Goal: Task Accomplishment & Management: Manage account settings

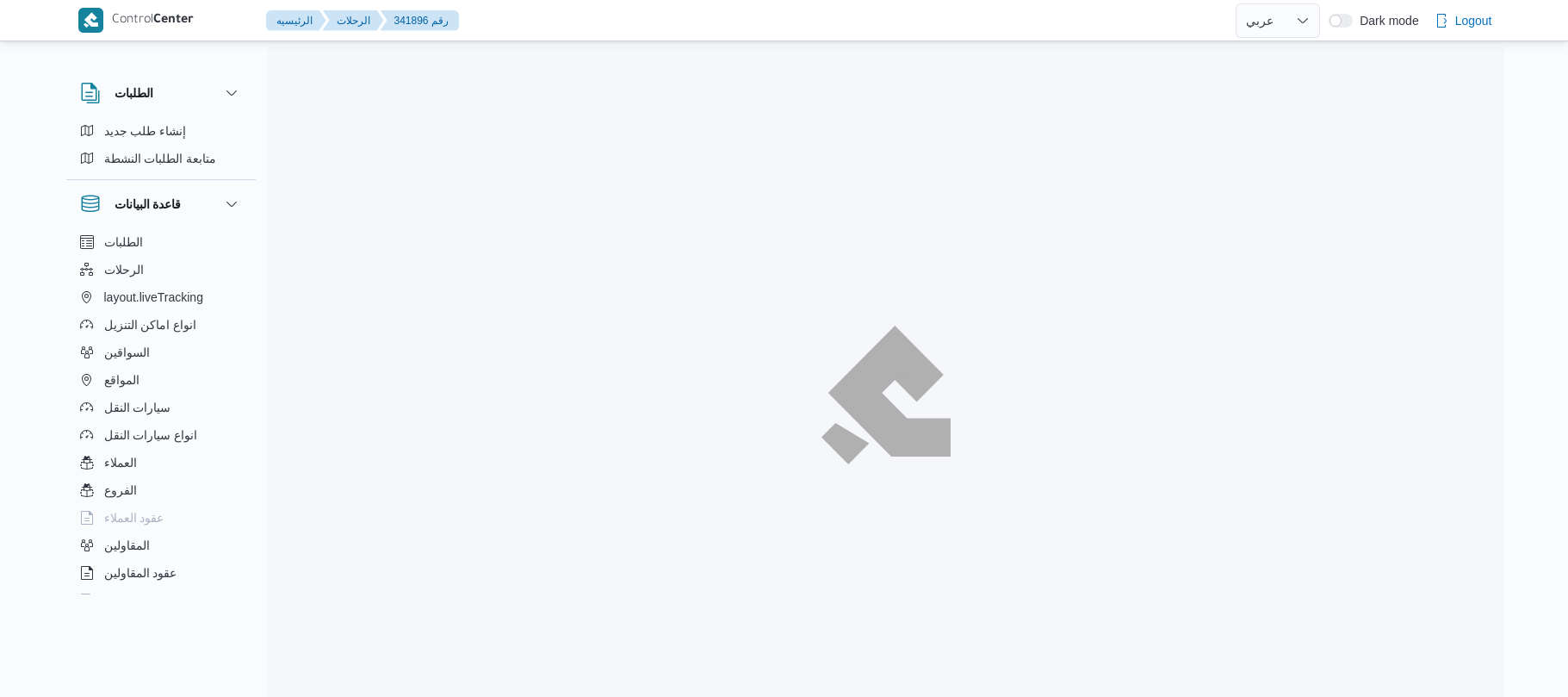
select select "ar"
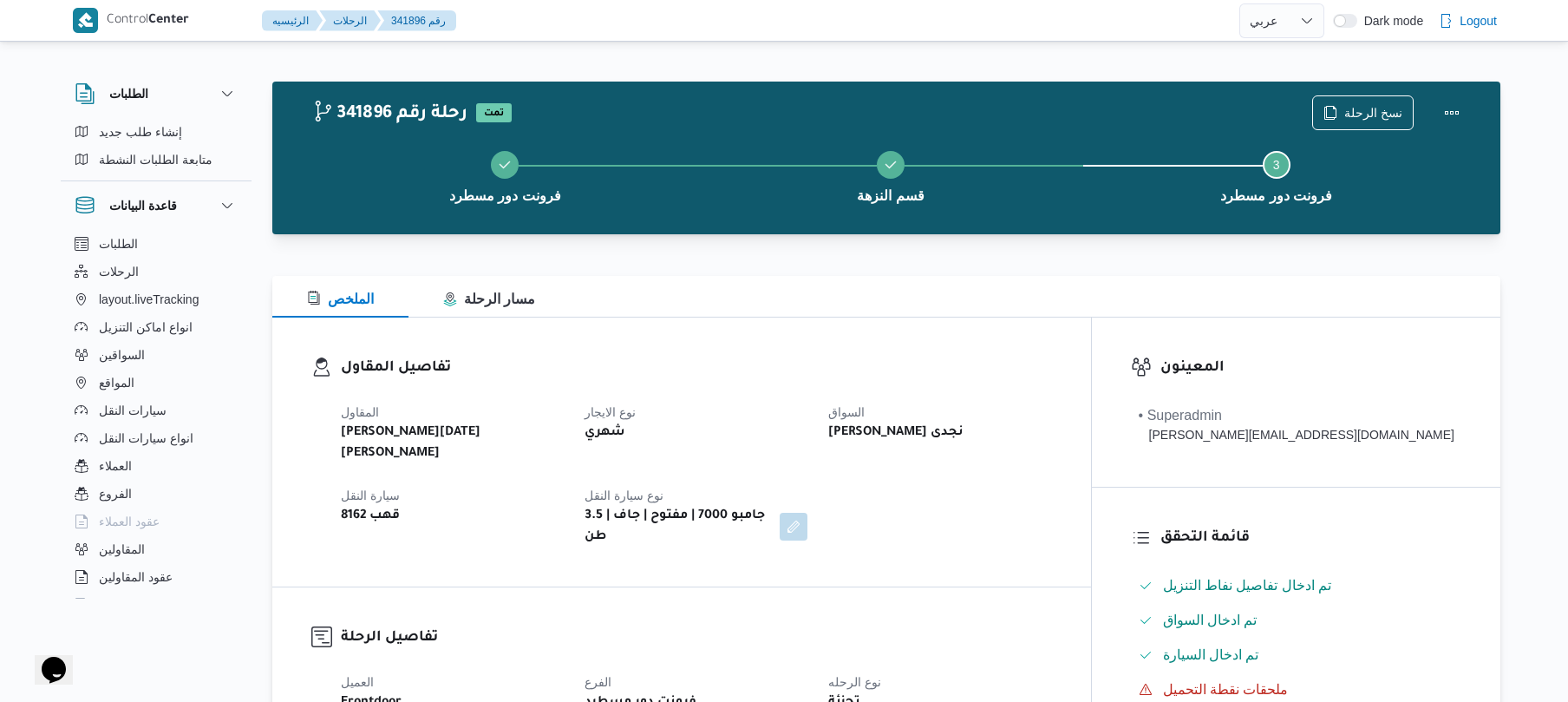
click at [817, 399] on div "المقاول ابراهيم رمضان ابراهيم عثمان ابوباشا نوع الايجار شهري السواق عبدالله عبد…" at bounding box center [696, 474] width 732 height 166
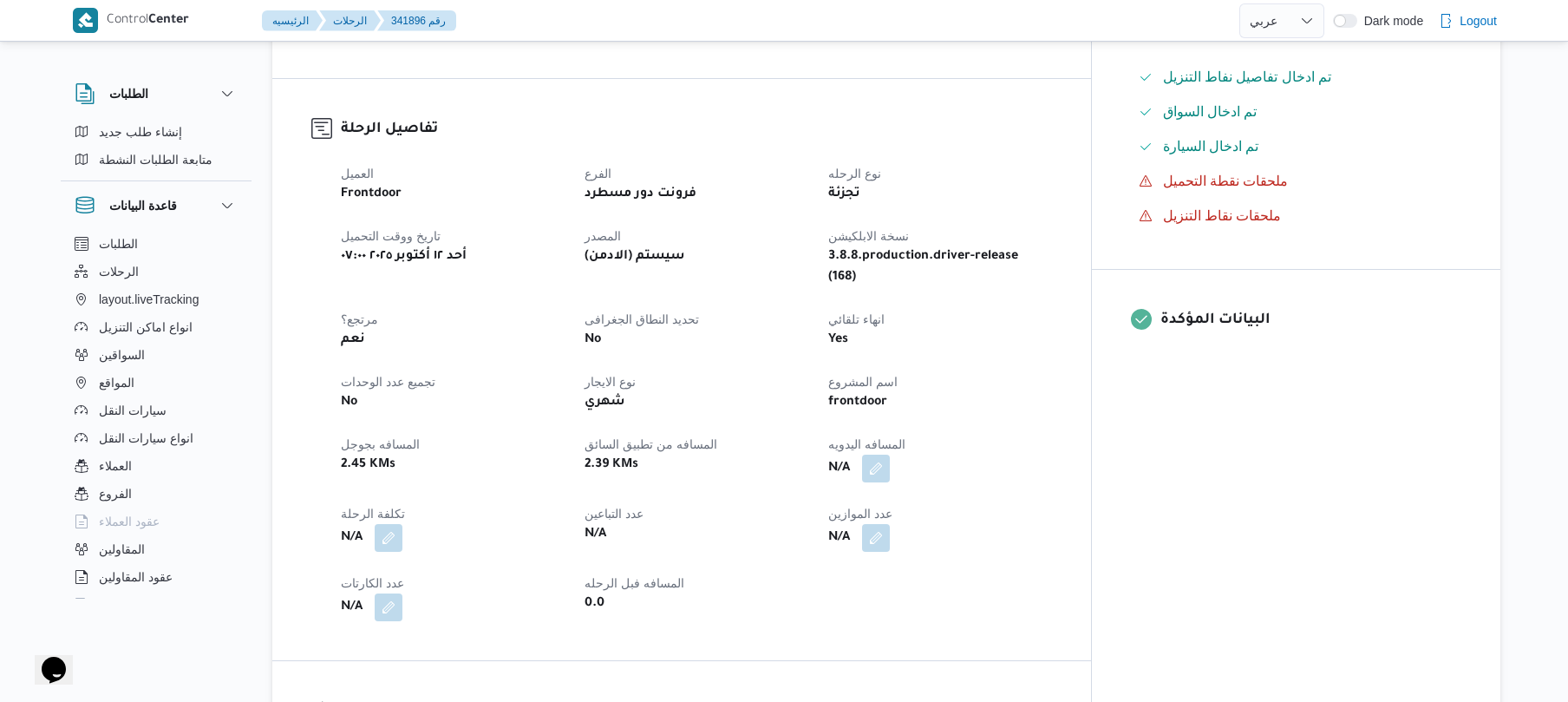
scroll to position [462, 0]
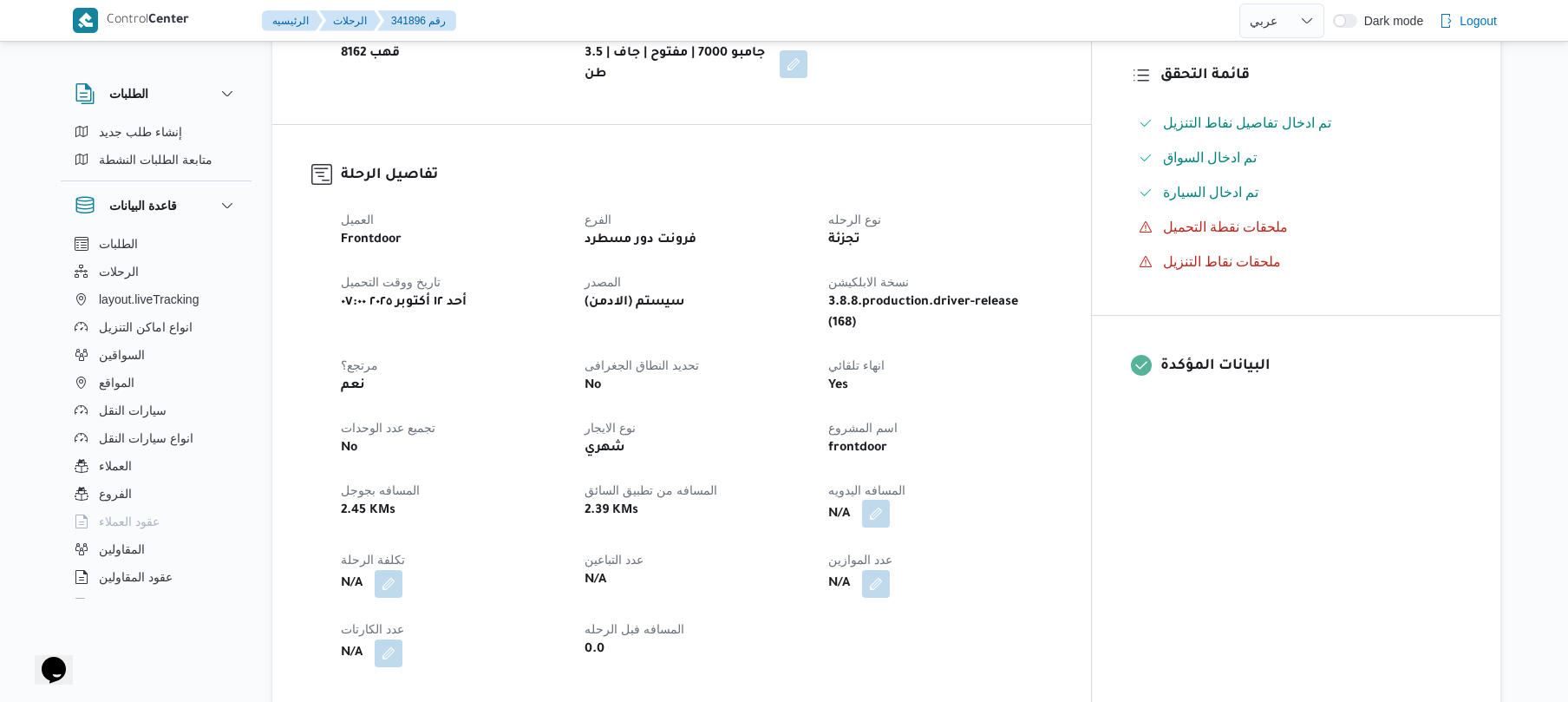
click at [889, 499] on button "button" at bounding box center [876, 513] width 28 height 28
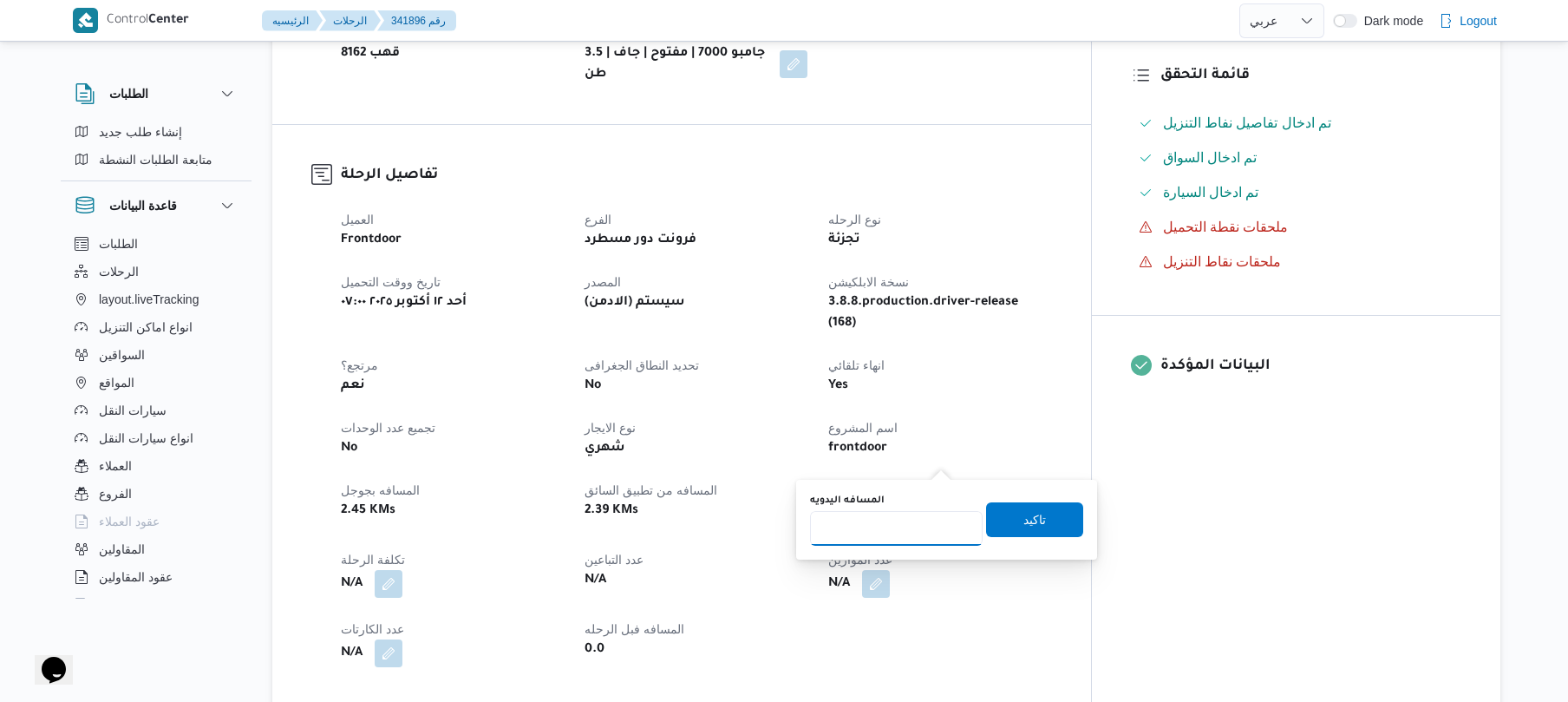
click at [871, 532] on input "المسافه اليدويه" at bounding box center [896, 527] width 173 height 35
type input "40"
click at [1023, 515] on span "تاكيد" at bounding box center [1034, 518] width 22 height 21
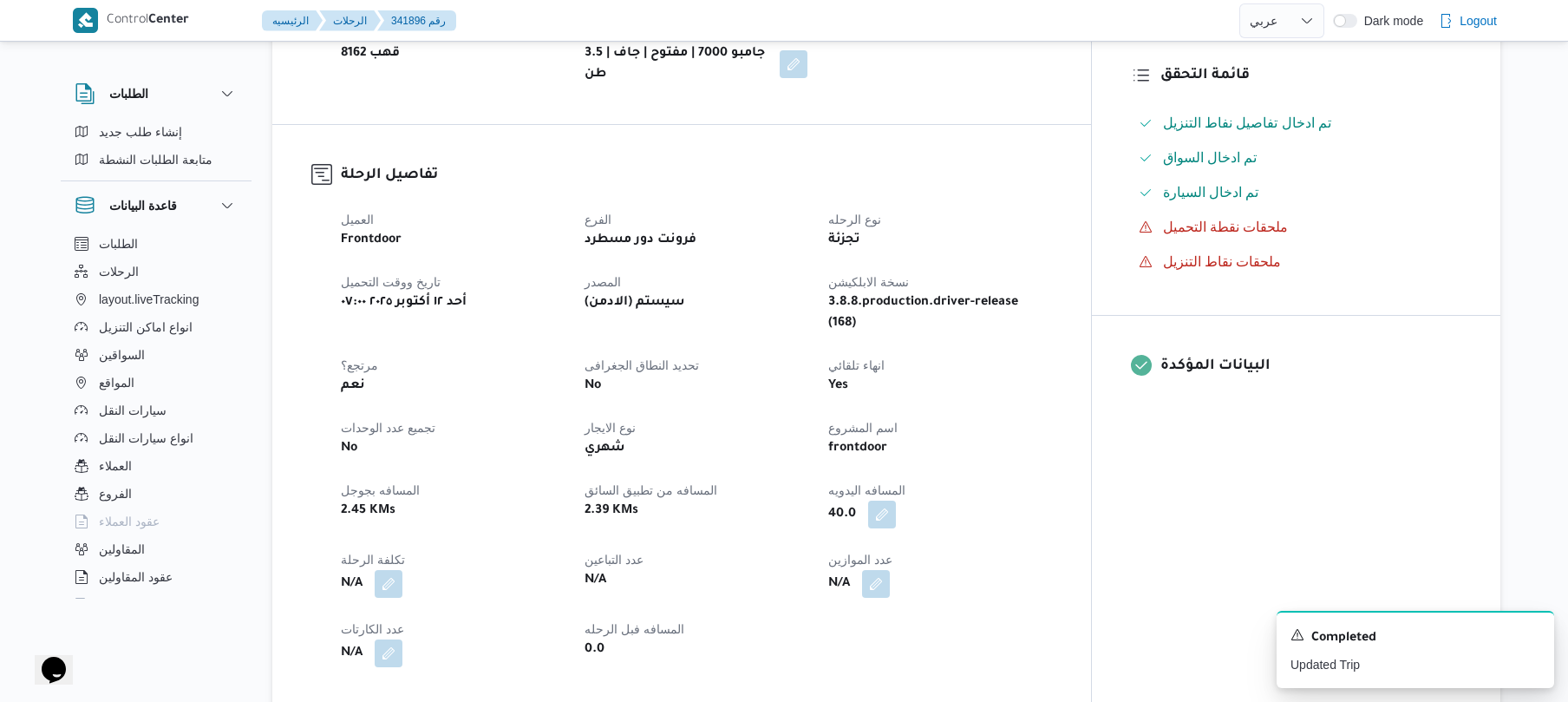
click at [1053, 436] on div "frontdoor" at bounding box center [939, 448] width 226 height 24
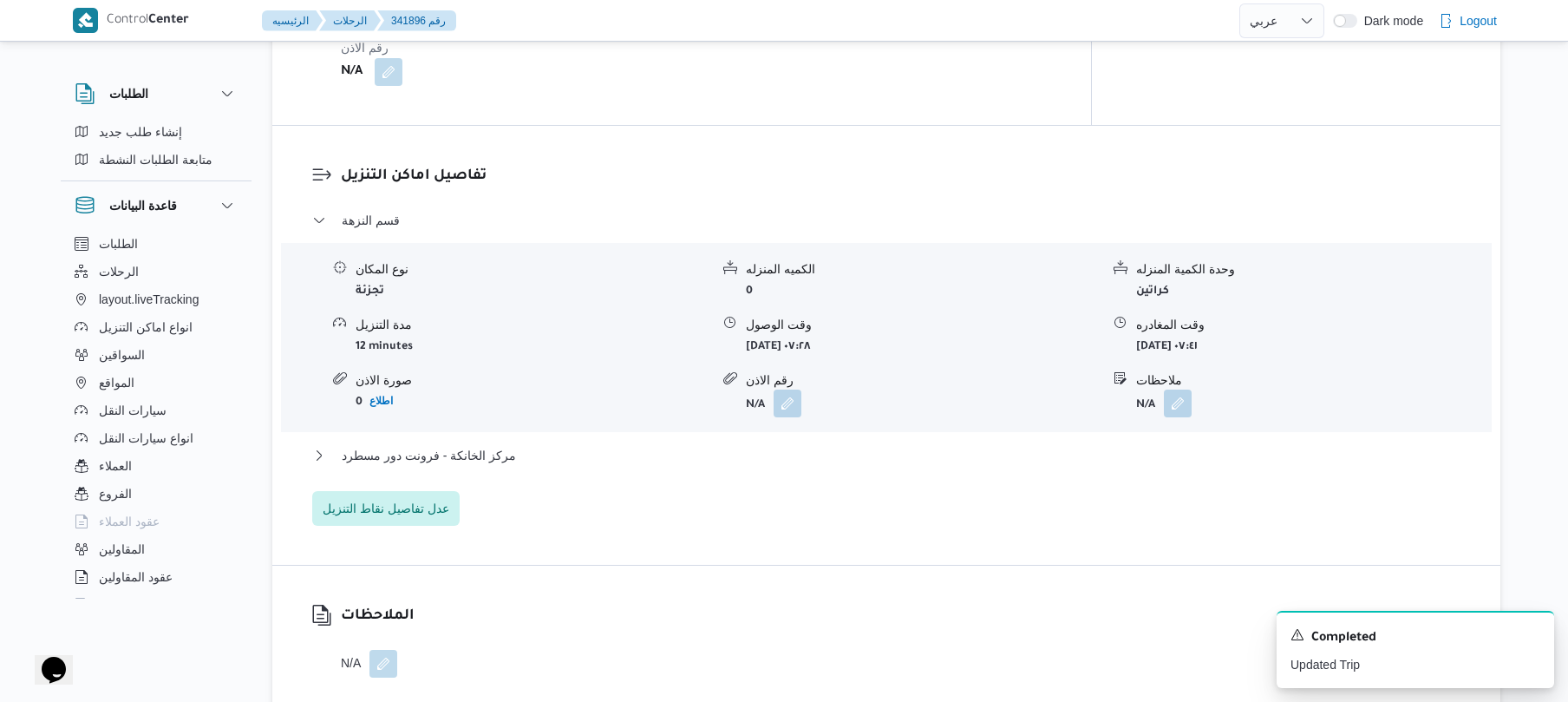
scroll to position [1388, 0]
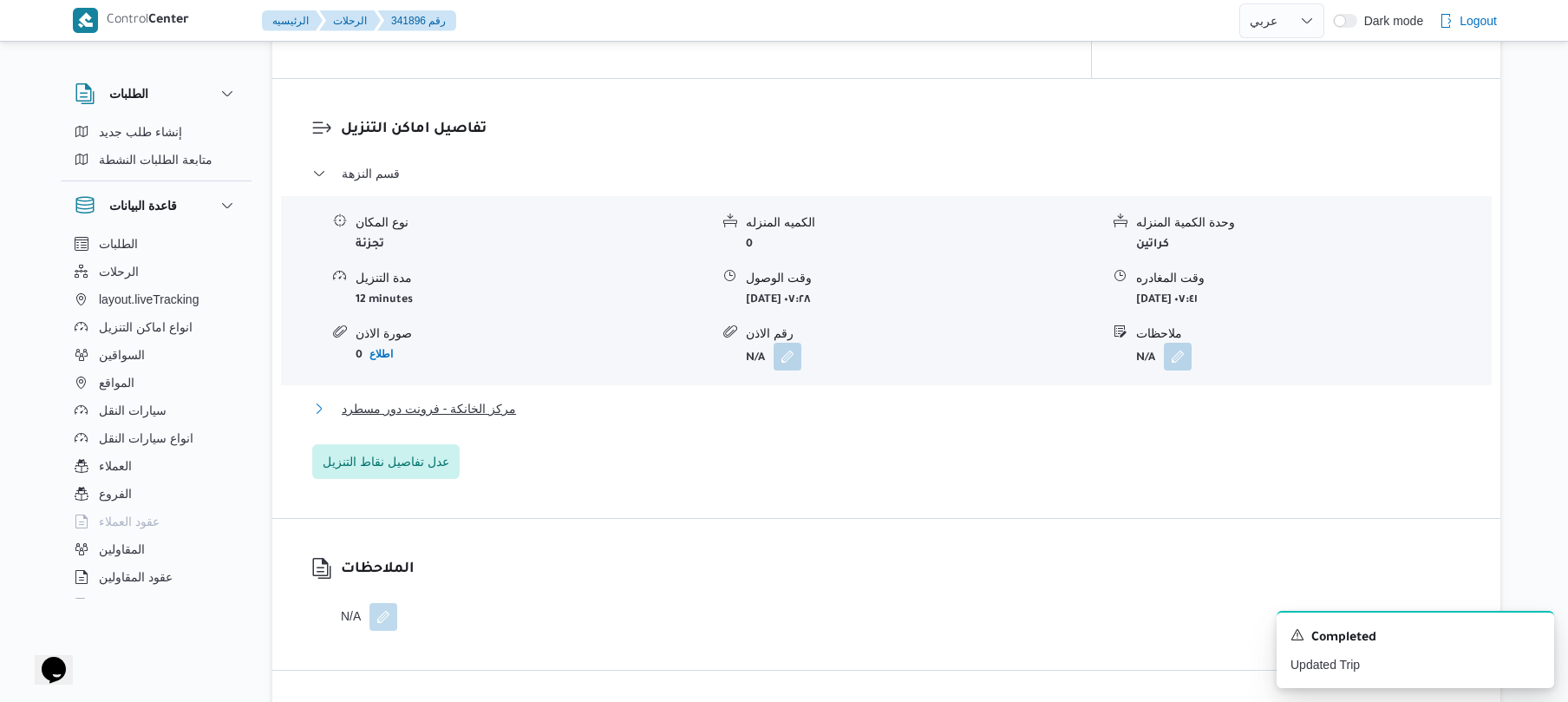
click at [952, 398] on button "مركز الخانكة - فرونت دور مسطرد" at bounding box center [886, 408] width 1149 height 21
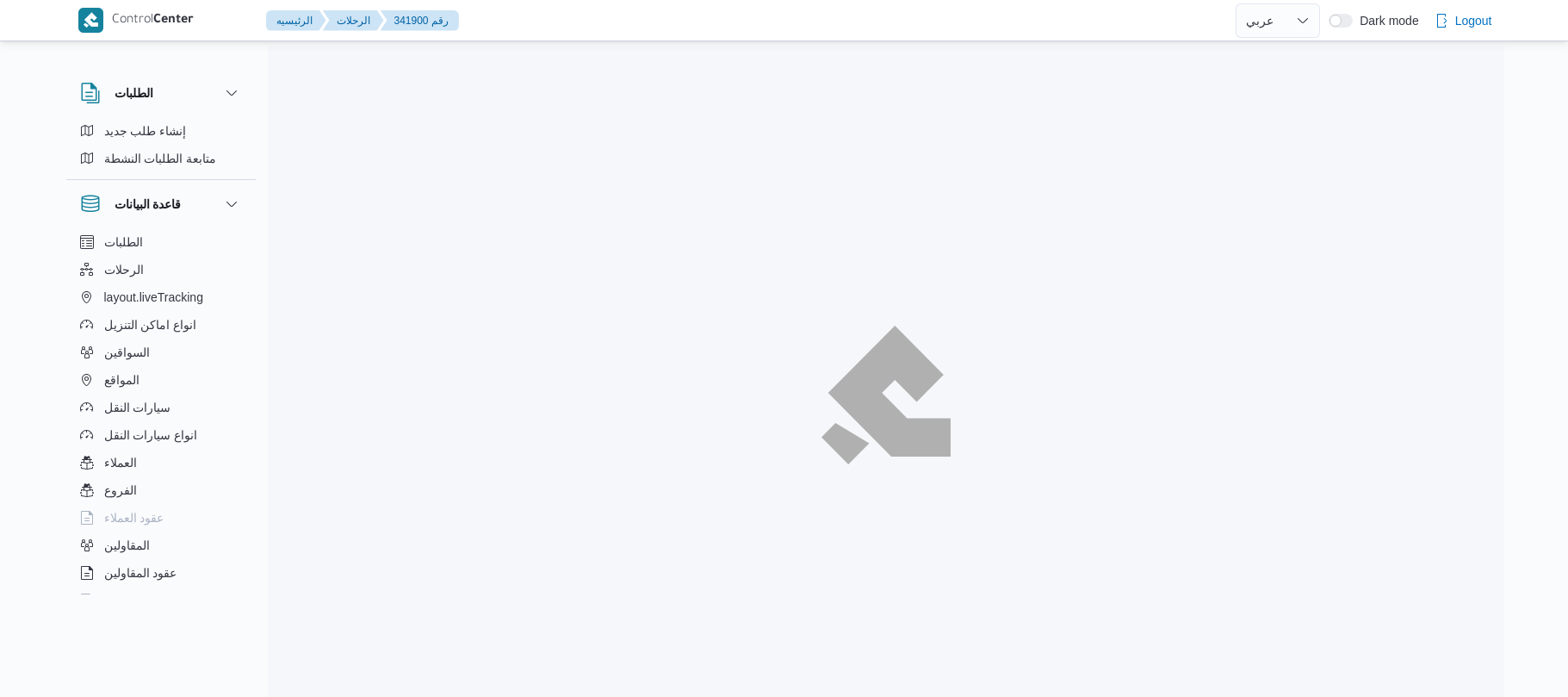
select select "ar"
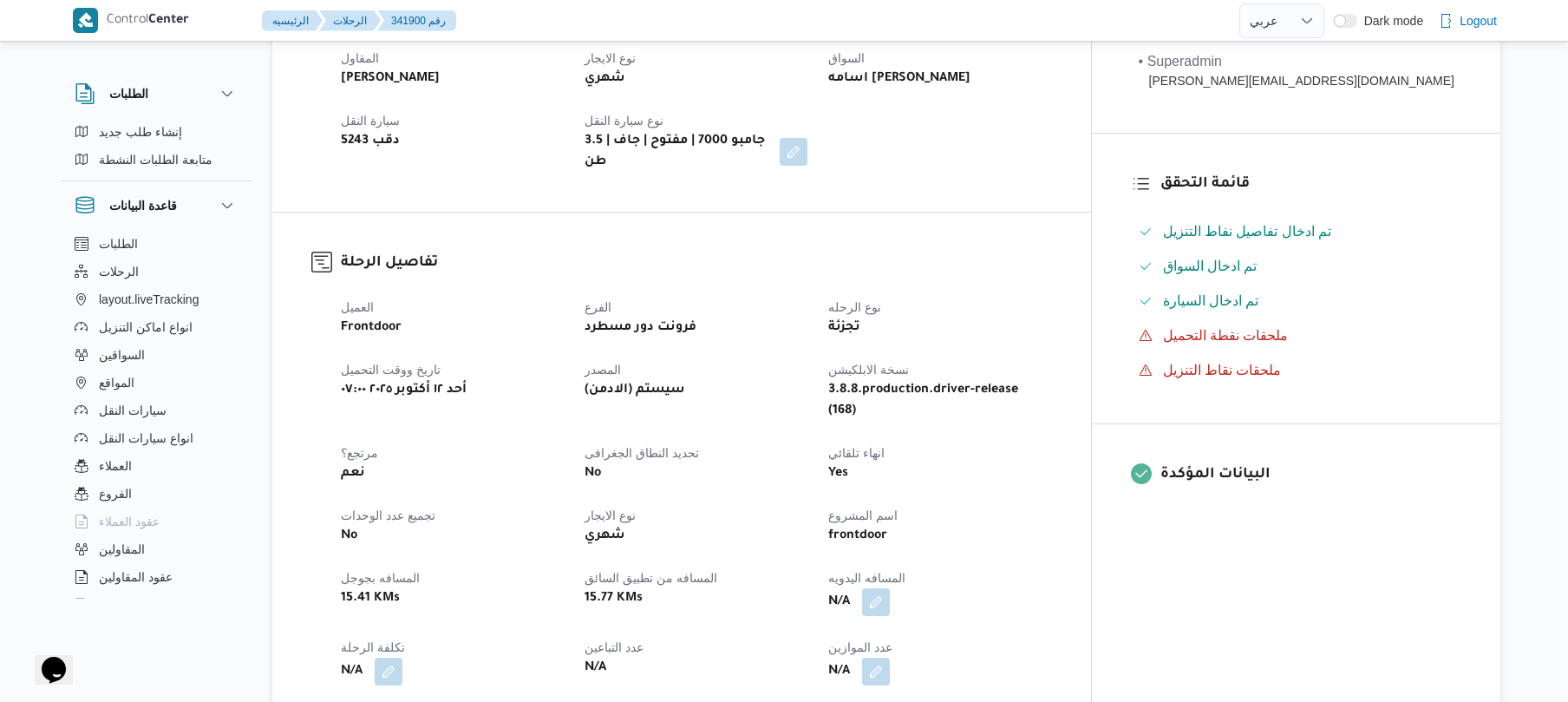
scroll to position [647, 0]
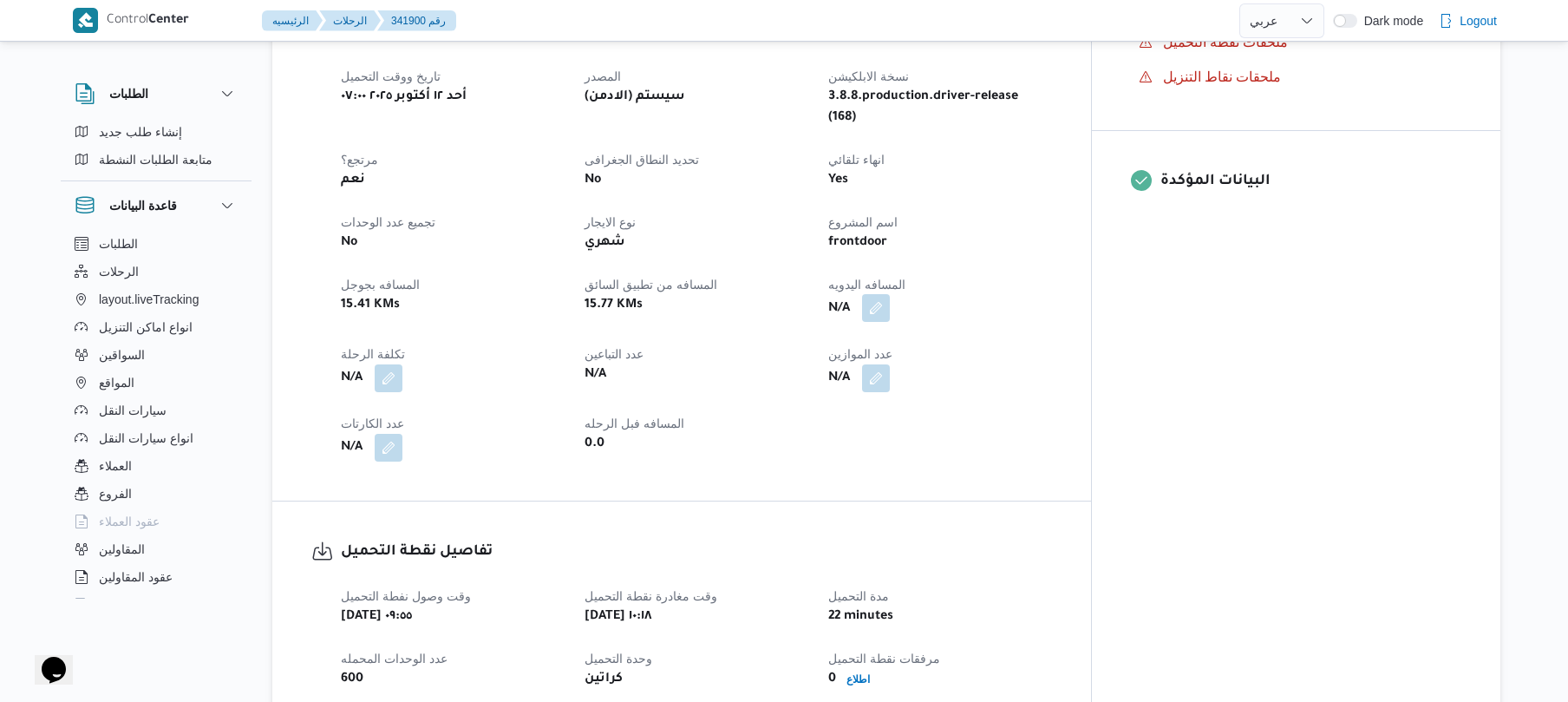
click at [889, 294] on button "button" at bounding box center [876, 308] width 28 height 28
click at [878, 350] on input "المسافه اليدويه" at bounding box center [896, 343] width 173 height 35
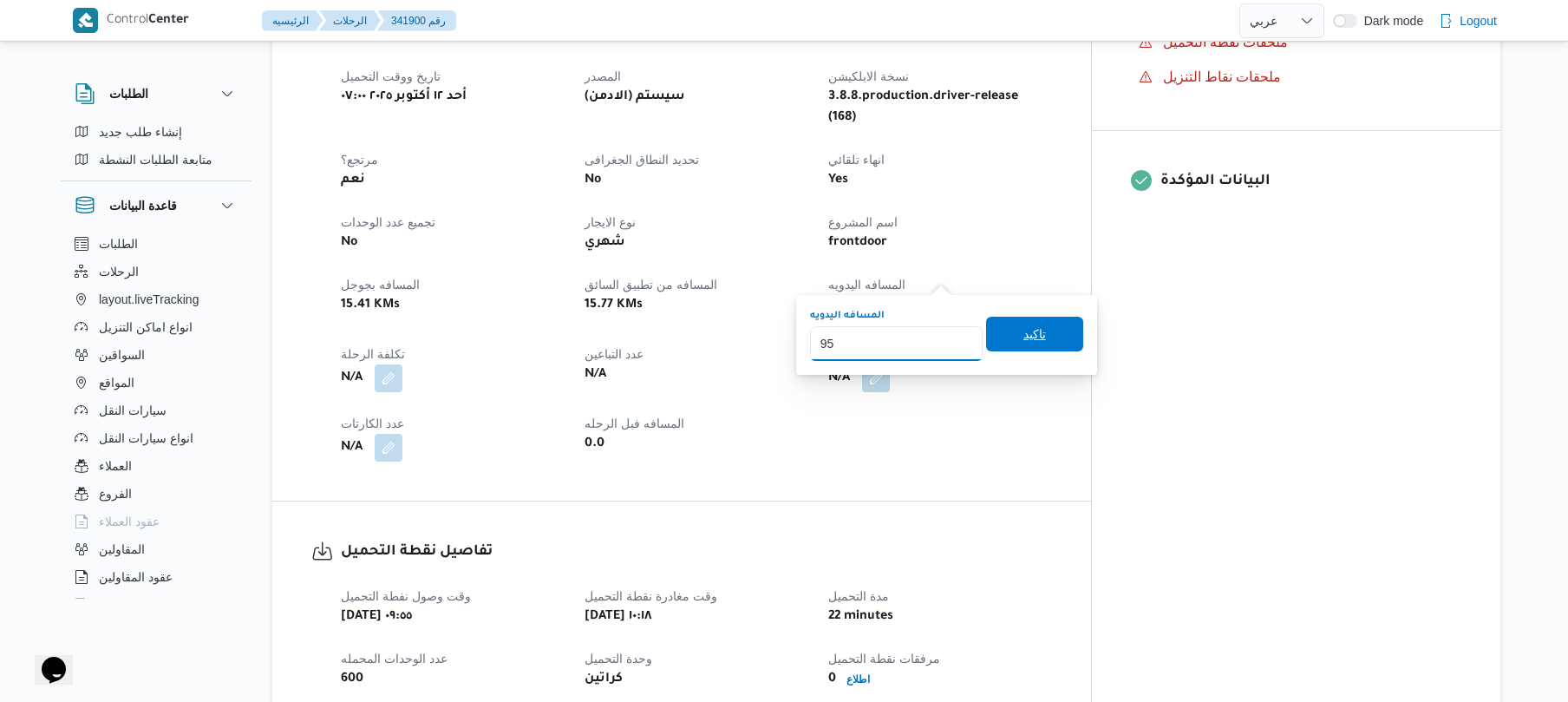
type input "95"
click at [1008, 336] on span "تاكيد" at bounding box center [1034, 333] width 97 height 35
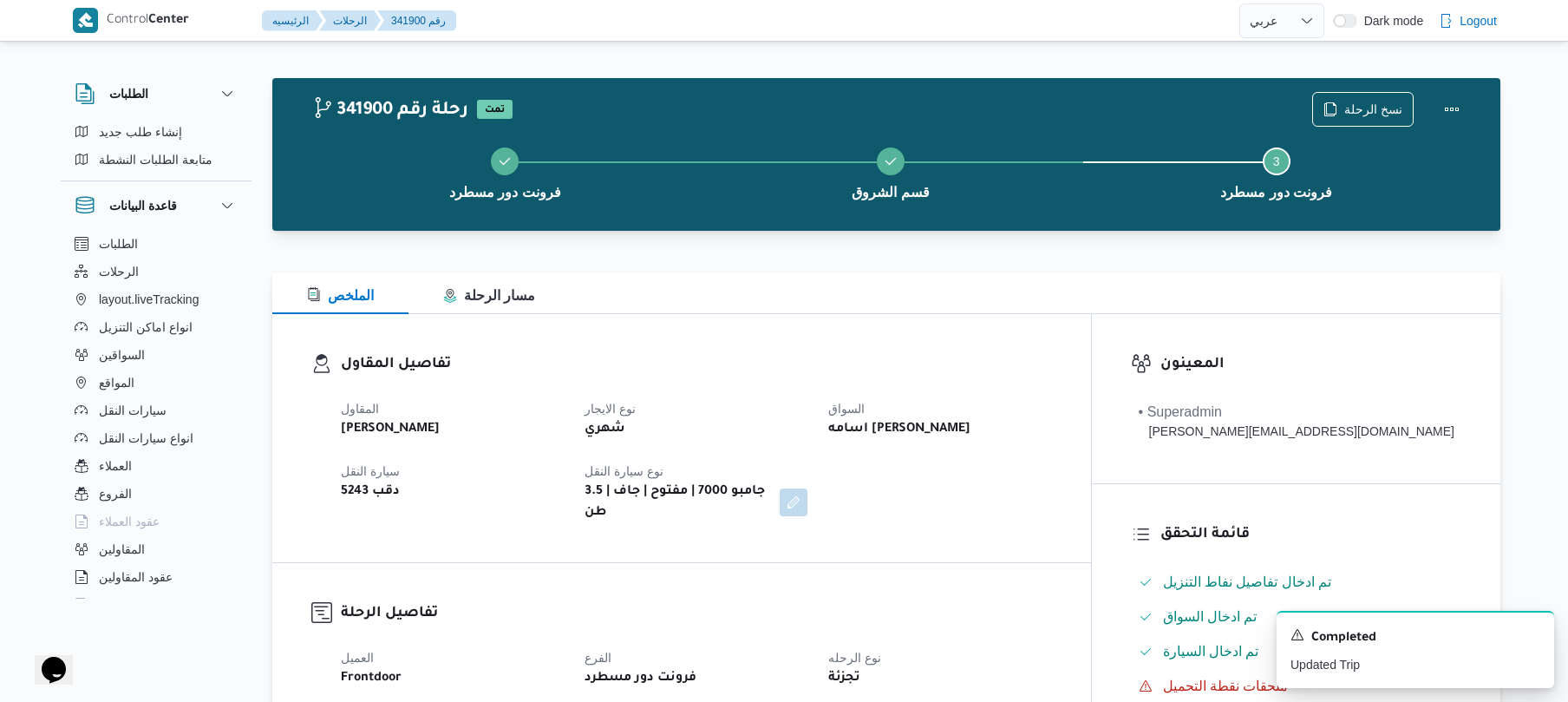
scroll to position [0, 0]
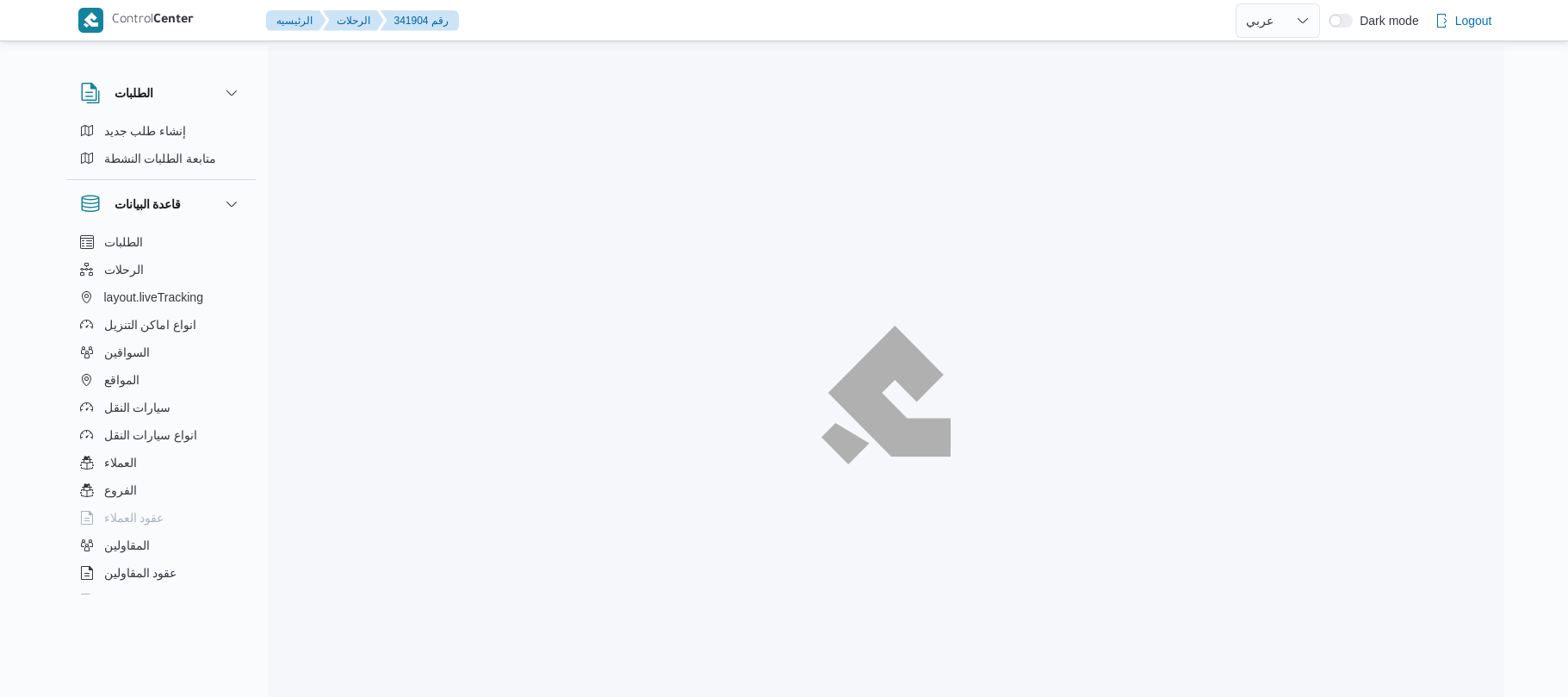
select select "ar"
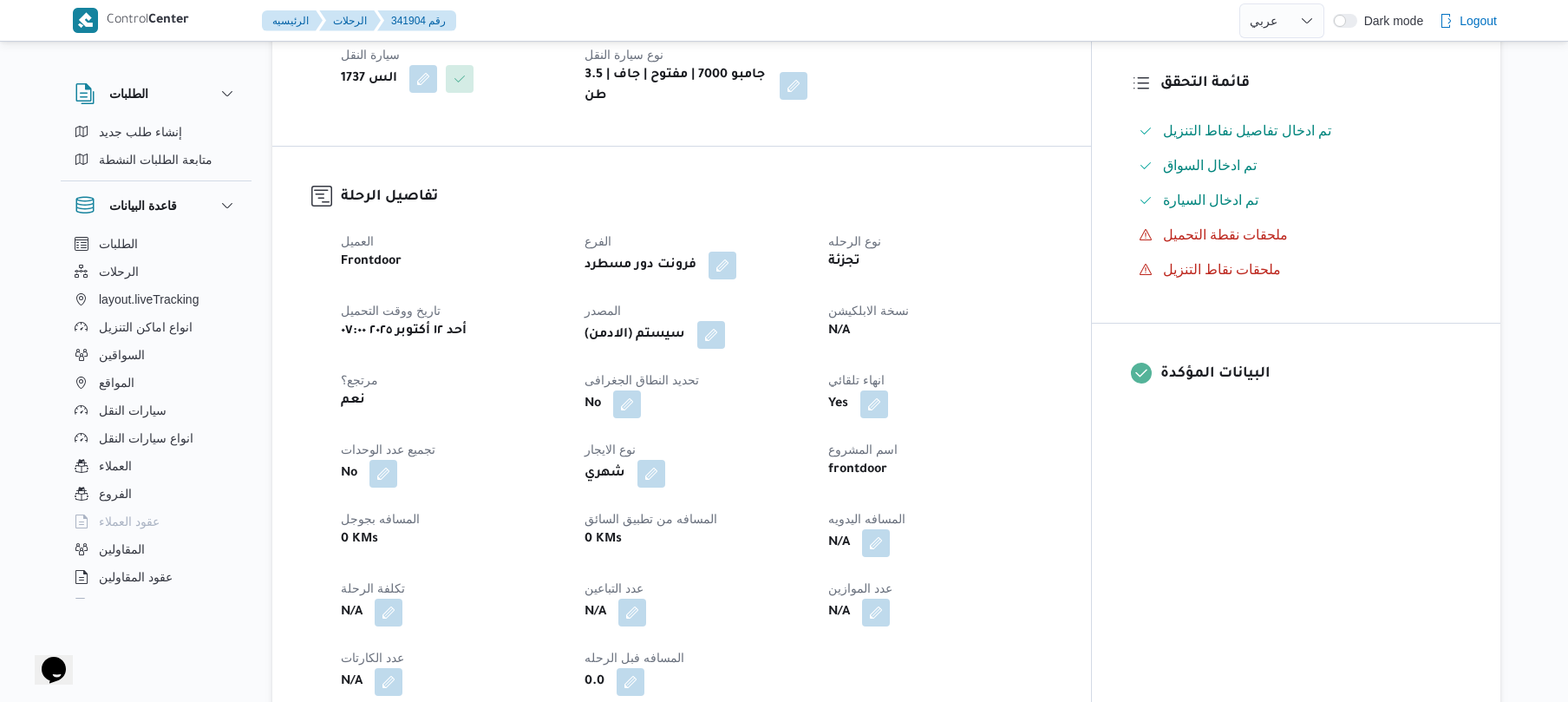
scroll to position [555, 0]
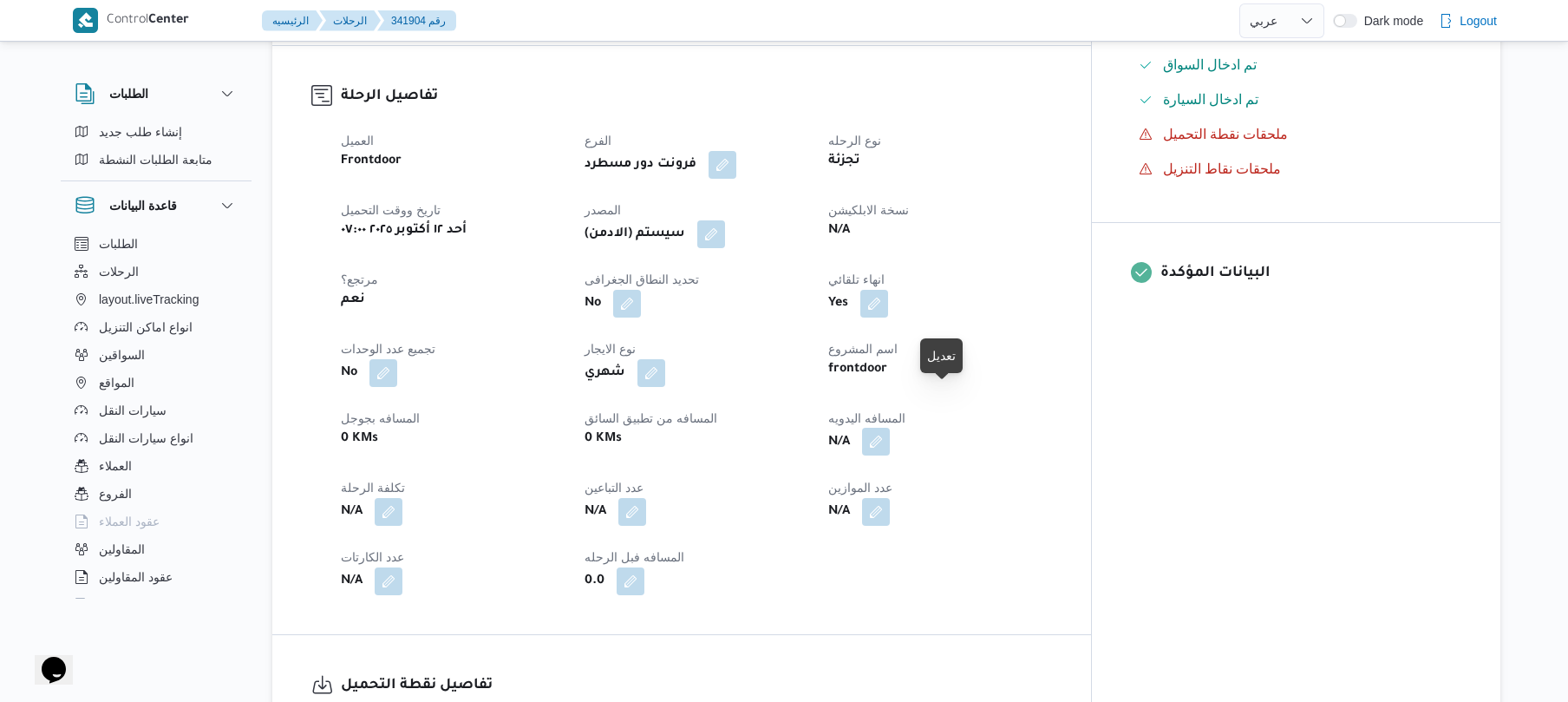
click at [889, 428] on button "button" at bounding box center [876, 442] width 28 height 28
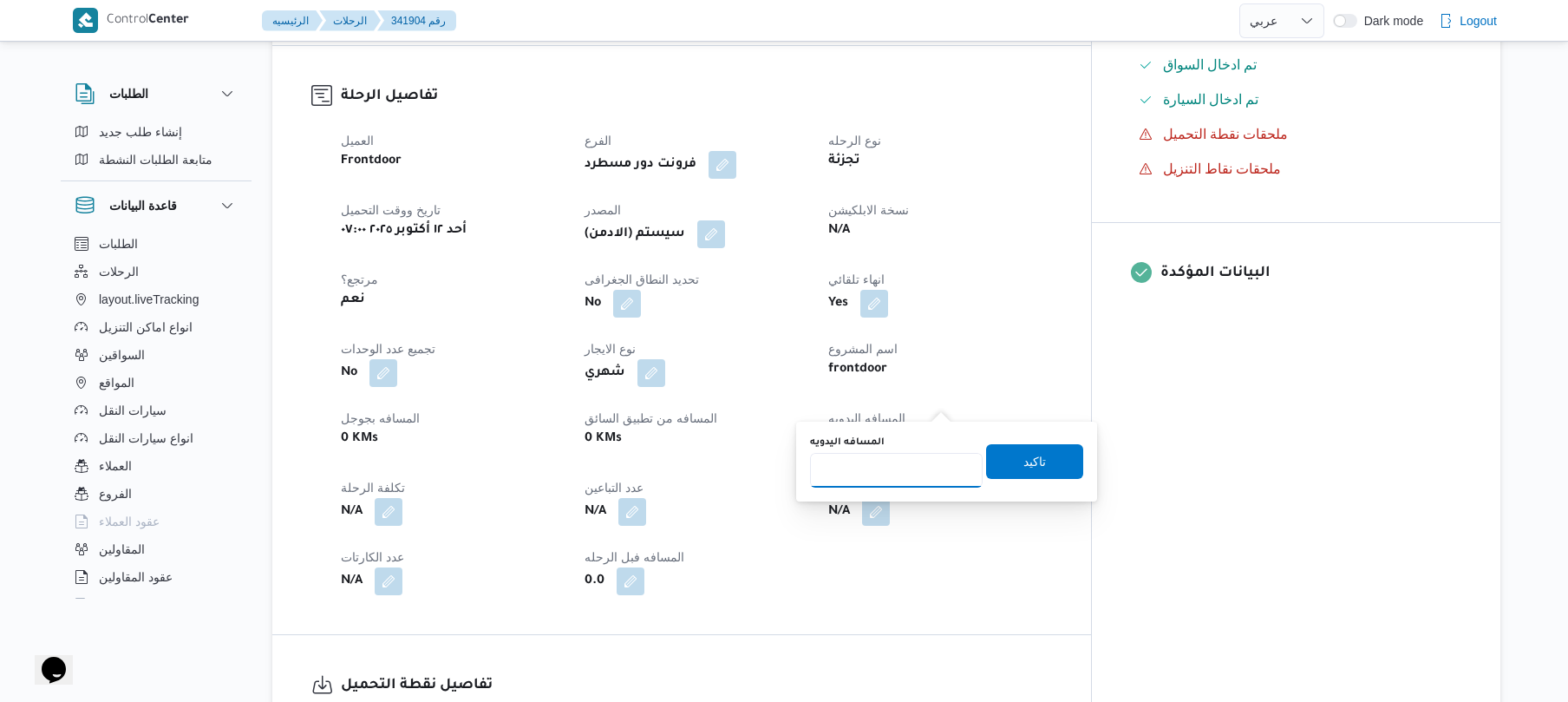
click at [889, 461] on input "المسافه اليدويه" at bounding box center [896, 470] width 173 height 35
type input "95"
click at [988, 463] on span "تاكيد" at bounding box center [1034, 460] width 97 height 35
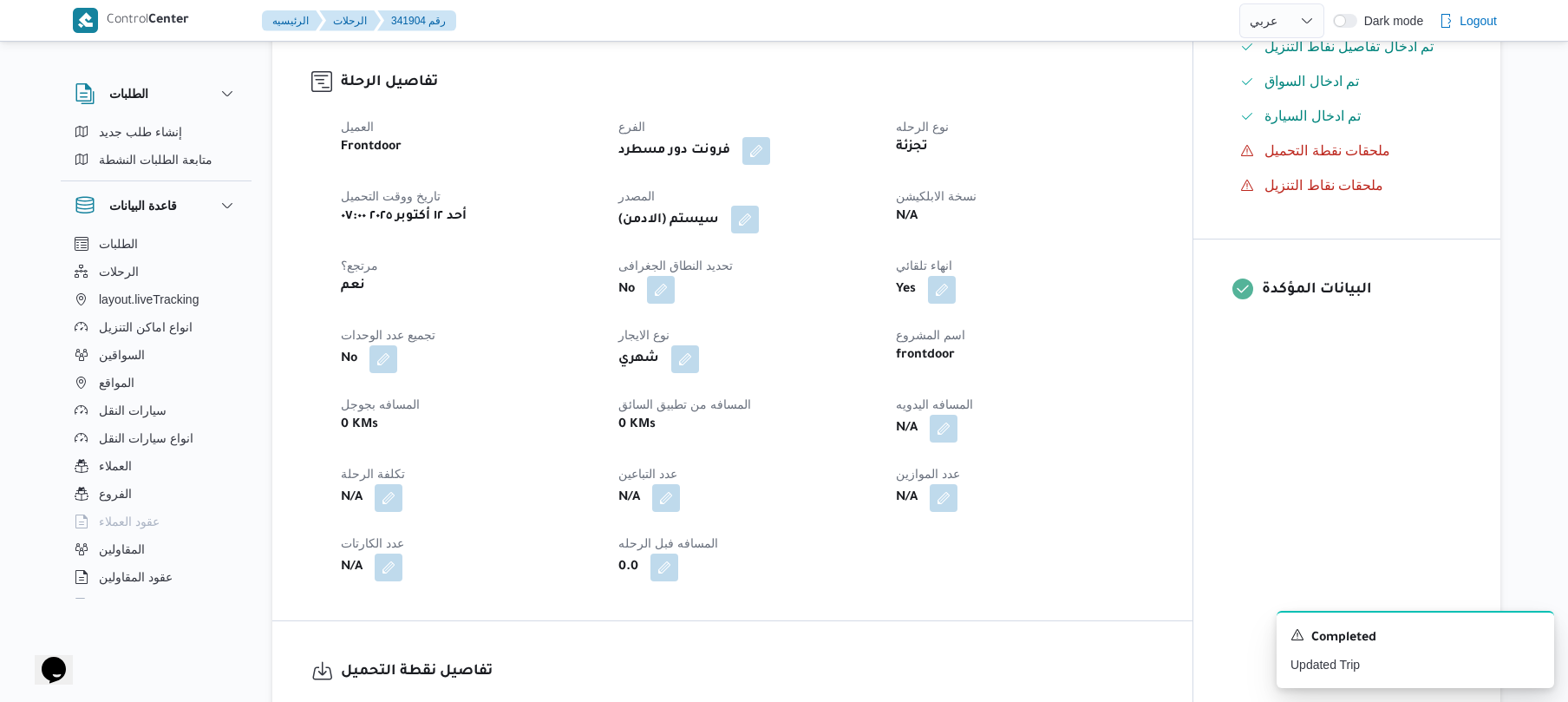
click at [751, 205] on button "button" at bounding box center [745, 219] width 28 height 28
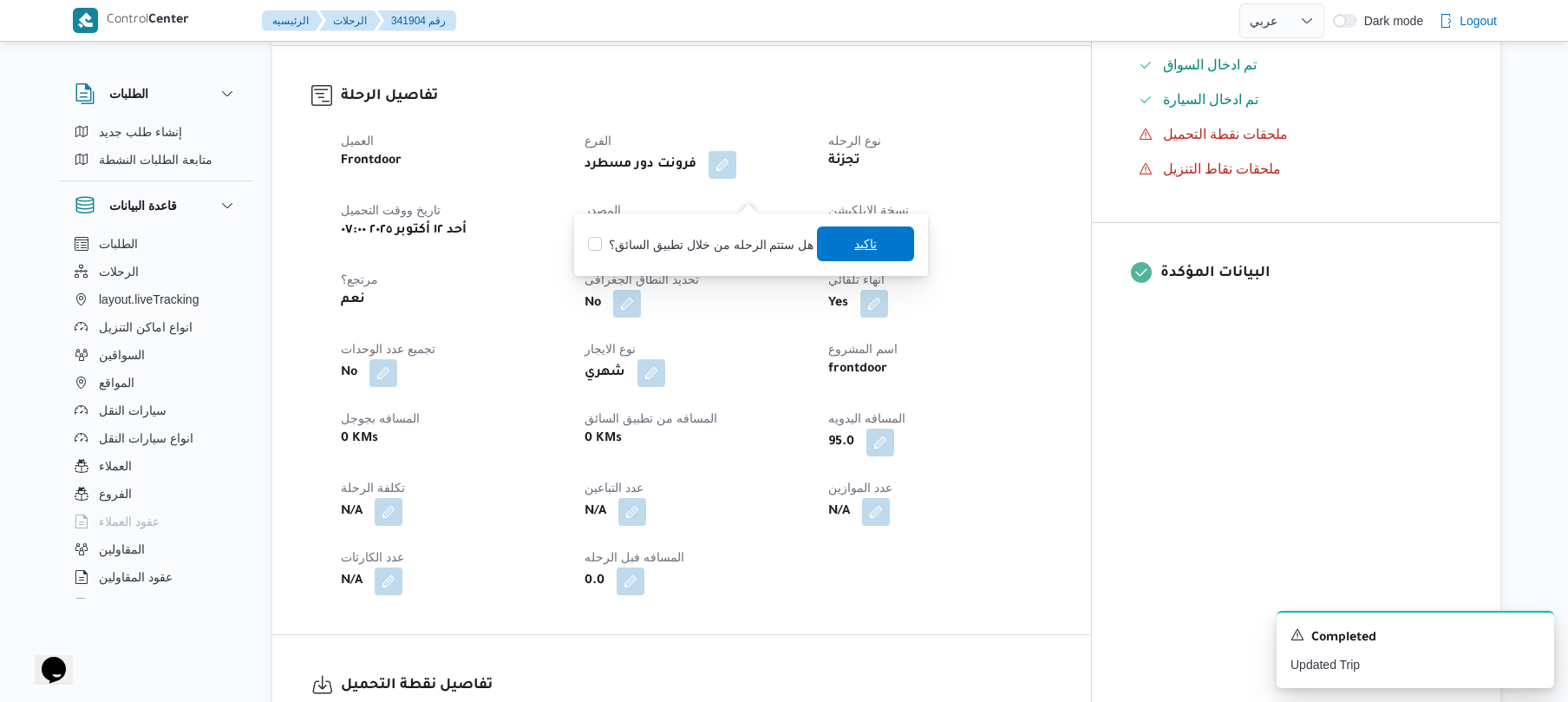
click at [840, 244] on span "تاكيد" at bounding box center [865, 243] width 97 height 35
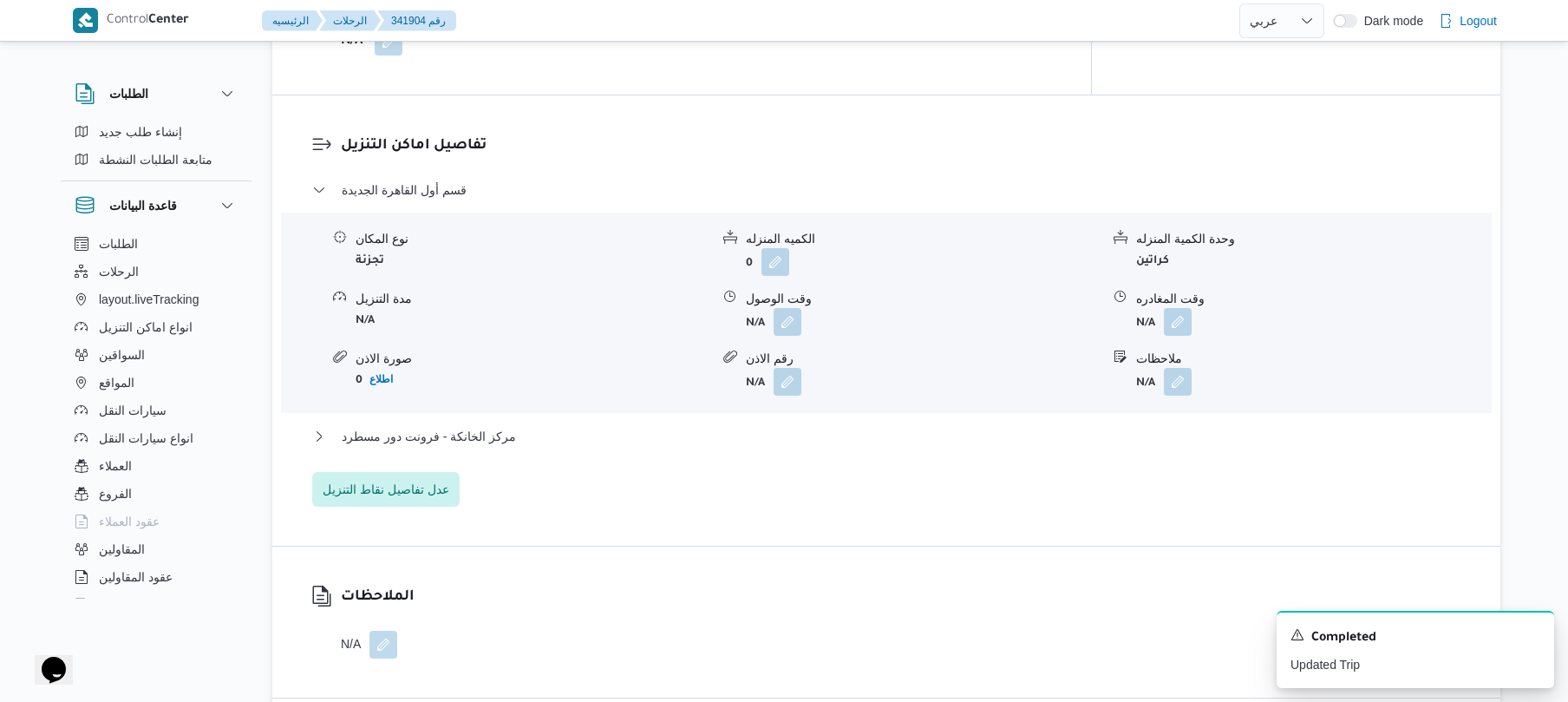
scroll to position [1434, 0]
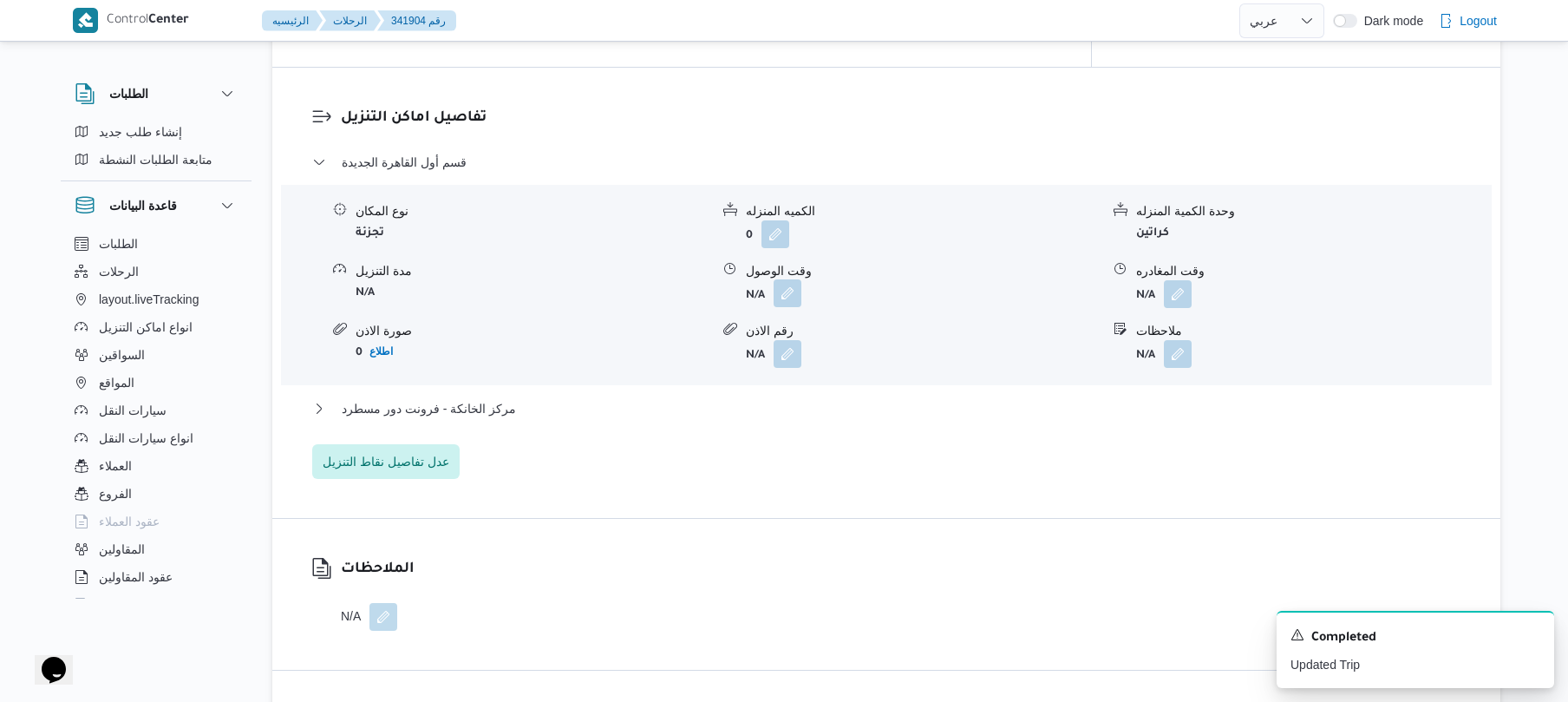
click at [788, 279] on button "button" at bounding box center [788, 293] width 28 height 28
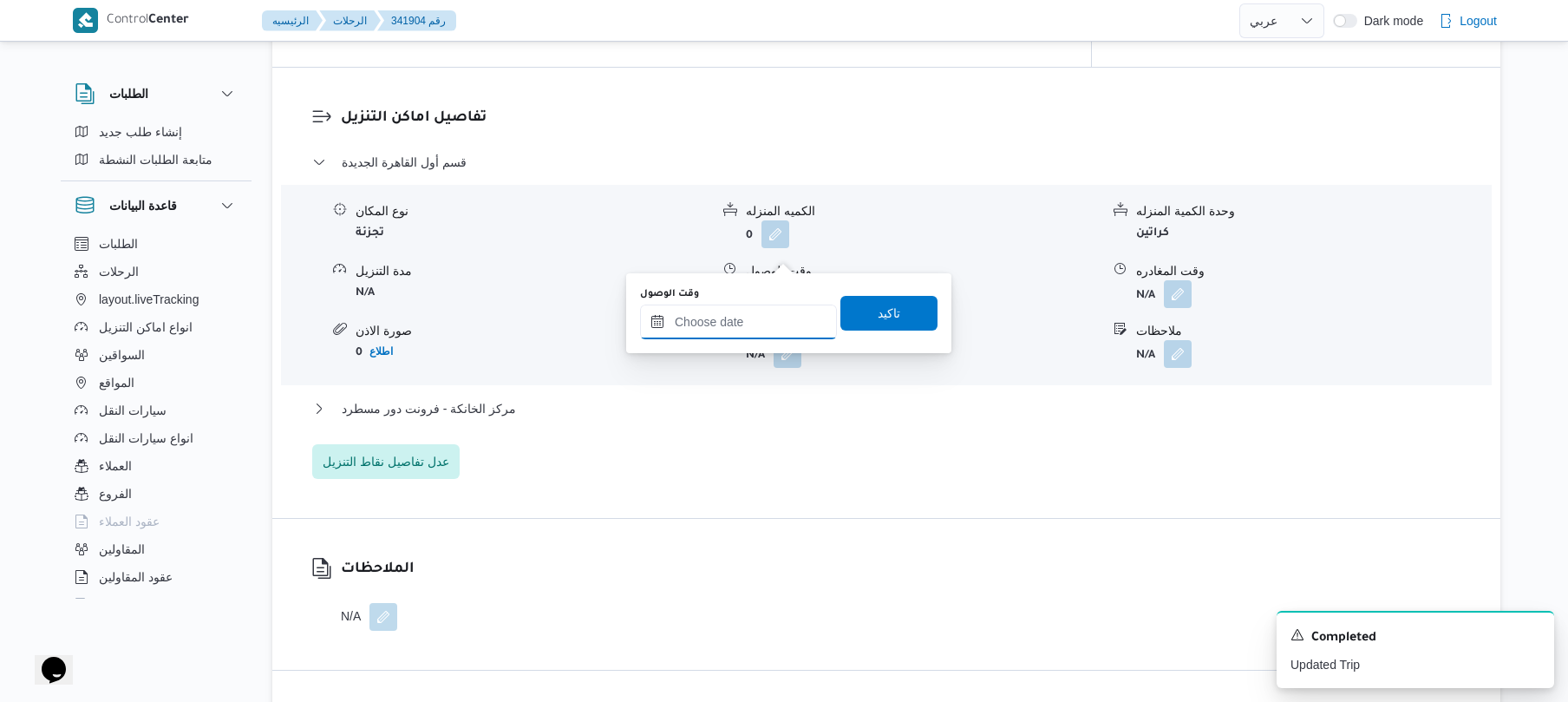
click at [722, 313] on input "وقت الوصول" at bounding box center [738, 321] width 197 height 35
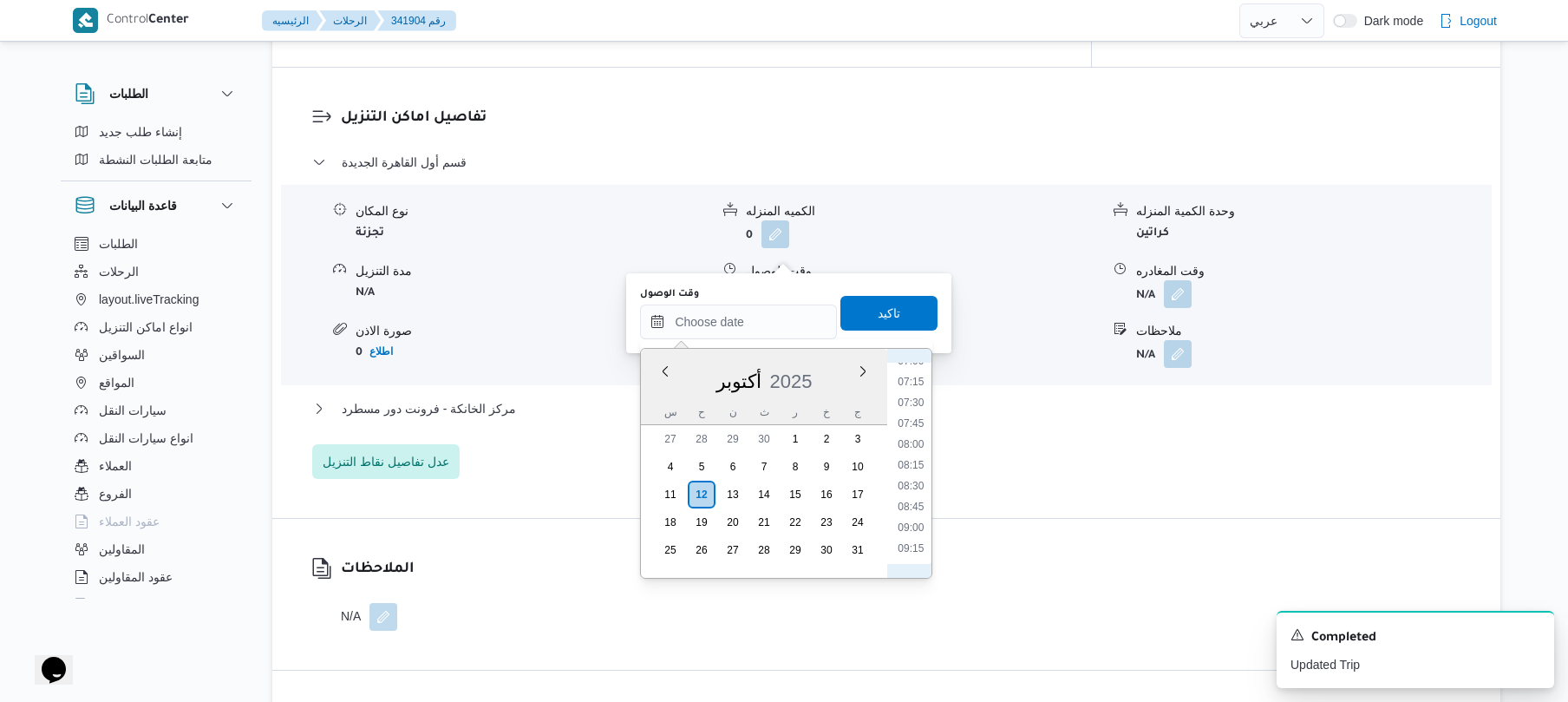
scroll to position [552, 0]
click at [911, 499] on li "08:15" at bounding box center [911, 506] width 40 height 18
type input "[DATE] ٠٨:١٥"
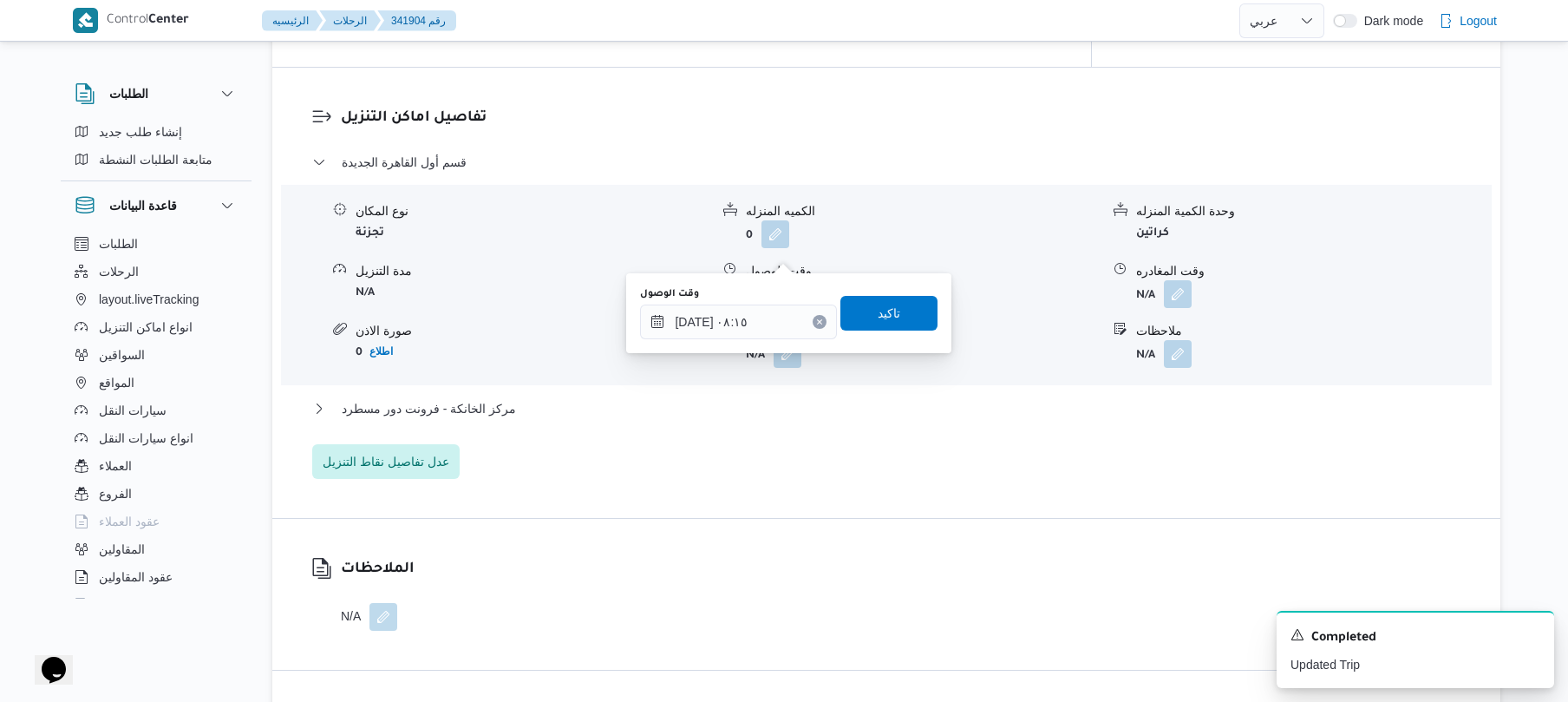
click at [891, 291] on div "وقت الوصول ١٢/١٠/٢٠٢٥ ٠٨:١٥ تاكيد" at bounding box center [789, 313] width 301 height 55
click at [877, 314] on span "تاكيد" at bounding box center [889, 312] width 22 height 21
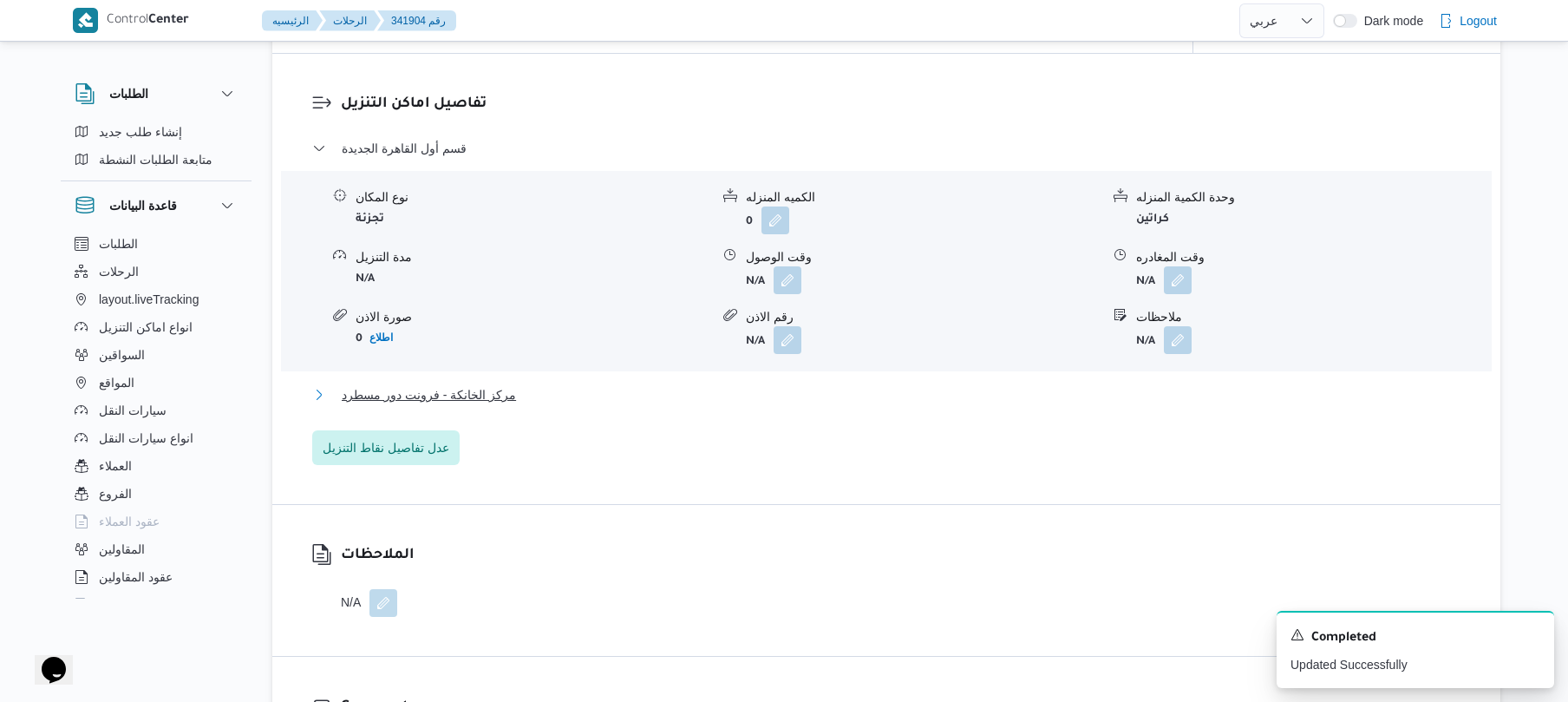
click at [786, 385] on button "مركز الخانكة - فرونت دور مسطرد" at bounding box center [886, 395] width 1149 height 21
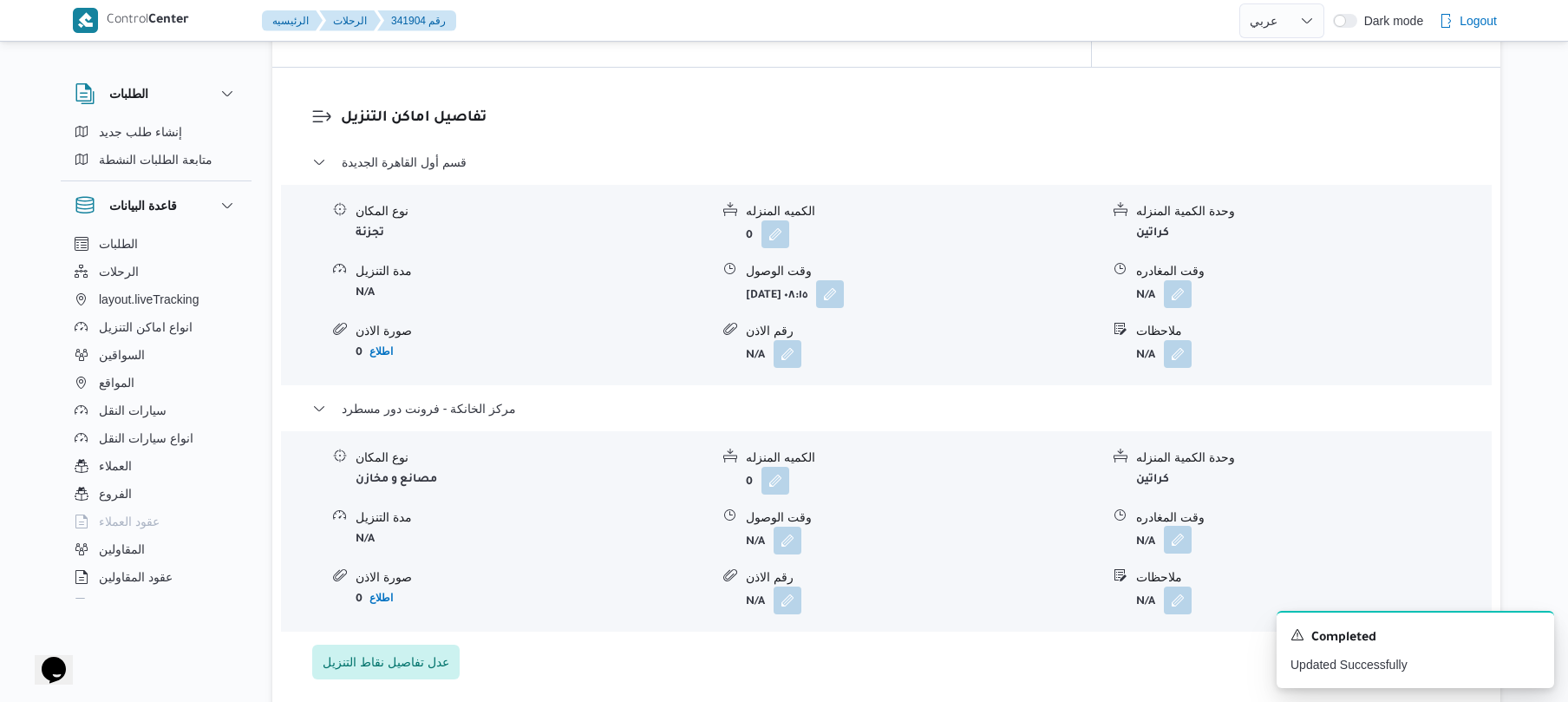
click at [1178, 526] on button "button" at bounding box center [1178, 540] width 28 height 28
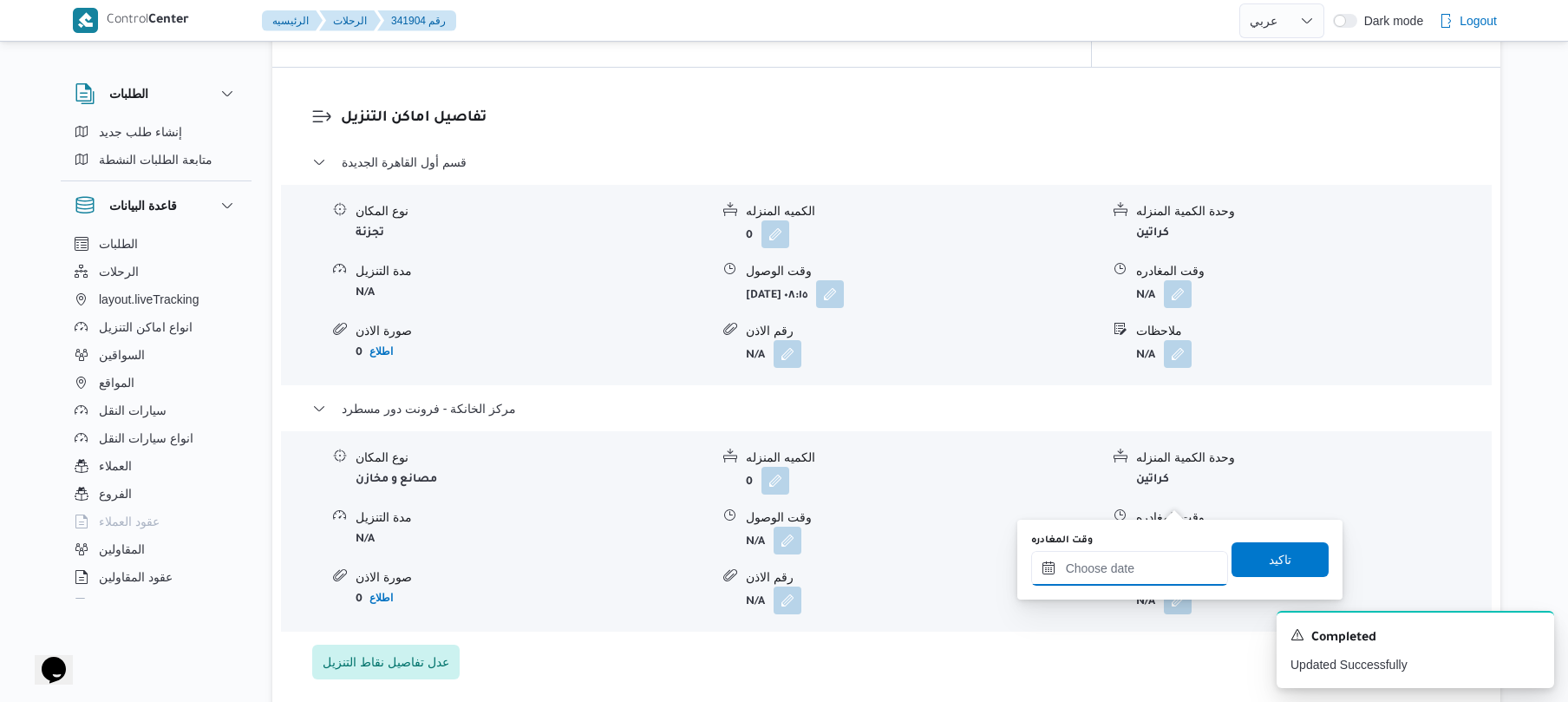
click at [1101, 577] on input "وقت المغادره" at bounding box center [1129, 568] width 197 height 35
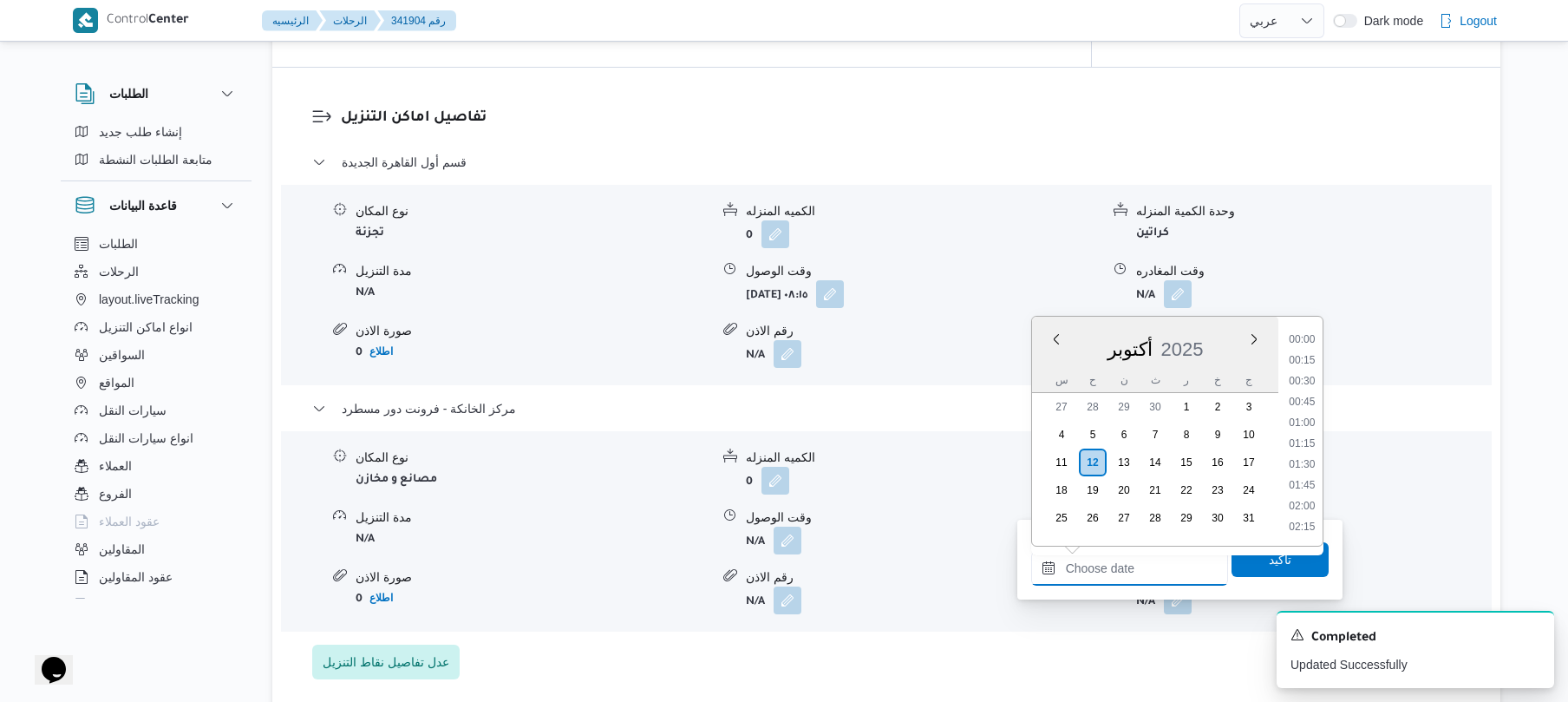
scroll to position [1458, 0]
click at [1305, 375] on li "18:00" at bounding box center [1301, 380] width 40 height 18
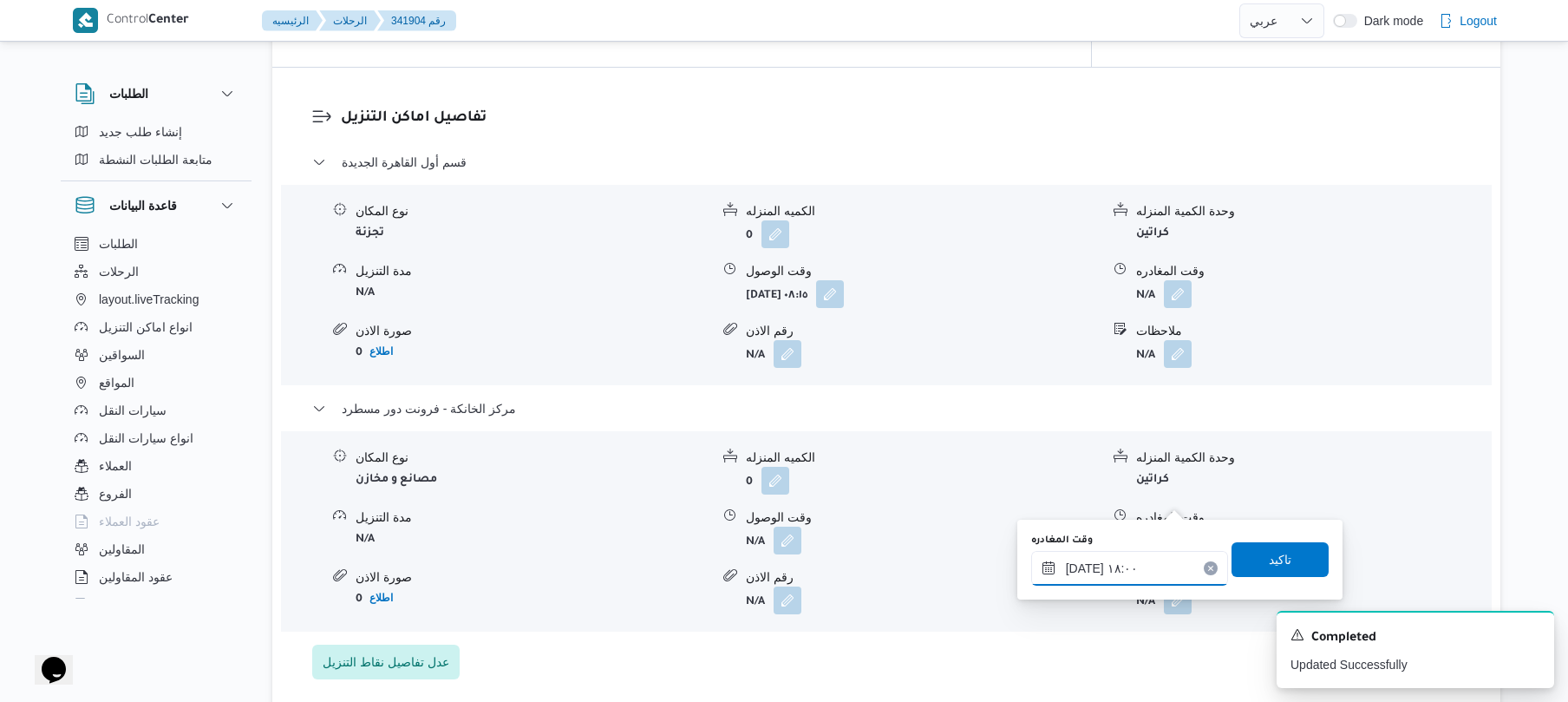
type input "١٢/١٠/٢٠٢٥ ١٨:٠٠"
click at [1232, 556] on span "تاكيد" at bounding box center [1280, 558] width 97 height 35
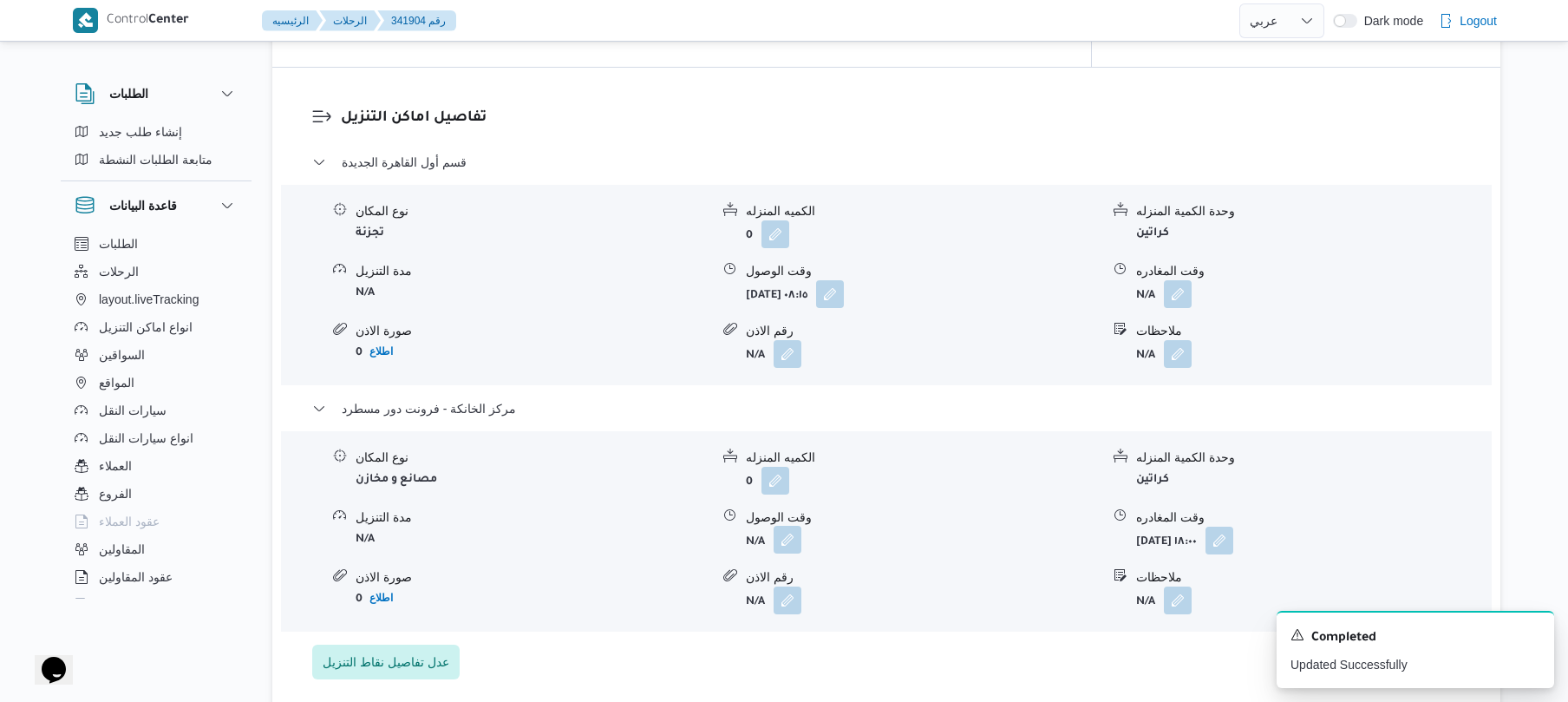
click at [781, 526] on button "button" at bounding box center [788, 540] width 28 height 28
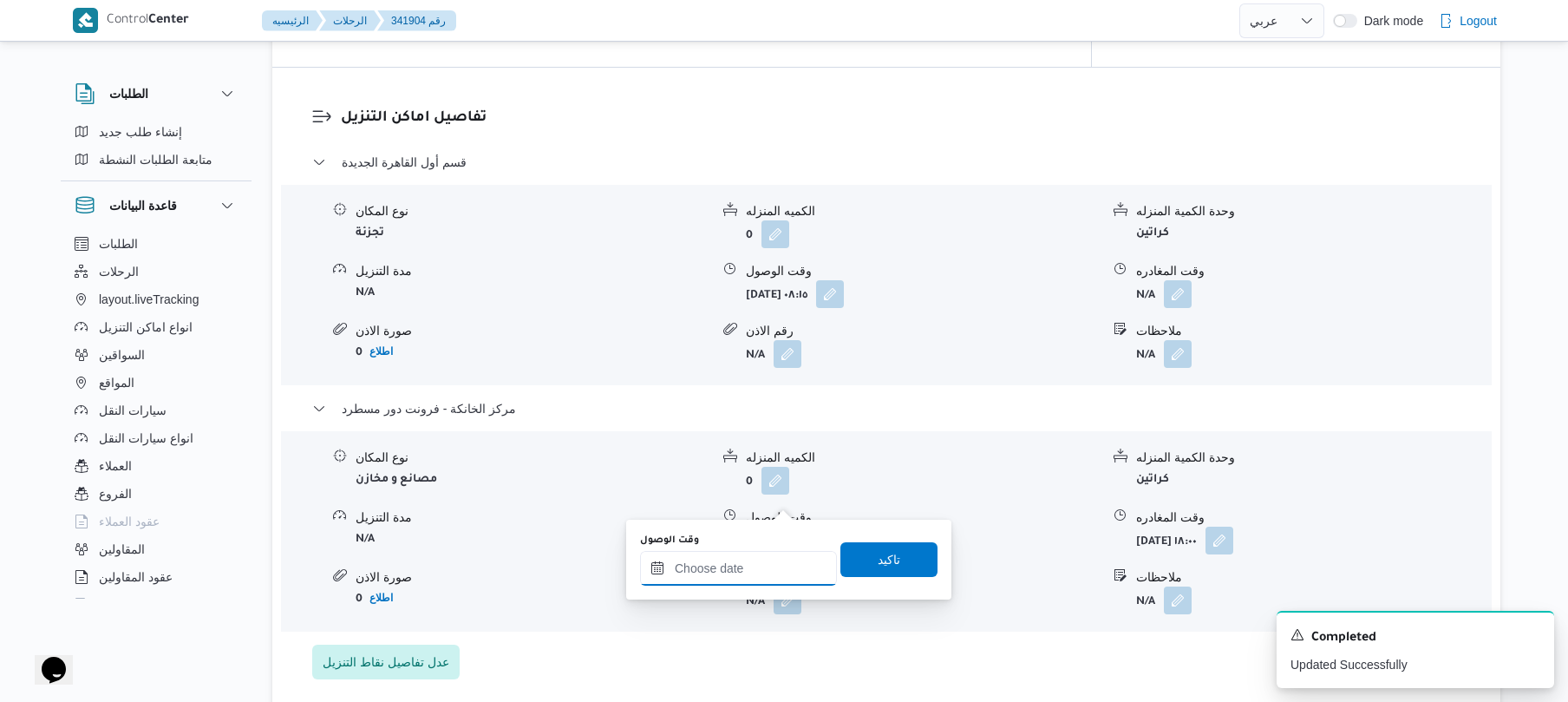
click at [757, 566] on input "وقت الوصول" at bounding box center [738, 568] width 197 height 35
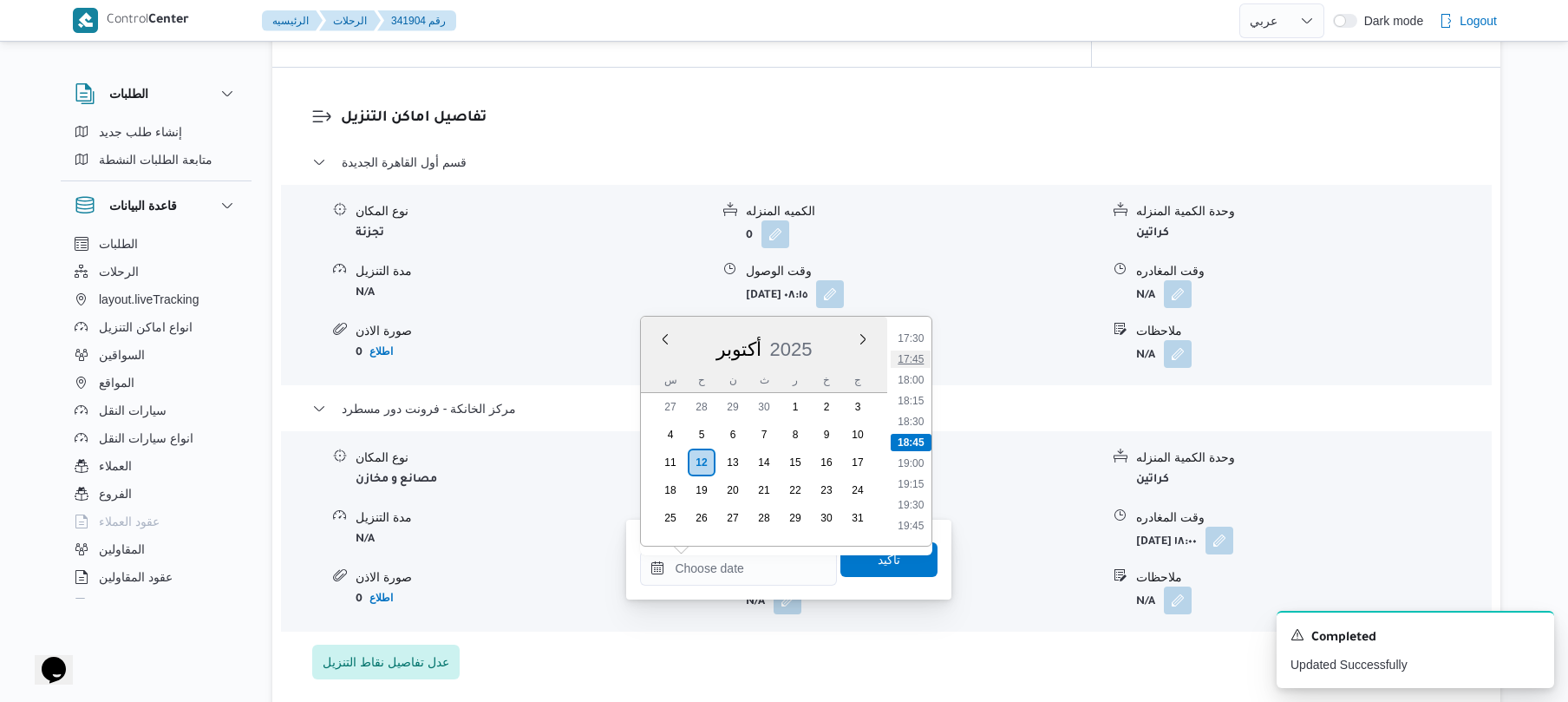
click at [923, 361] on li "17:45" at bounding box center [911, 358] width 40 height 18
type input "١٢/١٠/٢٠٢٥ ١٧:٤٥"
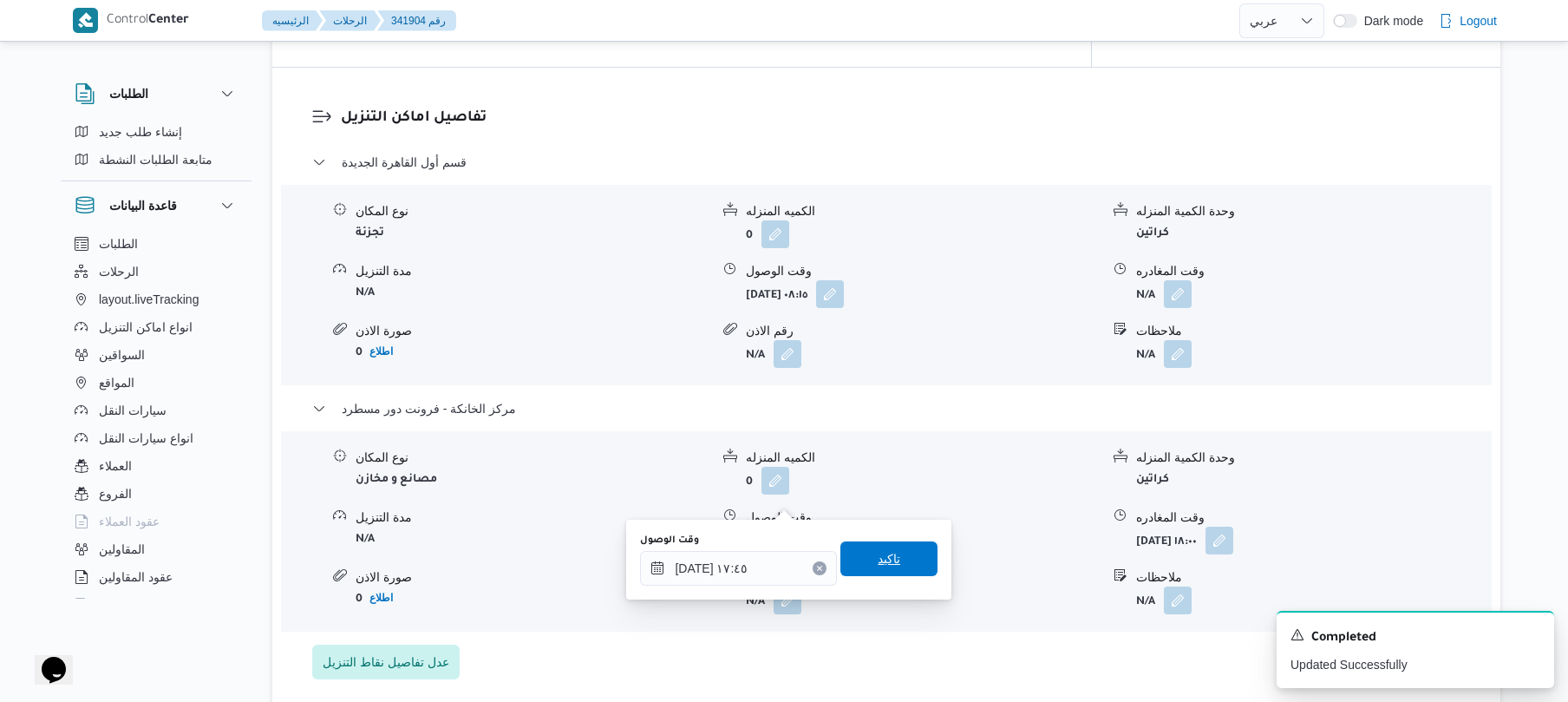
click at [877, 558] on span "تاكيد" at bounding box center [889, 558] width 22 height 21
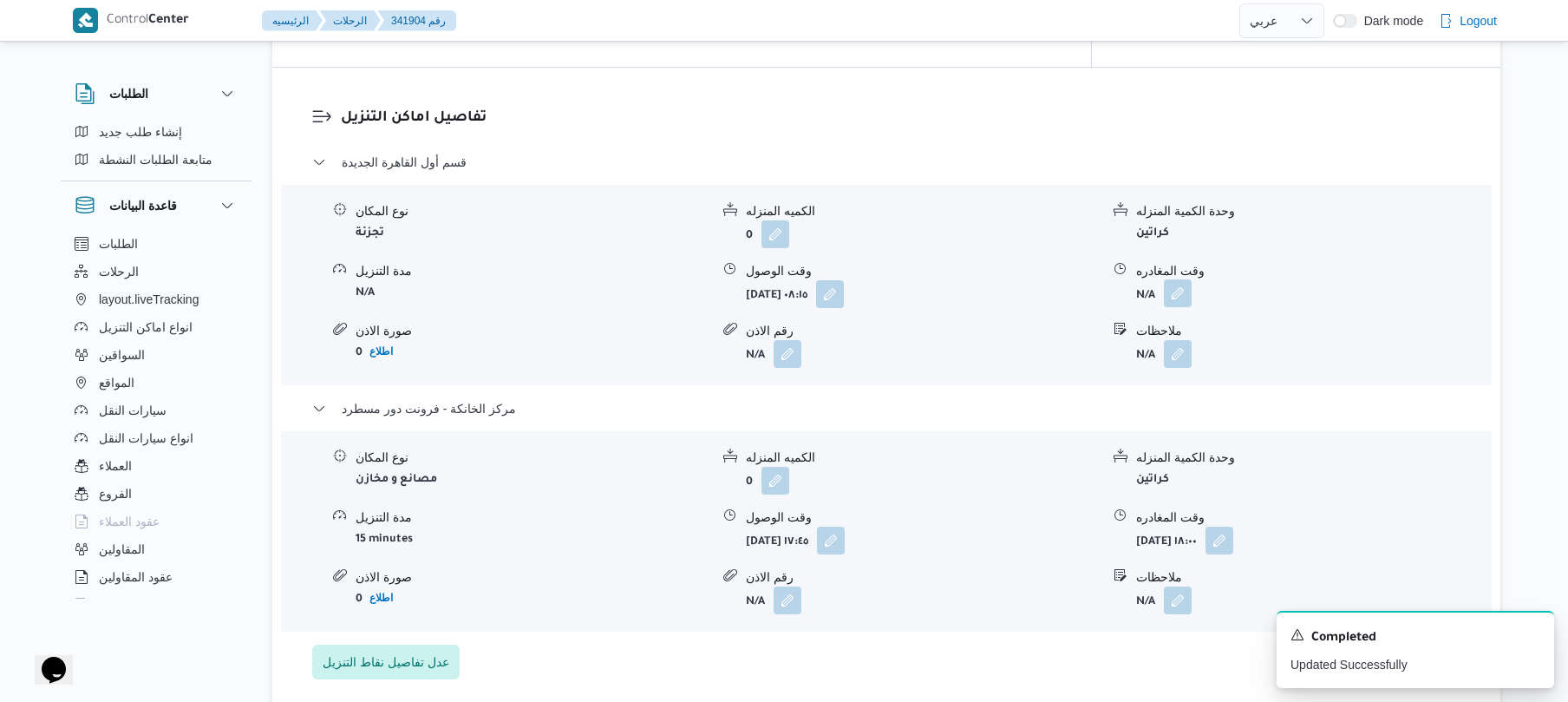
click at [1178, 279] on button "button" at bounding box center [1178, 293] width 28 height 28
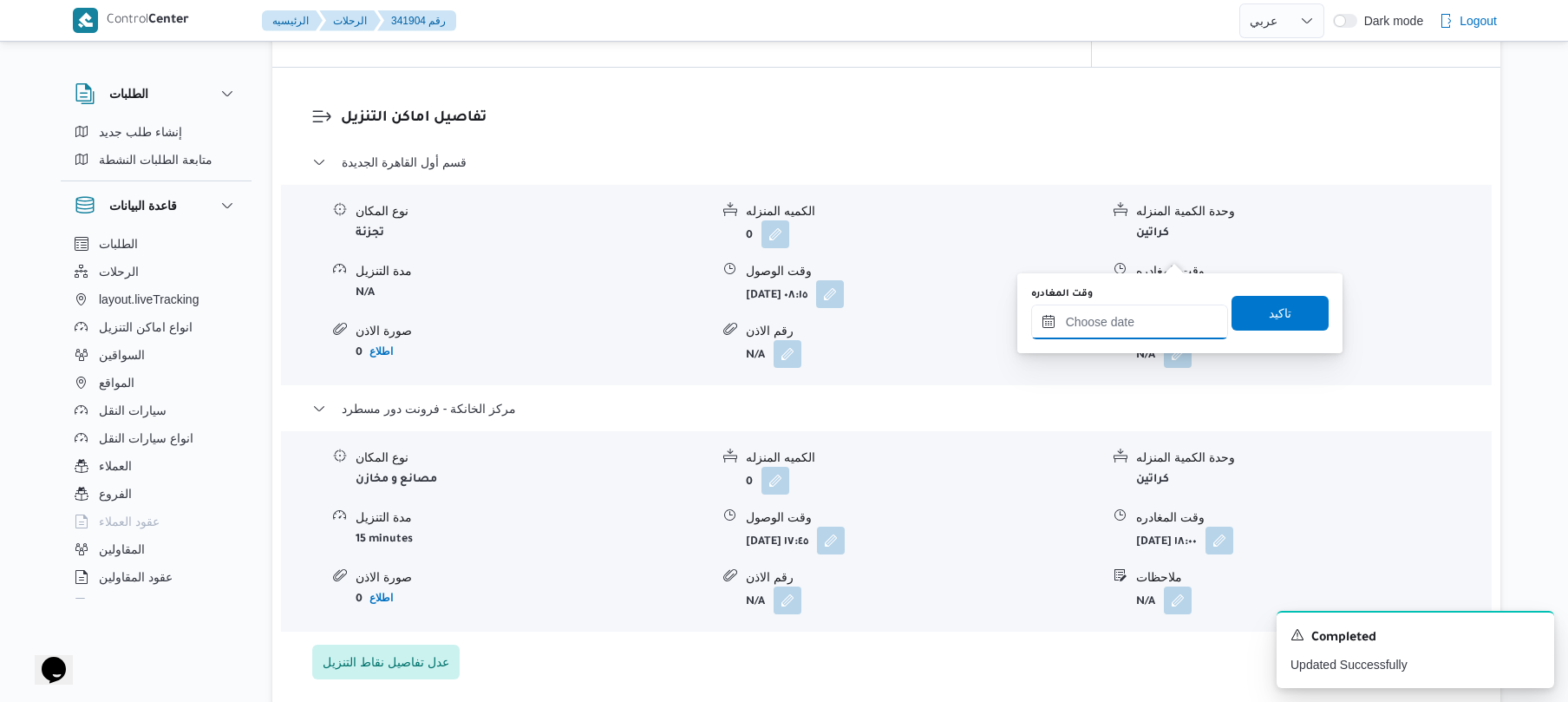
click at [1105, 320] on input "وقت المغادره" at bounding box center [1129, 321] width 197 height 35
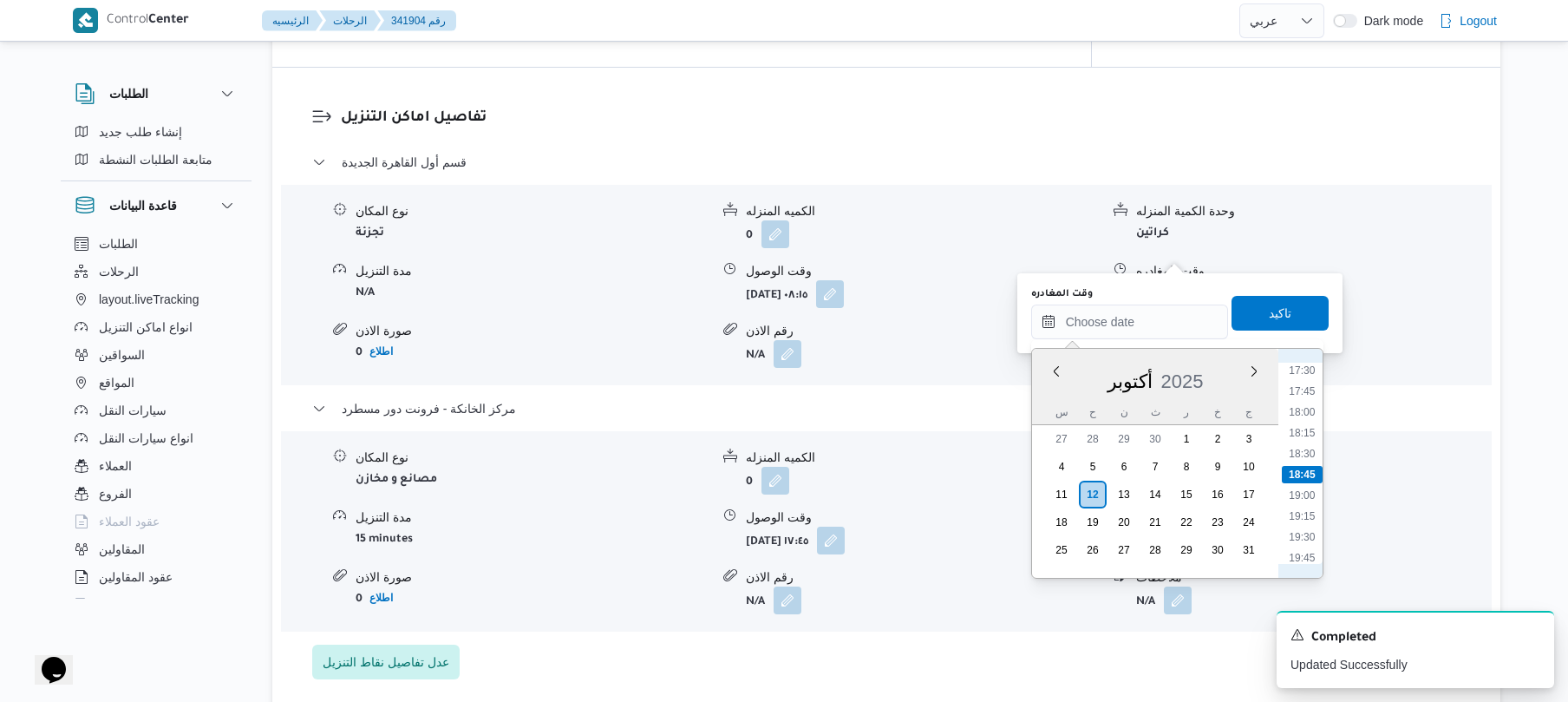
scroll to position [1288, 0]
click at [1303, 500] on li "17:00" at bounding box center [1301, 498] width 40 height 18
type input "١٢/١٠/٢٠٢٥ ١٧:٠٠"
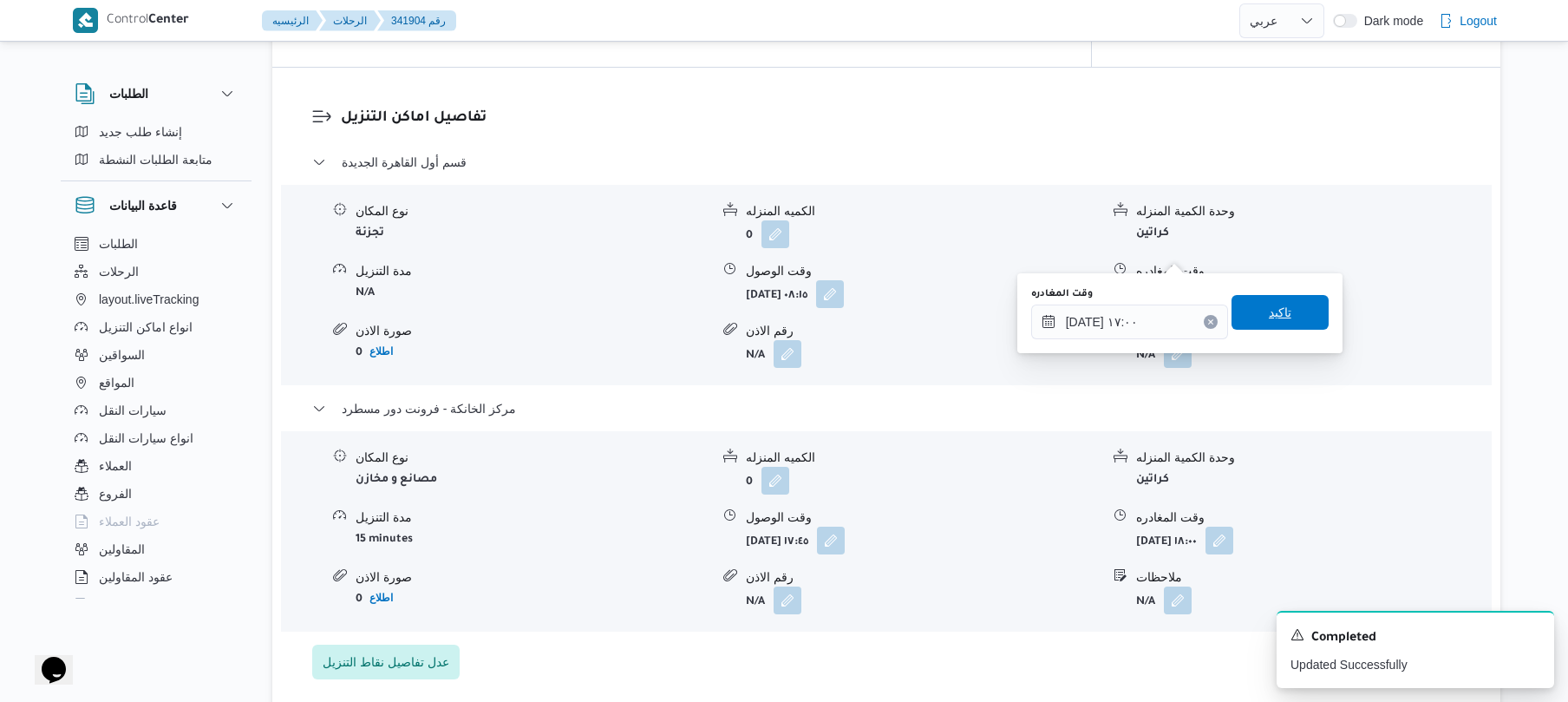
click at [1285, 311] on span "تاكيد" at bounding box center [1280, 312] width 97 height 35
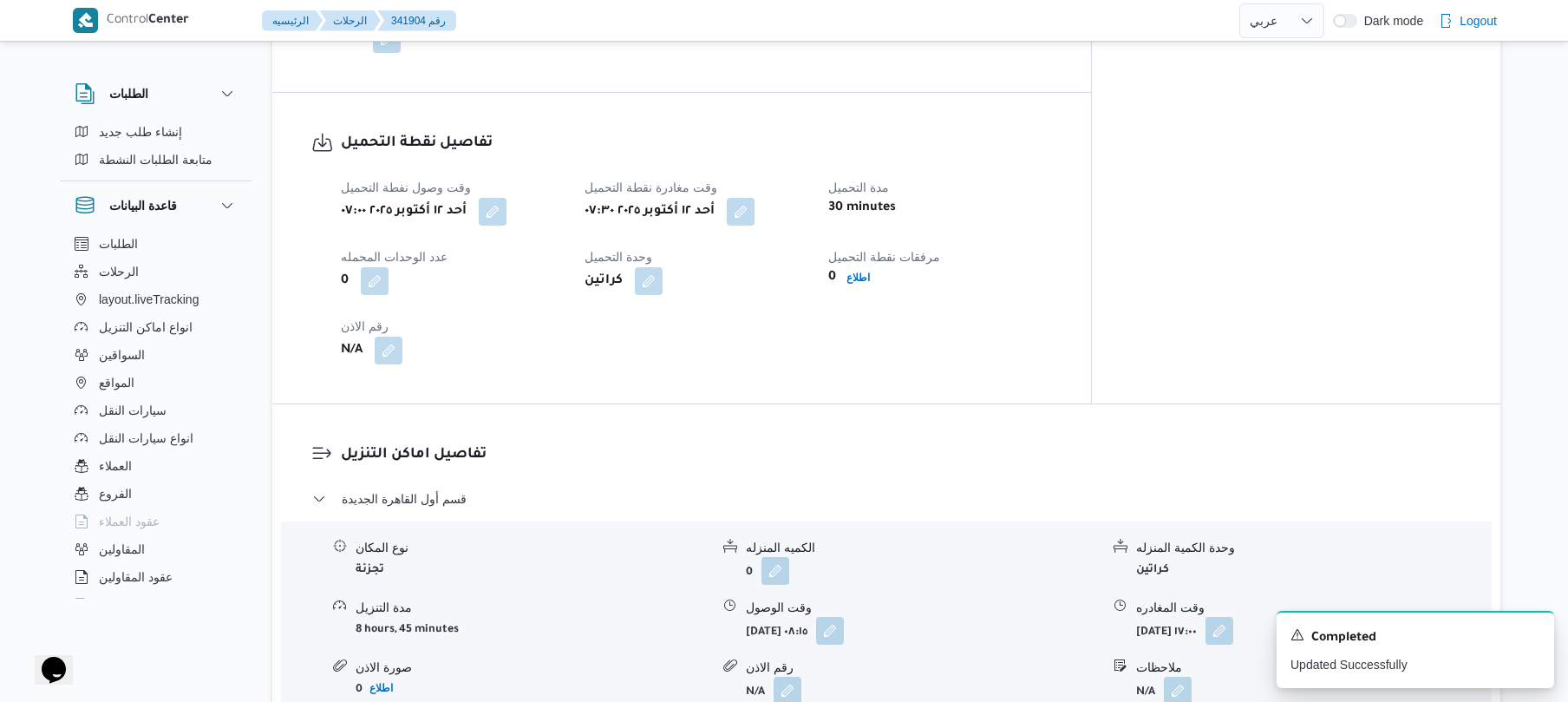
scroll to position [0, 0]
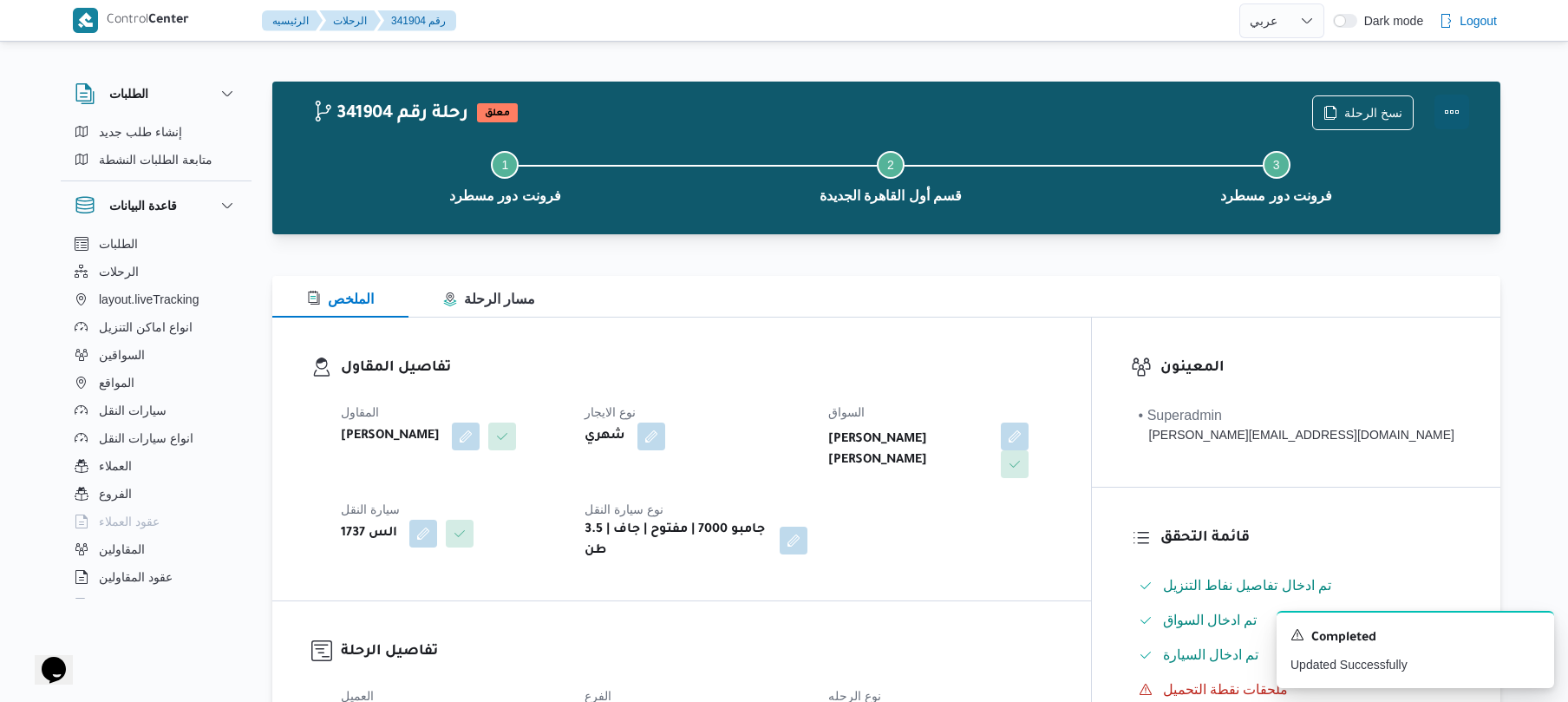
click at [1447, 116] on button "Actions" at bounding box center [1451, 111] width 35 height 35
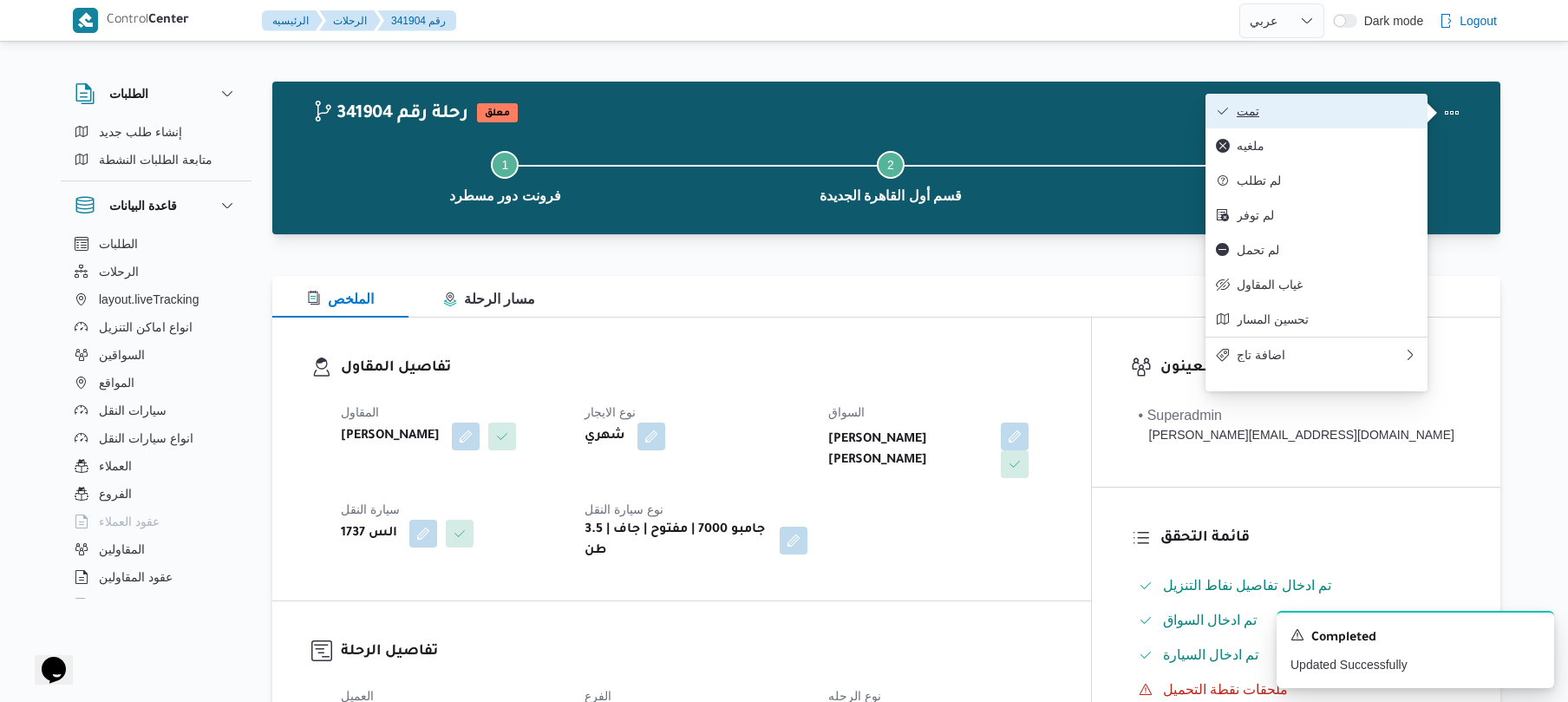
click at [1372, 116] on span "تمت" at bounding box center [1326, 110] width 180 height 14
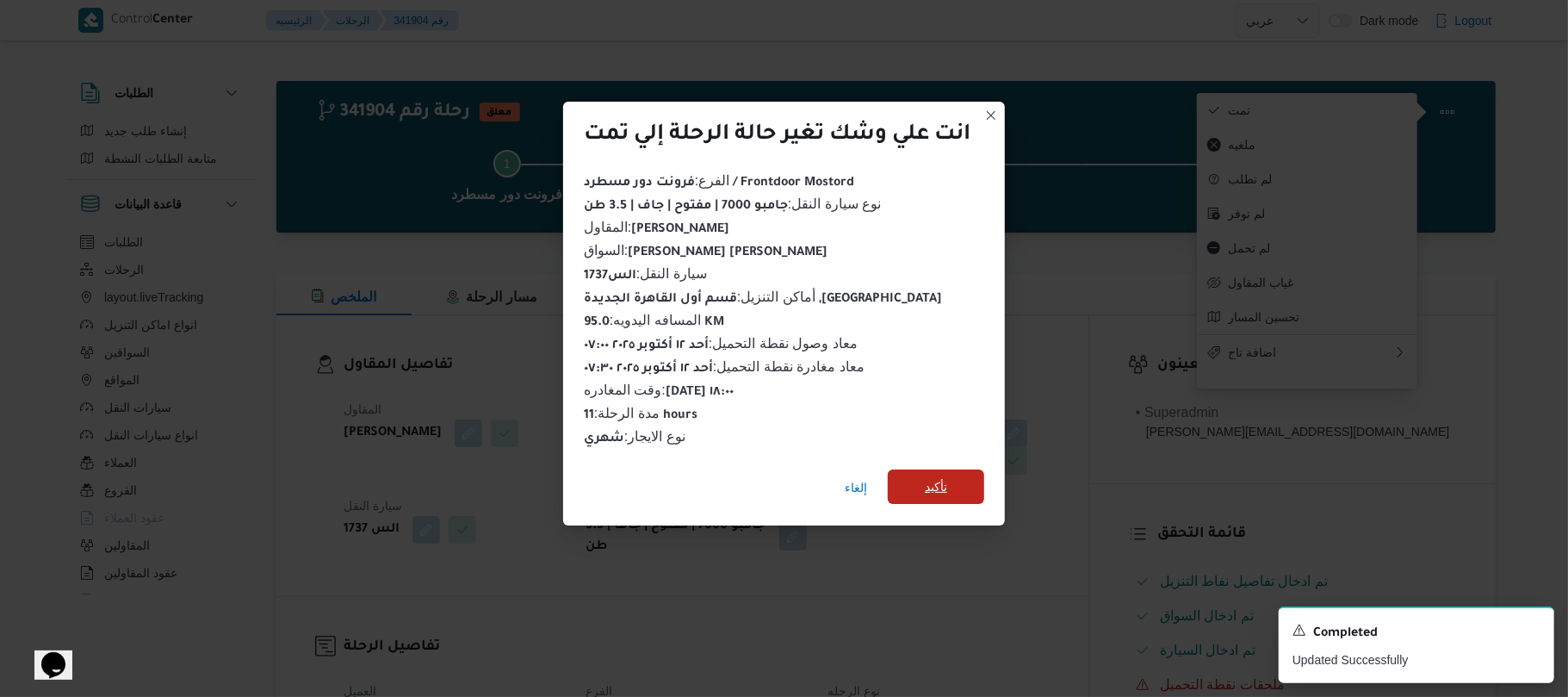
click at [947, 483] on span "تأكيد" at bounding box center [936, 487] width 22 height 20
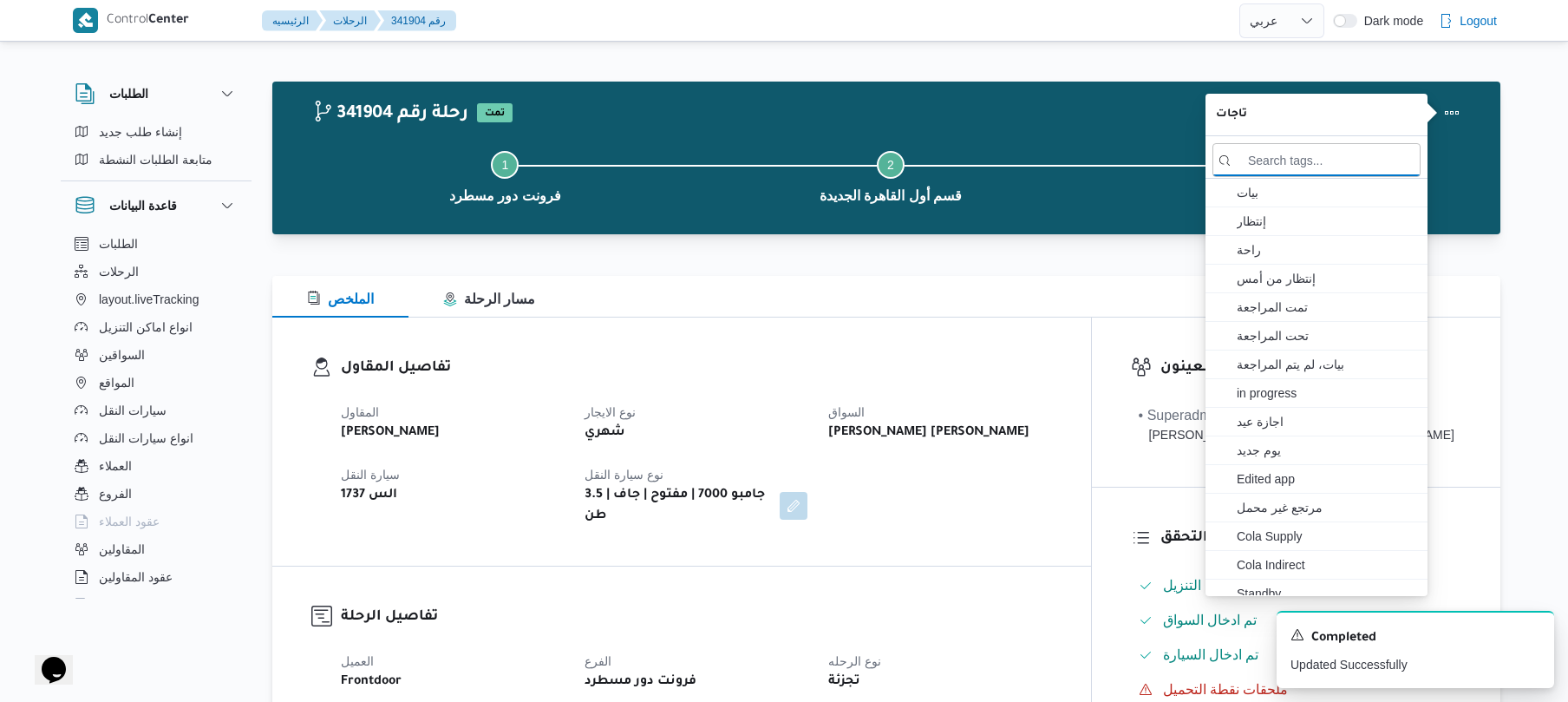
click at [836, 606] on h3 "تفاصيل الرحلة" at bounding box center [696, 617] width 711 height 23
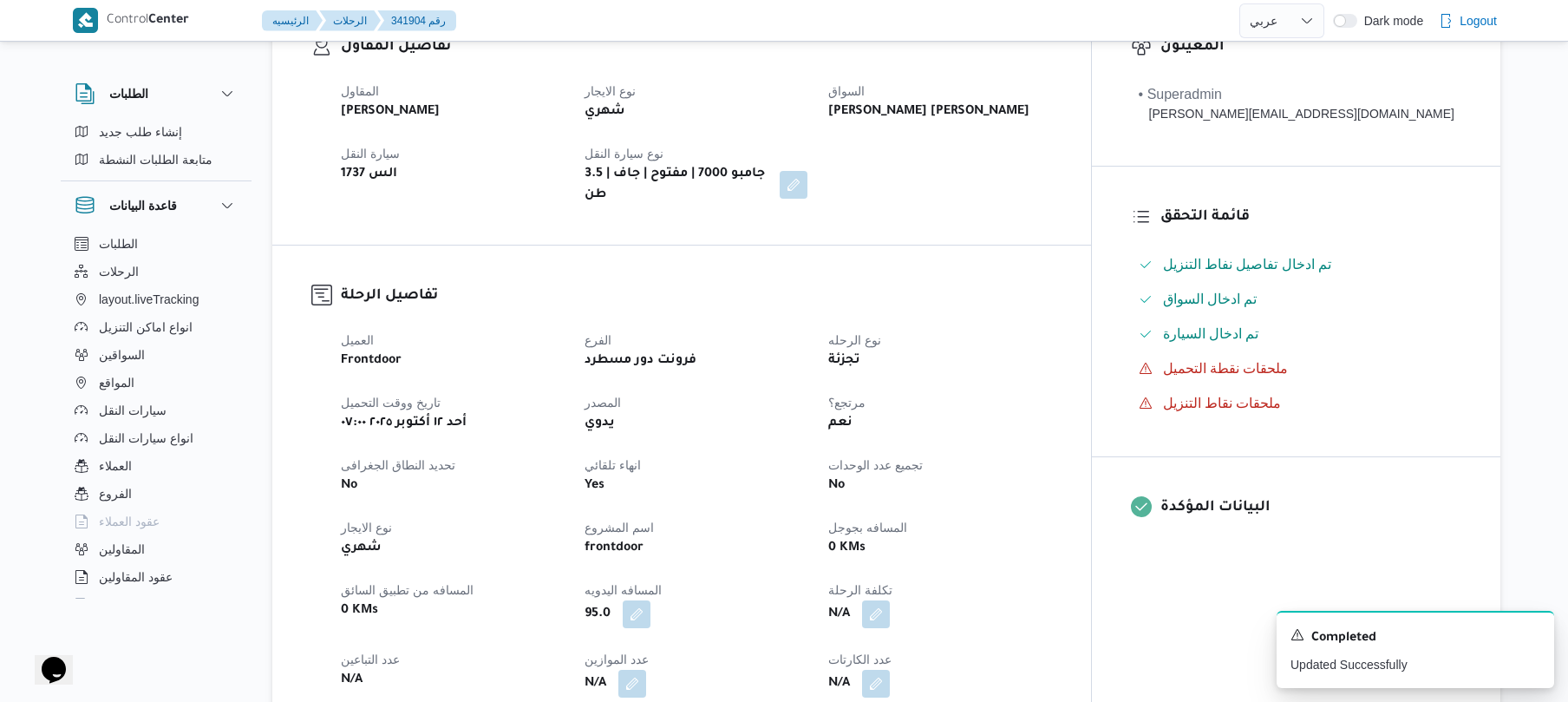
scroll to position [601, 0]
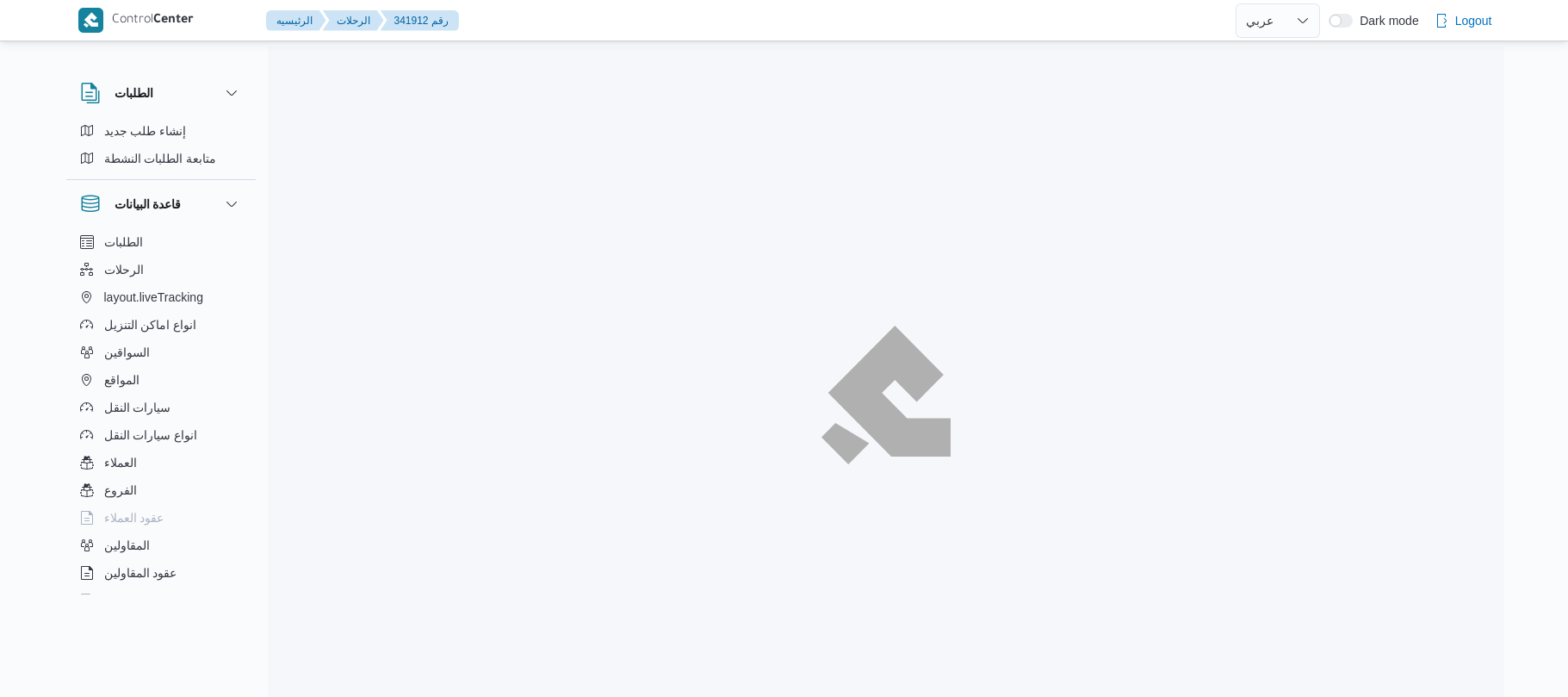
select select "ar"
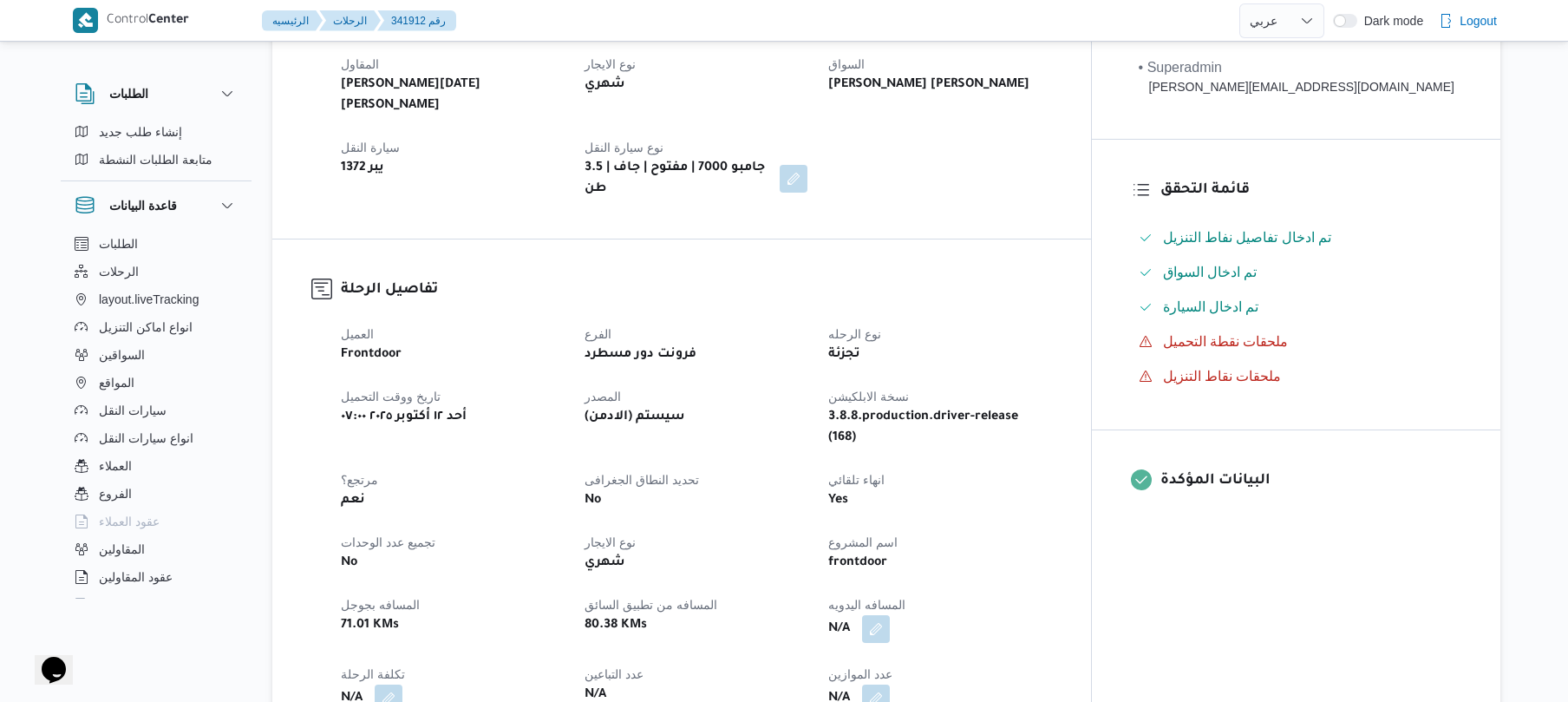
scroll to position [601, 0]
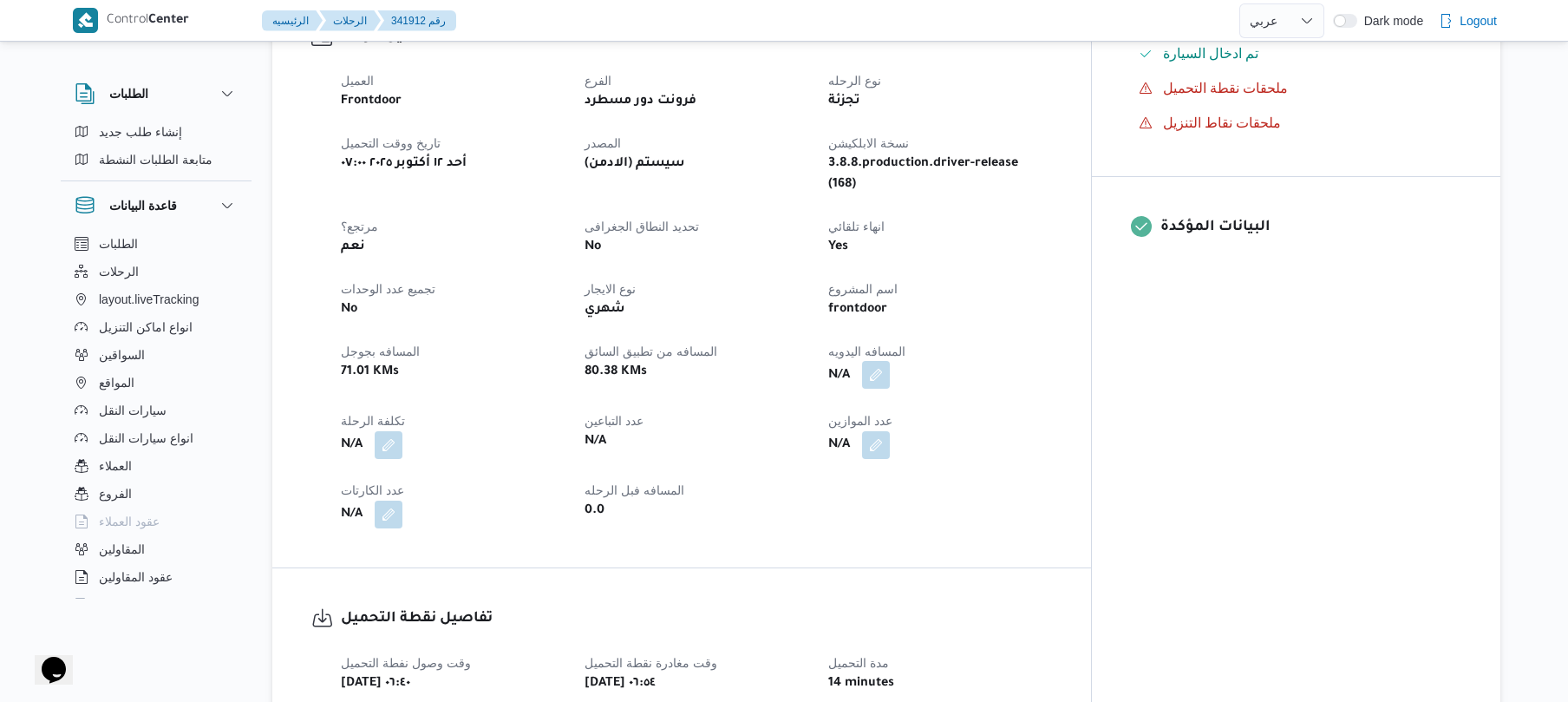
click at [889, 361] on button "button" at bounding box center [876, 375] width 28 height 28
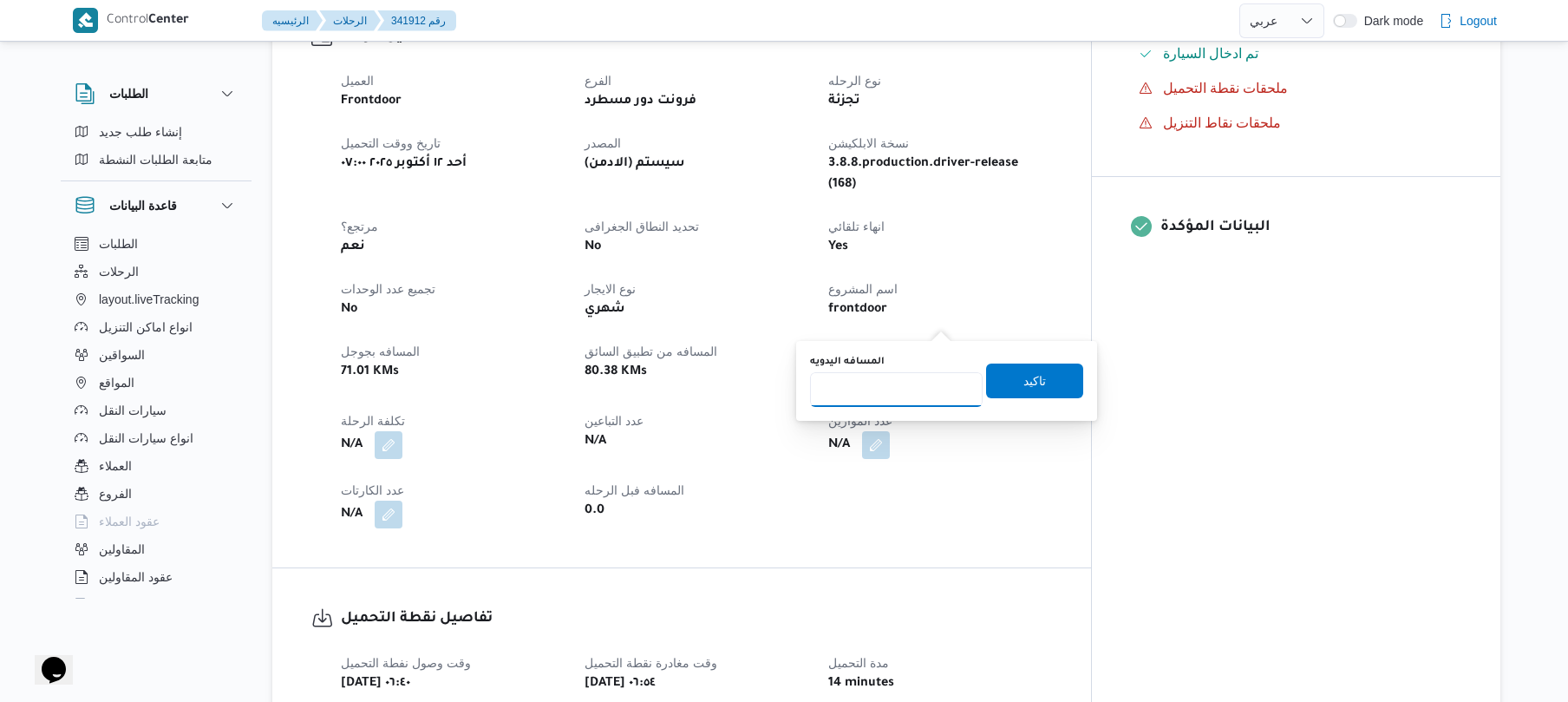
click at [886, 396] on input "المسافه اليدويه" at bounding box center [896, 389] width 173 height 35
type input "120"
click at [1023, 386] on span "تاكيد" at bounding box center [1034, 380] width 22 height 21
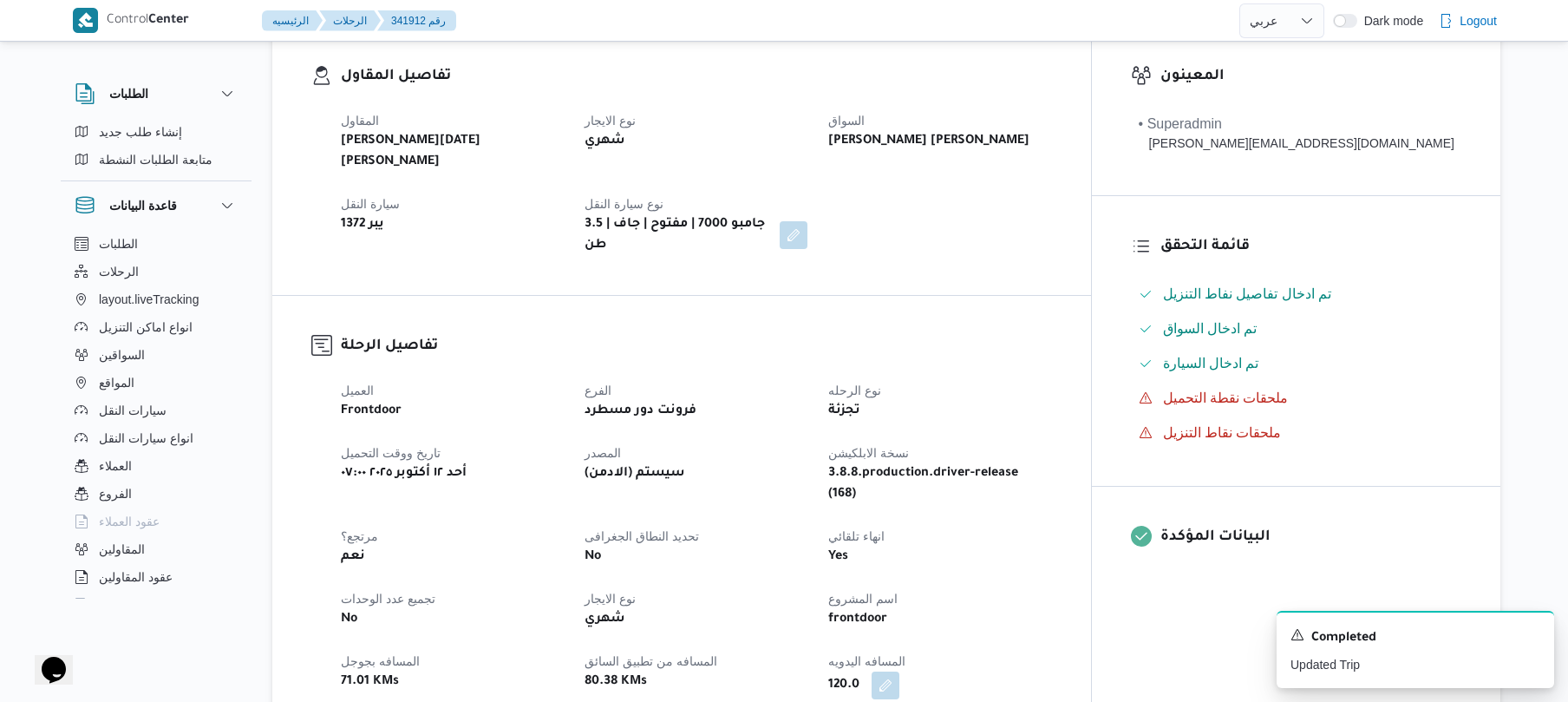
scroll to position [0, 0]
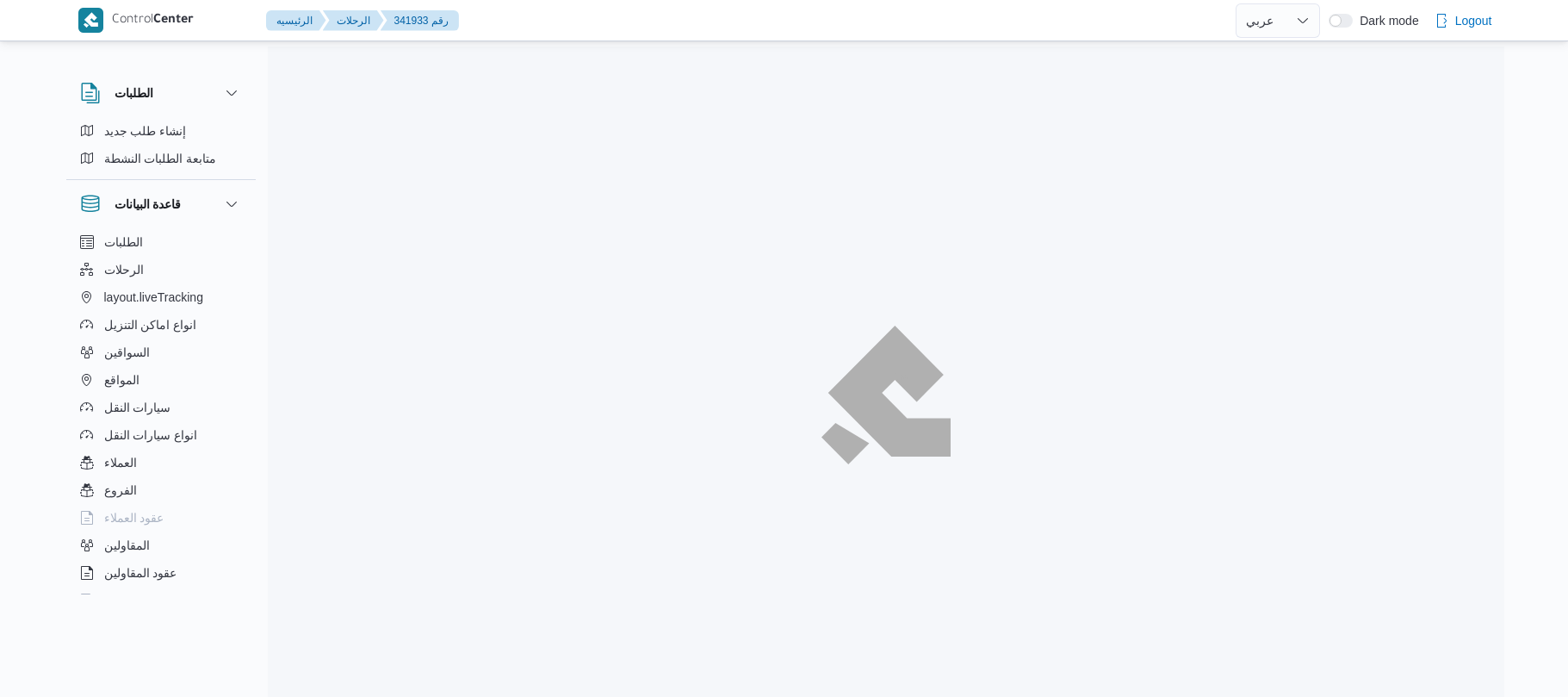
select select "ar"
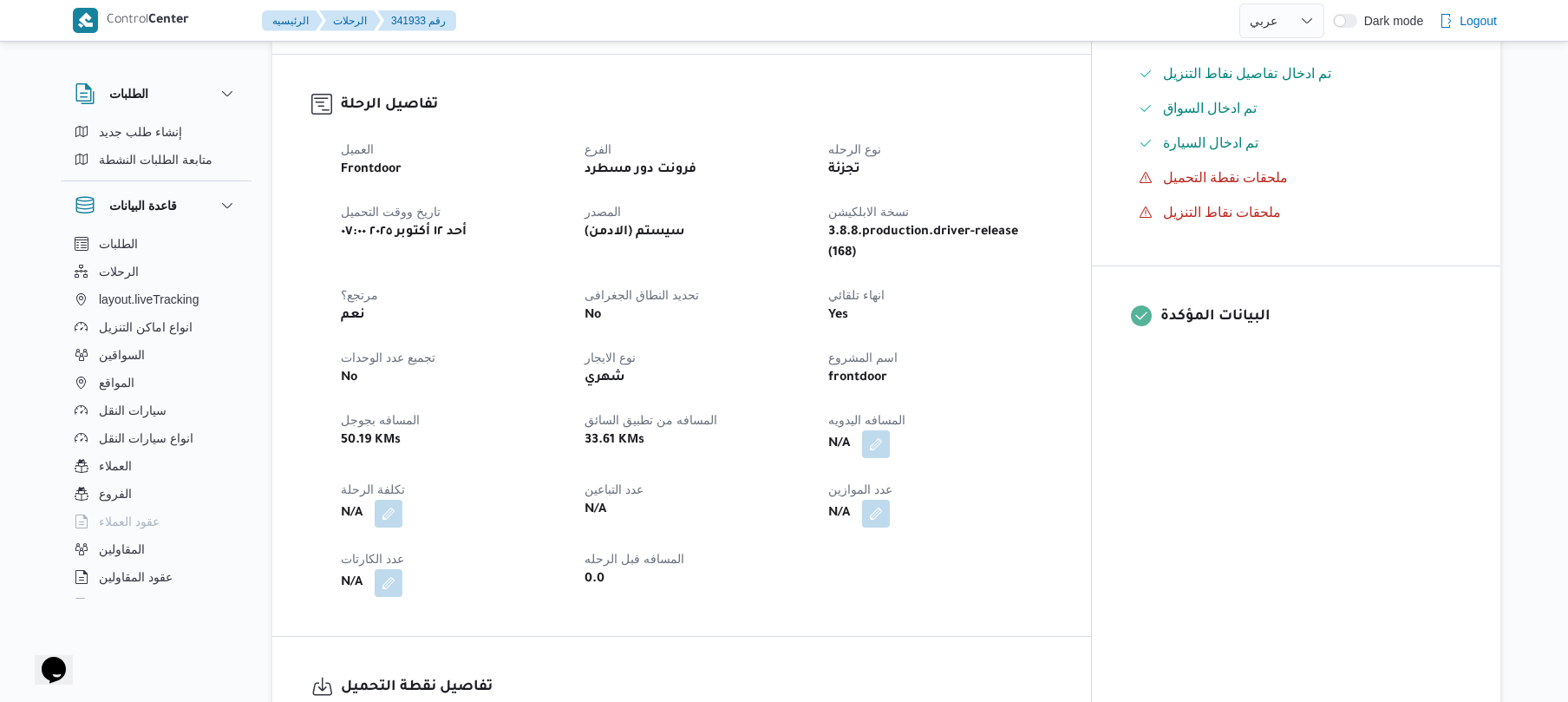
scroll to position [647, 0]
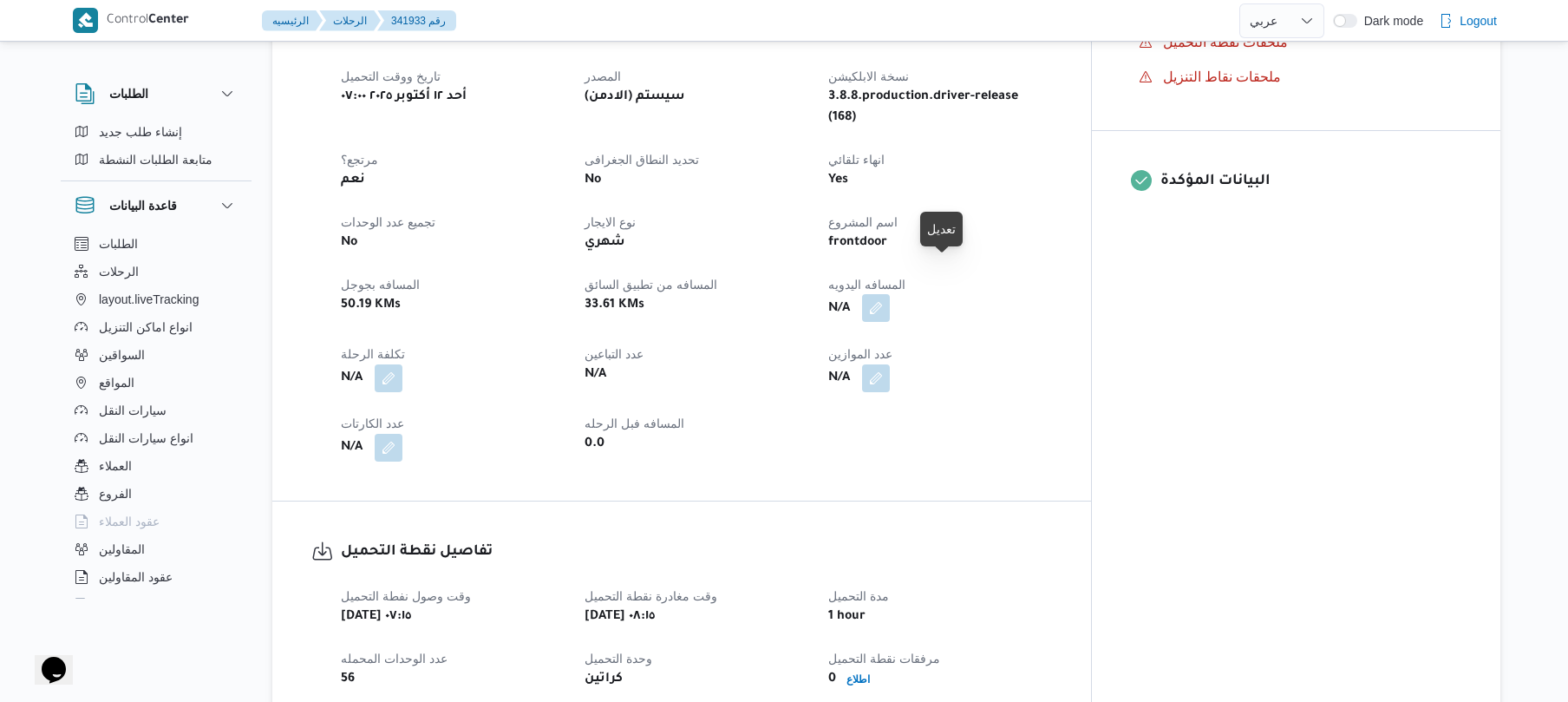
click at [889, 294] on button "button" at bounding box center [876, 308] width 28 height 28
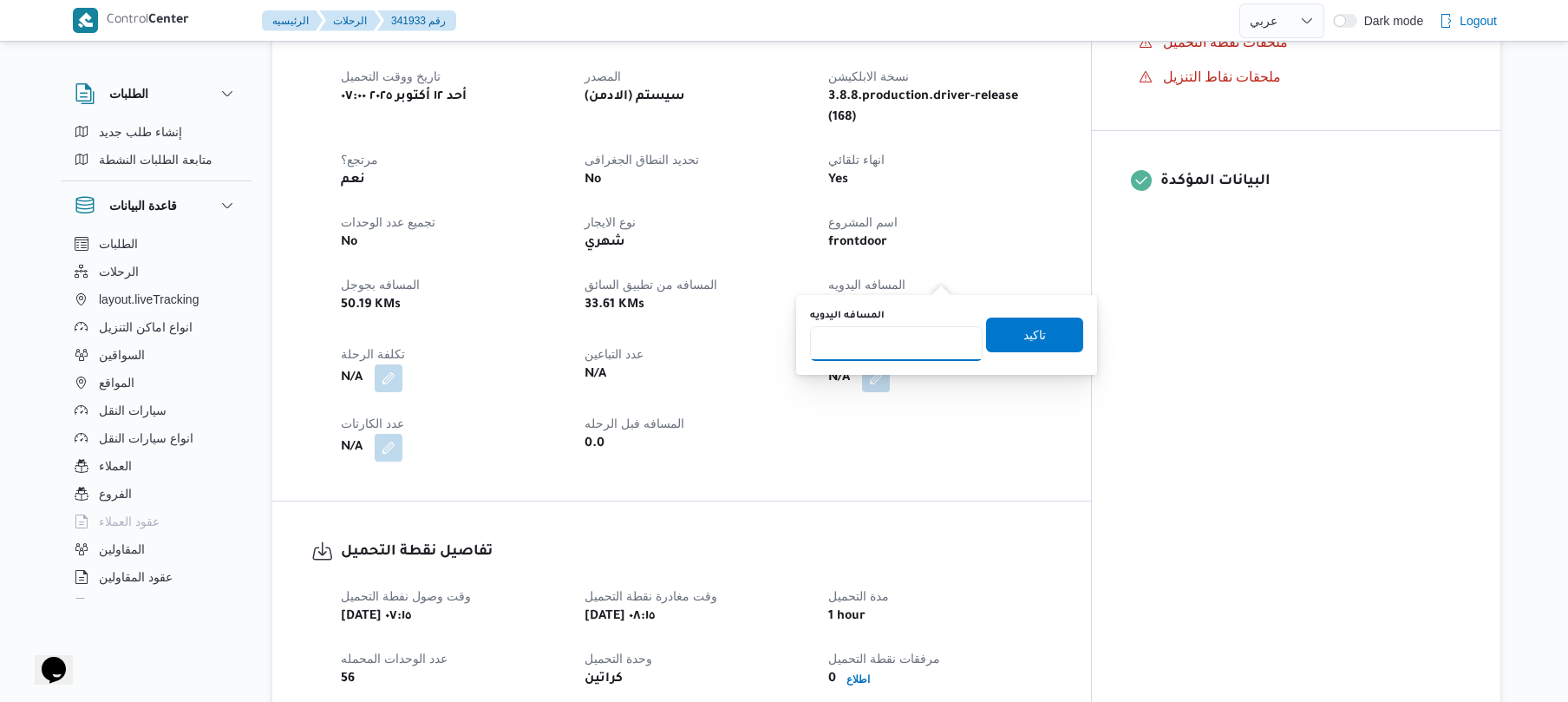
click at [889, 350] on input "المسافه اليدويه" at bounding box center [896, 343] width 173 height 35
type input "100"
click at [1023, 324] on span "تاكيد" at bounding box center [1034, 334] width 22 height 21
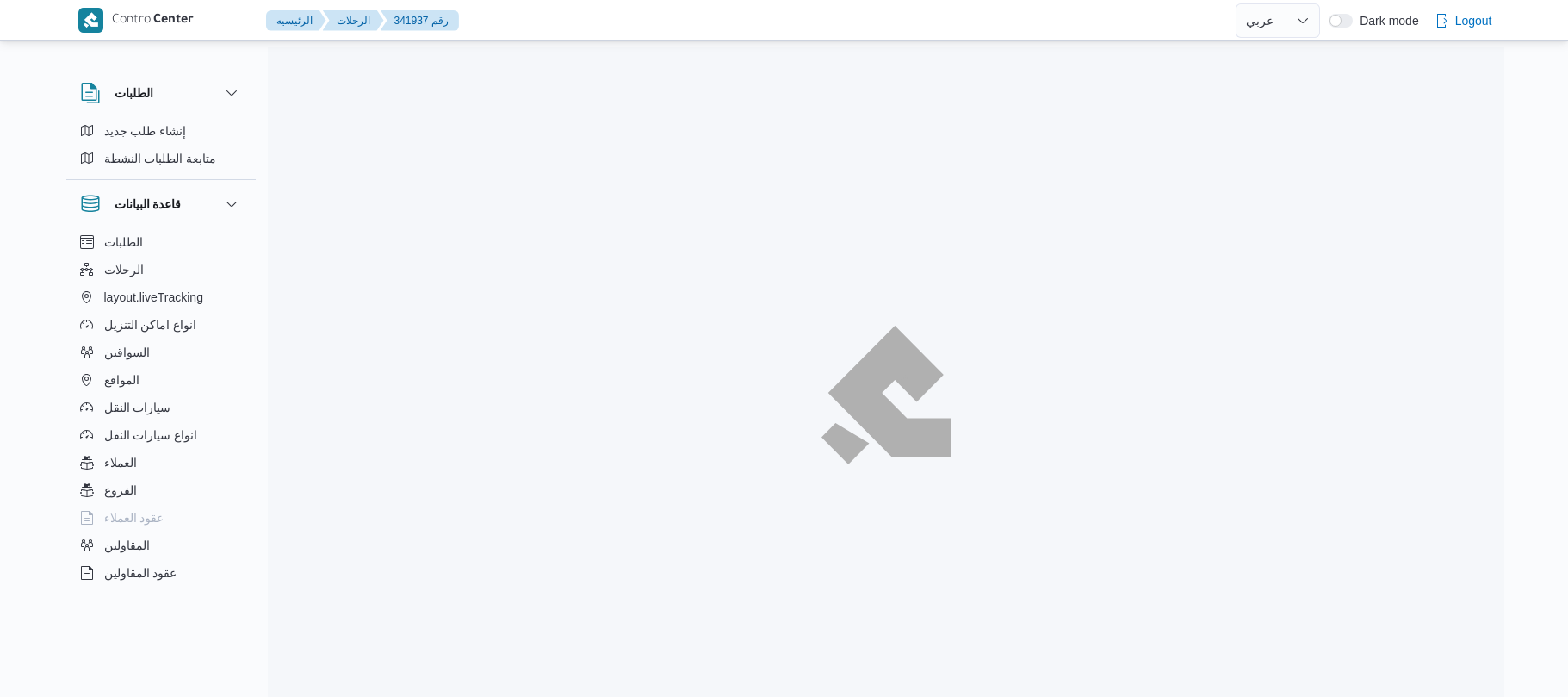
select select "ar"
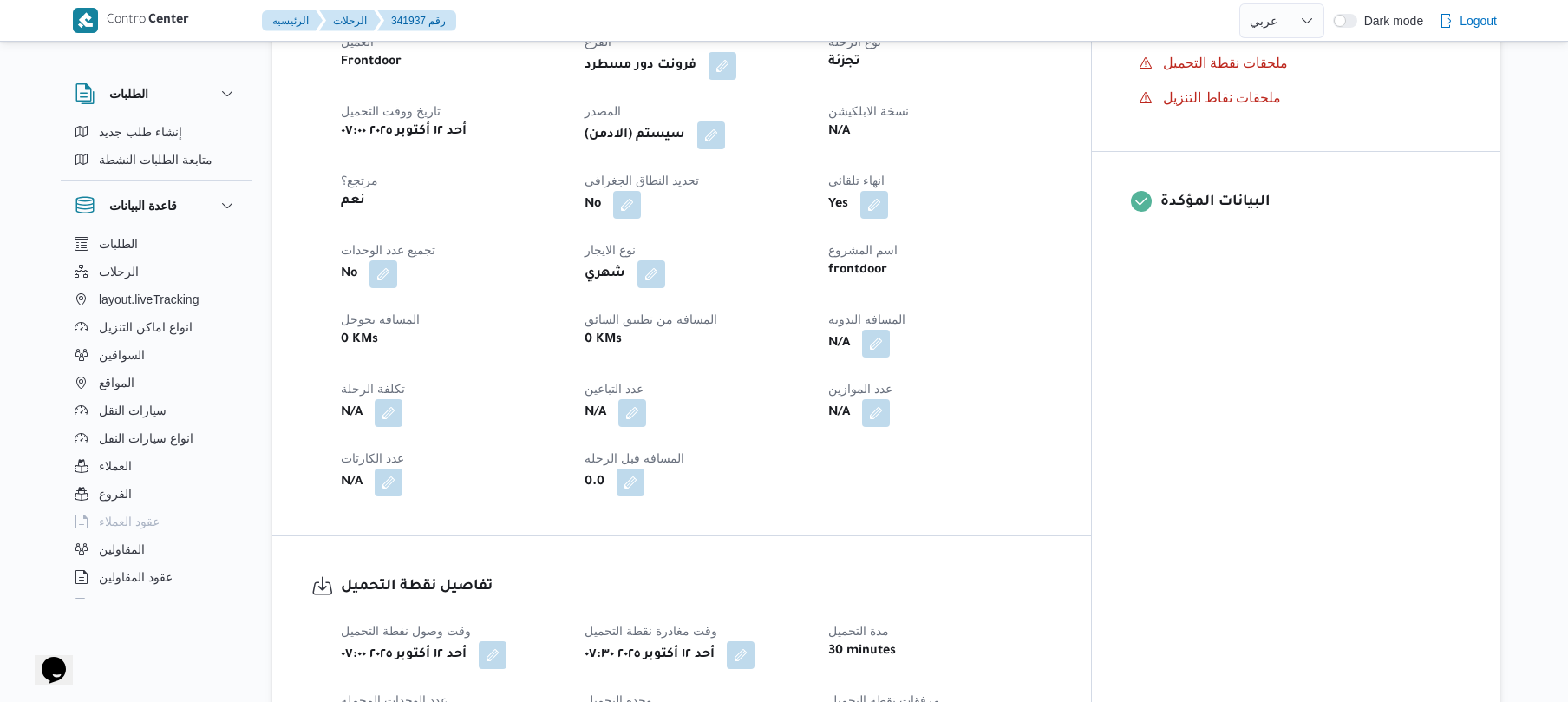
scroll to position [601, 0]
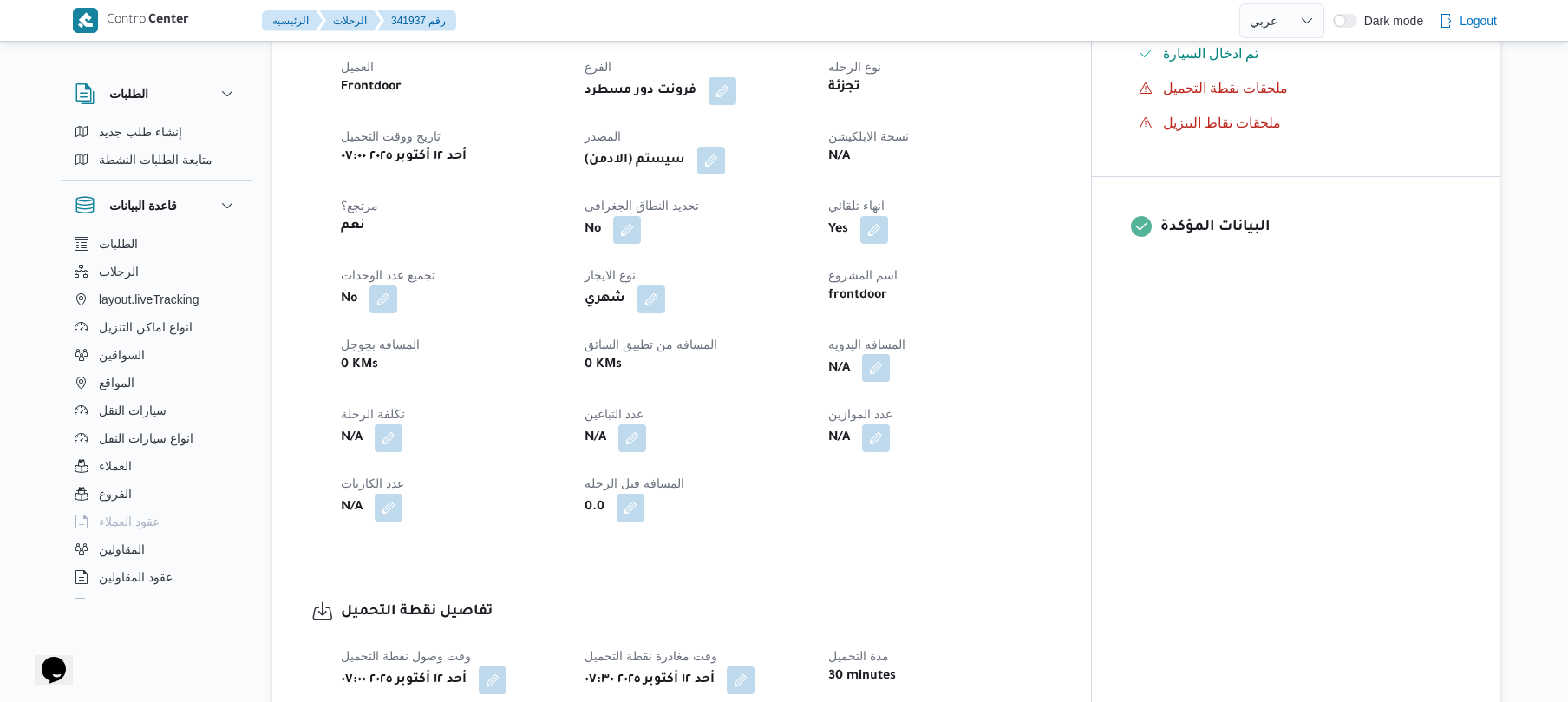
click at [889, 382] on button "button" at bounding box center [876, 368] width 28 height 28
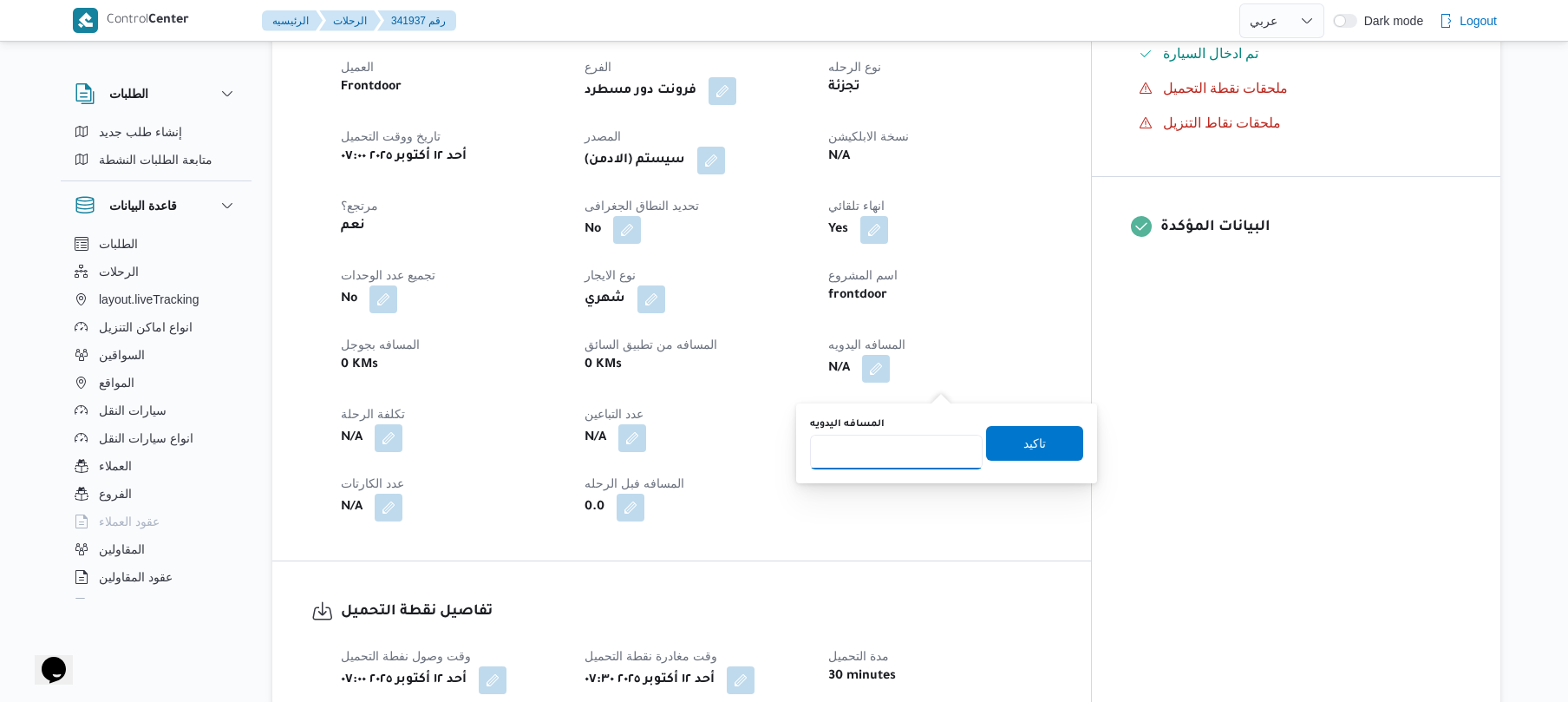
click at [887, 449] on input "المسافه اليدويه" at bounding box center [896, 451] width 173 height 35
type input "95"
click at [997, 442] on span "تاكيد" at bounding box center [1034, 442] width 97 height 35
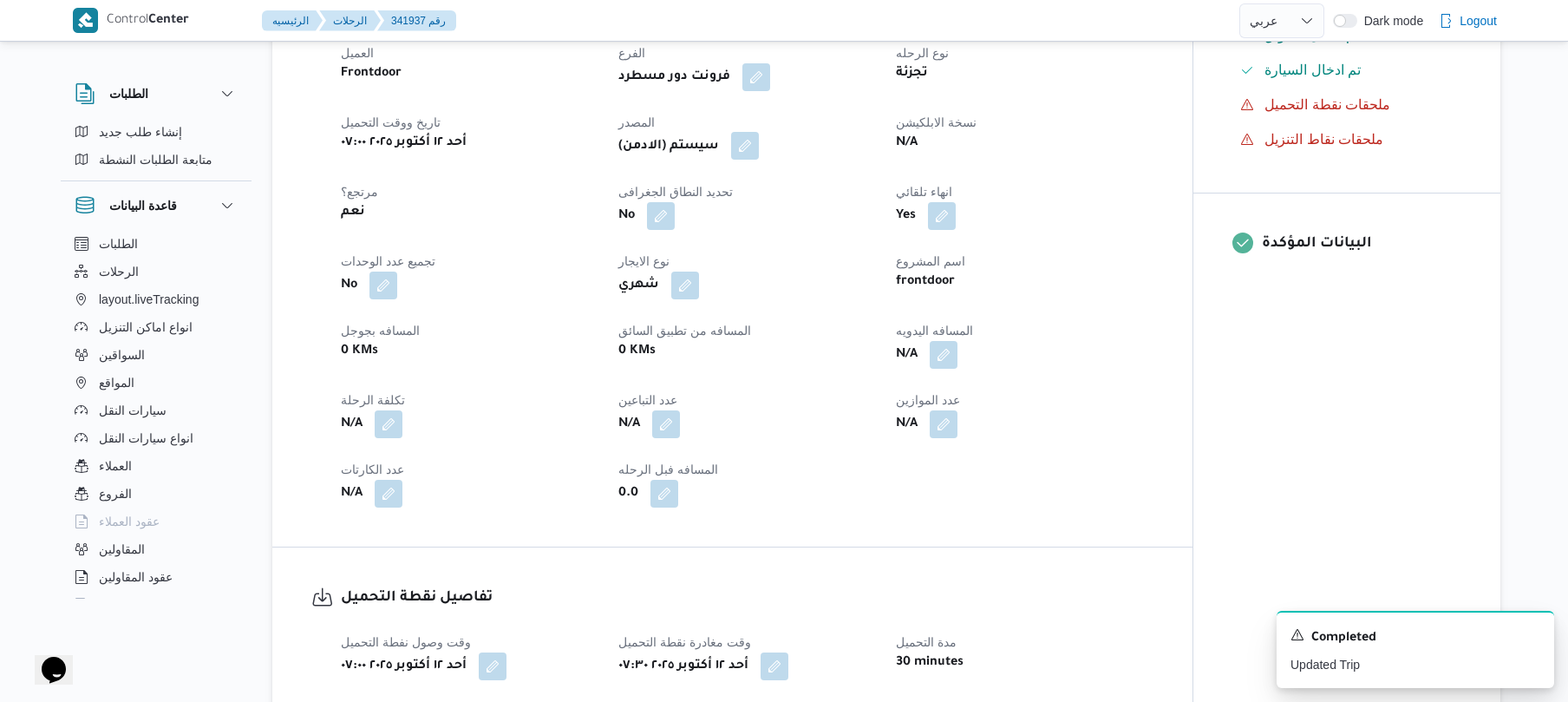
click at [750, 160] on button "button" at bounding box center [745, 146] width 28 height 28
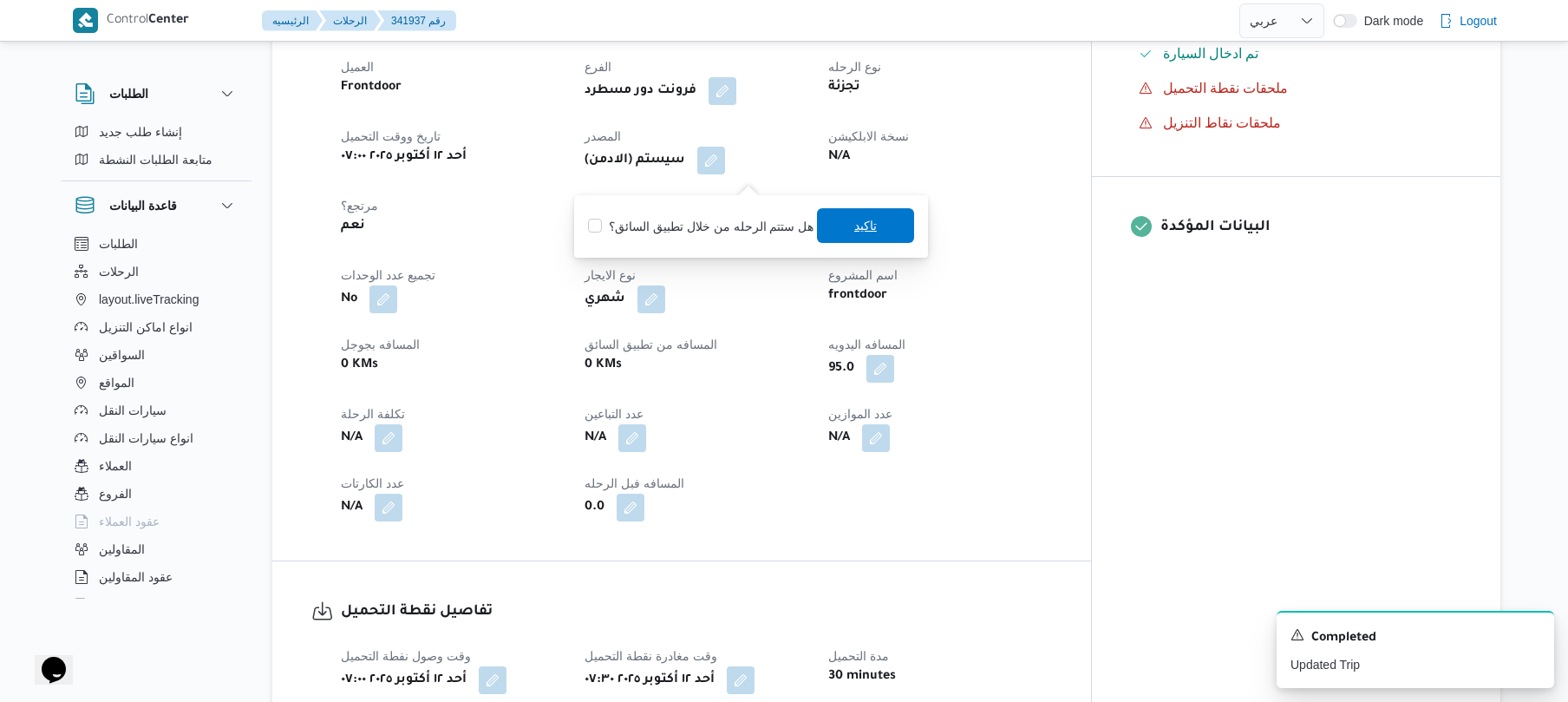
click at [868, 234] on span "تاكيد" at bounding box center [865, 225] width 22 height 21
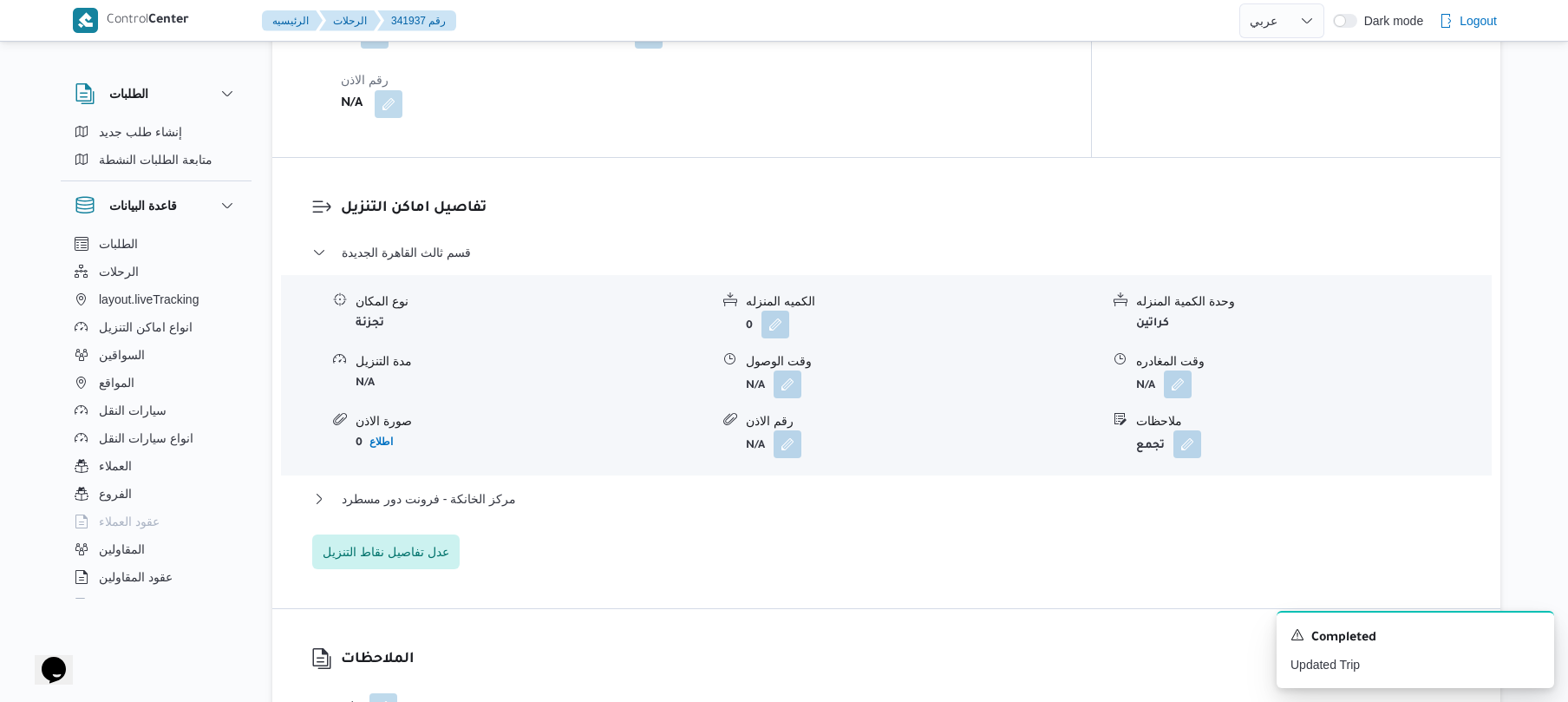
scroll to position [1341, 0]
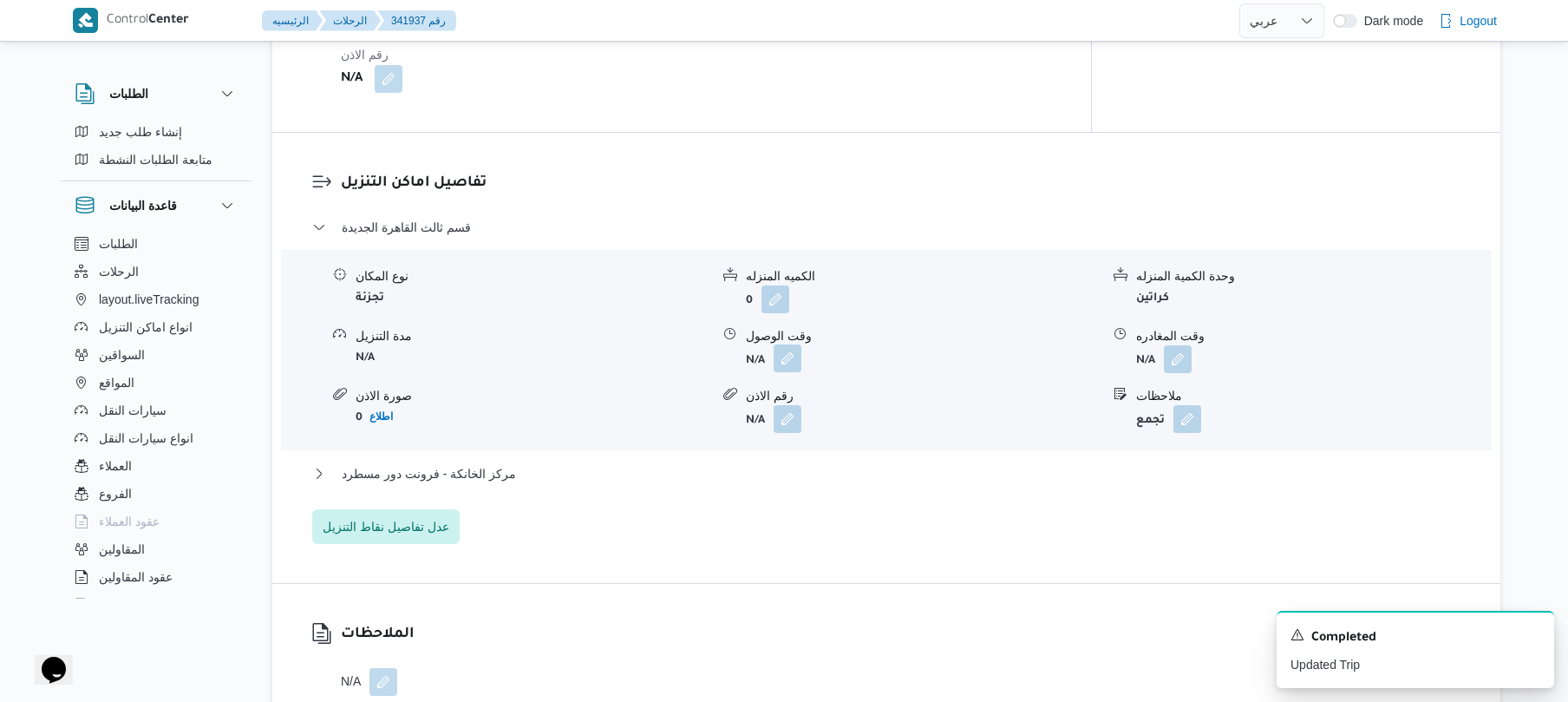
click at [791, 362] on button "button" at bounding box center [788, 358] width 28 height 28
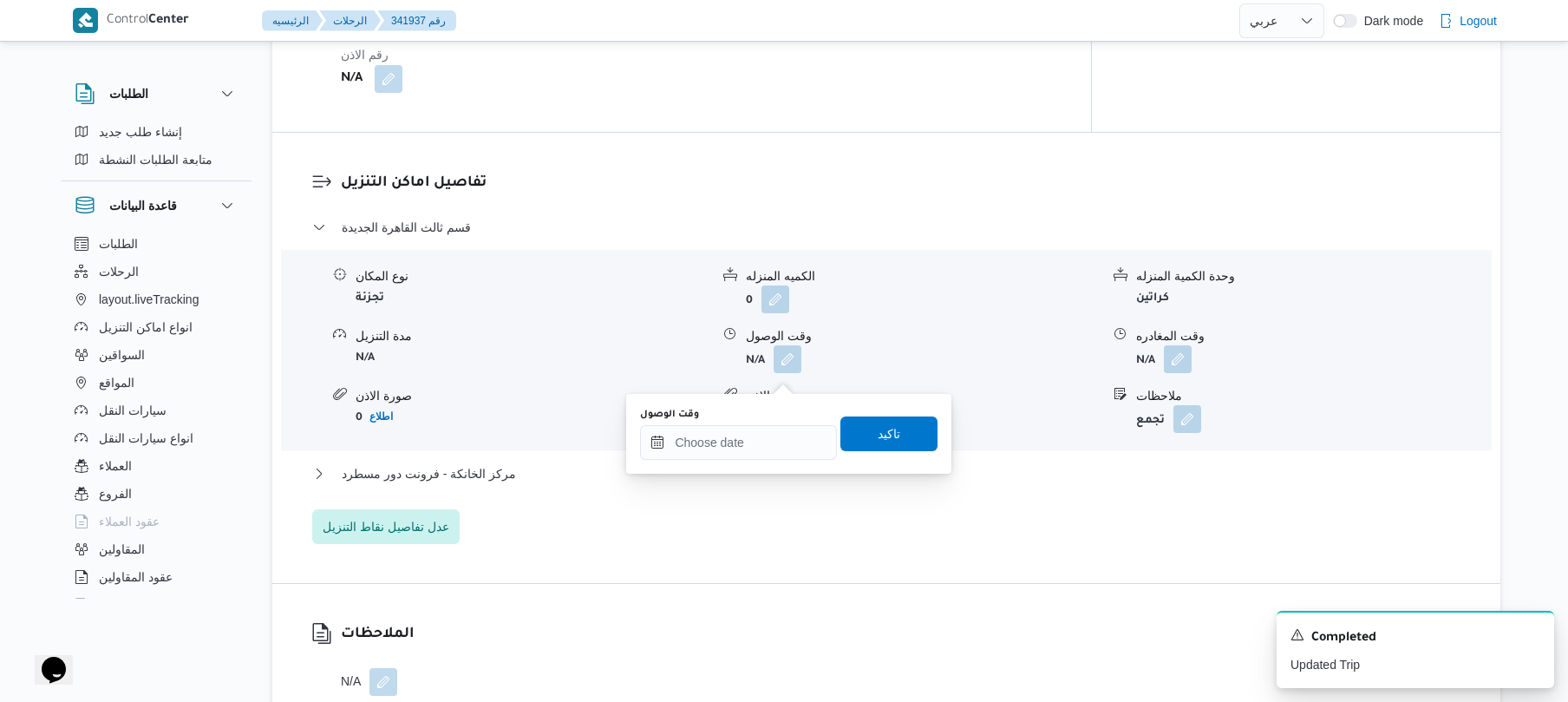
click at [715, 465] on div "You are in a dialog. To close this dialog, hit escape. وقت الوصول تاكيد" at bounding box center [789, 433] width 325 height 79
click at [726, 445] on input "وقت الوصول" at bounding box center [738, 442] width 197 height 35
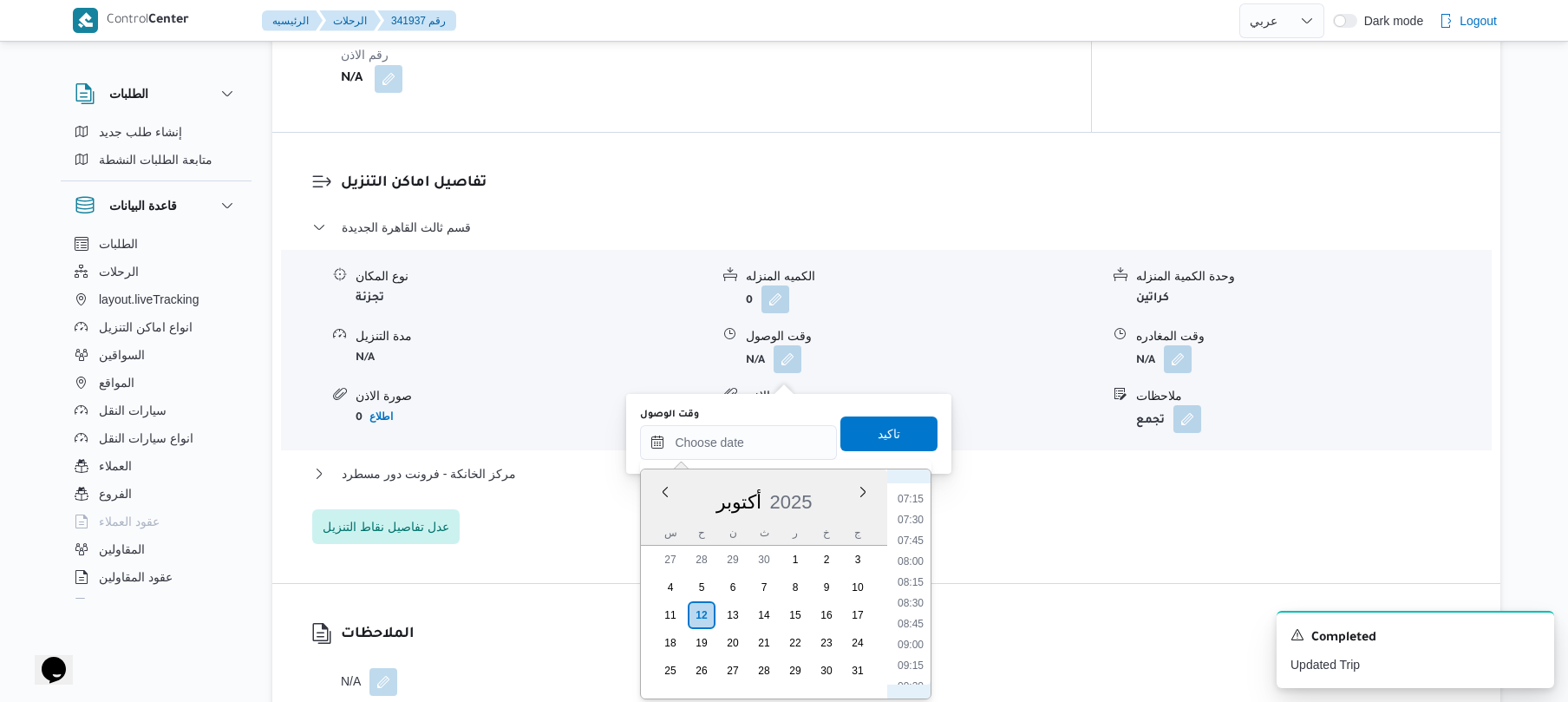
scroll to position [566, 0]
click at [910, 611] on li "08:15" at bounding box center [910, 613] width 40 height 18
type input "١٢/١٠/٢٠٢٥ ٠٨:١٥"
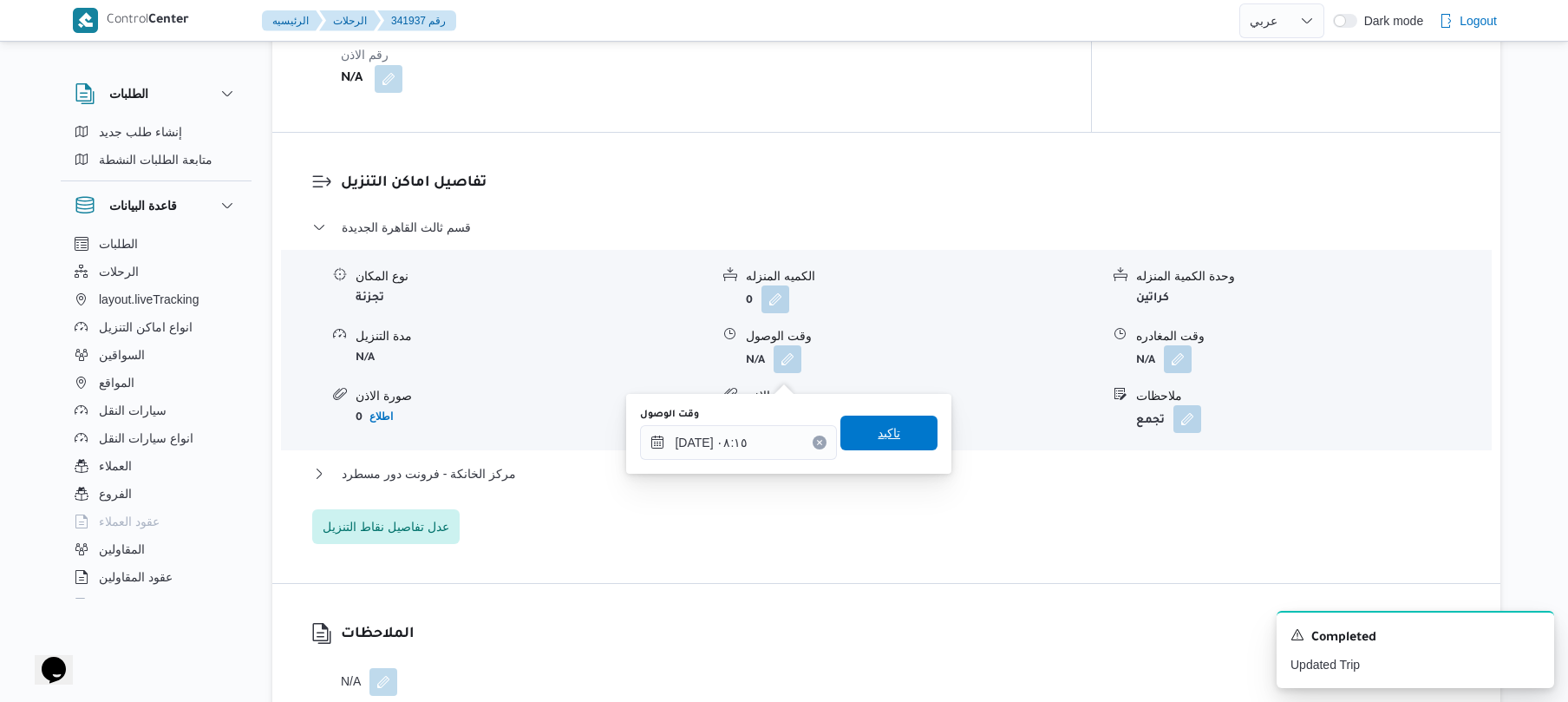
click at [877, 441] on span "تاكيد" at bounding box center [889, 432] width 22 height 21
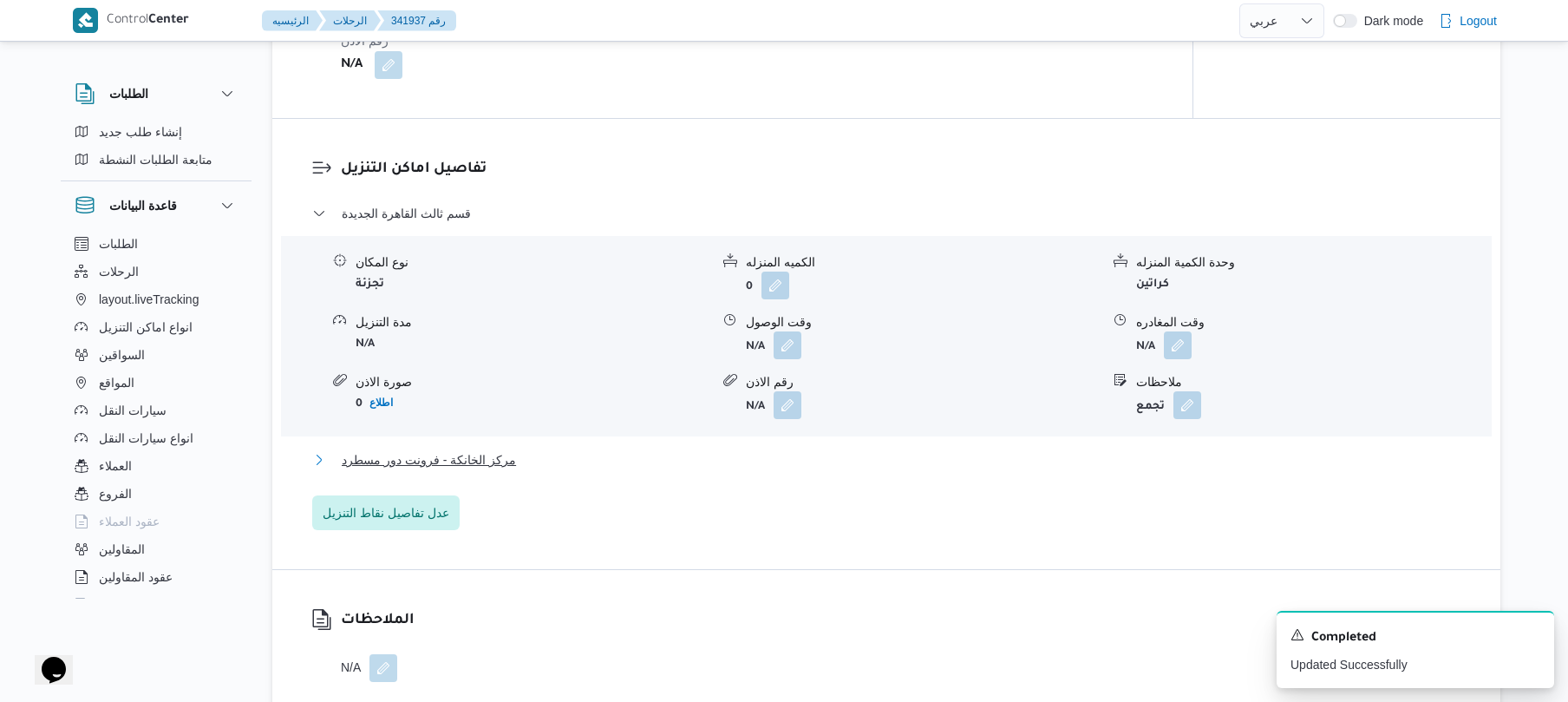
click at [781, 470] on button "مركز الخانكة - فرونت دور مسطرد" at bounding box center [886, 459] width 1149 height 21
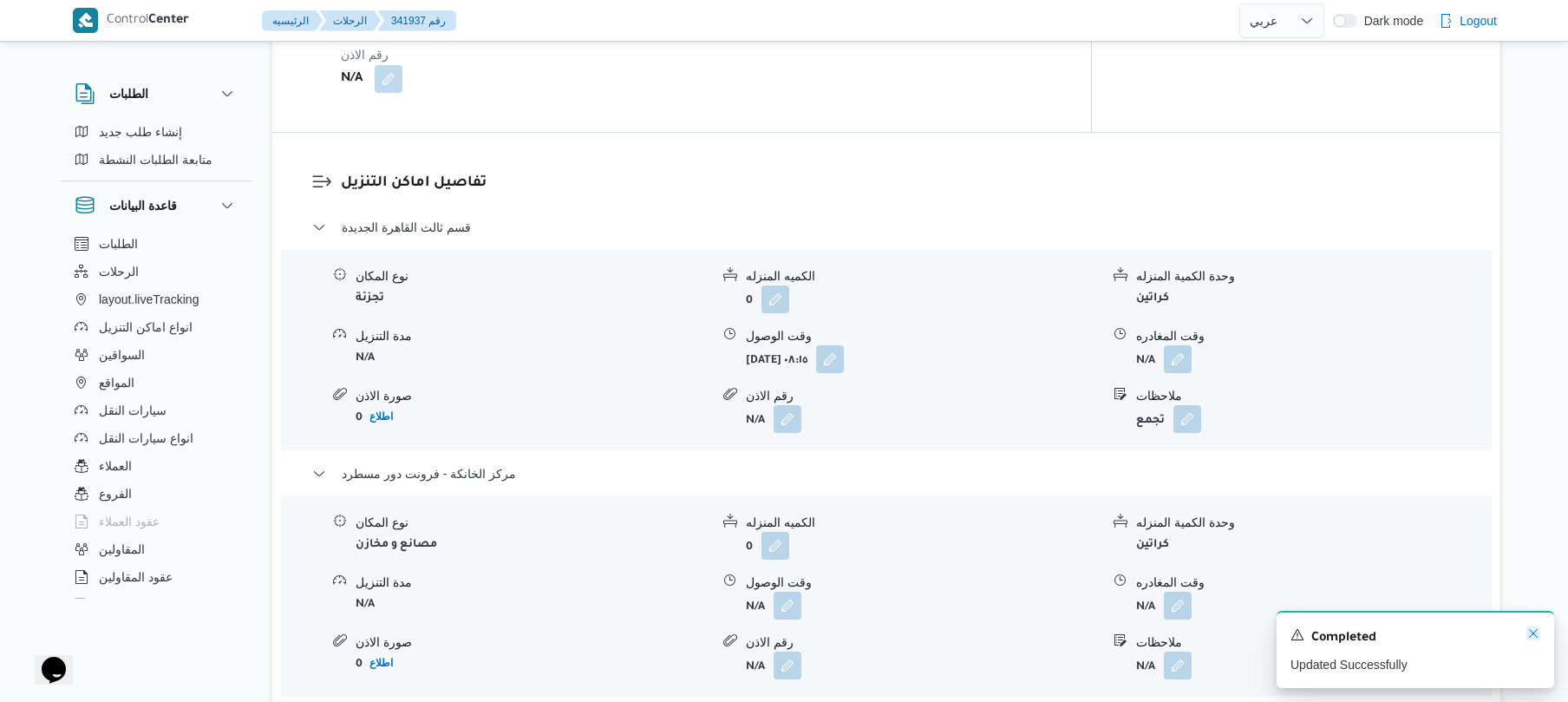
click at [1532, 639] on icon "Dismiss toast" at bounding box center [1533, 633] width 14 height 14
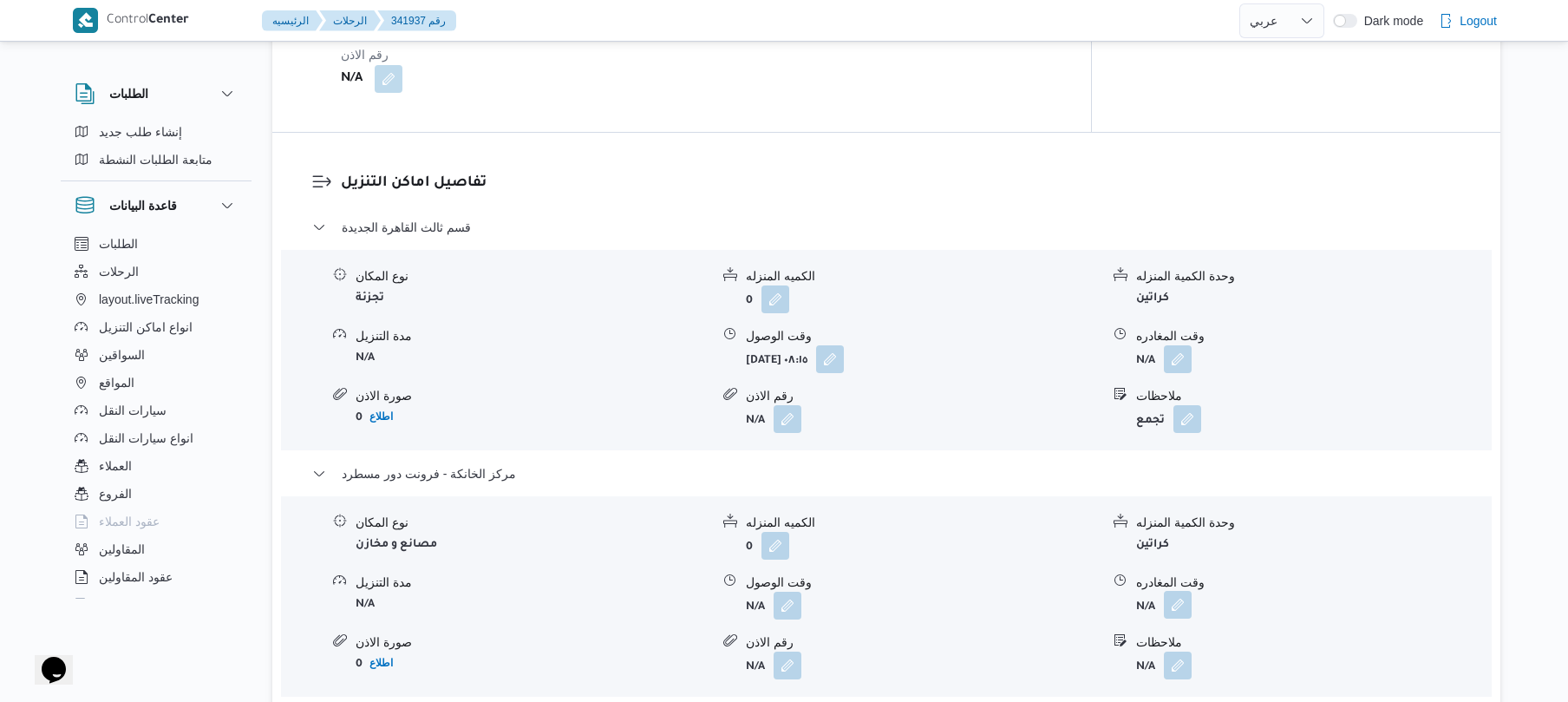
click at [1178, 618] on button "button" at bounding box center [1178, 605] width 28 height 28
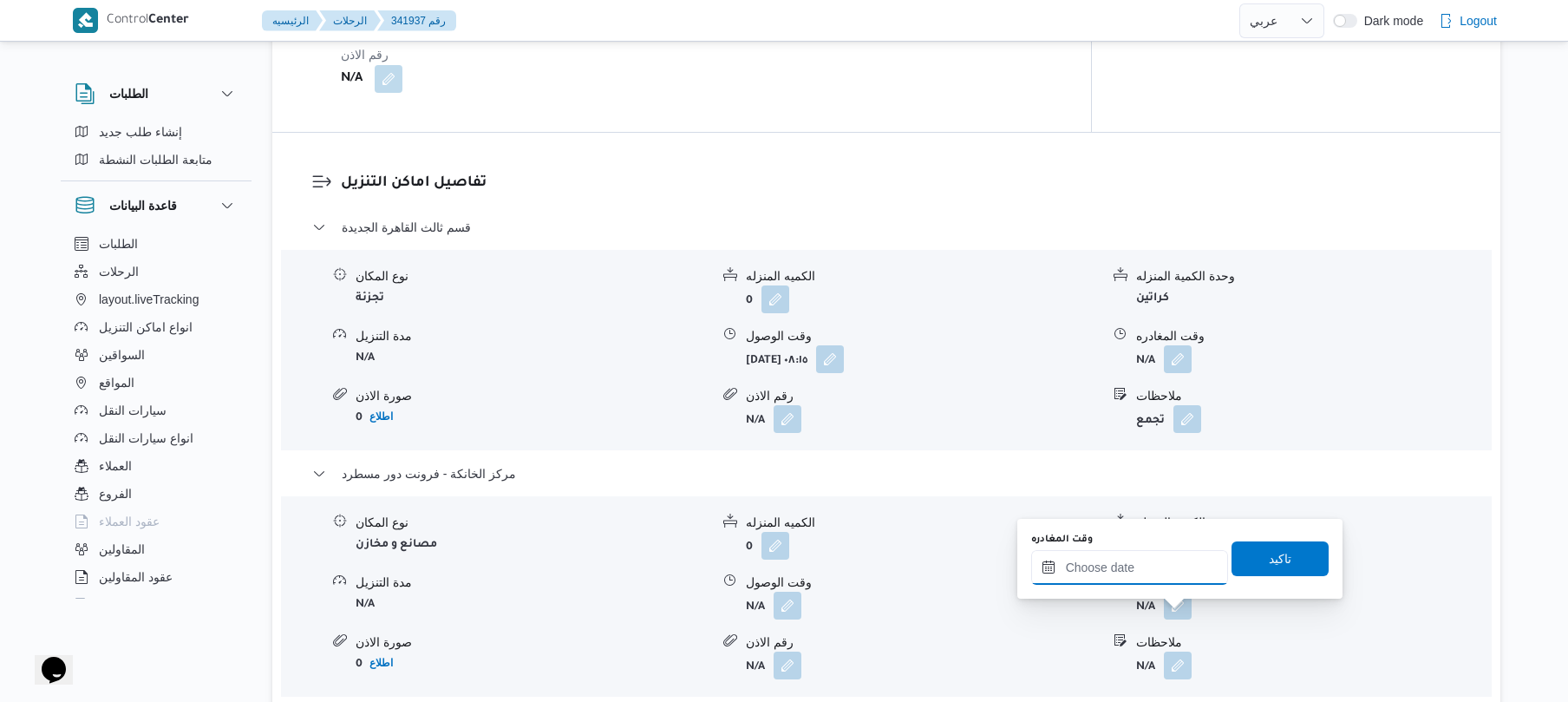
click at [1145, 574] on input "وقت المغادره" at bounding box center [1129, 567] width 197 height 35
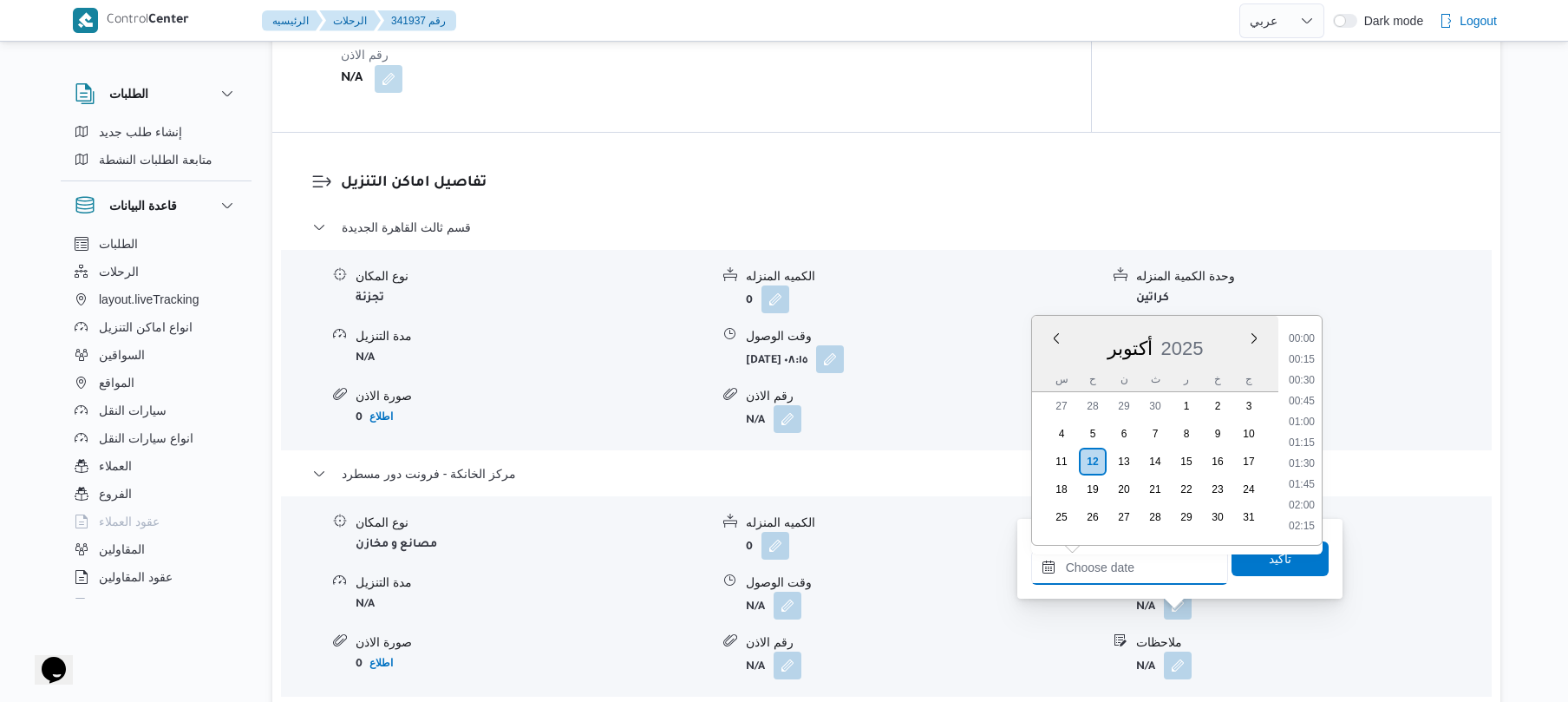
scroll to position [1458, 0]
click at [1306, 361] on li "17:45" at bounding box center [1301, 358] width 40 height 18
type input "١٢/١٠/٢٠٢٥ ١٧:٤٥"
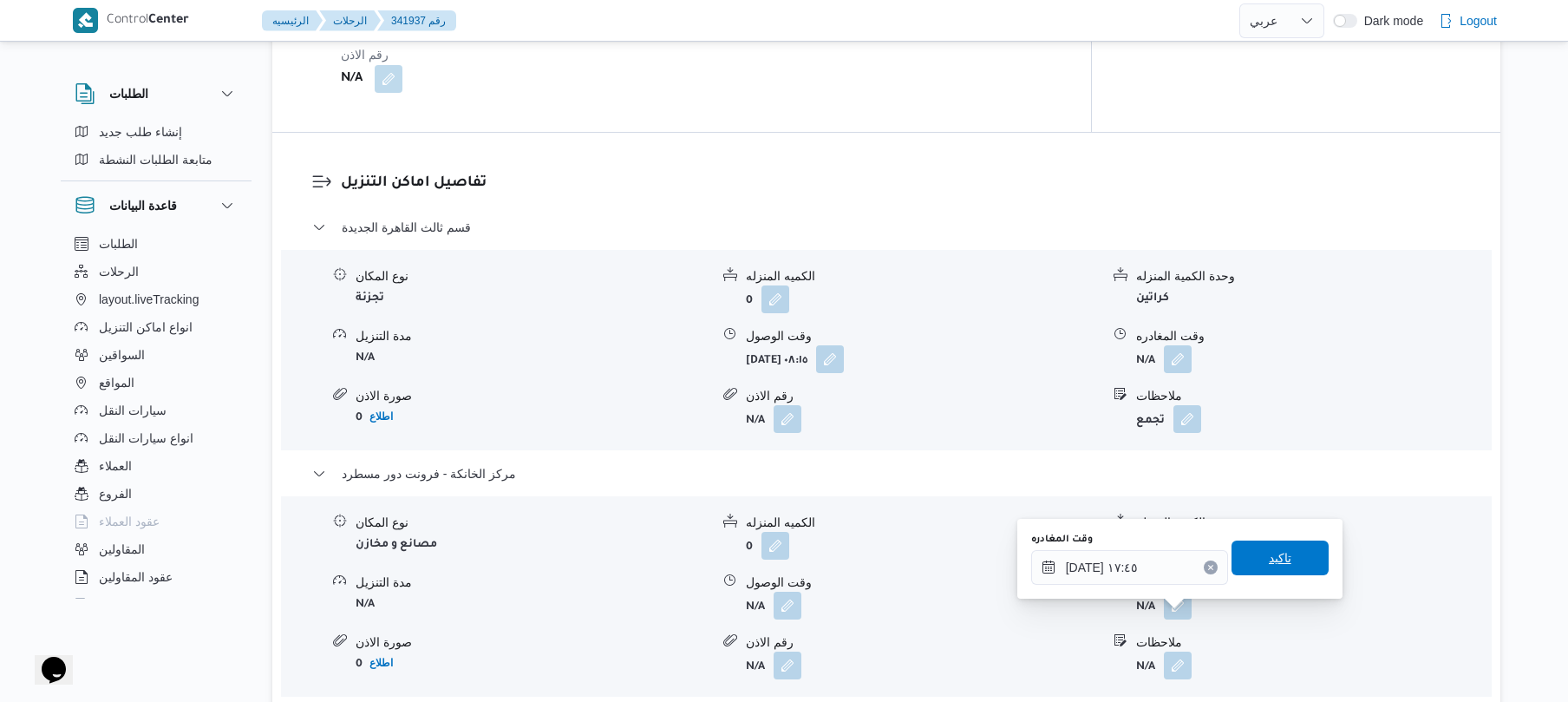
click at [1253, 563] on span "تاكيد" at bounding box center [1280, 557] width 97 height 35
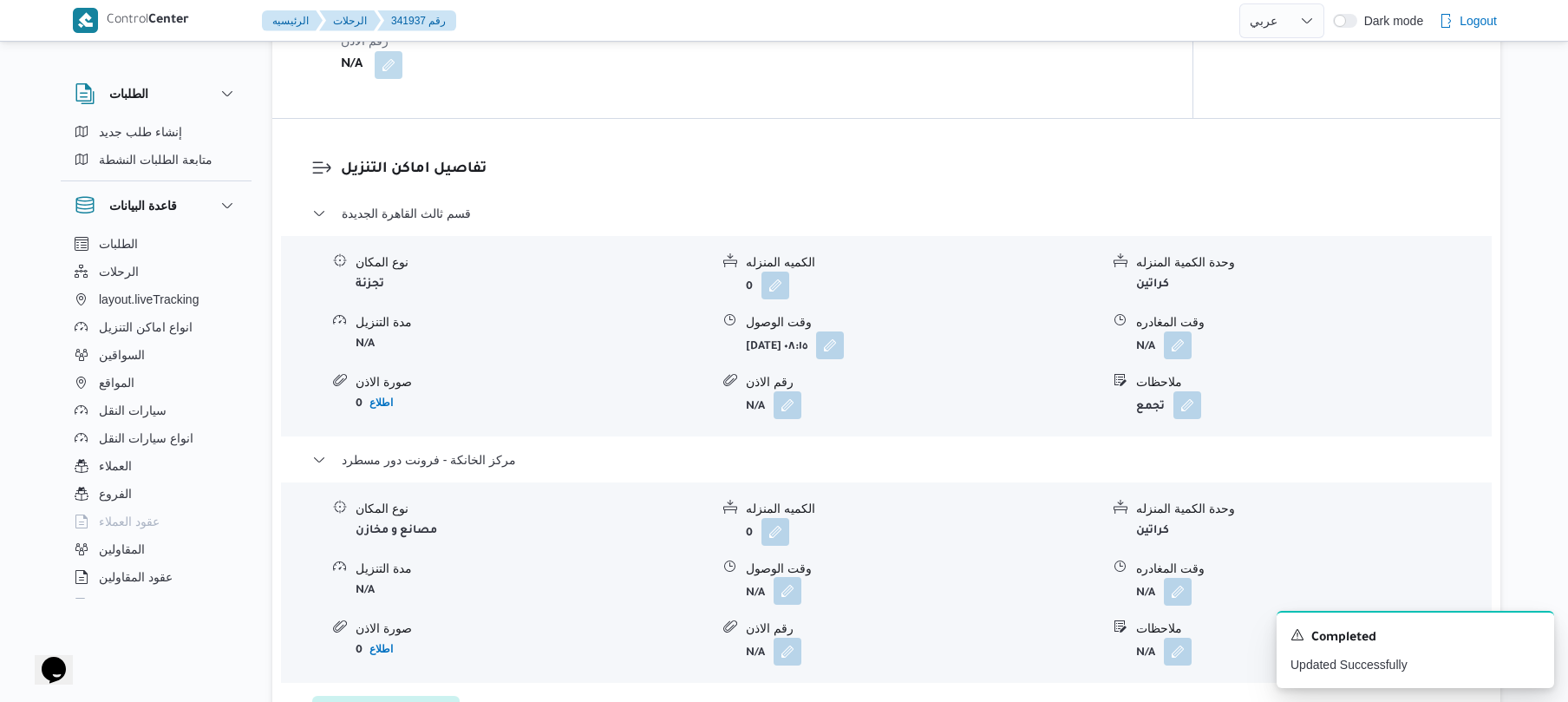
click at [792, 605] on button "button" at bounding box center [788, 591] width 28 height 28
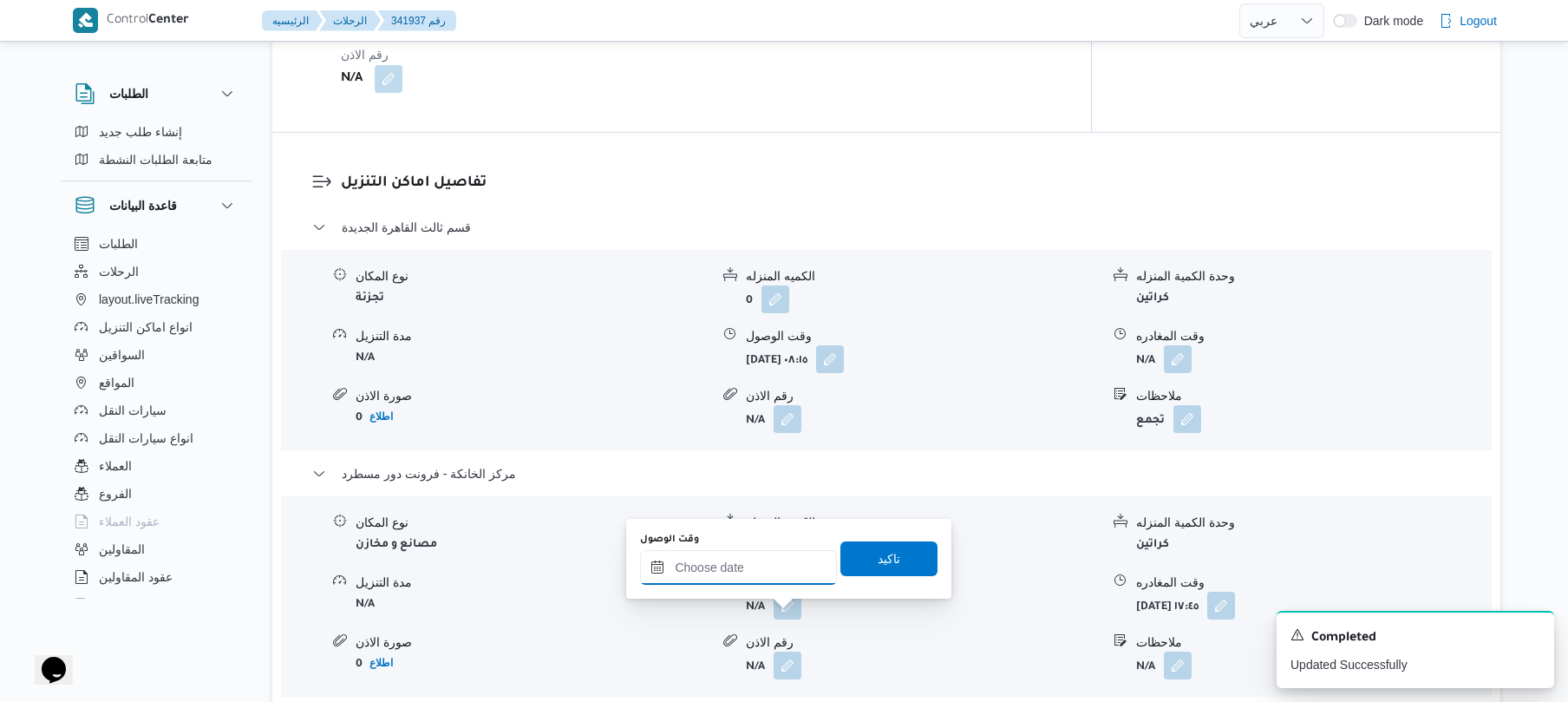
click at [771, 555] on input "وقت الوصول" at bounding box center [738, 567] width 197 height 35
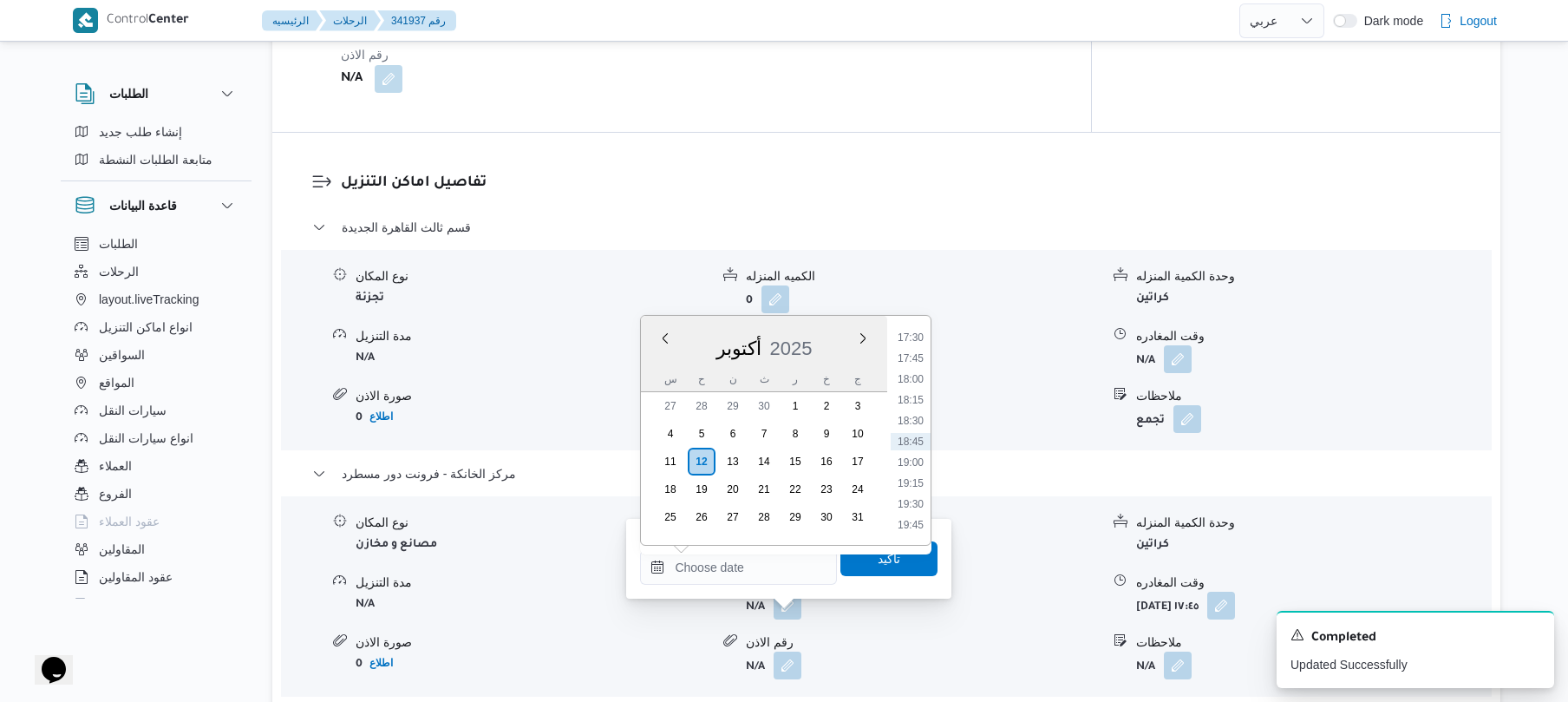
click at [912, 330] on li "17:30" at bounding box center [910, 337] width 40 height 18
type input "[DATE] ١٧:٣٠"
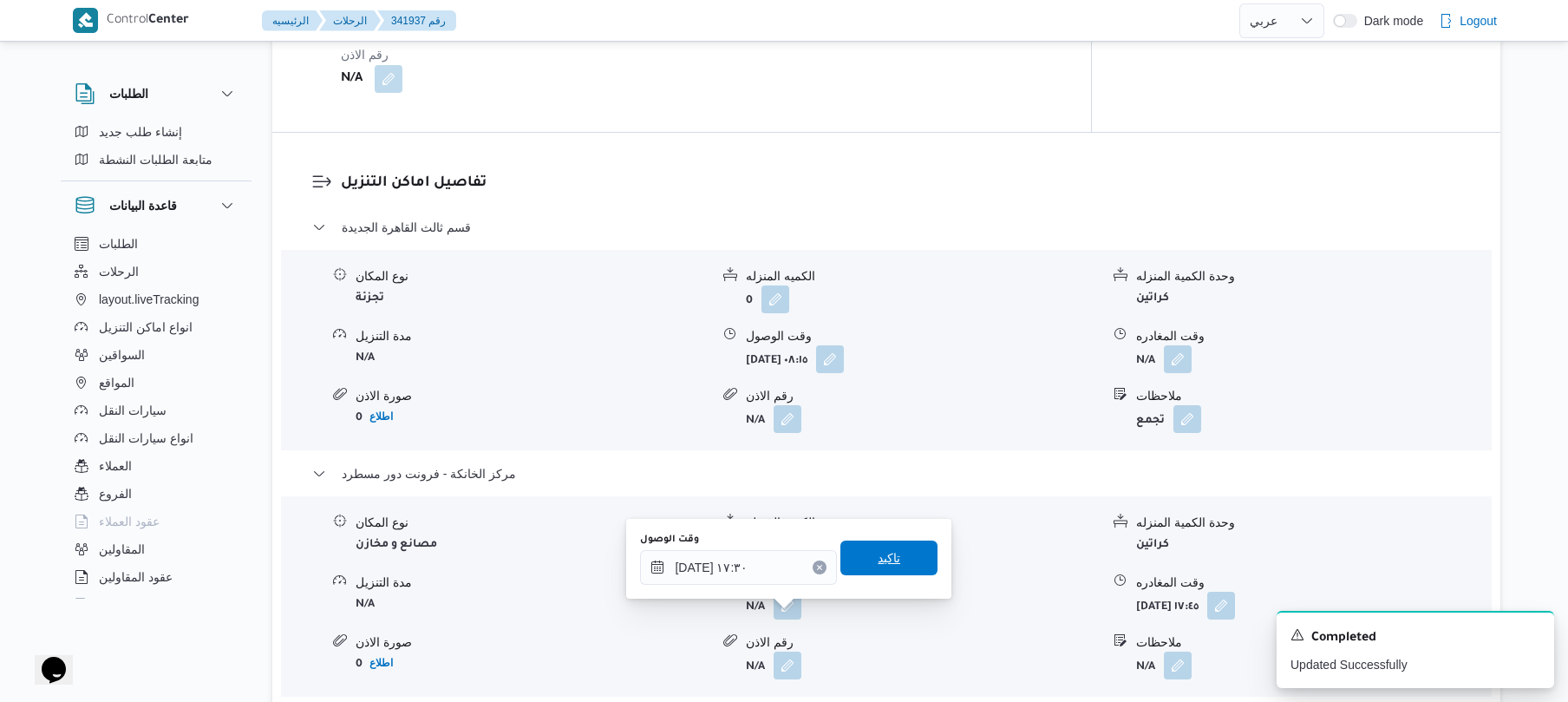
click at [861, 553] on span "تاكيد" at bounding box center [889, 557] width 97 height 35
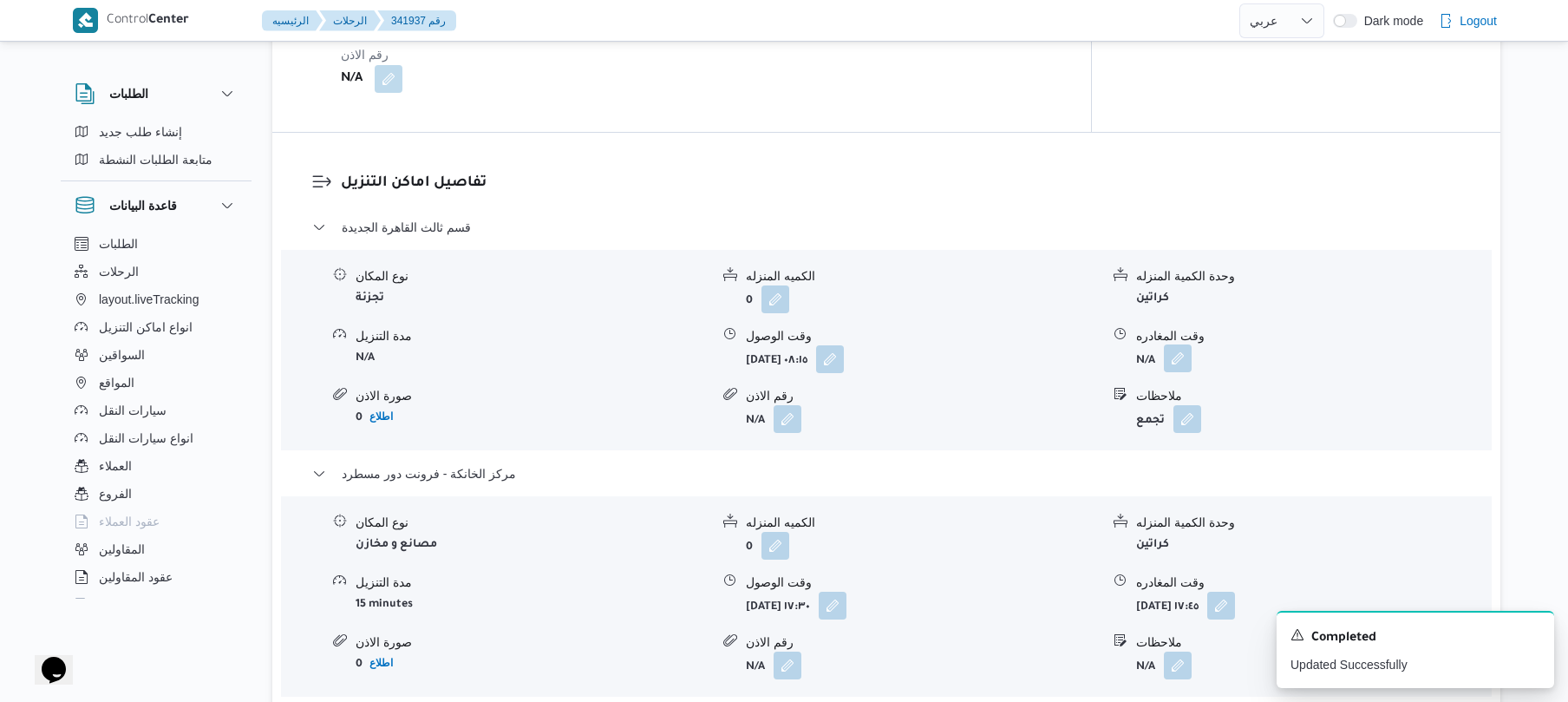
click at [1178, 372] on button "button" at bounding box center [1178, 358] width 28 height 28
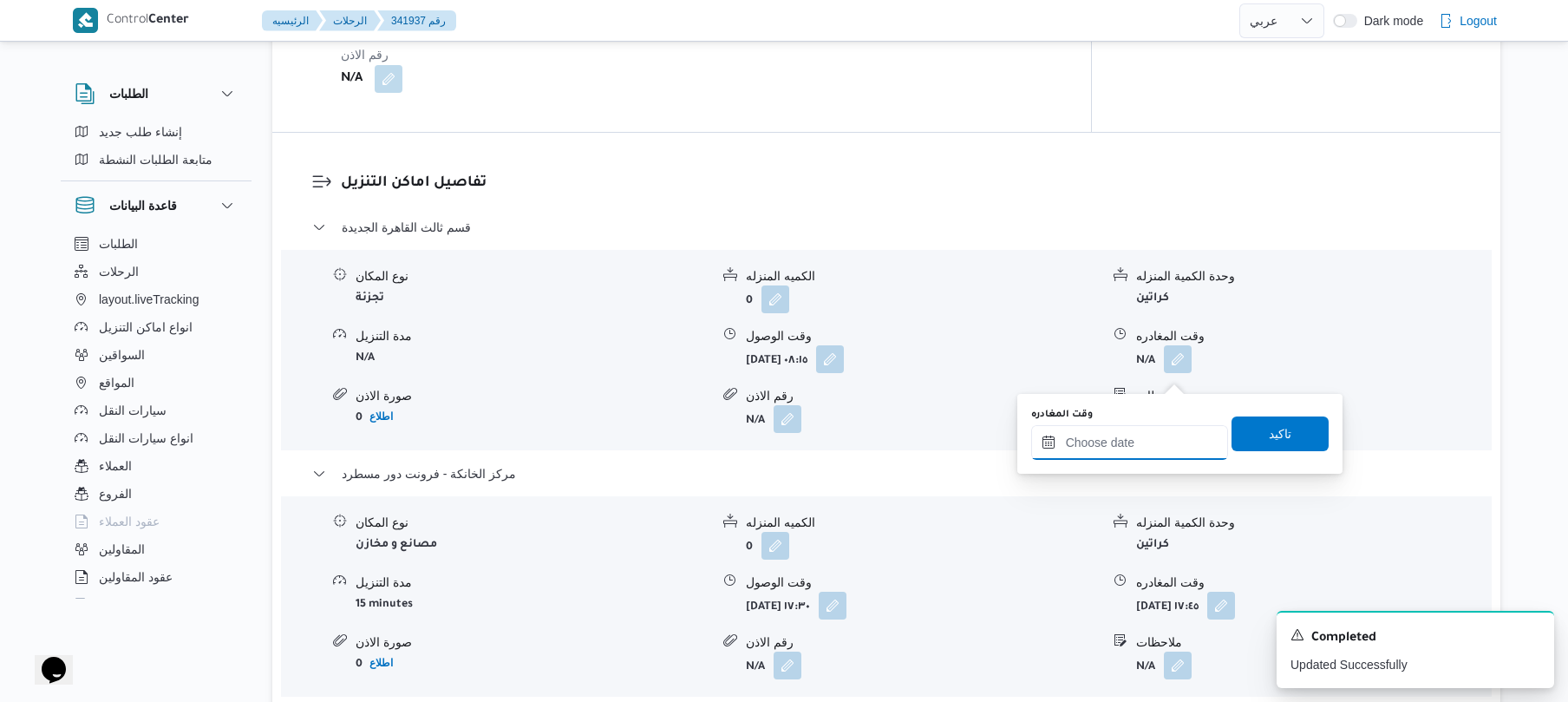
click at [1105, 447] on input "وقت المغادره" at bounding box center [1129, 442] width 197 height 35
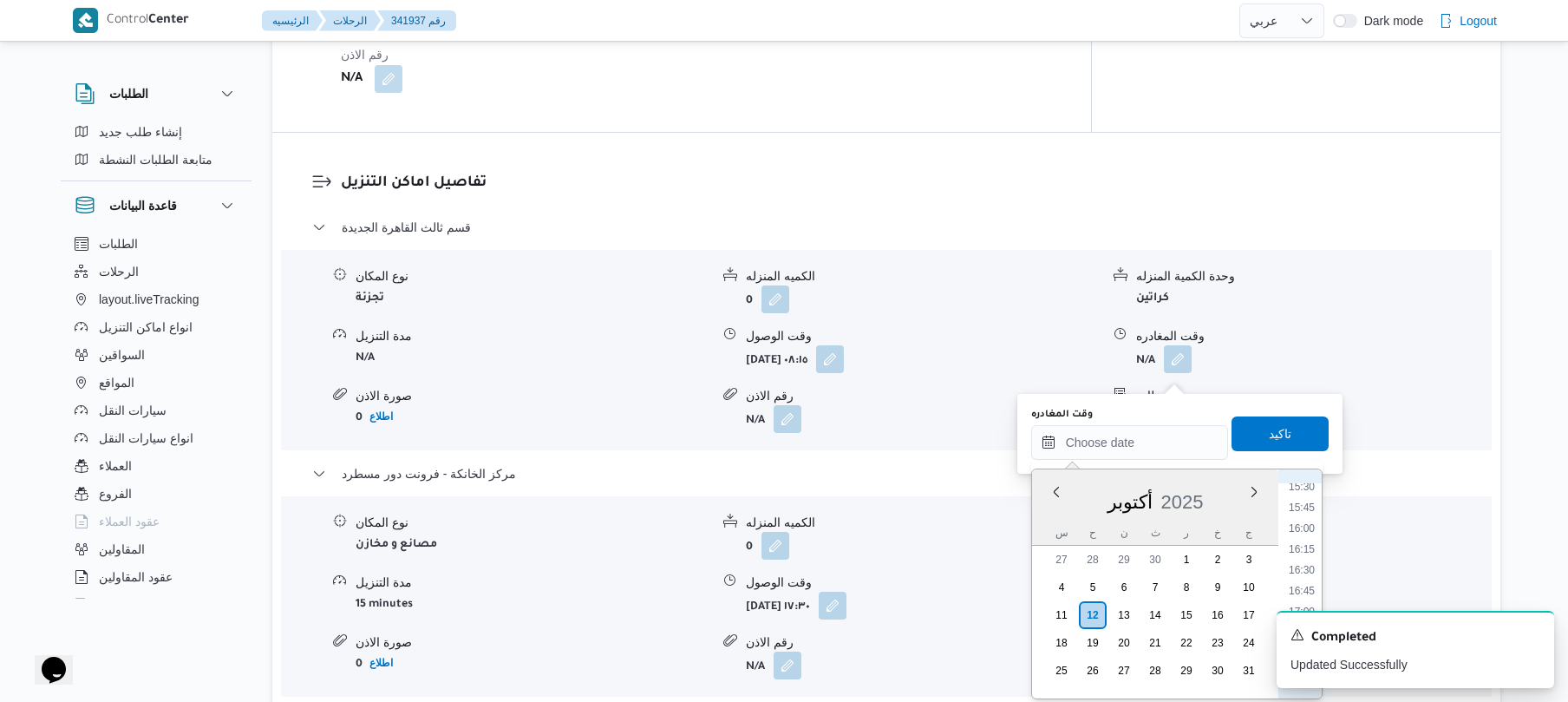
scroll to position [1288, 0]
click at [1302, 594] on li "16:45" at bounding box center [1301, 598] width 40 height 18
type input "١٢/١٠/٢٠٢٥ ١٦:٤٥"
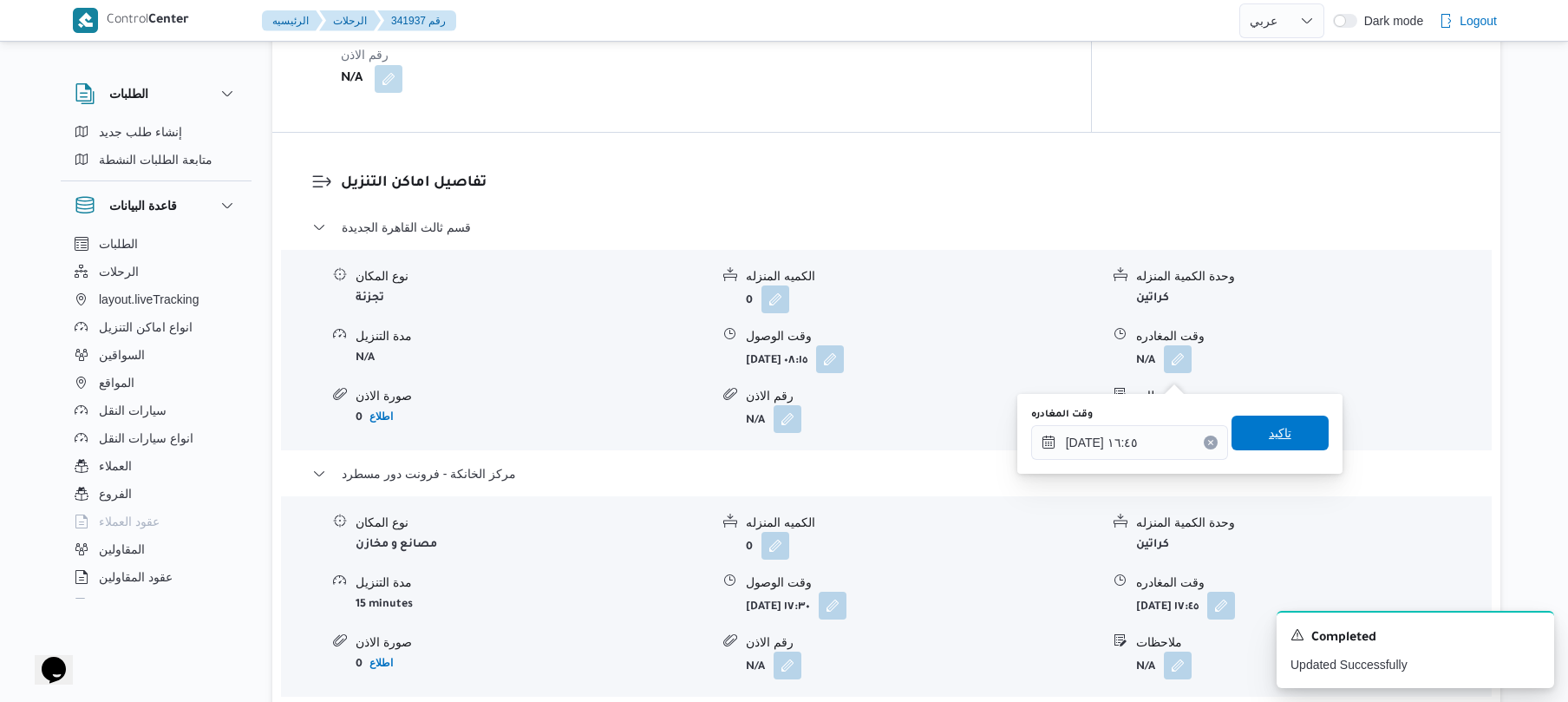
click at [1281, 431] on span "تاكيد" at bounding box center [1280, 432] width 97 height 35
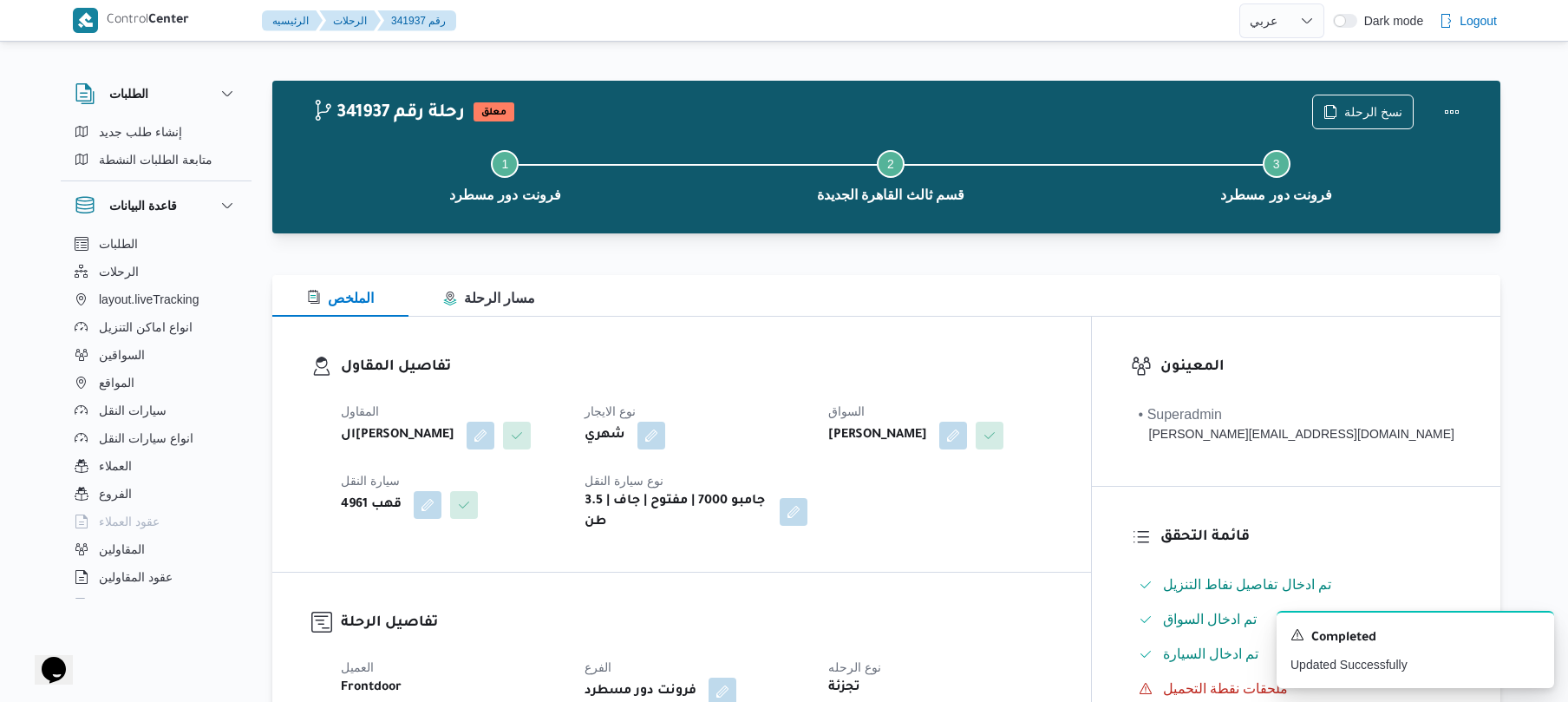
scroll to position [0, 0]
click at [1462, 105] on button "Actions" at bounding box center [1451, 111] width 35 height 35
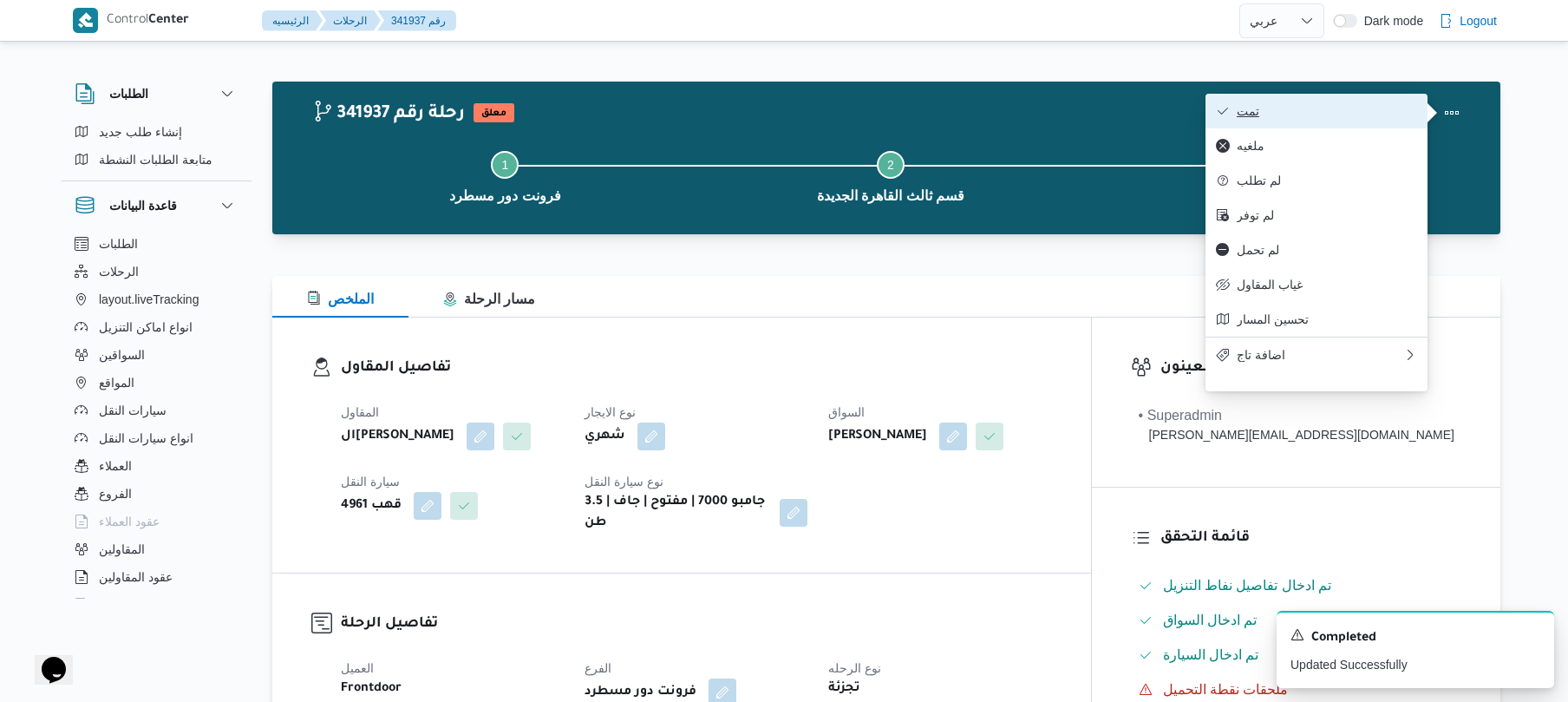
click at [1394, 104] on span "تمت" at bounding box center [1326, 110] width 180 height 14
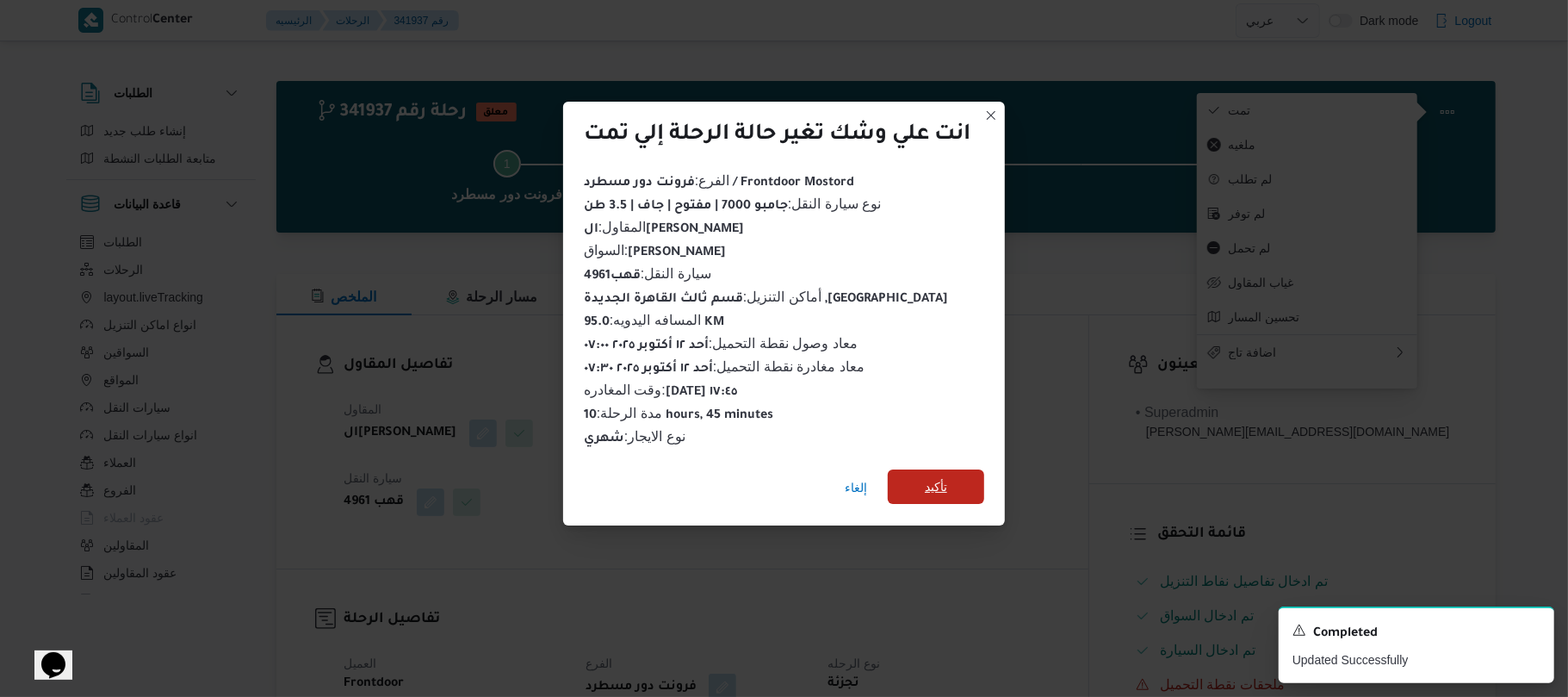
click at [943, 476] on span "تأكيد" at bounding box center [936, 487] width 22 height 20
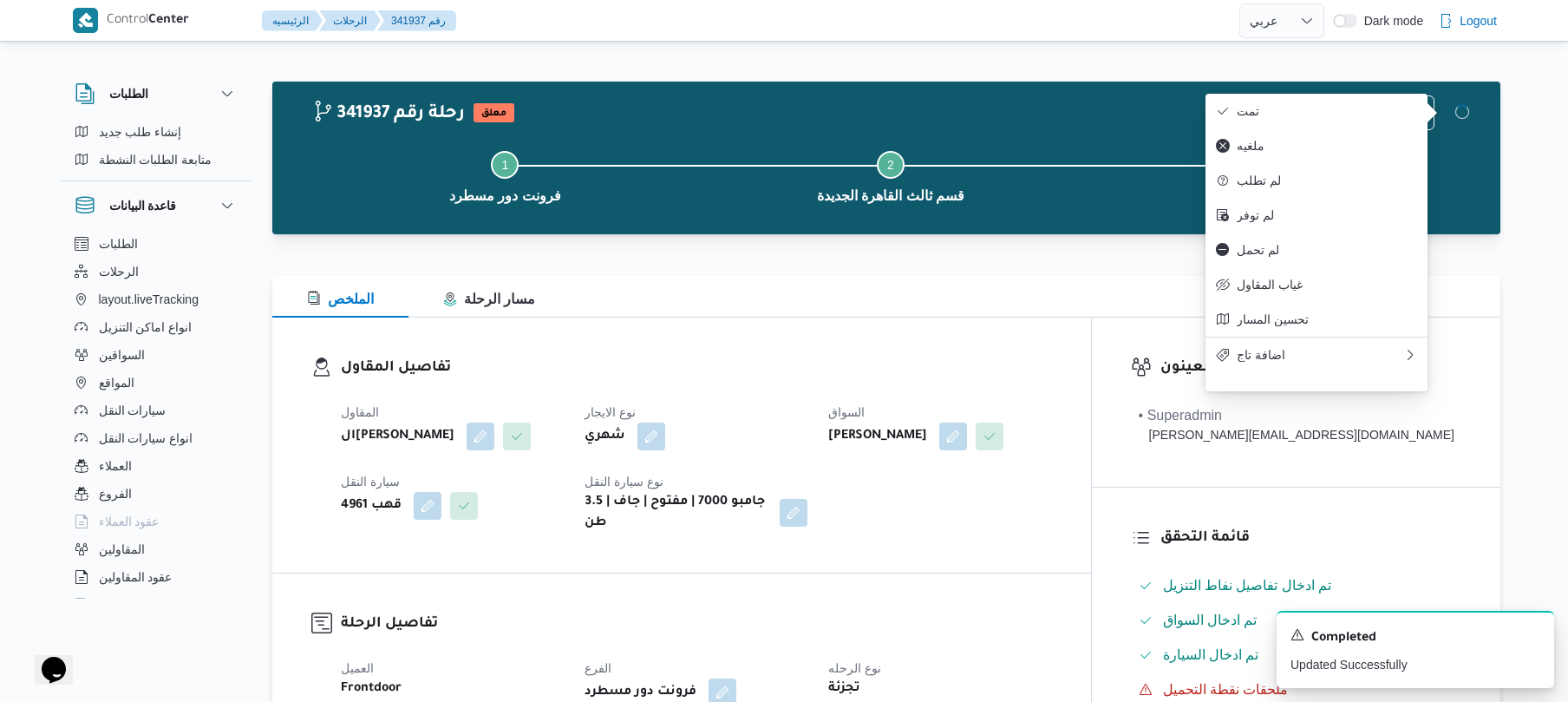
click at [950, 518] on div "المقاول الهامي محمد خالد علي نوع الايجار شهري السواق محمد ناصر سعيد كامل عبدالف…" at bounding box center [696, 468] width 732 height 153
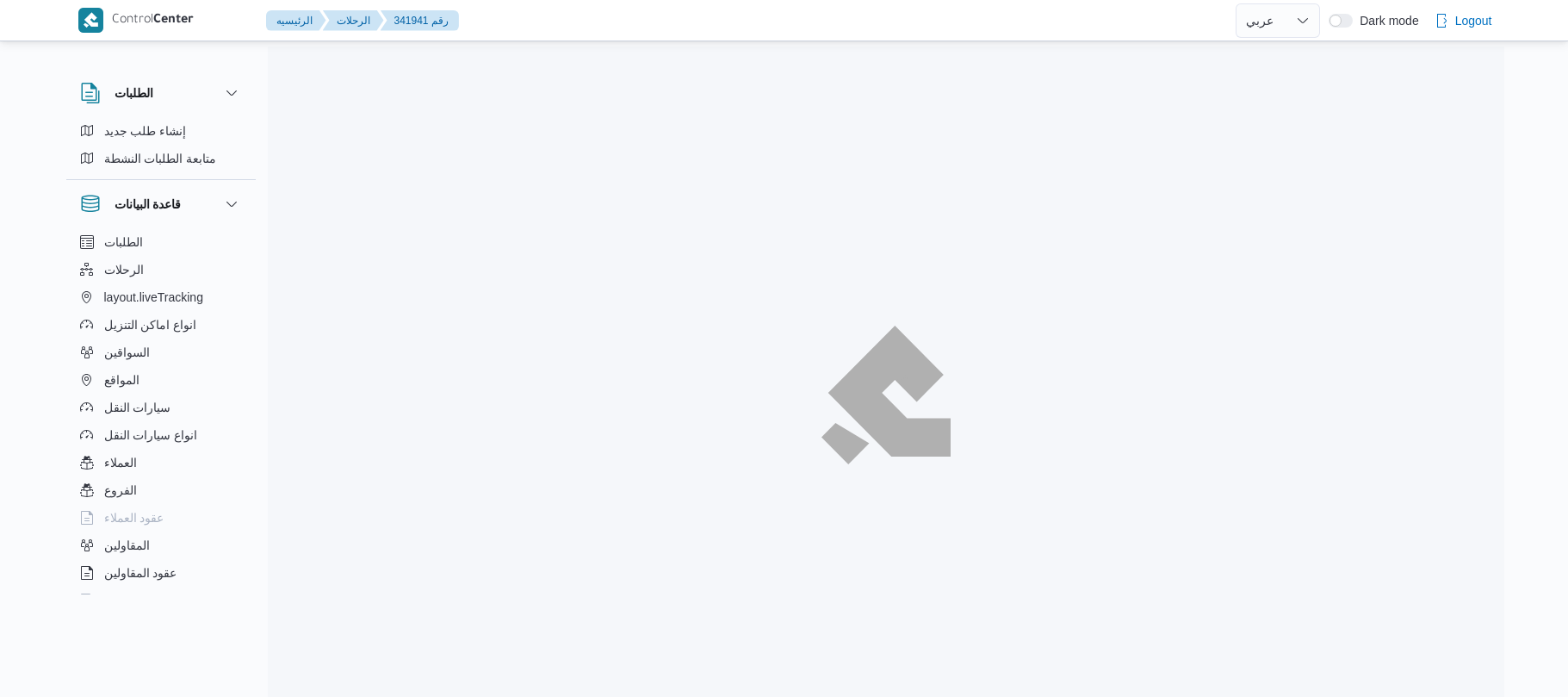
select select "ar"
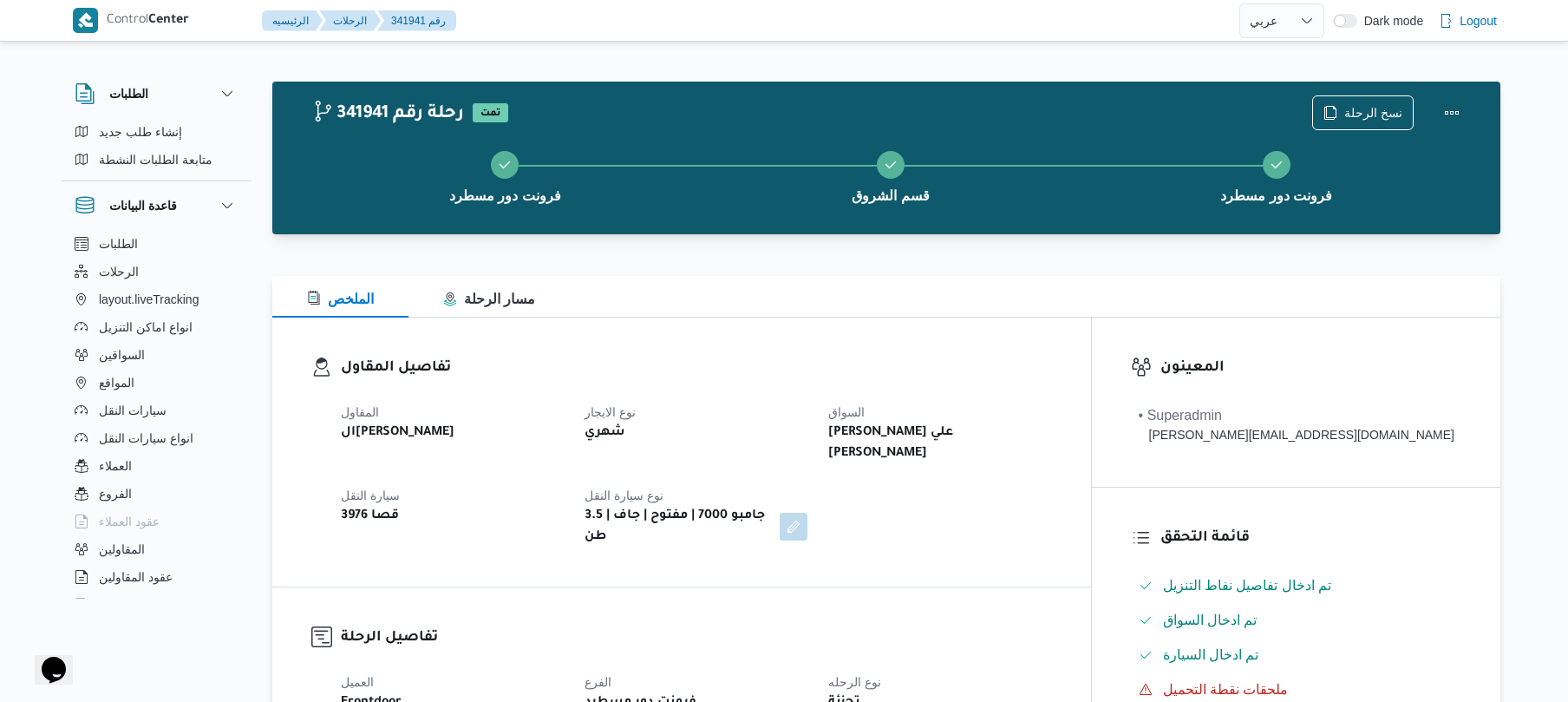
scroll to position [46, 0]
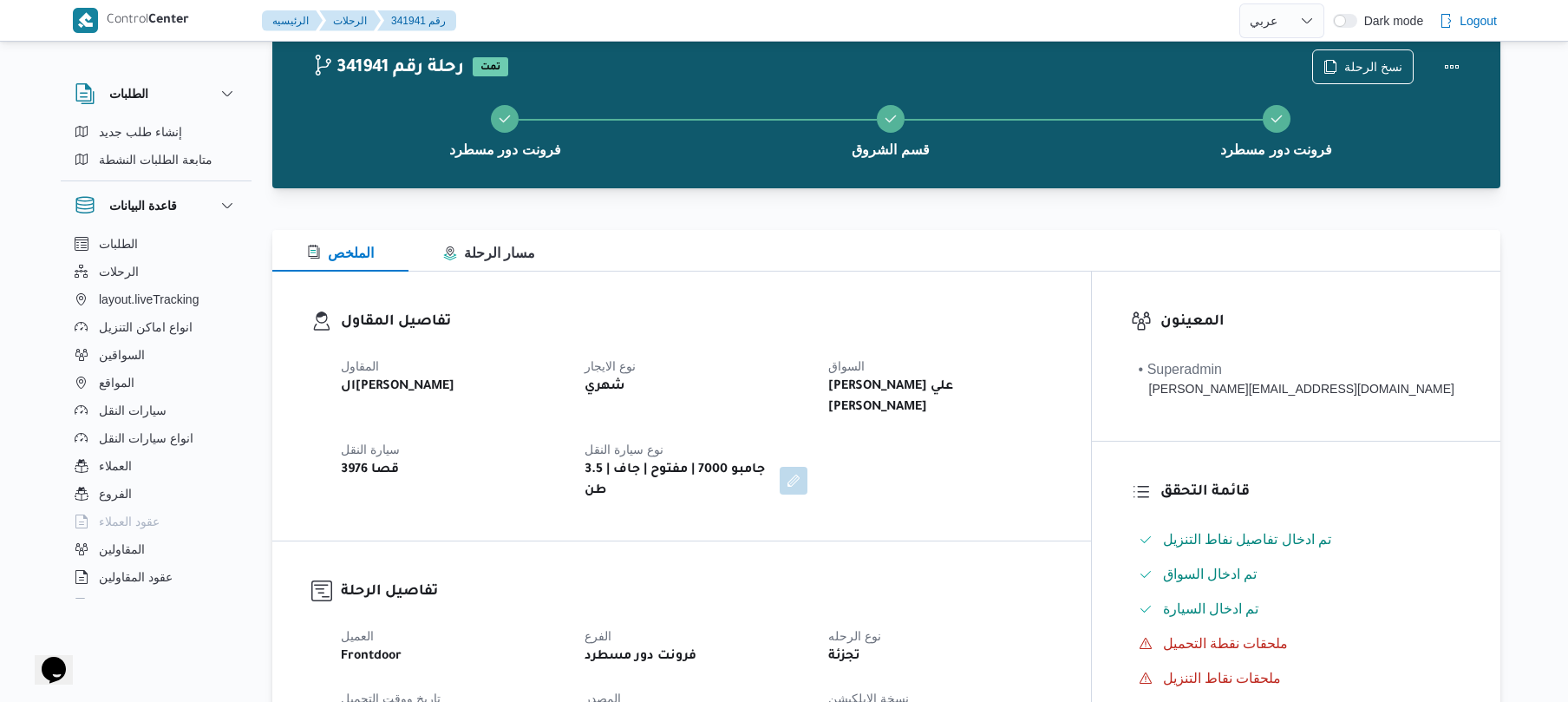
click at [969, 386] on b "[PERSON_NAME] علي [PERSON_NAME]" at bounding box center [937, 397] width 219 height 42
click at [969, 382] on b "[PERSON_NAME] علي [PERSON_NAME]" at bounding box center [937, 397] width 219 height 42
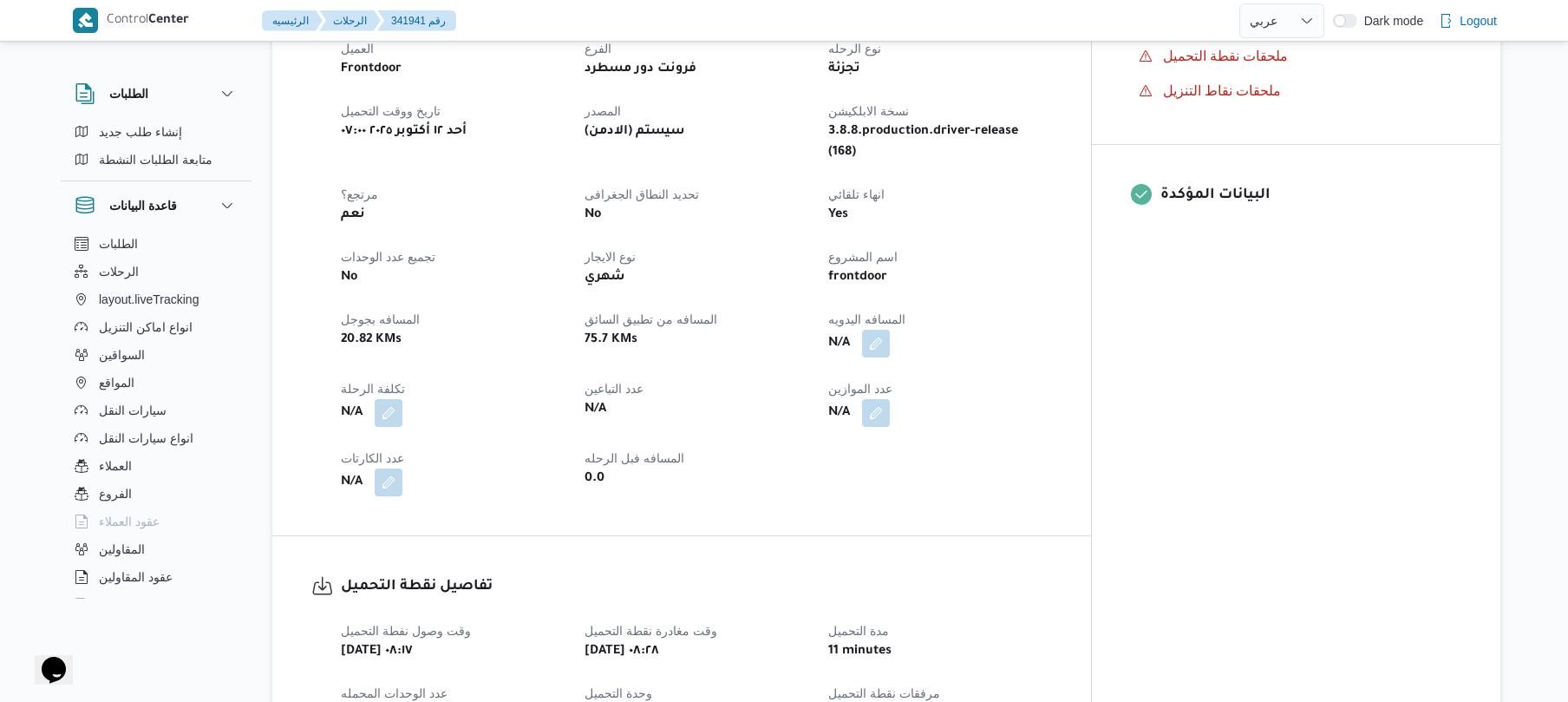
scroll to position [647, 0]
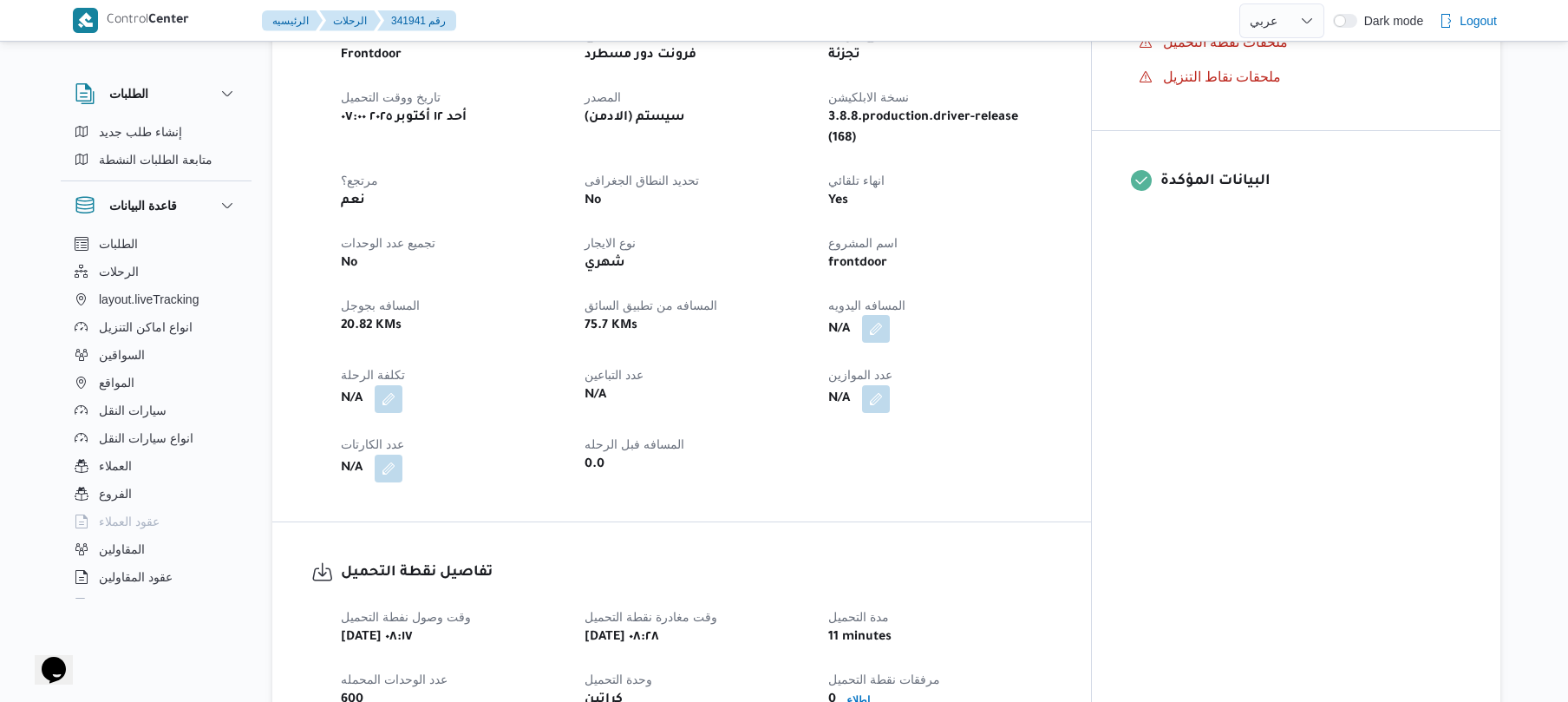
click at [889, 315] on button "button" at bounding box center [876, 329] width 28 height 28
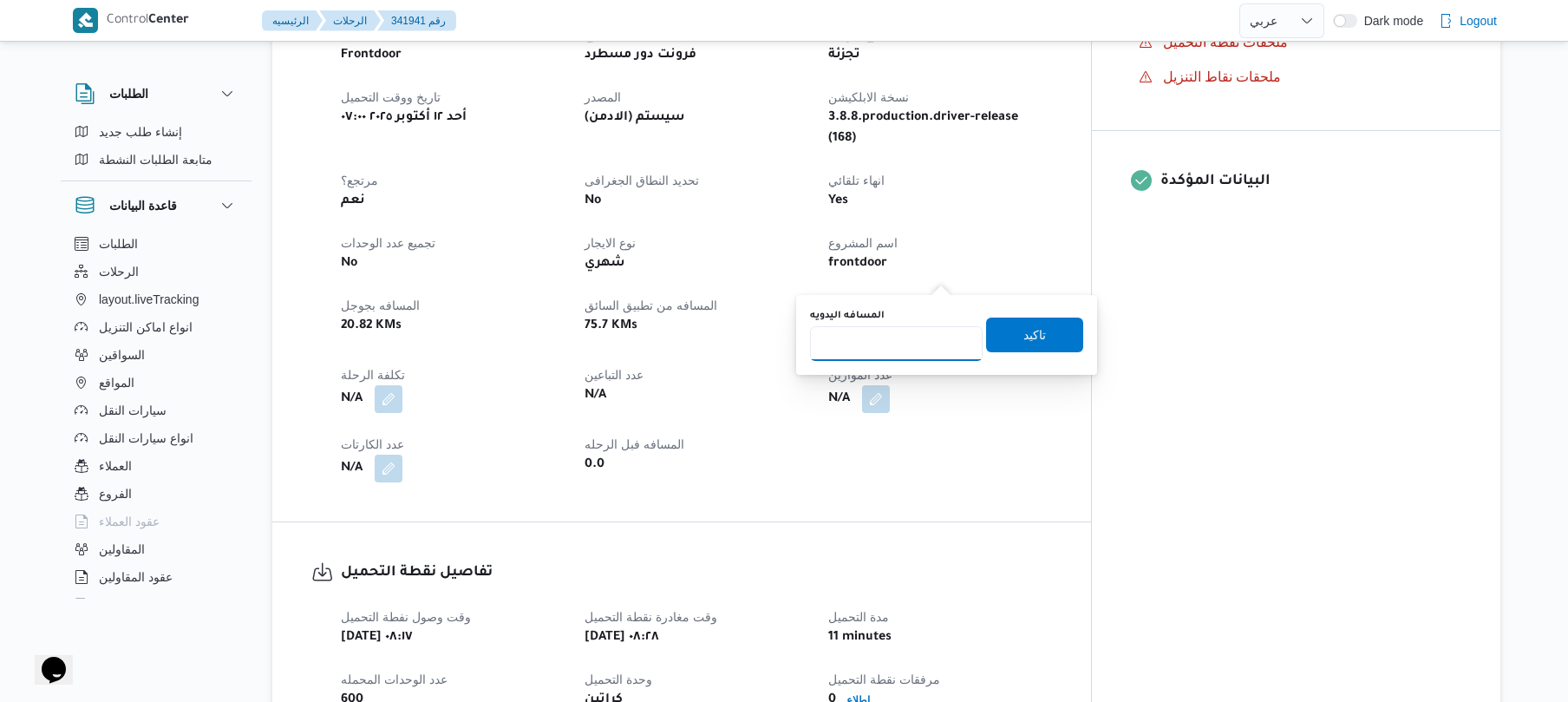
click at [893, 347] on input "المسافه اليدويه" at bounding box center [896, 343] width 173 height 35
type input "95"
click at [1028, 324] on span "تاكيد" at bounding box center [1034, 334] width 22 height 21
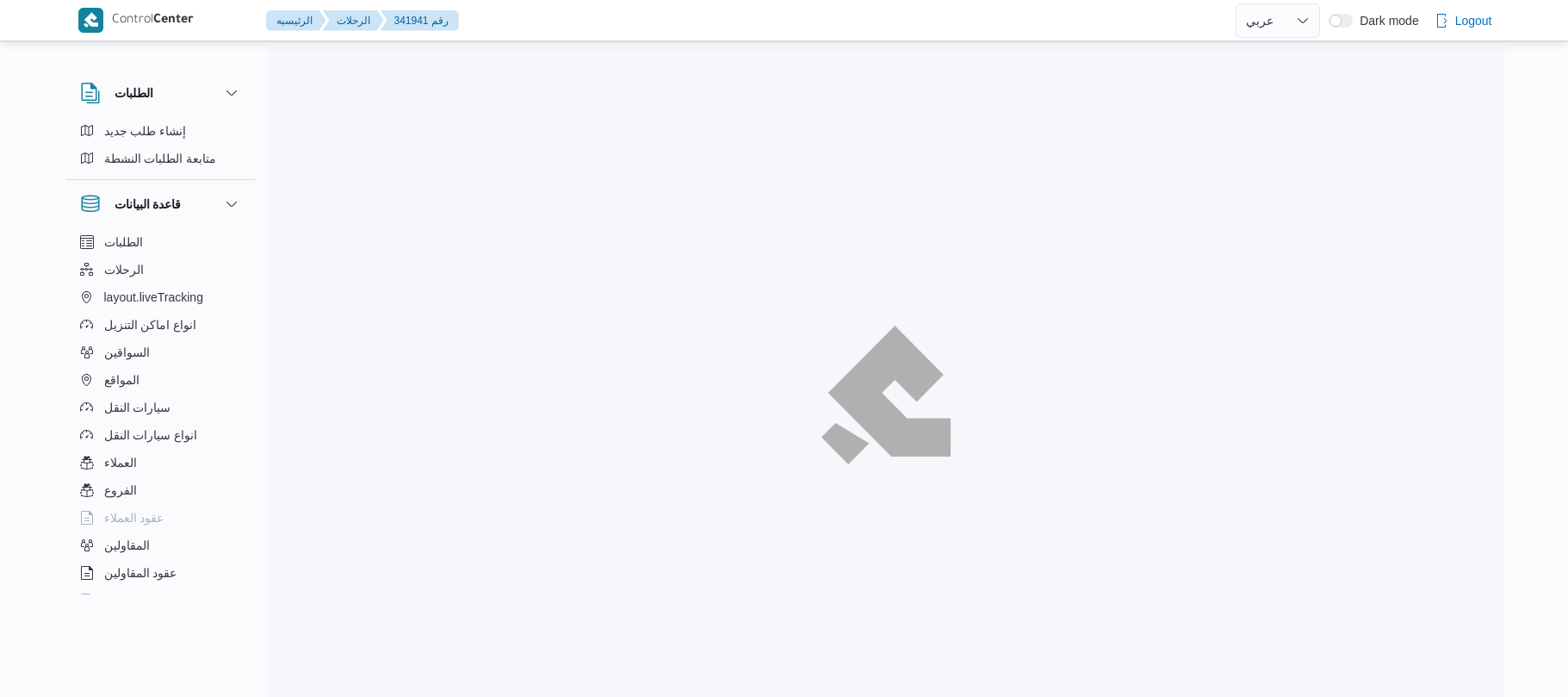
select select "ar"
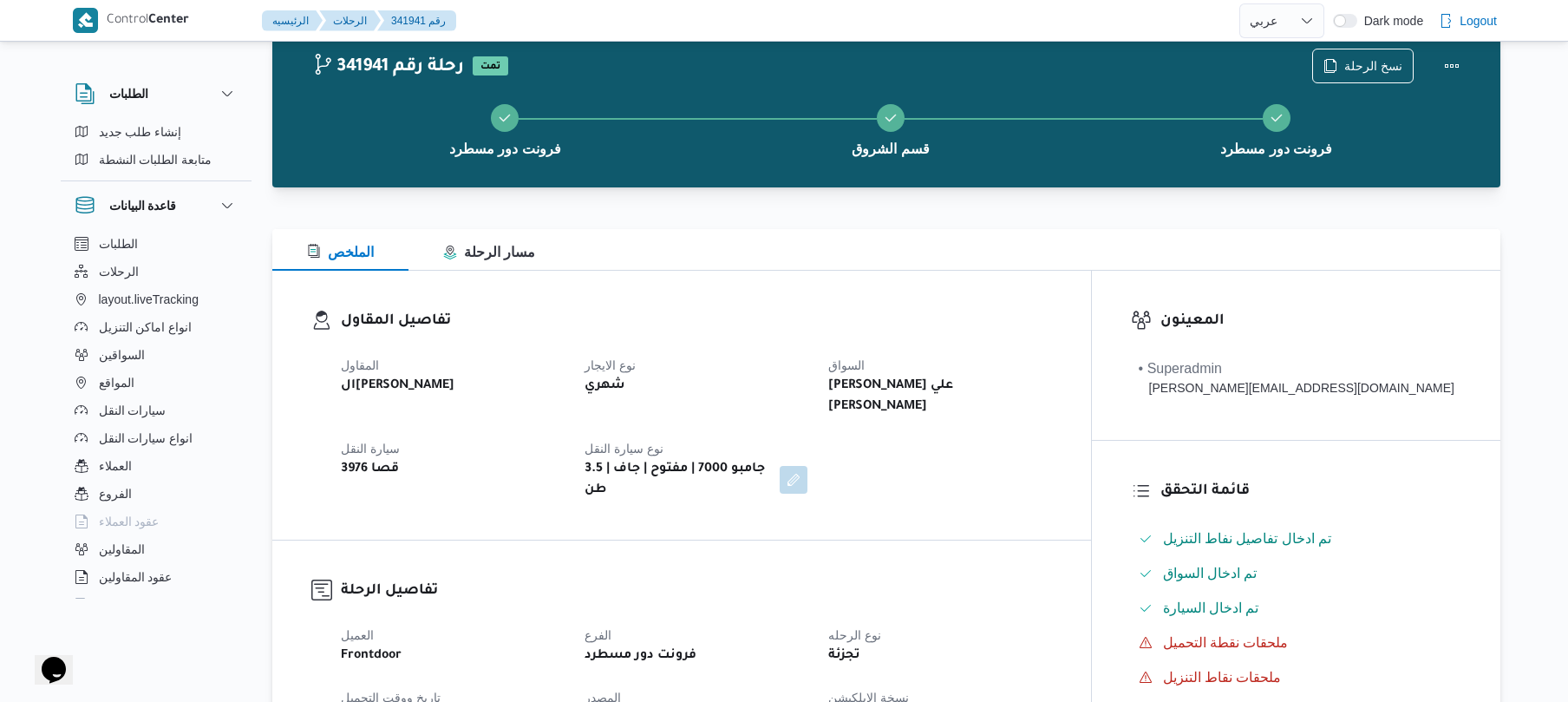
click at [1062, 344] on div "المقاول الهامي محمد خالد علي نوع الايجار شهري السواق محمد وجيه علي ابراهيم حسن …" at bounding box center [696, 428] width 732 height 166
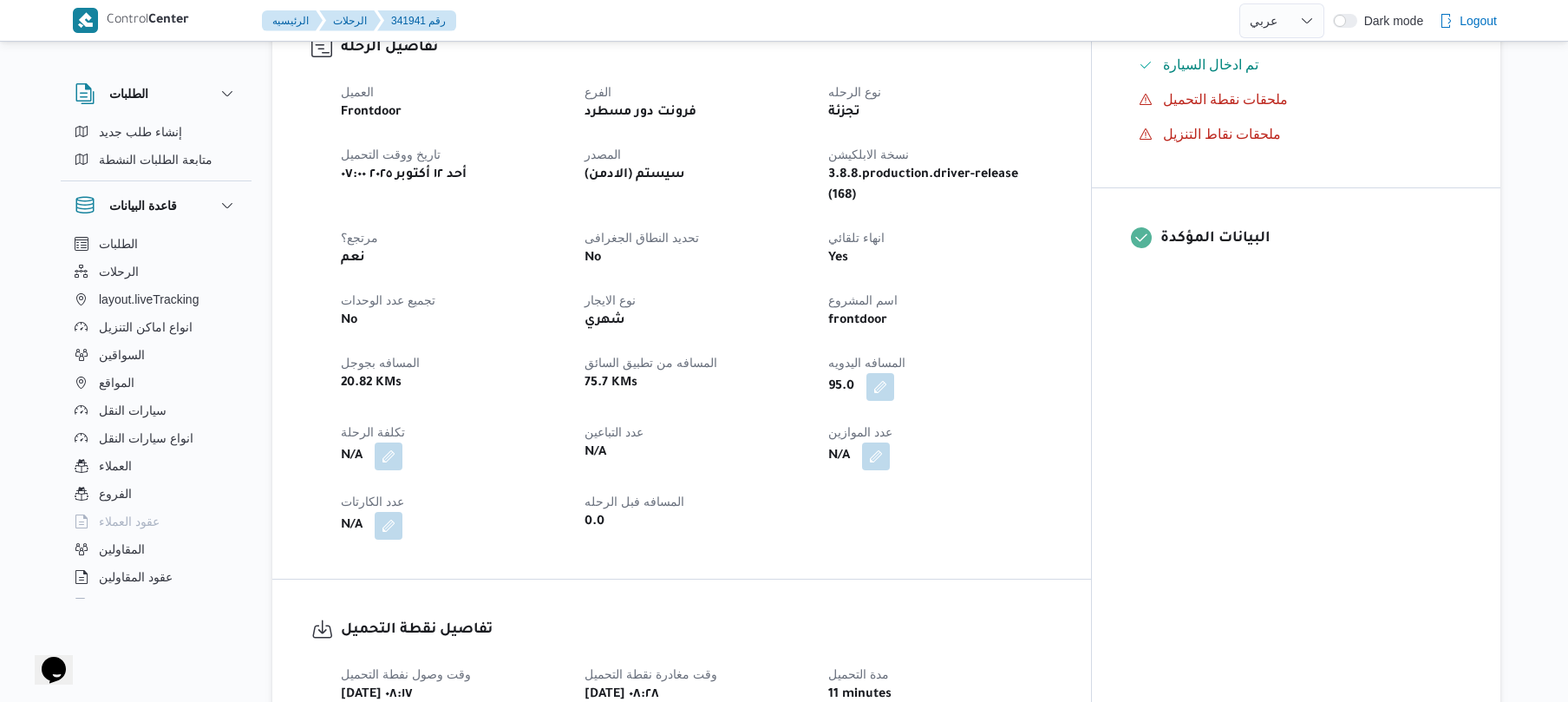
scroll to position [602, 0]
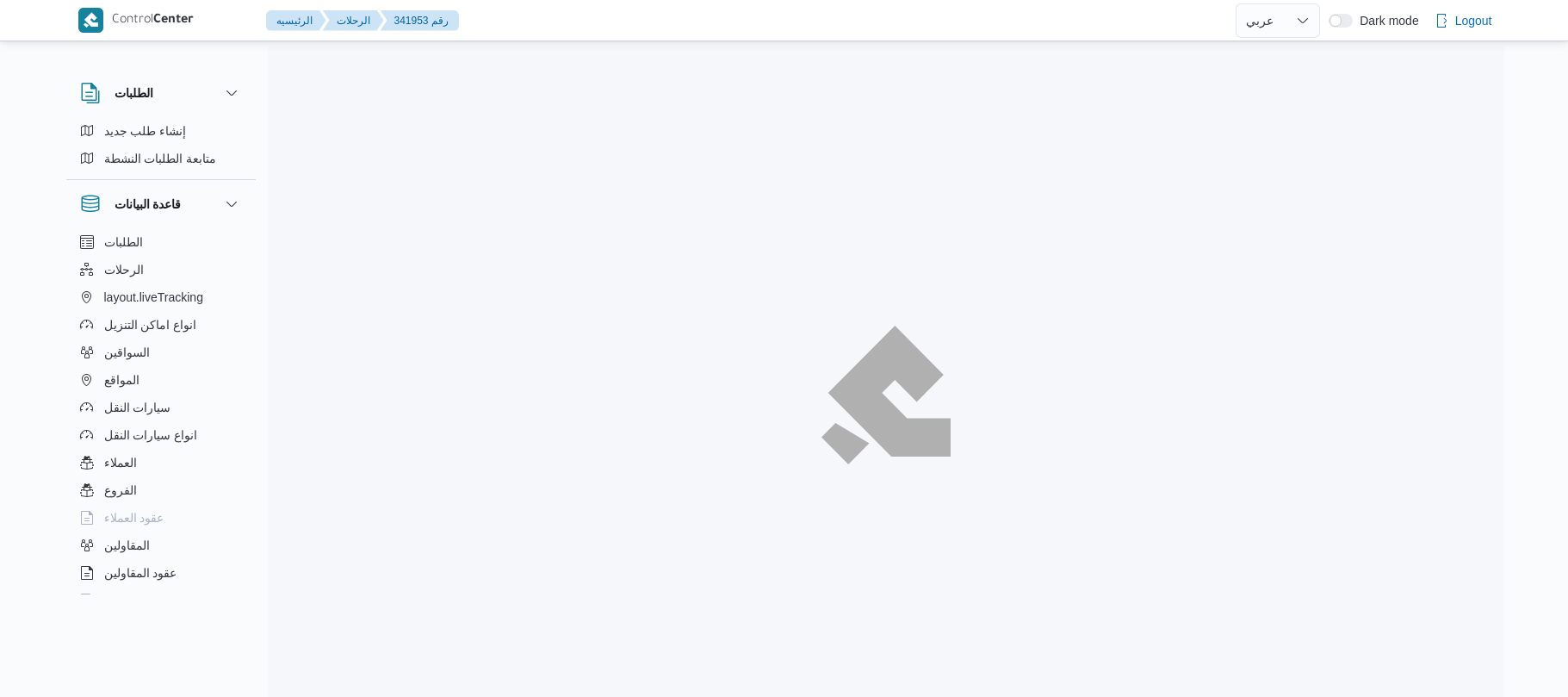
select select "ar"
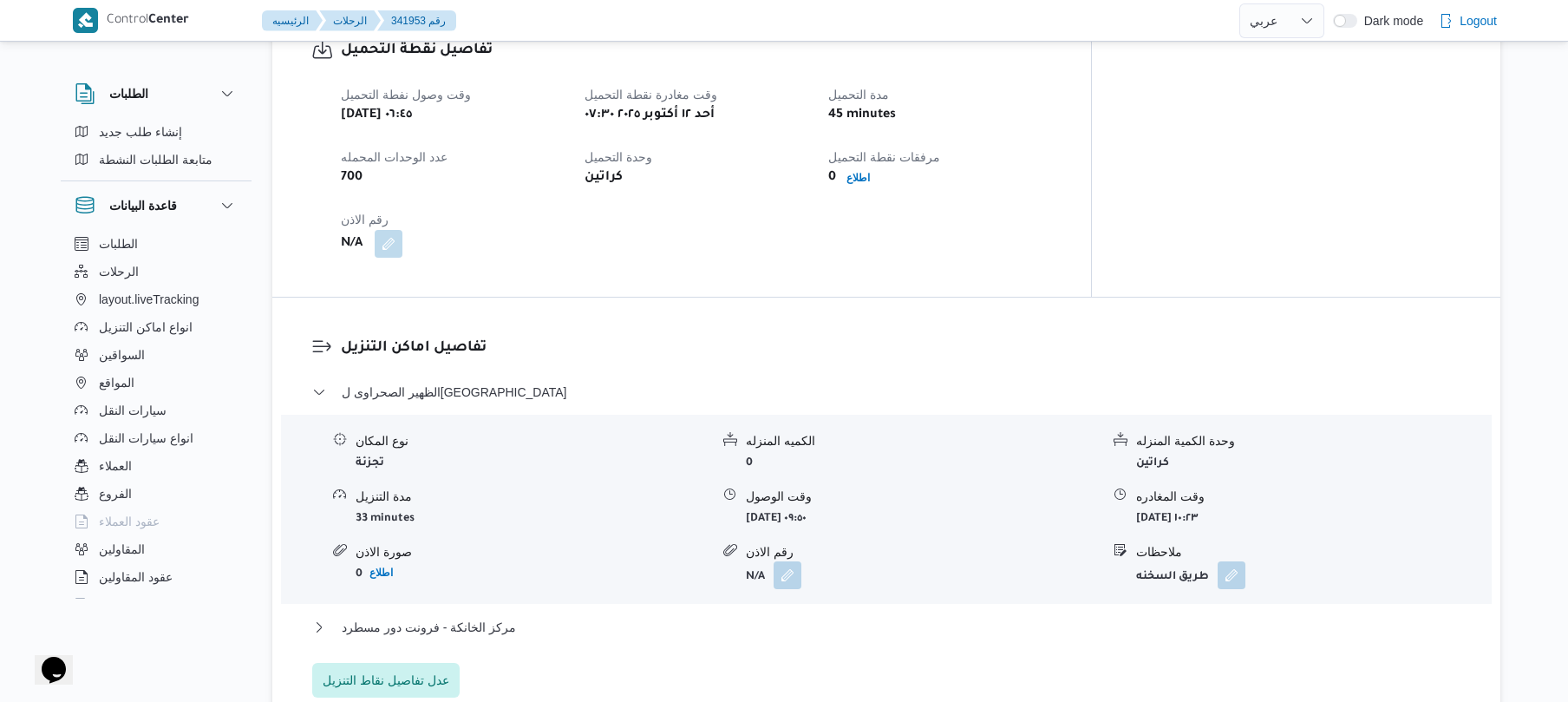
scroll to position [1110, 0]
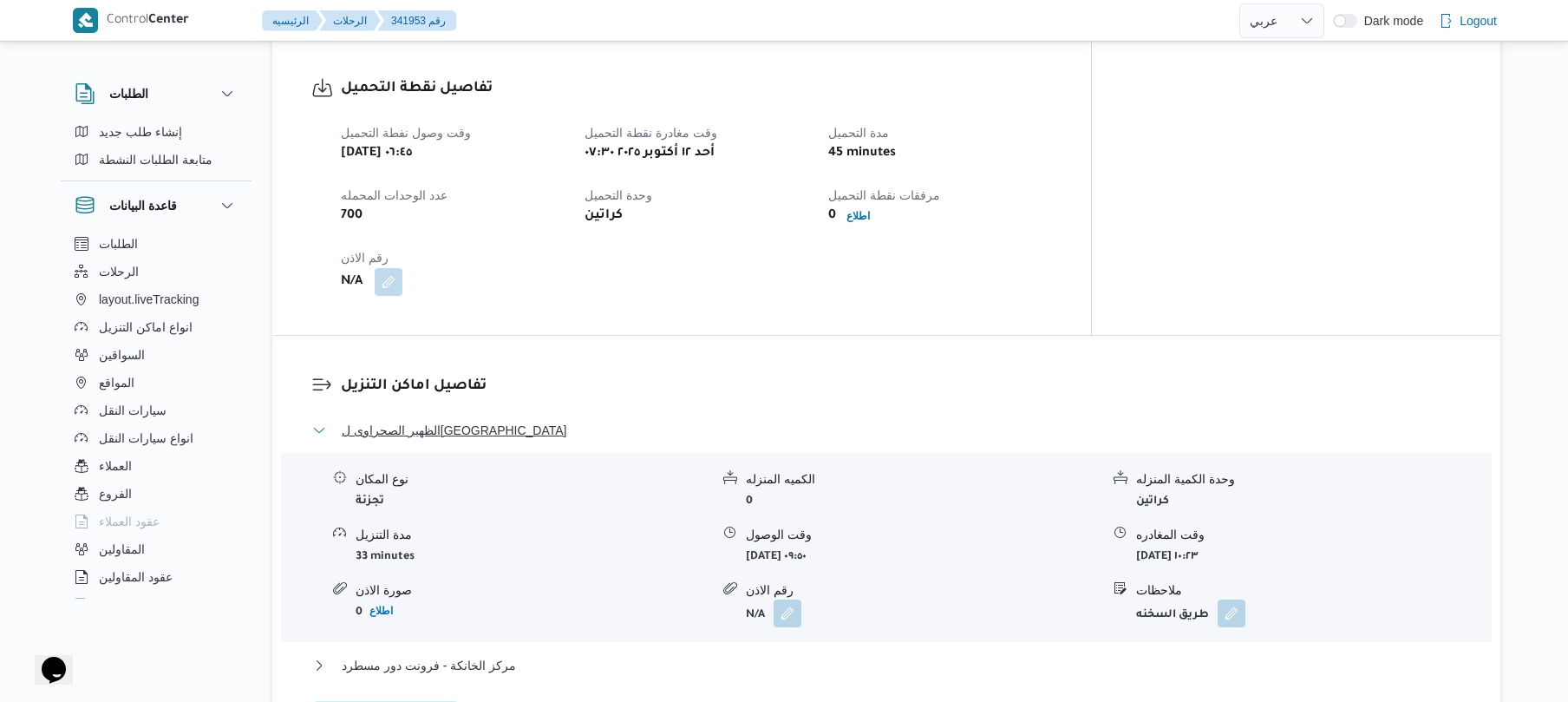
drag, startPoint x: 534, startPoint y: 389, endPoint x: 458, endPoint y: 398, distance: 76.5
click at [458, 420] on button "الظهير الصحراوى ل[GEOGRAPHIC_DATA]" at bounding box center [886, 430] width 1149 height 21
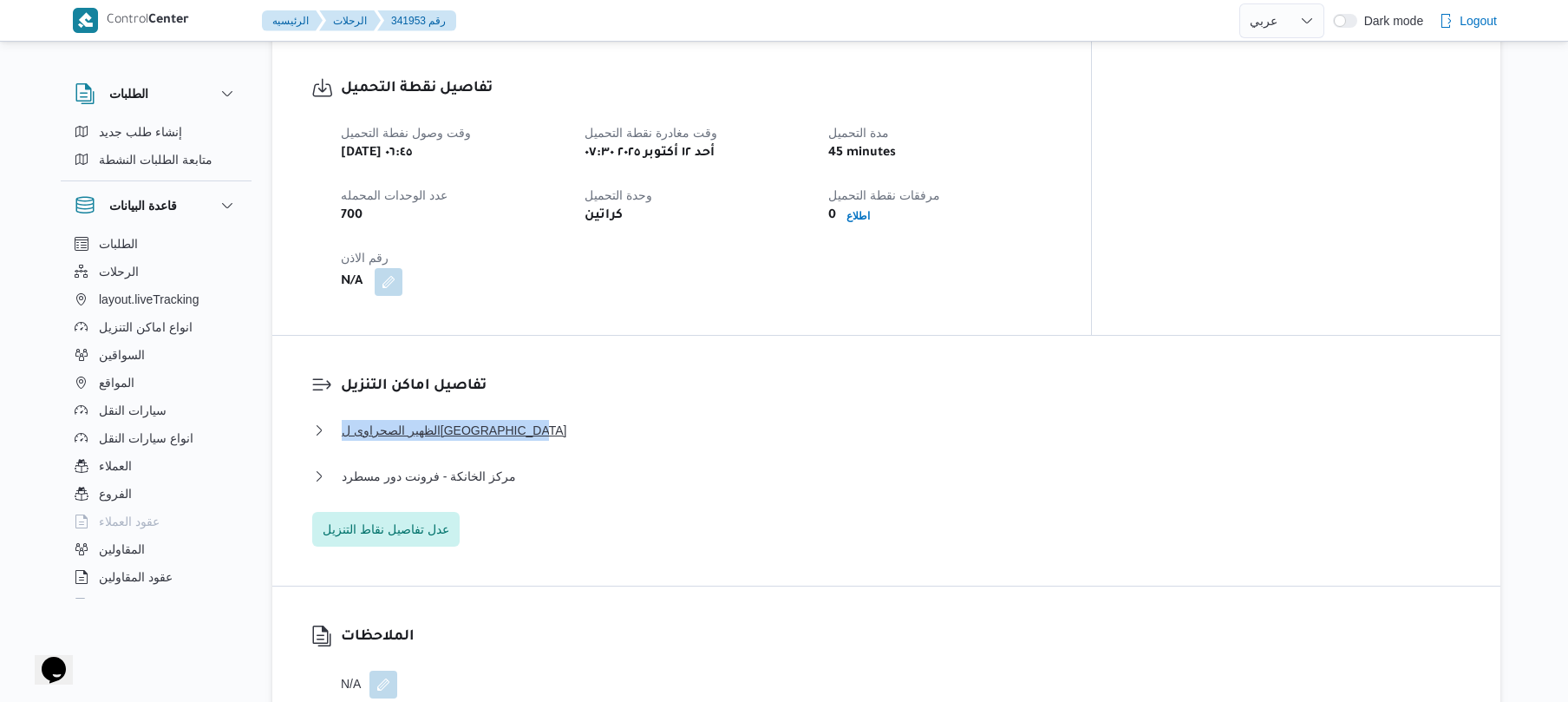
drag, startPoint x: 564, startPoint y: 378, endPoint x: 326, endPoint y: 402, distance: 239.2
click at [341, 402] on dl "تفاصيل اماكن التنزيل الظهير الصحراوى ل[GEOGRAPHIC_DATA] نوع المكان تجزئة الكميه…" at bounding box center [901, 460] width 1120 height 172
copy span "الظهير الصحراوى ل[GEOGRAPHIC_DATA]"
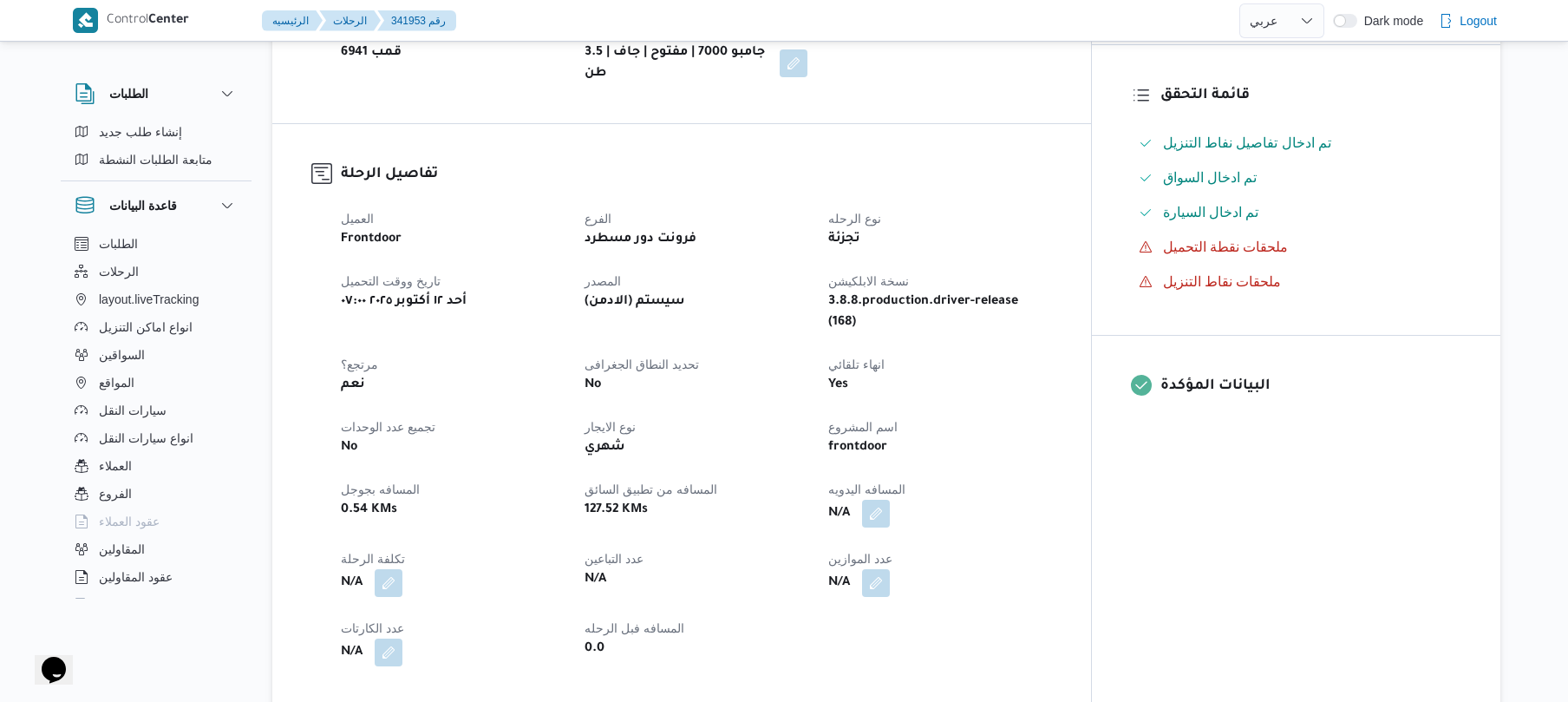
scroll to position [416, 0]
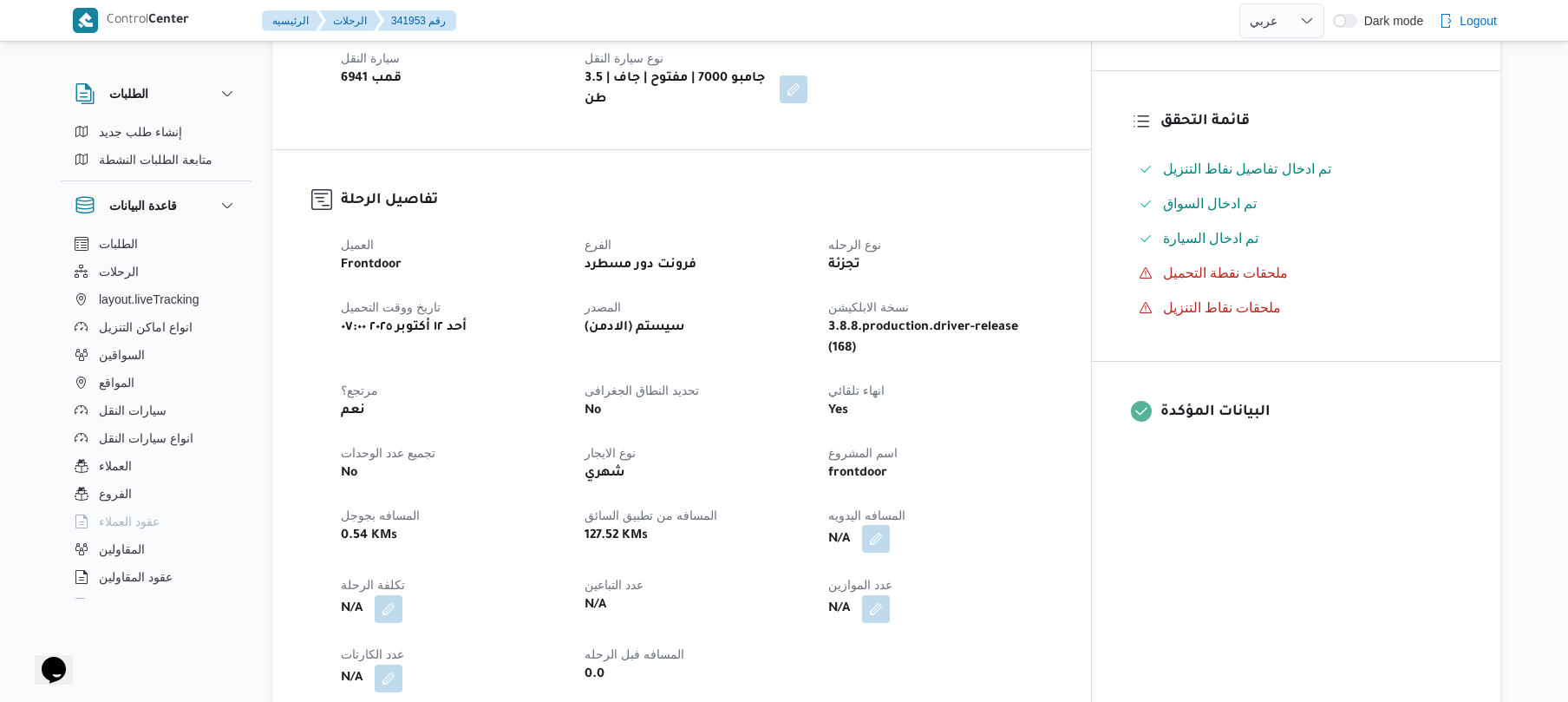
click at [889, 525] on button "button" at bounding box center [876, 539] width 28 height 28
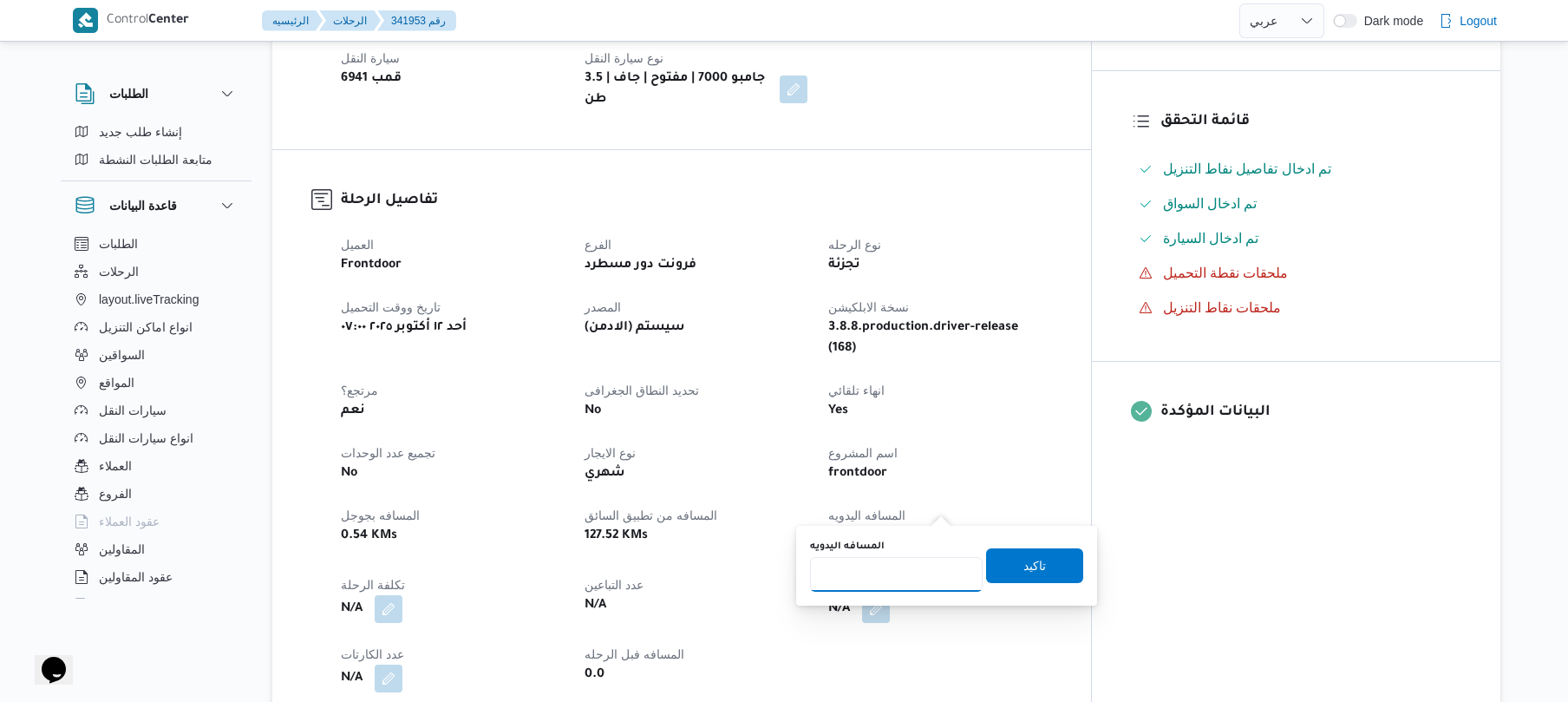
click at [891, 566] on input "المسافه اليدويه" at bounding box center [896, 573] width 173 height 35
type input "1"
type input "135"
click at [1023, 567] on span "تاكيد" at bounding box center [1034, 565] width 22 height 21
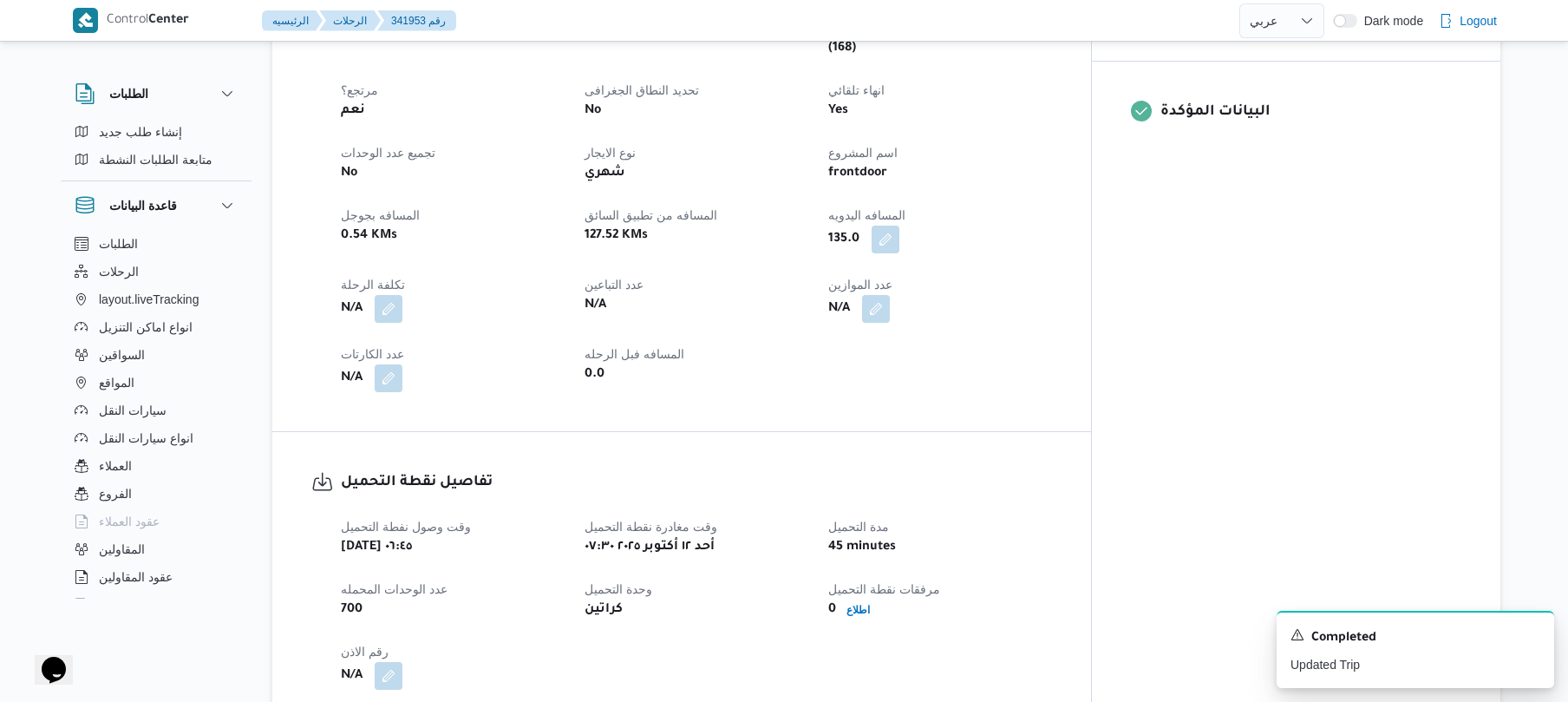
scroll to position [972, 0]
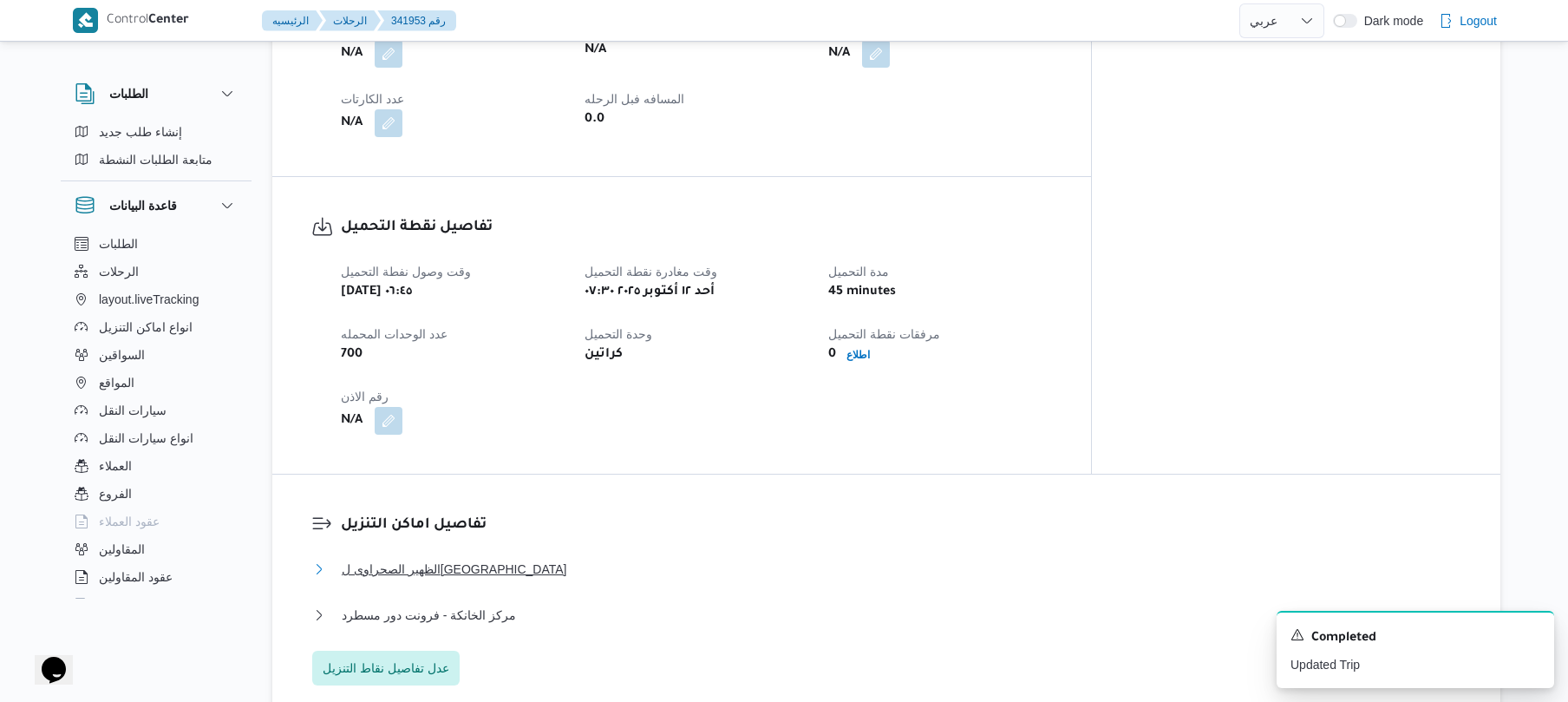
click at [817, 558] on button "الظهير الصحراوى لمحافظة القاهرة" at bounding box center [886, 569] width 1149 height 21
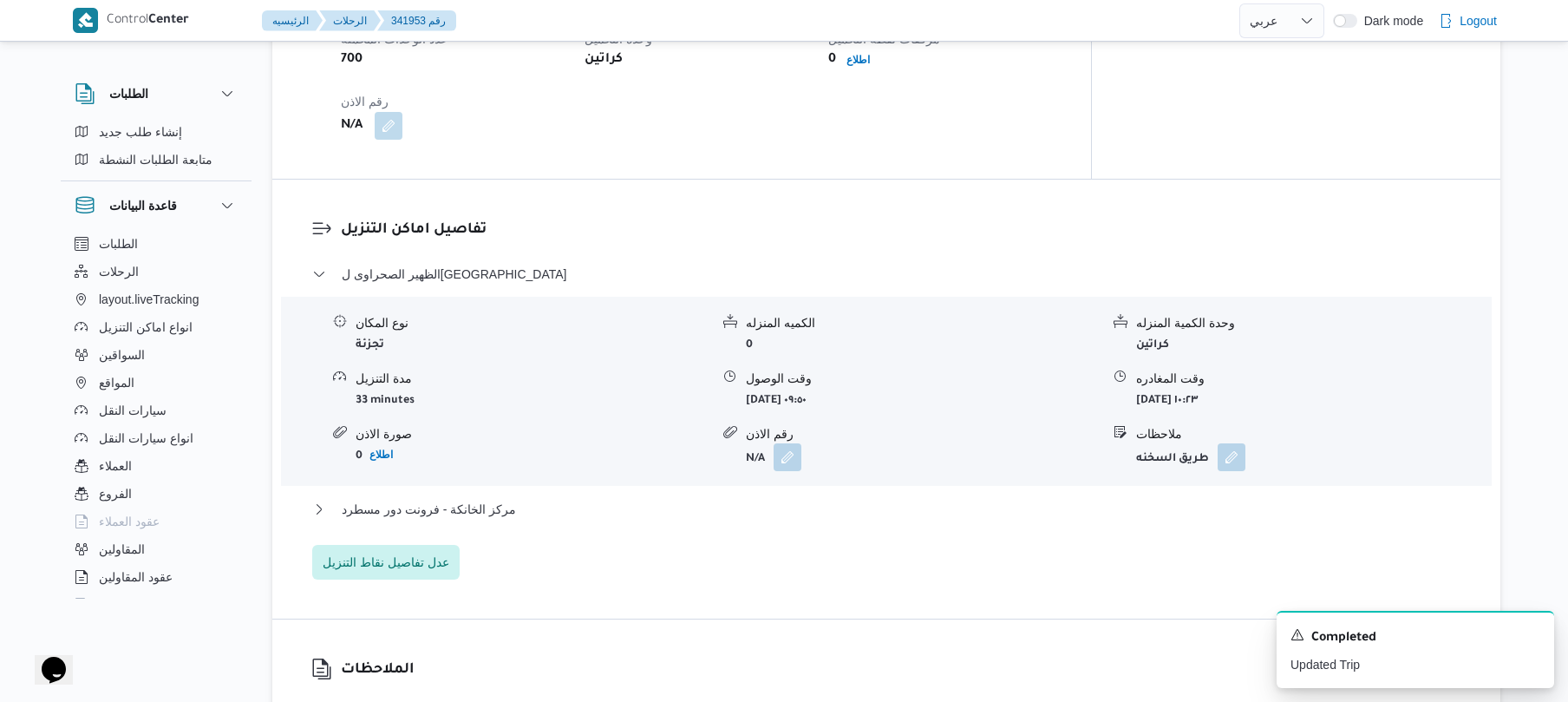
scroll to position [1526, 0]
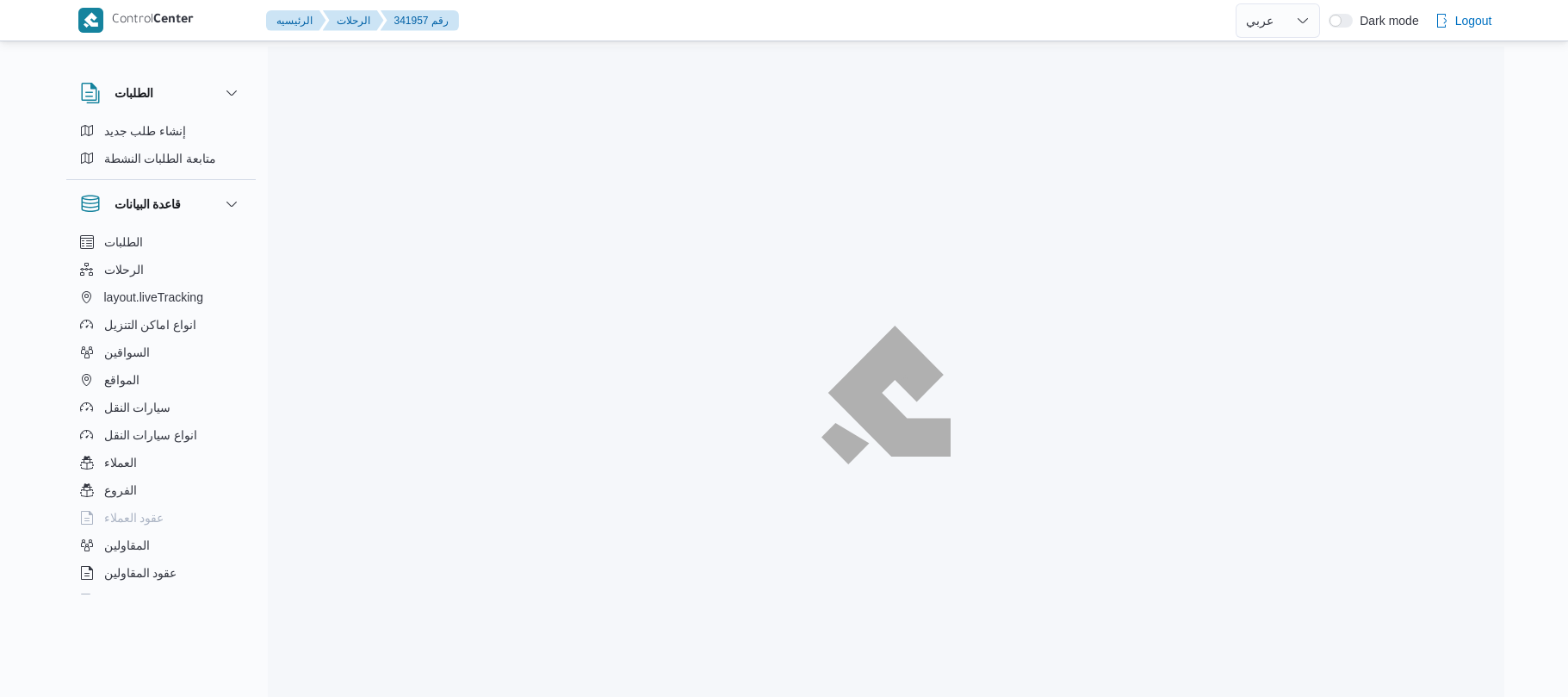
select select "ar"
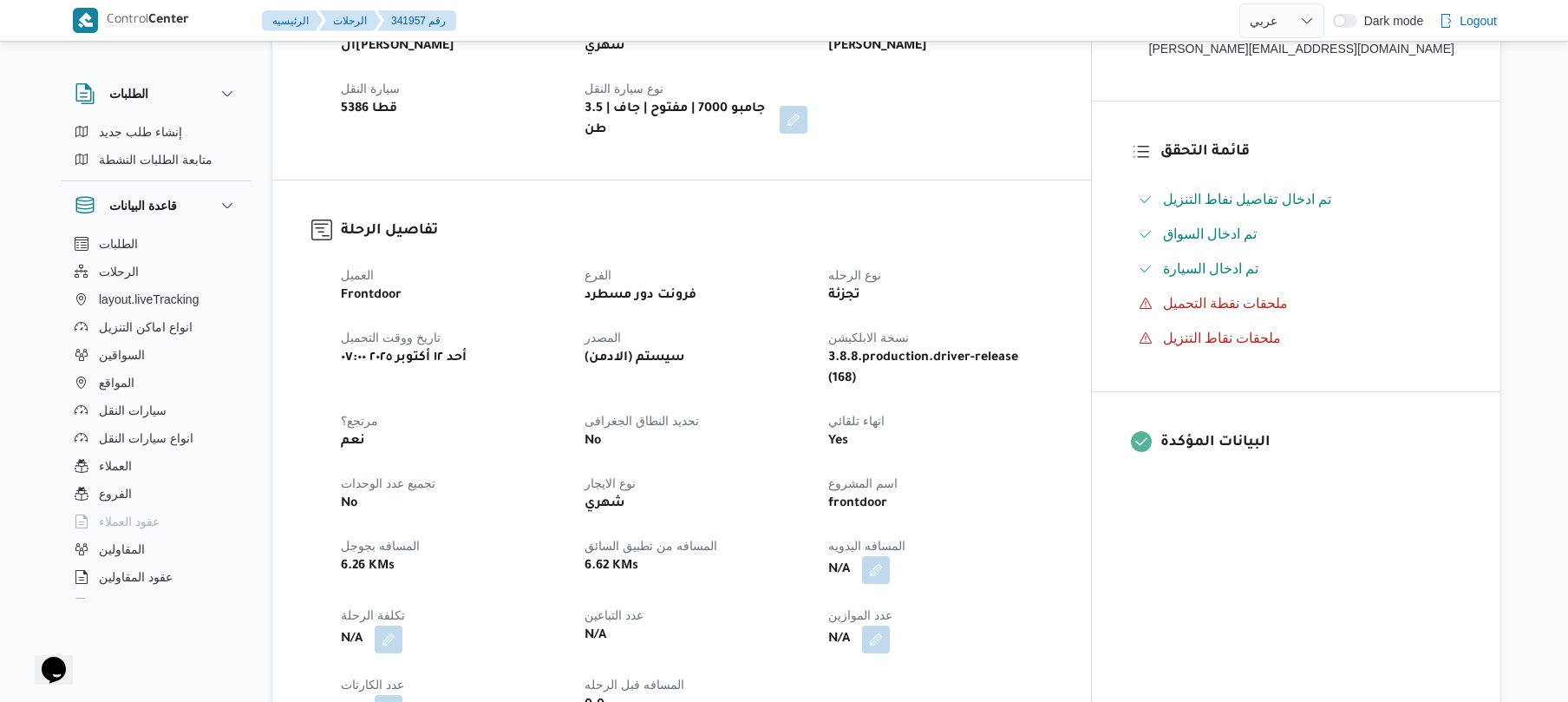
scroll to position [462, 0]
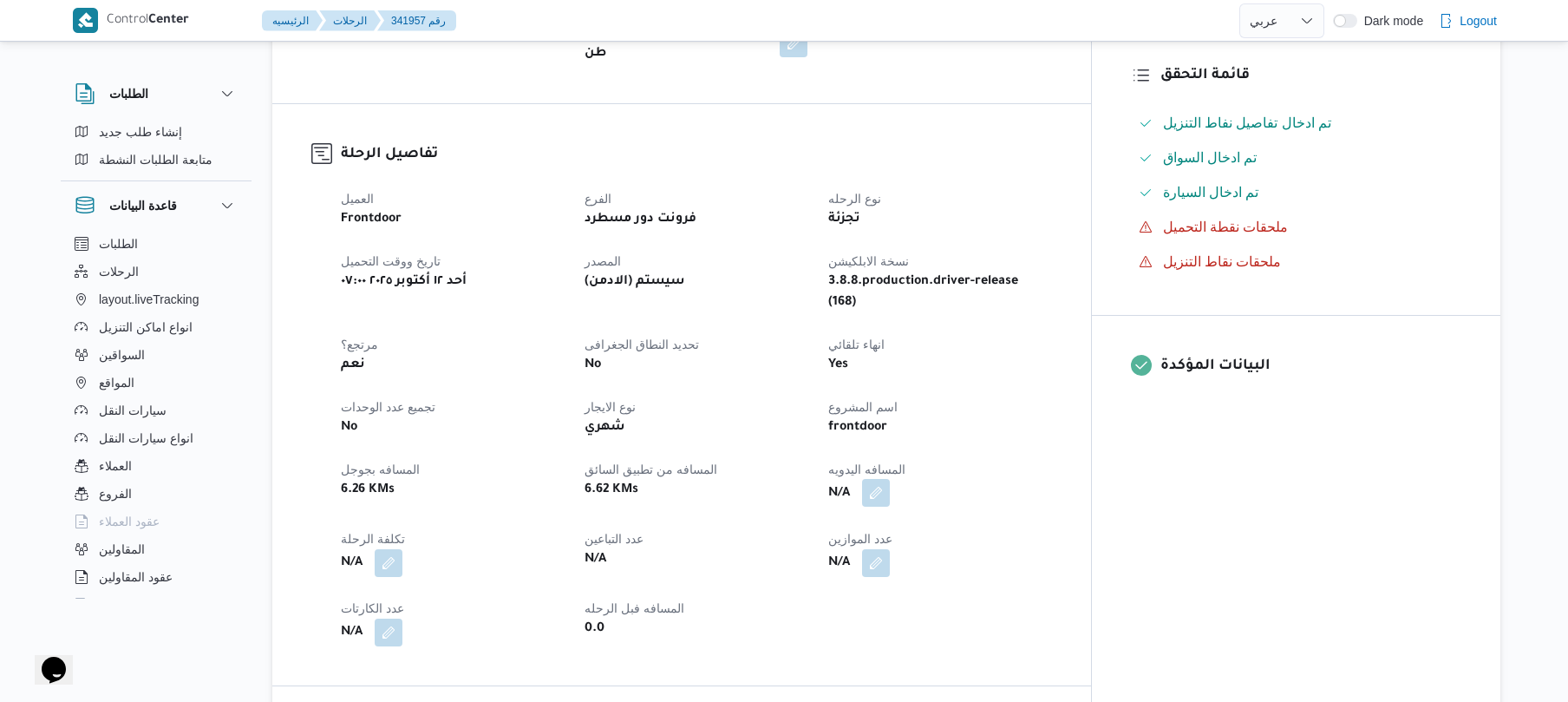
click at [889, 479] on button "button" at bounding box center [876, 493] width 28 height 28
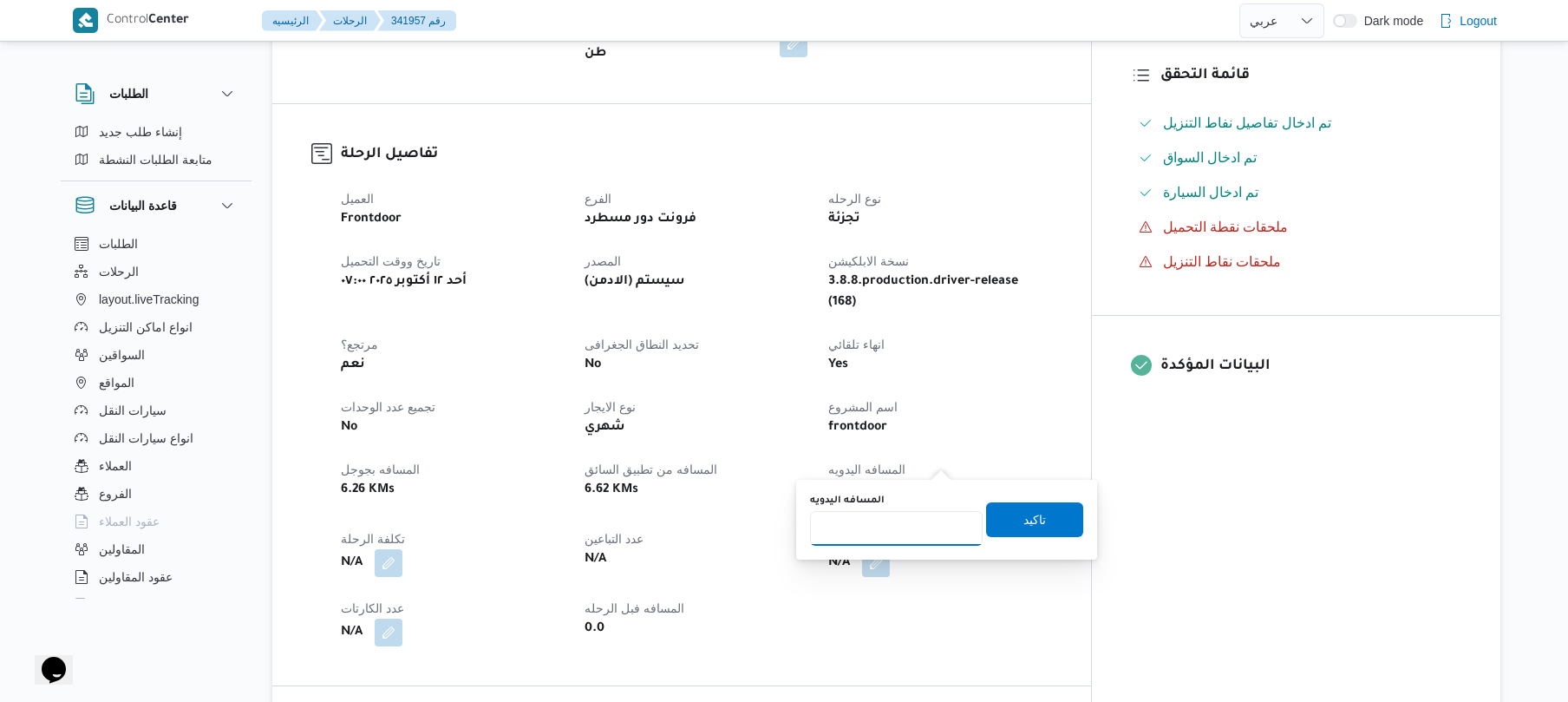
click at [903, 528] on input "المسافه اليدويه" at bounding box center [896, 527] width 173 height 35
type input "100"
click at [1043, 517] on span "تاكيد" at bounding box center [1034, 518] width 97 height 35
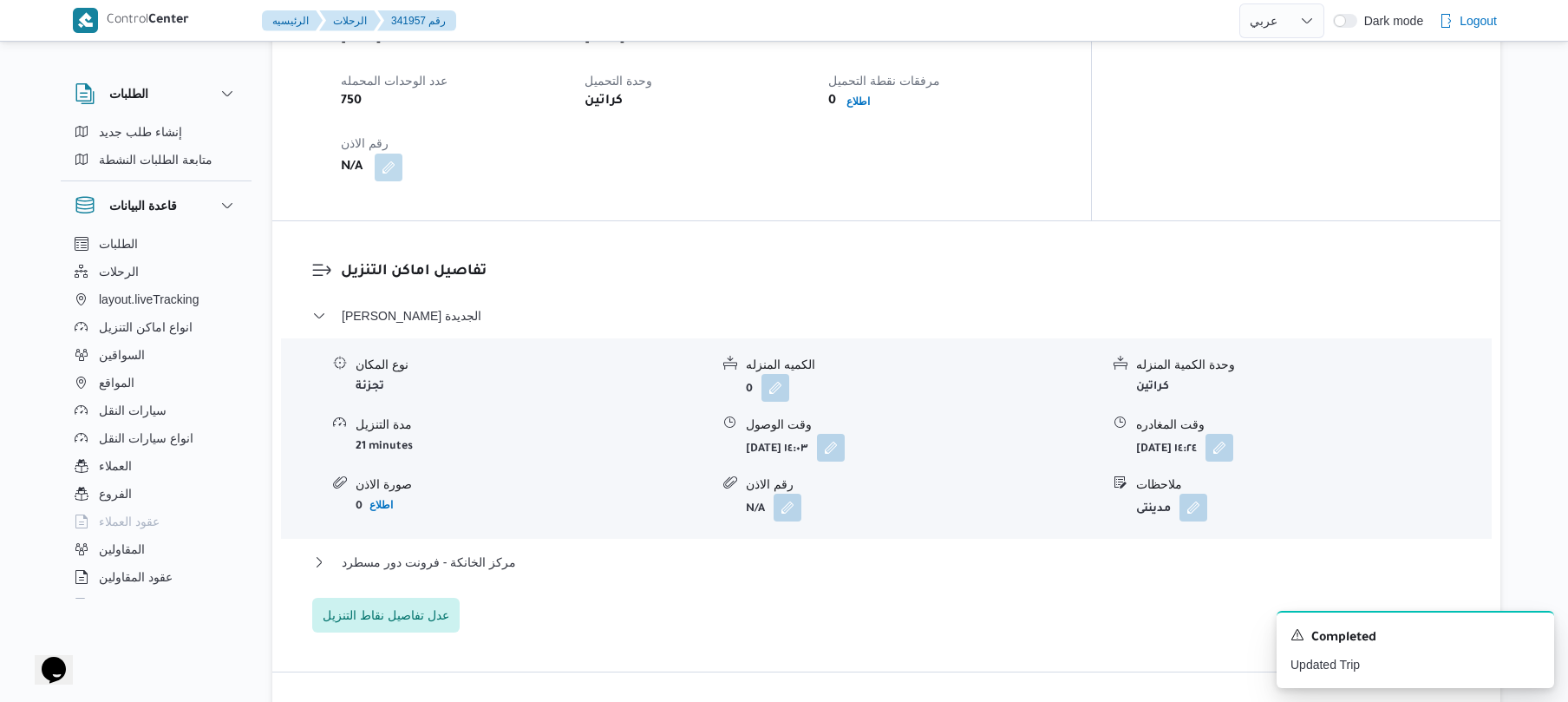
scroll to position [1260, 0]
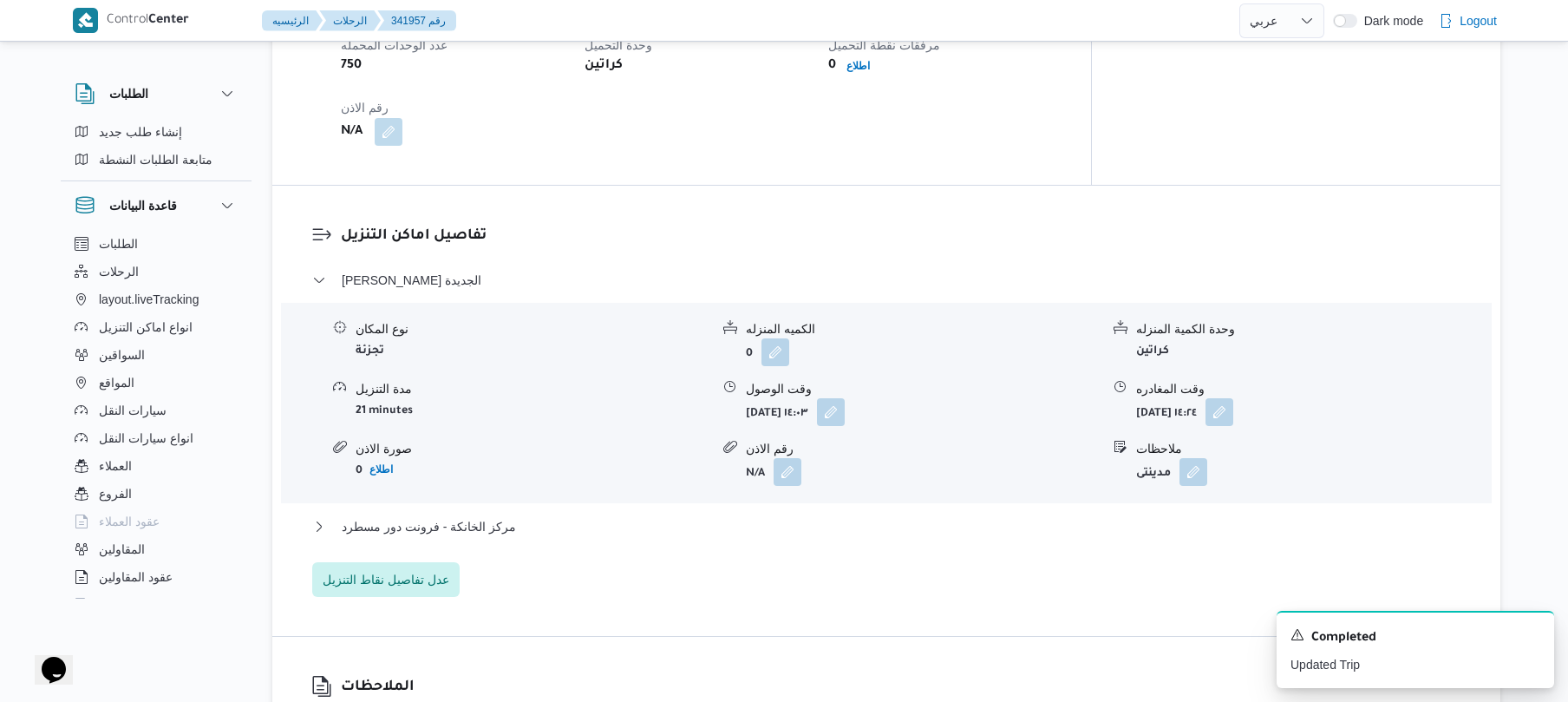
click at [1024, 516] on div "مركز الخانكة - فرونت دور مسطرد" at bounding box center [886, 532] width 1149 height 33
click at [1025, 516] on button "مركز الخانكة - فرونت دور مسطرد" at bounding box center [886, 526] width 1149 height 21
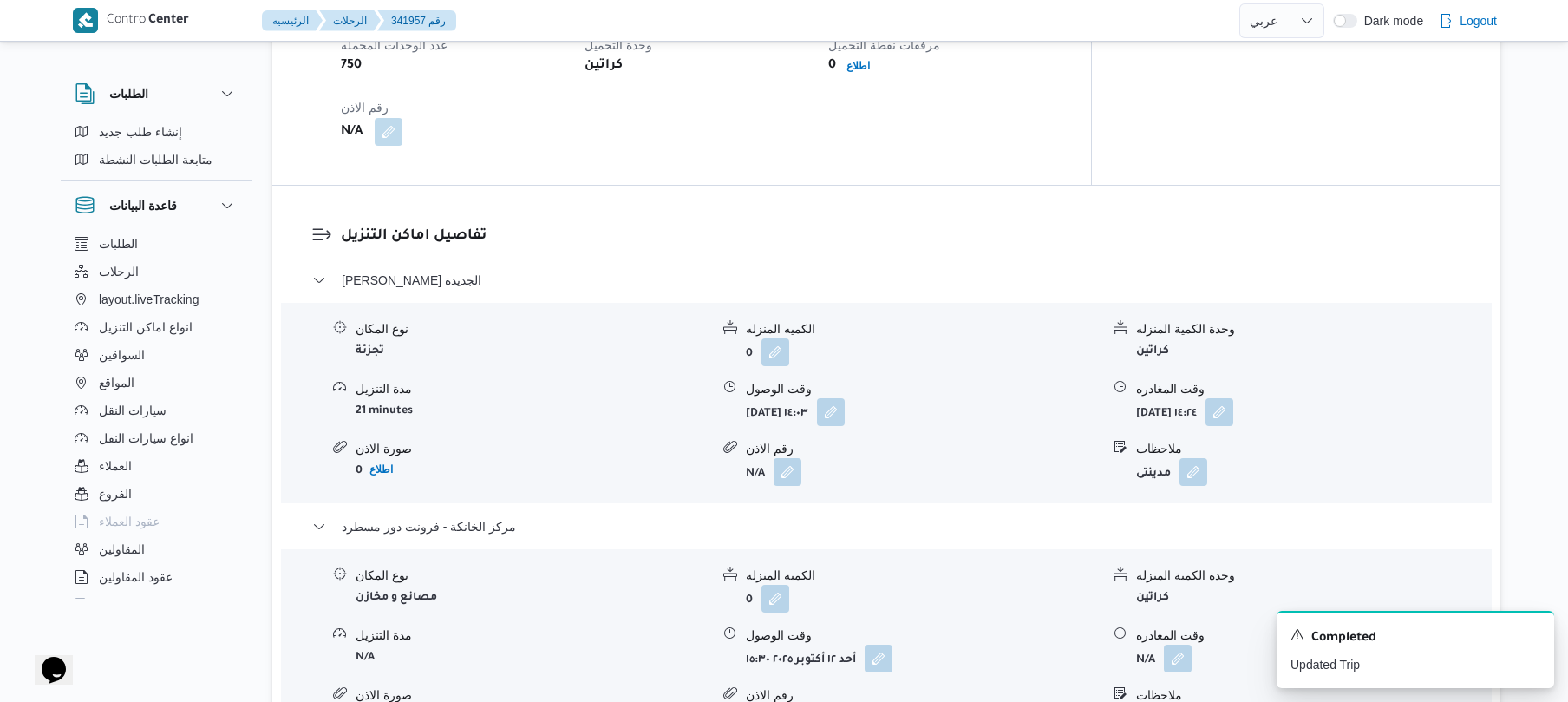
click at [1111, 226] on dl "تفاصيل اماكن التنزيل ثانى القاهرة الجديدة نوع المكان تجزئة الكميه المنزله 0 وحد…" at bounding box center [901, 511] width 1120 height 572
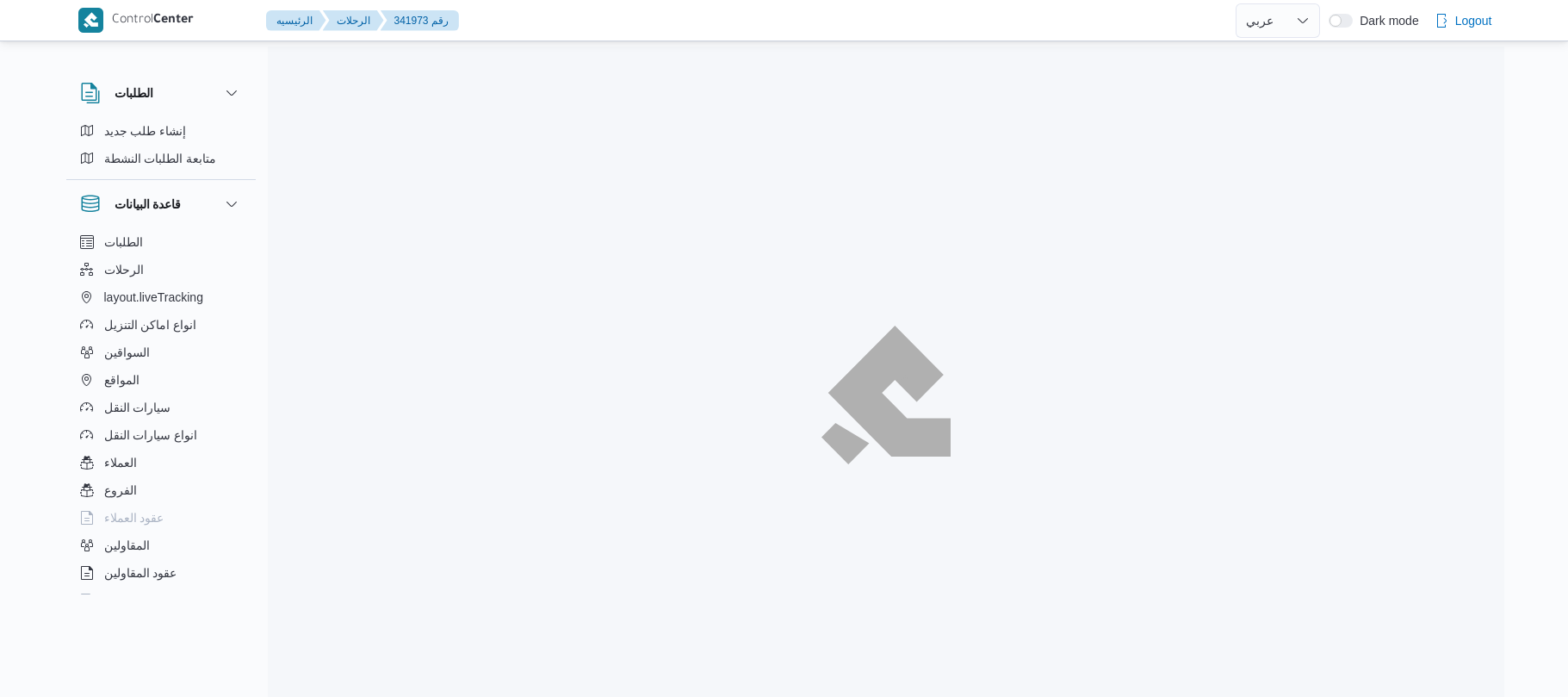
select select "ar"
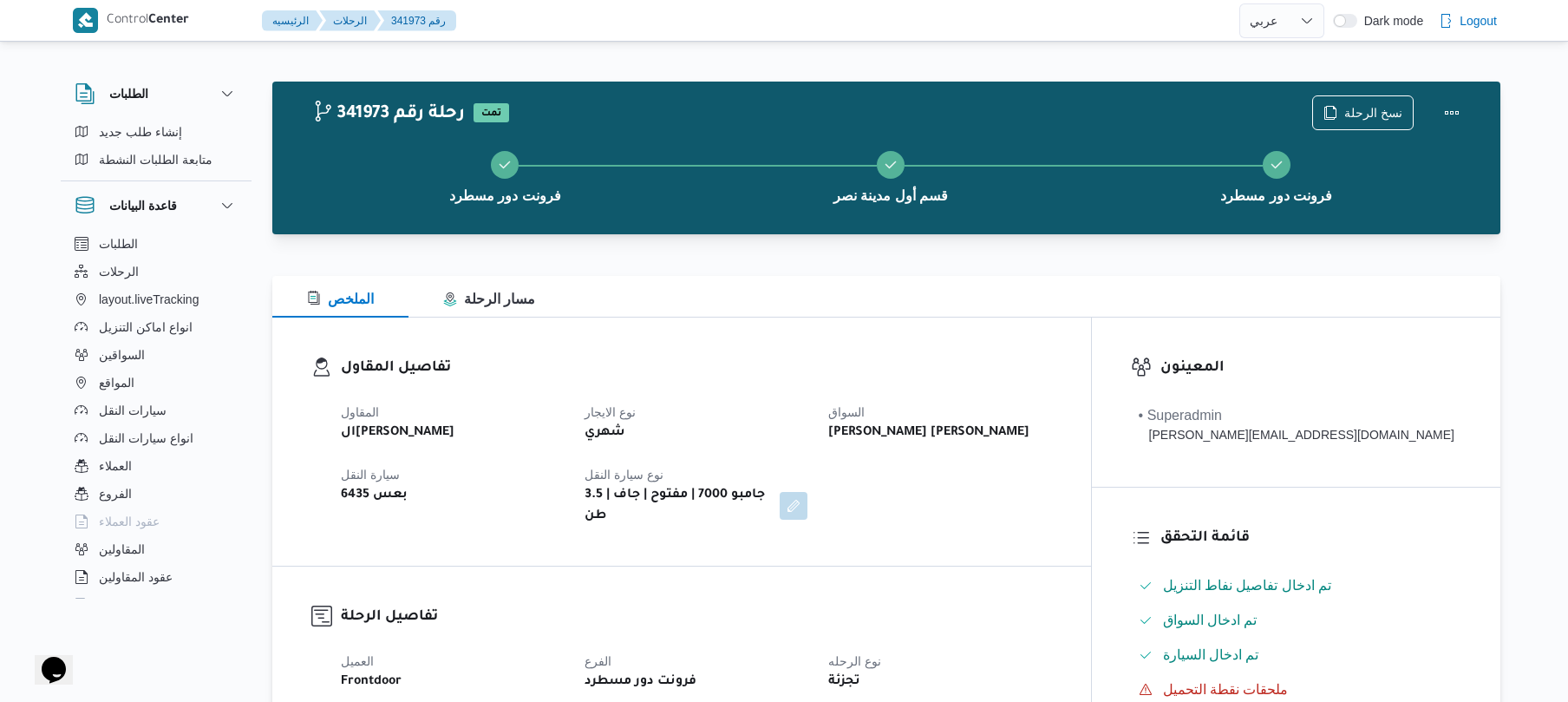
click at [926, 334] on div "تفاصيل المقاول المقاول الهامي [PERSON_NAME] نوع الايجار شهري [PERSON_NAME] [PER…" at bounding box center [681, 442] width 819 height 248
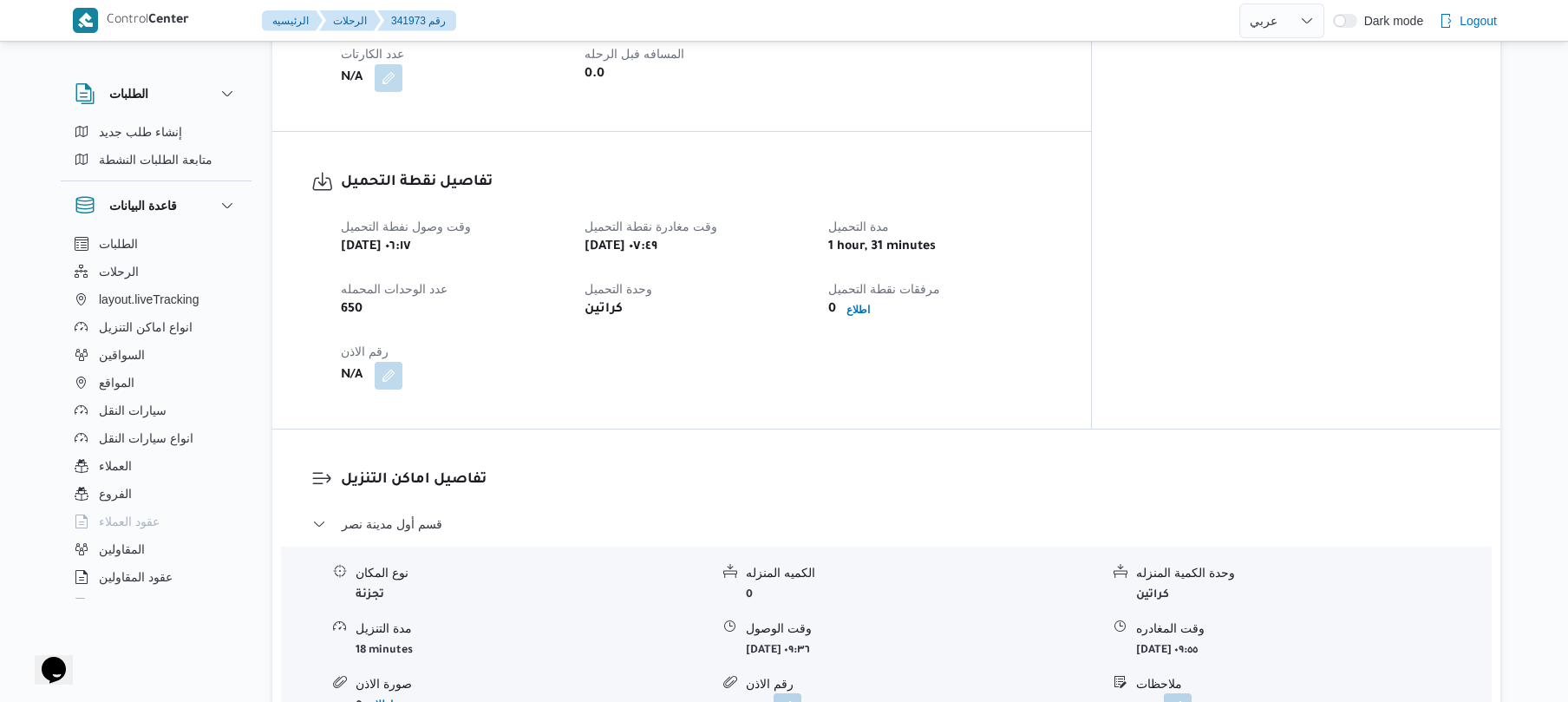
scroll to position [1018, 0]
drag, startPoint x: 458, startPoint y: 475, endPoint x: 345, endPoint y: 497, distance: 115.1
click at [345, 497] on dl "تفاصيل اماكن التنزيل قسم أول مدينة نصر نوع المكان تجزئة الكميه المنزله 0 وحدة ا…" at bounding box center [901, 648] width 1120 height 361
click at [503, 471] on dl "تفاصيل اماكن التنزيل قسم أول مدينة نصر نوع المكان تجزئة الكميه المنزله 0 وحدة ا…" at bounding box center [901, 648] width 1120 height 361
drag, startPoint x: 479, startPoint y: 472, endPoint x: 334, endPoint y: 497, distance: 147.1
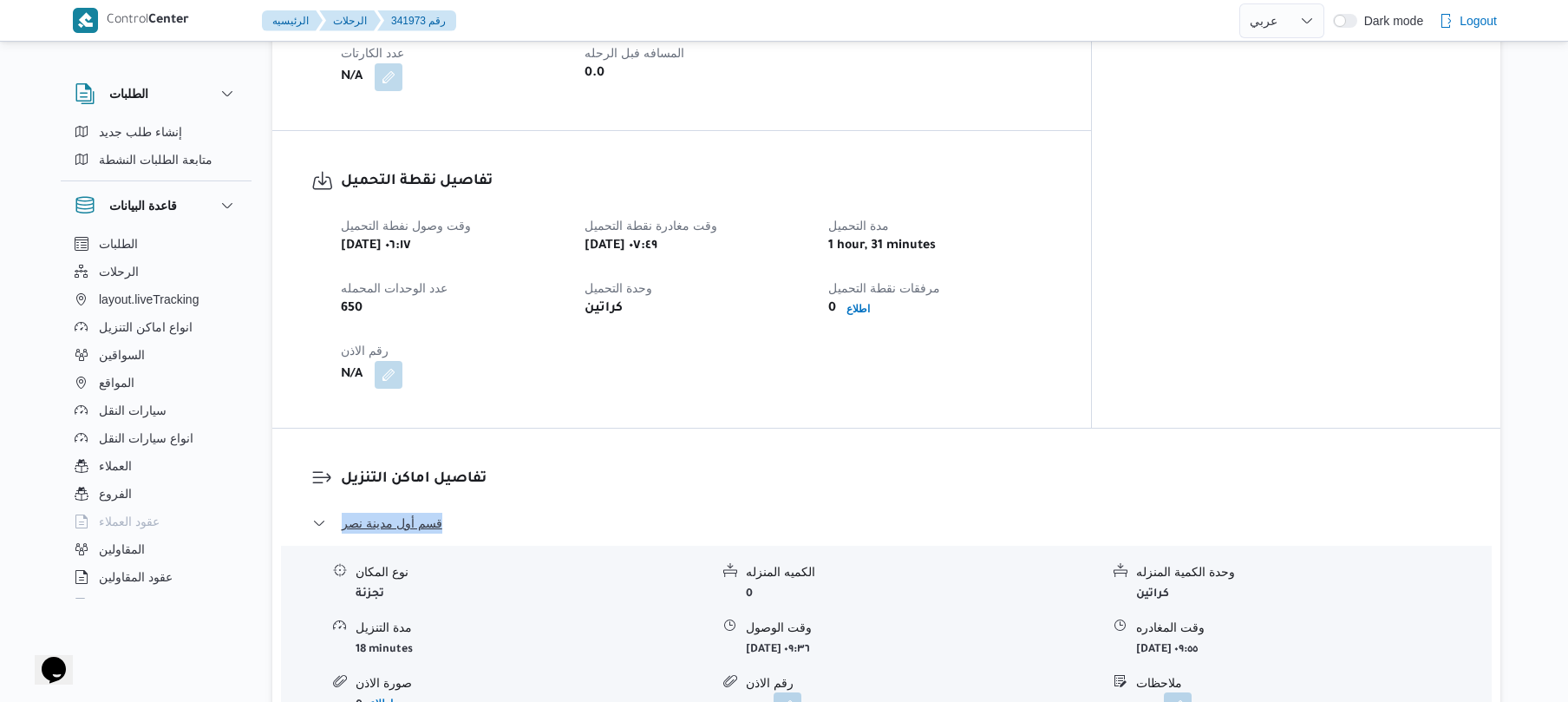
click at [341, 497] on dl "تفاصيل اماكن التنزيل قسم أول مدينة نصر نوع المكان تجزئة الكميه المنزله 0 وحدة ا…" at bounding box center [901, 648] width 1120 height 361
copy span "قسم أول مدينة نصر"
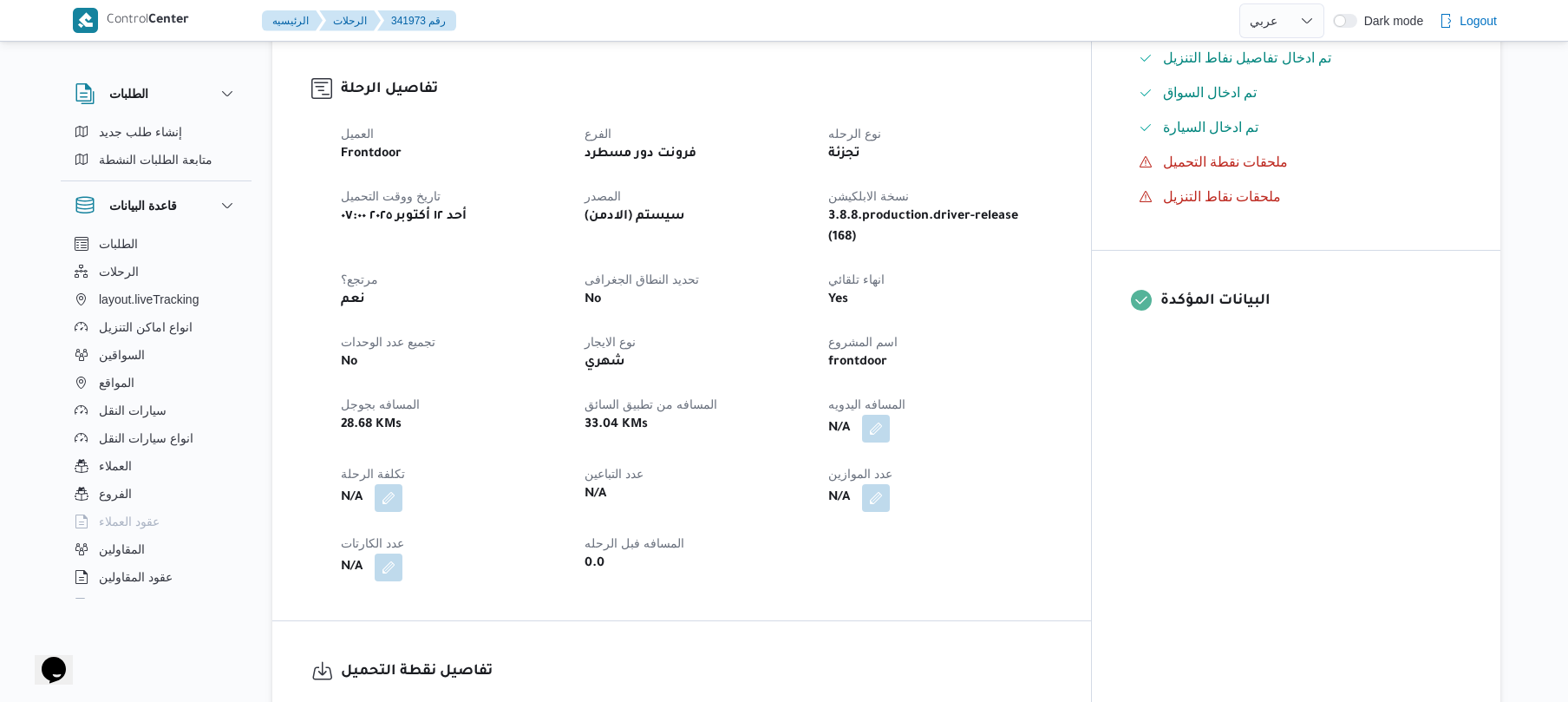
scroll to position [462, 0]
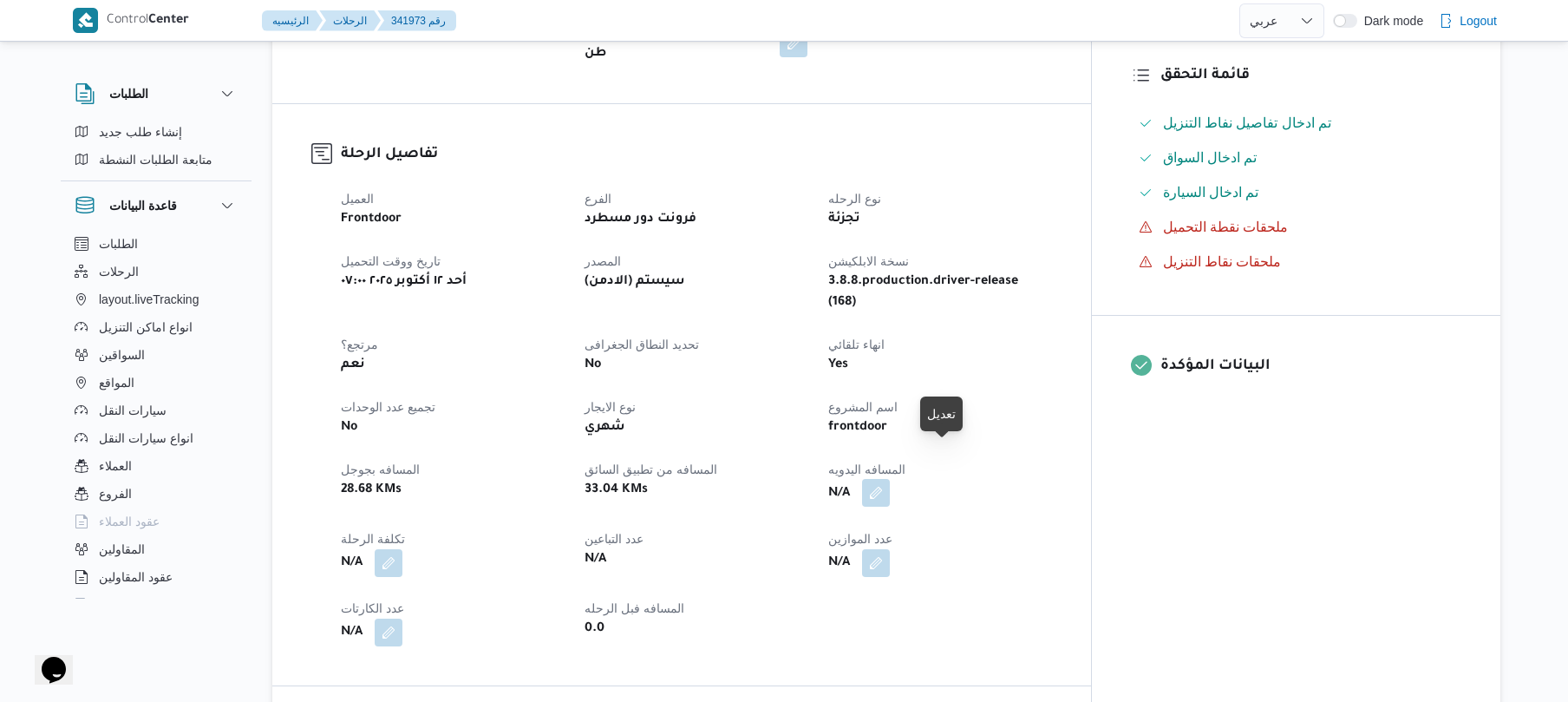
click at [889, 479] on button "button" at bounding box center [876, 493] width 28 height 28
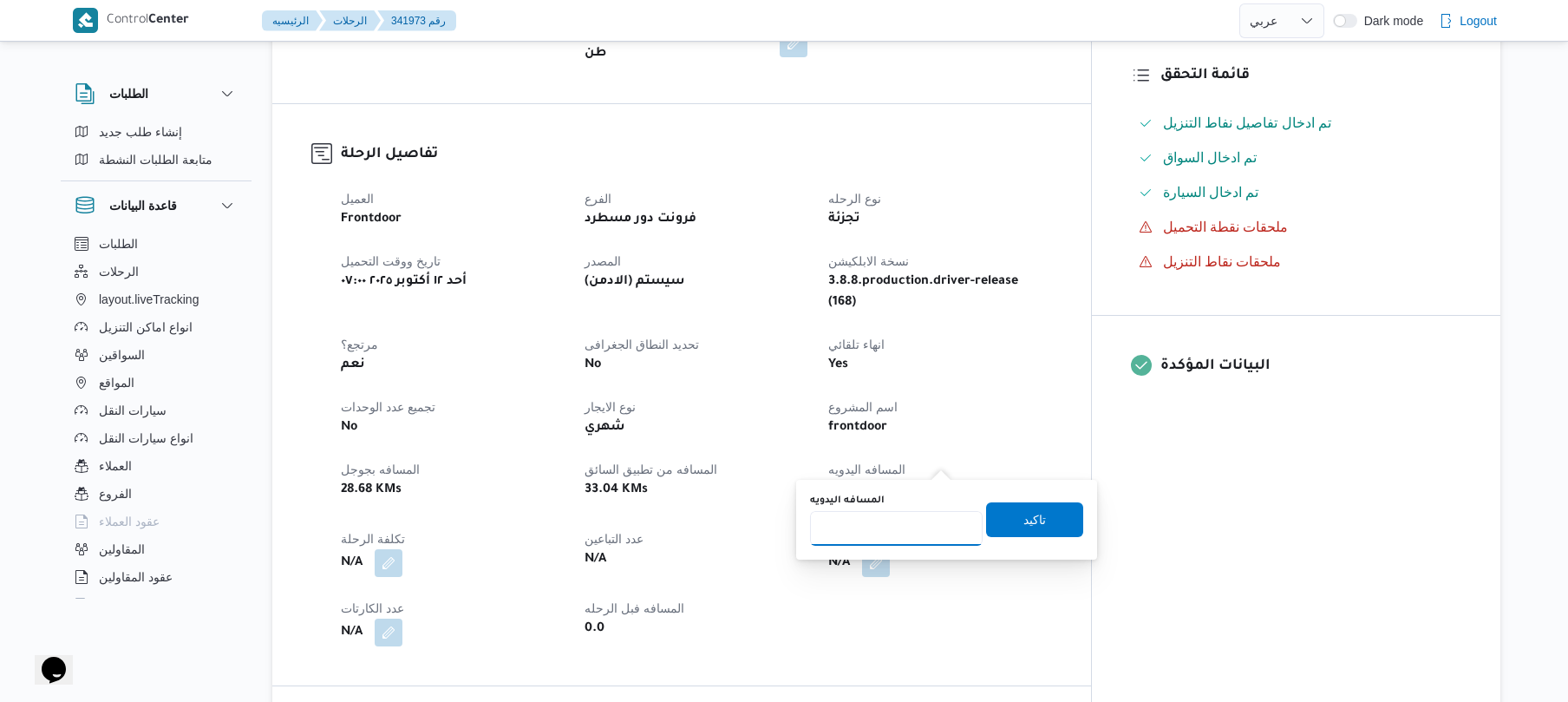
click at [882, 531] on input "المسافه اليدويه" at bounding box center [896, 527] width 173 height 35
type input "45"
click at [997, 519] on span "تاكيد" at bounding box center [1034, 518] width 97 height 35
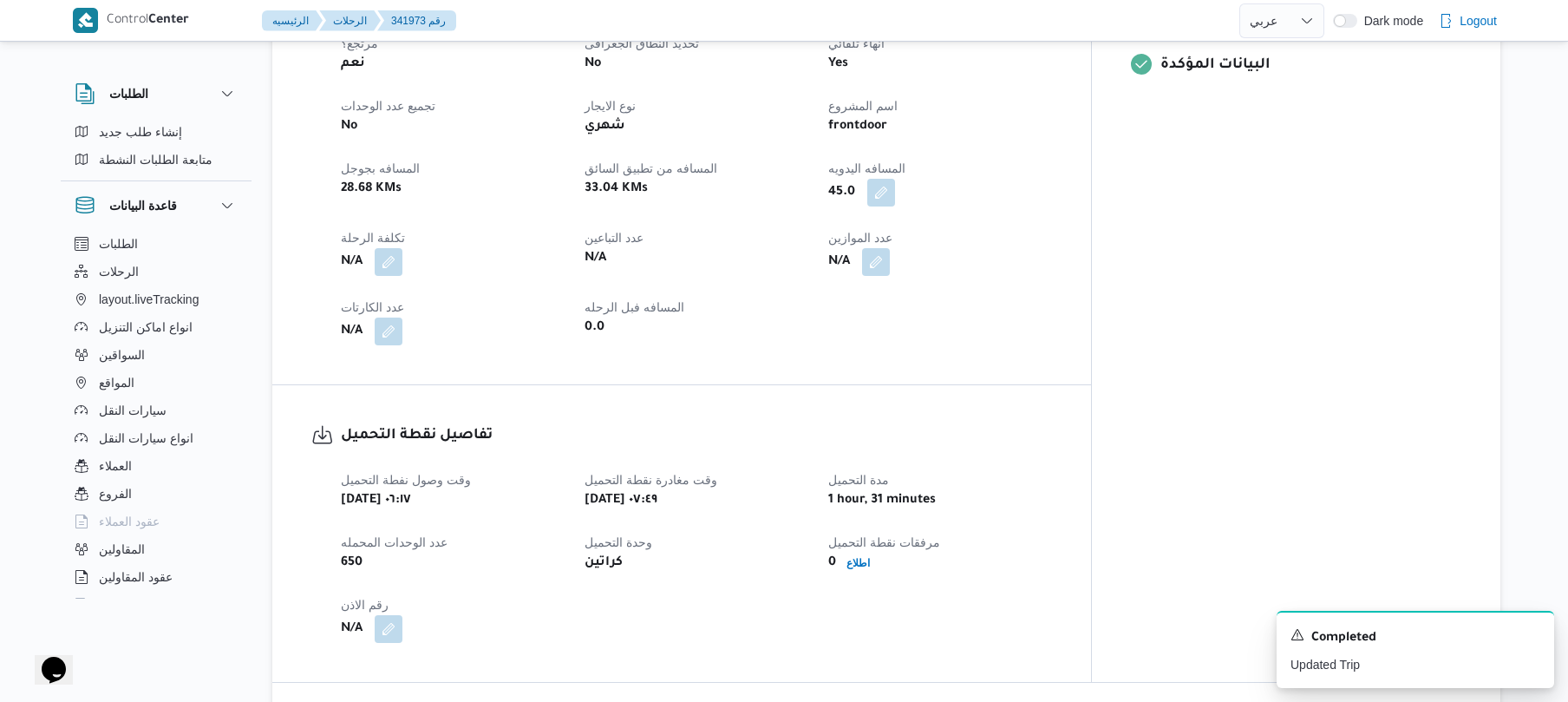
scroll to position [809, 0]
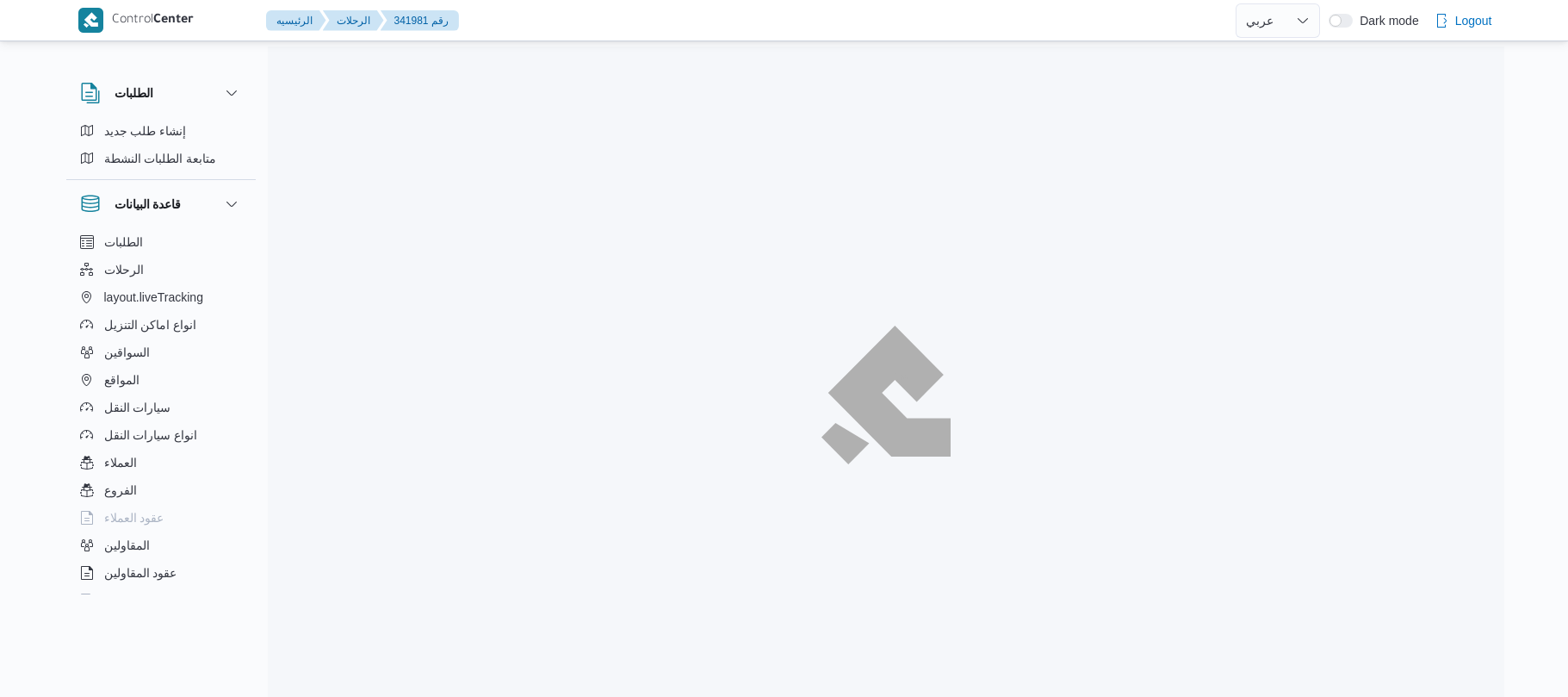
select select "ar"
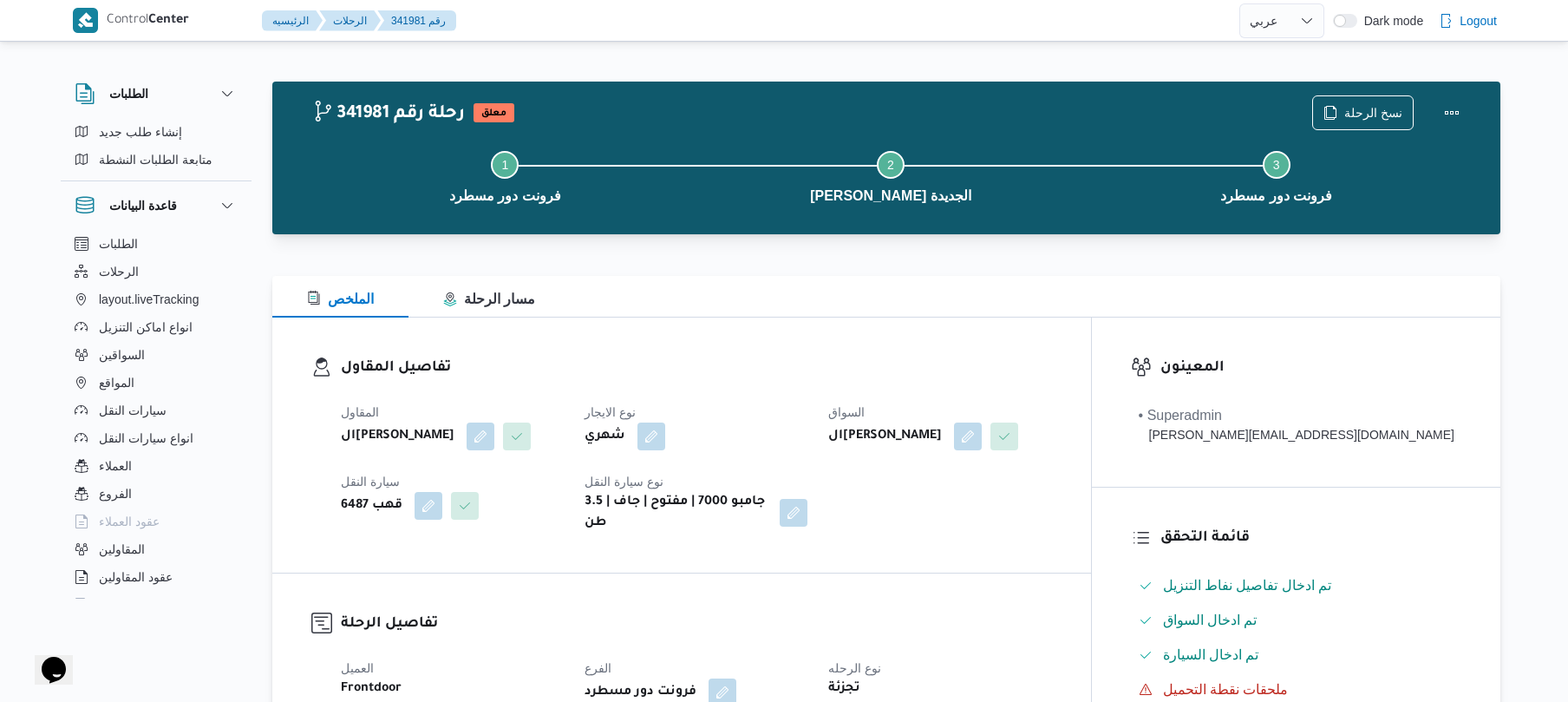
click at [899, 248] on div at bounding box center [887, 245] width 1228 height 21
click at [919, 320] on div "تفاصيل المقاول المقاول الهامي [PERSON_NAME] نوع الايجار شهري السواق الهامي [PER…" at bounding box center [681, 444] width 819 height 255
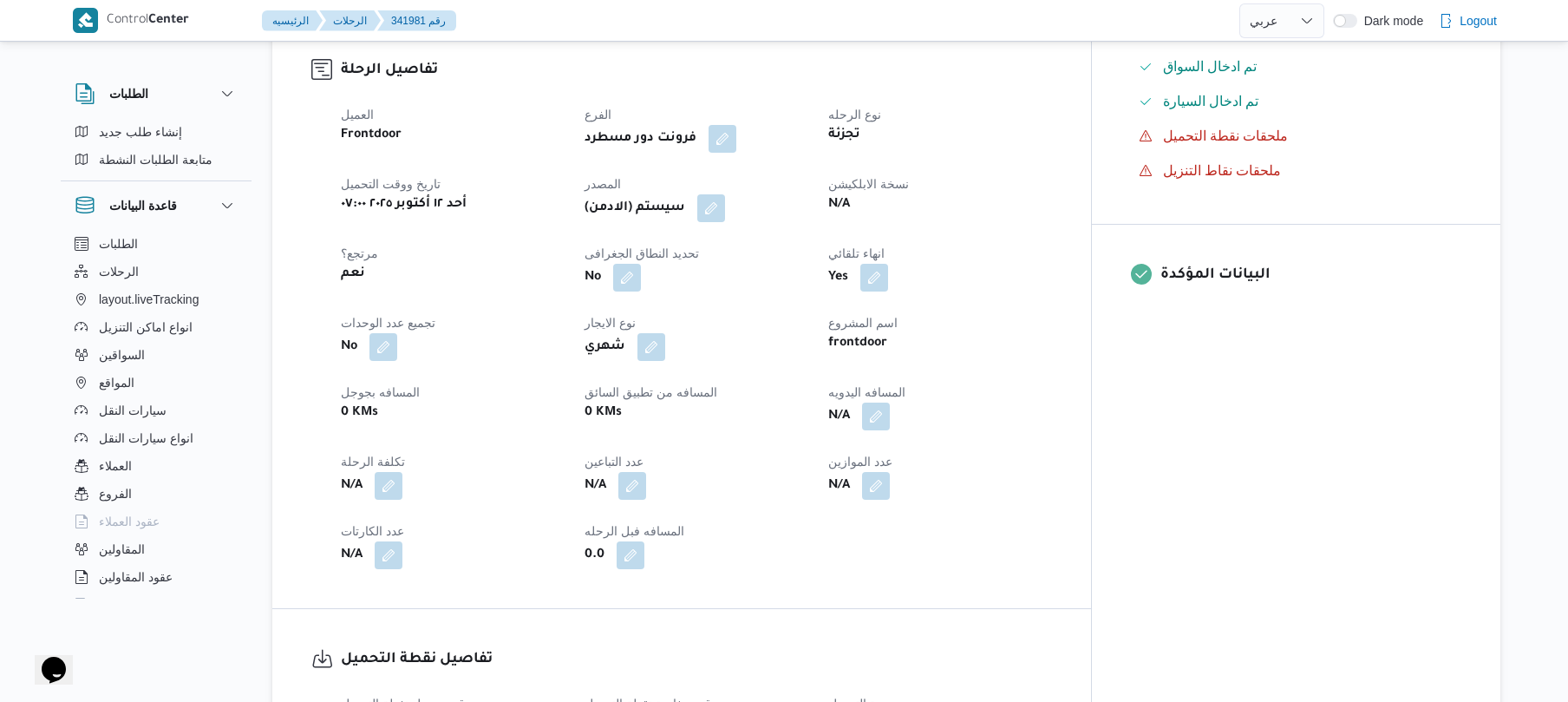
scroll to position [555, 0]
click at [889, 400] on button "button" at bounding box center [876, 414] width 28 height 28
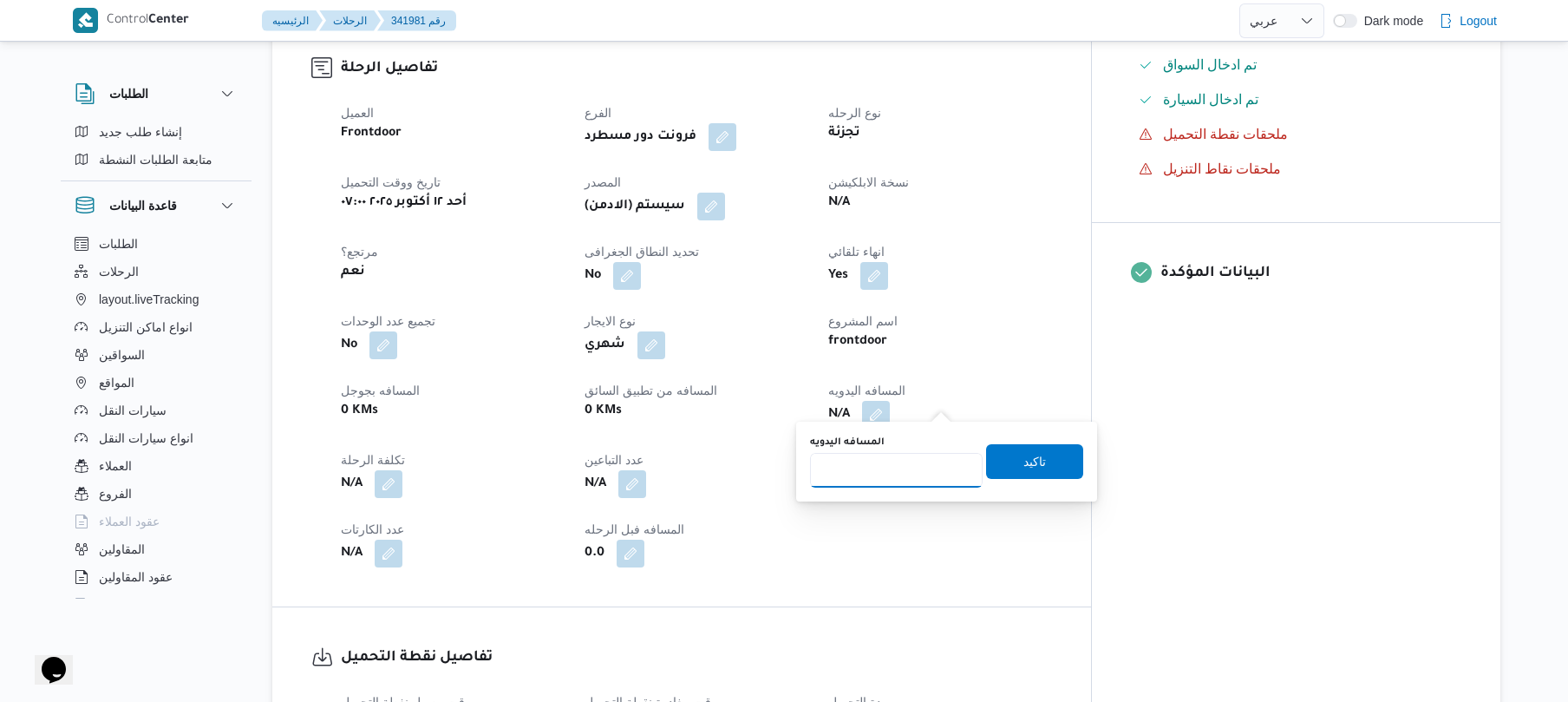
click at [869, 469] on input "المسافه اليدويه" at bounding box center [896, 470] width 173 height 35
type input "80"
click at [1023, 456] on span "تاكيد" at bounding box center [1034, 460] width 22 height 21
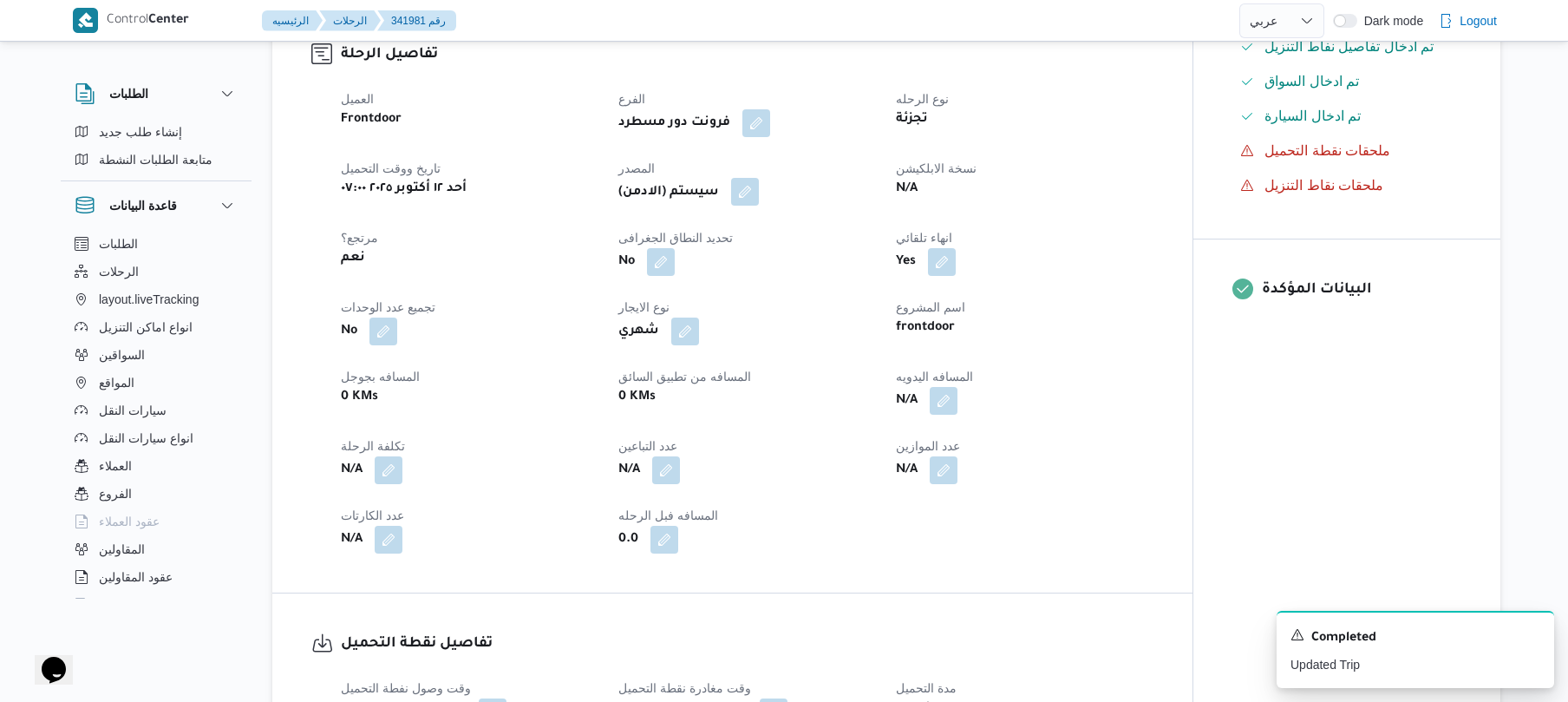
click at [759, 199] on button "button" at bounding box center [745, 191] width 28 height 28
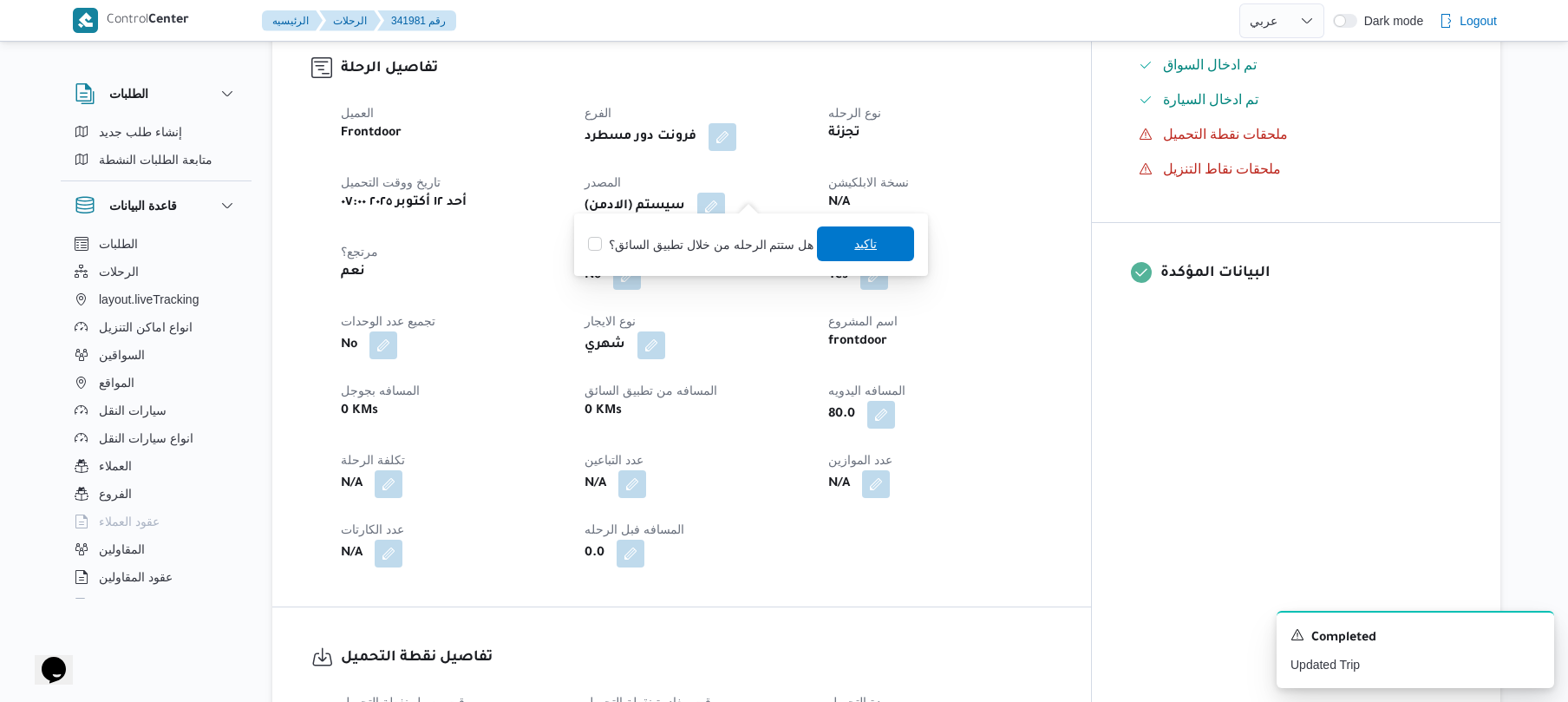
click at [861, 244] on span "تاكيد" at bounding box center [865, 244] width 22 height 21
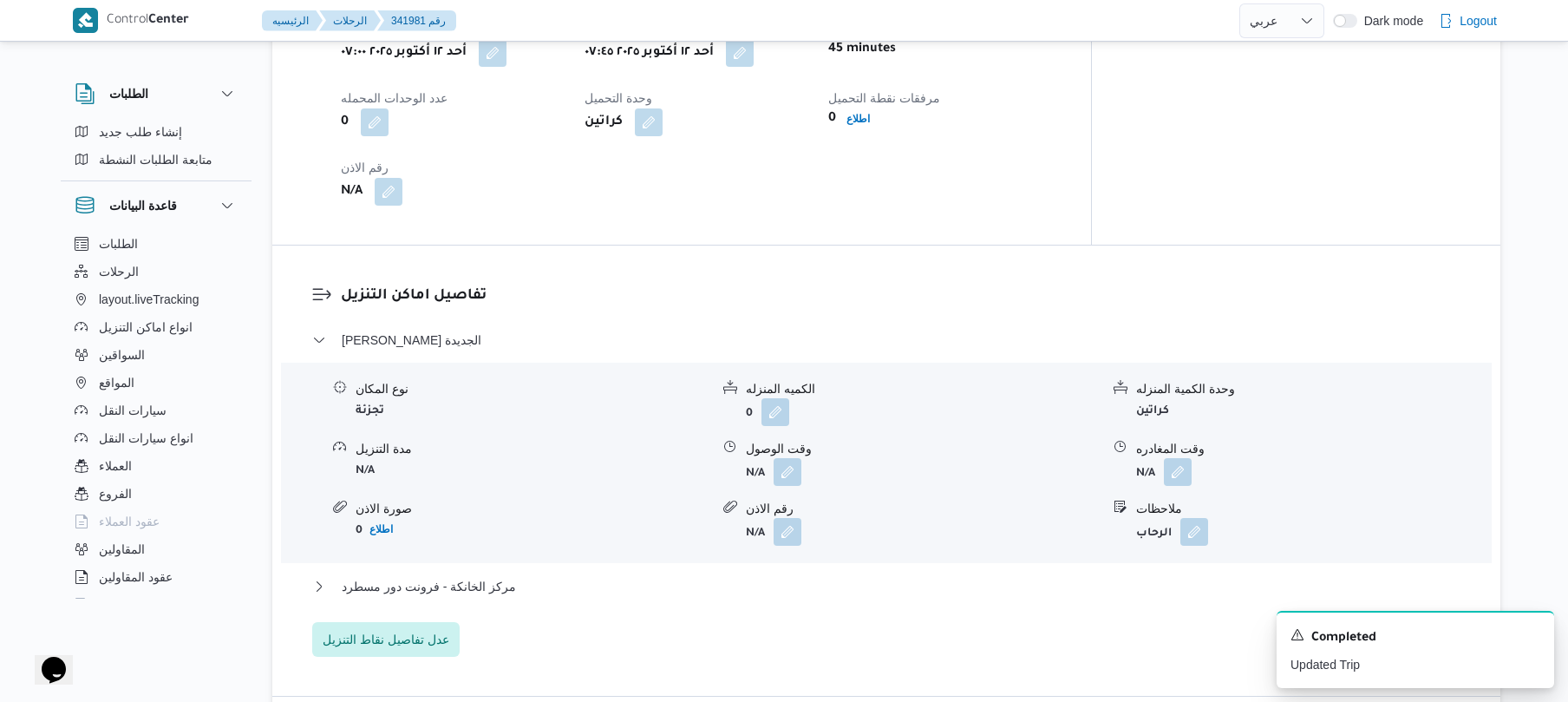
scroll to position [1388, 0]
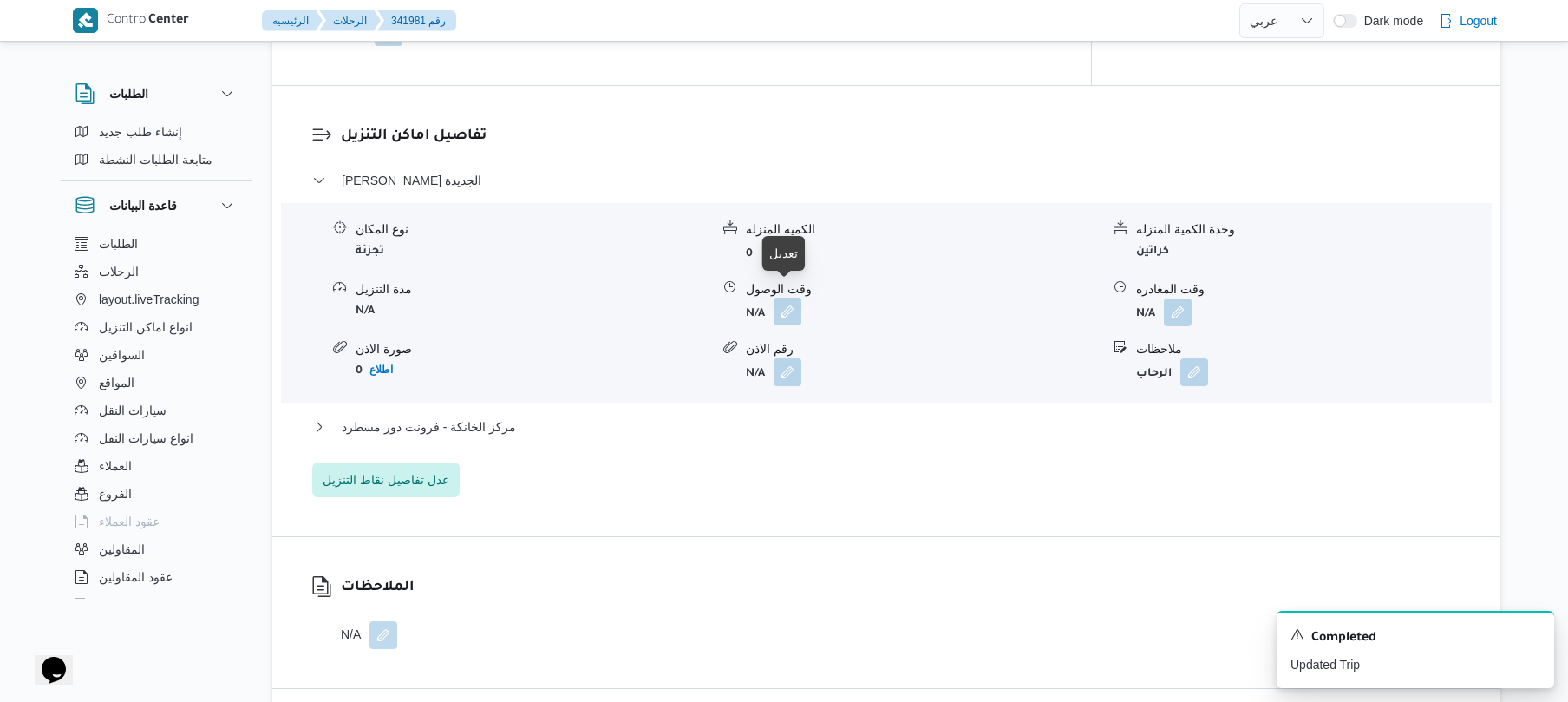
click at [786, 298] on button "button" at bounding box center [788, 312] width 28 height 28
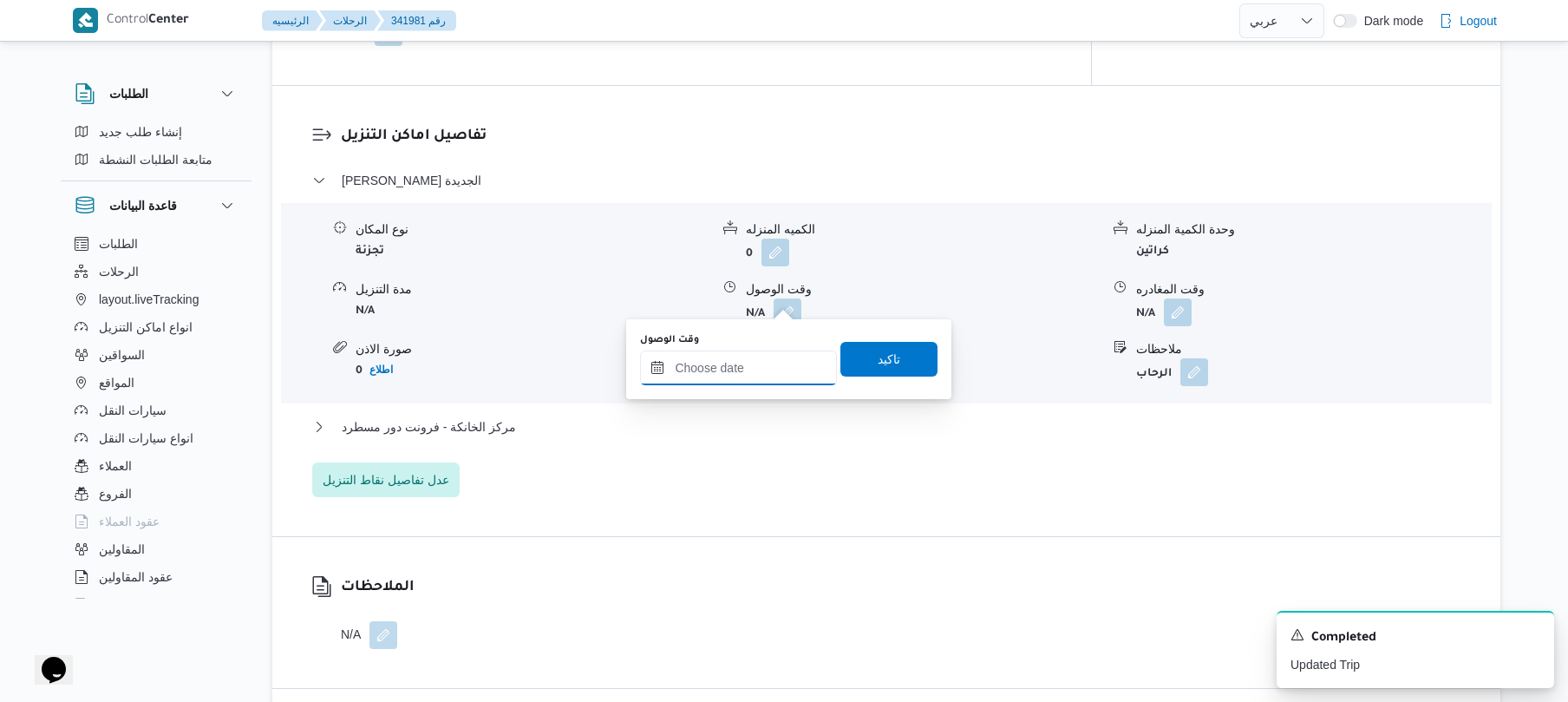
click at [730, 361] on input "وقت الوصول" at bounding box center [738, 367] width 197 height 35
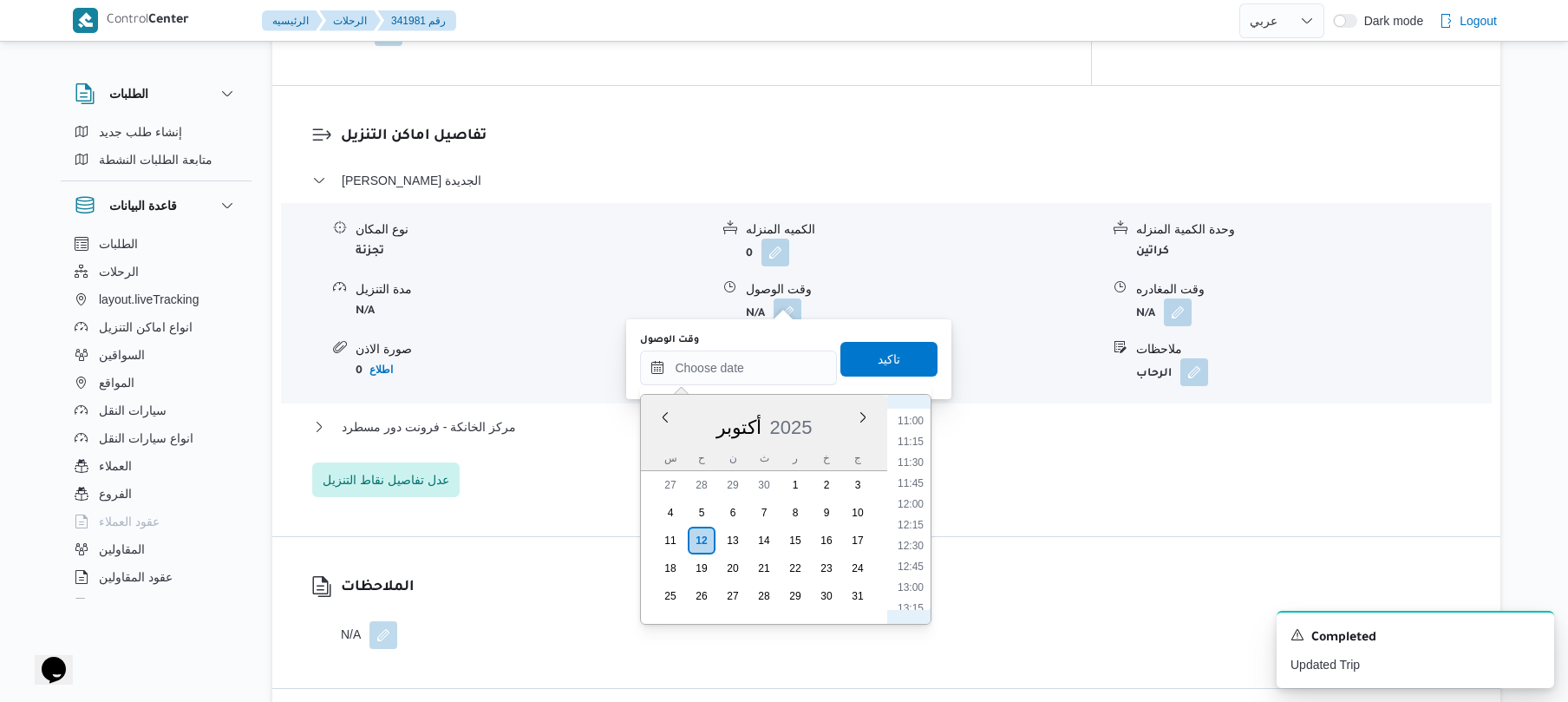
scroll to position [685, 0]
click at [914, 434] on li "08:30" at bounding box center [910, 440] width 40 height 18
type input "١٢/١٠/٢٠٢٥ ٠٨:٣٠"
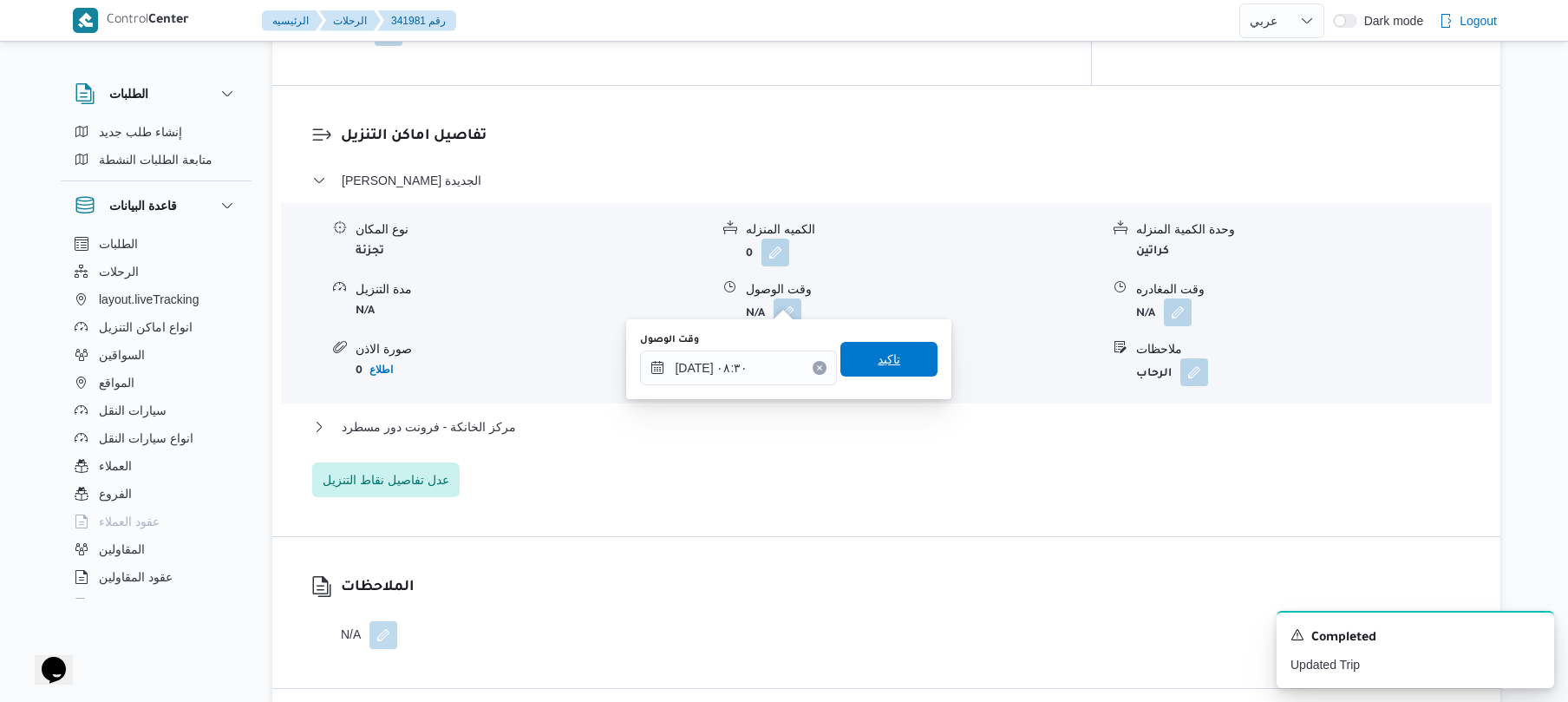
click at [910, 354] on span "تاكيد" at bounding box center [889, 358] width 97 height 35
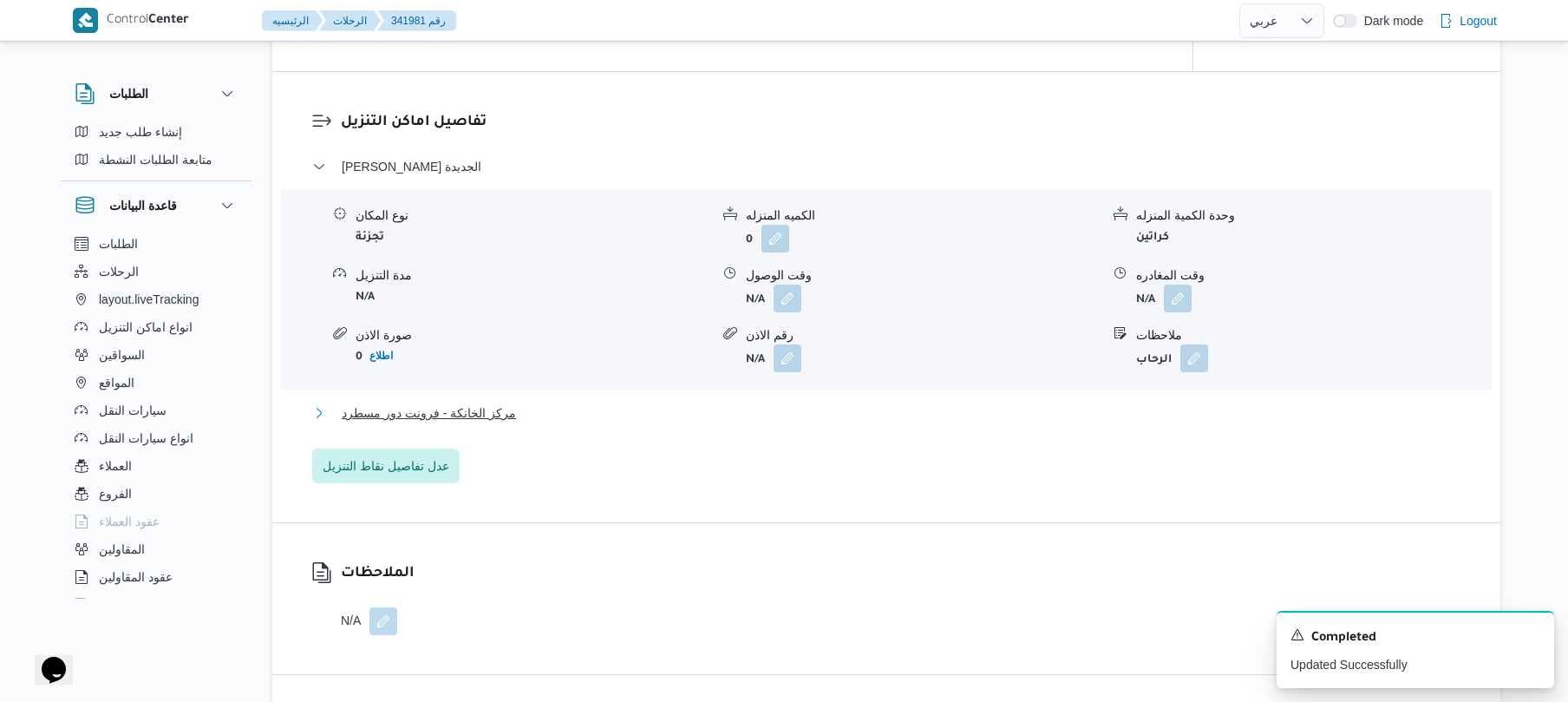
click at [803, 421] on button "مركز الخانكة - فرونت دور مسطرد" at bounding box center [886, 413] width 1149 height 21
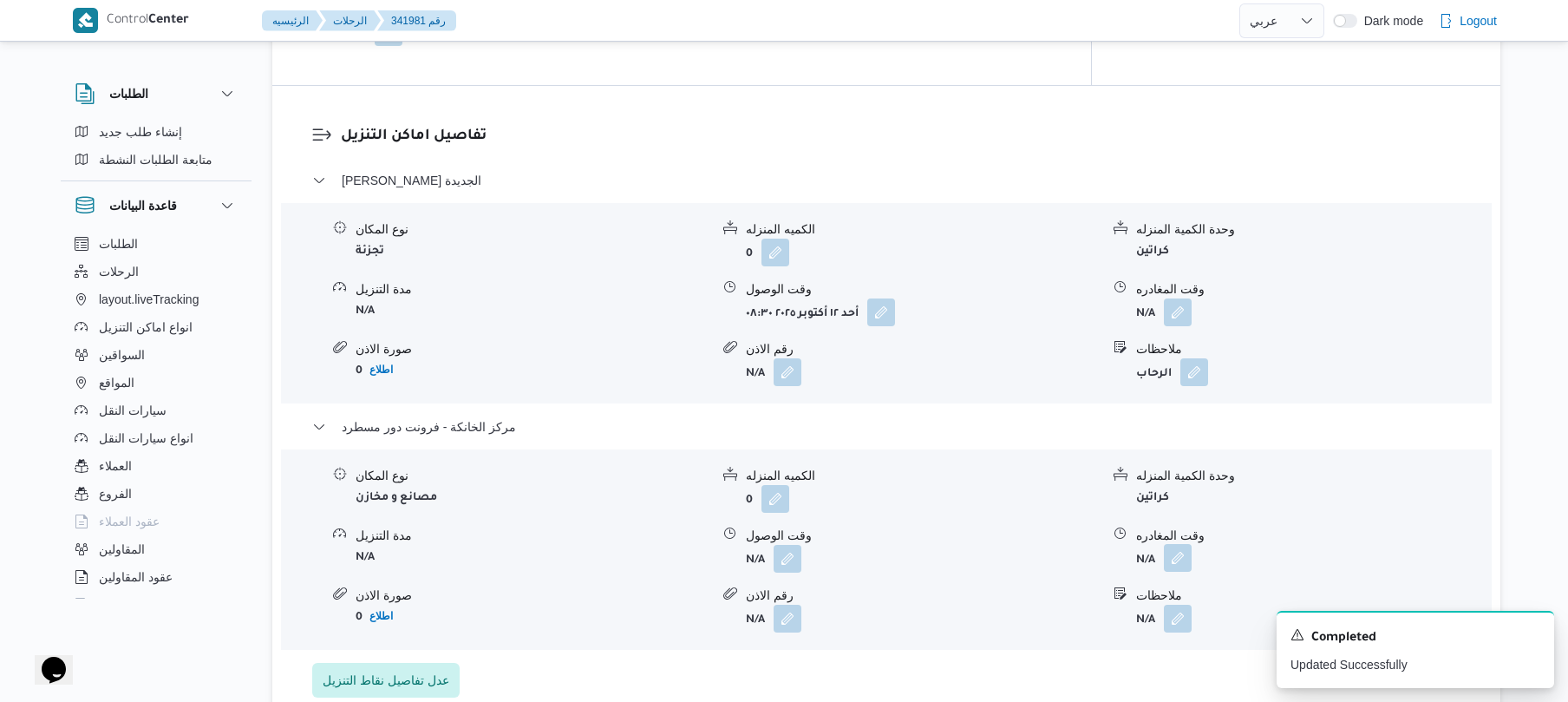
click at [1180, 552] on button "button" at bounding box center [1178, 558] width 28 height 28
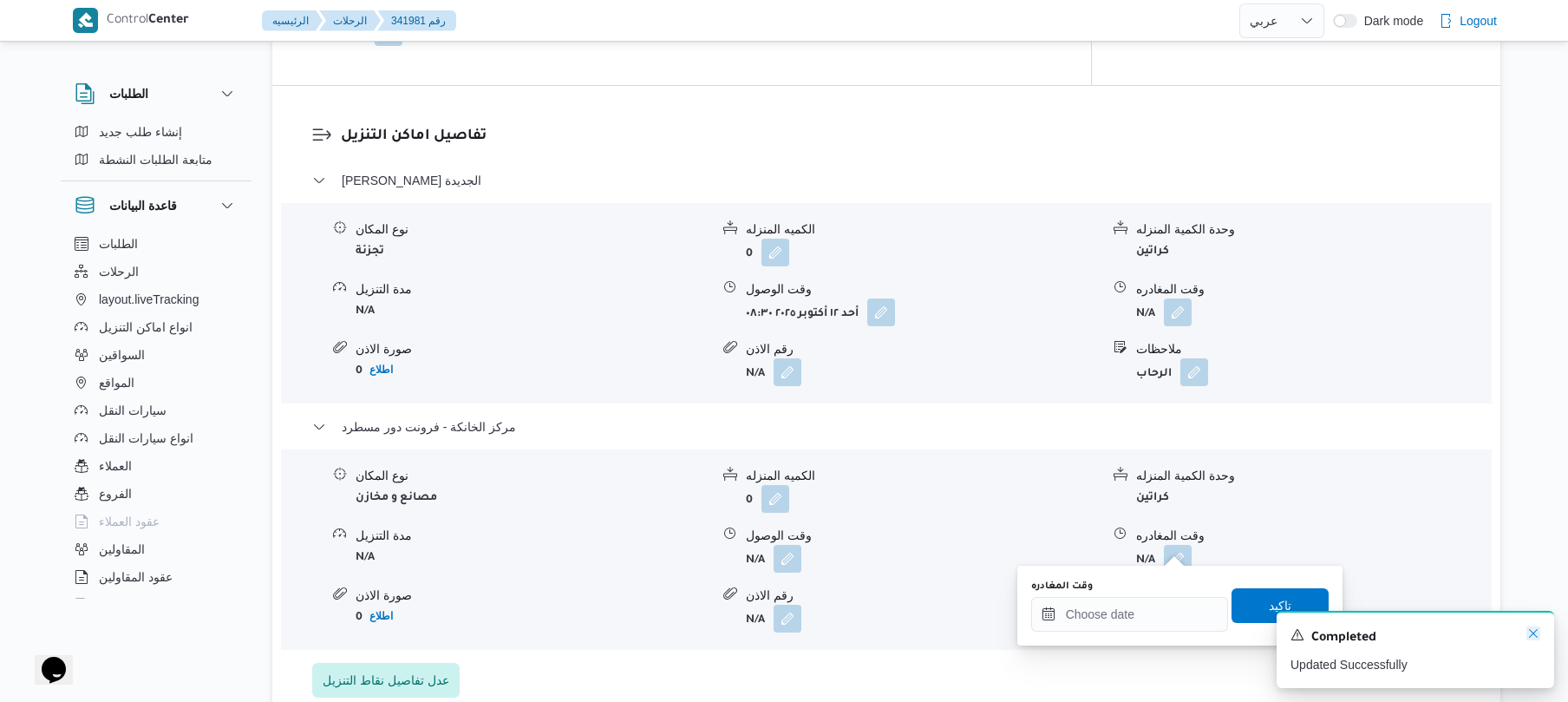
click at [1532, 632] on icon "Dismiss toast" at bounding box center [1533, 633] width 14 height 14
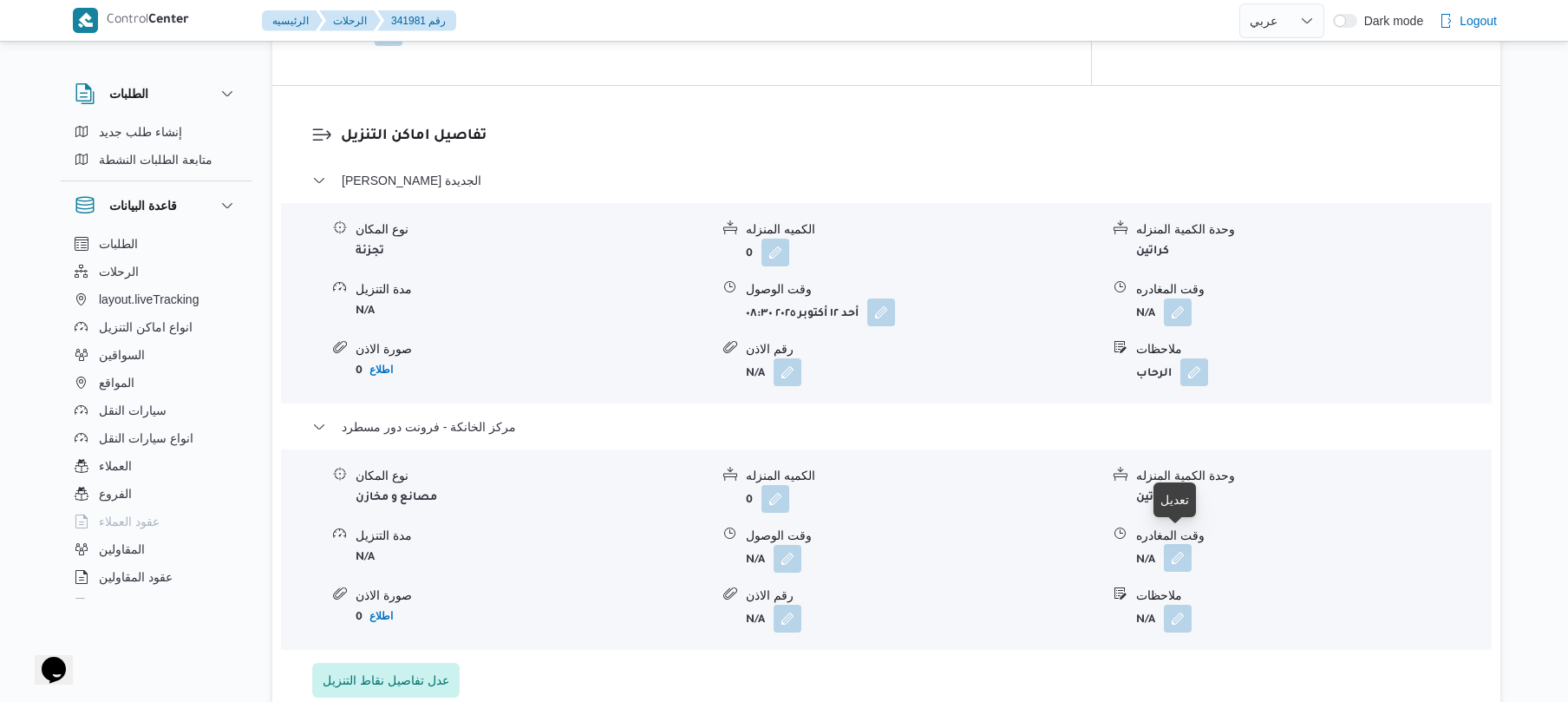
click at [1173, 548] on button "button" at bounding box center [1178, 558] width 28 height 28
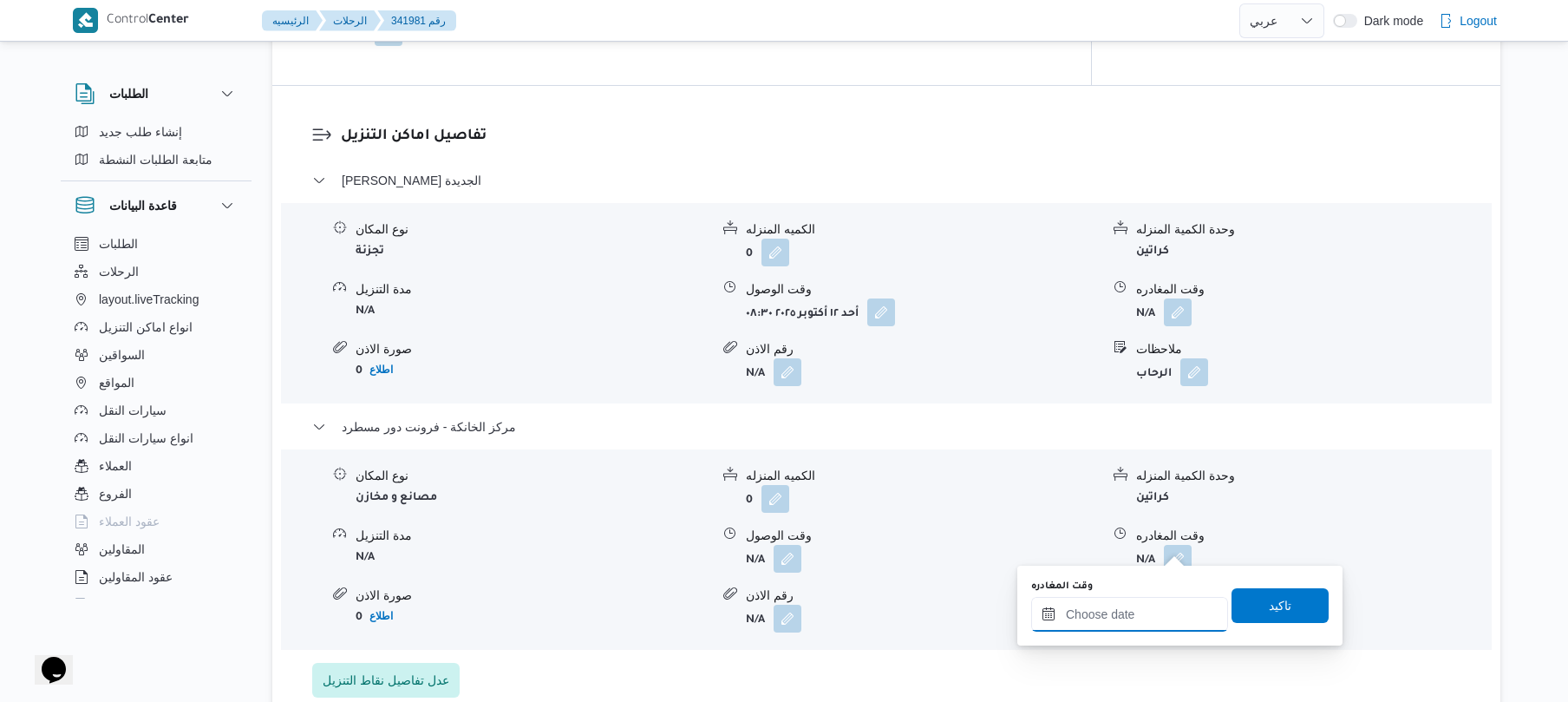
click at [1107, 606] on input "وقت المغادره" at bounding box center [1129, 613] width 197 height 35
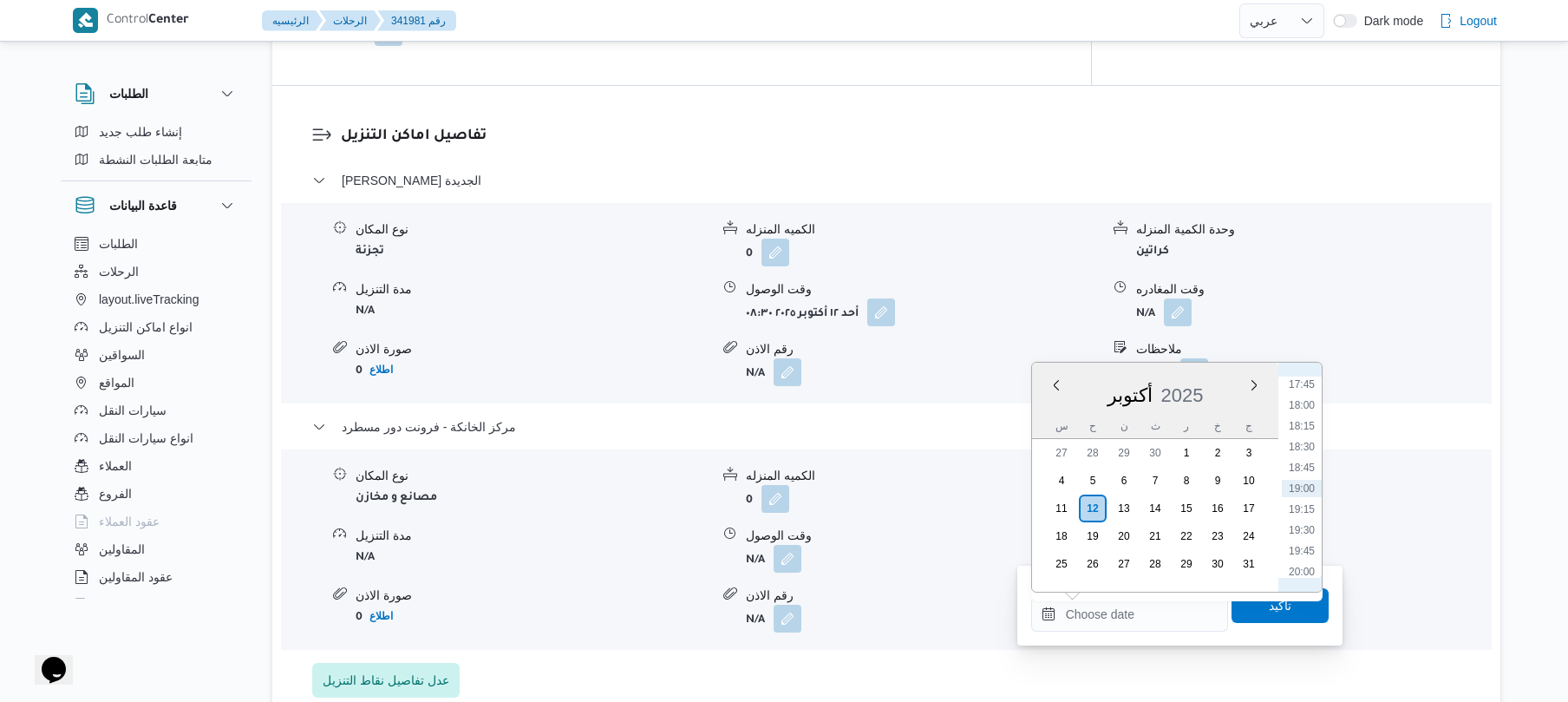
scroll to position [1308, 0]
click at [1297, 534] on li "17:30" at bounding box center [1301, 534] width 40 height 18
type input "١٢/١٠/٢٠٢٥ ١٧:٣٠"
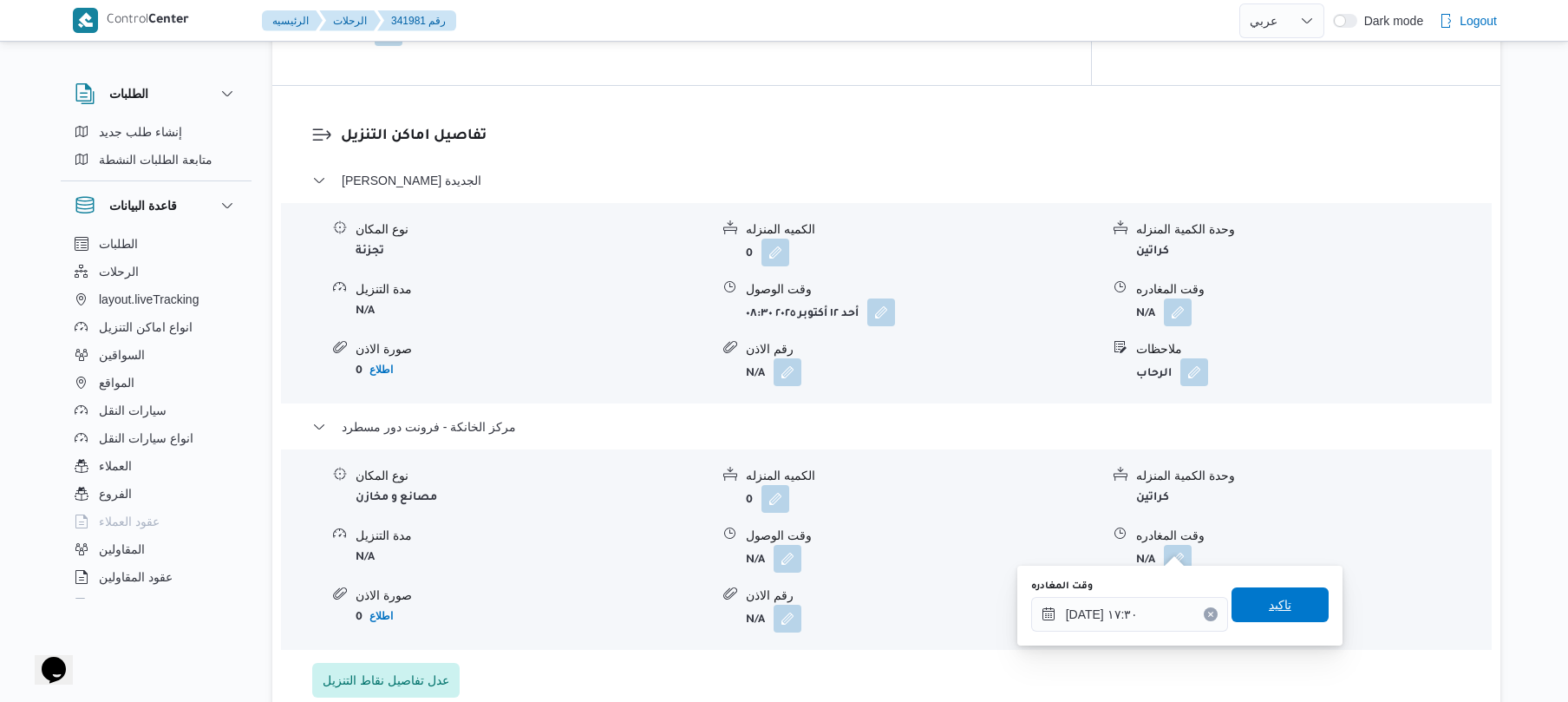
click at [1277, 602] on span "تاكيد" at bounding box center [1280, 604] width 22 height 21
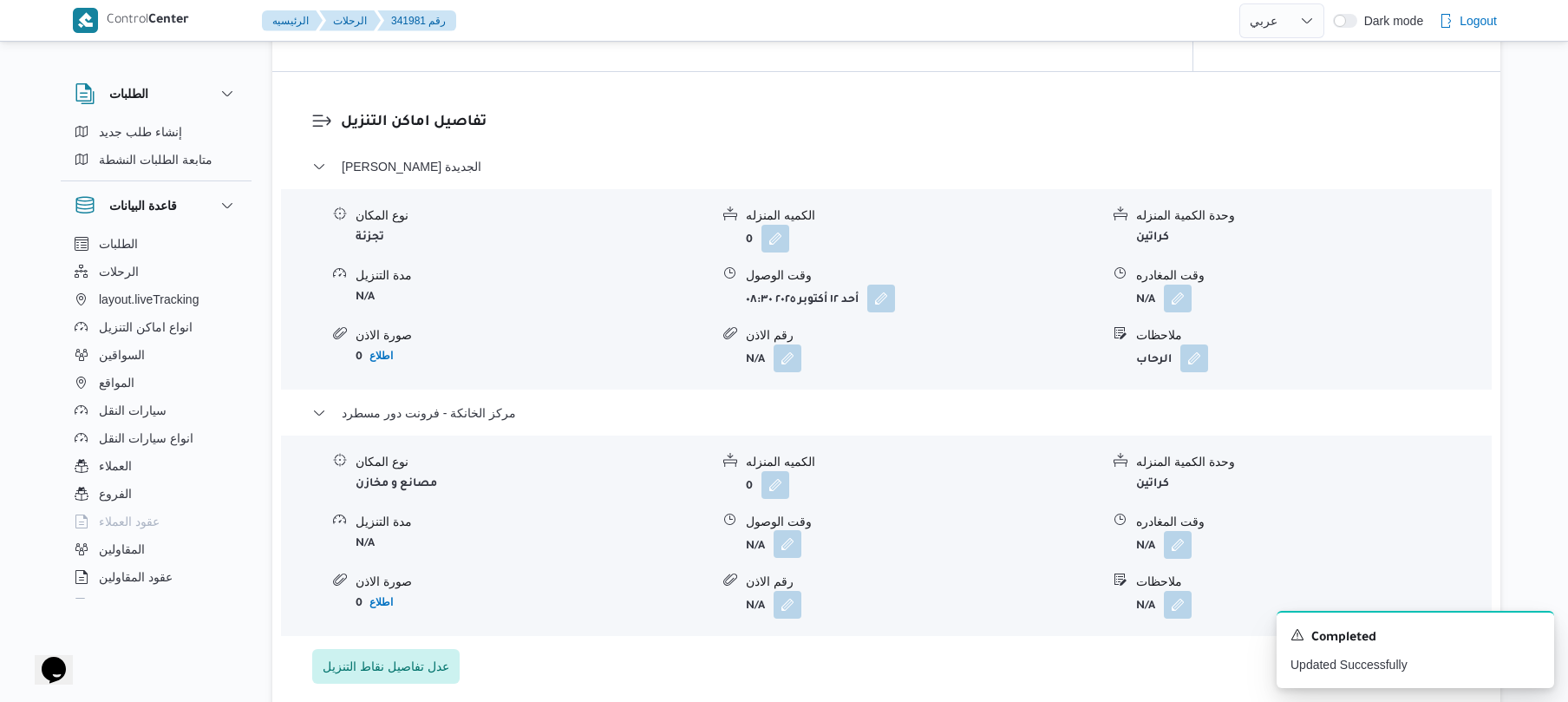
click at [785, 544] on button "button" at bounding box center [788, 544] width 28 height 28
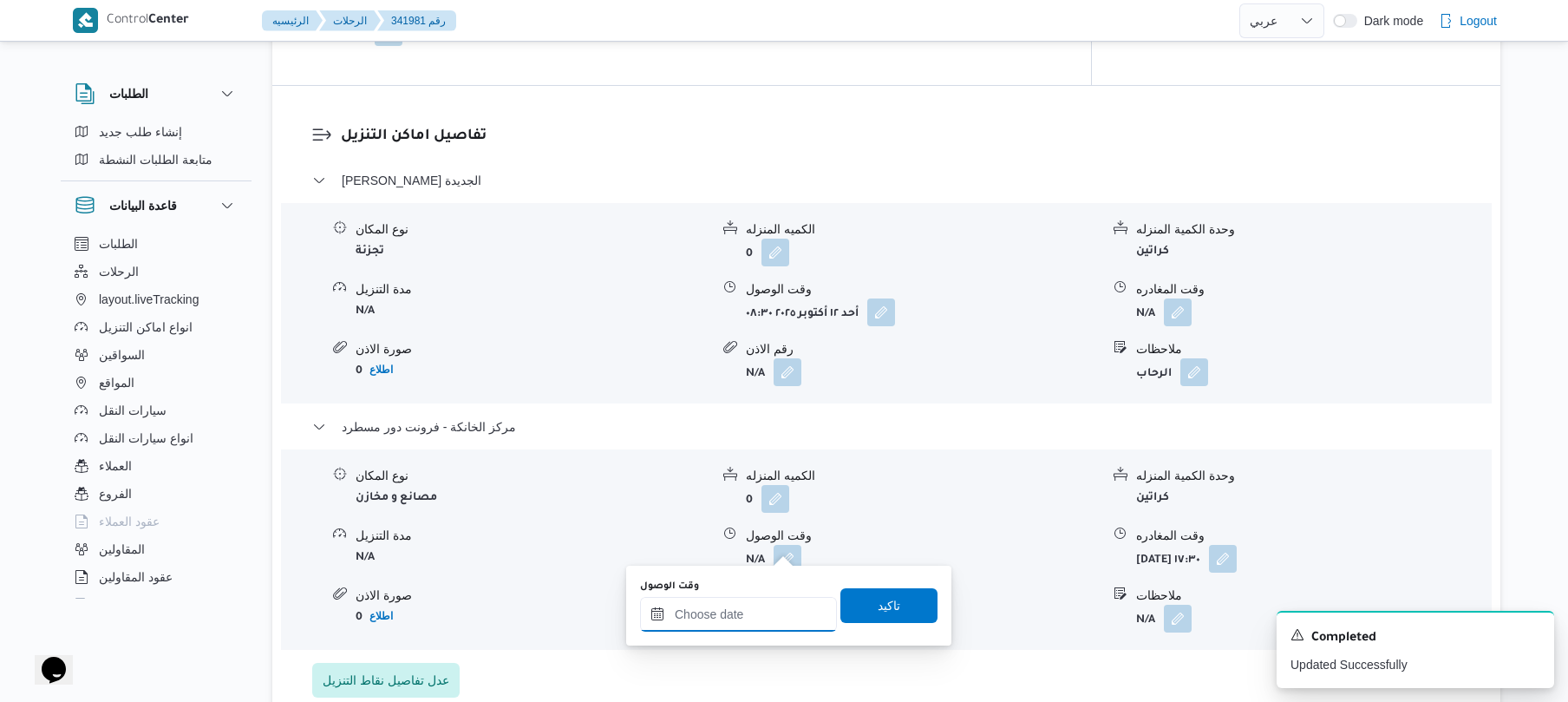
click at [744, 608] on input "وقت الوصول" at bounding box center [738, 613] width 197 height 35
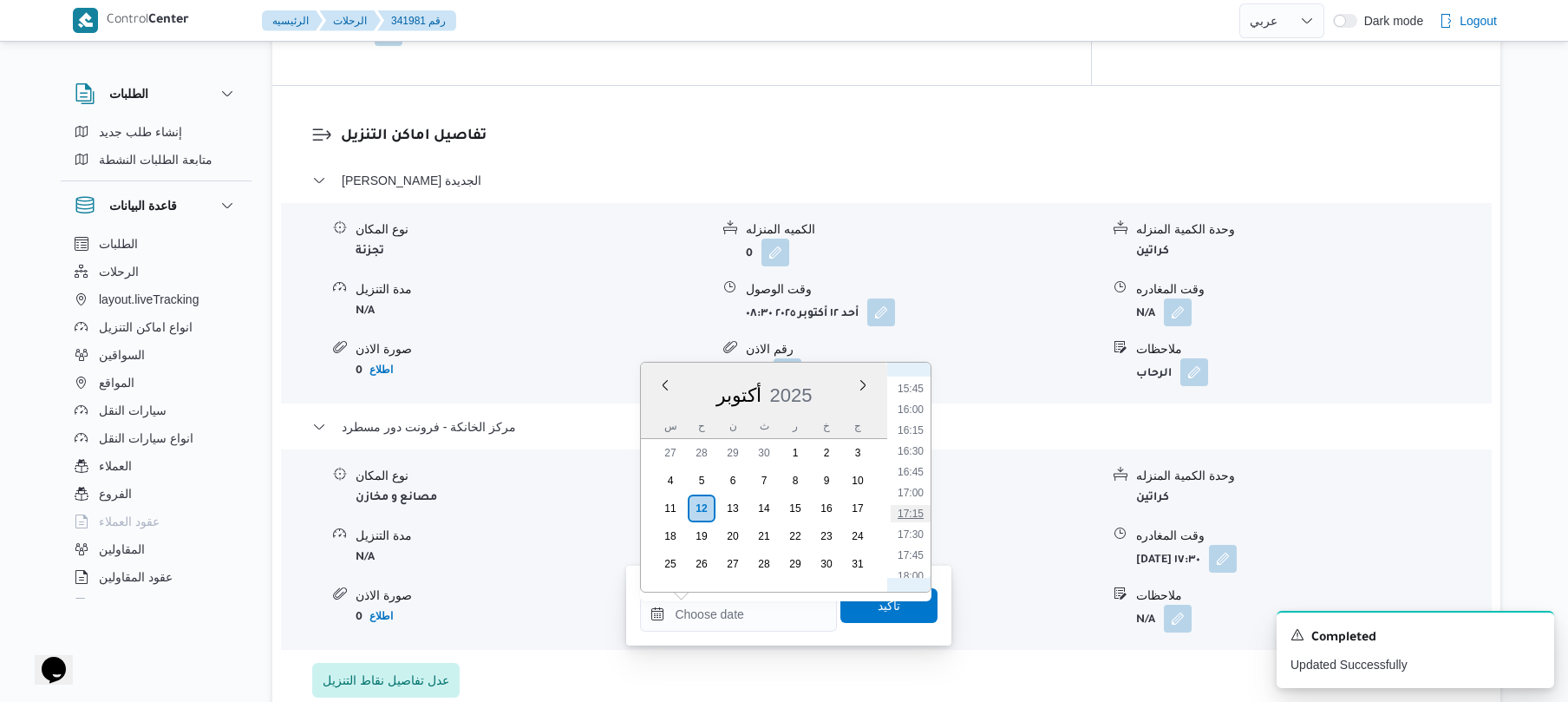
click at [910, 513] on li "17:15" at bounding box center [910, 513] width 40 height 18
type input "١٢/١٠/٢٠٢٥ ١٧:١٥"
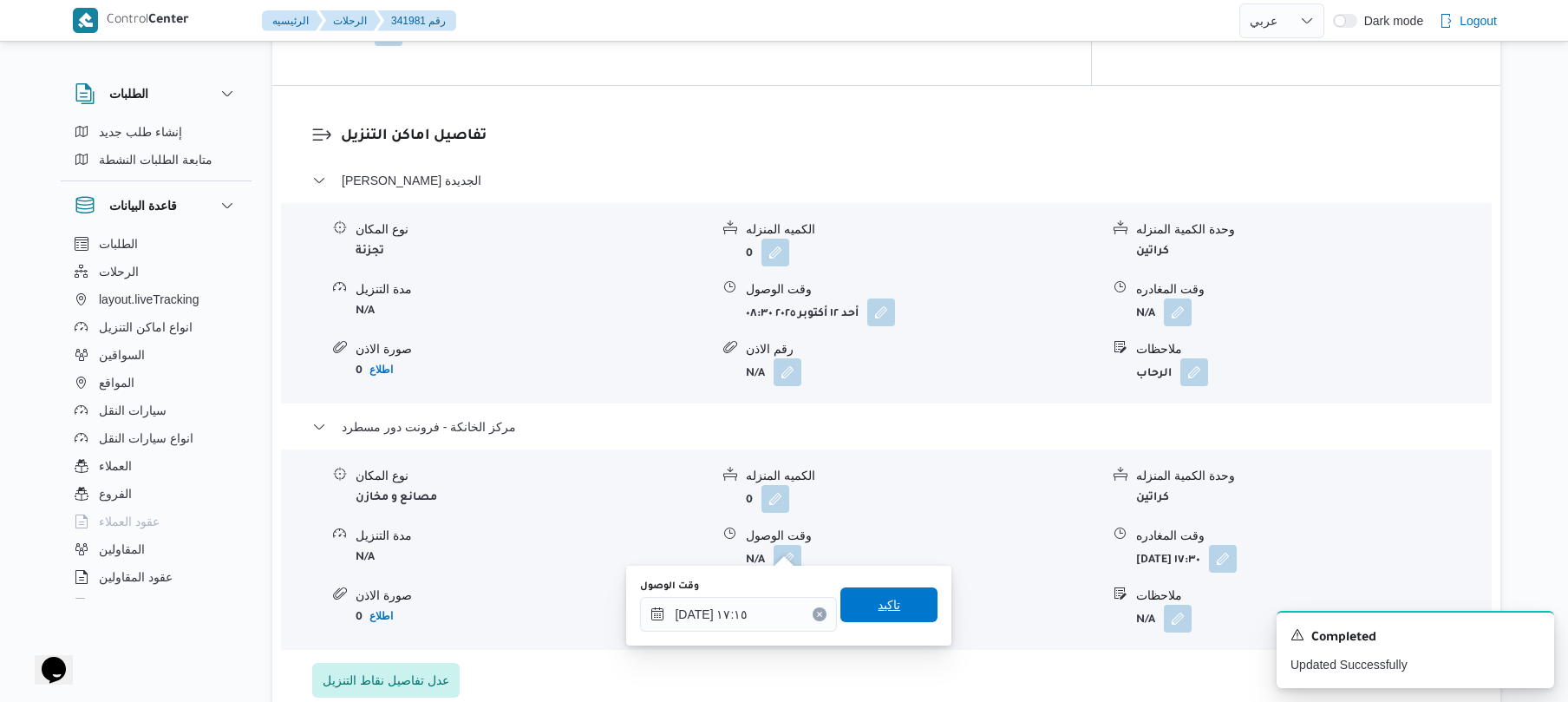
click at [882, 604] on span "تاكيد" at bounding box center [889, 604] width 22 height 21
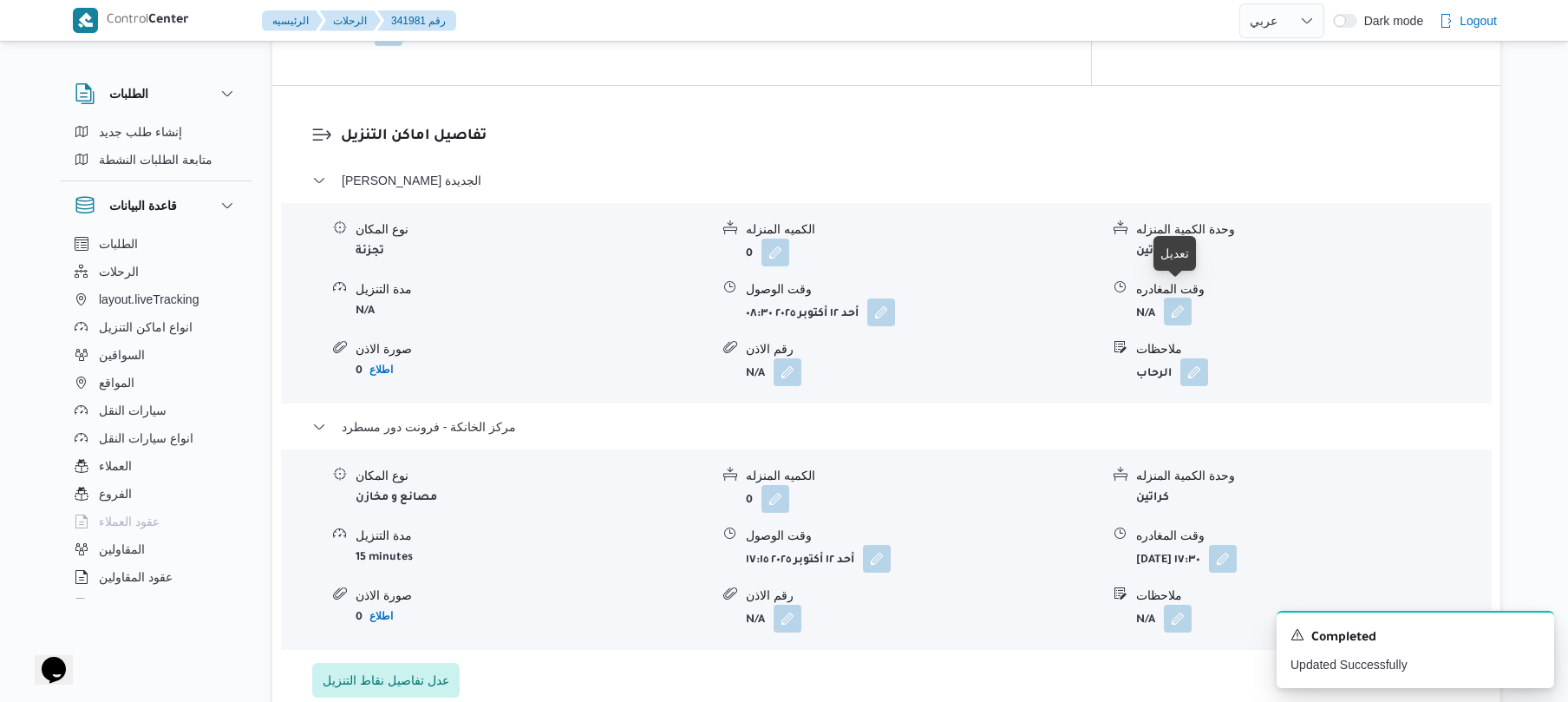
click at [1178, 302] on button "button" at bounding box center [1178, 312] width 28 height 28
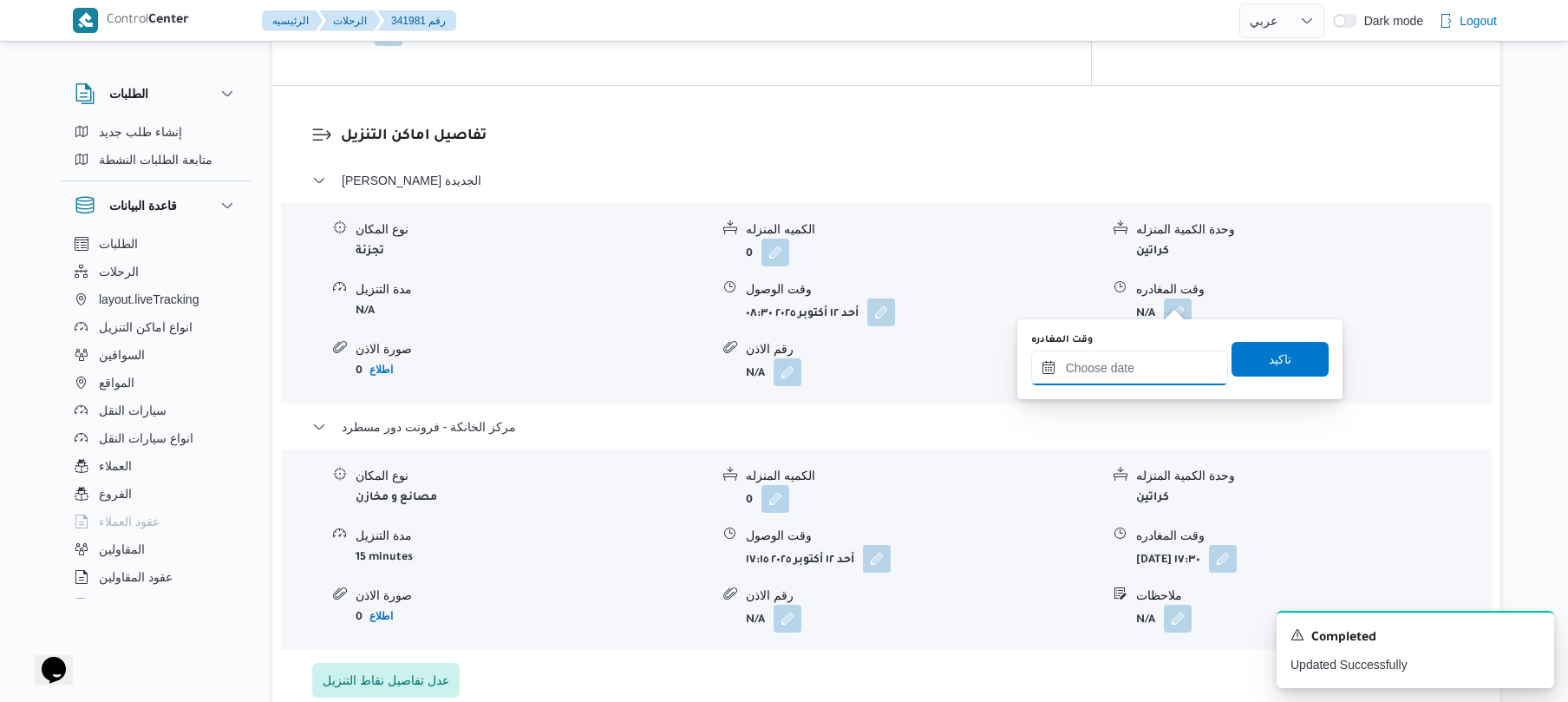
click at [1135, 359] on input "وقت المغادره" at bounding box center [1129, 367] width 197 height 35
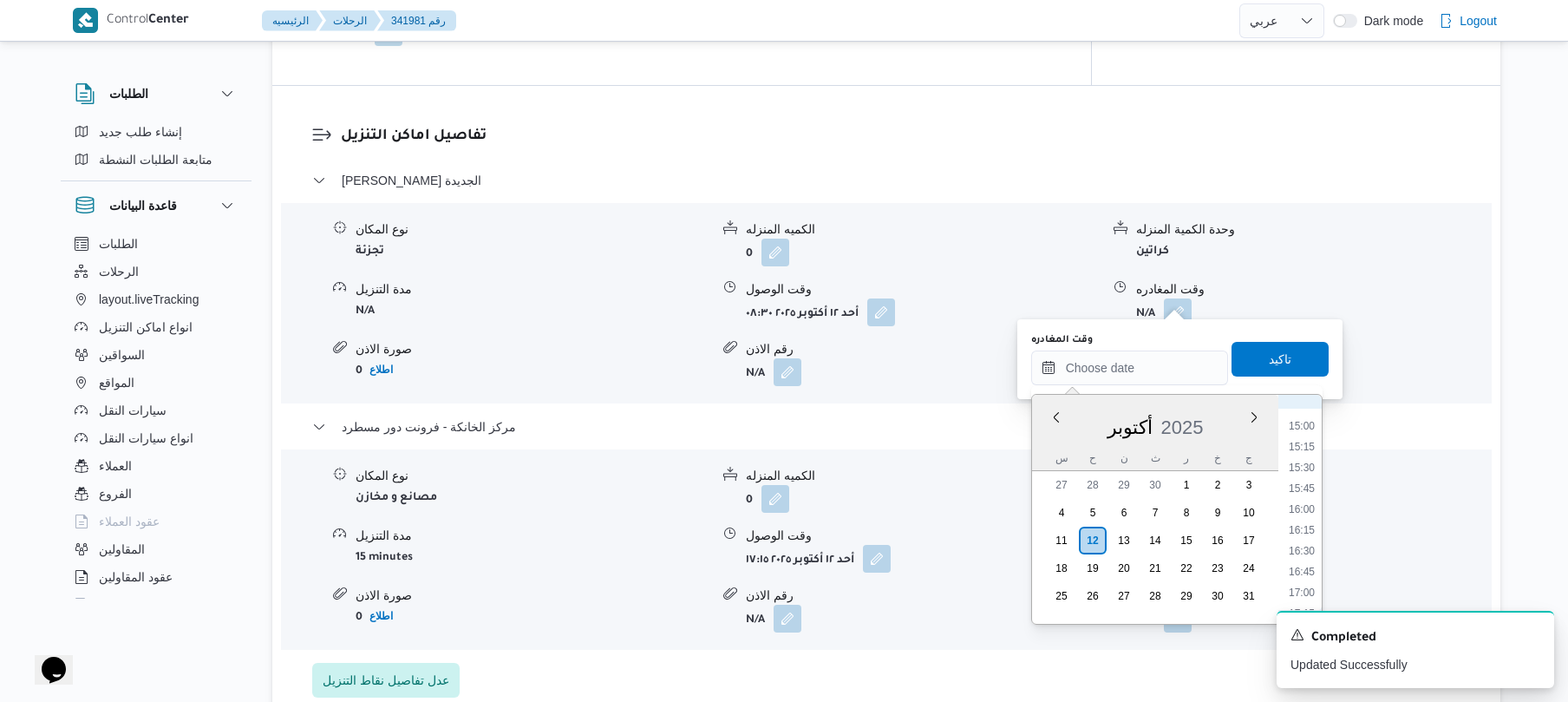
scroll to position [1309, 0]
click at [1301, 484] on li "16:30" at bounding box center [1301, 482] width 40 height 18
type input "١٢/١٠/٢٠٢٥ ١٦:٣٠"
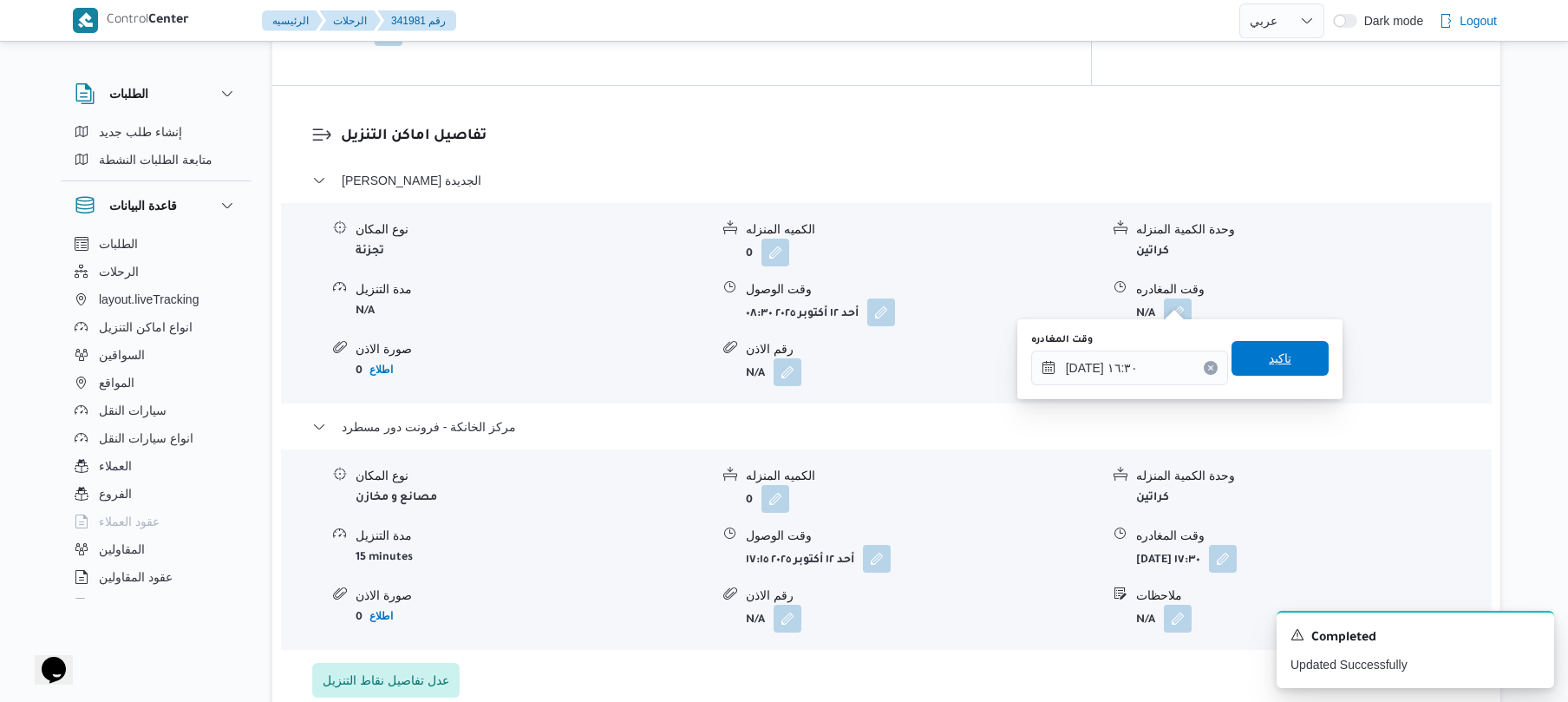
click at [1285, 359] on span "تاكيد" at bounding box center [1280, 358] width 97 height 35
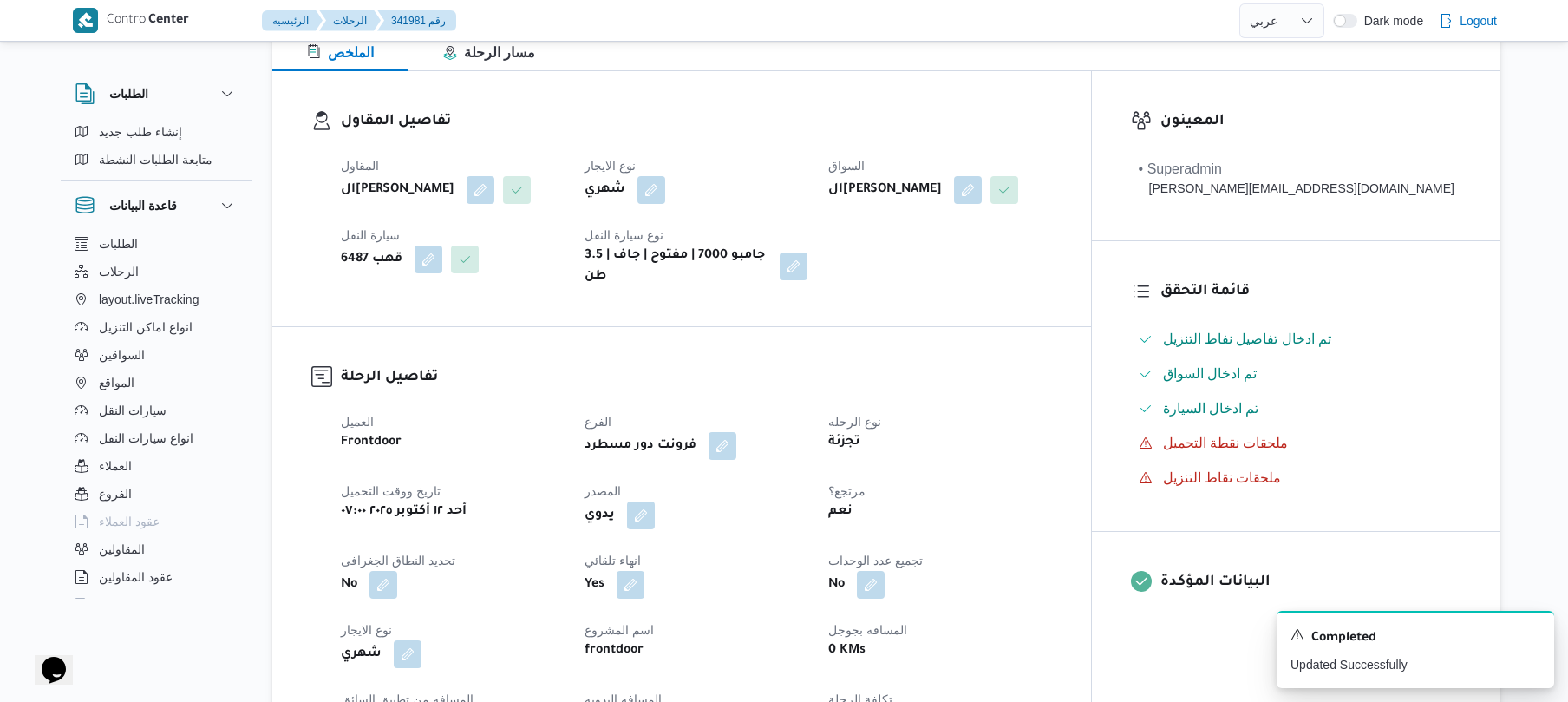
scroll to position [0, 0]
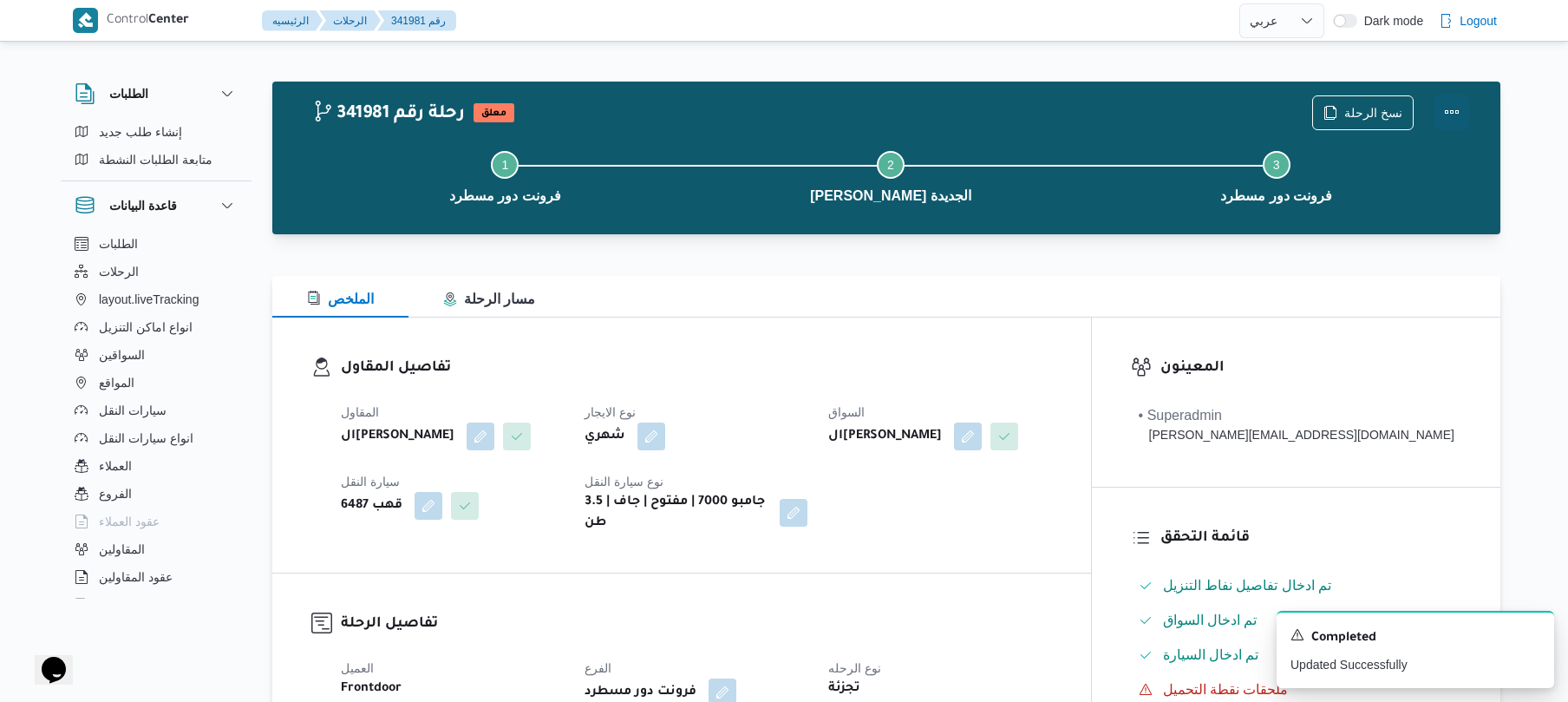
click at [1453, 119] on button "Actions" at bounding box center [1451, 111] width 35 height 35
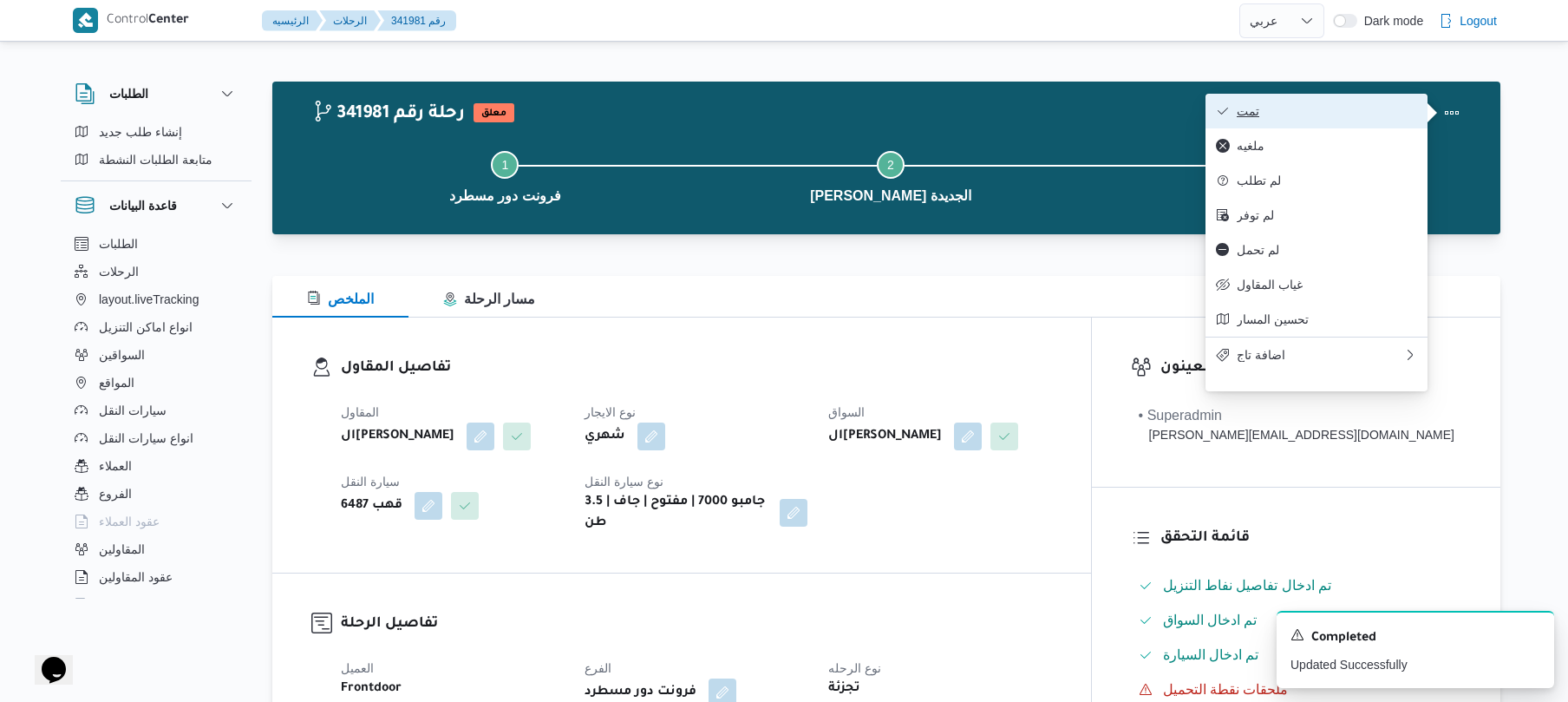
click at [1399, 105] on span "تمت" at bounding box center [1326, 110] width 180 height 14
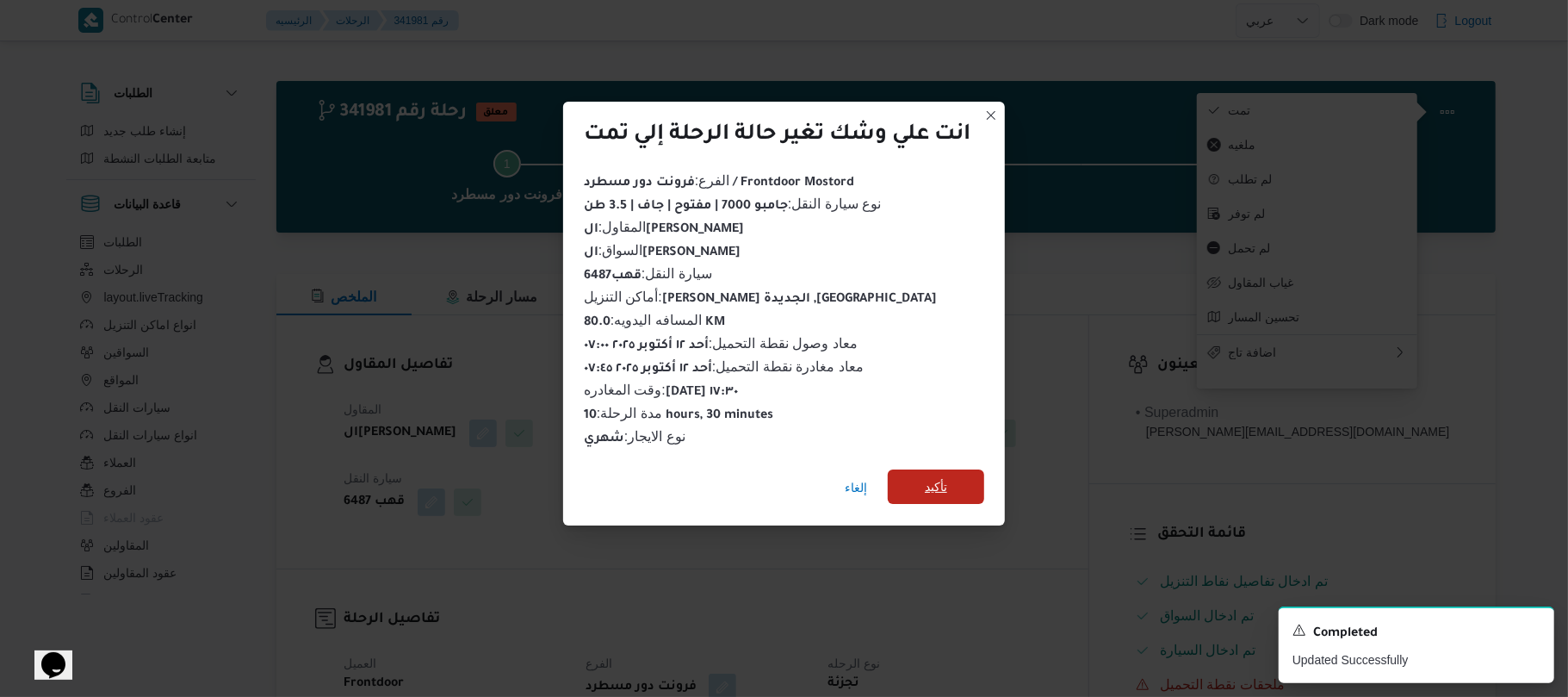
click at [947, 484] on span "تأكيد" at bounding box center [936, 487] width 22 height 20
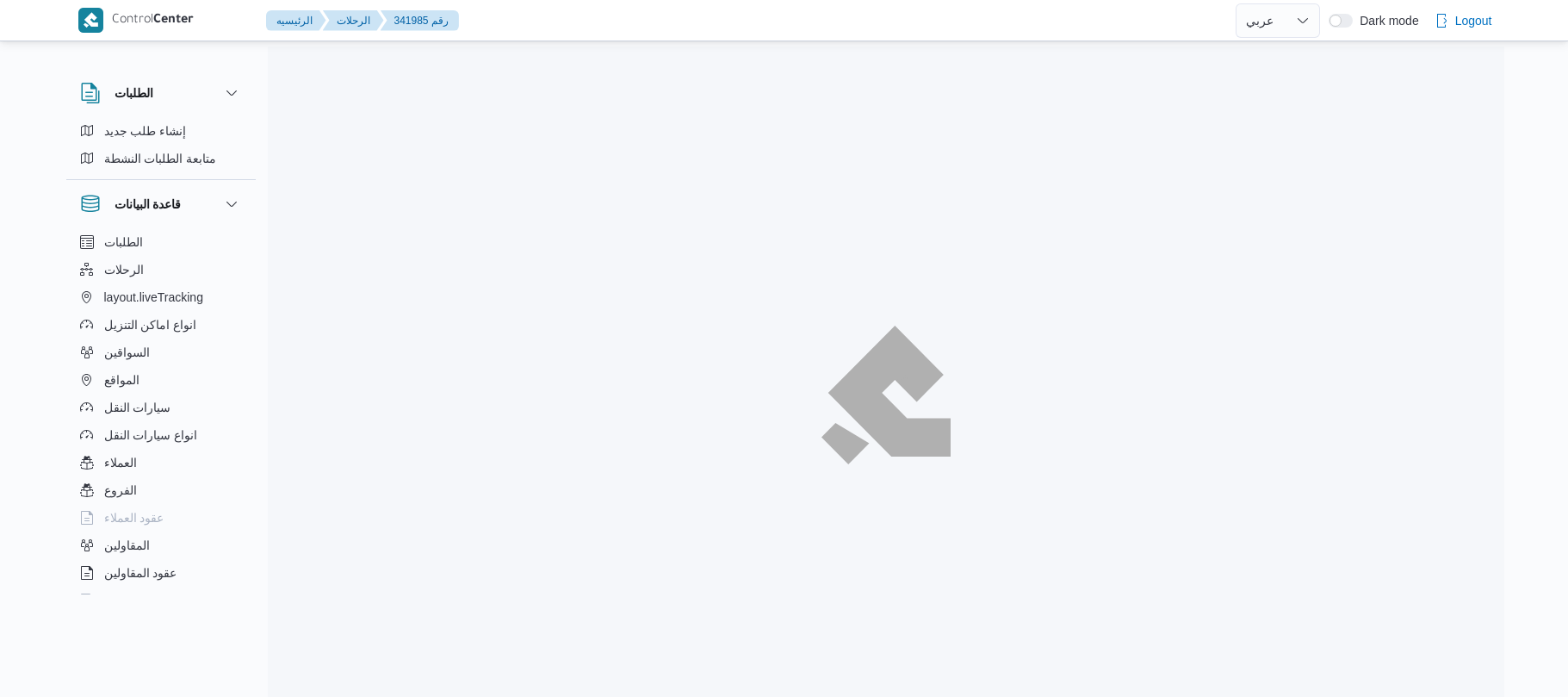
select select "ar"
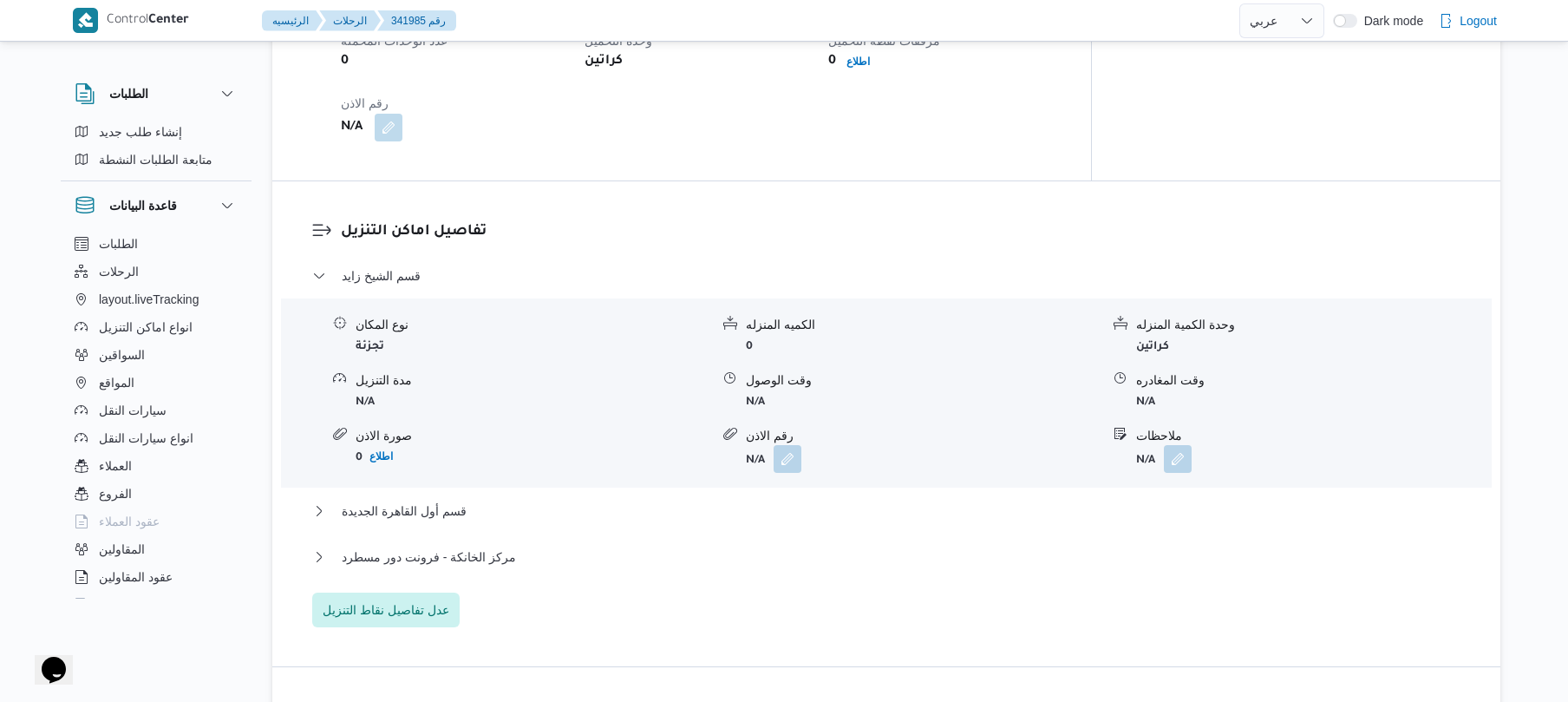
scroll to position [1274, 0]
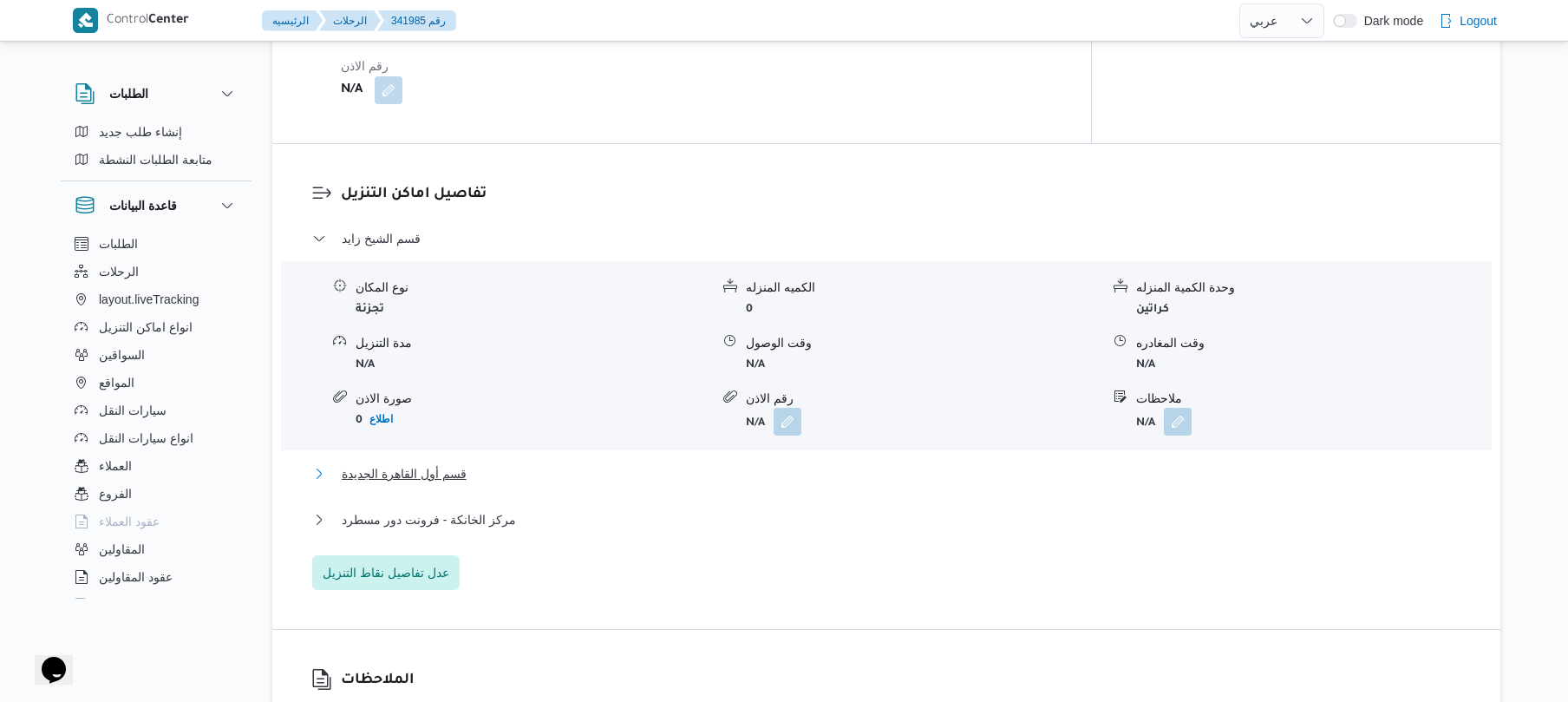
click at [875, 463] on button "قسم أول القاهرة الجديدة" at bounding box center [886, 473] width 1149 height 21
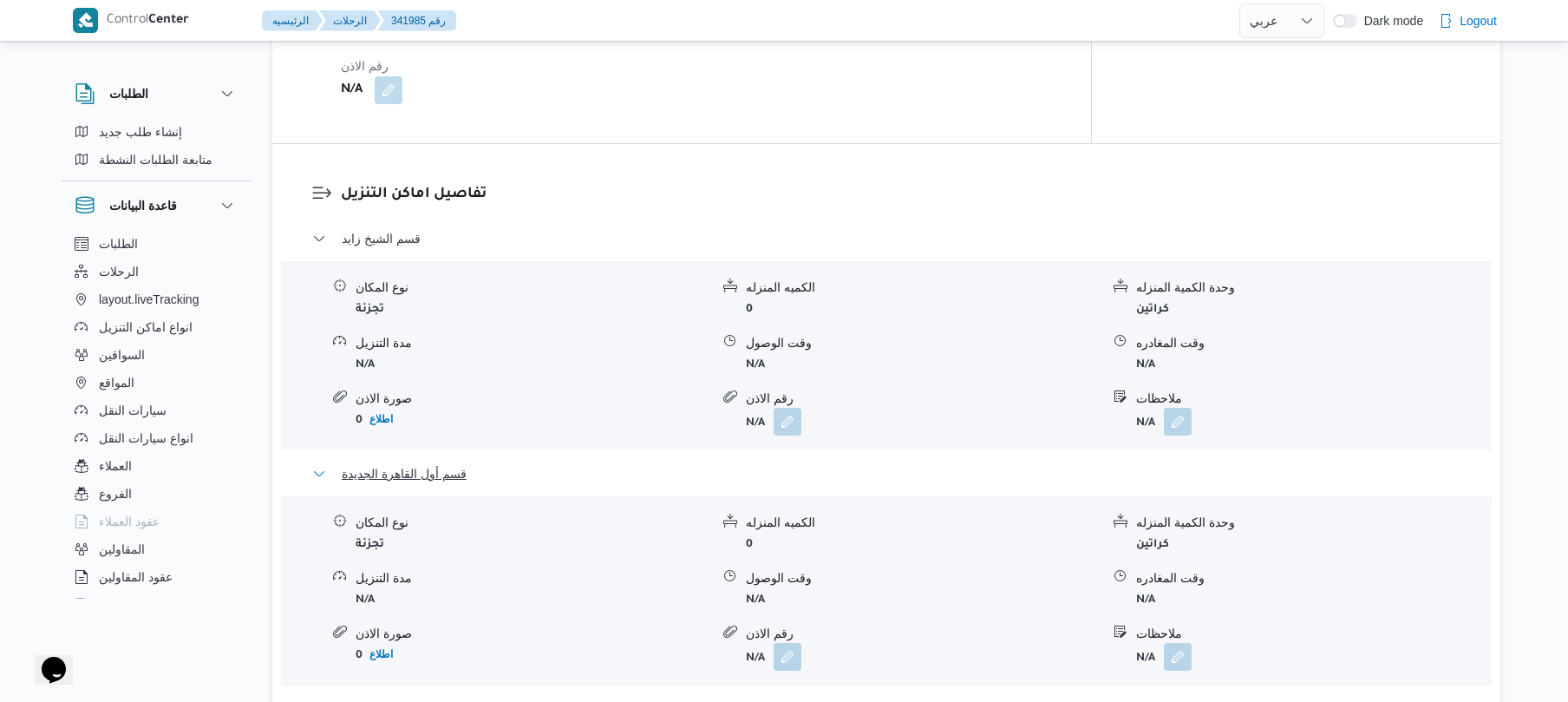
drag, startPoint x: 525, startPoint y: 449, endPoint x: 407, endPoint y: 469, distance: 119.7
click at [407, 469] on button "قسم أول القاهرة الجديدة" at bounding box center [886, 473] width 1149 height 21
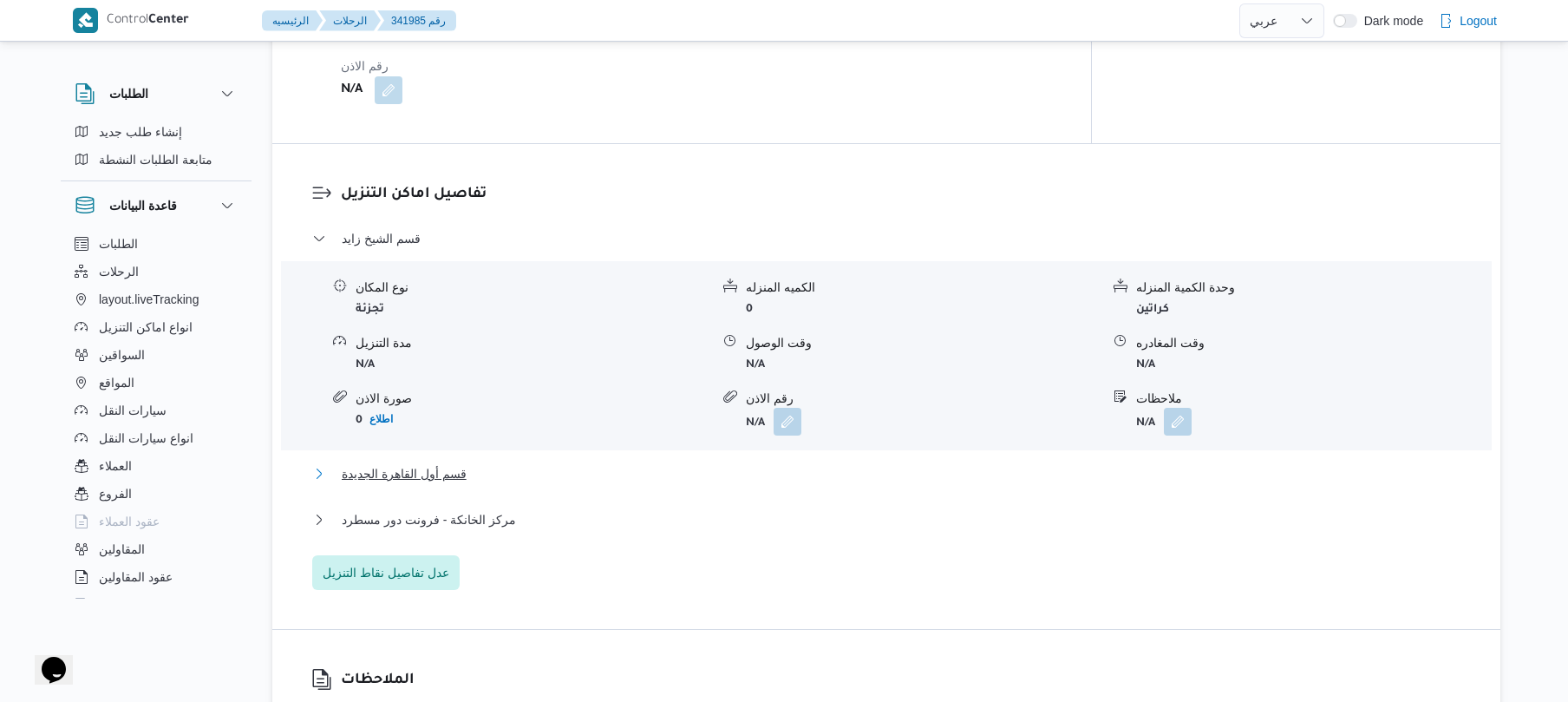
drag, startPoint x: 527, startPoint y: 448, endPoint x: 413, endPoint y: 484, distance: 119.5
click at [413, 484] on div "قسم الشيخ زايد نوع المكان تجزئة الكميه المنزله 0 وحدة الكمية المنزله كراتين مدة…" at bounding box center [886, 408] width 1149 height 361
drag, startPoint x: 497, startPoint y: 448, endPoint x: 340, endPoint y: 467, distance: 158.1
click at [340, 467] on button "قسم أول القاهرة الجديدة" at bounding box center [886, 473] width 1149 height 21
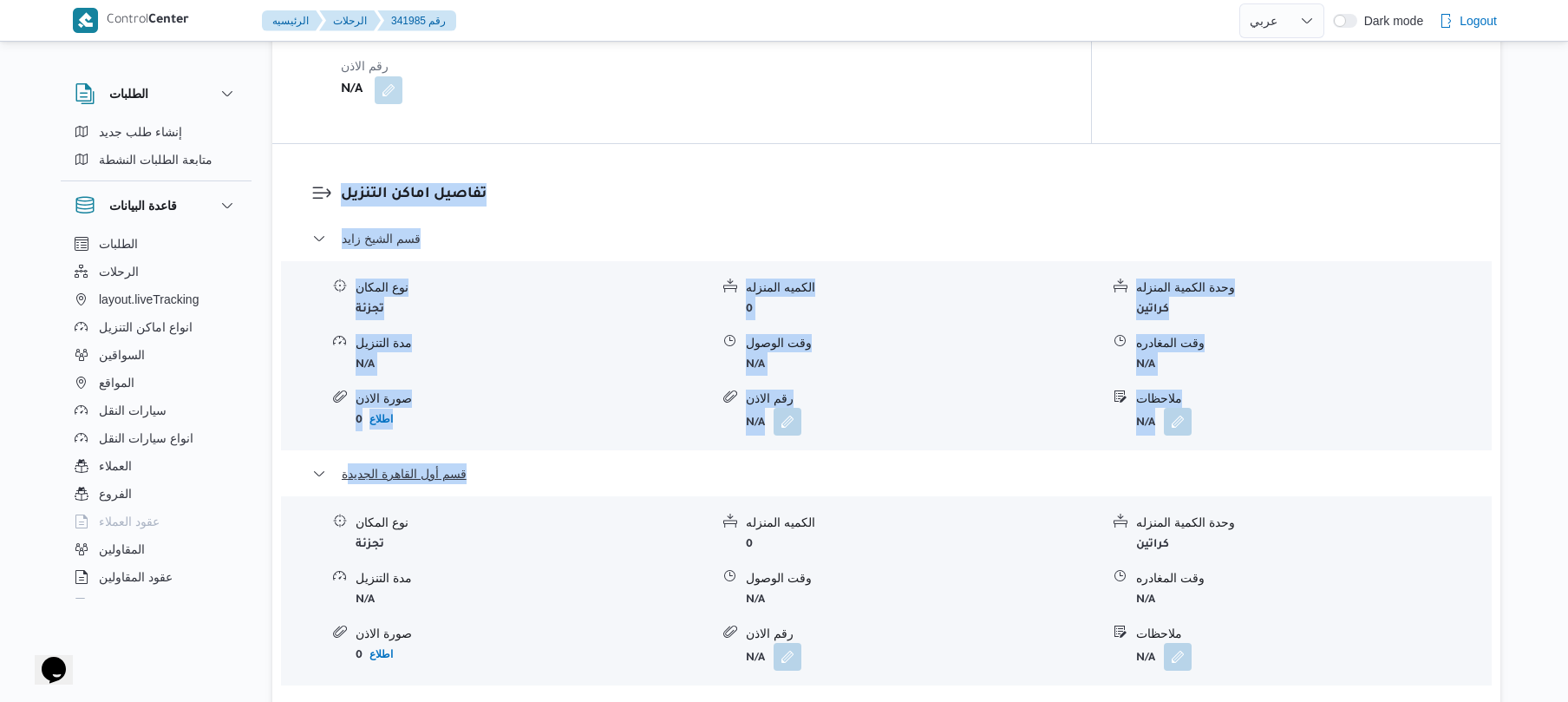
drag, startPoint x: 296, startPoint y: 447, endPoint x: 348, endPoint y: 461, distance: 53.9
click at [348, 461] on div "تفاصيل اماكن التنزيل قسم الشيخ زايد نوع المكان تجزئة الكميه المنزله 0 وحدة الكم…" at bounding box center [887, 481] width 1228 height 674
copy dl "تفاصيل اماكن التنزيل قسم الشيخ زايد نوع المكان تجزئة الكميه المنزله 0 وحدة الكم…"
click at [916, 212] on dl "تفاصيل اماكن التنزيل قسم الشيخ زايد نوع المكان تجزئة الكميه المنزله 0 وحدة الكم…" at bounding box center [901, 481] width 1120 height 596
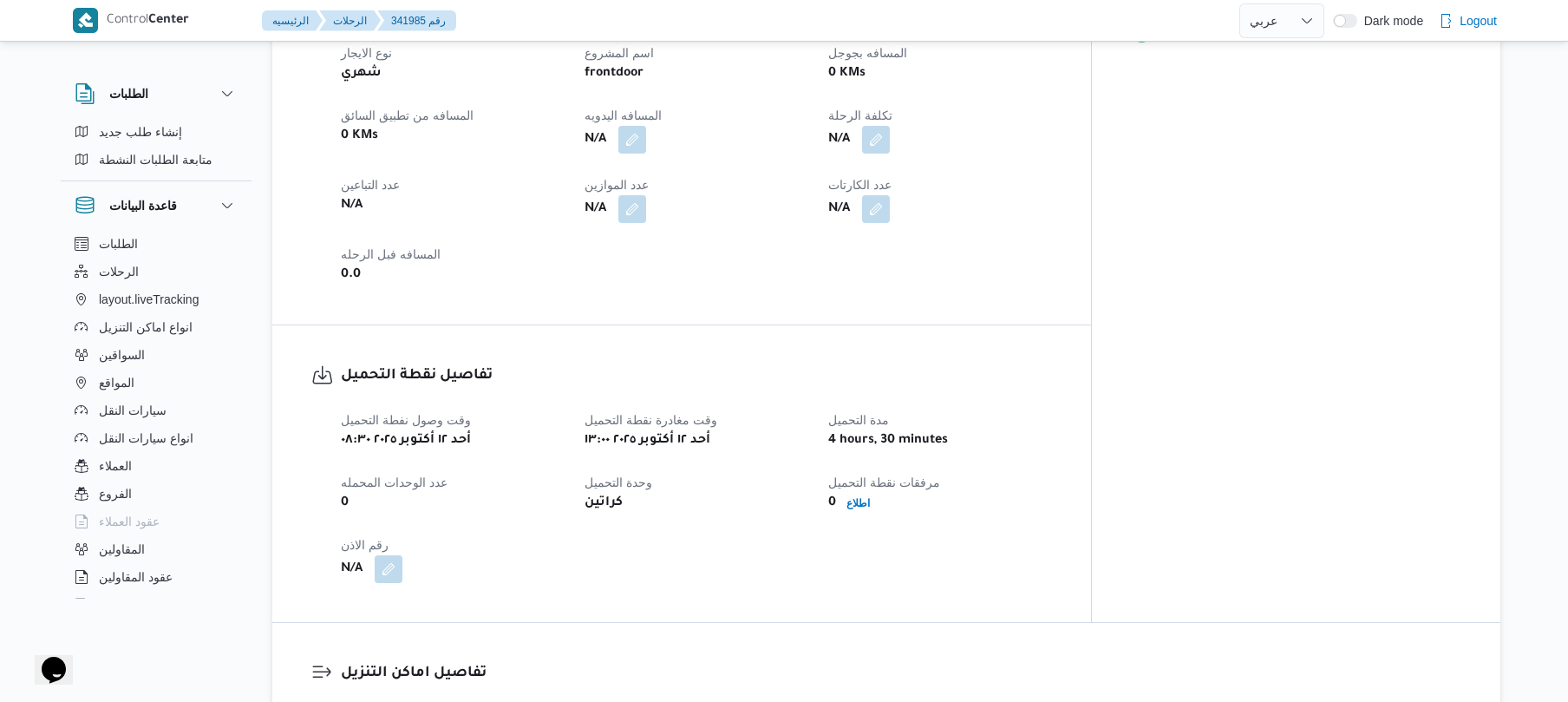
scroll to position [765, 0]
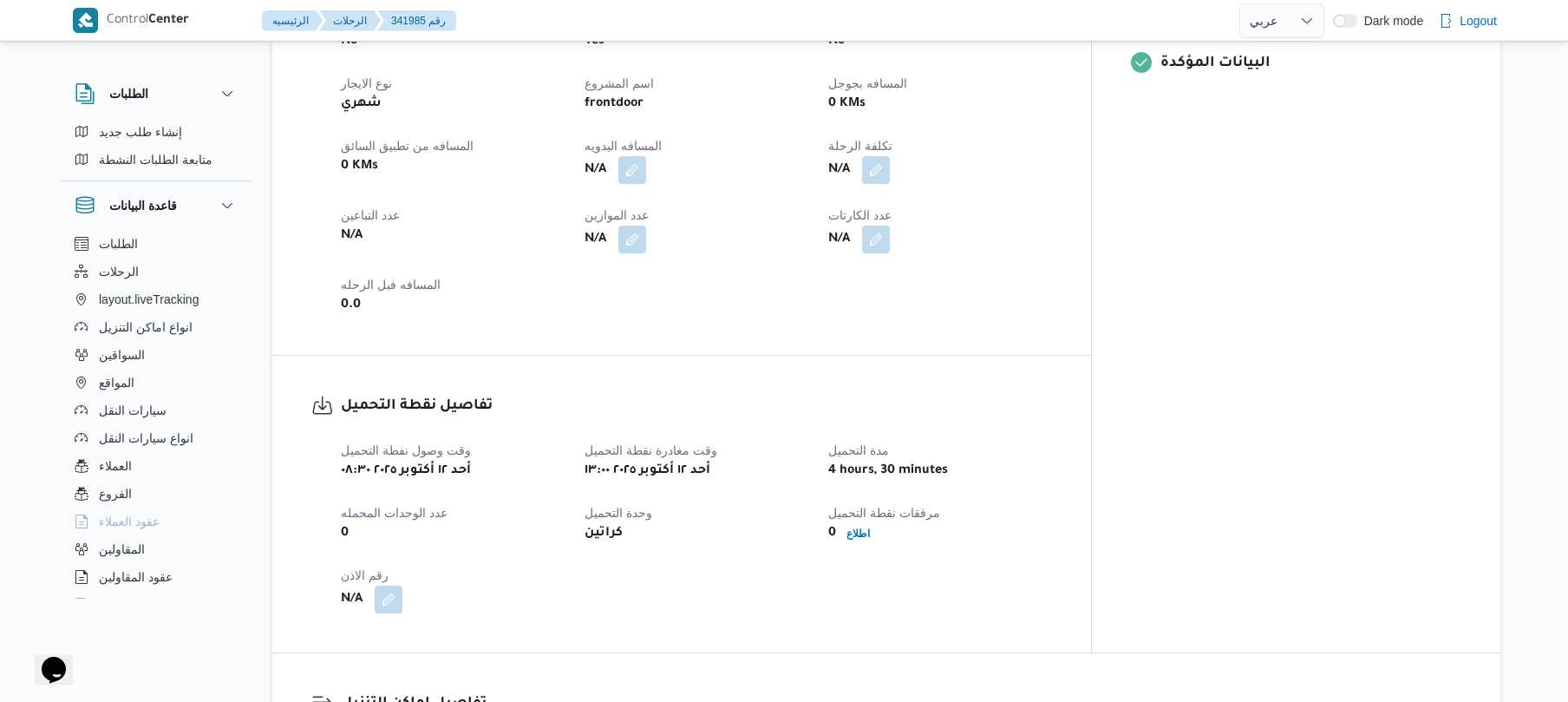
click at [970, 333] on div "تفاصيل الرحلة العميل Frontdoor الفرع فرونت دور مسطرد نوع الرحله تجزئة تاريخ ووق…" at bounding box center [681, 77] width 819 height 554
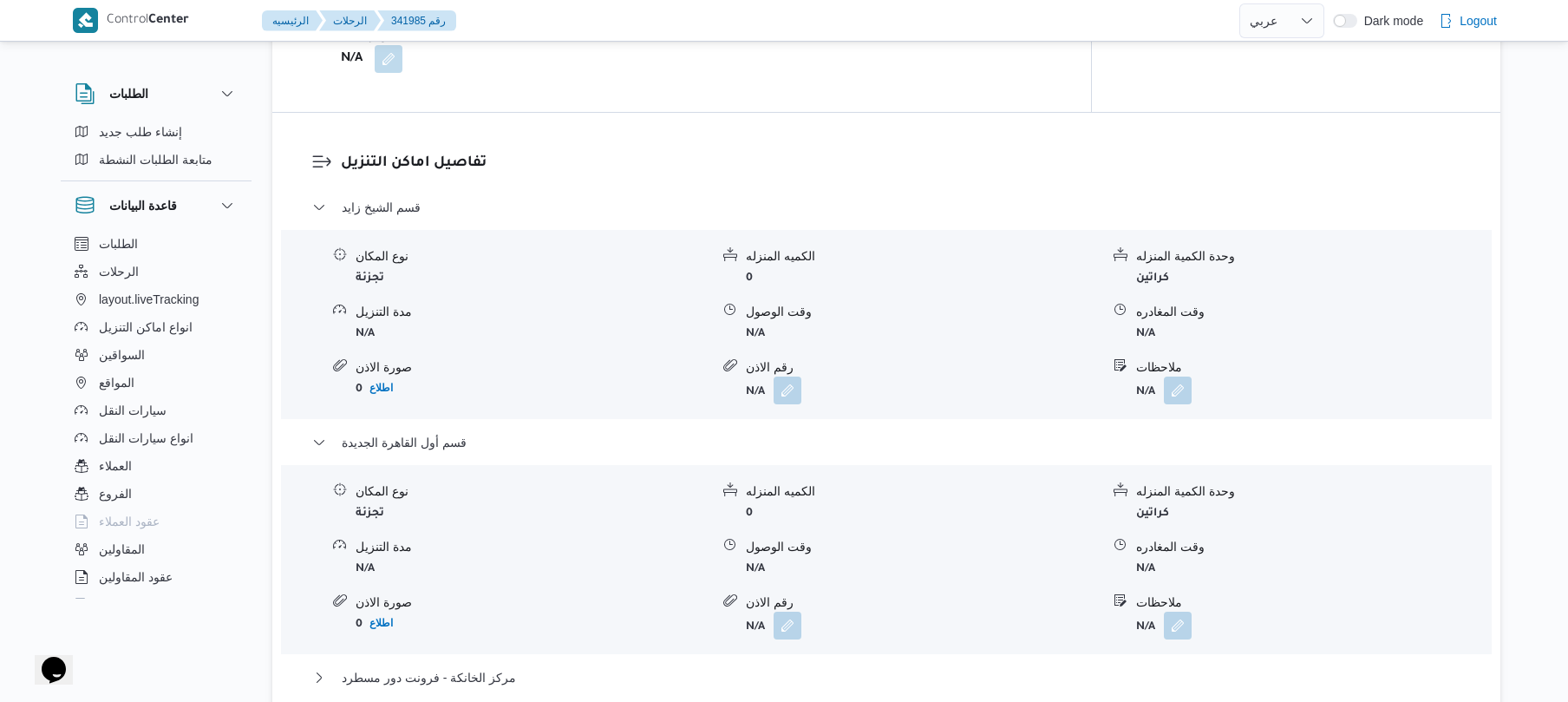
scroll to position [1320, 0]
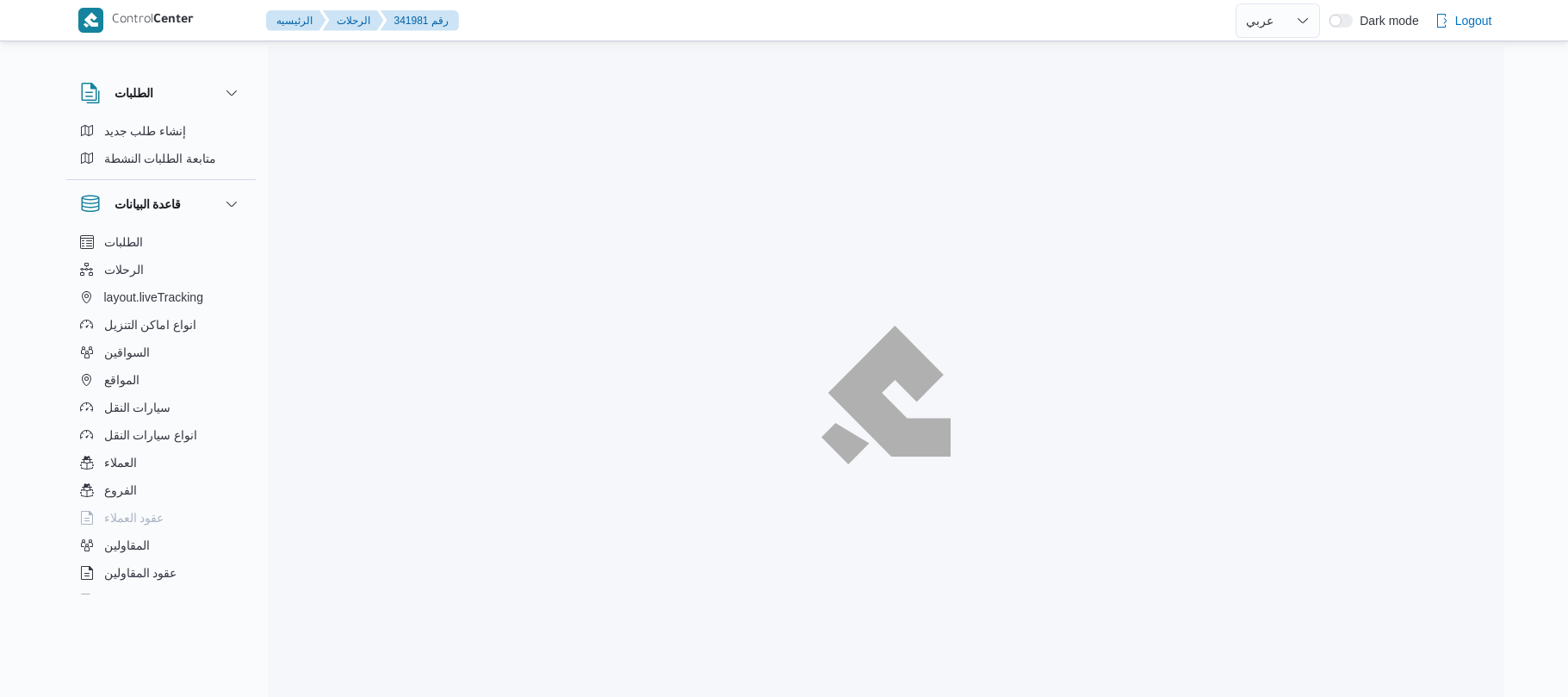
select select "ar"
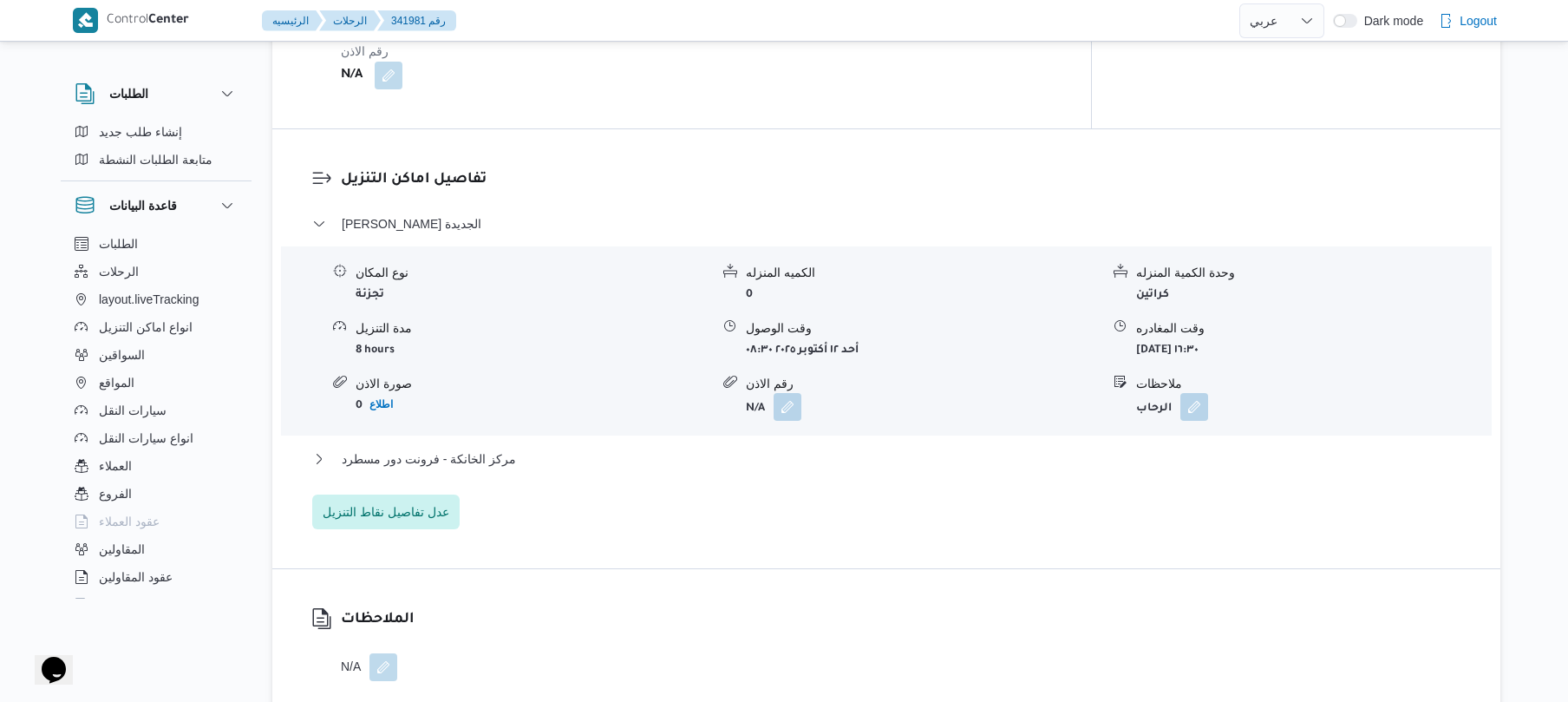
scroll to position [1295, 0]
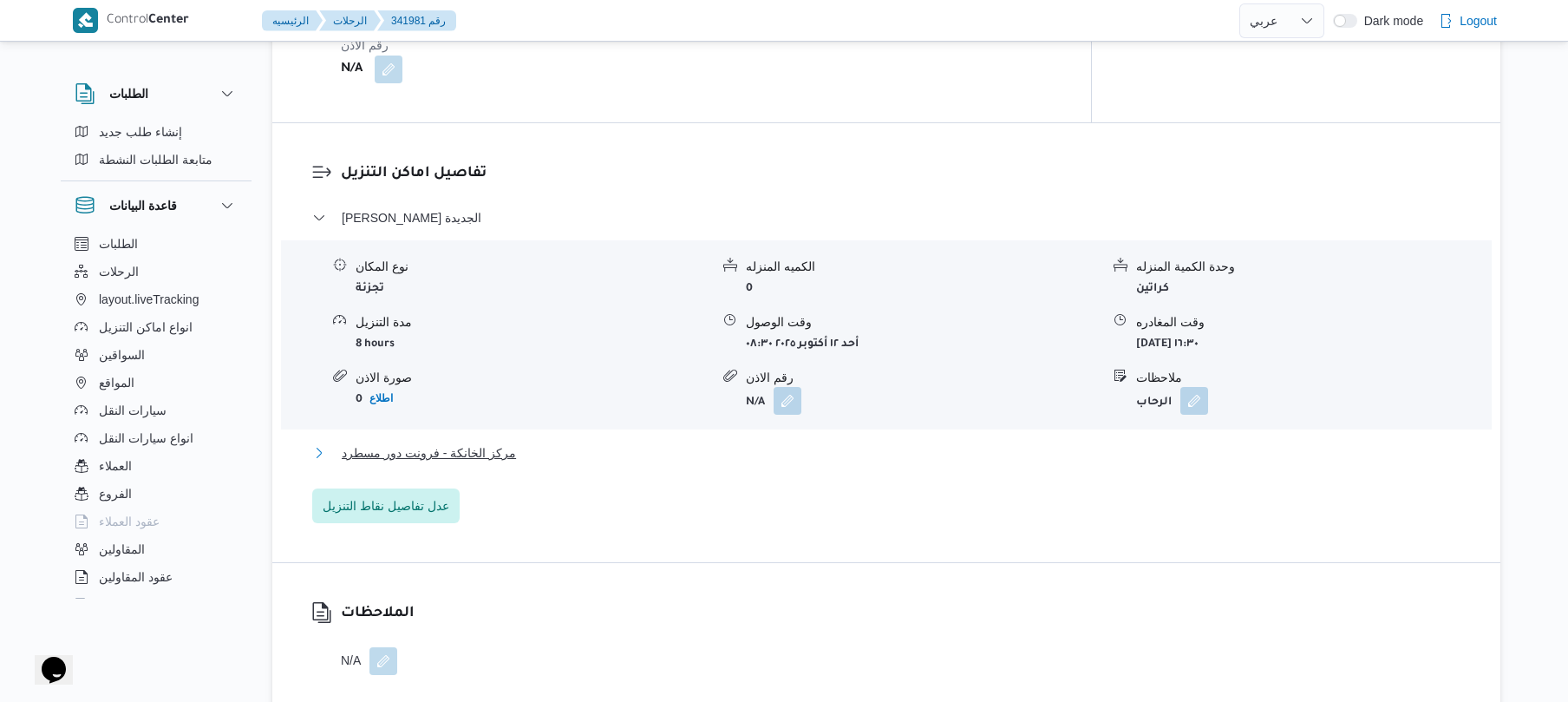
click at [706, 442] on button "مركز الخانكة - فرونت دور مسطرد" at bounding box center [886, 453] width 1149 height 21
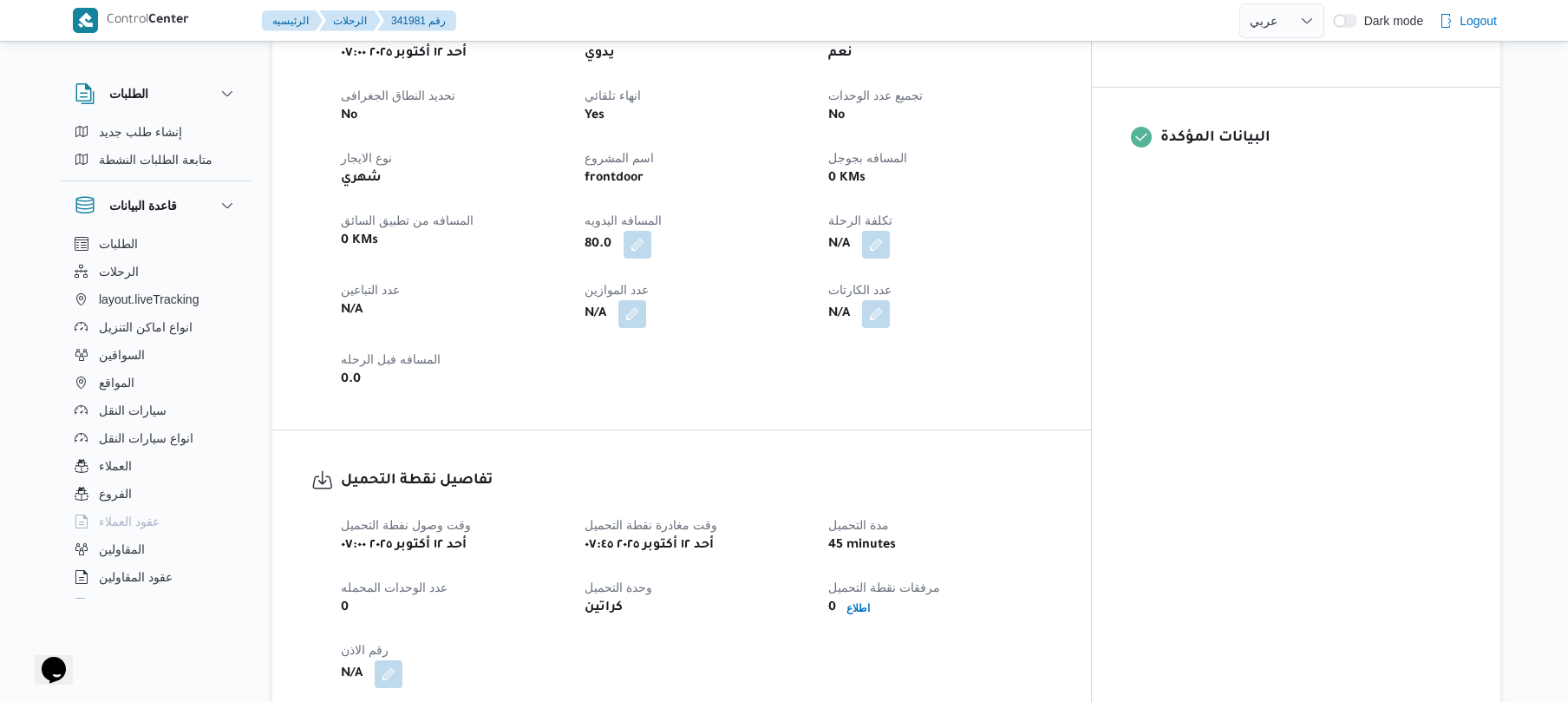
scroll to position [647, 0]
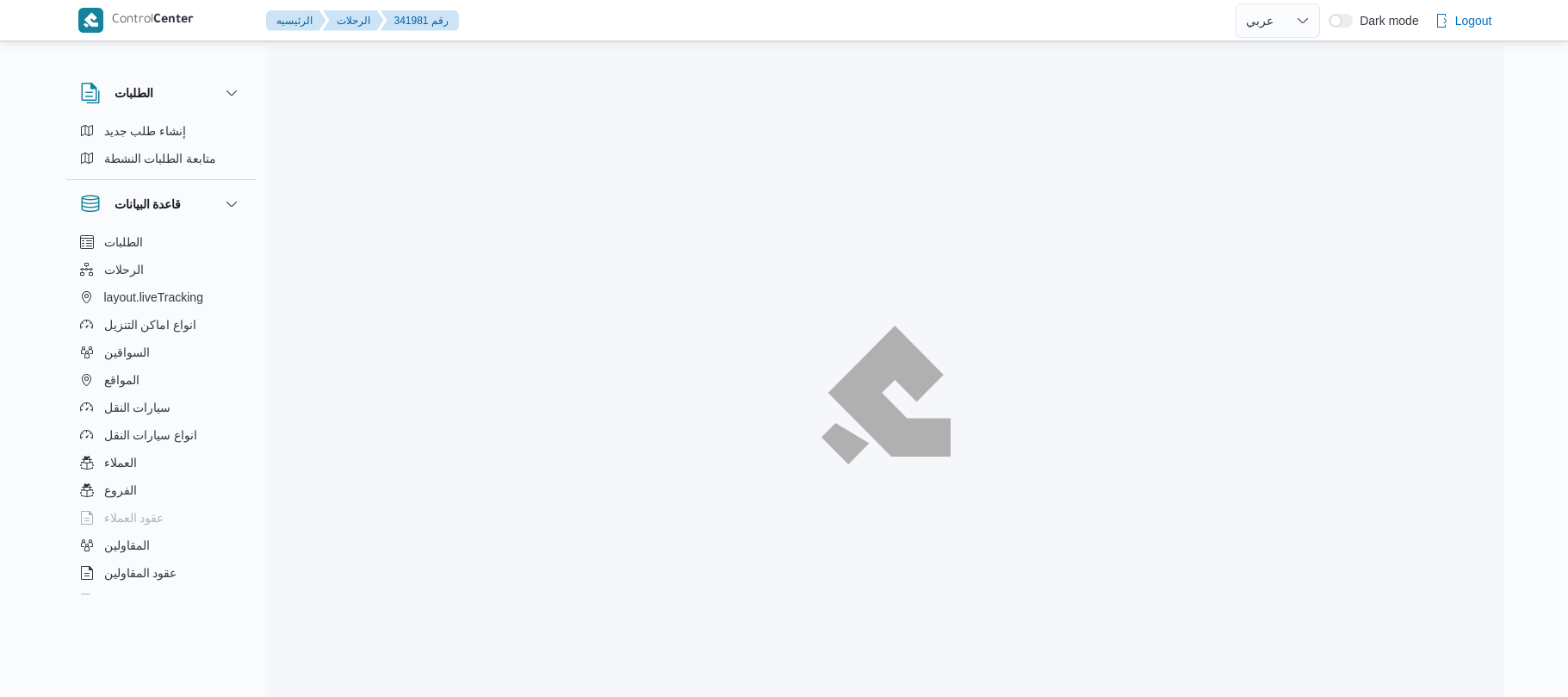
select select "ar"
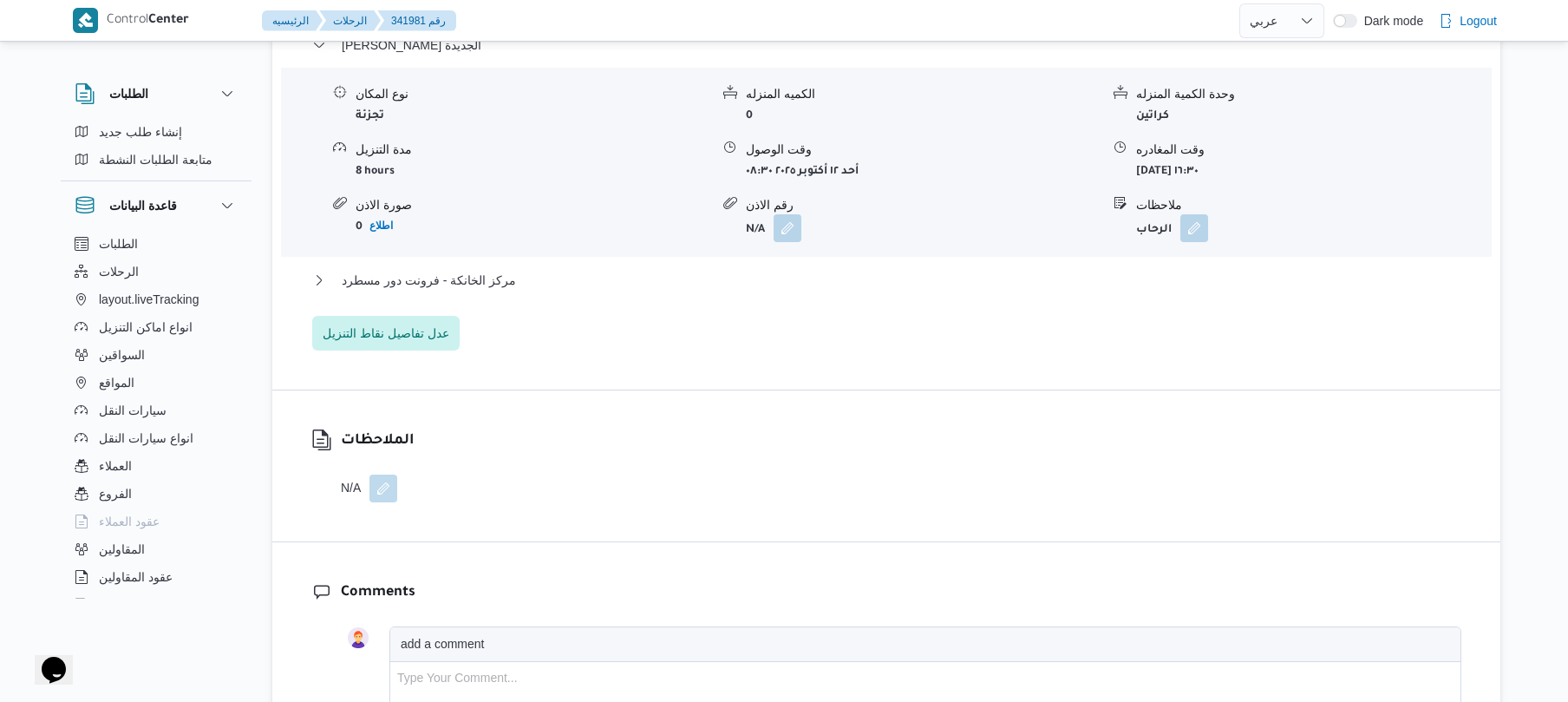
scroll to position [1464, 0]
click at [1087, 275] on button "مركز الخانكة - فرونت دور مسطرد" at bounding box center [886, 284] width 1149 height 21
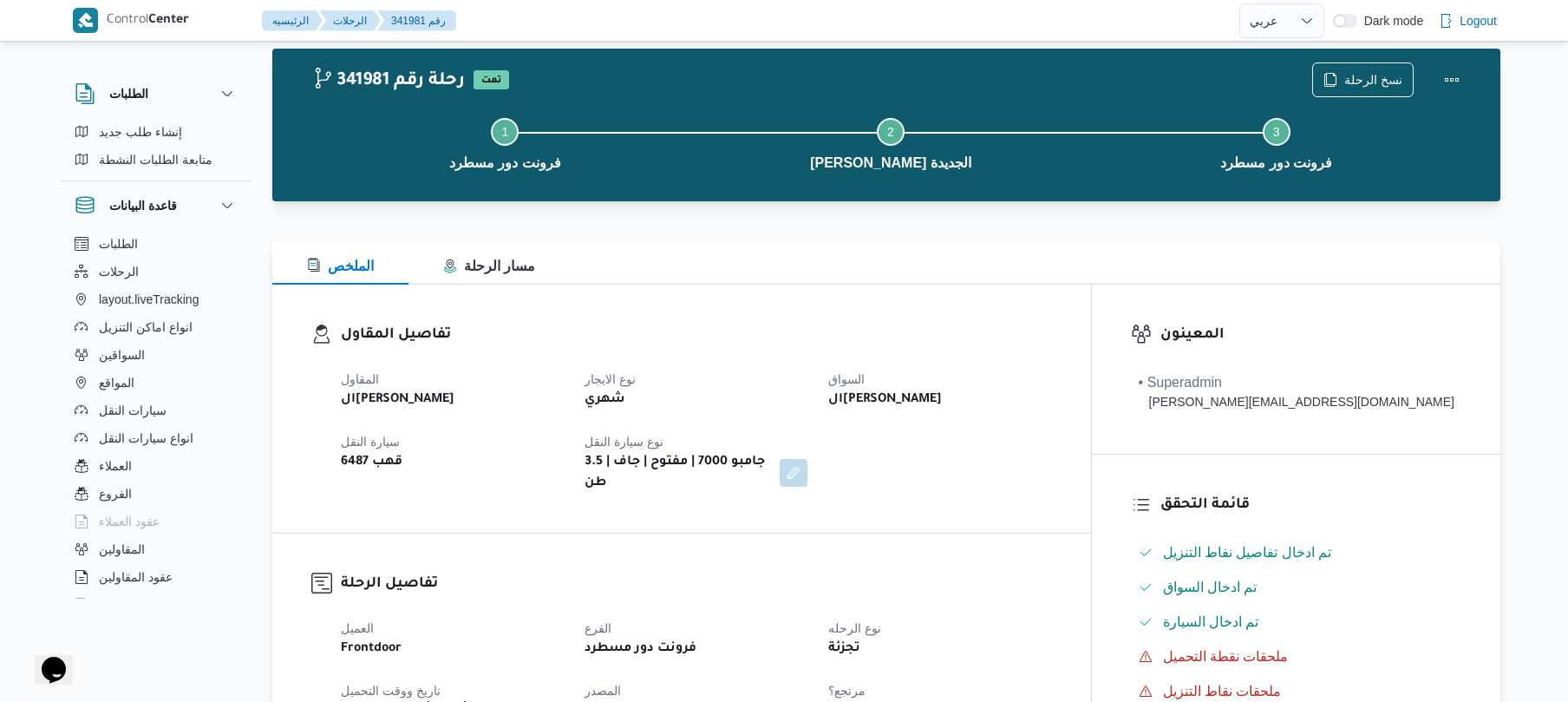
scroll to position [30, 0]
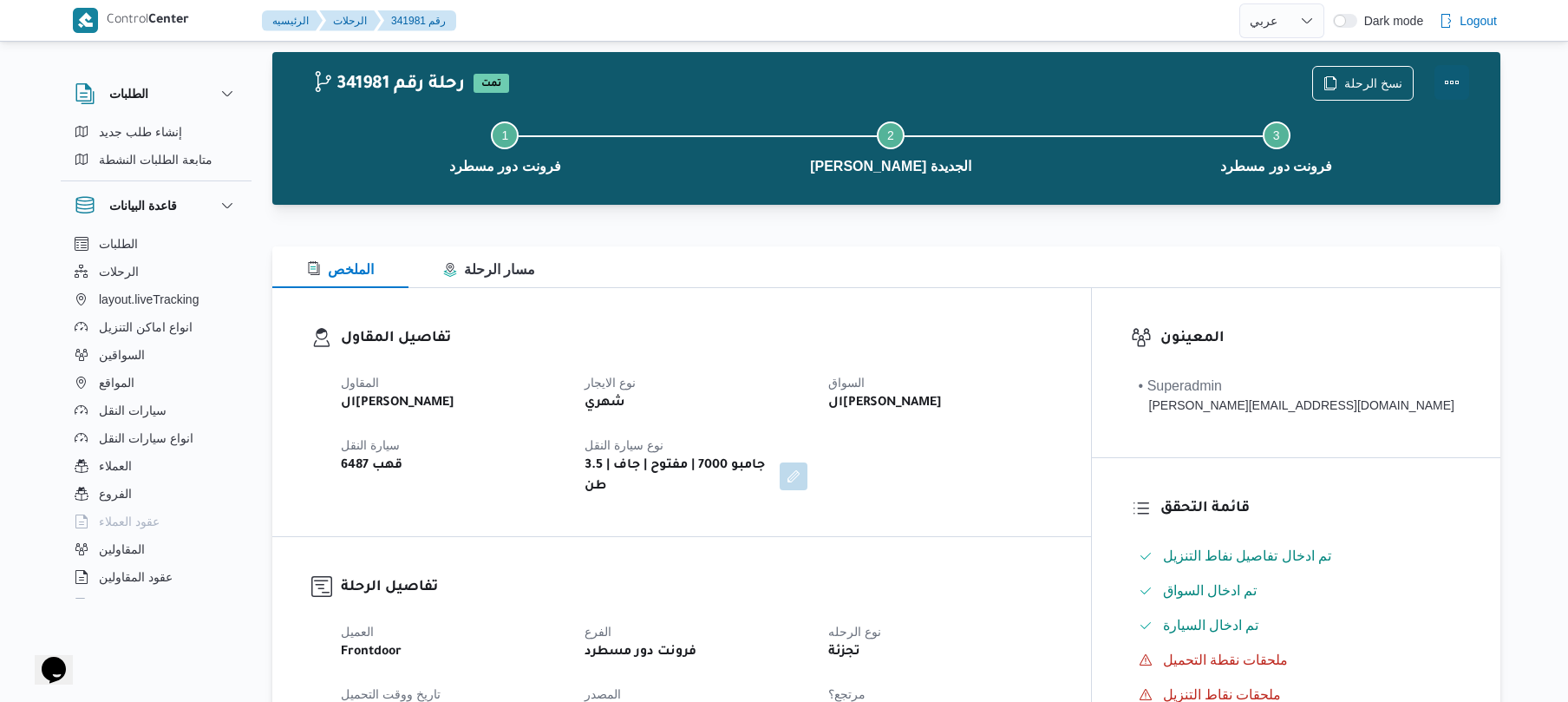
click at [1451, 84] on button "Actions" at bounding box center [1451, 82] width 35 height 35
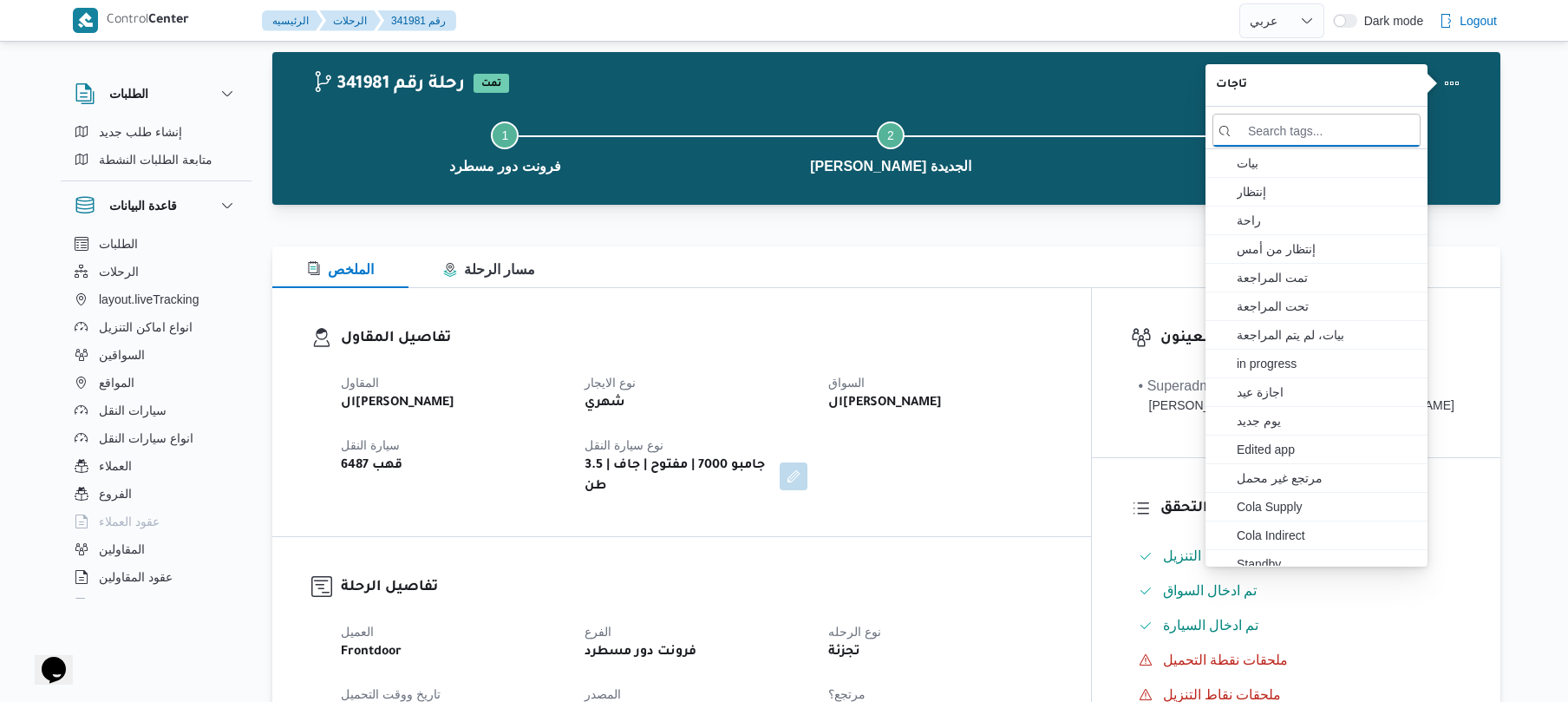
click at [1058, 109] on button "Step 2 is incomplete 2 ثانى القاهرة الجديدة" at bounding box center [890, 146] width 385 height 91
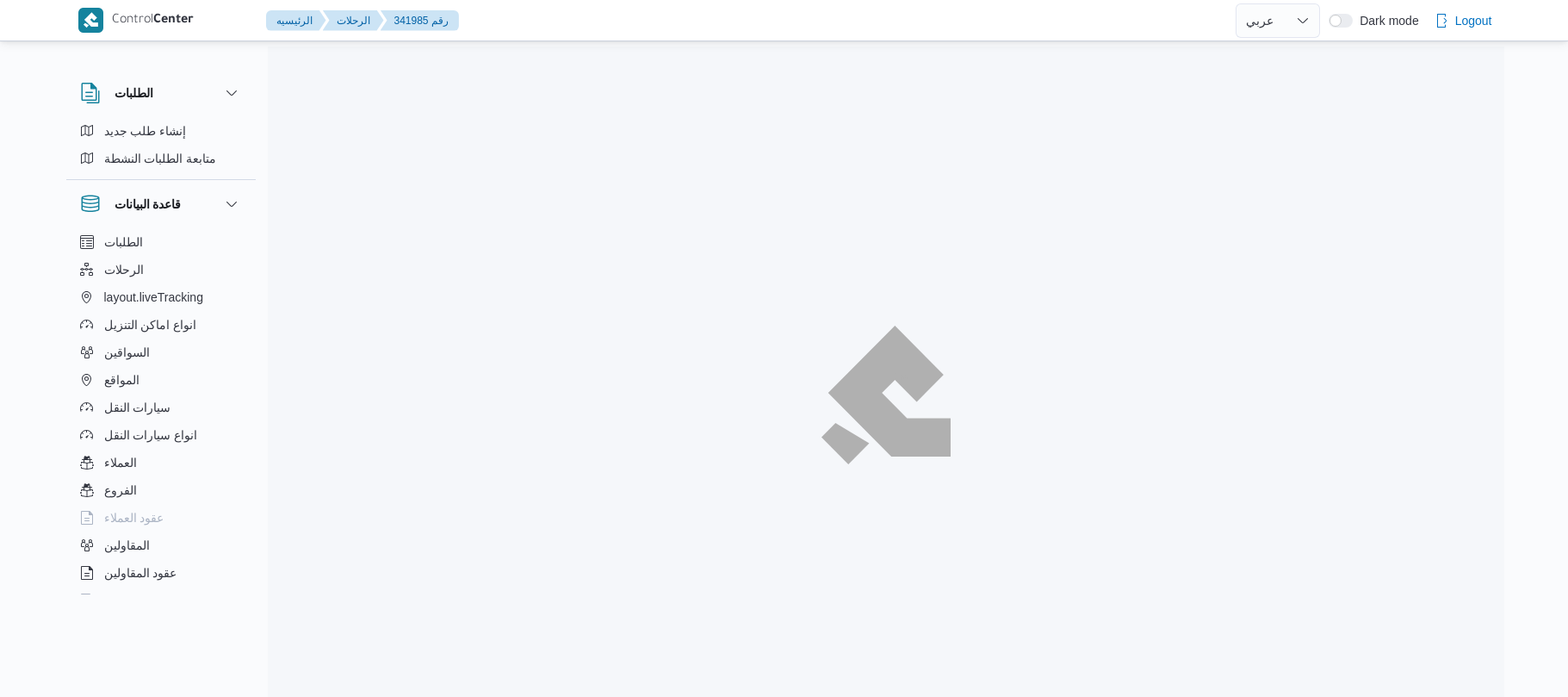
select select "ar"
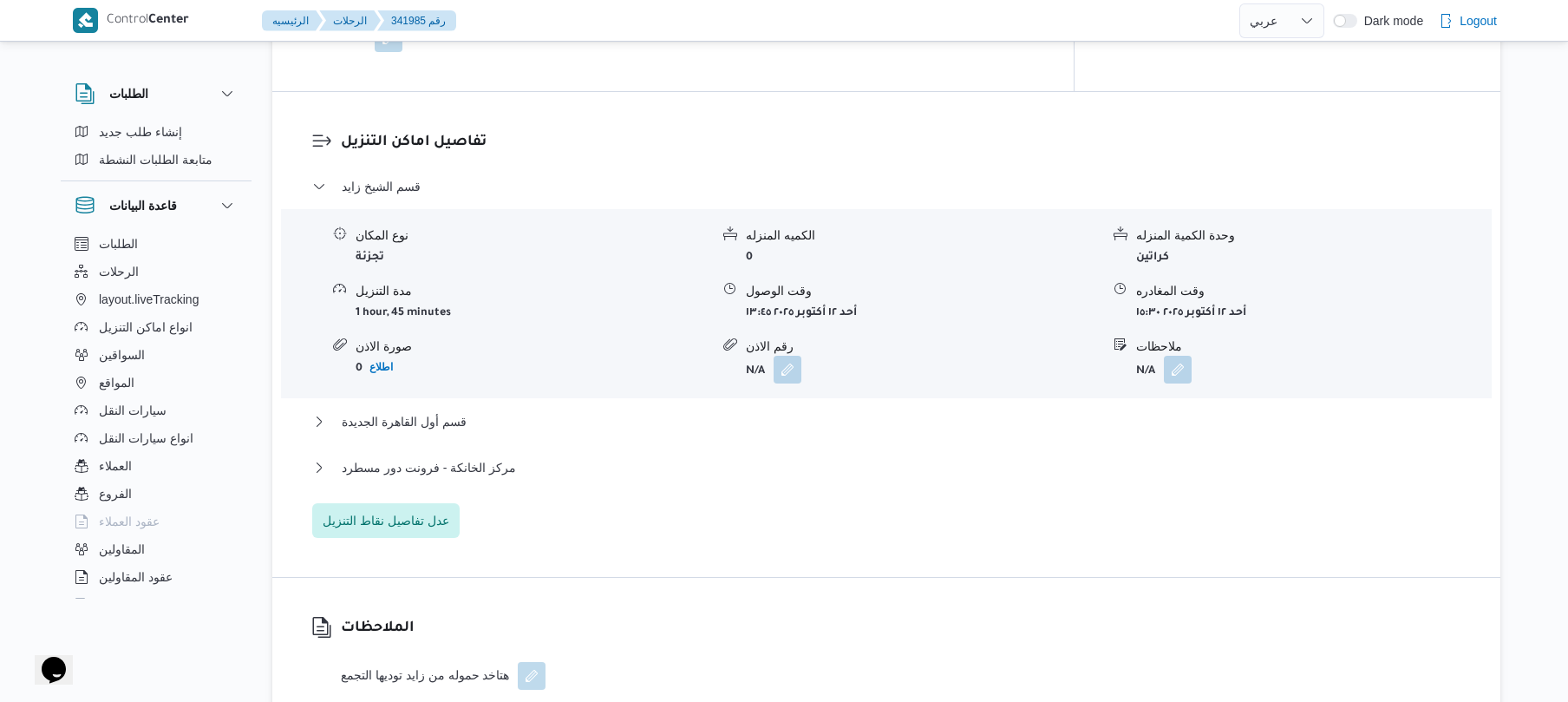
scroll to position [1341, 0]
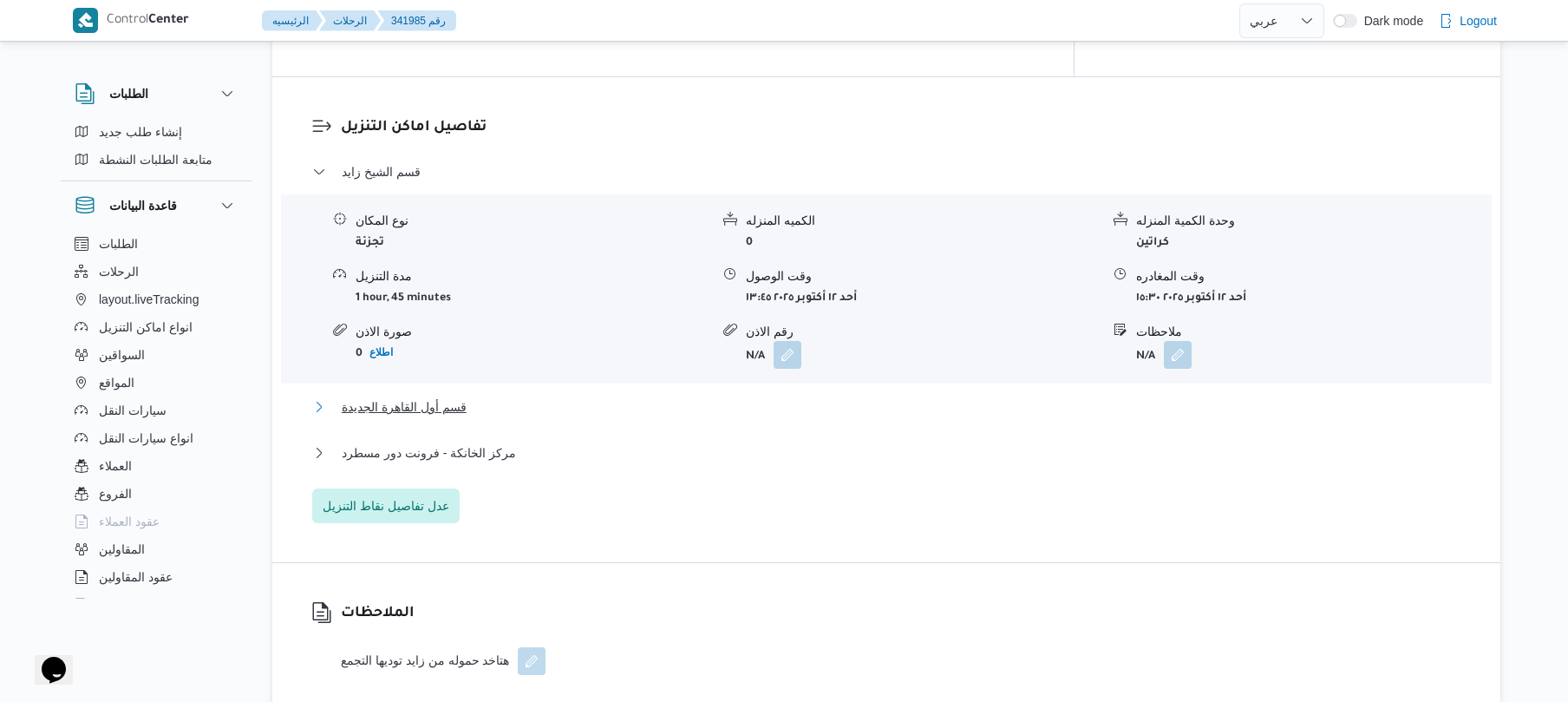
click at [934, 402] on button "قسم أول القاهرة الجديدة" at bounding box center [886, 407] width 1149 height 21
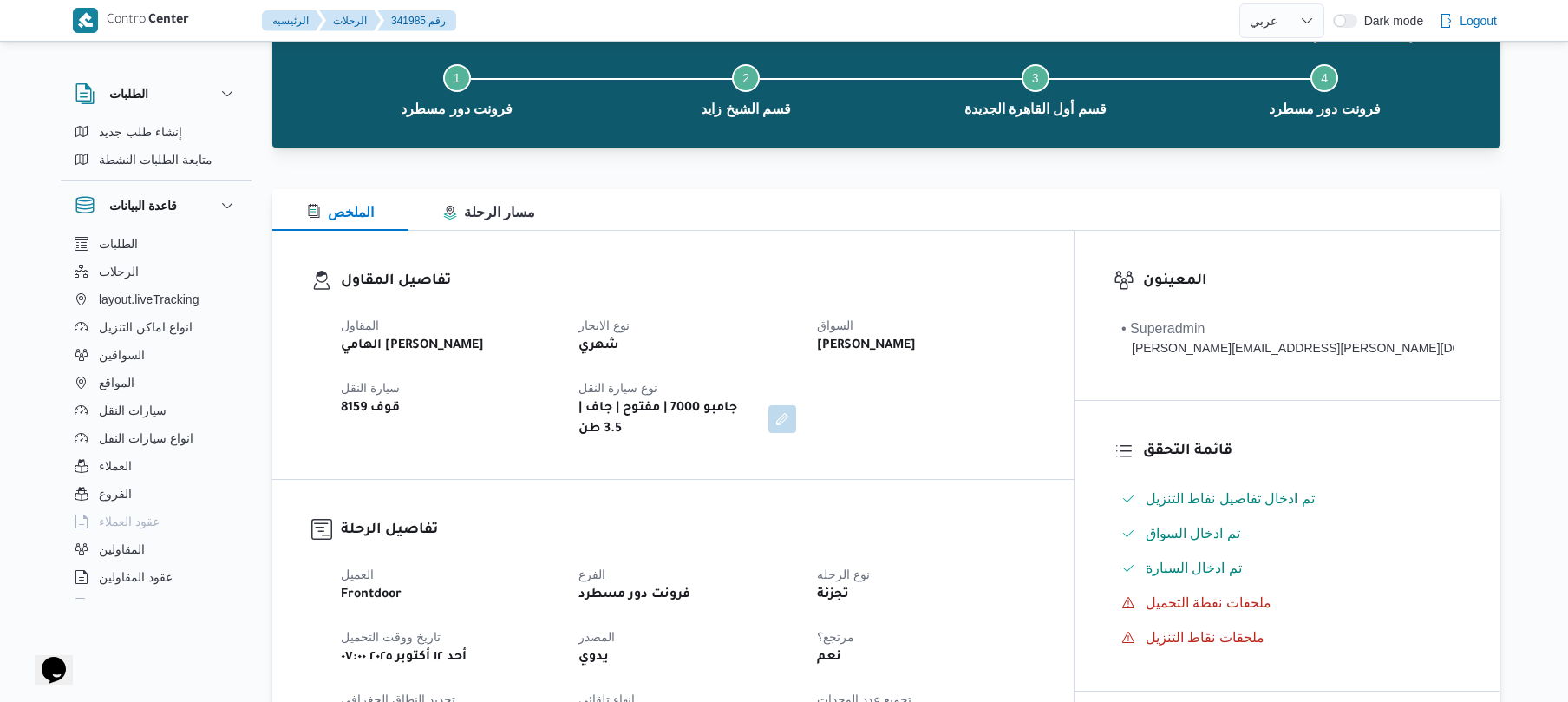
scroll to position [0, 0]
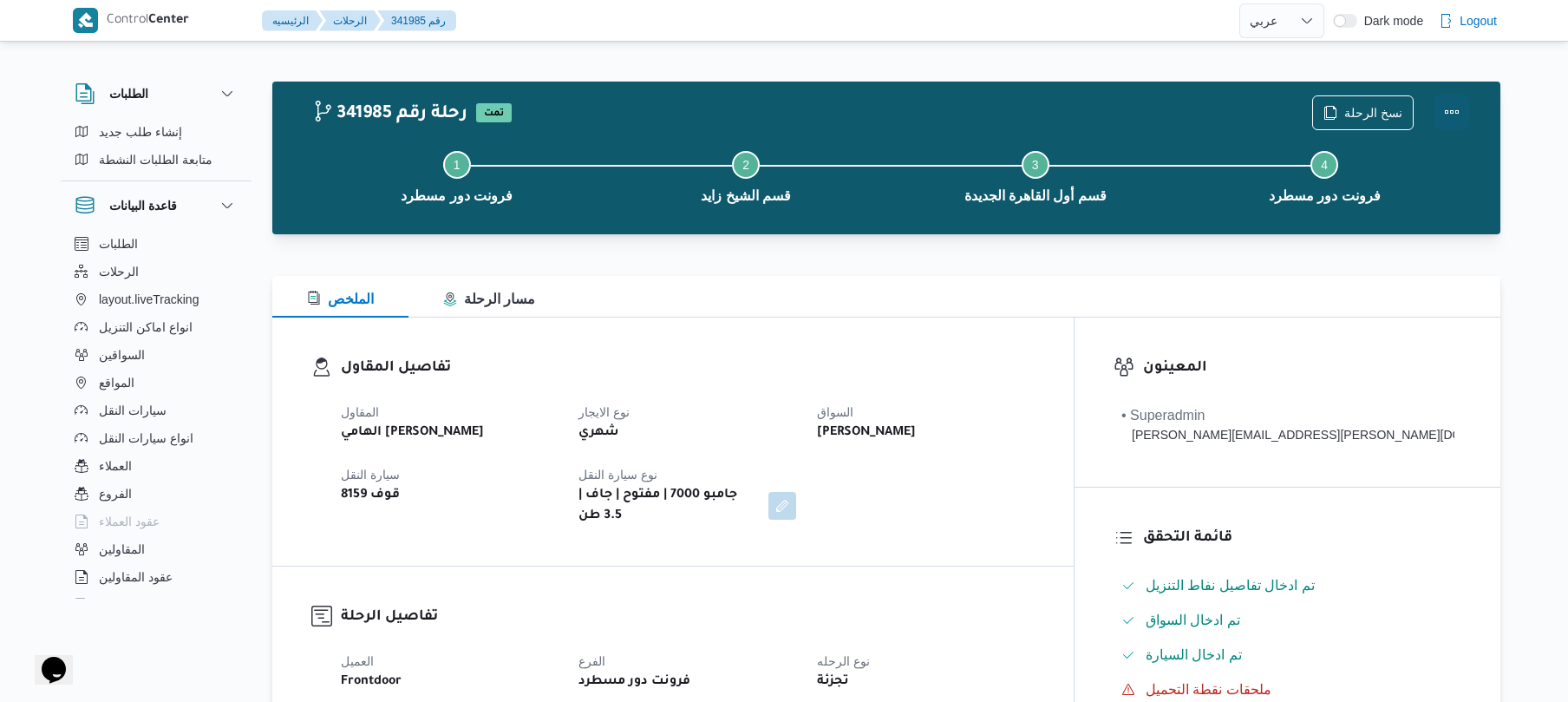
click at [1440, 115] on button "Actions" at bounding box center [1451, 111] width 35 height 35
click at [997, 137] on button "Step 3 is incomplete 3 قسم أول القاهرة الجديدة" at bounding box center [1035, 175] width 289 height 91
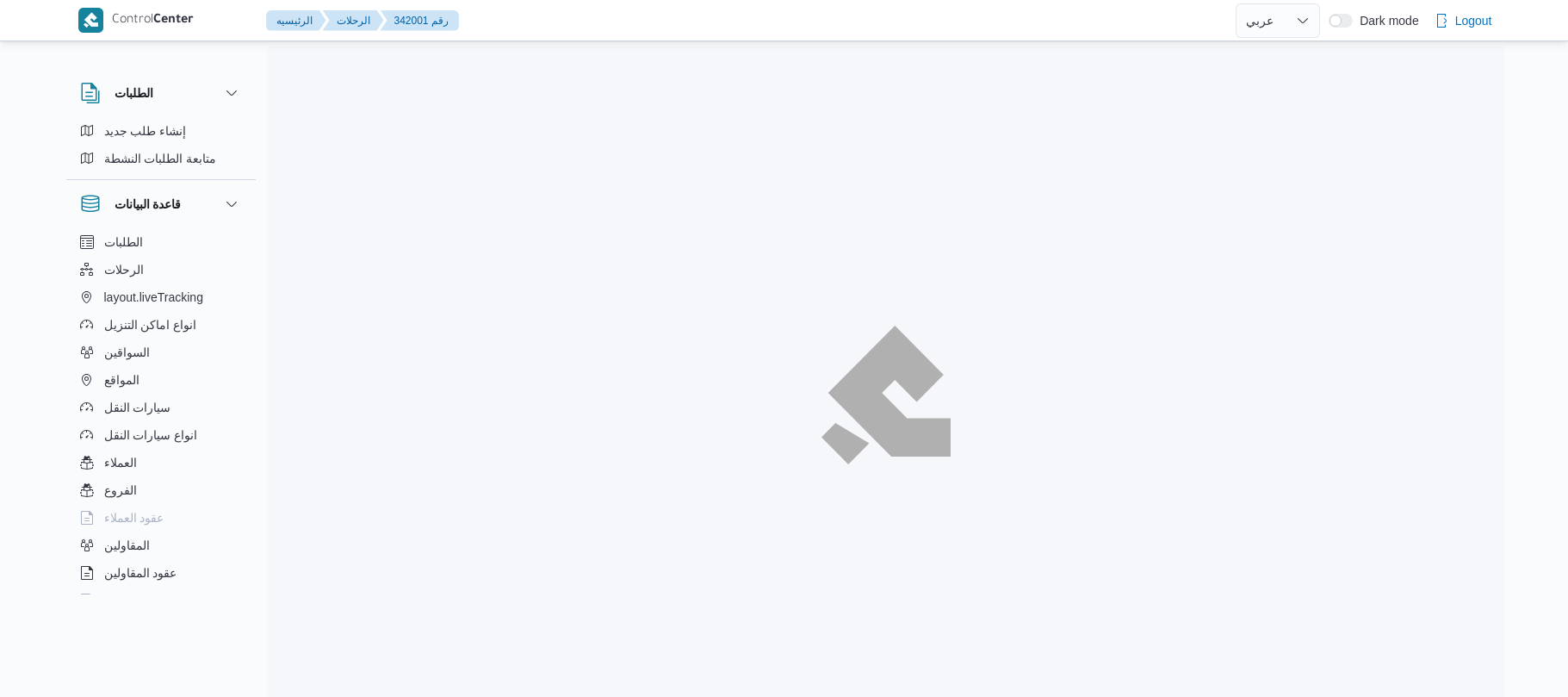
select select "ar"
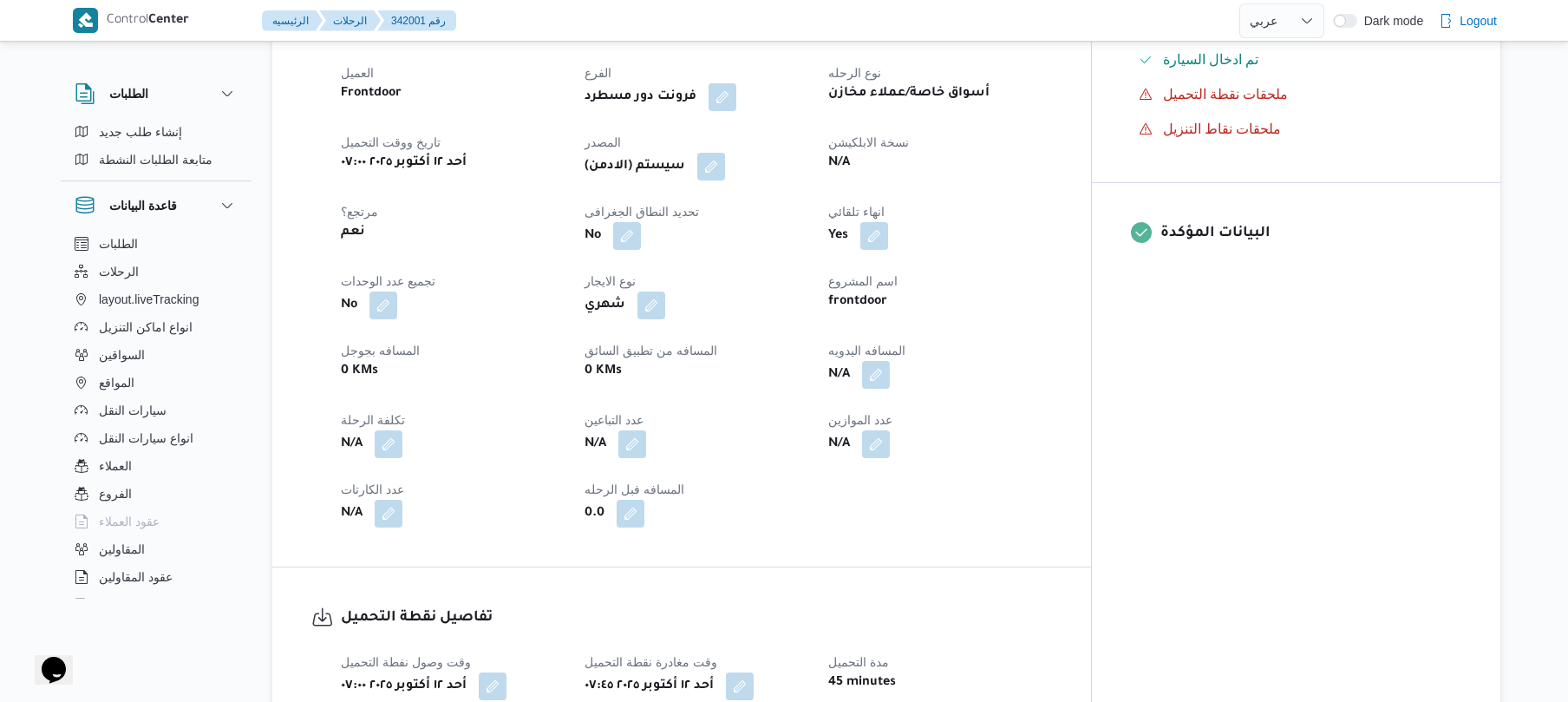
scroll to position [601, 0]
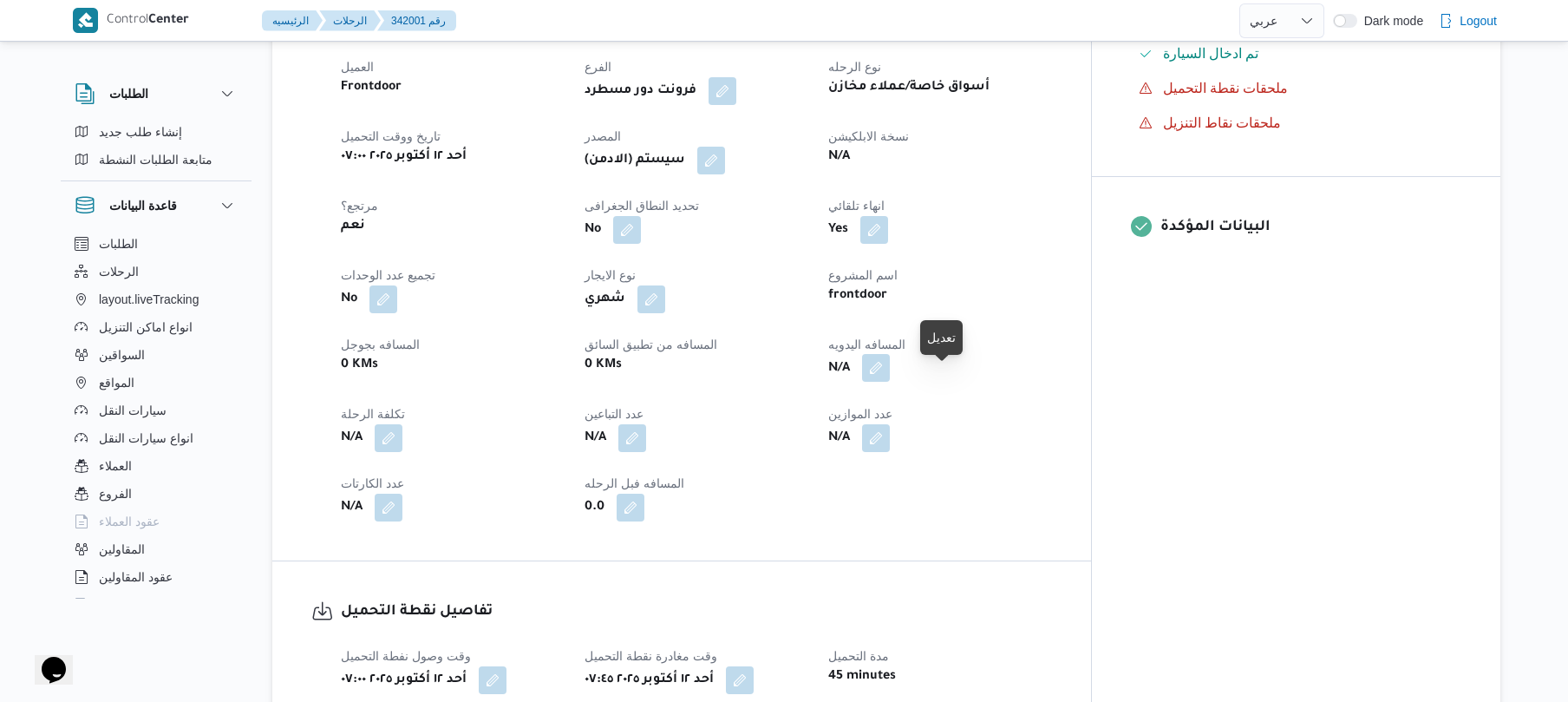
click at [889, 382] on button "button" at bounding box center [876, 368] width 28 height 28
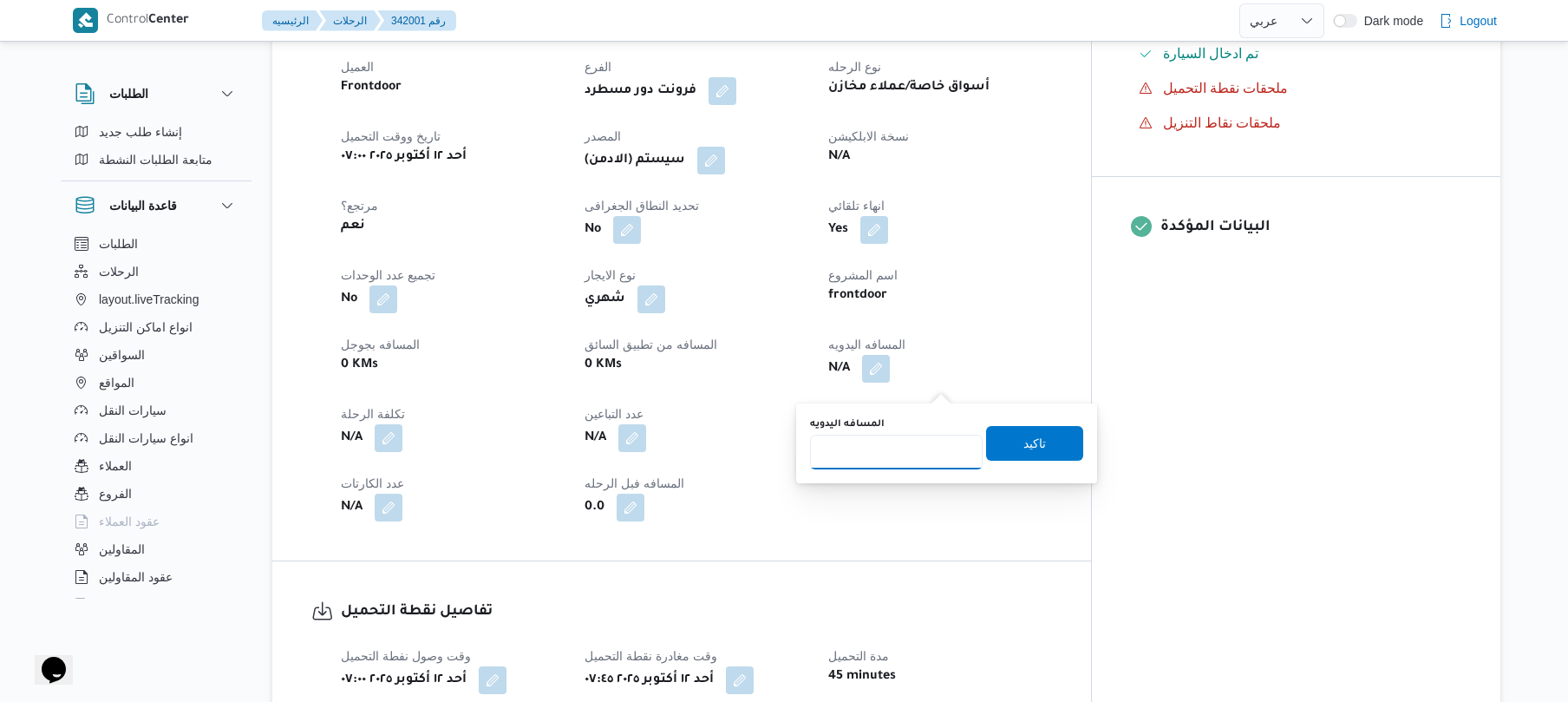
click at [896, 456] on input "المسافه اليدويه" at bounding box center [896, 451] width 173 height 35
type input "40"
click at [1010, 444] on span "تاكيد" at bounding box center [1034, 442] width 97 height 35
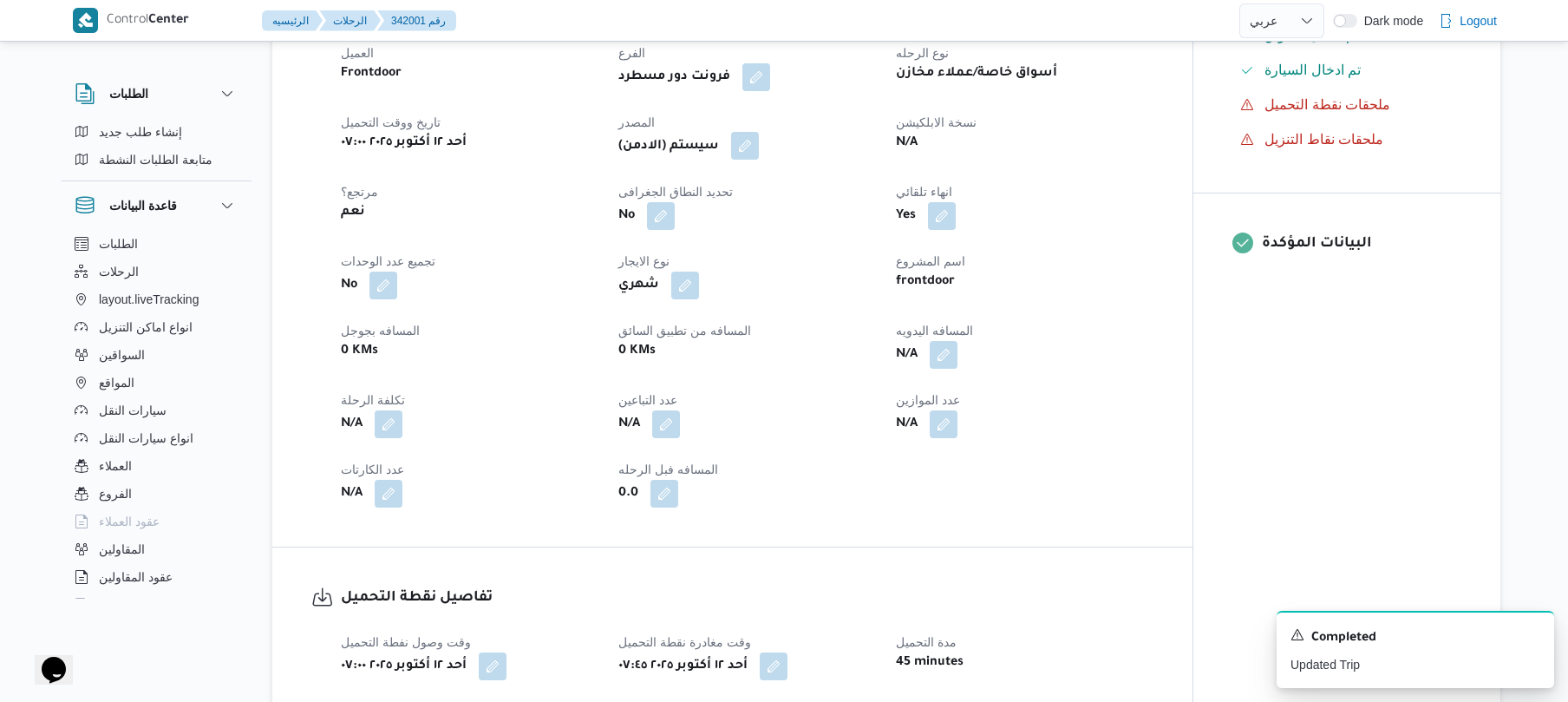
click at [747, 160] on button "button" at bounding box center [745, 146] width 28 height 28
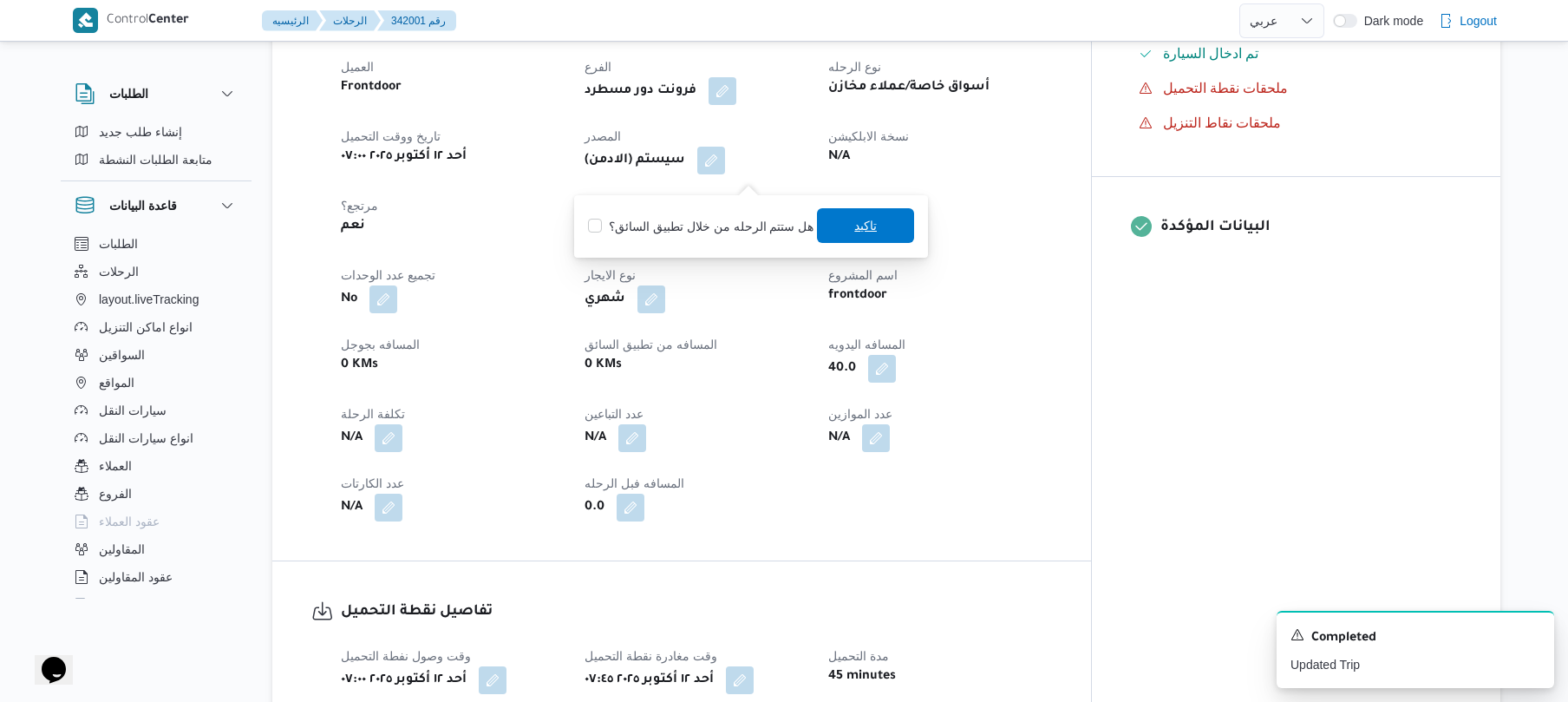
click at [869, 217] on span "تاكيد" at bounding box center [865, 225] width 22 height 21
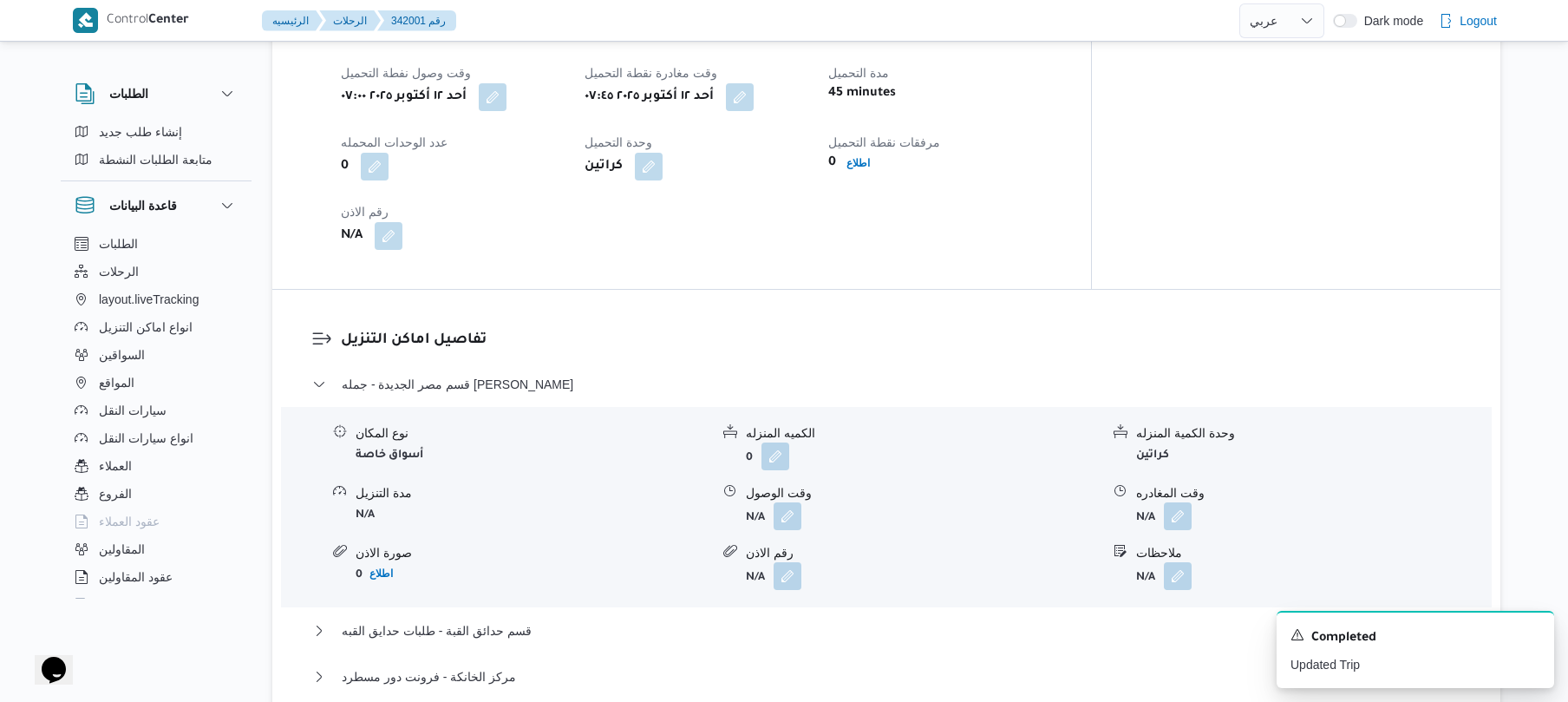
scroll to position [1434, 0]
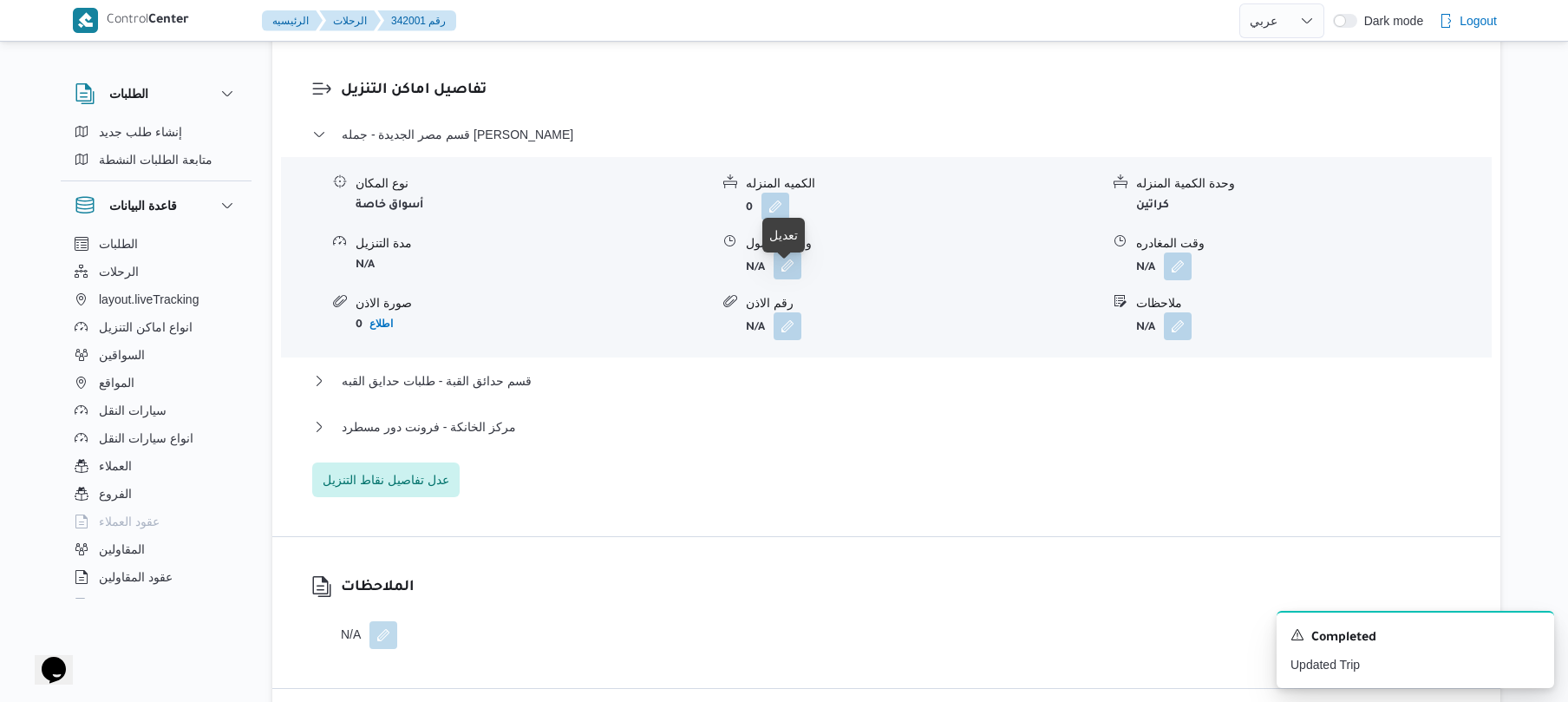
click at [786, 278] on button "button" at bounding box center [788, 265] width 28 height 28
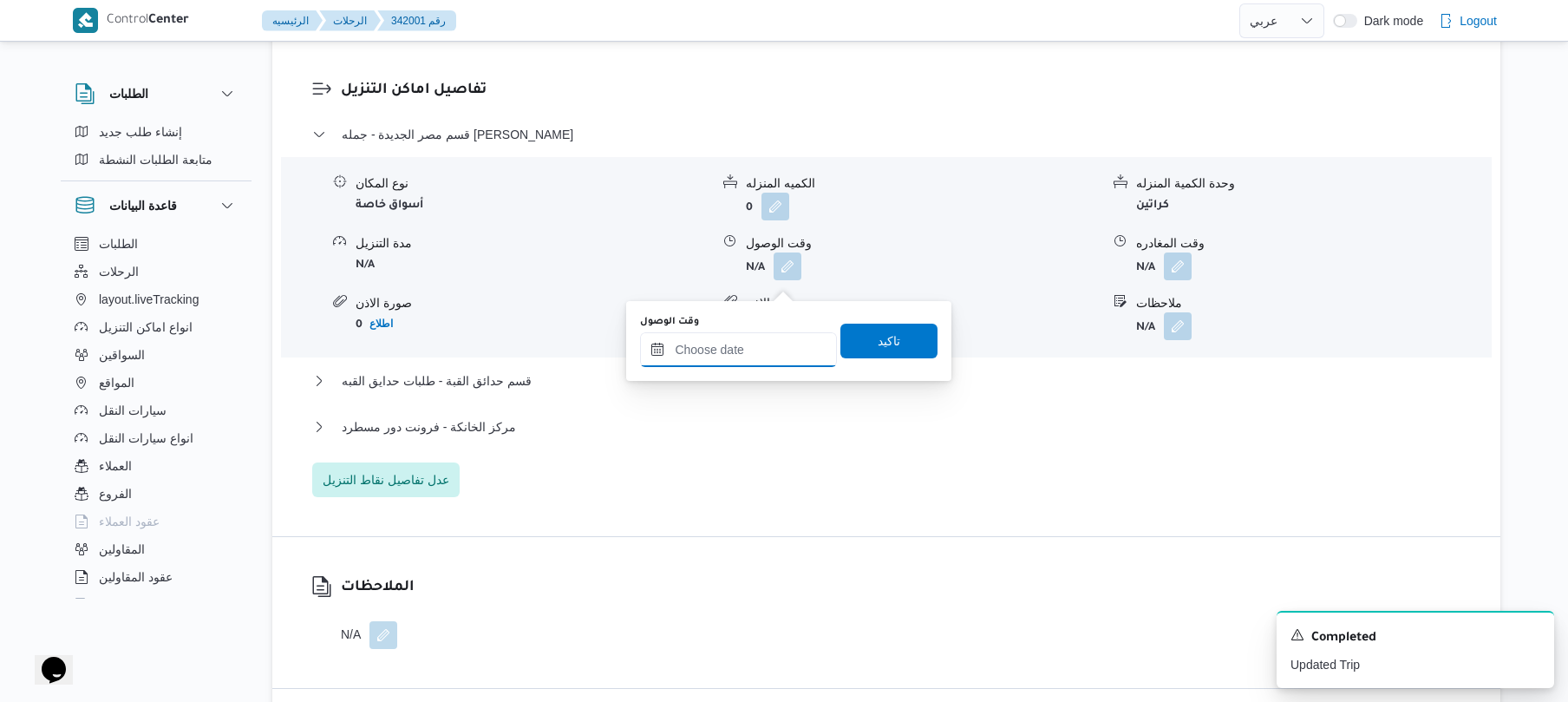
click at [736, 344] on input "وقت الوصول" at bounding box center [738, 349] width 197 height 35
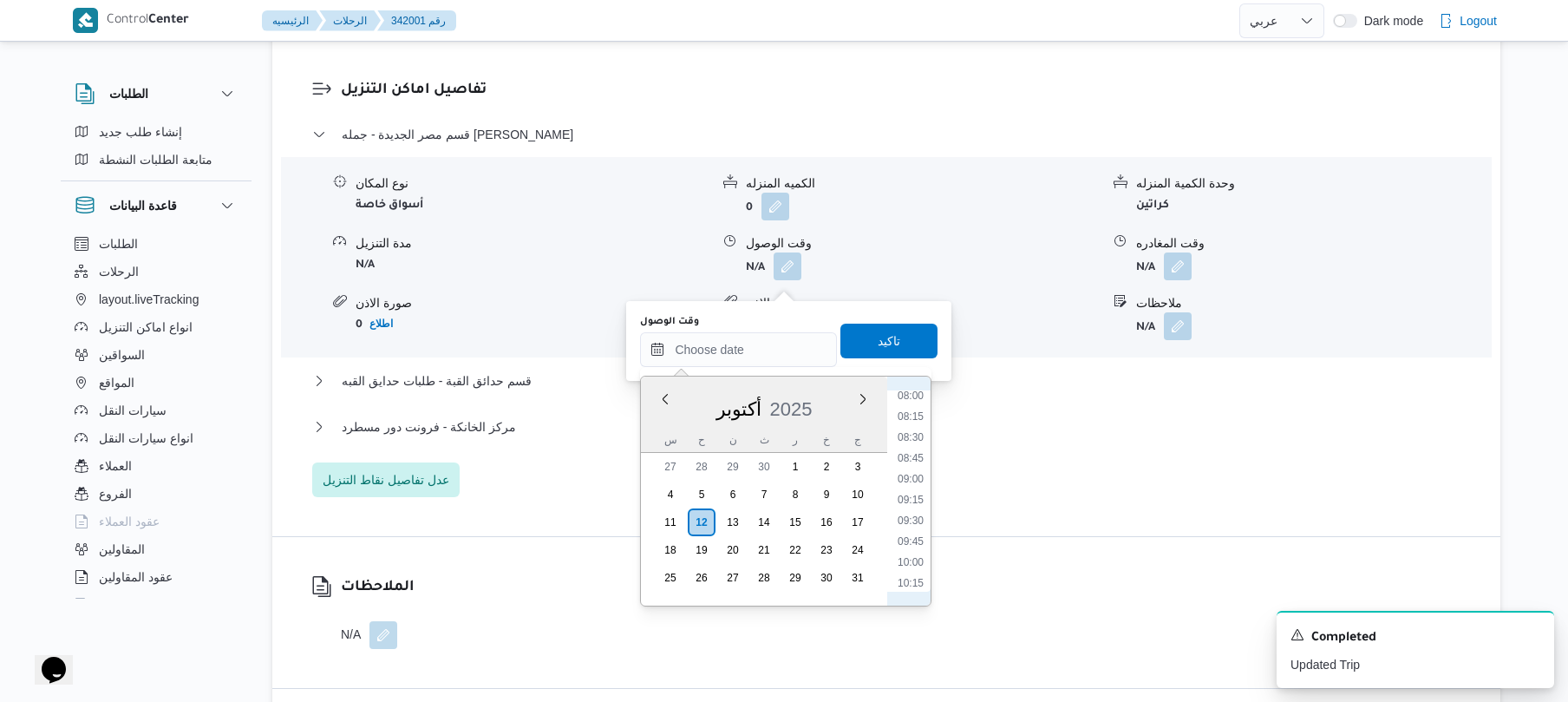
scroll to position [650, 0]
click at [913, 435] on li "08:15" at bounding box center [910, 436] width 40 height 18
type input "[DATE] ٠٨:١٥"
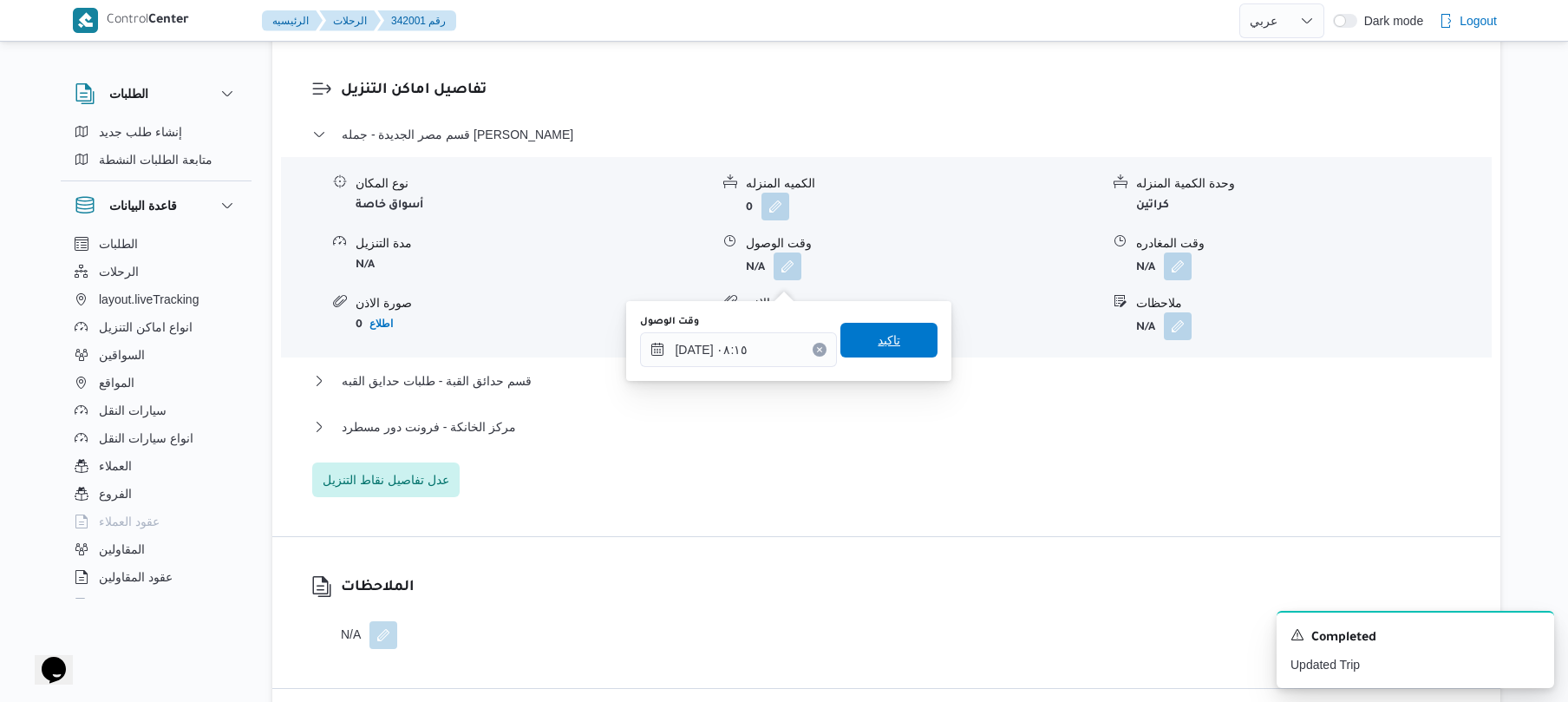
click at [903, 340] on span "تاكيد" at bounding box center [889, 340] width 97 height 35
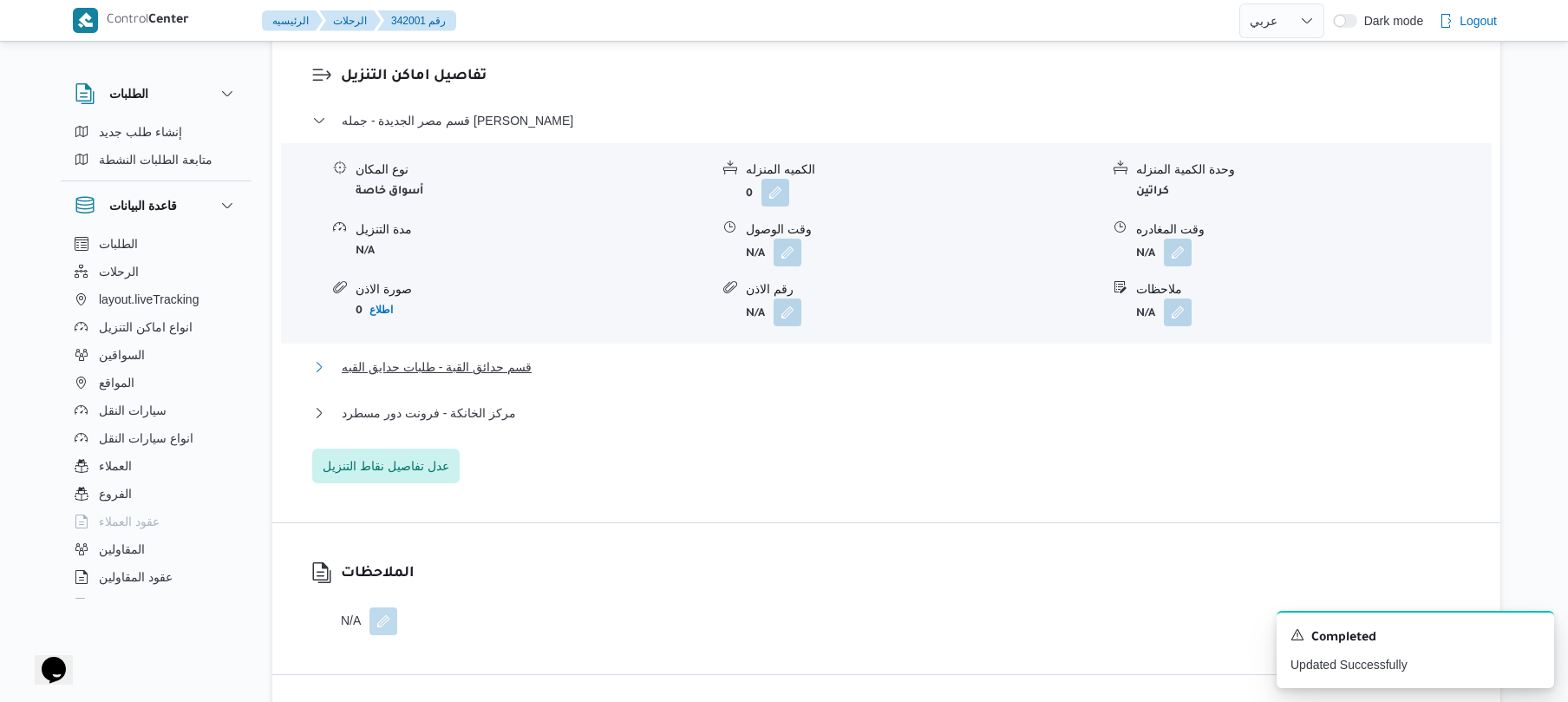
click at [817, 377] on button "قسم حدائق القبة - طلبات حدايق القبه" at bounding box center [886, 367] width 1149 height 21
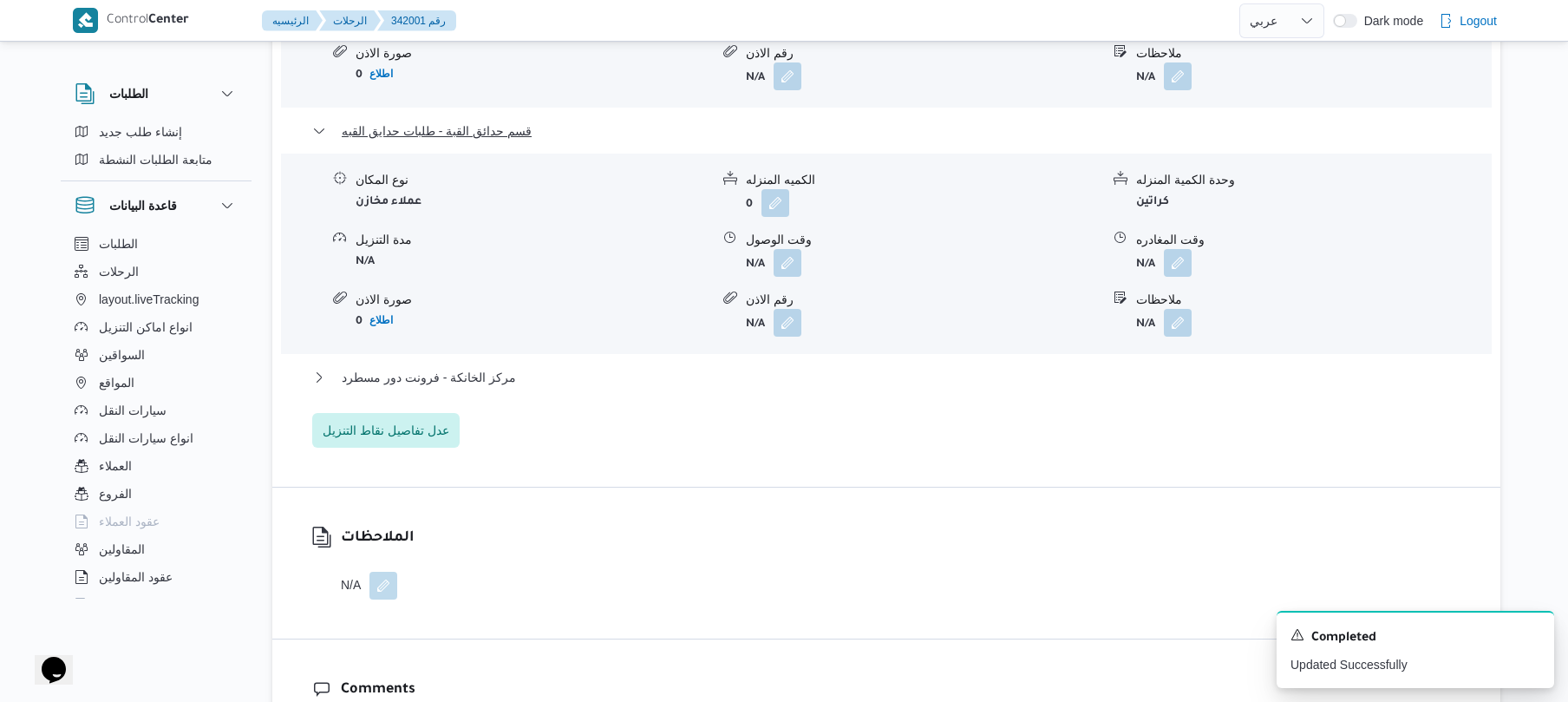
scroll to position [1804, 0]
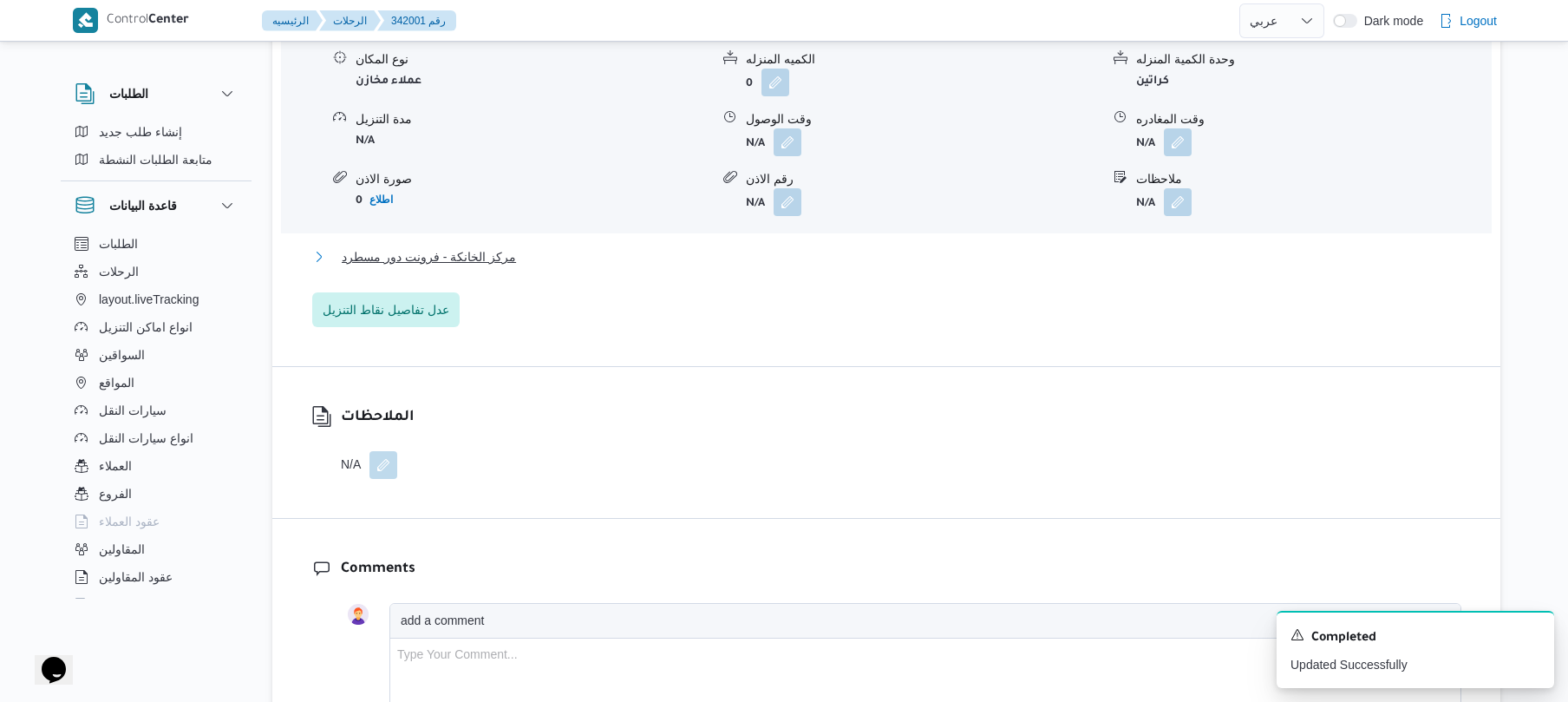
click at [847, 265] on button "مركز الخانكة - فرونت دور مسطرد" at bounding box center [886, 257] width 1149 height 21
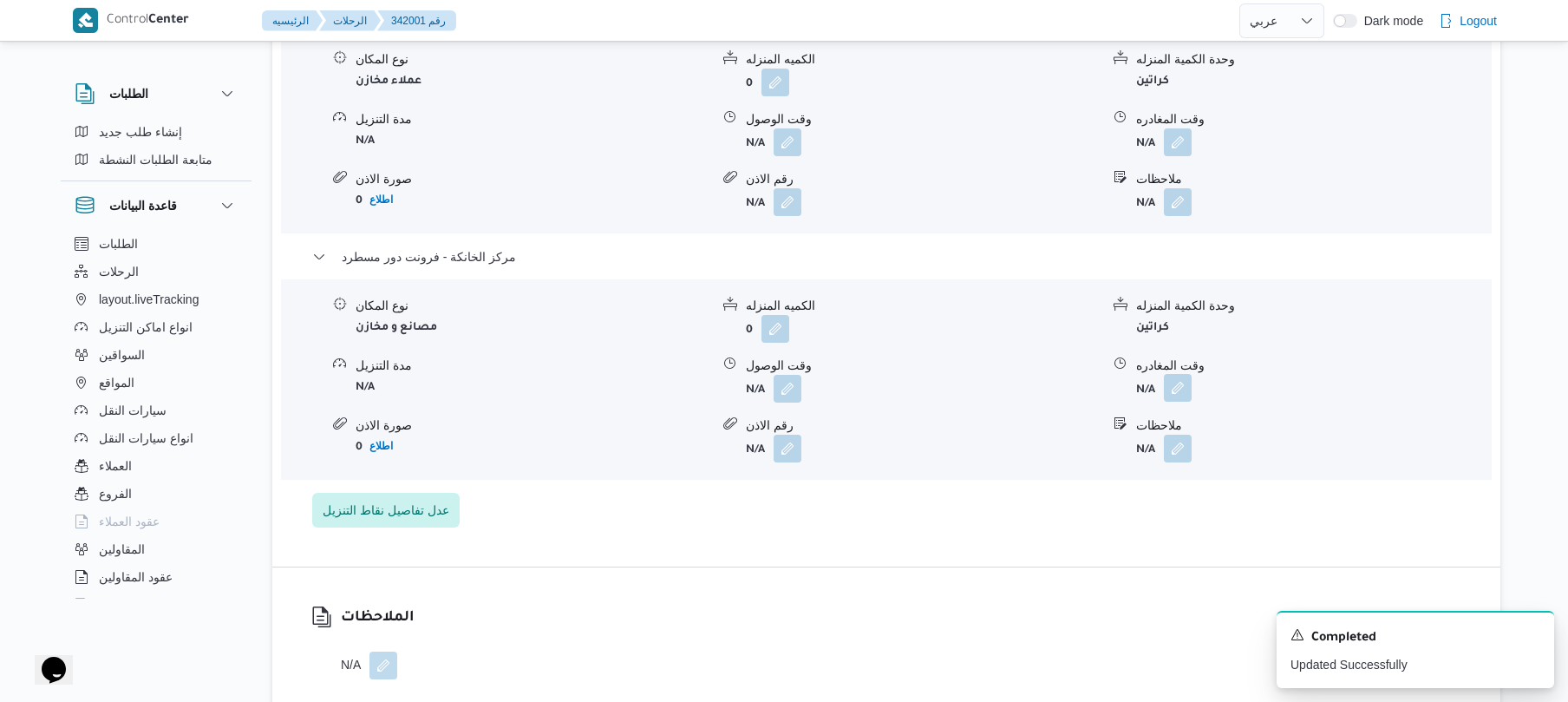
click at [1168, 401] on button "button" at bounding box center [1178, 387] width 28 height 28
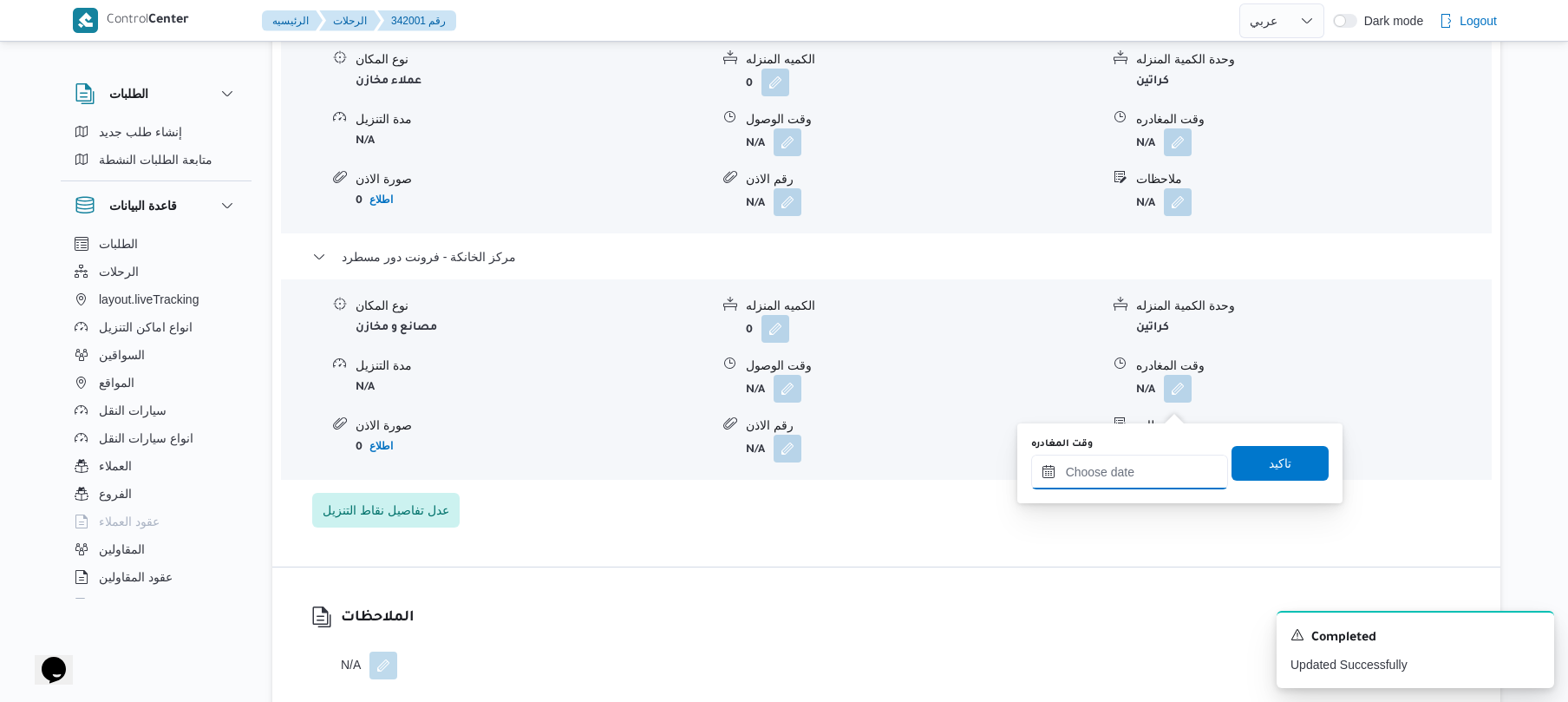
drag, startPoint x: 1100, startPoint y: 471, endPoint x: 1126, endPoint y: 465, distance: 26.7
click at [1100, 471] on input "وقت المغادره" at bounding box center [1129, 471] width 197 height 35
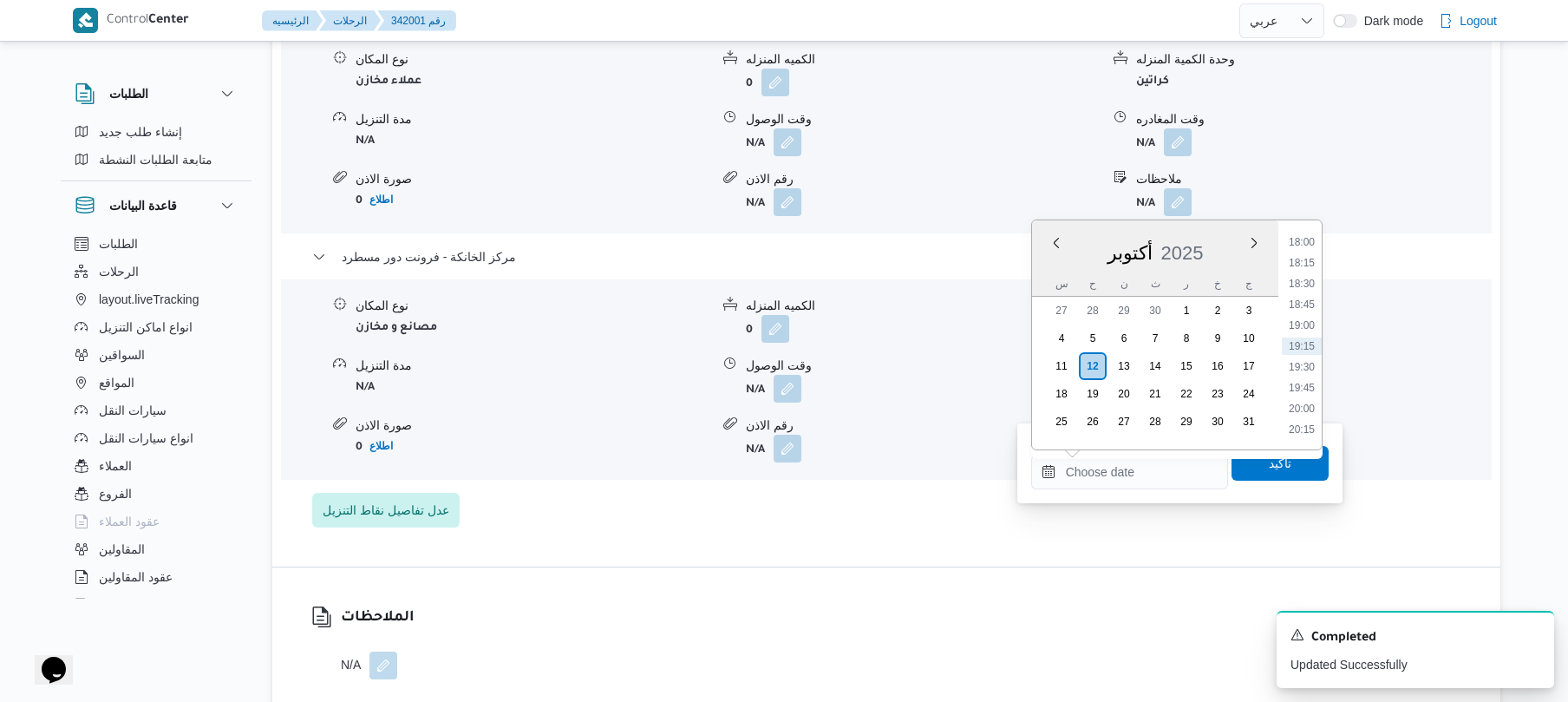
scroll to position [1328, 0]
click at [1297, 369] on li "17:30" at bounding box center [1301, 371] width 40 height 18
type input "١٢/١٠/٢٠٢٥ ١٧:٣٠"
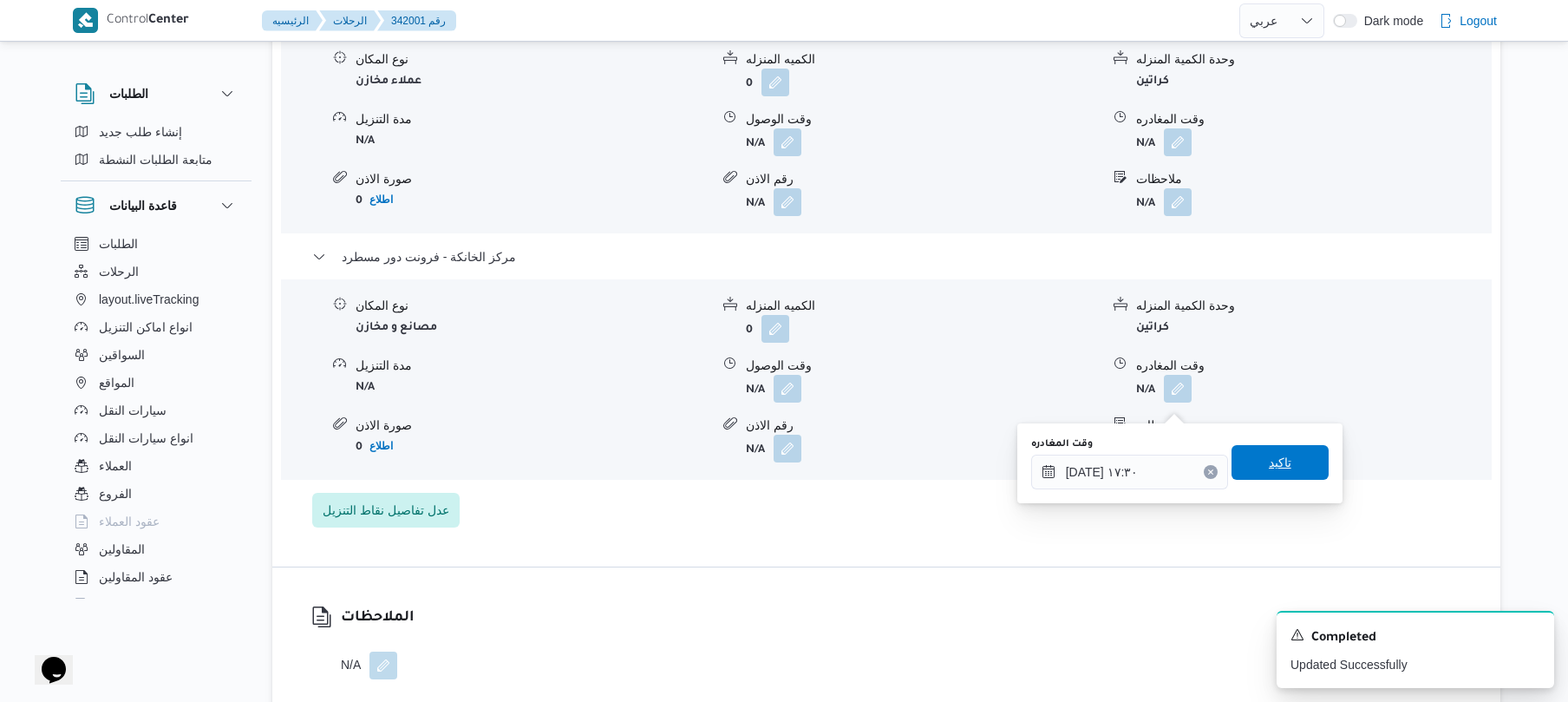
click at [1250, 471] on span "تاكيد" at bounding box center [1280, 462] width 97 height 35
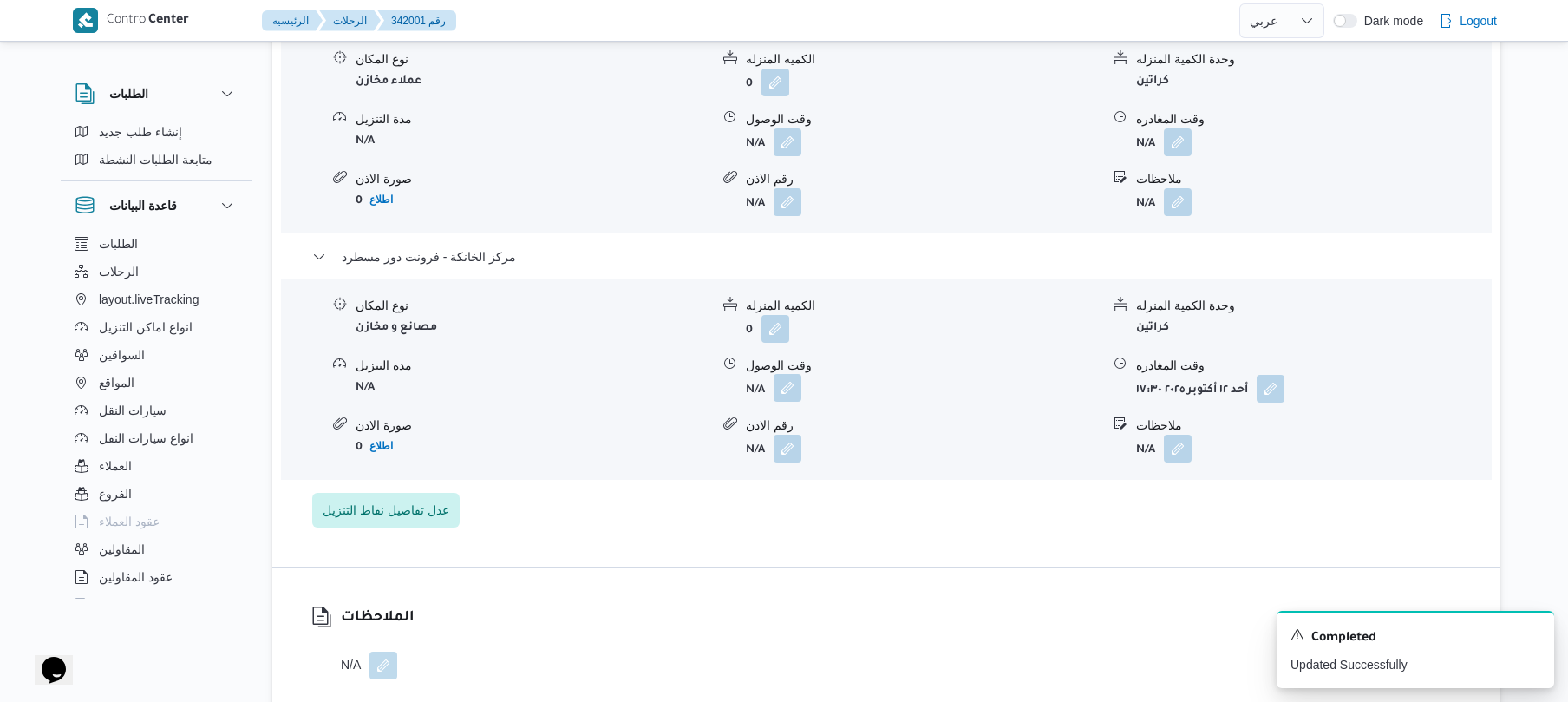
click at [789, 394] on button "button" at bounding box center [788, 387] width 28 height 28
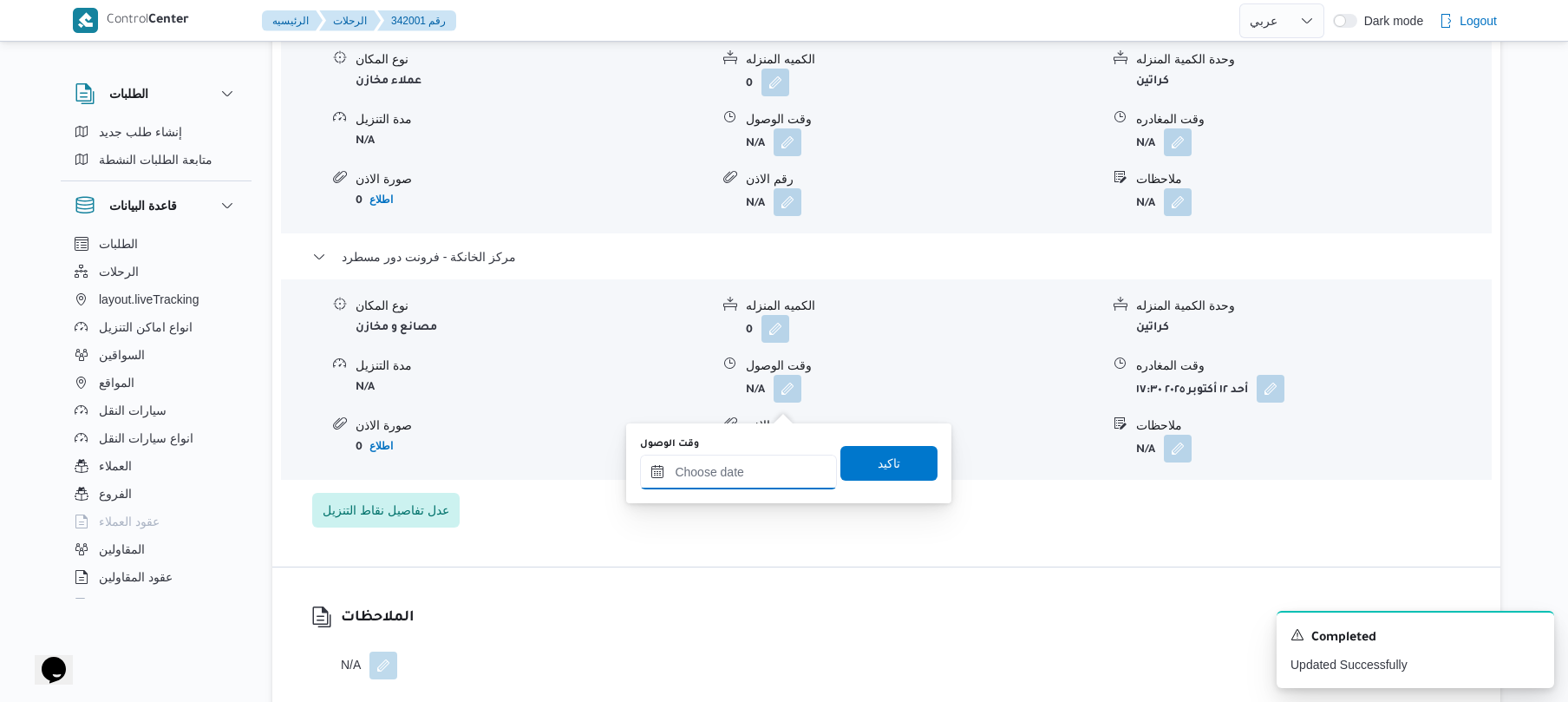
click at [747, 467] on input "وقت الوصول" at bounding box center [738, 471] width 197 height 35
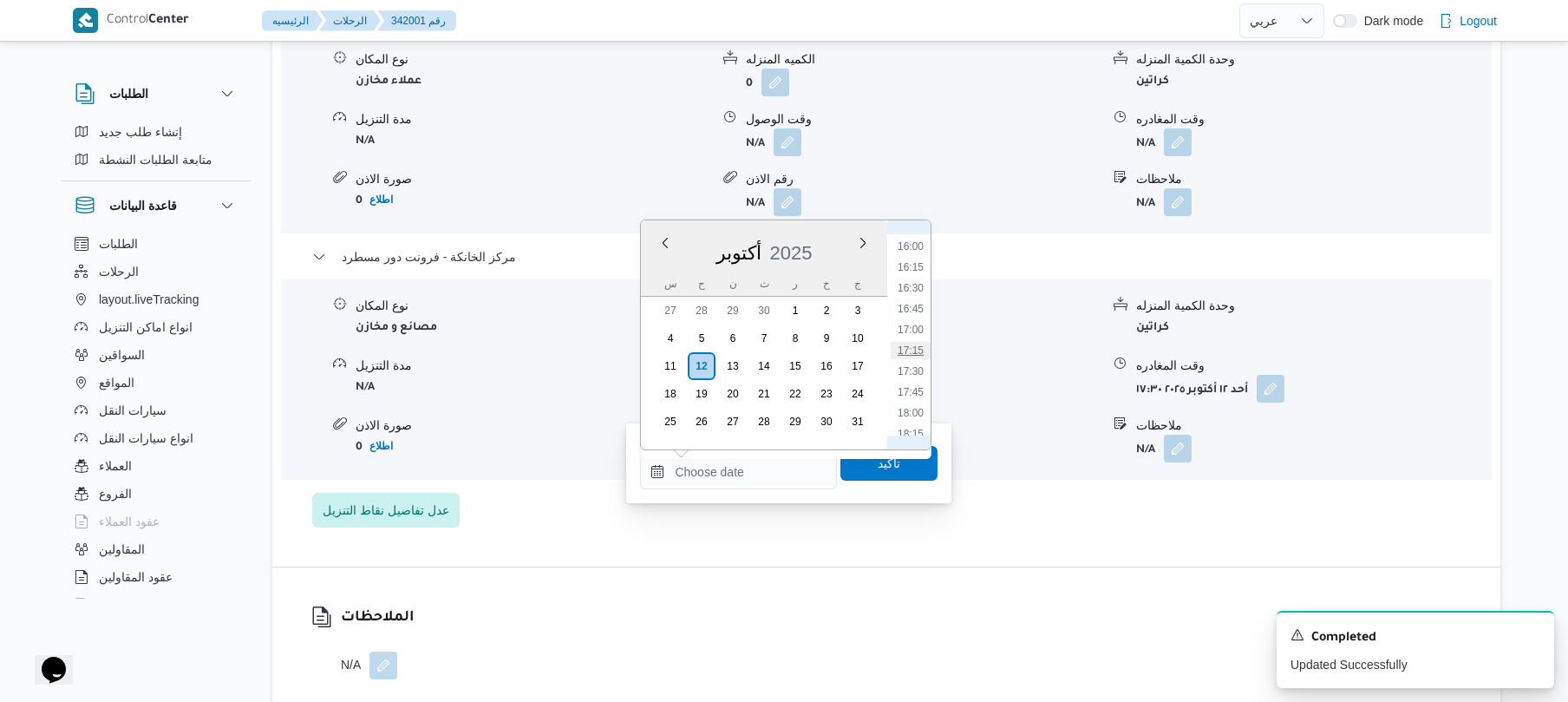
click at [914, 350] on li "17:15" at bounding box center [910, 350] width 40 height 18
type input "١٢/١٠/٢٠٢٥ ١٧:١٥"
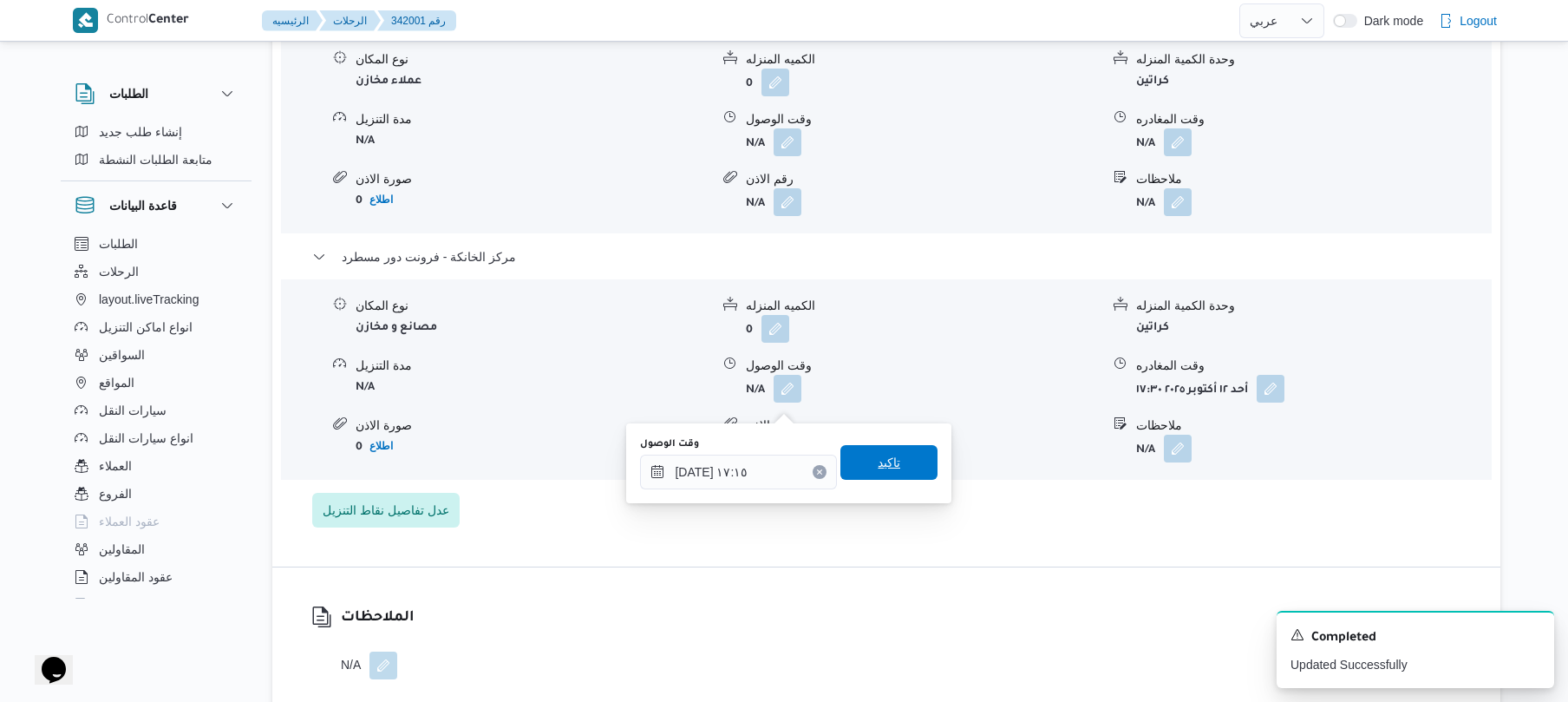
click at [882, 461] on span "تاكيد" at bounding box center [889, 462] width 22 height 21
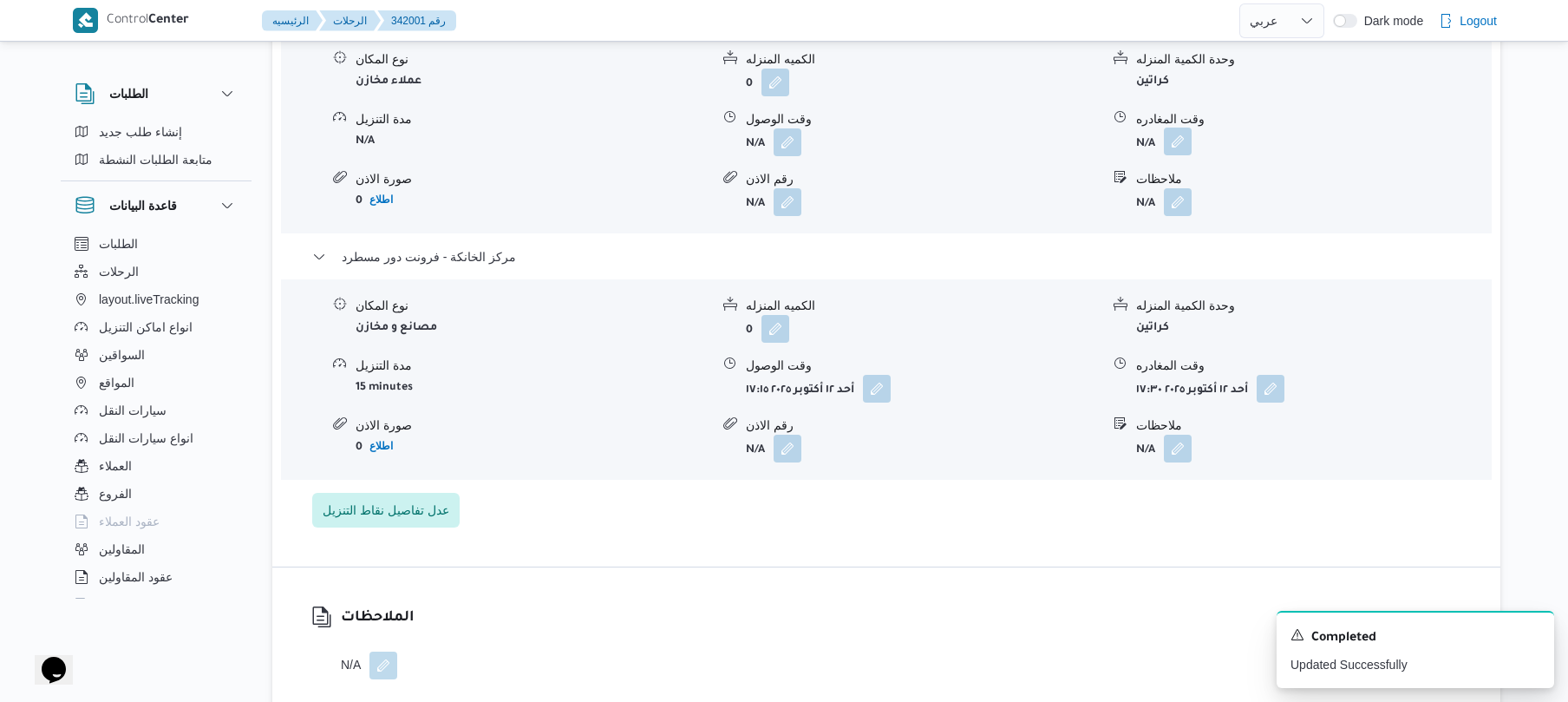
click at [1177, 154] on button "button" at bounding box center [1178, 142] width 28 height 28
click at [906, 118] on div "نوع المكان عملاء مخازن الكميه المنزله 0 وحدة الكمية المنزله كراتين مدة التنزيل …" at bounding box center [887, 133] width 1225 height 197
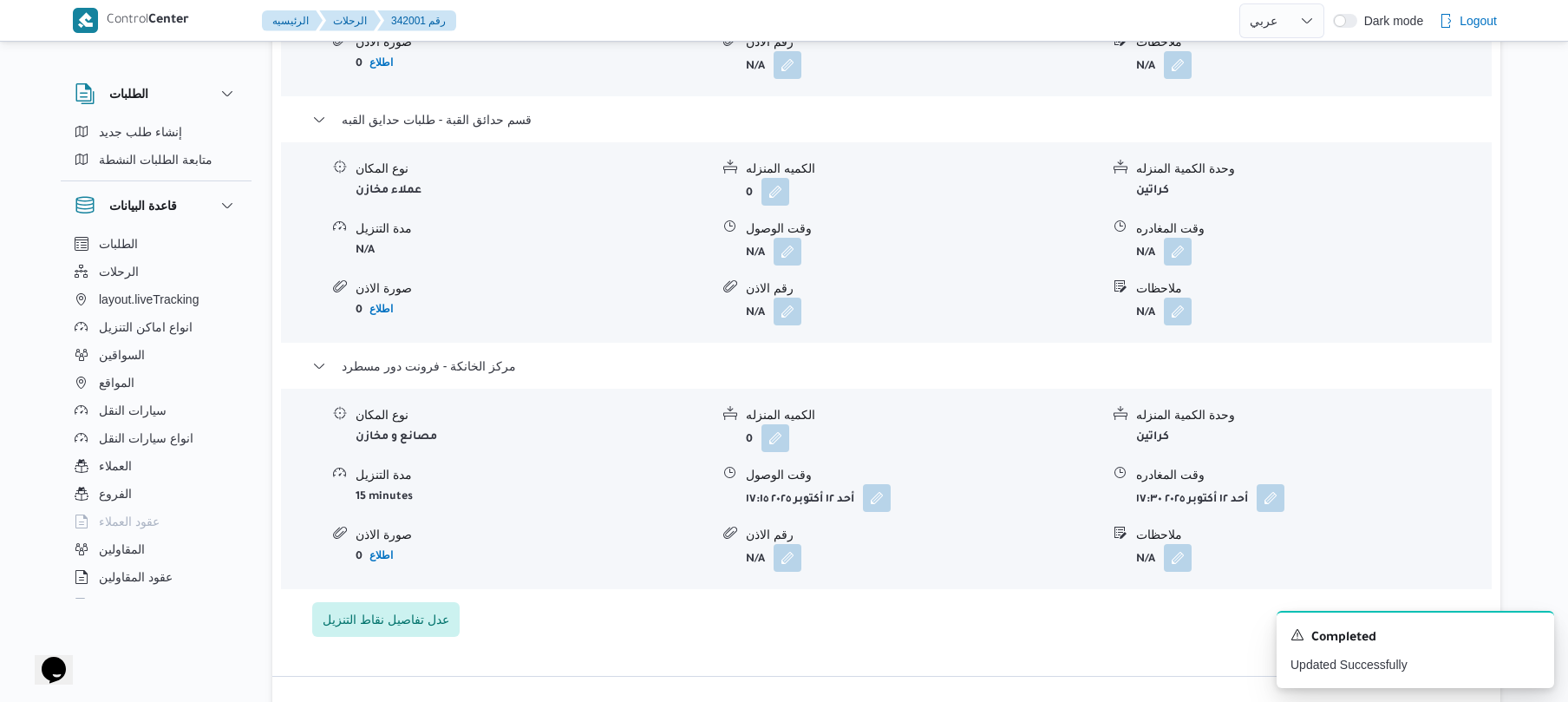
scroll to position [1665, 0]
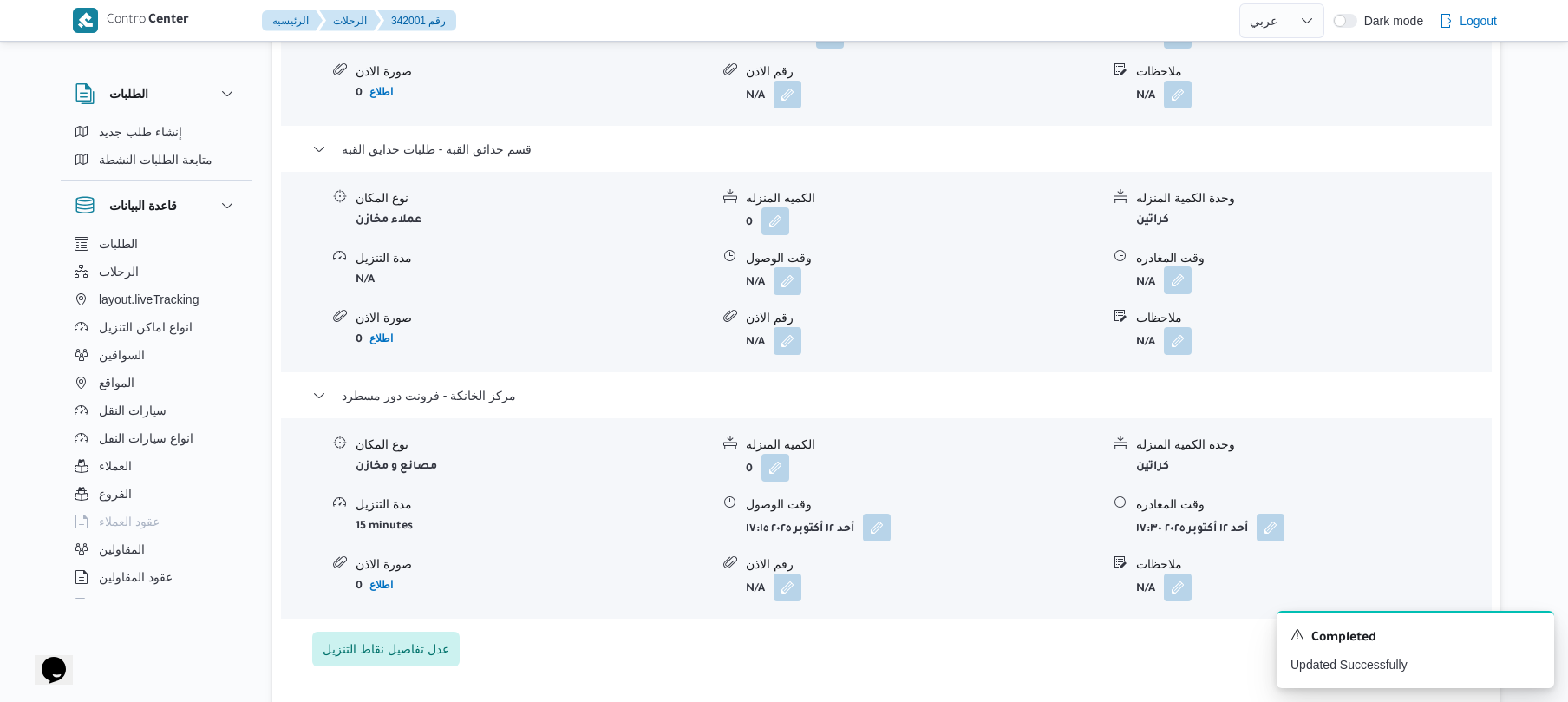
click at [1178, 294] on button "button" at bounding box center [1178, 280] width 28 height 28
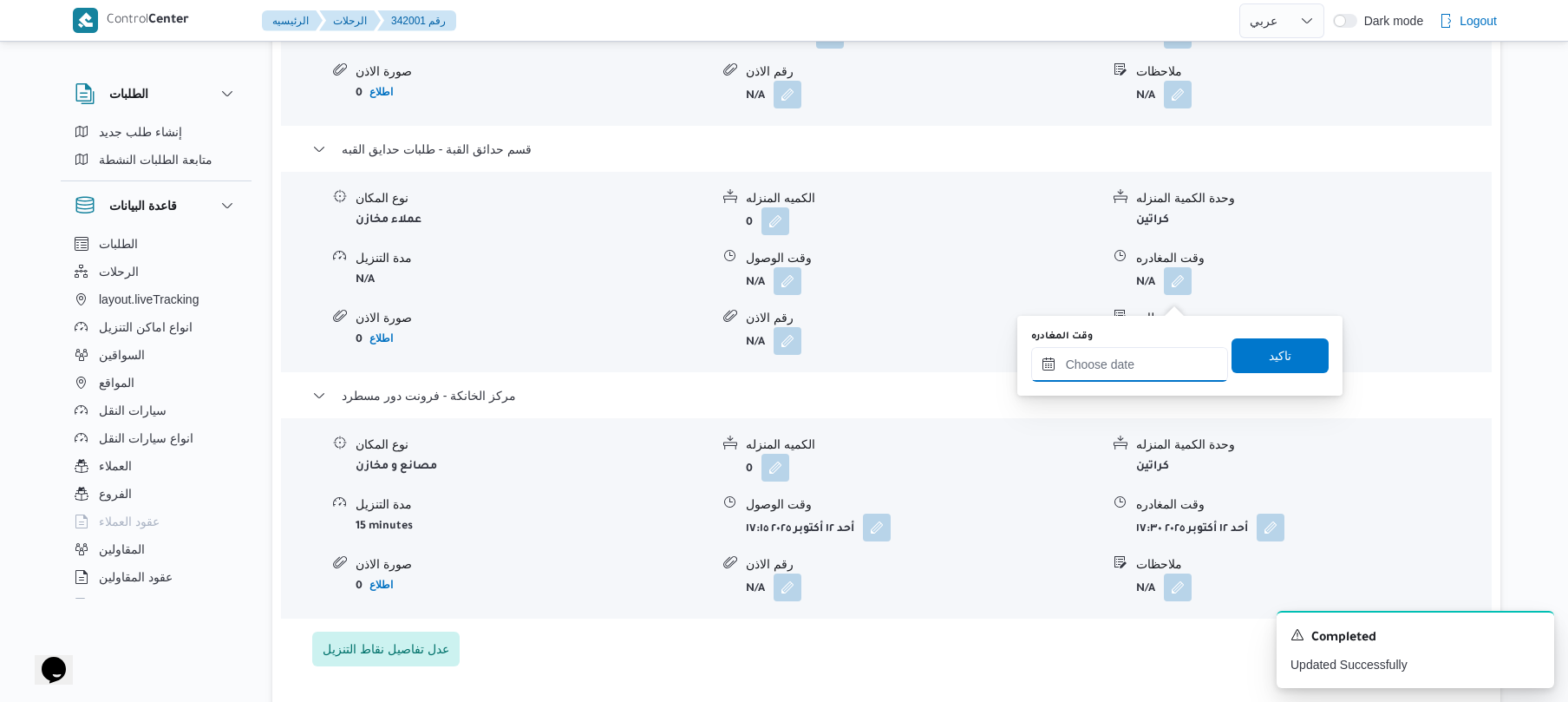
click at [1132, 358] on input "وقت المغادره" at bounding box center [1129, 364] width 197 height 35
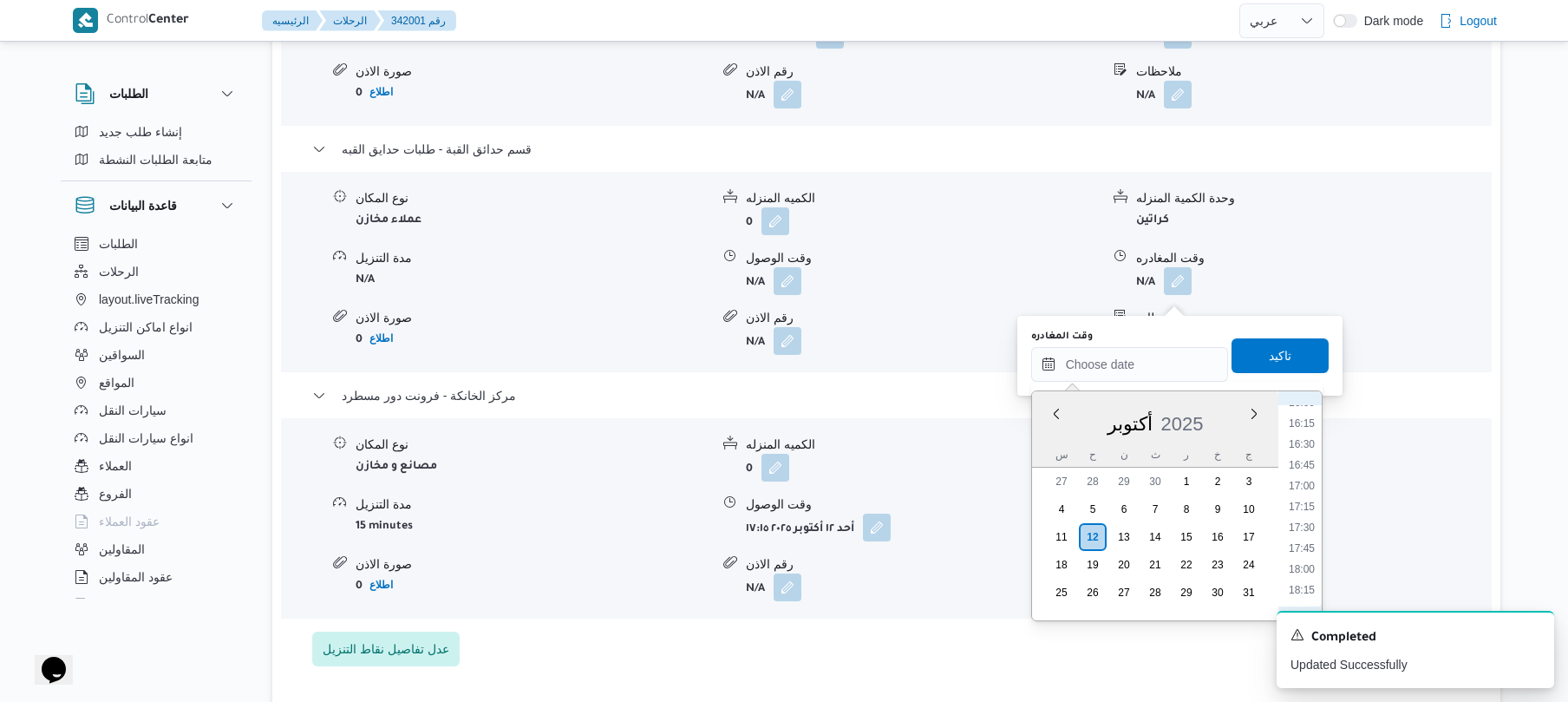
scroll to position [1329, 0]
click at [1304, 483] on li "16:45" at bounding box center [1301, 479] width 40 height 18
type input "١٢/١٠/٢٠٢٥ ١٦:٤٥"
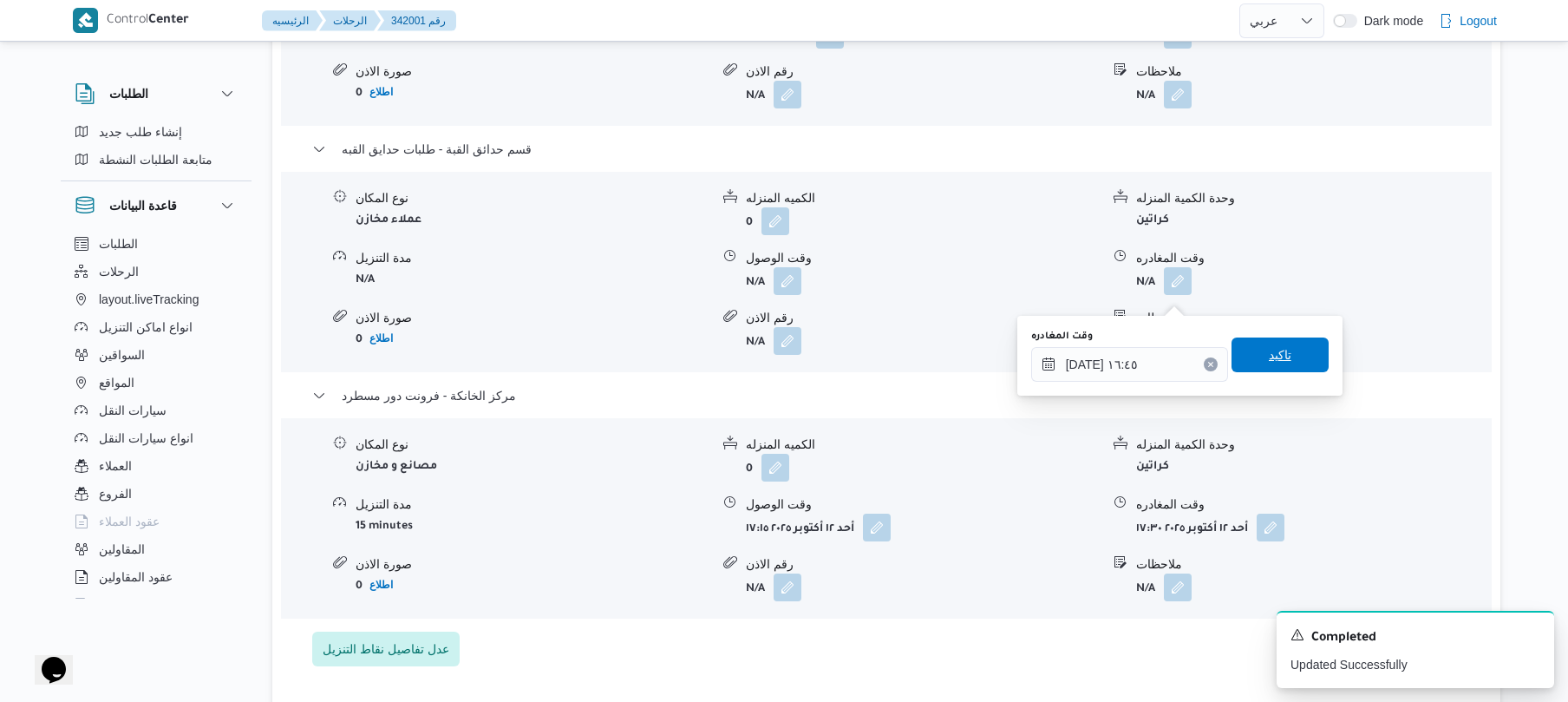
click at [1265, 341] on span "تاكيد" at bounding box center [1280, 354] width 97 height 35
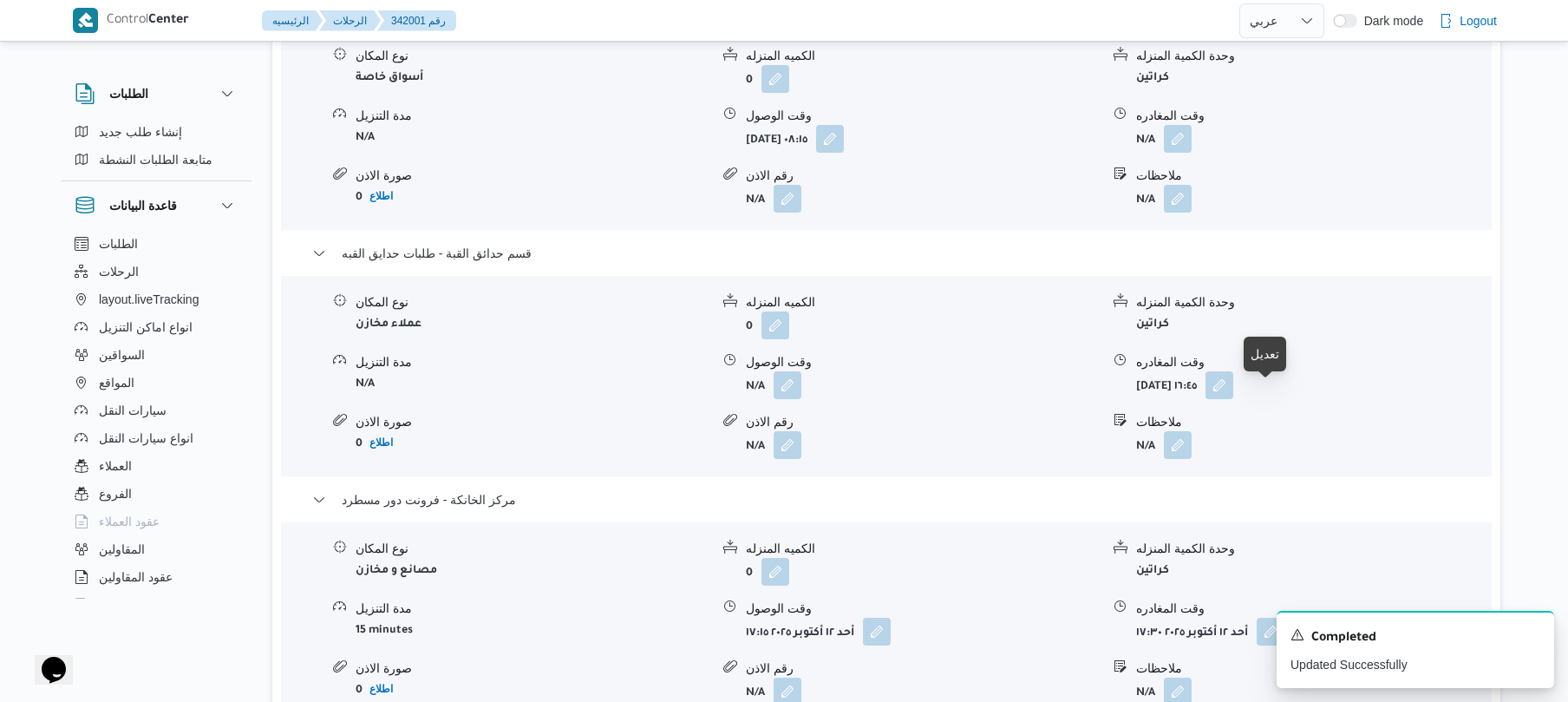
scroll to position [1526, 0]
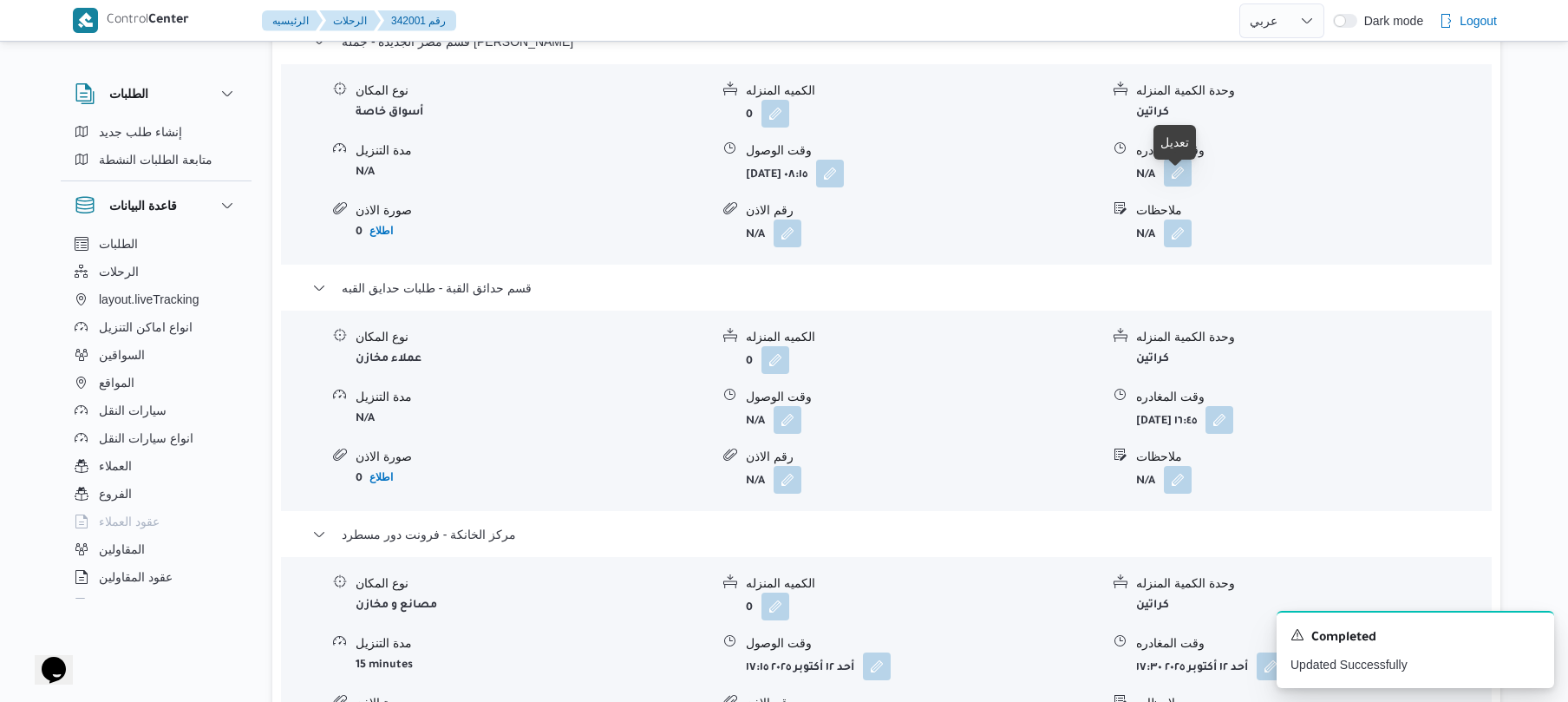
click at [1169, 187] on button "button" at bounding box center [1178, 173] width 28 height 28
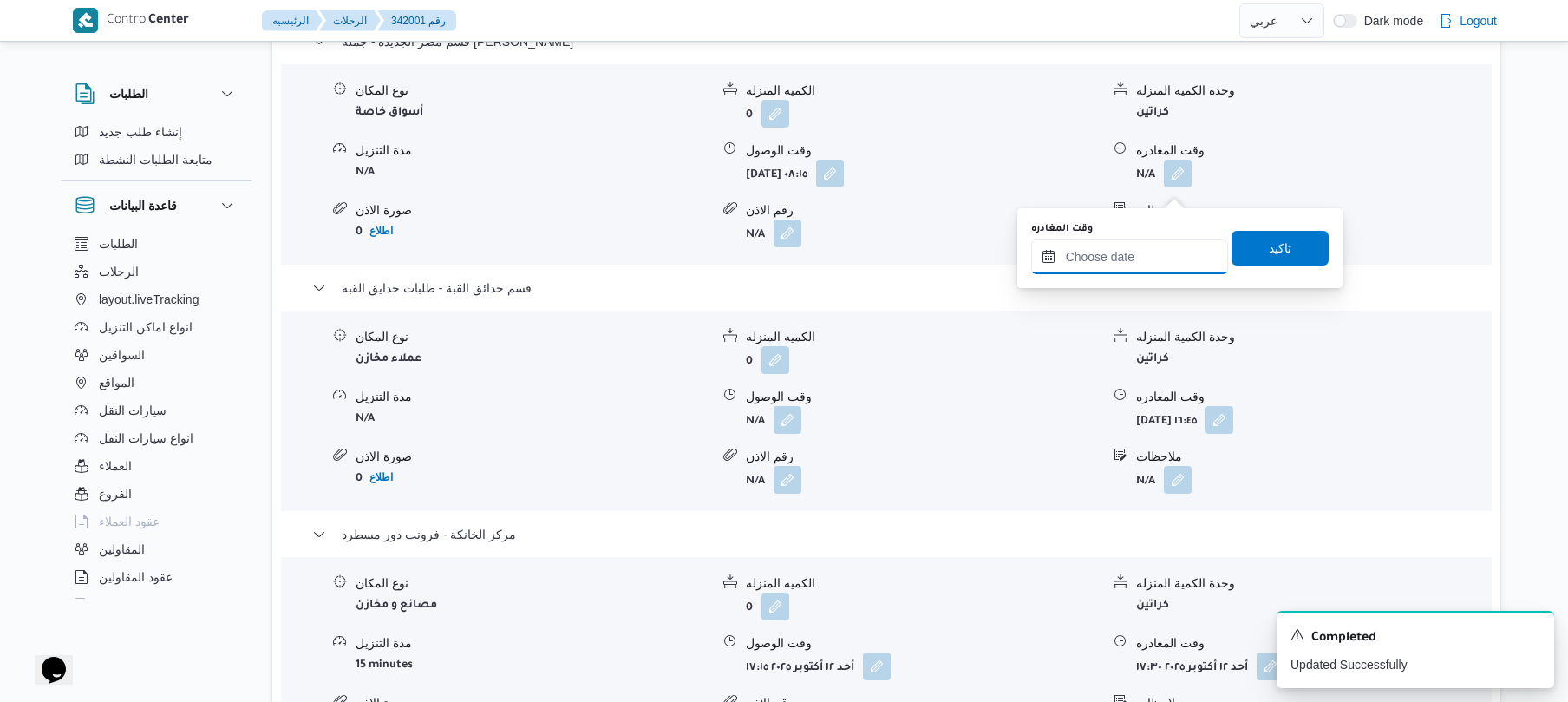
click at [1132, 246] on input "وقت المغادره" at bounding box center [1129, 256] width 197 height 35
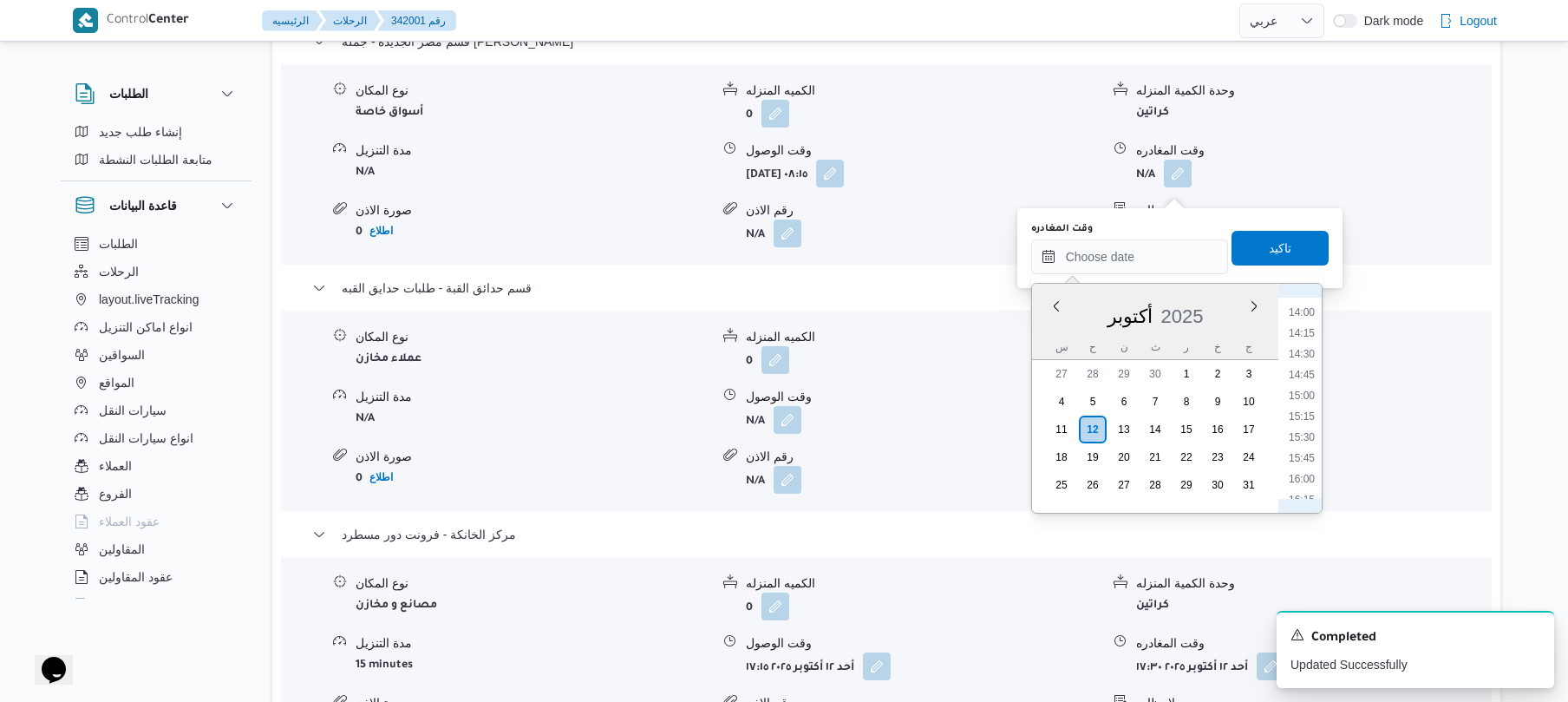
scroll to position [990, 0]
click at [1309, 321] on li "12:00" at bounding box center [1301, 316] width 40 height 18
type input "١٢/١٠/٢٠٢٥ ١٢:٠٠"
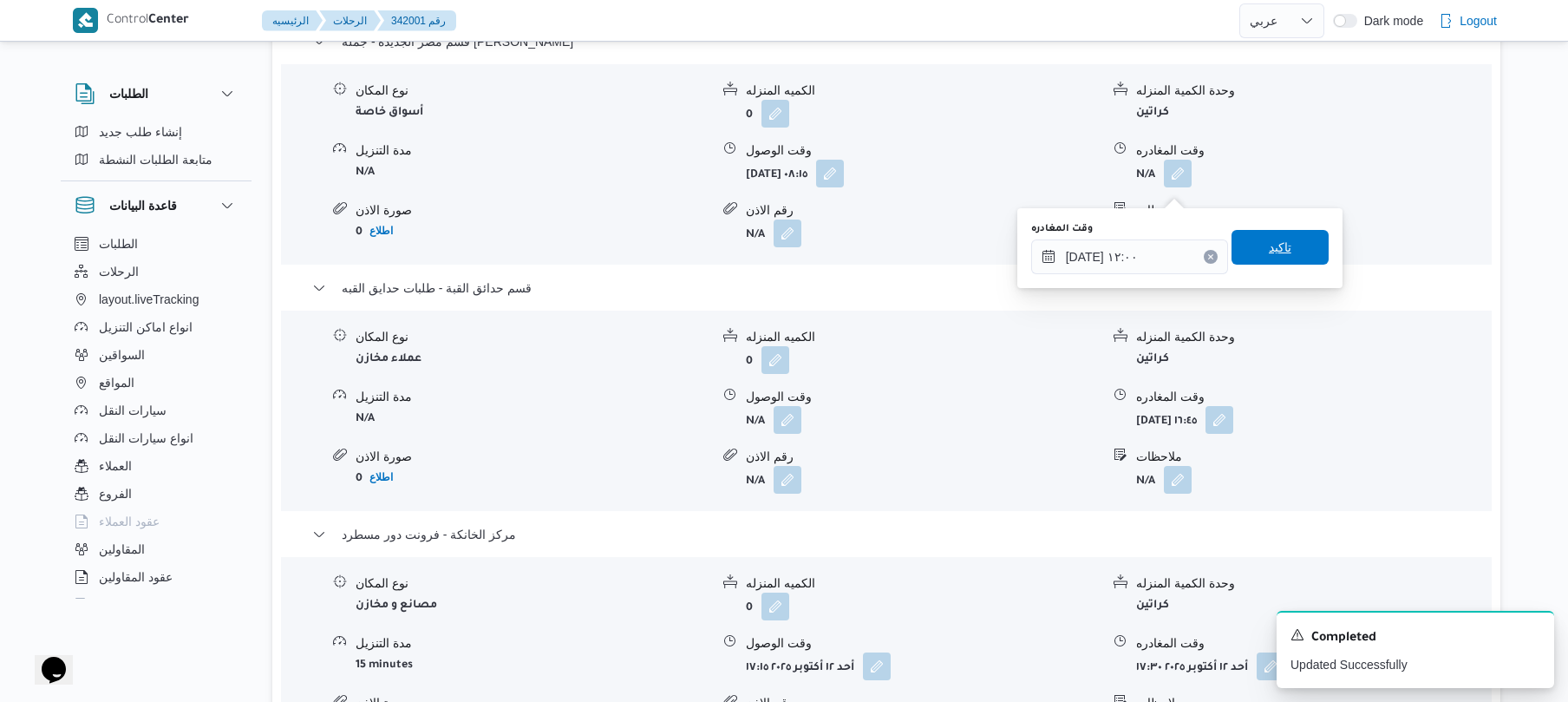
click at [1268, 244] on span "تاكيد" at bounding box center [1280, 247] width 22 height 21
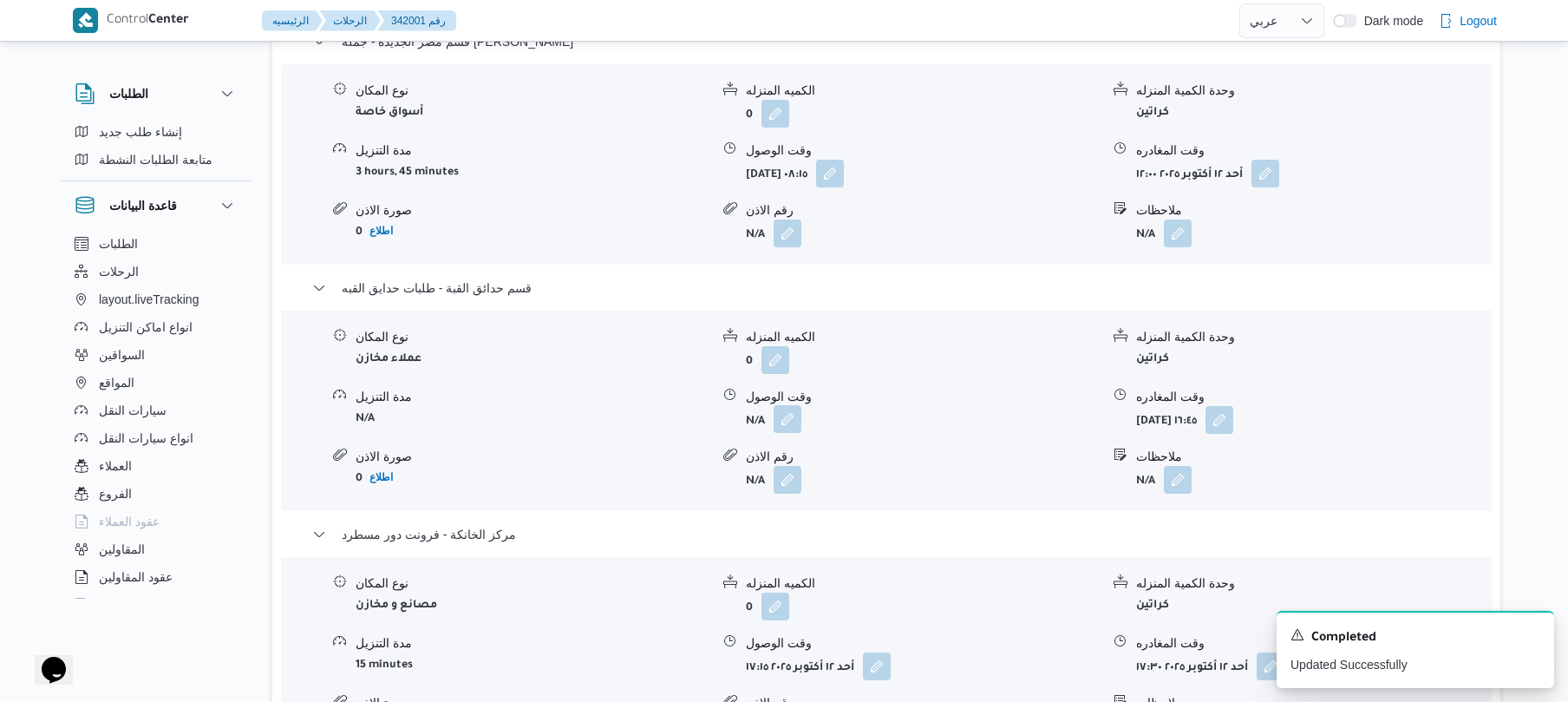
click at [785, 431] on button "button" at bounding box center [788, 419] width 28 height 28
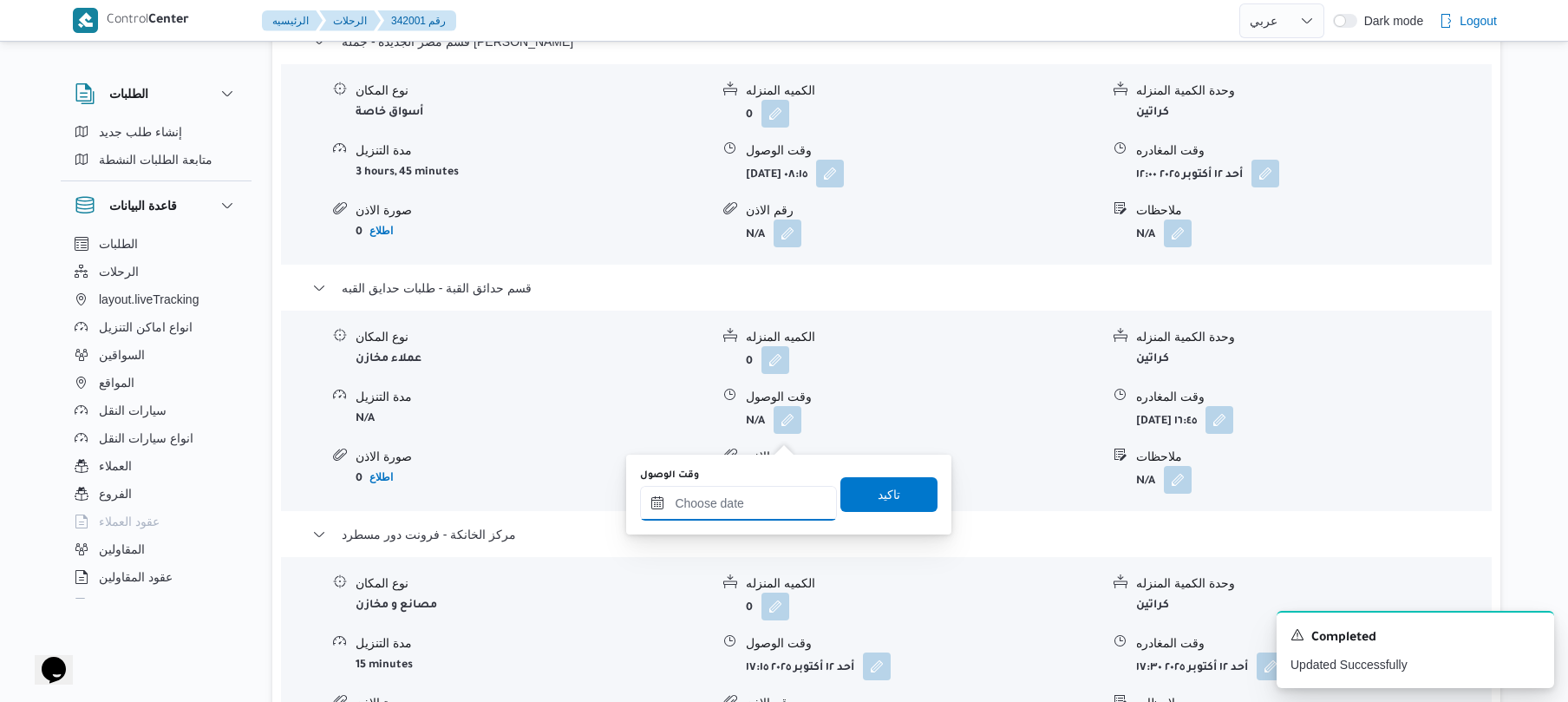
click at [753, 493] on input "وقت الوصول" at bounding box center [738, 502] width 197 height 35
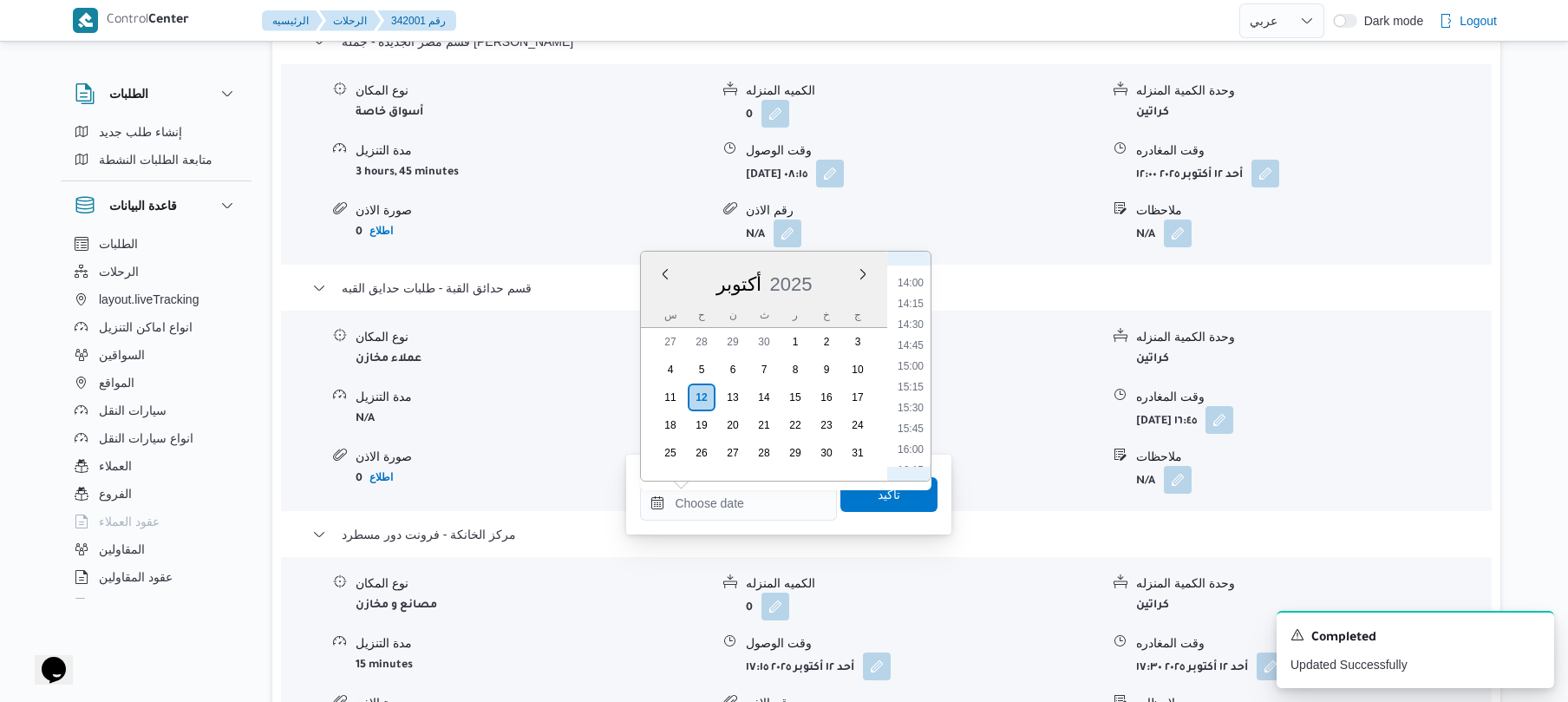
scroll to position [986, 0]
click at [916, 309] on li "12:15" at bounding box center [910, 308] width 40 height 18
type input "١٢/١٠/٢٠٢٥ ١٢:١٥"
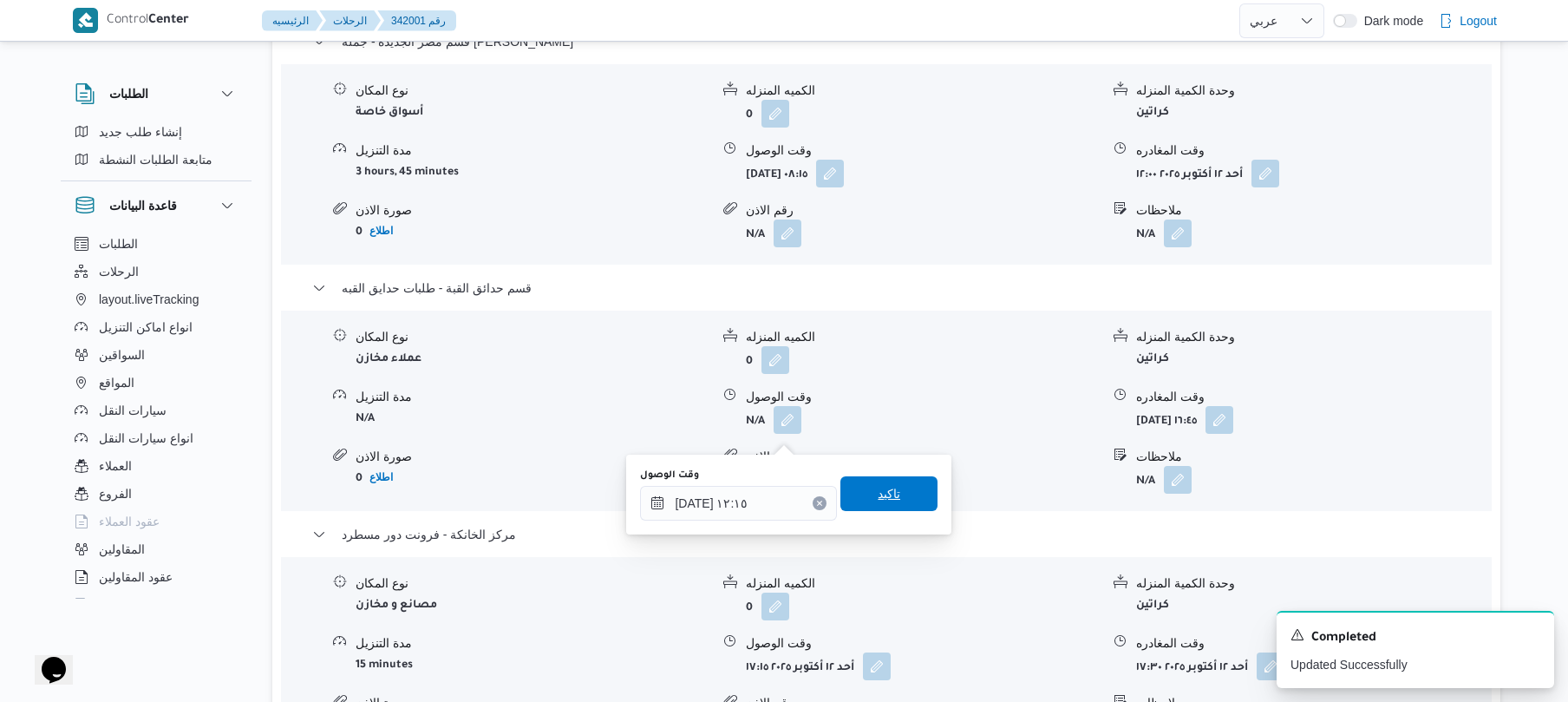
click at [877, 497] on span "تاكيد" at bounding box center [889, 494] width 22 height 21
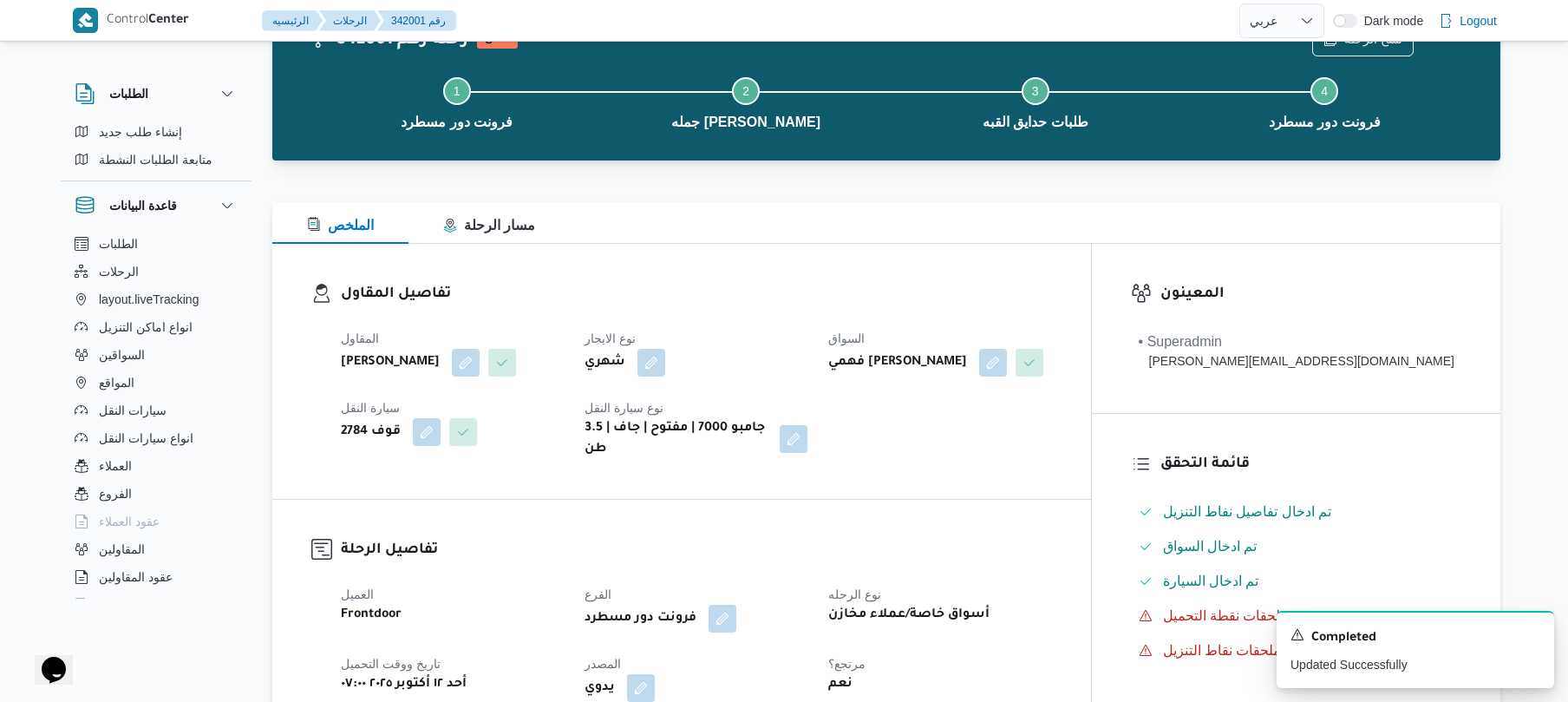
scroll to position [0, 0]
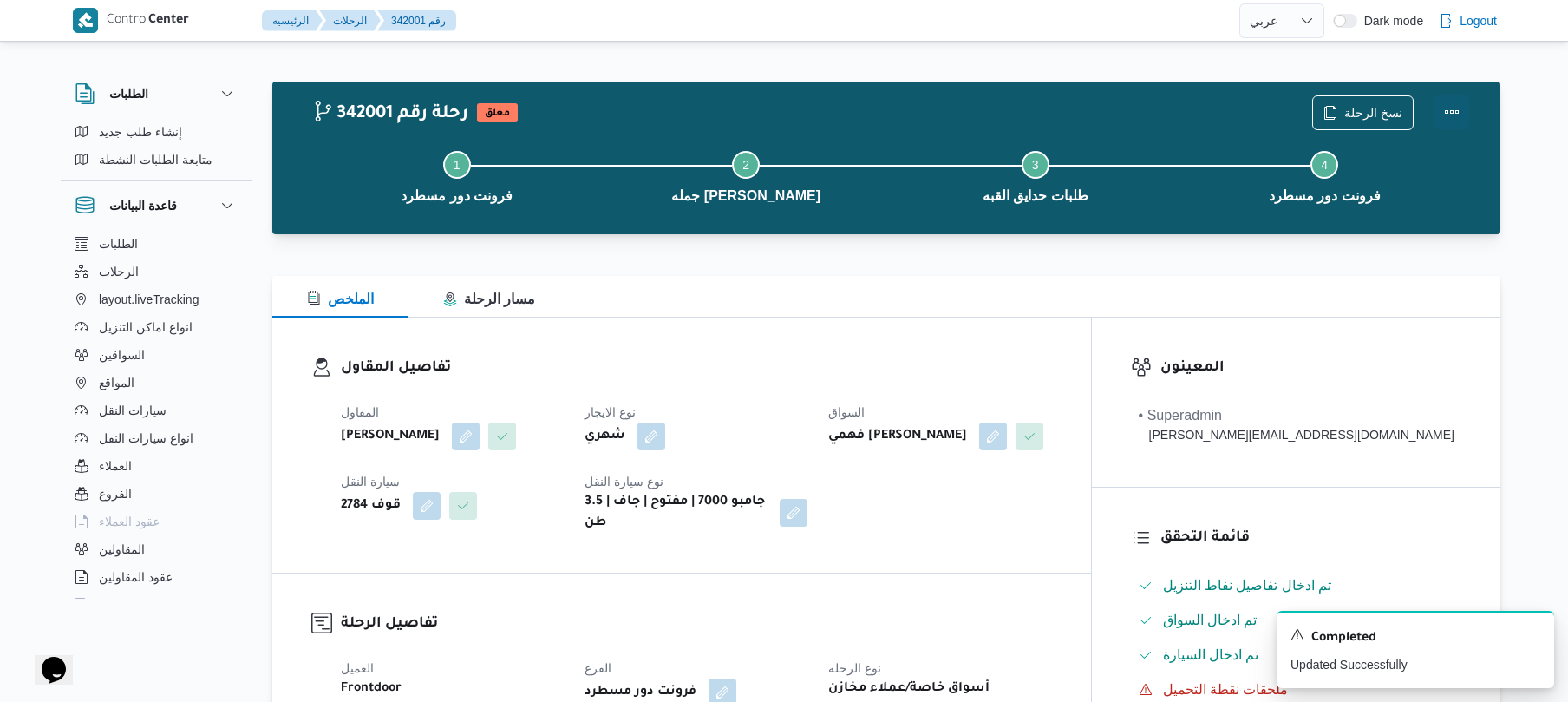
click at [1458, 98] on button "Actions" at bounding box center [1451, 111] width 35 height 35
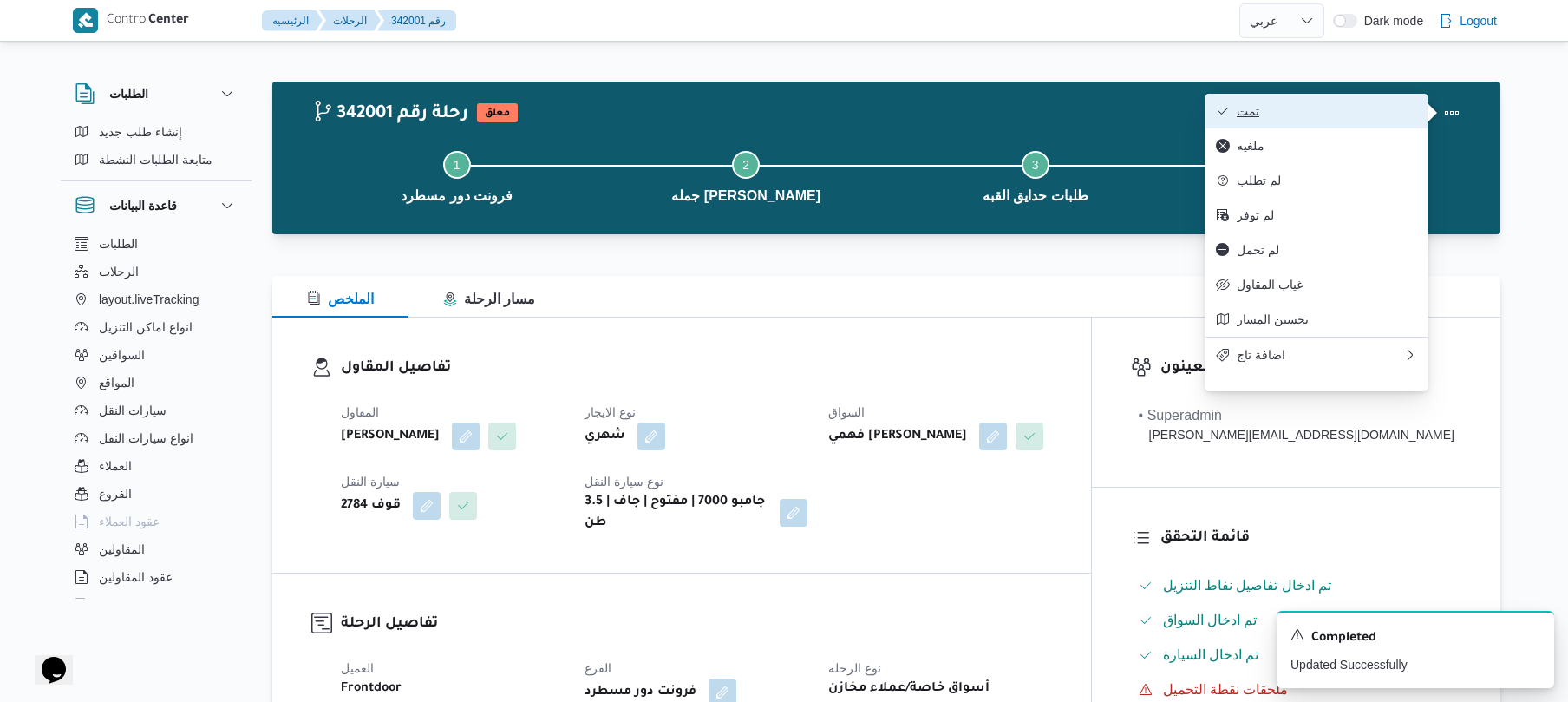
click at [1332, 116] on span "تمت" at bounding box center [1326, 110] width 180 height 14
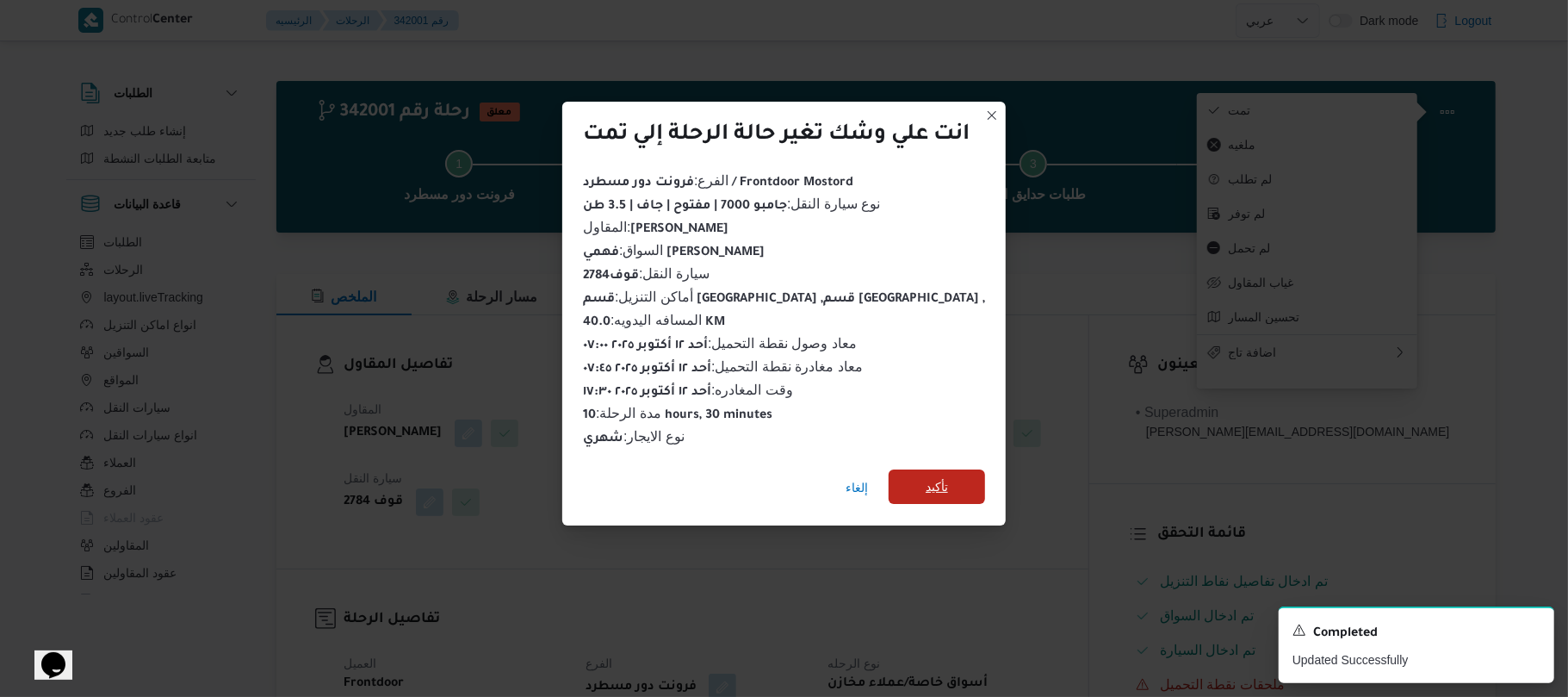
click at [948, 476] on span "تأكيد" at bounding box center [937, 487] width 22 height 20
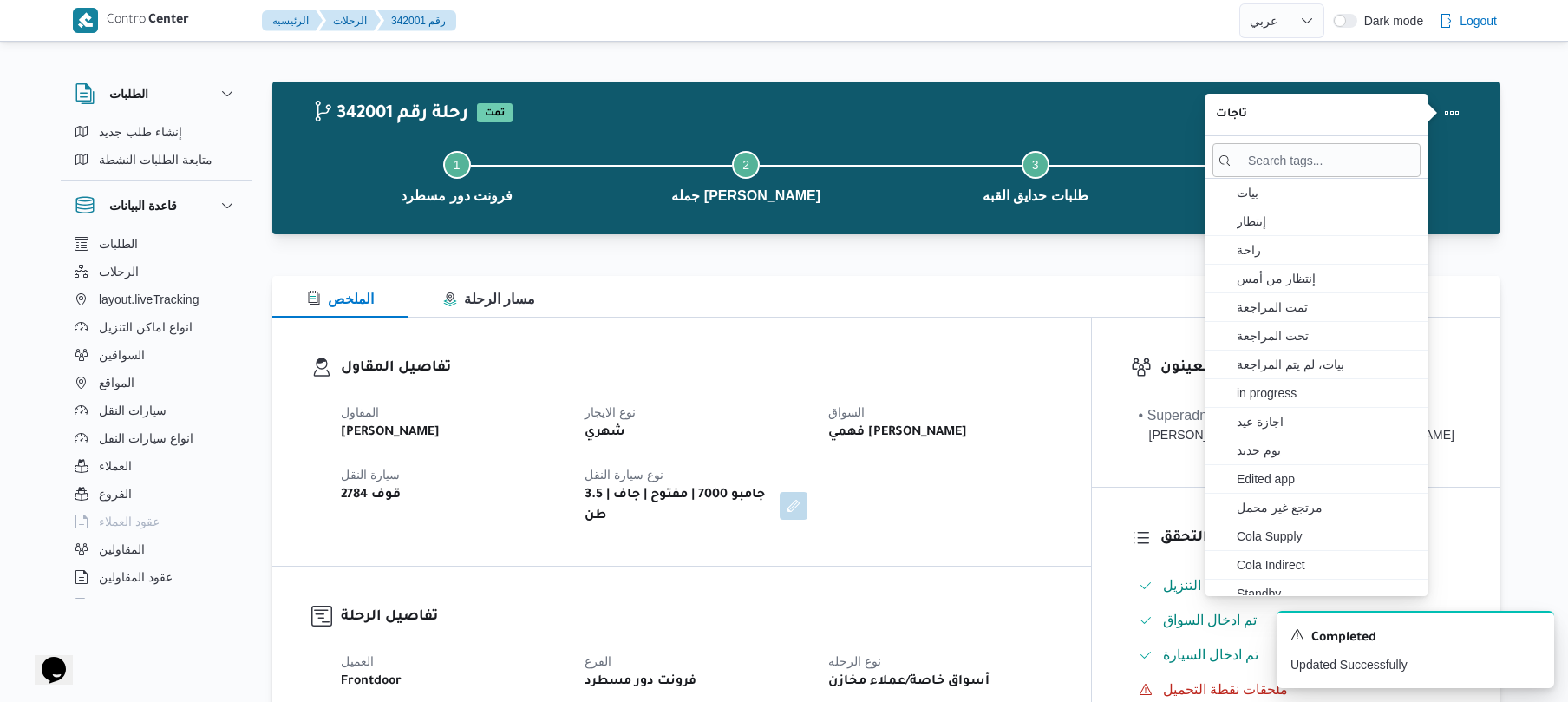
click at [1009, 306] on div "الملخص مسار الرحلة" at bounding box center [887, 296] width 1228 height 42
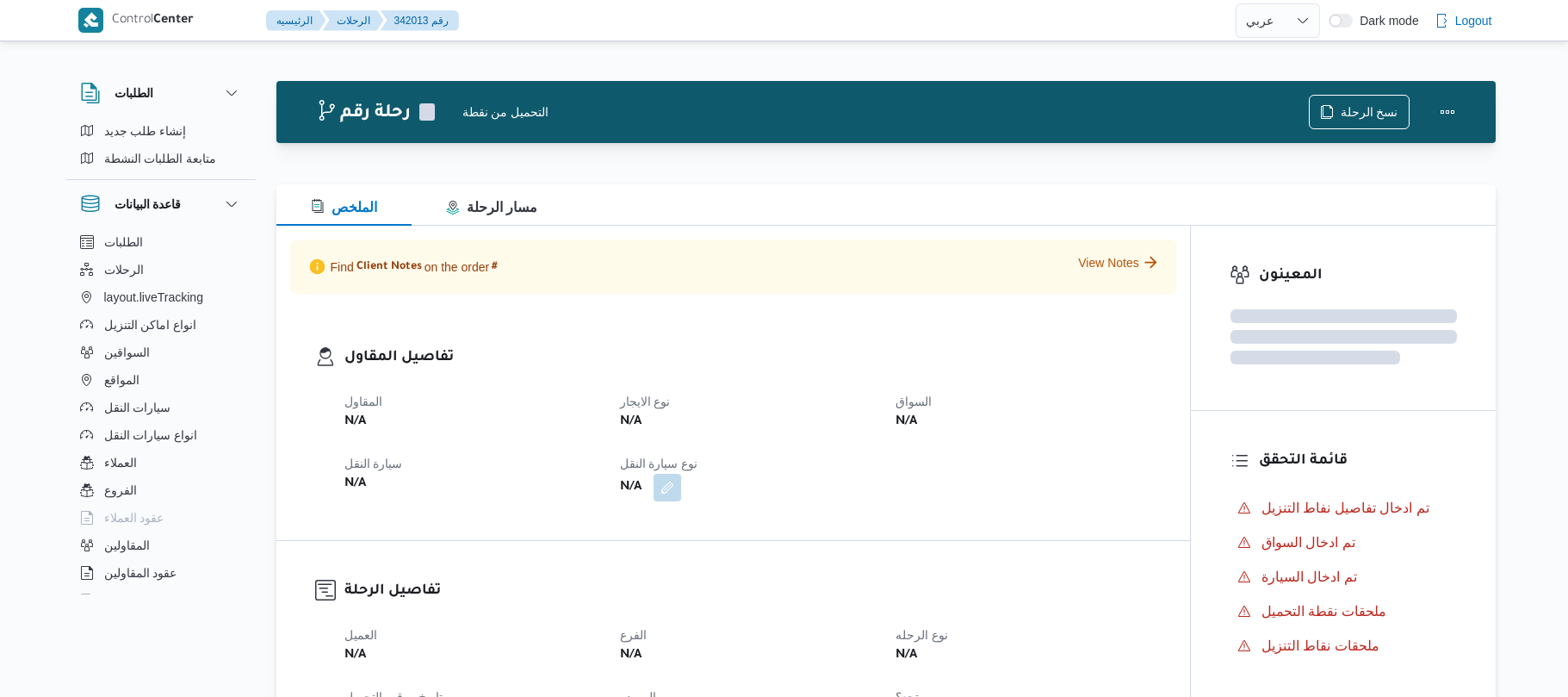
select select "ar"
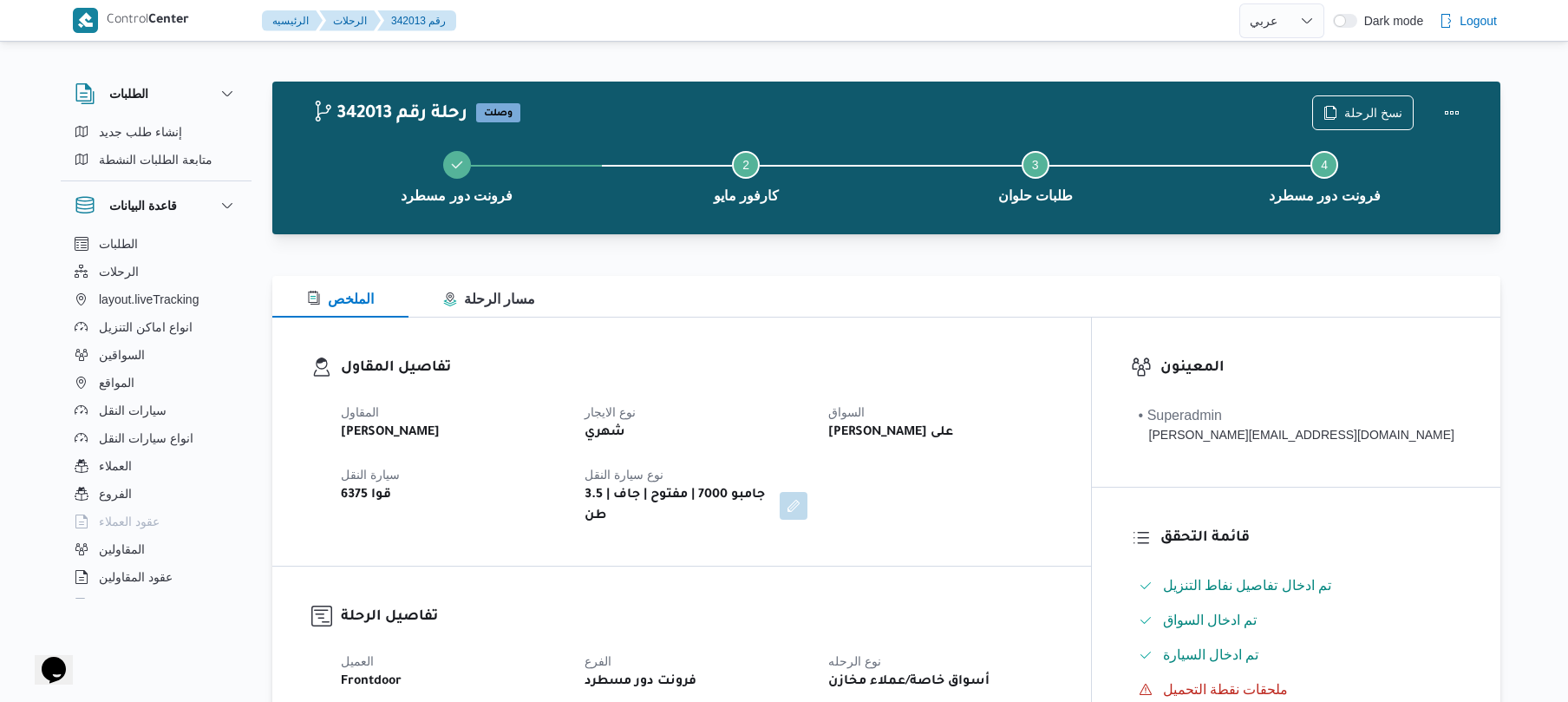
click at [1066, 255] on div at bounding box center [887, 265] width 1228 height 21
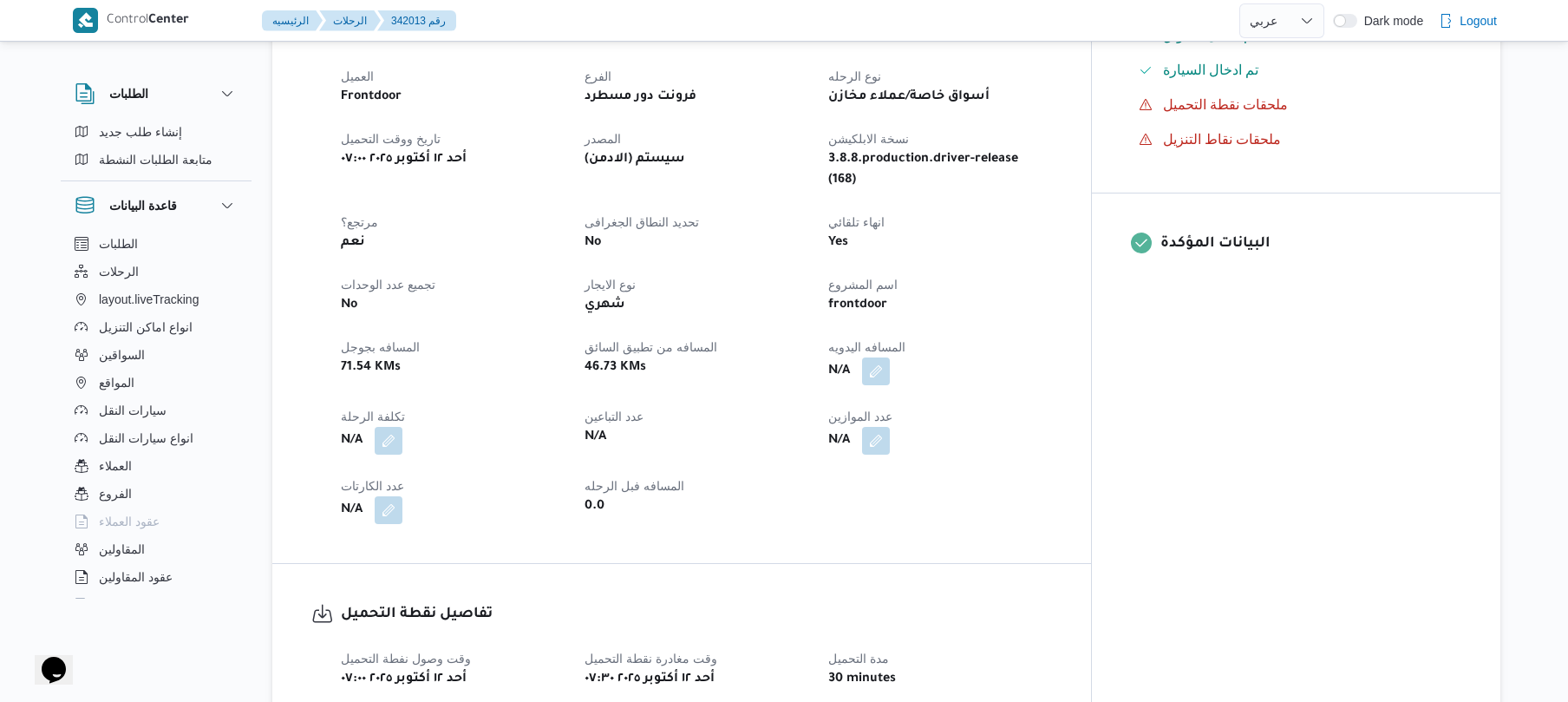
scroll to position [833, 0]
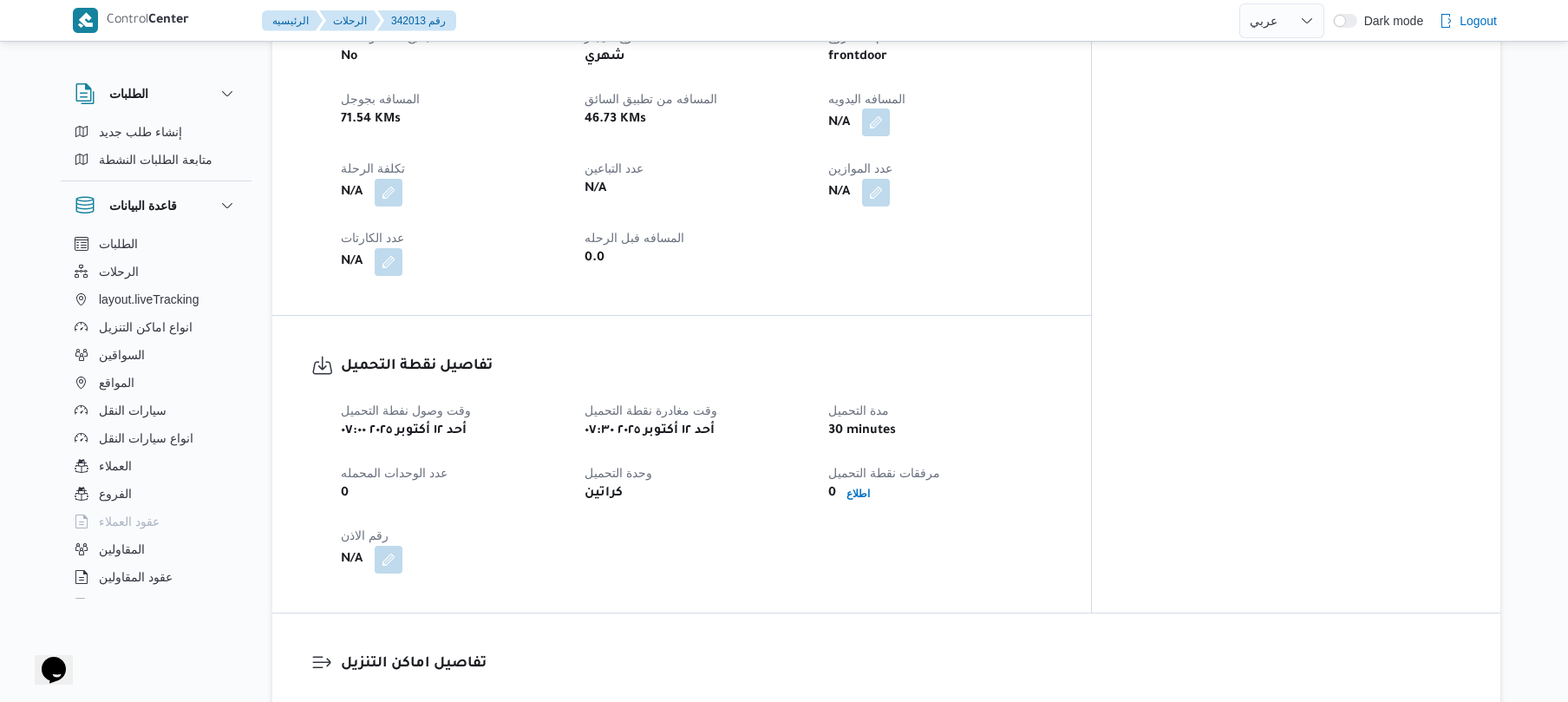
click at [889, 108] on button "button" at bounding box center [876, 122] width 28 height 28
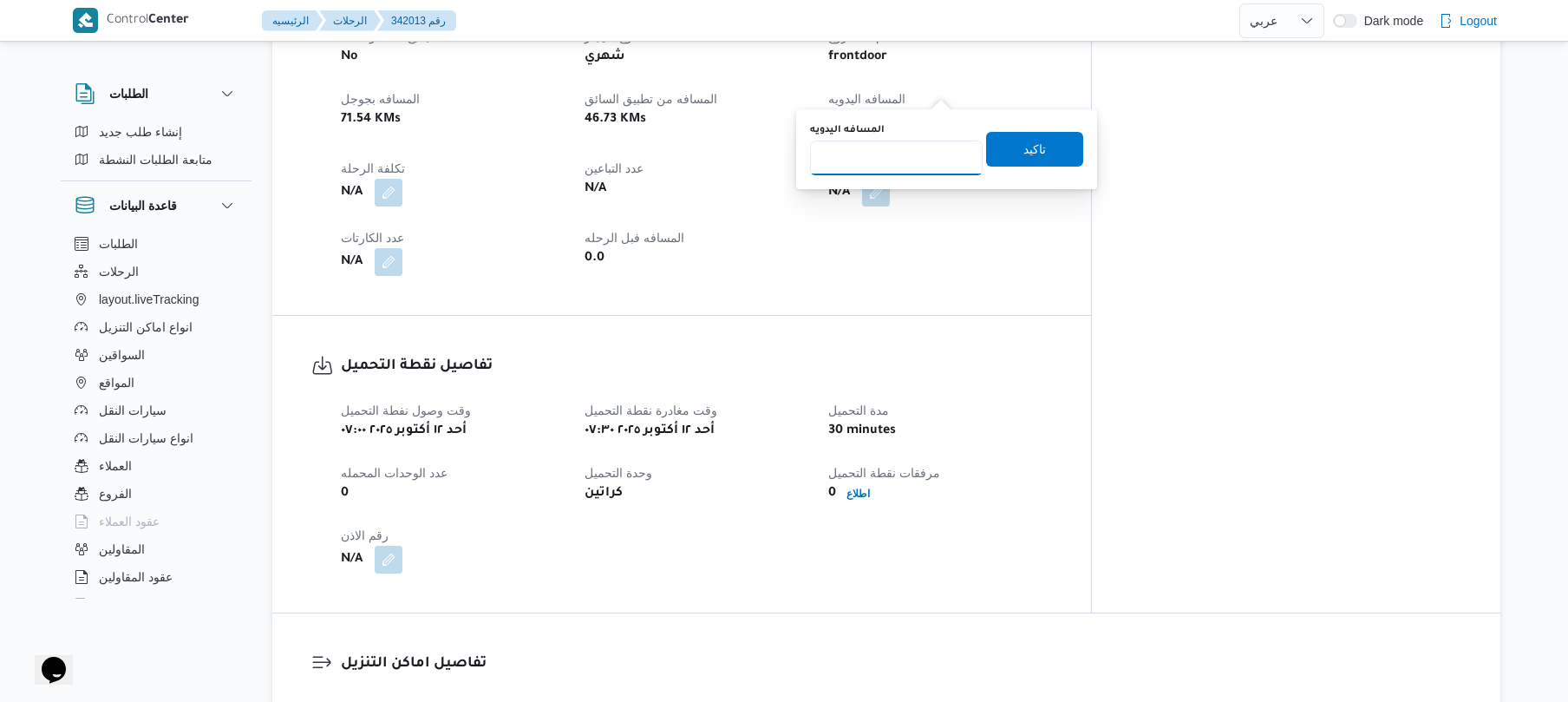
click at [916, 157] on input "المسافه اليدويه" at bounding box center [896, 158] width 173 height 35
type input "115"
click at [1047, 156] on span "تاكيد" at bounding box center [1034, 147] width 97 height 35
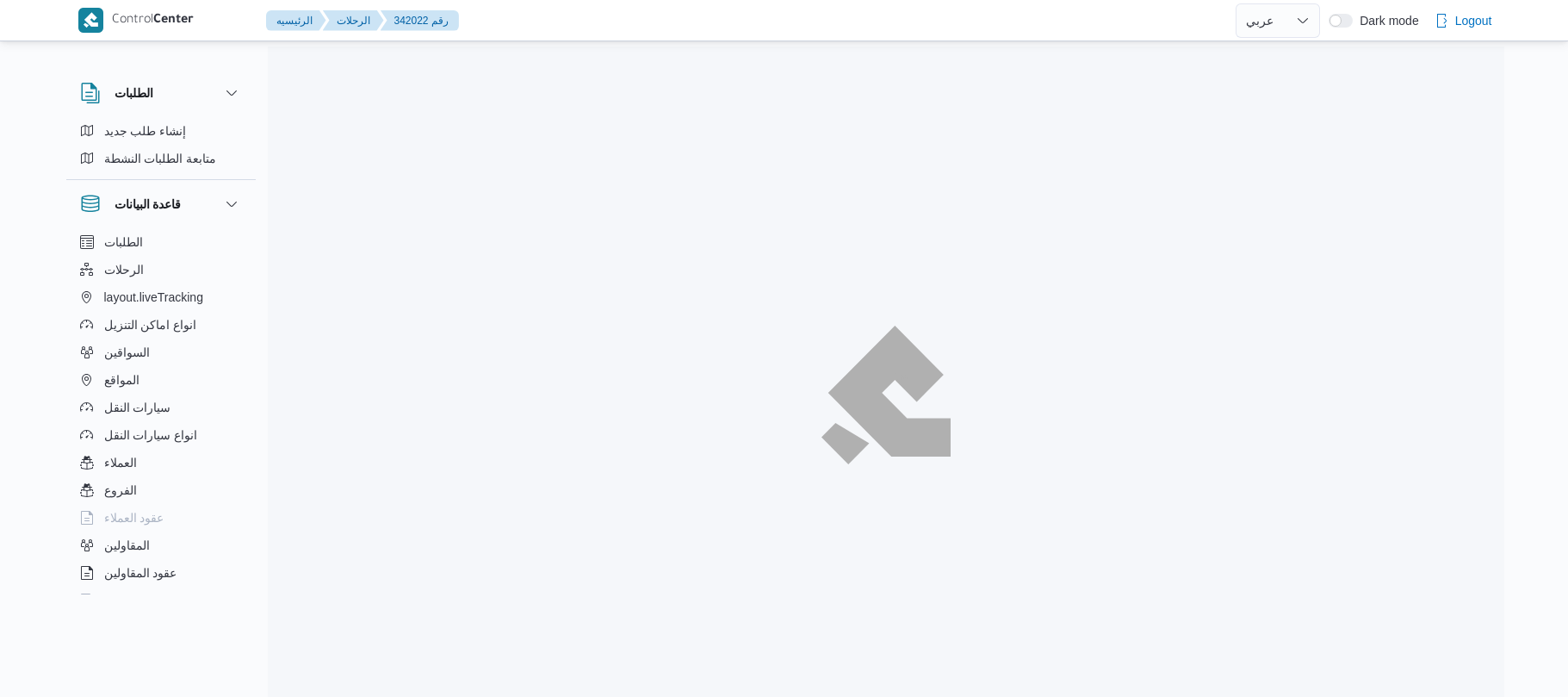
select select "ar"
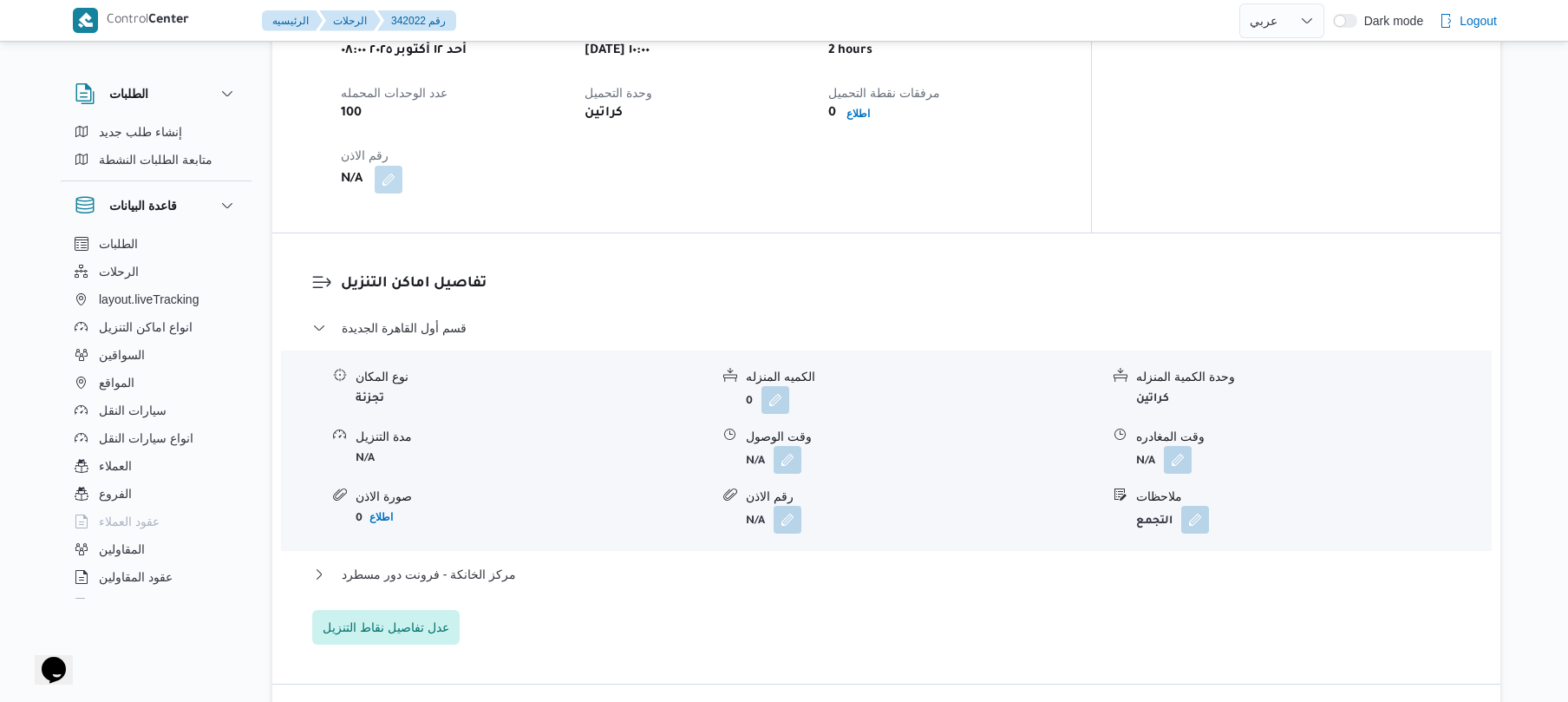
scroll to position [1274, 0]
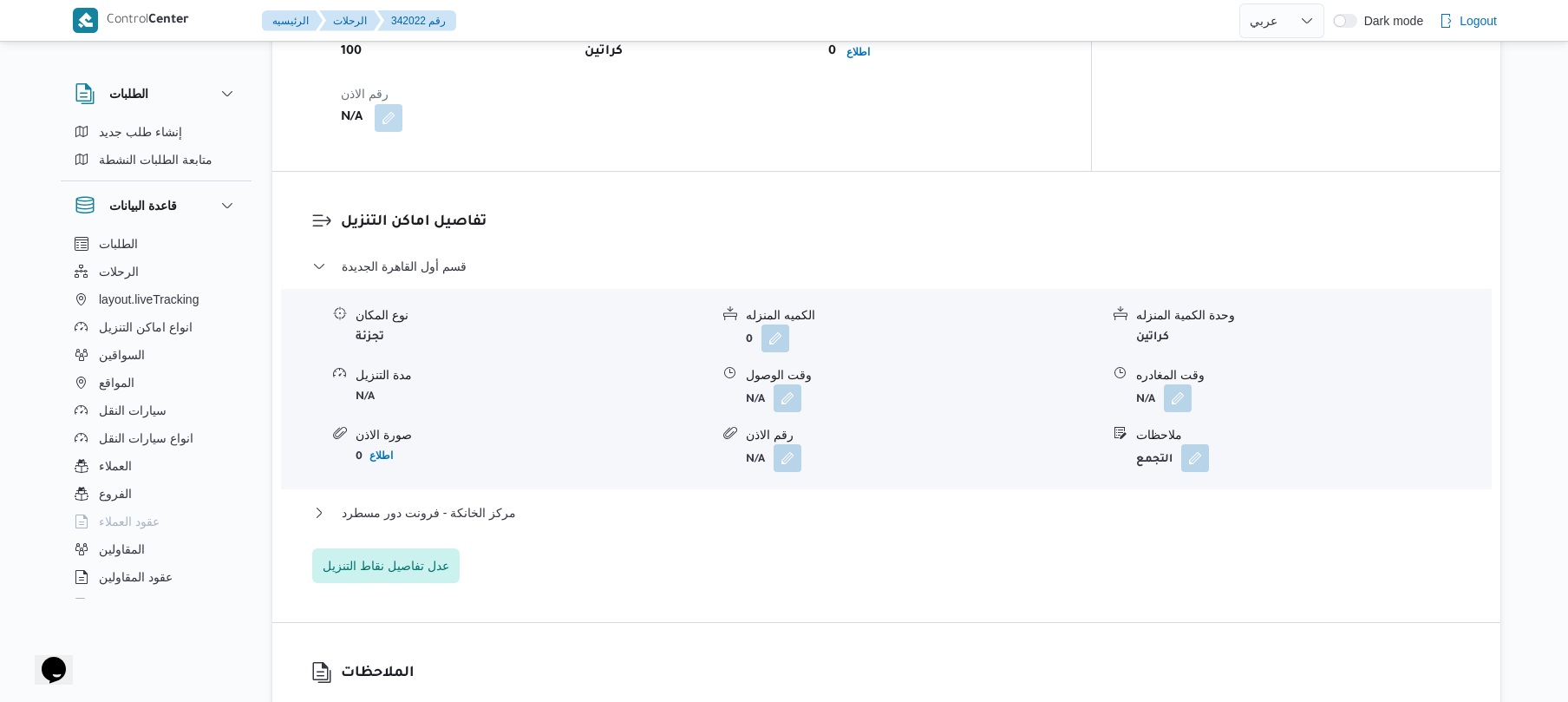
click at [913, 172] on div "تفاصيل اماكن التنزيل قسم أول القاهرة الجديدة نوع المكان تجزئة الكميه المنزله 0 …" at bounding box center [887, 397] width 1228 height 450
click at [794, 135] on div "تفاصيل نقطة التحميل وقت وصول نفطة التحميل [DATE] ٠٨:٠٠ وقت مغادرة نقطة التحميل …" at bounding box center [681, 22] width 819 height 297
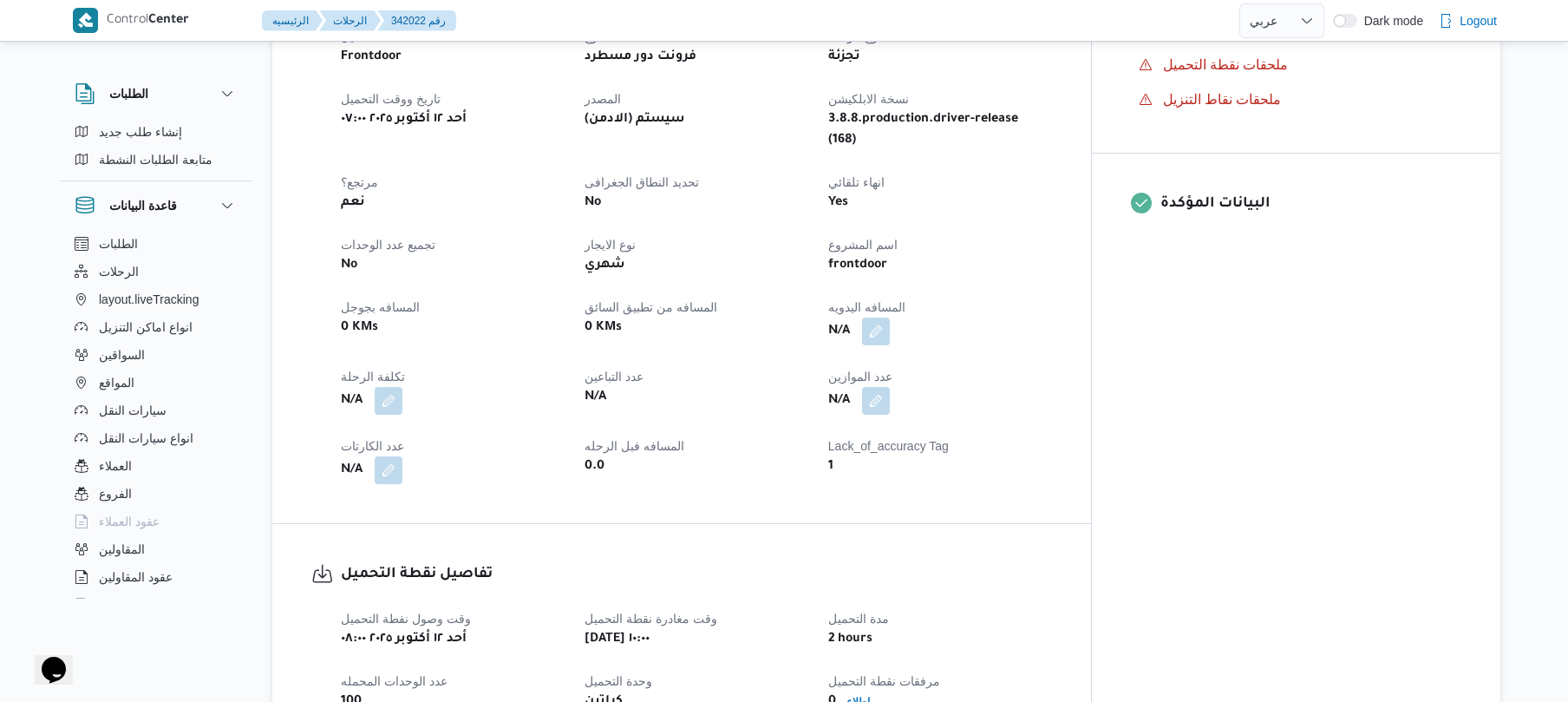
scroll to position [534, 0]
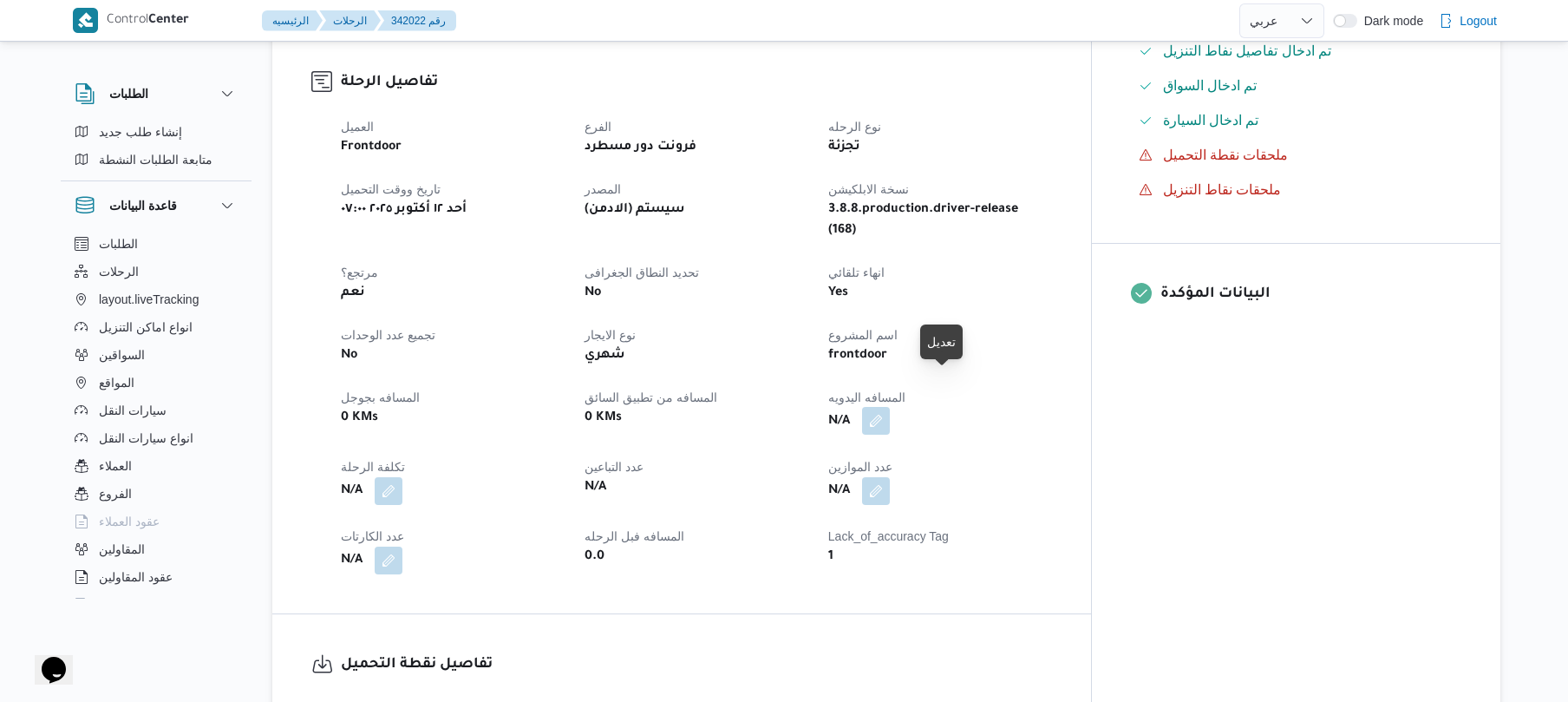
click at [889, 407] on button "button" at bounding box center [876, 421] width 28 height 28
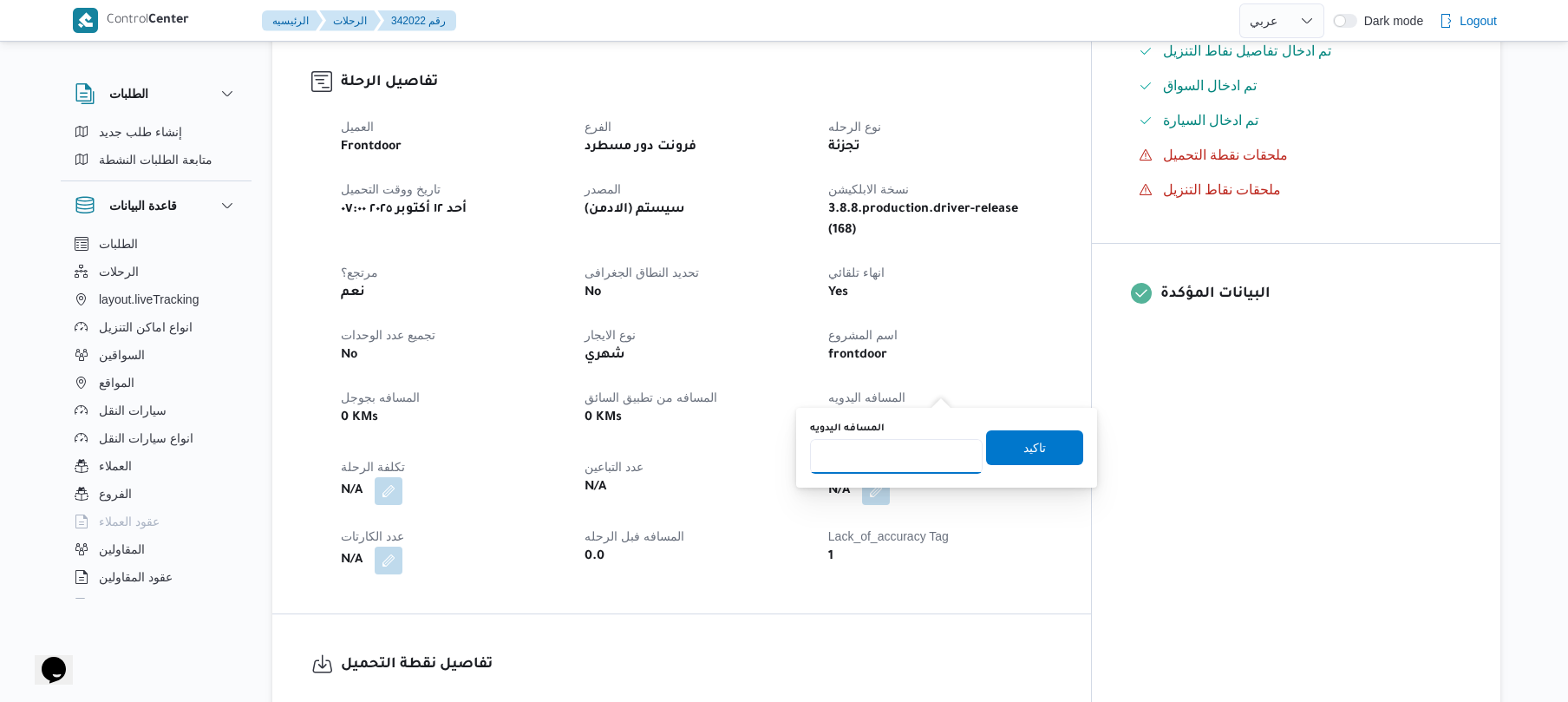
click at [877, 456] on input "المسافه اليدويه" at bounding box center [896, 456] width 173 height 35
type input "95"
click at [1031, 446] on span "تاكيد" at bounding box center [1034, 446] width 22 height 21
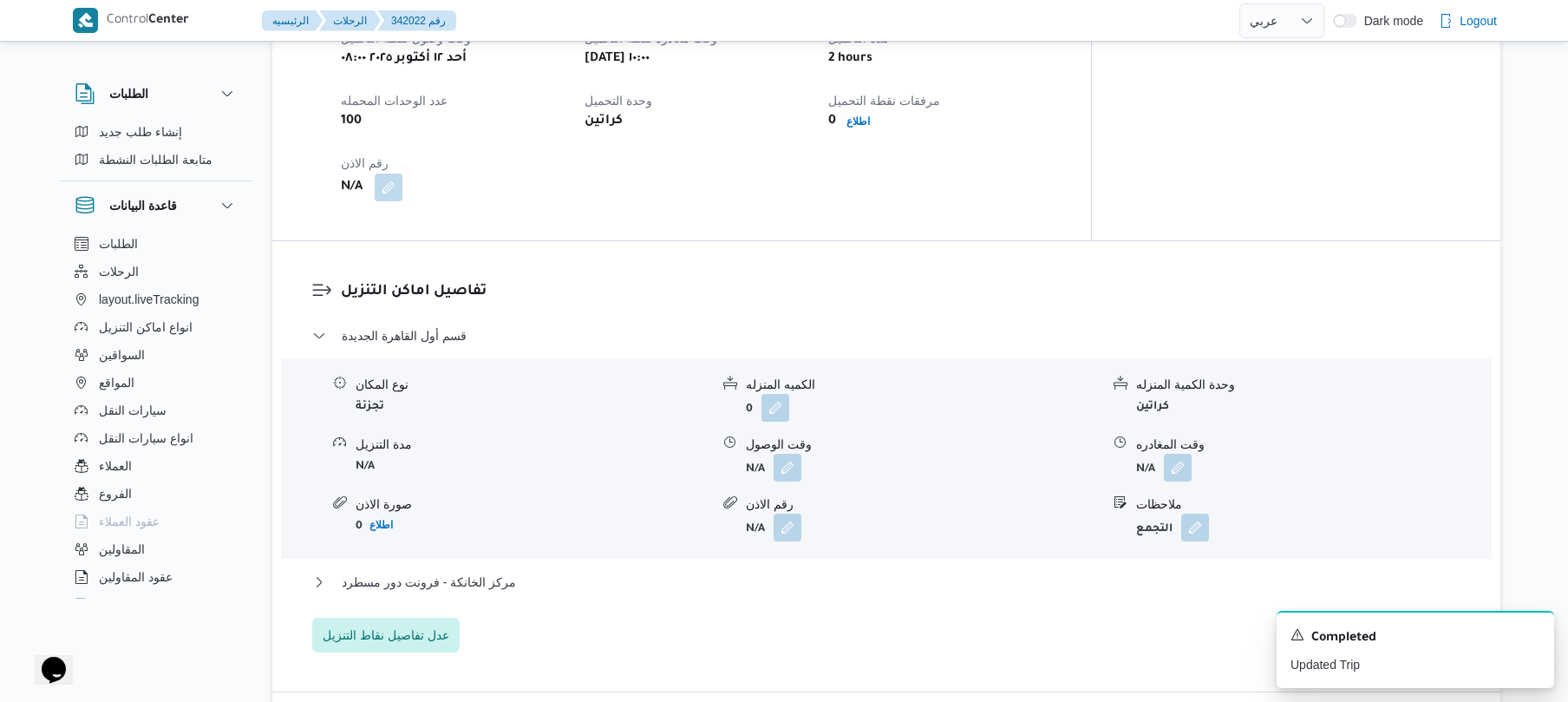
scroll to position [1251, 0]
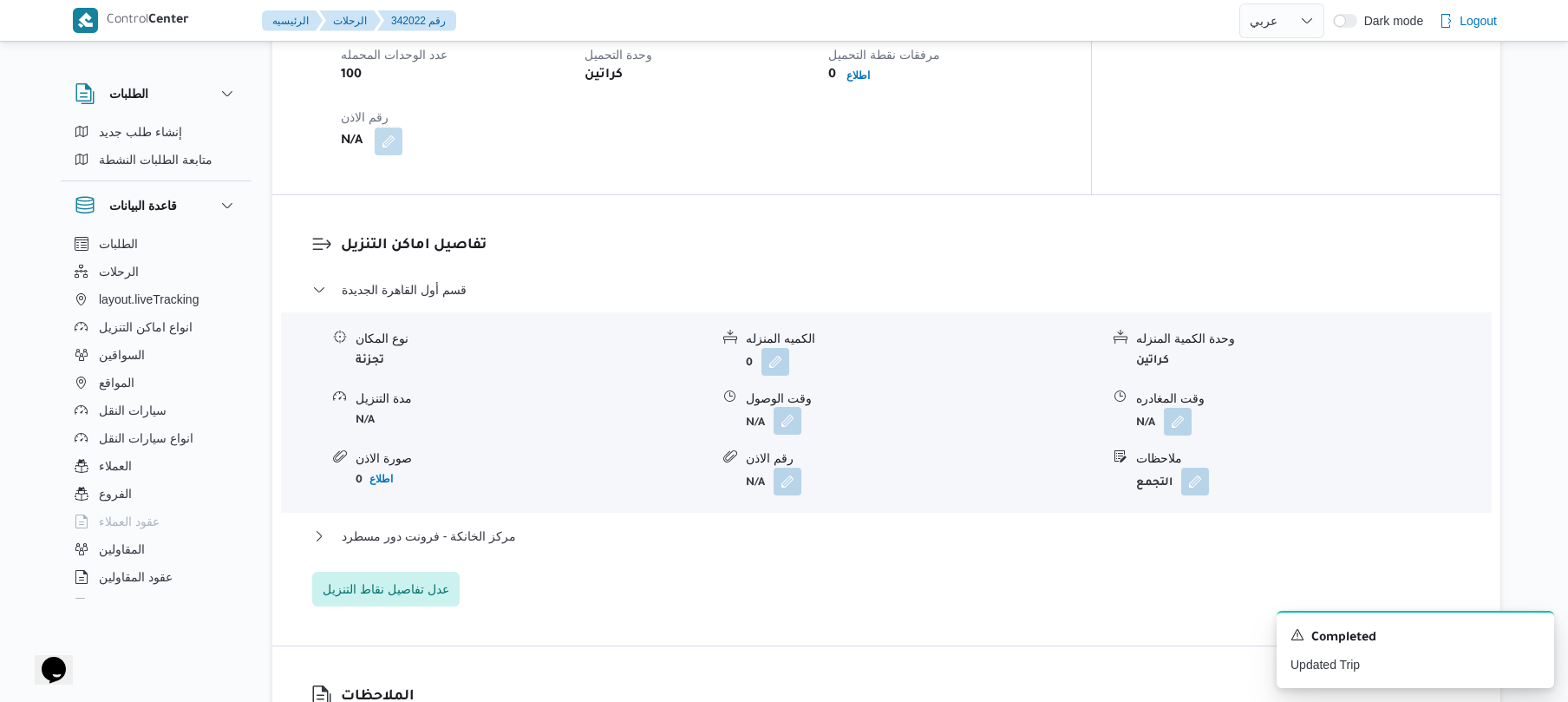
click at [789, 407] on button "button" at bounding box center [788, 421] width 28 height 28
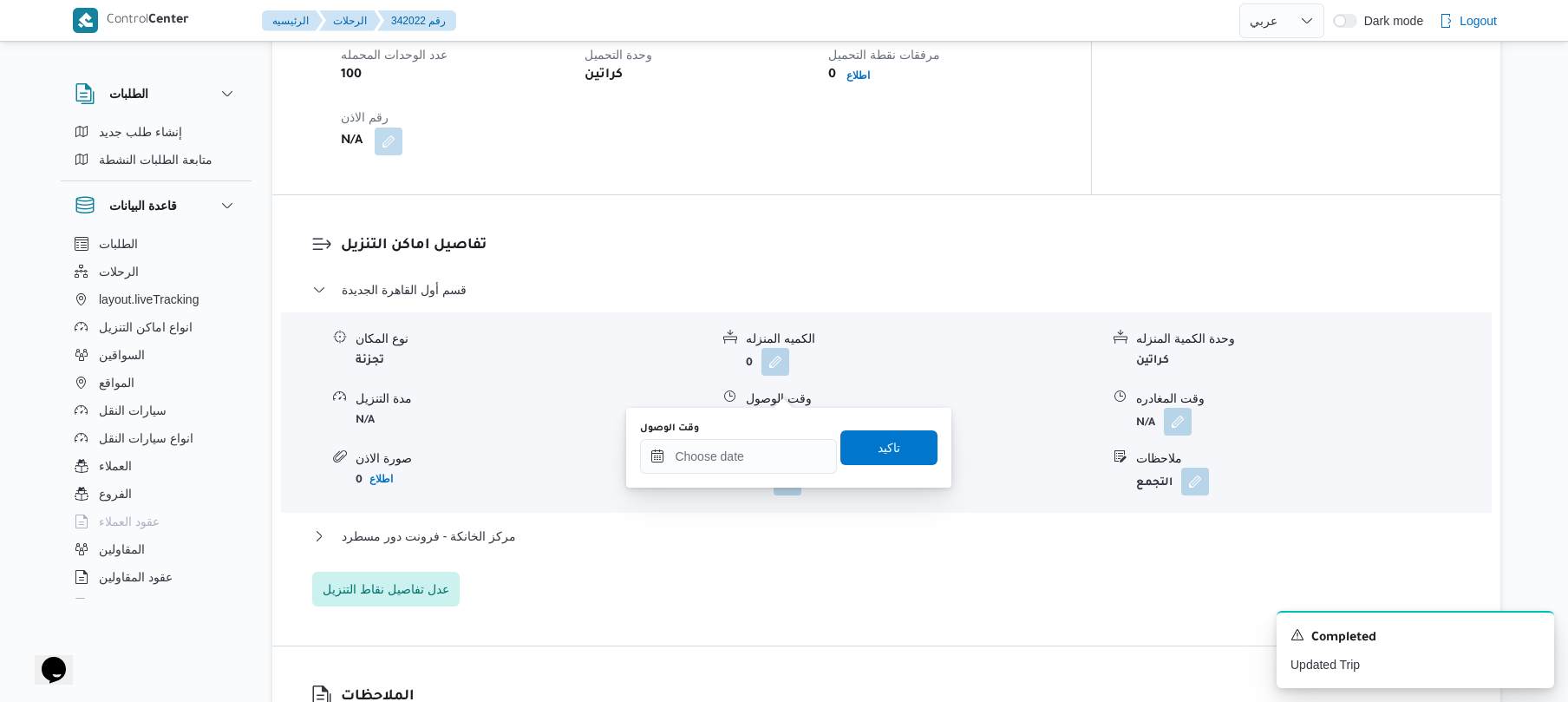
click at [713, 481] on div "You are in a dialog. To close this dialog, hit escape. وقت الوصول تاكيد" at bounding box center [789, 447] width 325 height 79
click at [727, 459] on input "وقت الوصول" at bounding box center [738, 456] width 197 height 35
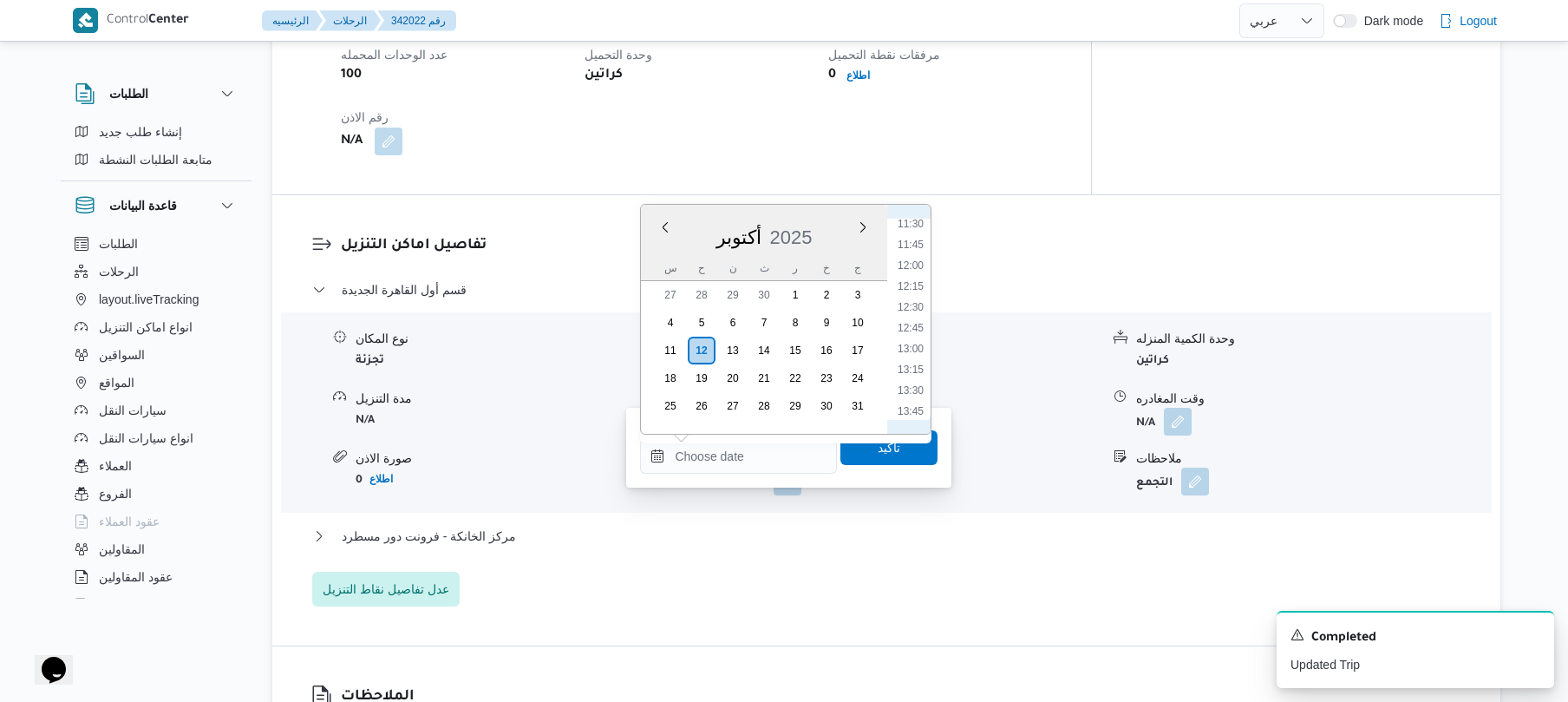
scroll to position [815, 0]
click at [909, 307] on li "10:45" at bounding box center [910, 307] width 40 height 18
type input "١٢/١٠/٢٠٢٥ ١٠:٤٥"
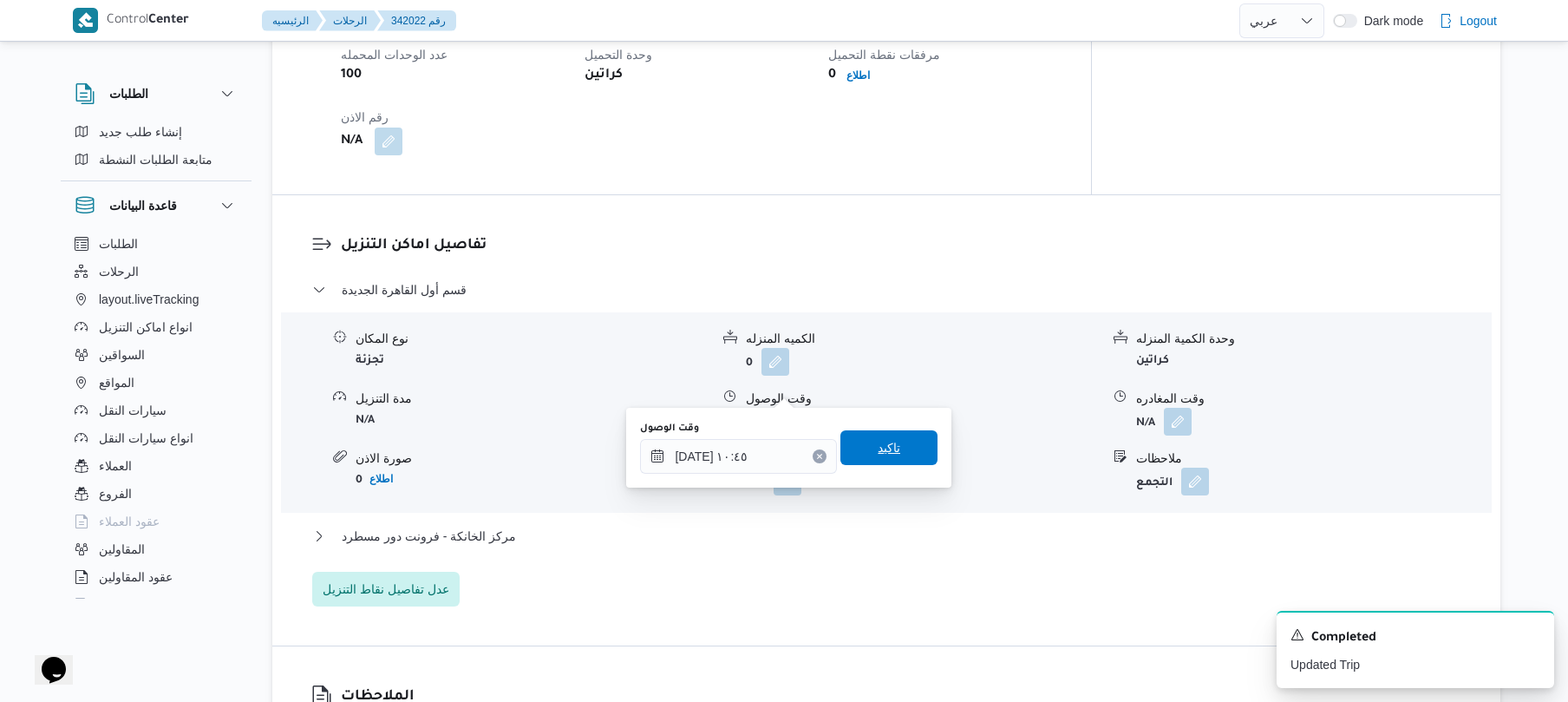
click at [853, 442] on span "تاكيد" at bounding box center [889, 447] width 97 height 35
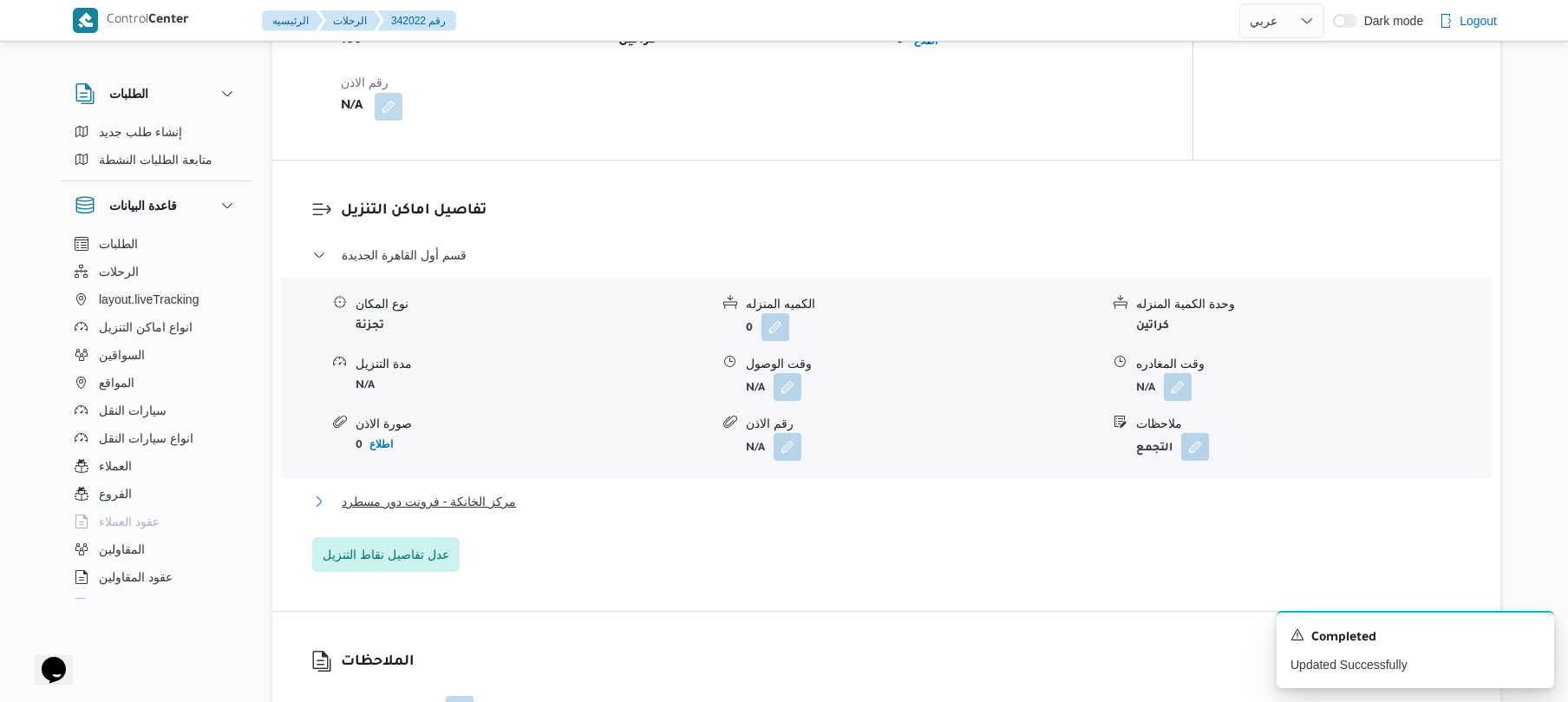
click at [740, 499] on button "مركز الخانكة - فرونت دور مسطرد" at bounding box center [886, 501] width 1149 height 21
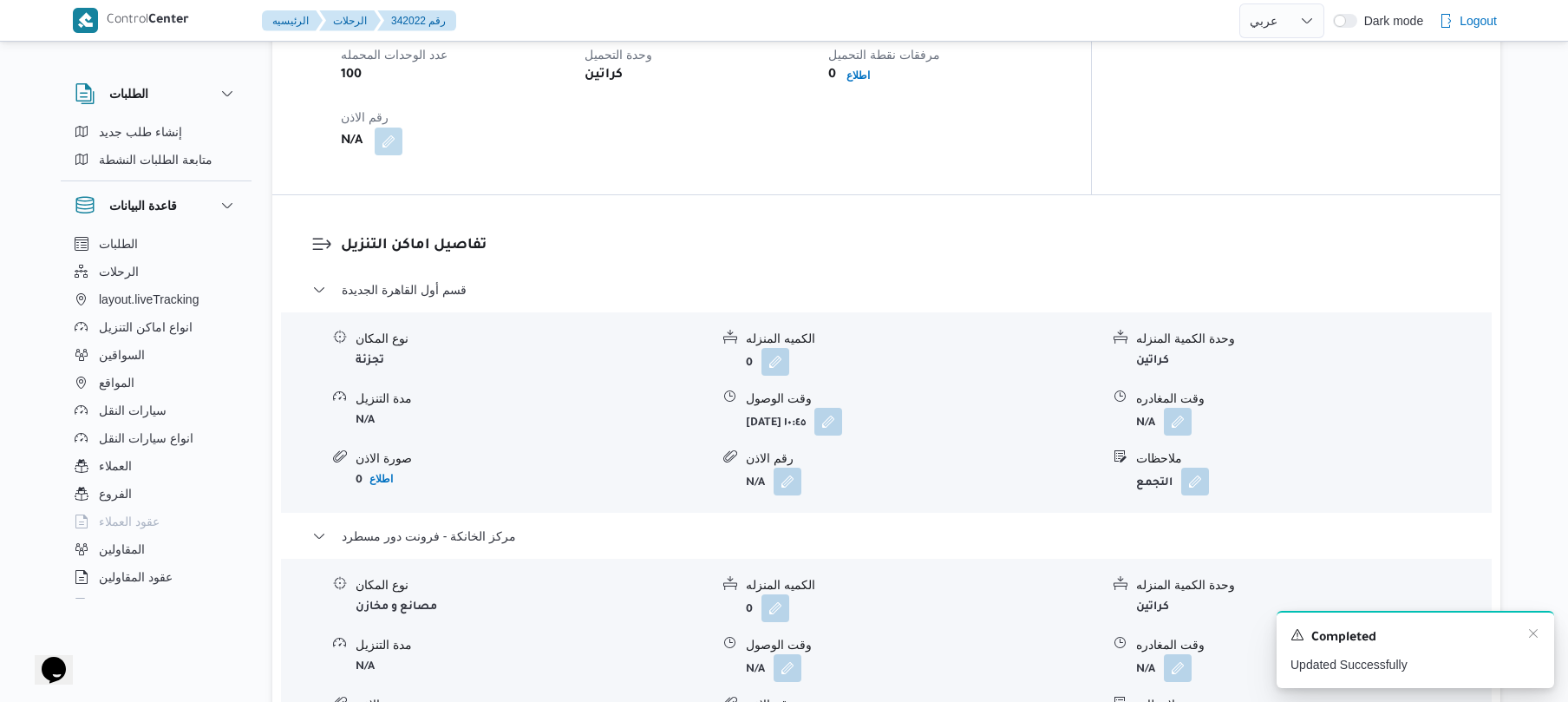
click at [1524, 642] on div "Completed" at bounding box center [1416, 638] width 250 height 22
click at [1536, 639] on icon "Dismiss toast" at bounding box center [1533, 633] width 14 height 14
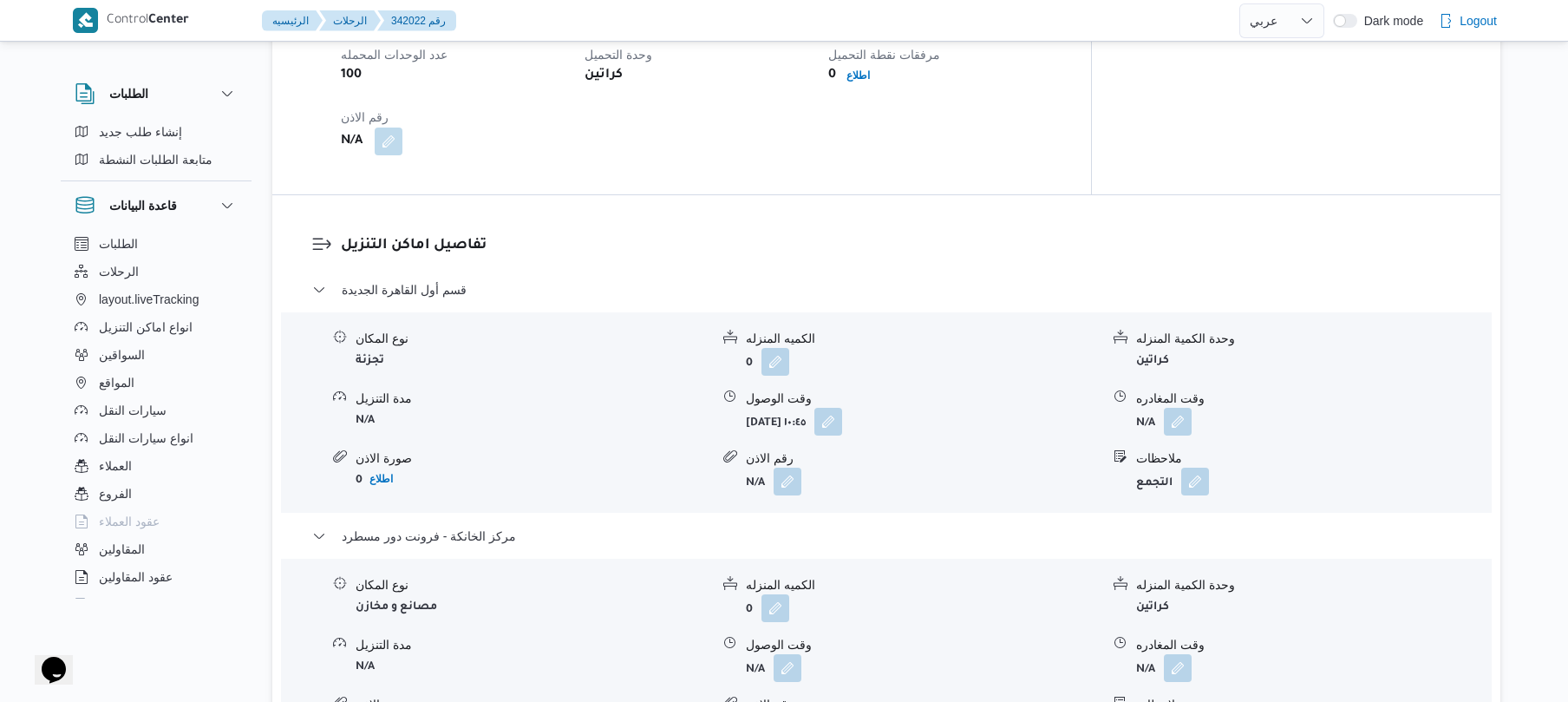
click at [1370, 597] on div "نوع المكان مصانع و مخازن الكميه المنزله 0 وحدة الكمية المنزله كراتين مدة التنزي…" at bounding box center [887, 658] width 1225 height 197
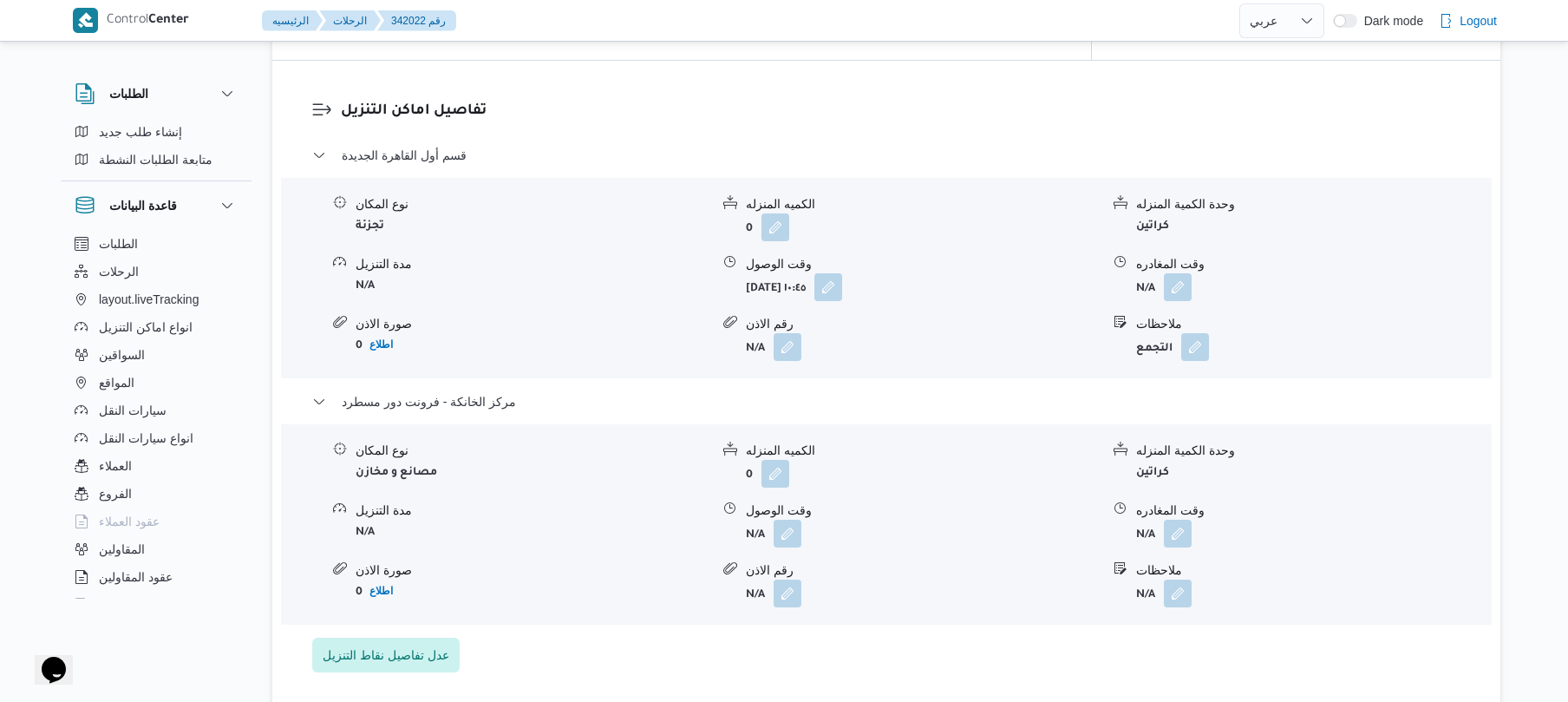
scroll to position [1575, 0]
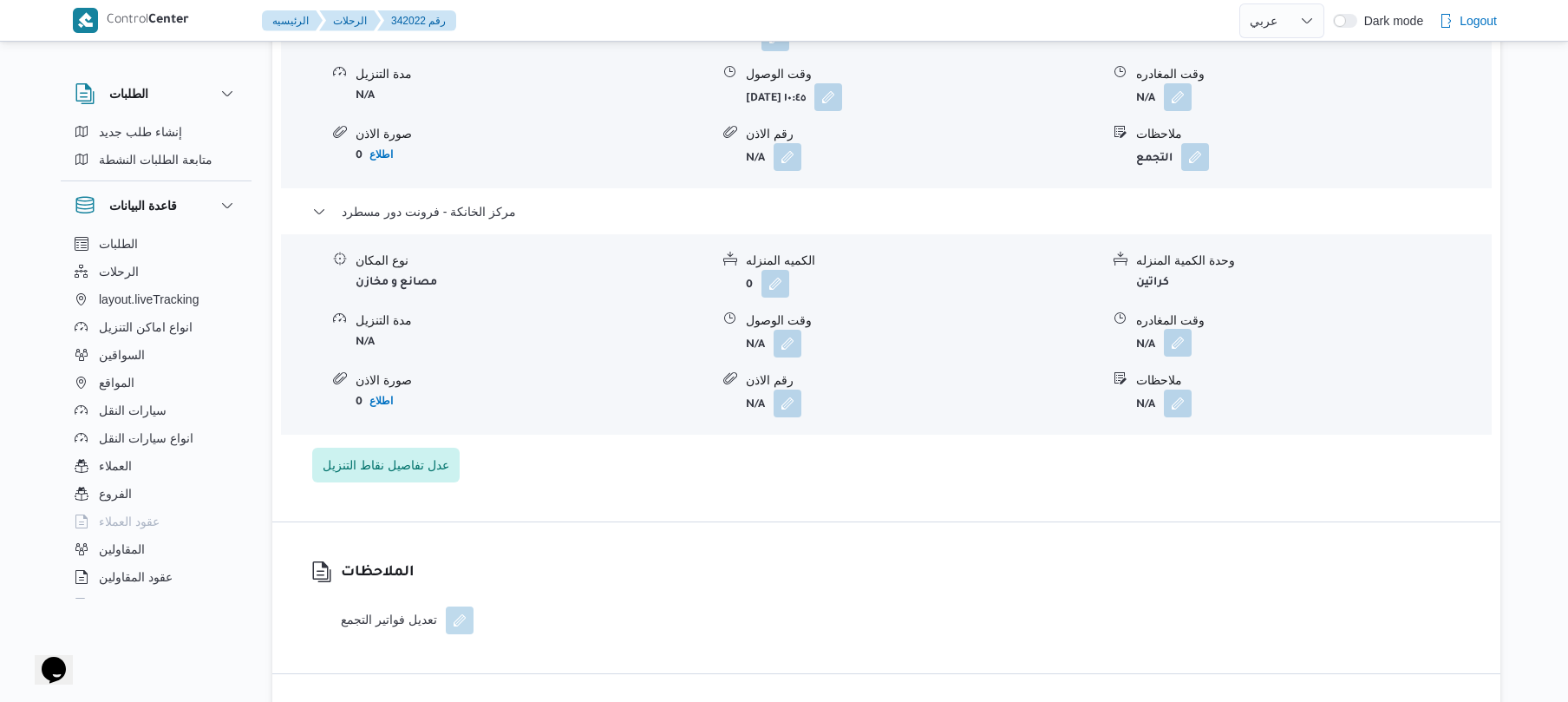
click at [1178, 329] on button "button" at bounding box center [1178, 343] width 28 height 28
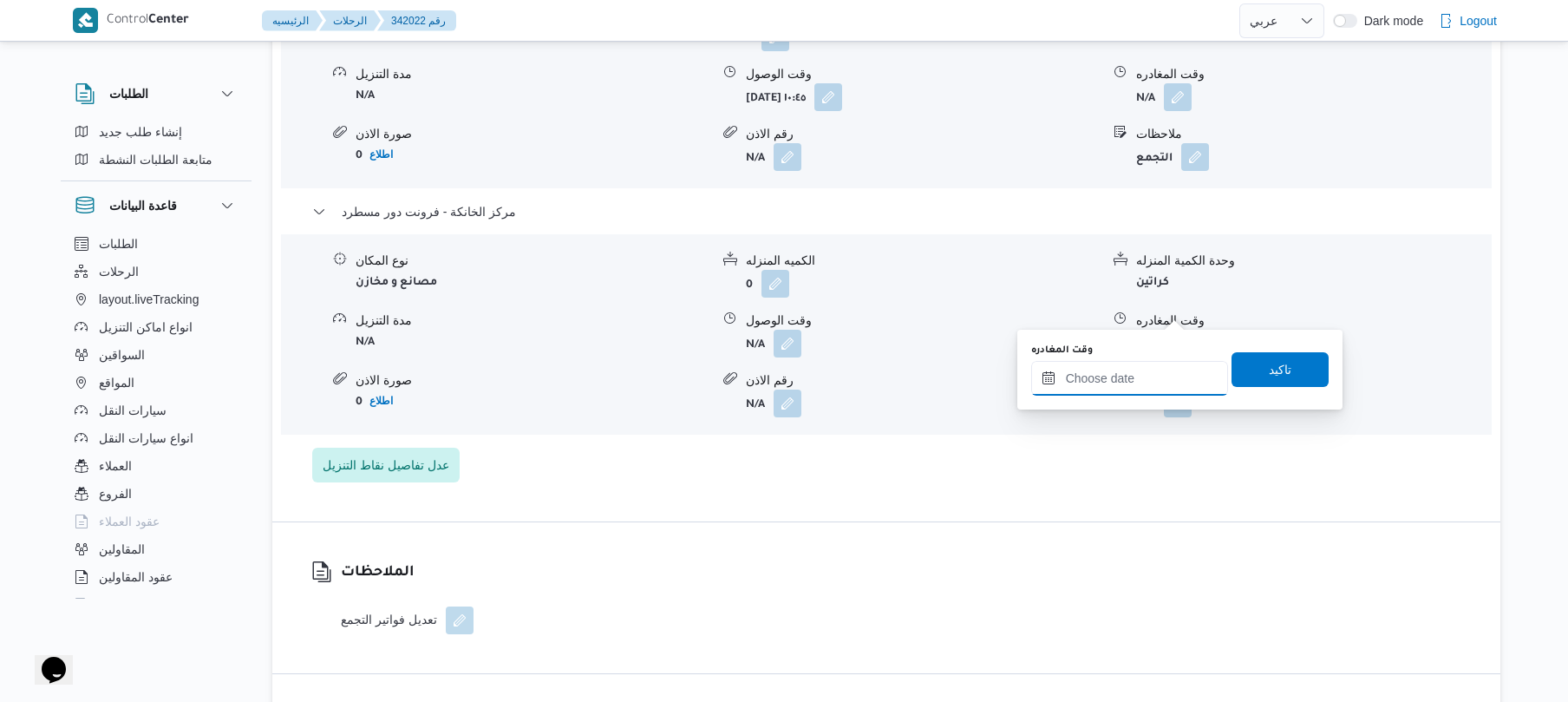
click at [1101, 376] on input "وقت المغادره" at bounding box center [1129, 378] width 197 height 35
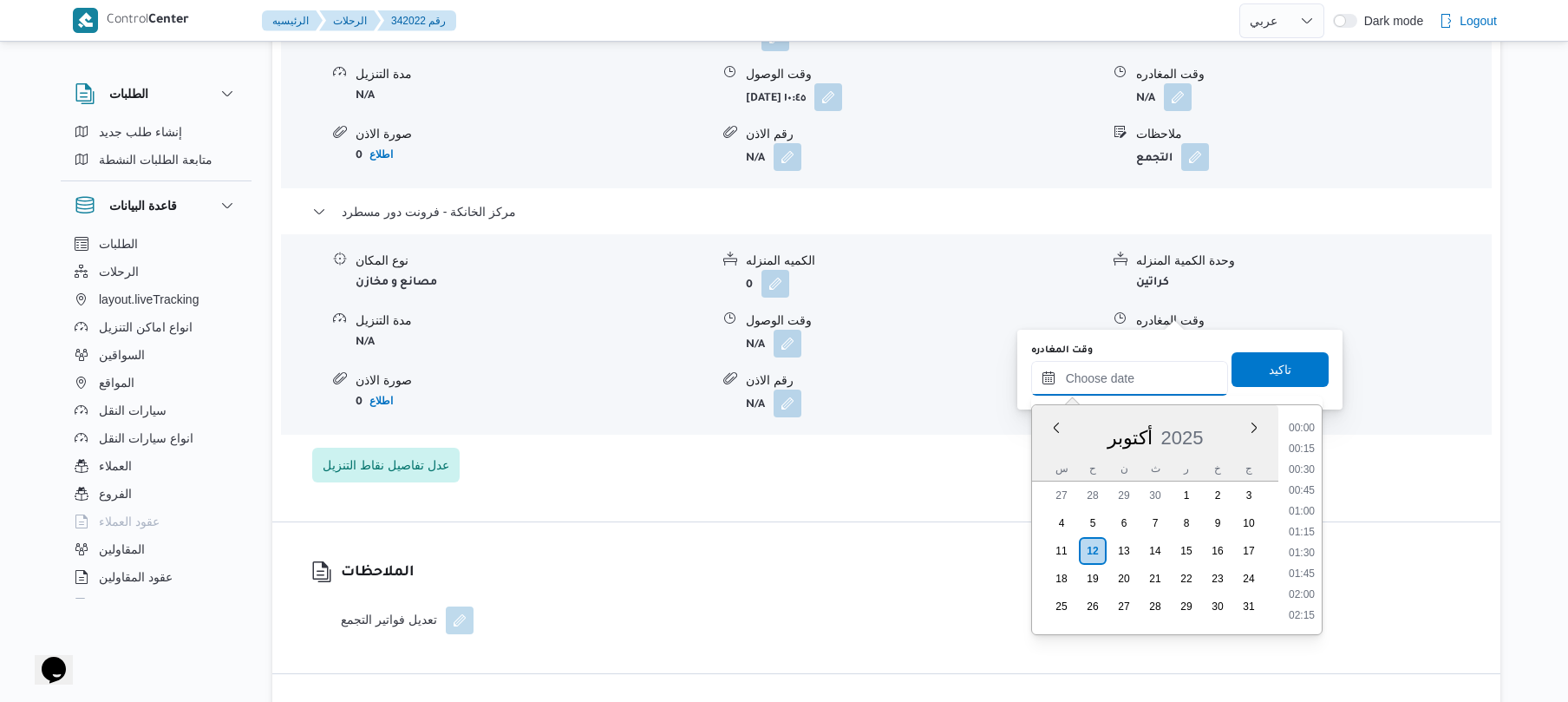
scroll to position [1499, 0]
click at [1302, 469] on li "18:30" at bounding box center [1301, 468] width 40 height 18
type input "١٢/١٠/٢٠٢٥ ١٨:٣٠"
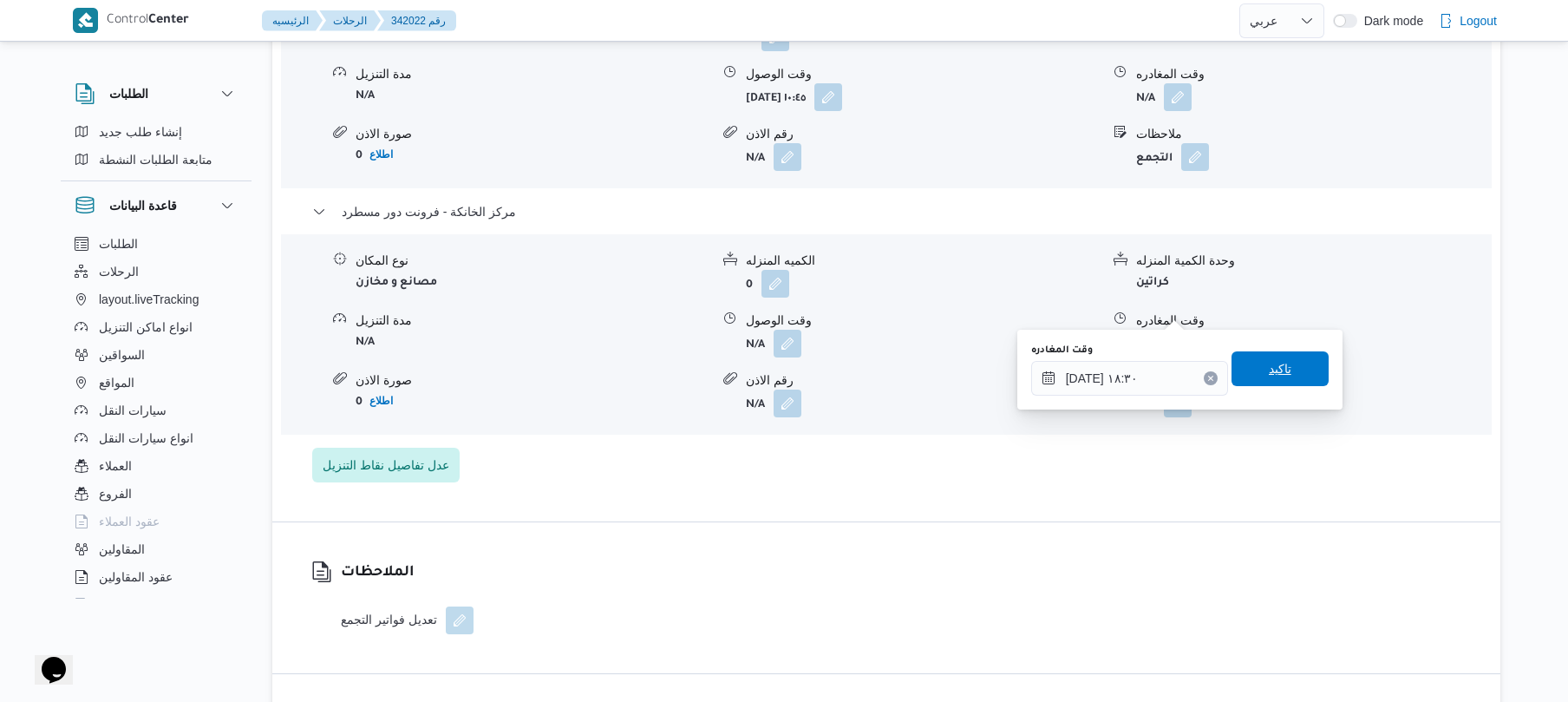
click at [1281, 368] on span "تاكيد" at bounding box center [1280, 368] width 97 height 35
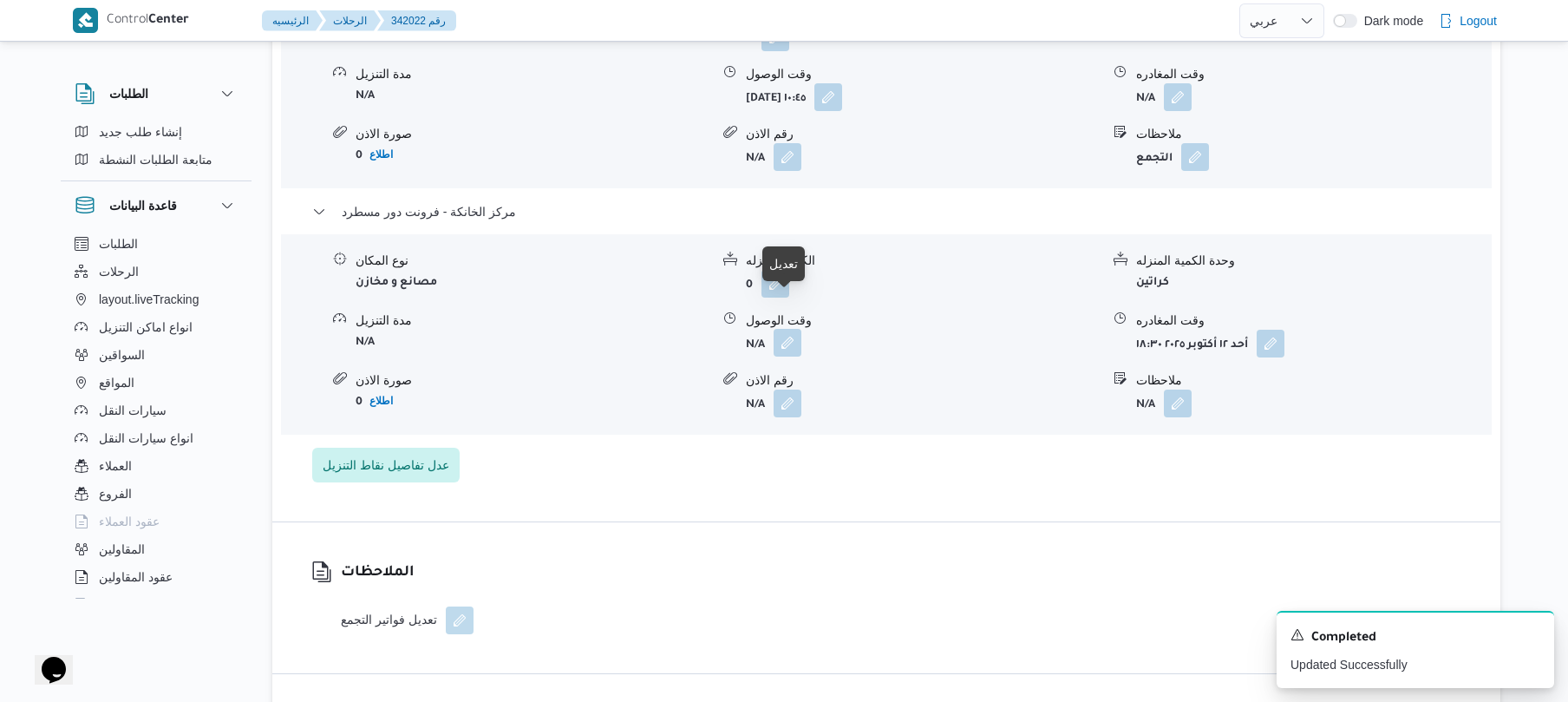
click at [784, 329] on button "button" at bounding box center [788, 343] width 28 height 28
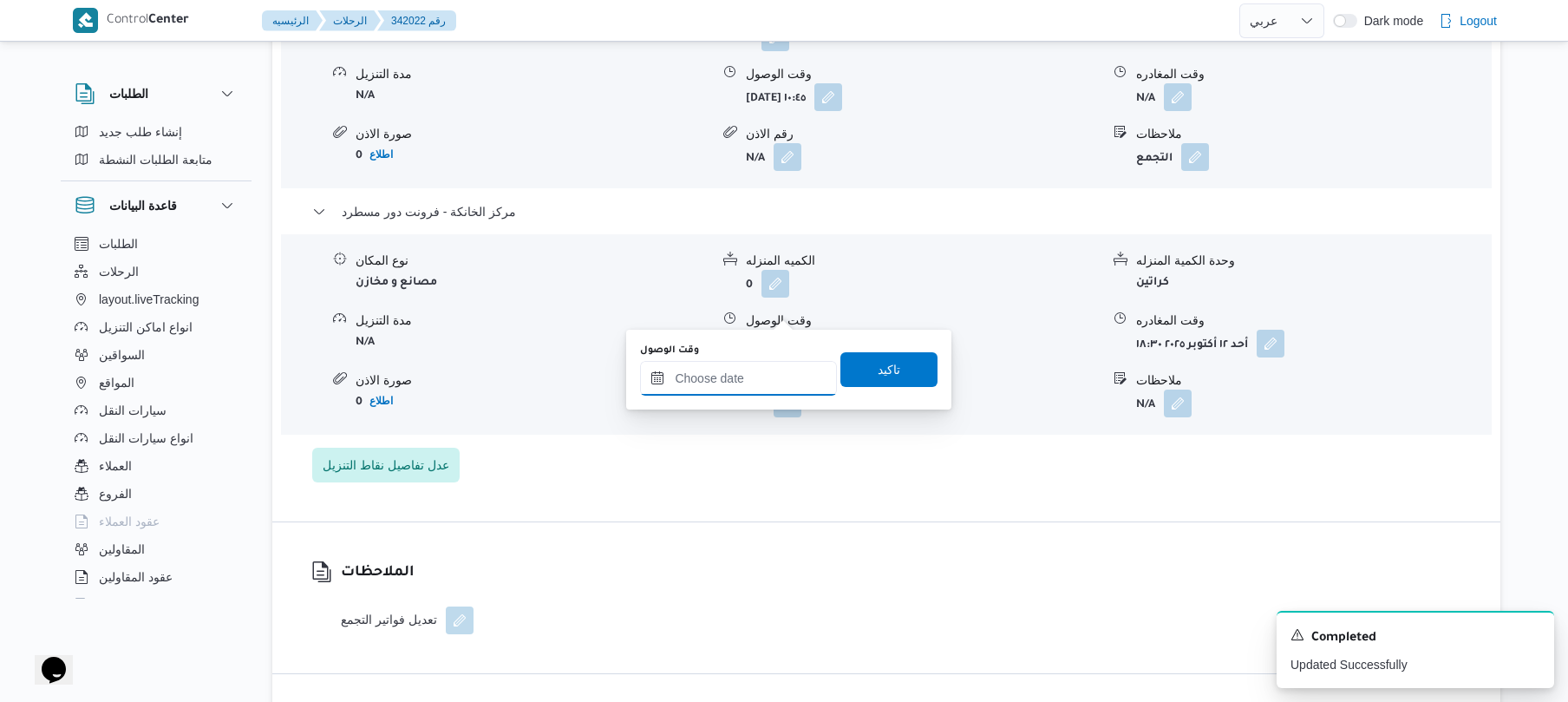
click at [711, 392] on input "وقت الوصول" at bounding box center [738, 378] width 197 height 35
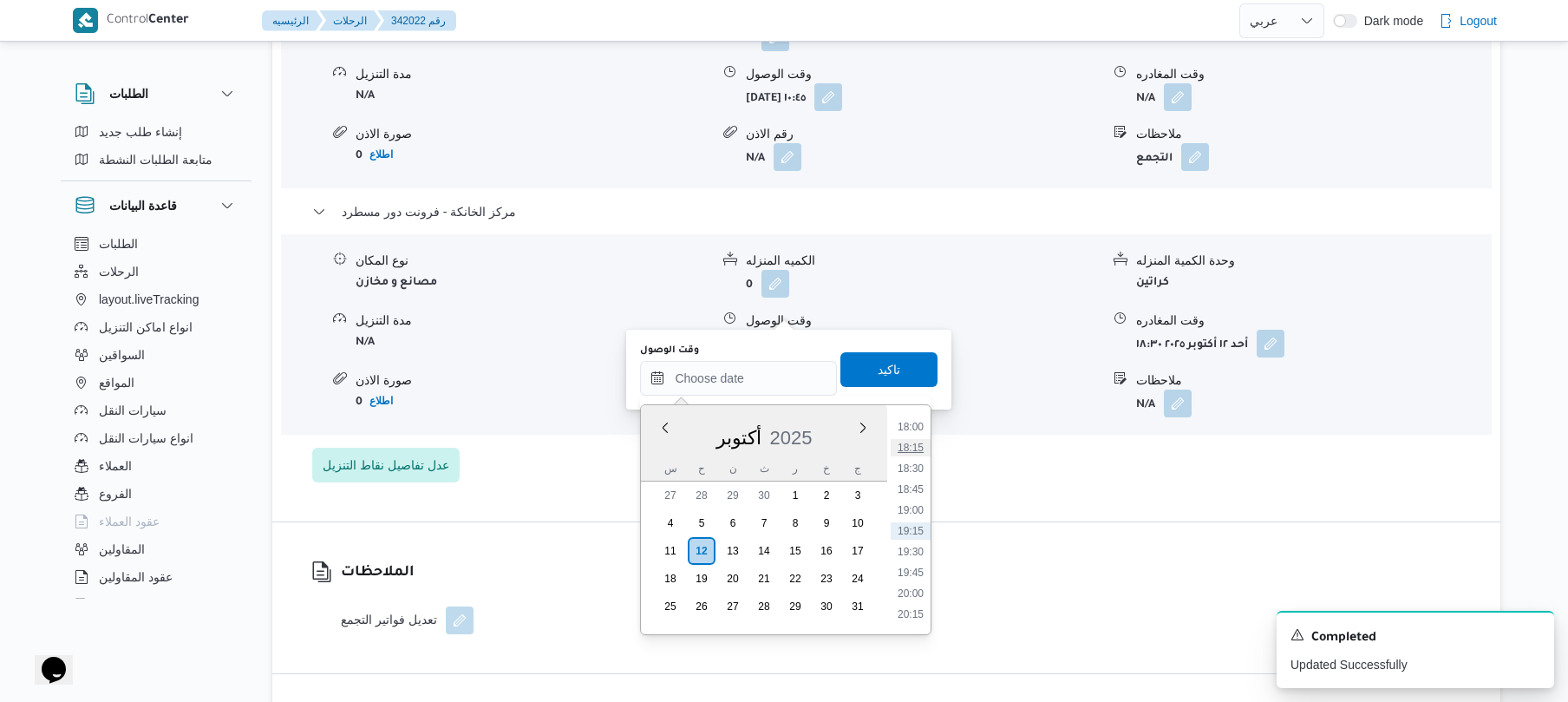
click at [913, 445] on li "18:15" at bounding box center [910, 447] width 40 height 18
type input "١٢/١٠/٢٠٢٥ ١٨:١٥"
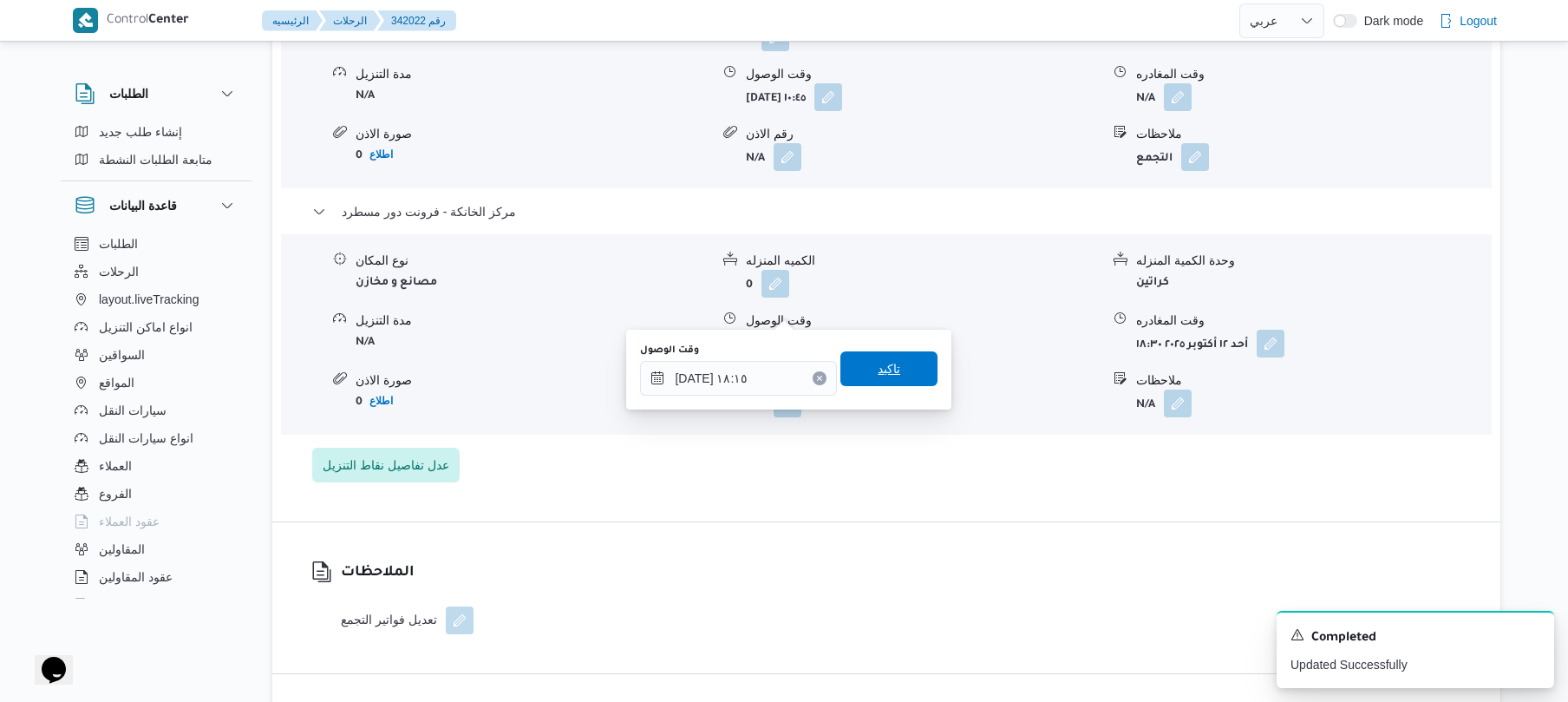
click at [899, 369] on span "تاكيد" at bounding box center [889, 368] width 97 height 35
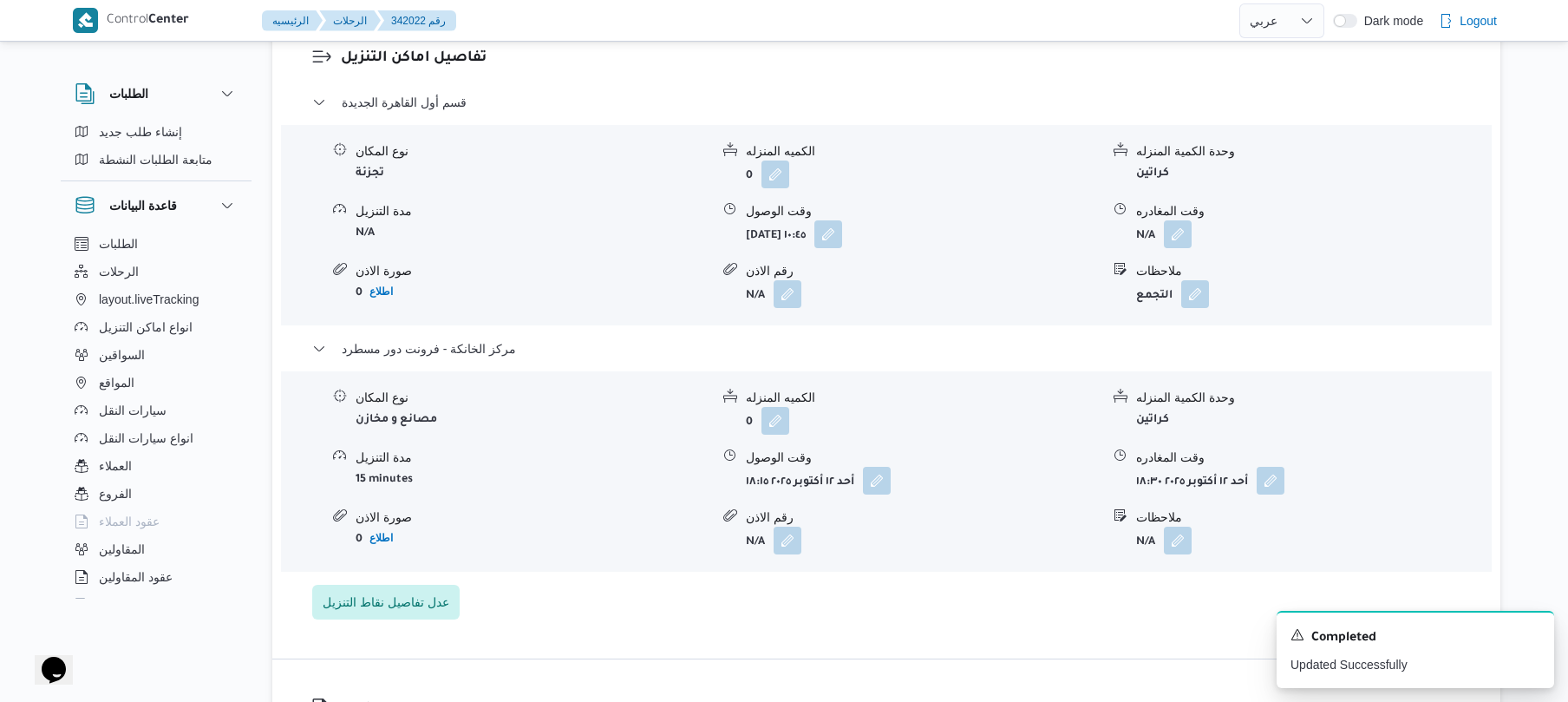
scroll to position [1437, 0]
click at [1181, 221] on button "button" at bounding box center [1178, 235] width 28 height 28
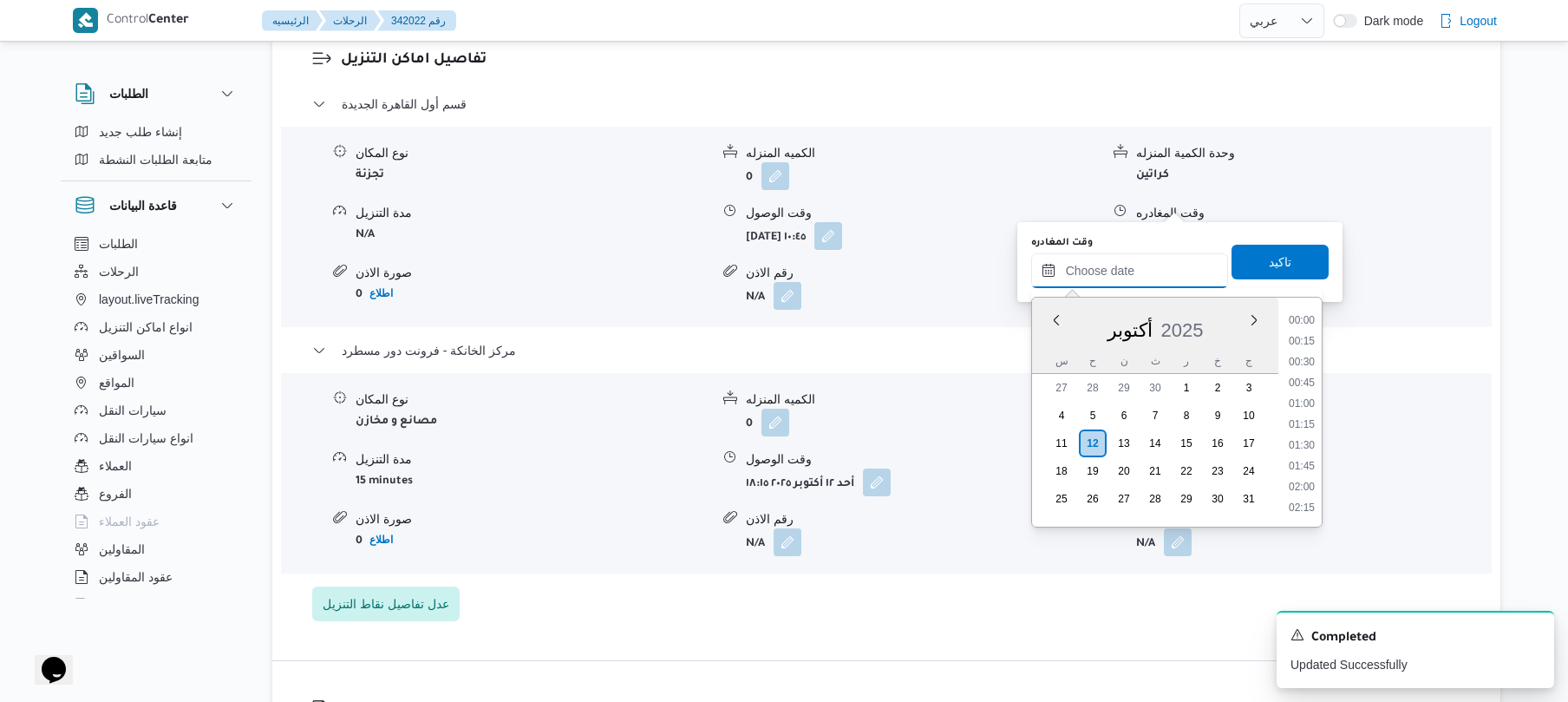
click at [1089, 273] on input "وقت المغادره" at bounding box center [1129, 270] width 197 height 35
click at [1291, 444] on li "17:30" at bounding box center [1301, 447] width 40 height 18
type input "١٢/١٠/٢٠٢٥ ١٧:٣٠"
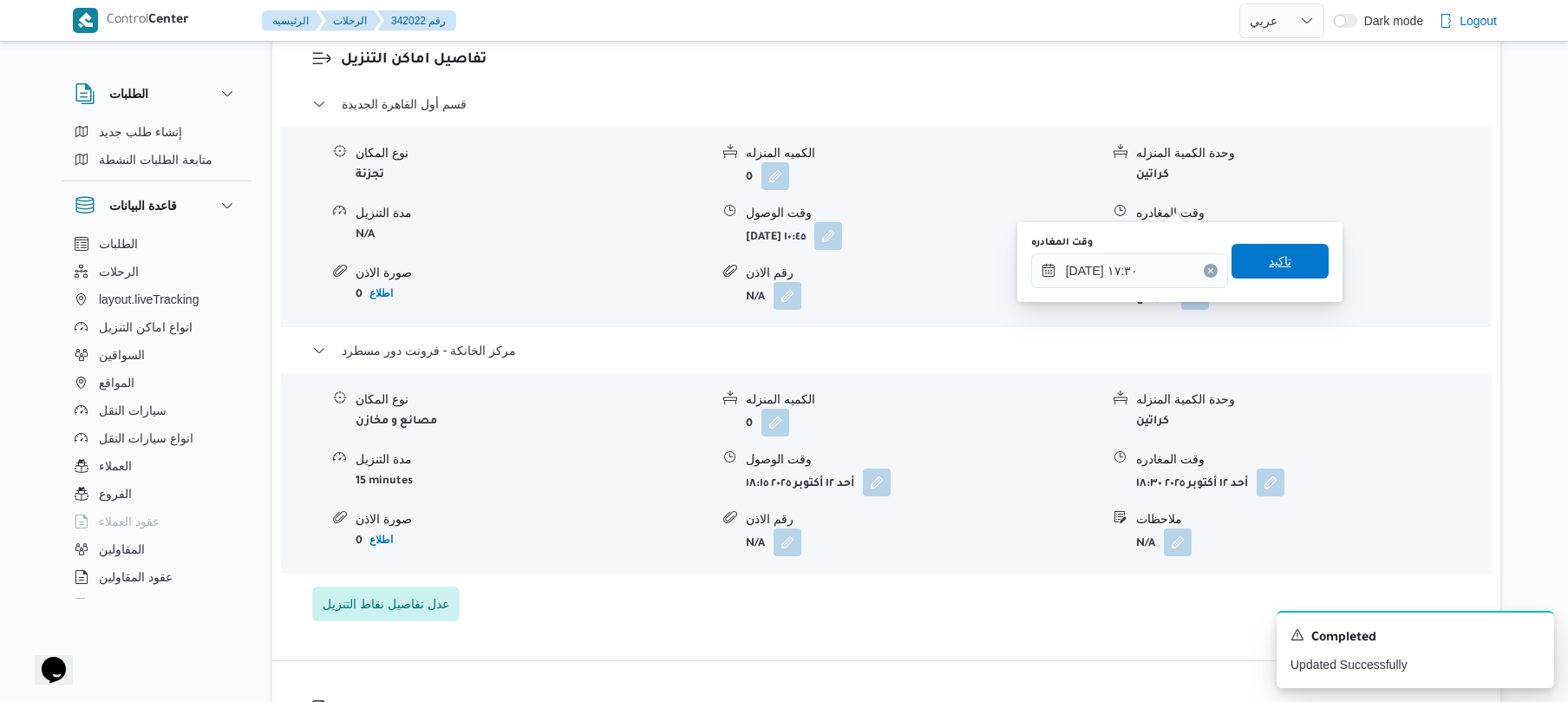
click at [1268, 261] on span "تاكيد" at bounding box center [1280, 261] width 22 height 21
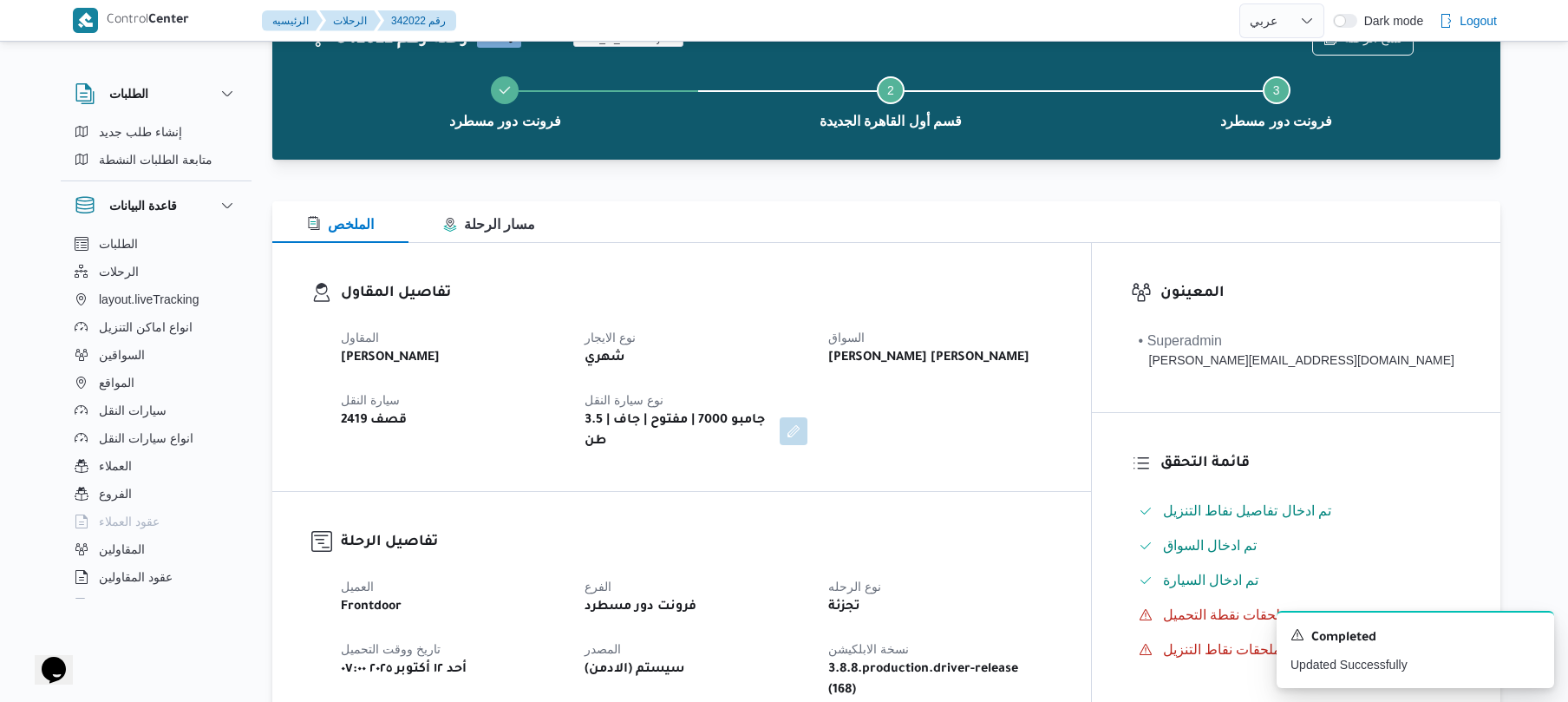
scroll to position [0, 0]
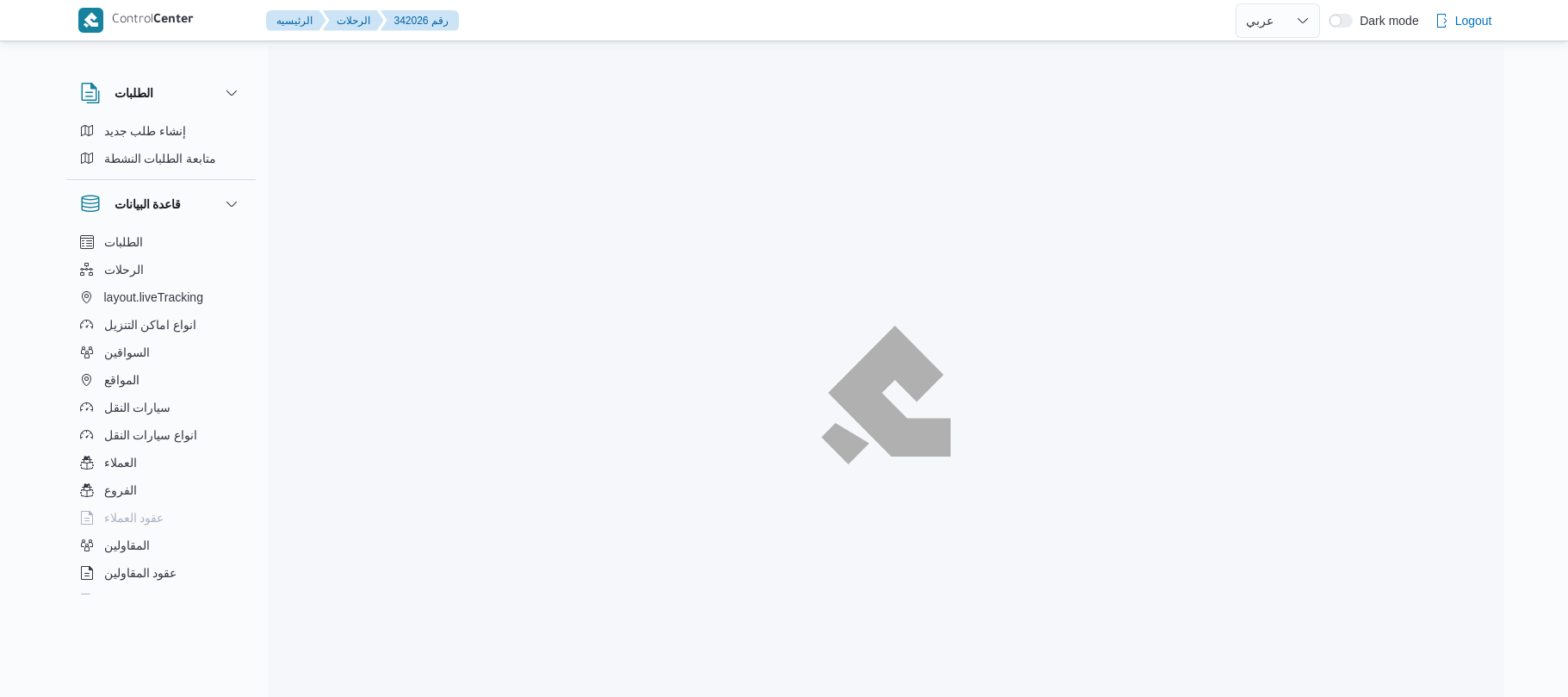
select select "ar"
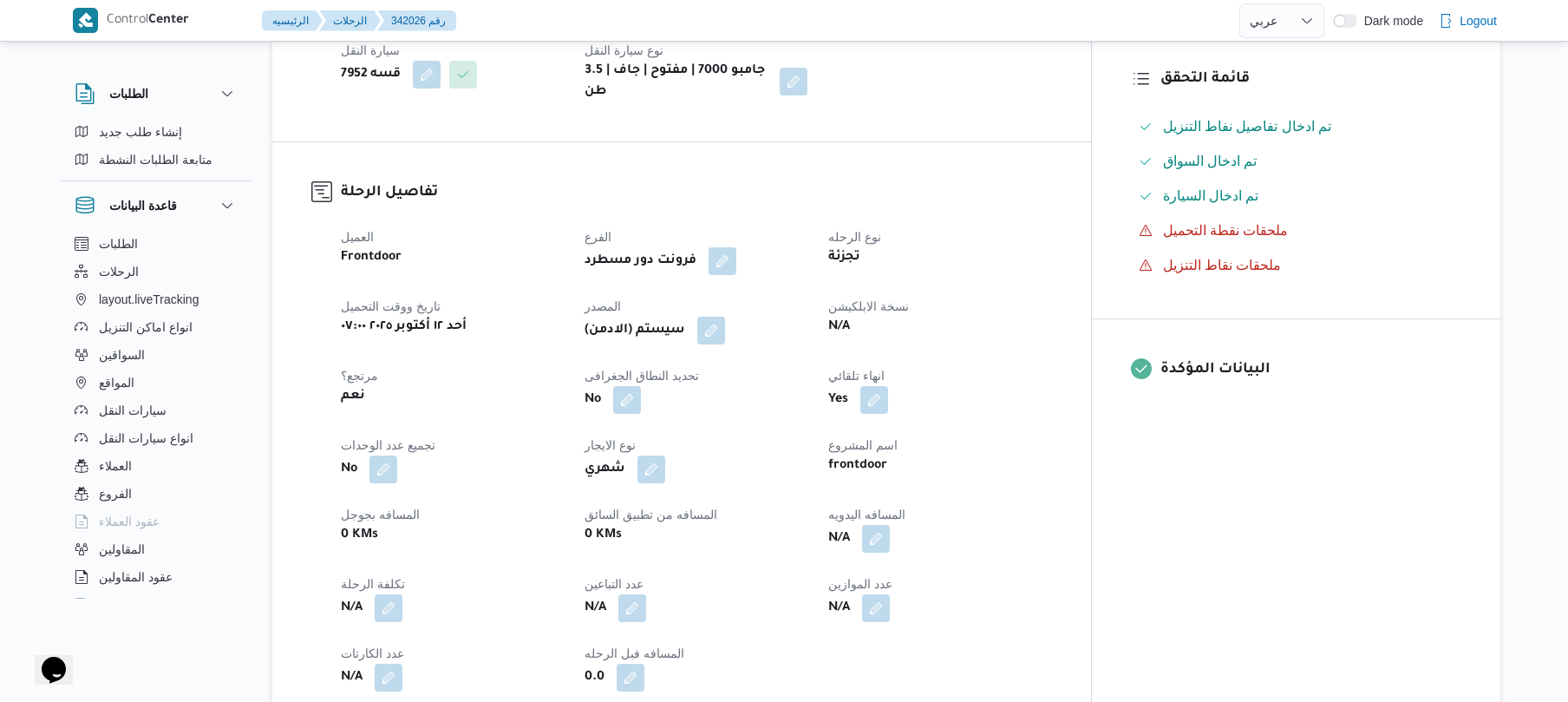
scroll to position [462, 0]
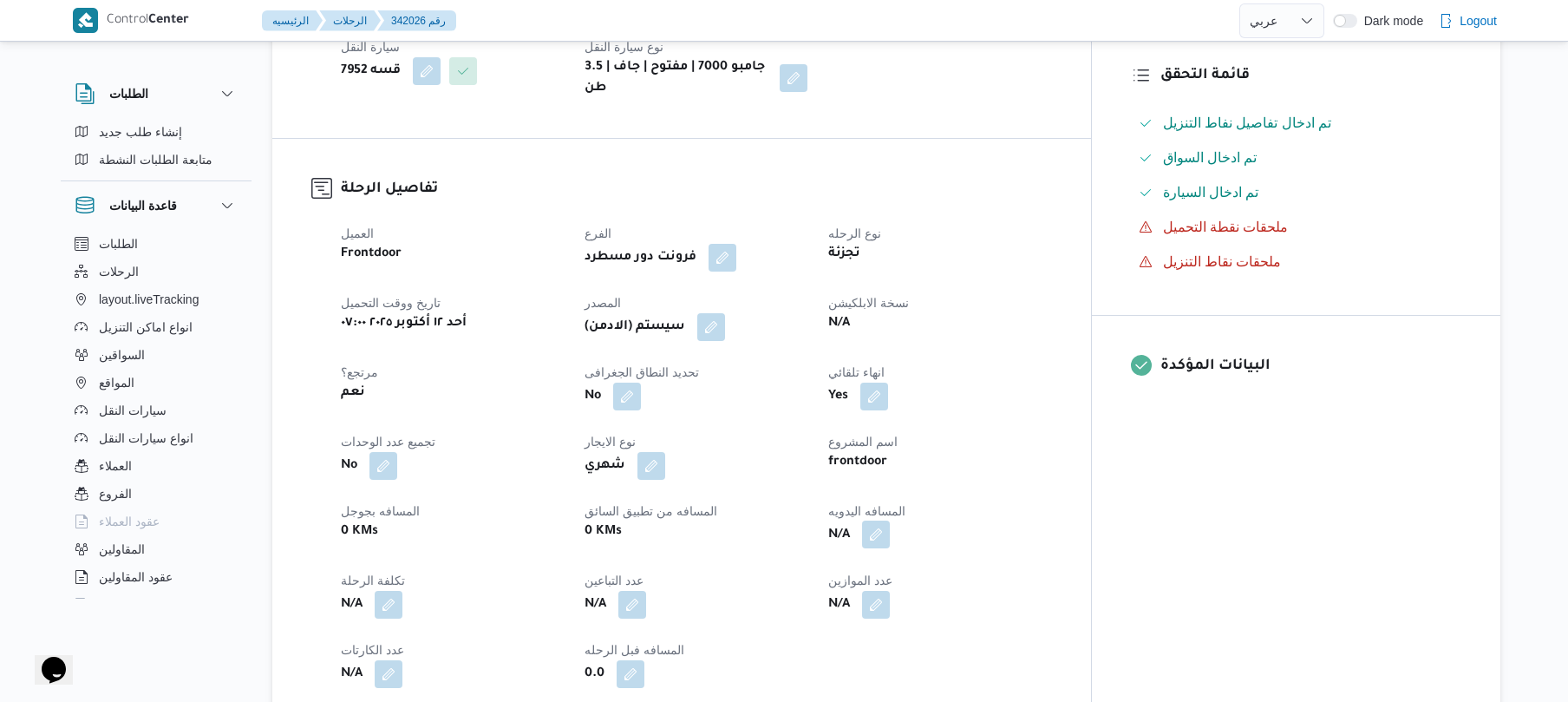
click at [889, 520] on button "button" at bounding box center [876, 534] width 28 height 28
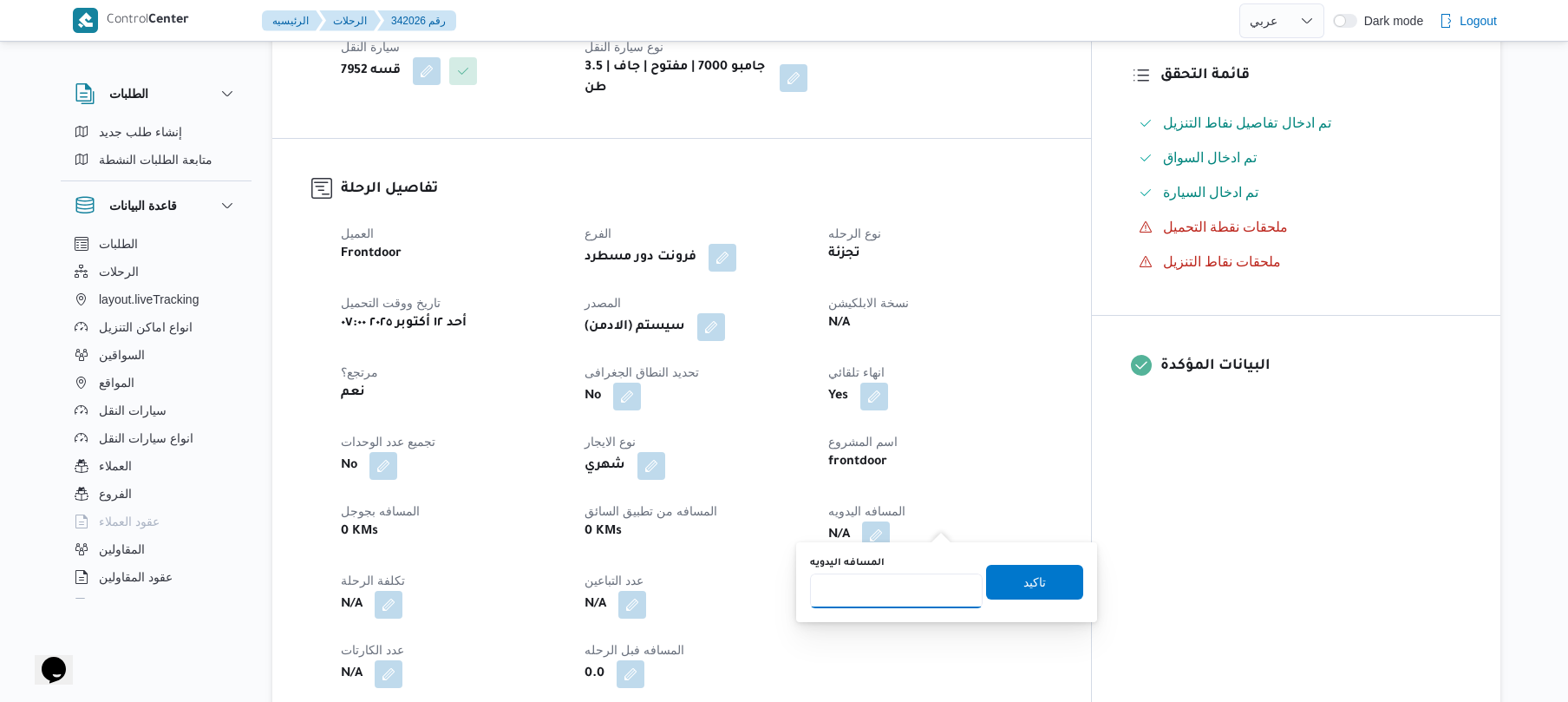
click at [845, 604] on input "المسافه اليدويه" at bounding box center [896, 590] width 173 height 35
type input "90"
click at [994, 583] on span "تاكيد" at bounding box center [1034, 581] width 97 height 35
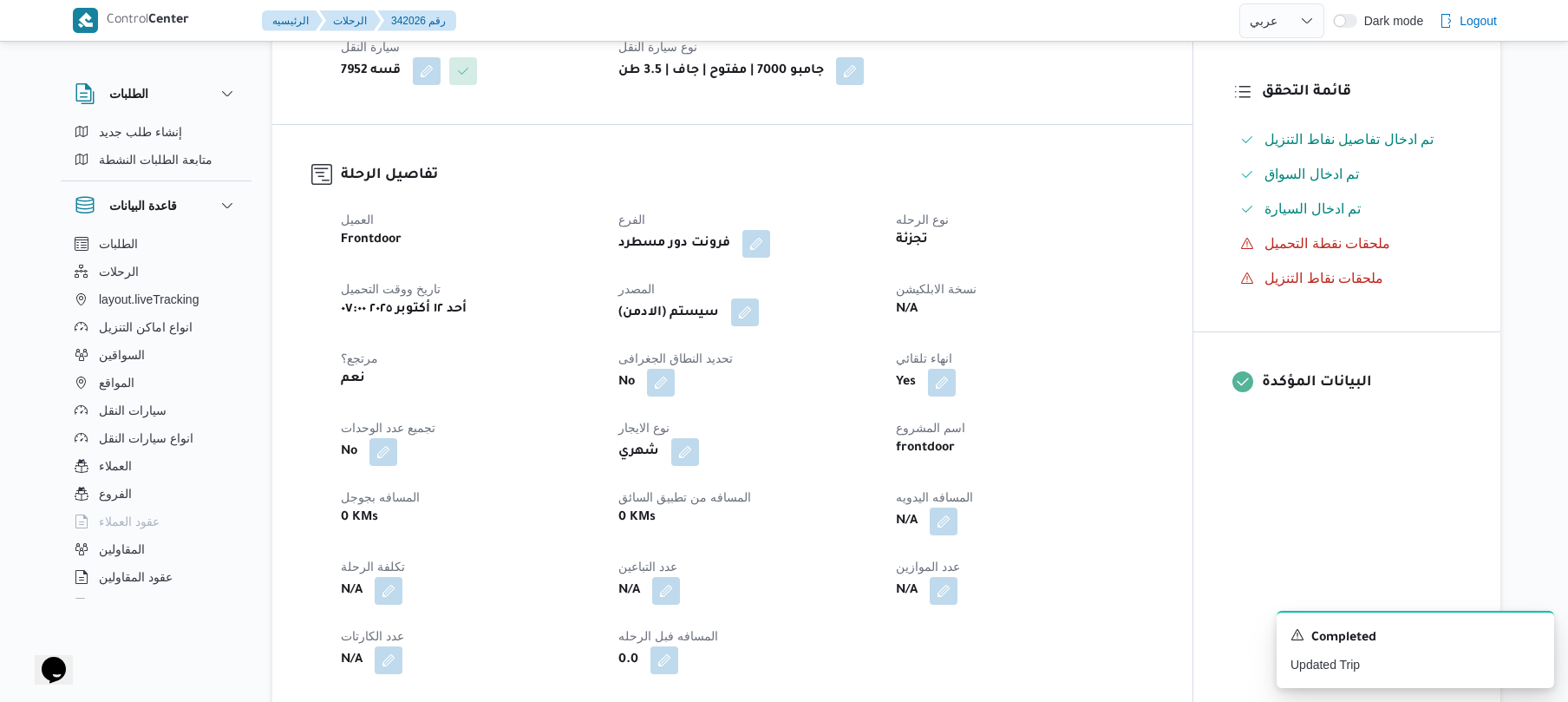
click at [757, 303] on button "button" at bounding box center [745, 313] width 28 height 28
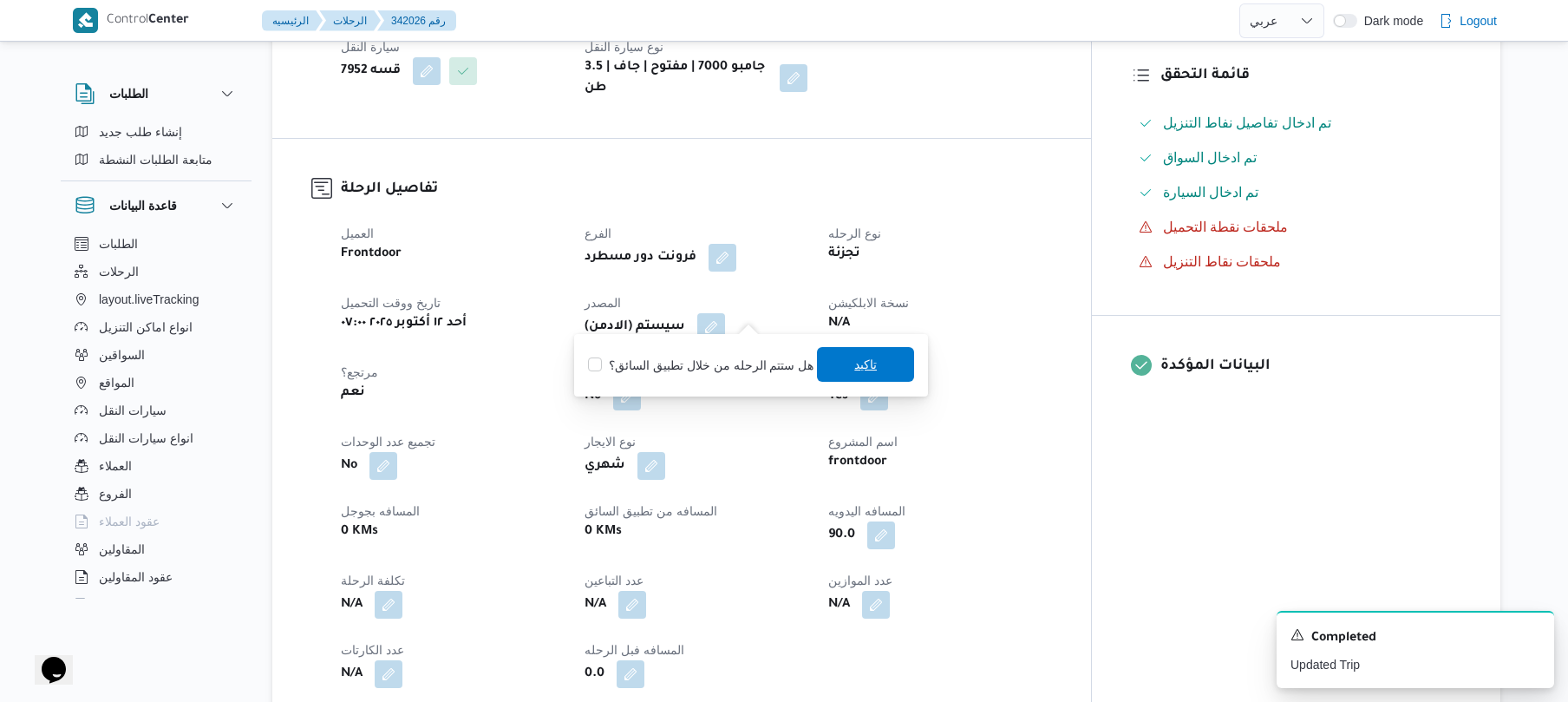
click at [845, 359] on span "تاكيد" at bounding box center [865, 364] width 97 height 35
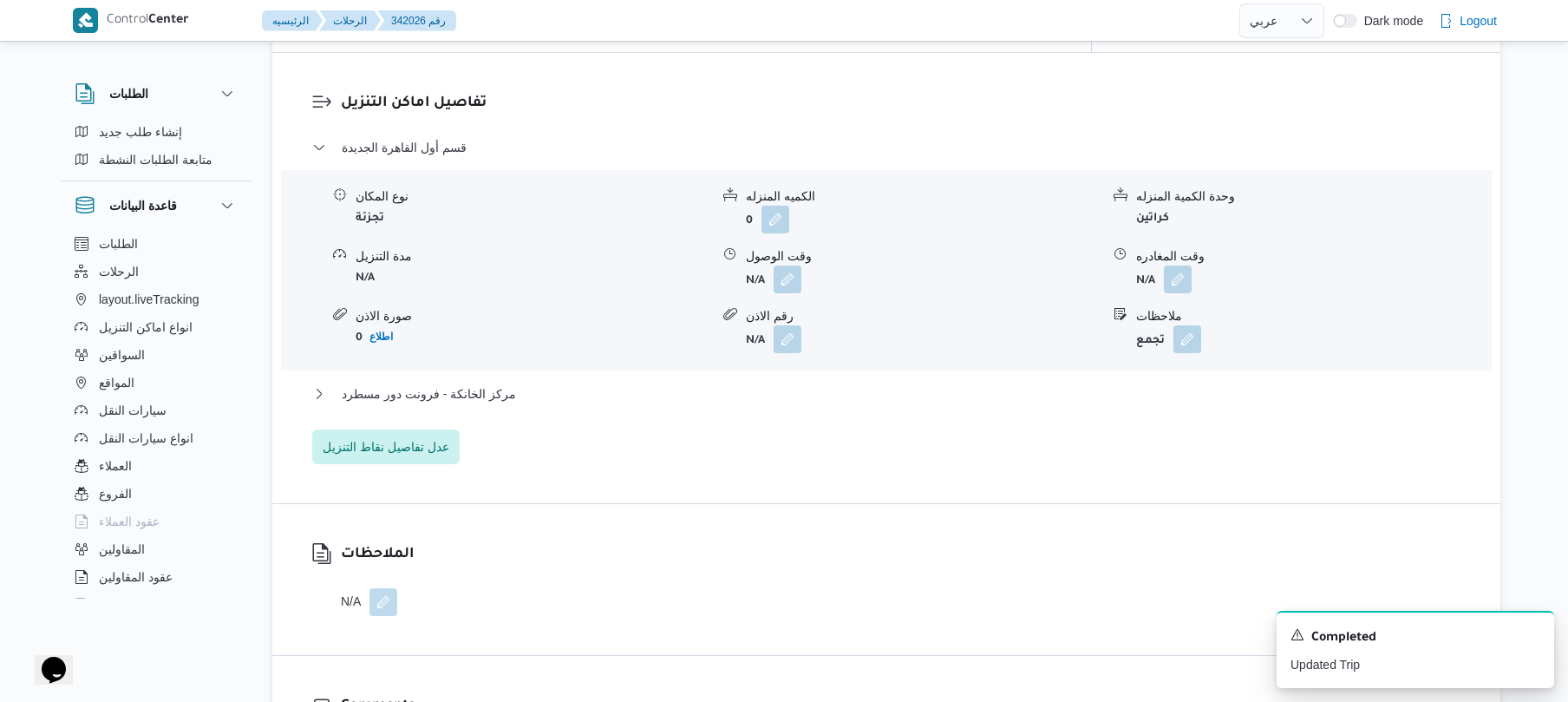
scroll to position [1526, 0]
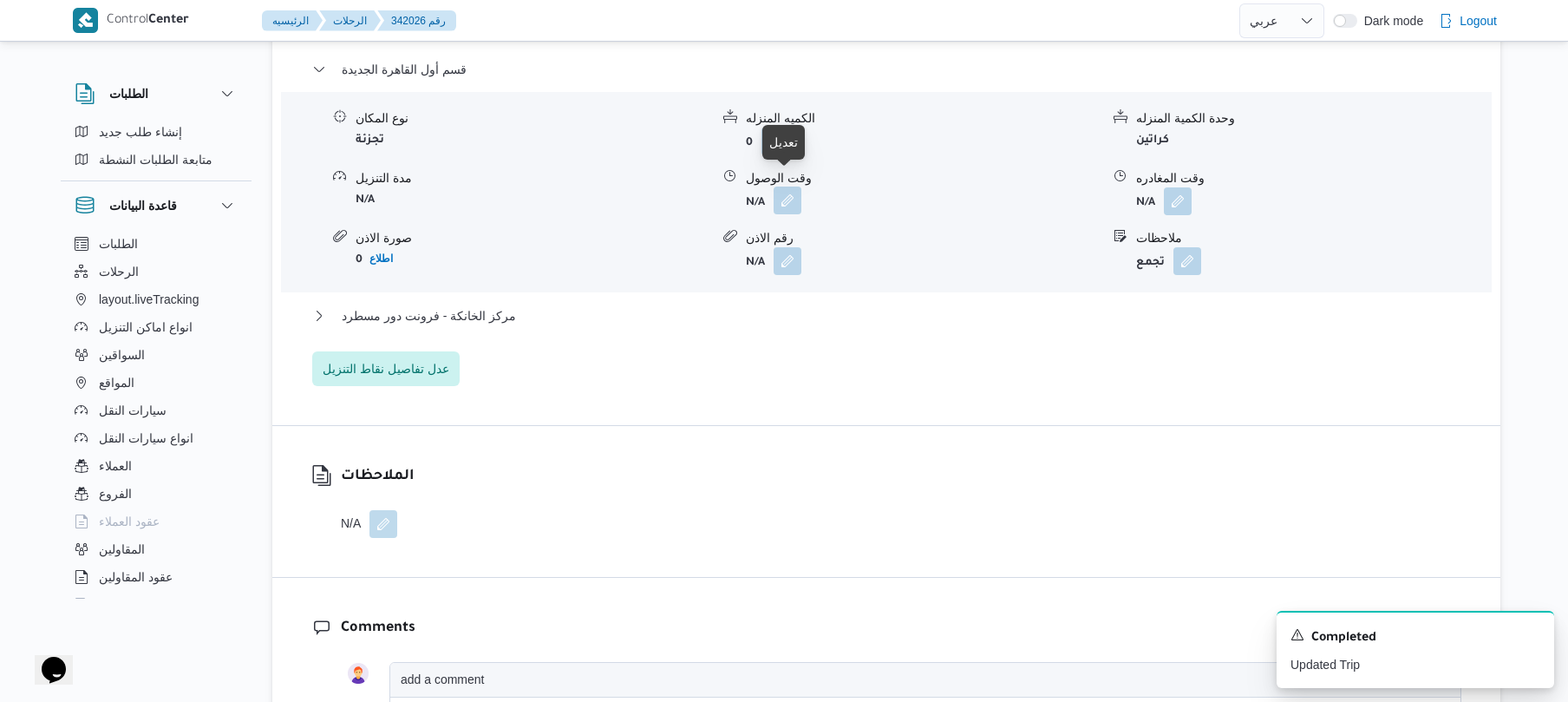
click at [786, 187] on button "button" at bounding box center [788, 201] width 28 height 28
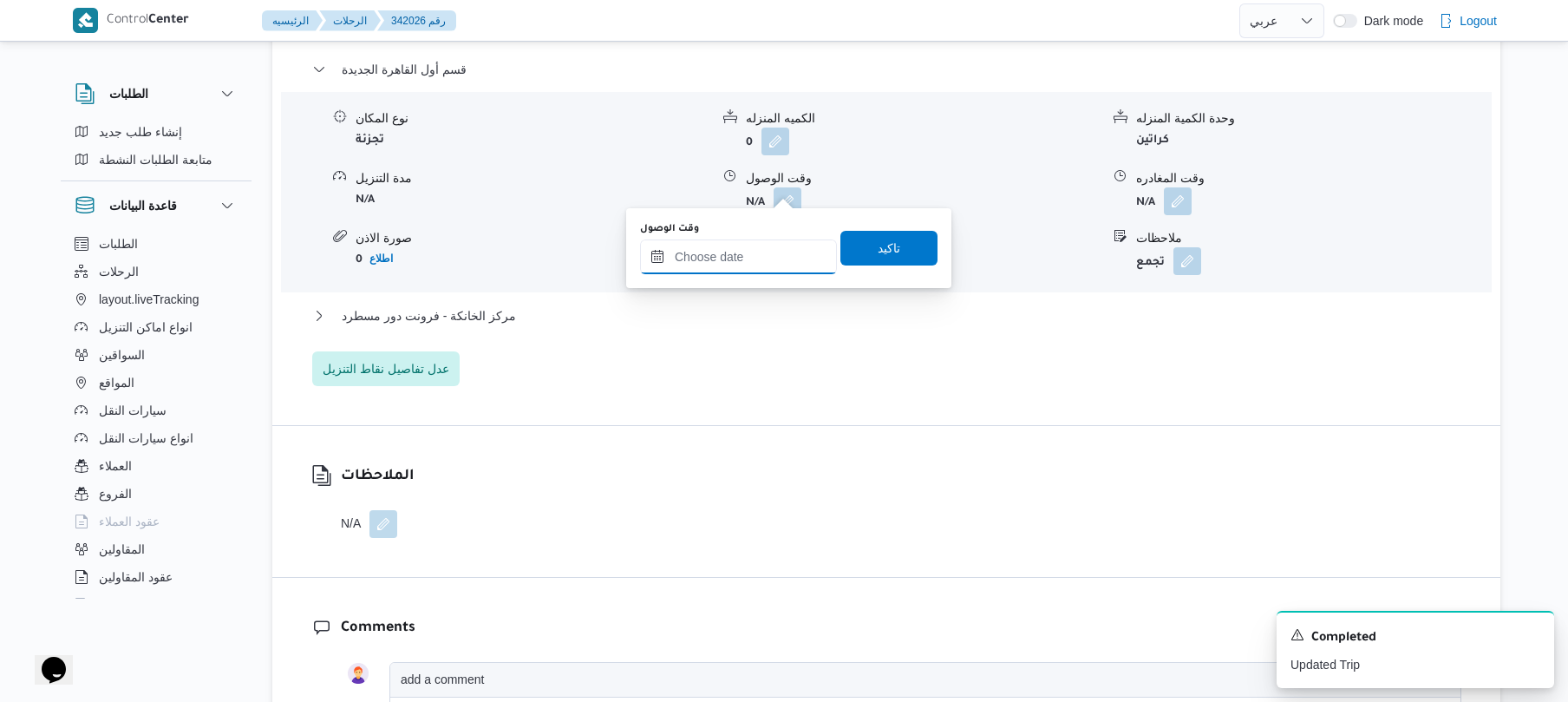
click at [739, 240] on input "وقت الوصول" at bounding box center [738, 256] width 197 height 35
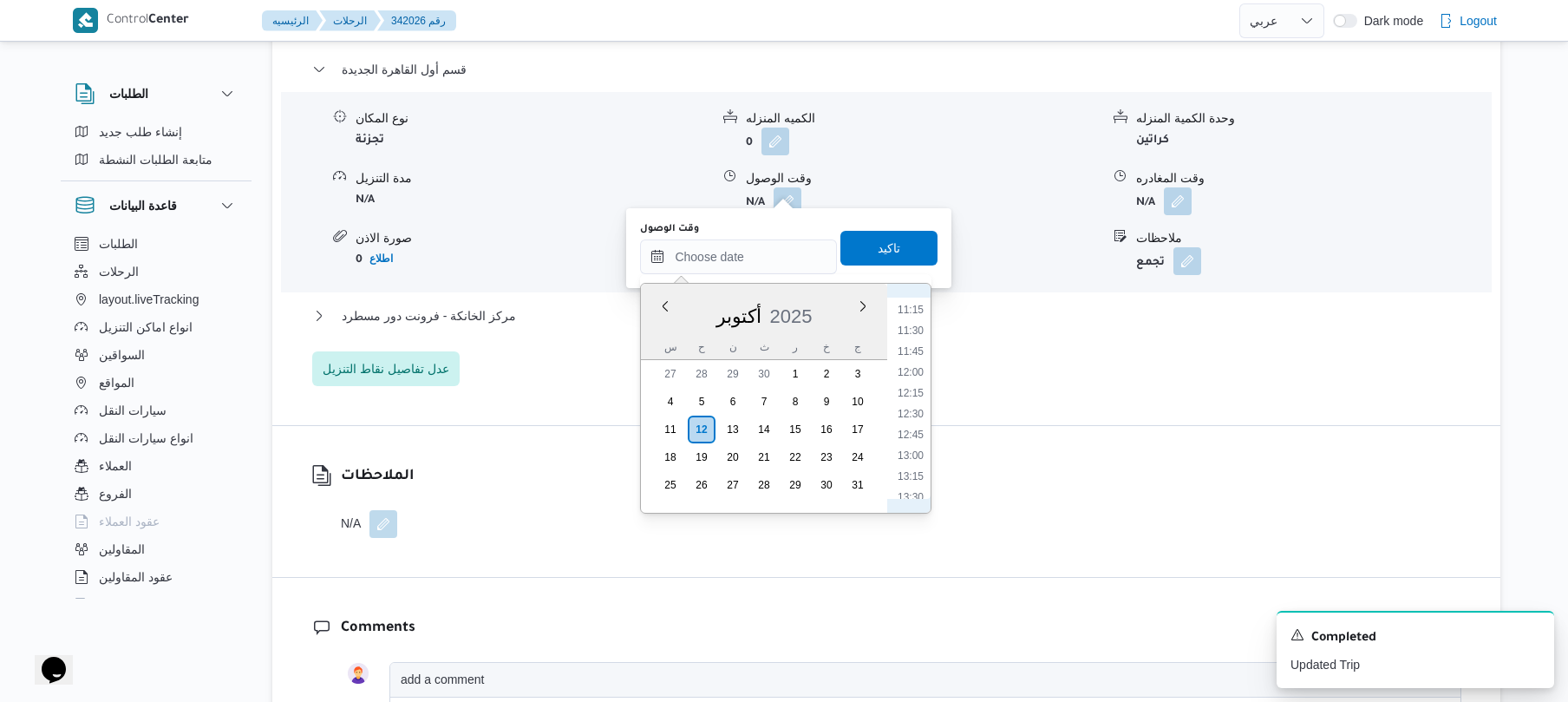
scroll to position [594, 0]
click at [910, 402] on li "08:15" at bounding box center [910, 400] width 40 height 18
type input "[DATE] ٠٨:١٥"
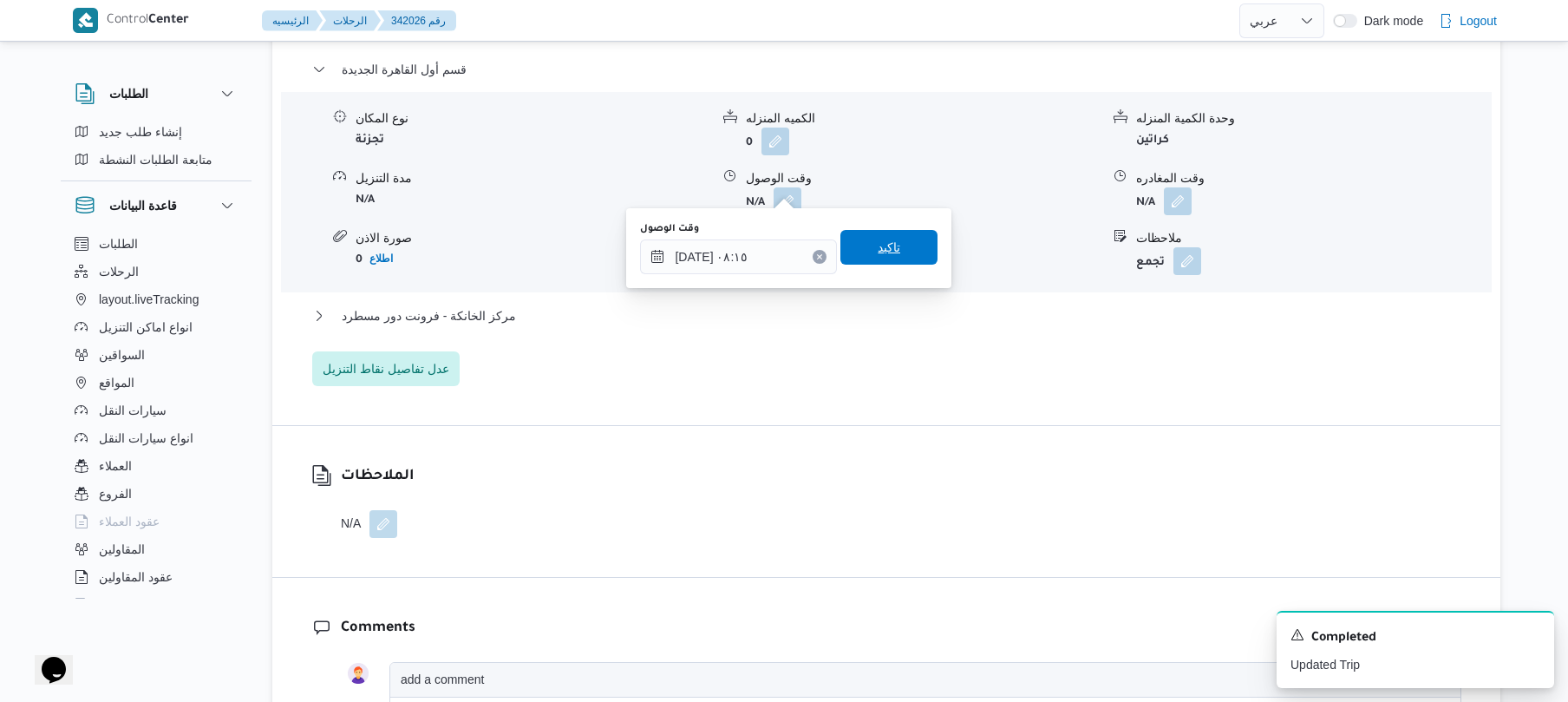
click at [888, 254] on span "تاكيد" at bounding box center [889, 247] width 22 height 21
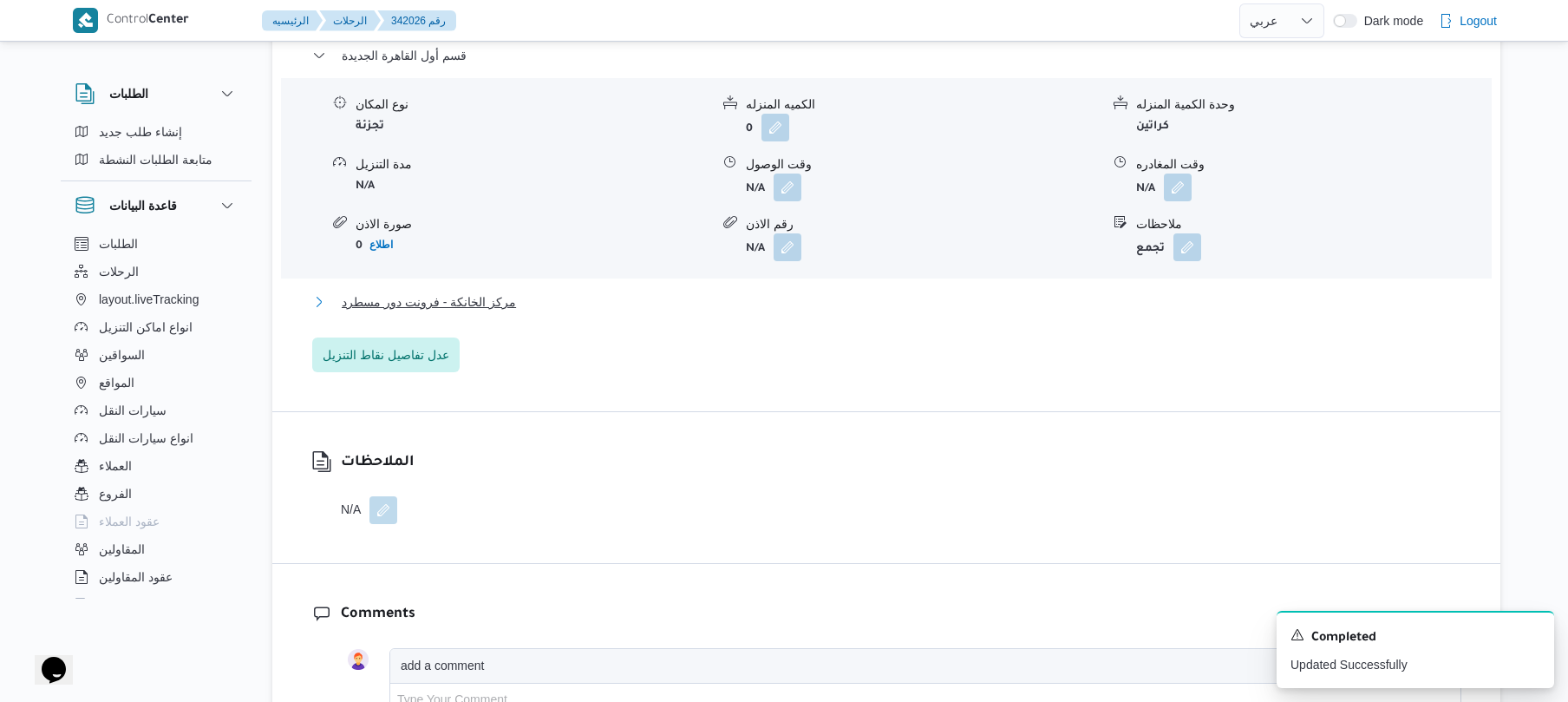
click at [715, 296] on button "مركز الخانكة - فرونت دور مسطرد" at bounding box center [886, 302] width 1149 height 21
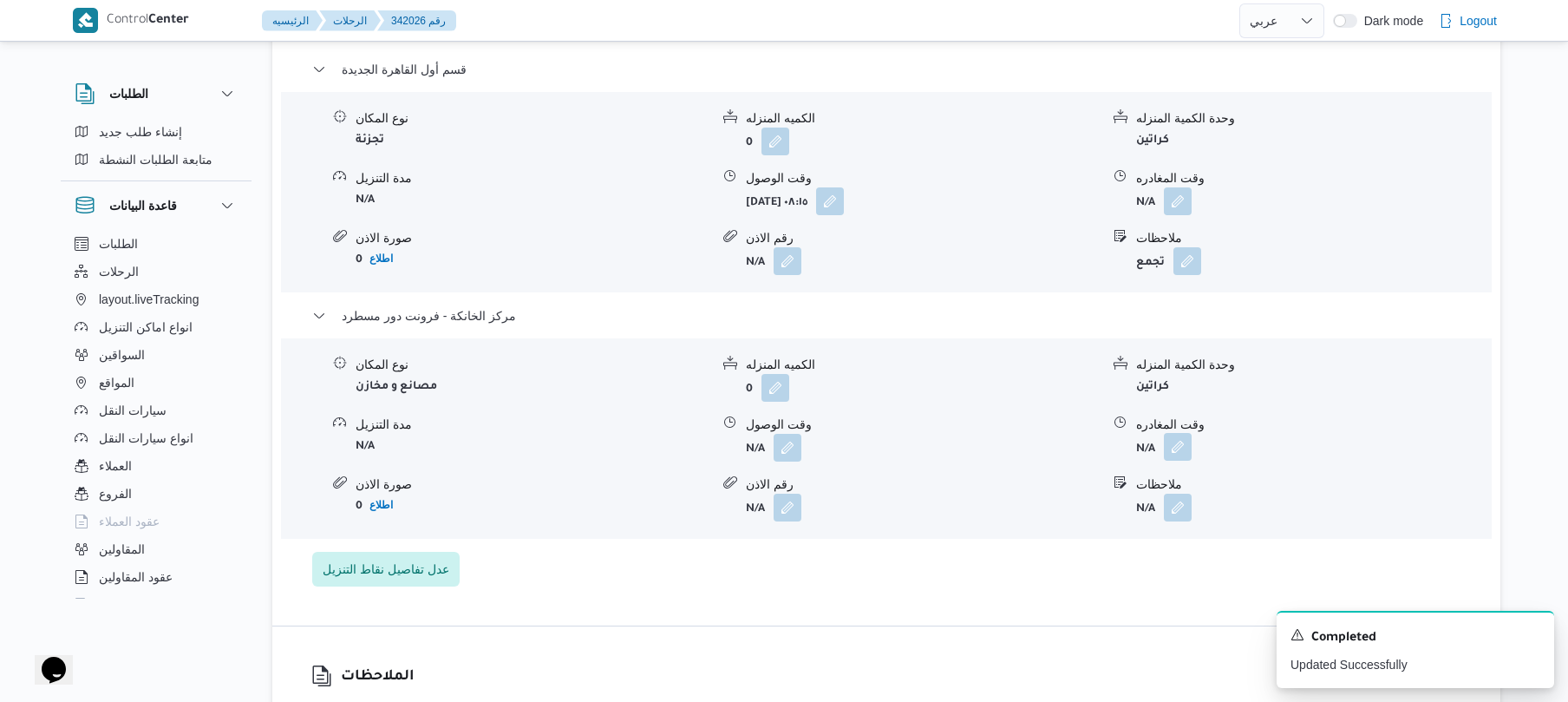
click at [1169, 442] on button "button" at bounding box center [1178, 447] width 28 height 28
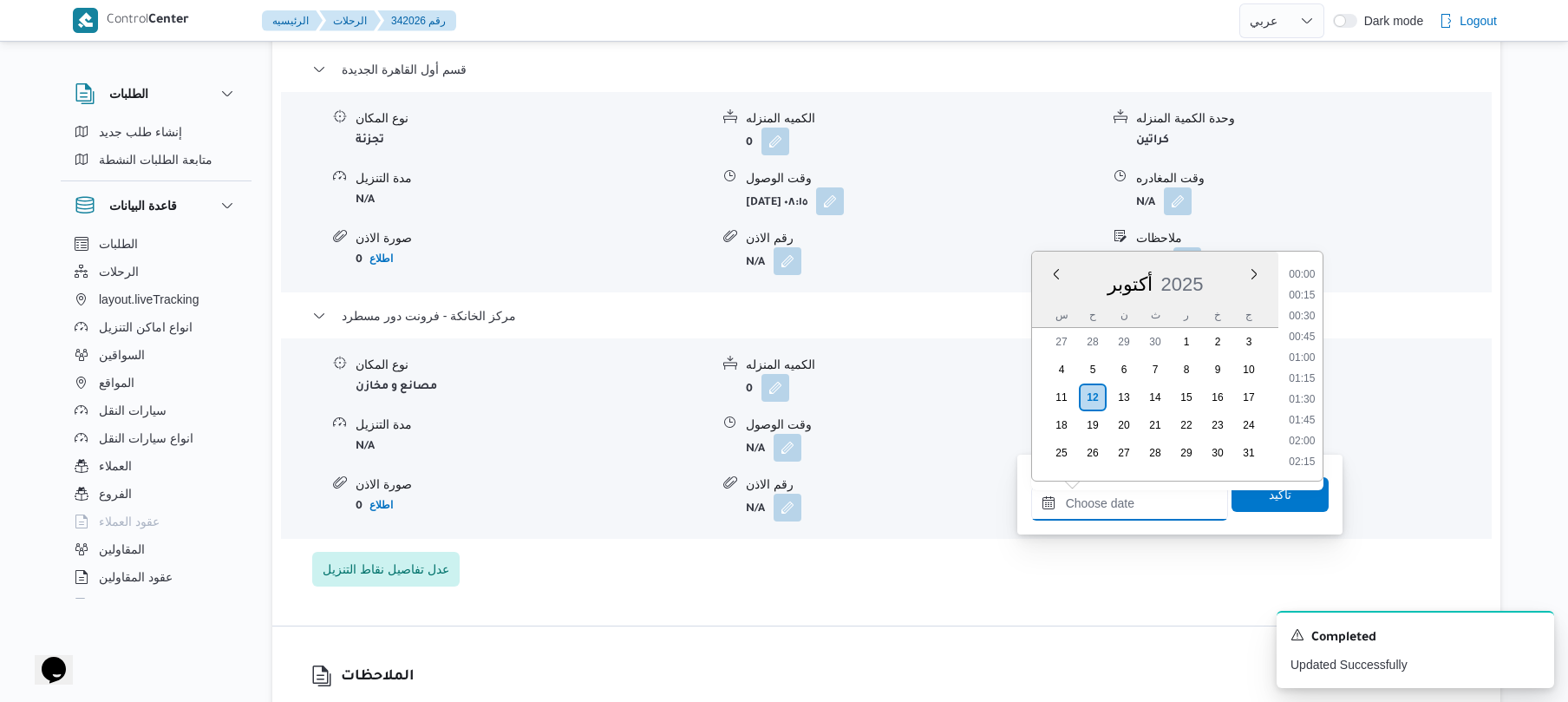
drag, startPoint x: 1070, startPoint y: 505, endPoint x: 1131, endPoint y: 484, distance: 64.5
click at [1070, 505] on input "وقت المغادره" at bounding box center [1129, 502] width 197 height 35
click at [1295, 420] on li "18:00" at bounding box center [1301, 423] width 40 height 18
type input "١٢/١٠/٢٠٢٥ ١٨:٠٠"
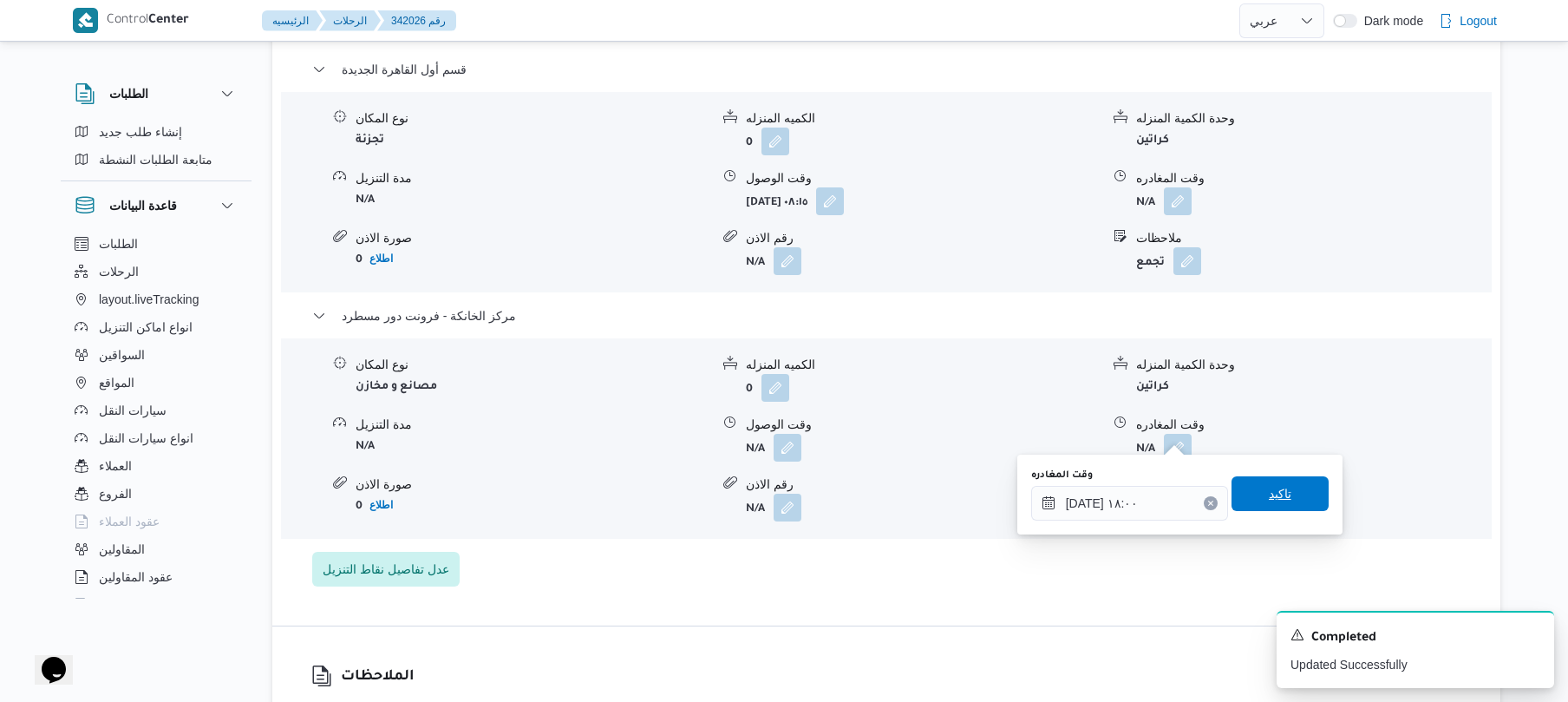
click at [1245, 491] on span "تاكيد" at bounding box center [1280, 493] width 97 height 35
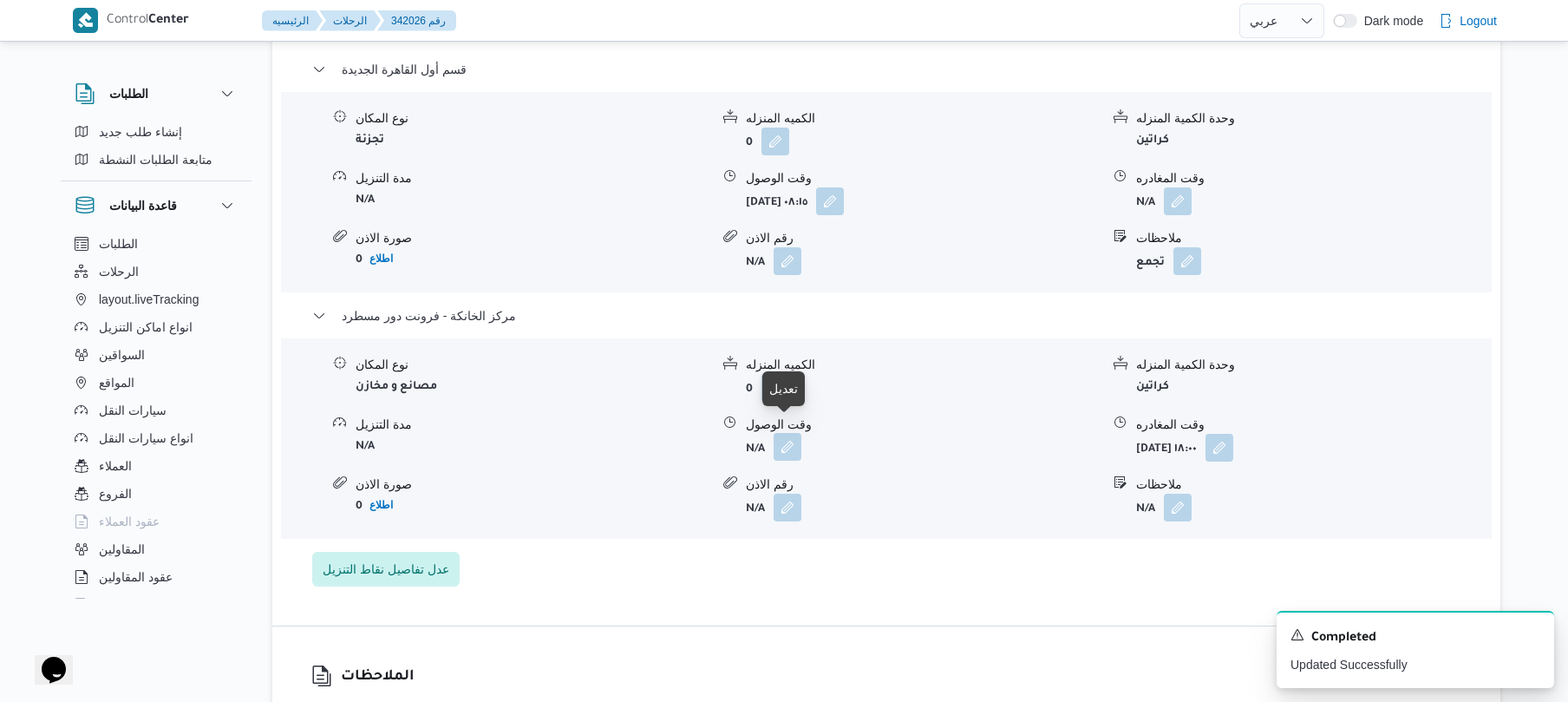
click at [792, 434] on button "button" at bounding box center [788, 447] width 28 height 28
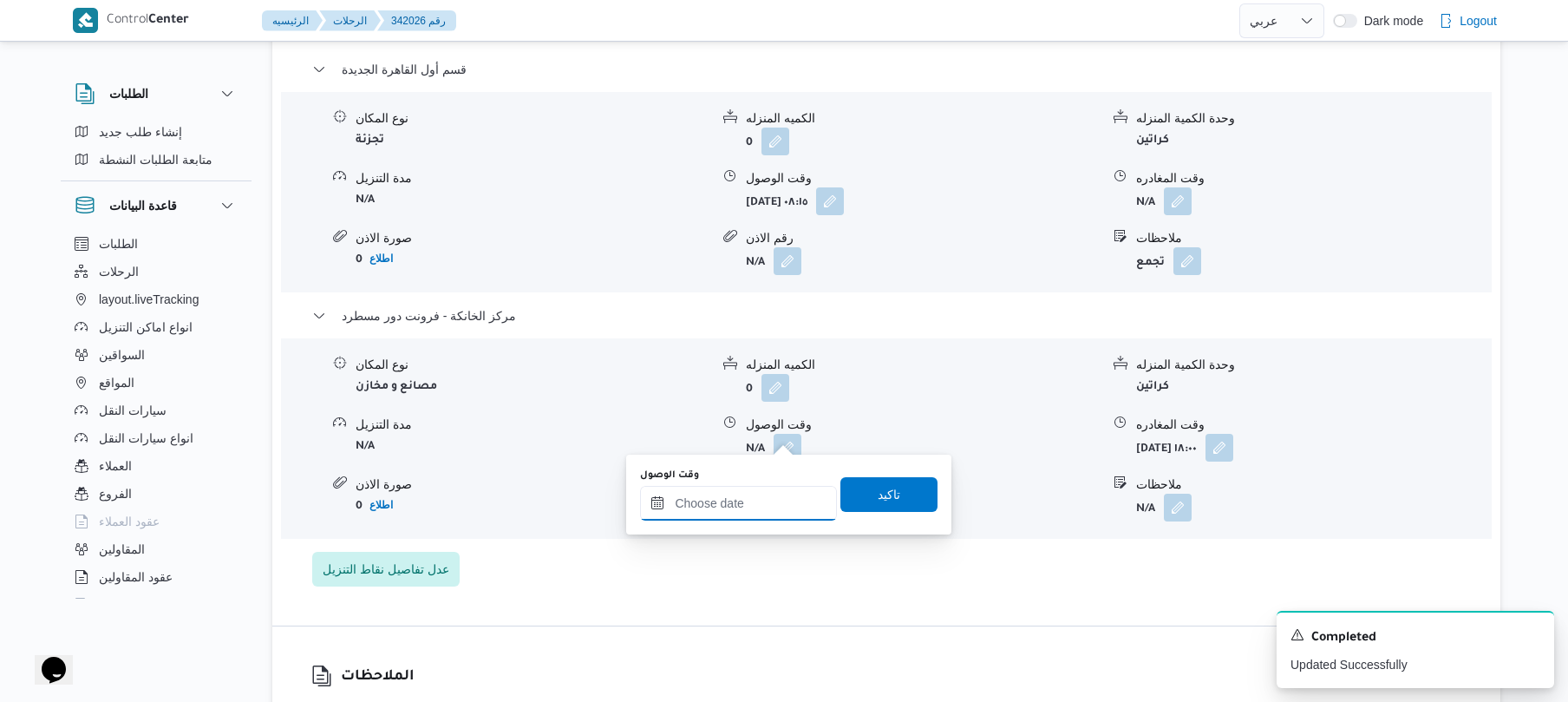
click at [749, 507] on input "وقت الوصول" at bounding box center [738, 502] width 197 height 35
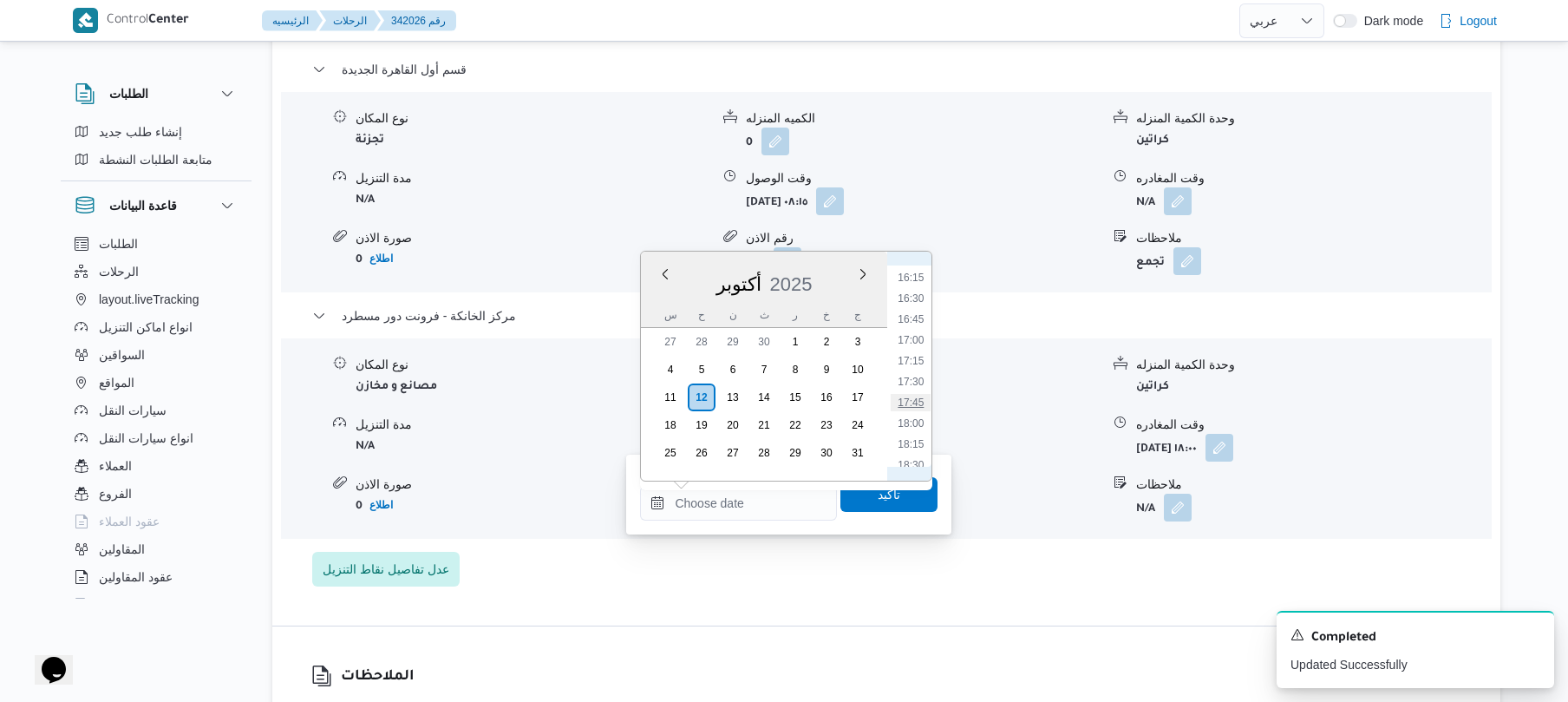
click at [914, 403] on li "17:45" at bounding box center [911, 402] width 40 height 18
type input "١٢/١٠/٢٠٢٥ ١٧:٤٥"
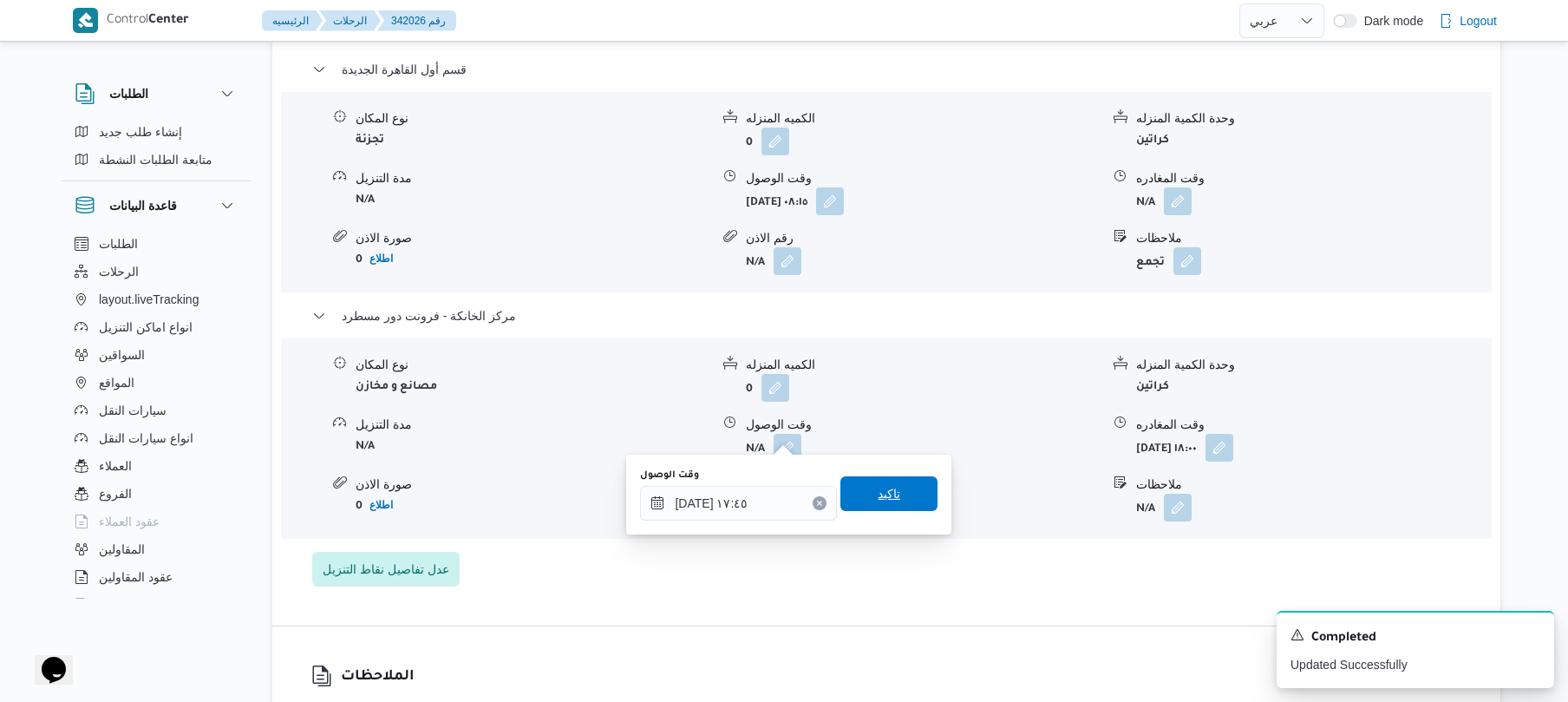
click at [886, 494] on span "تاكيد" at bounding box center [889, 494] width 22 height 21
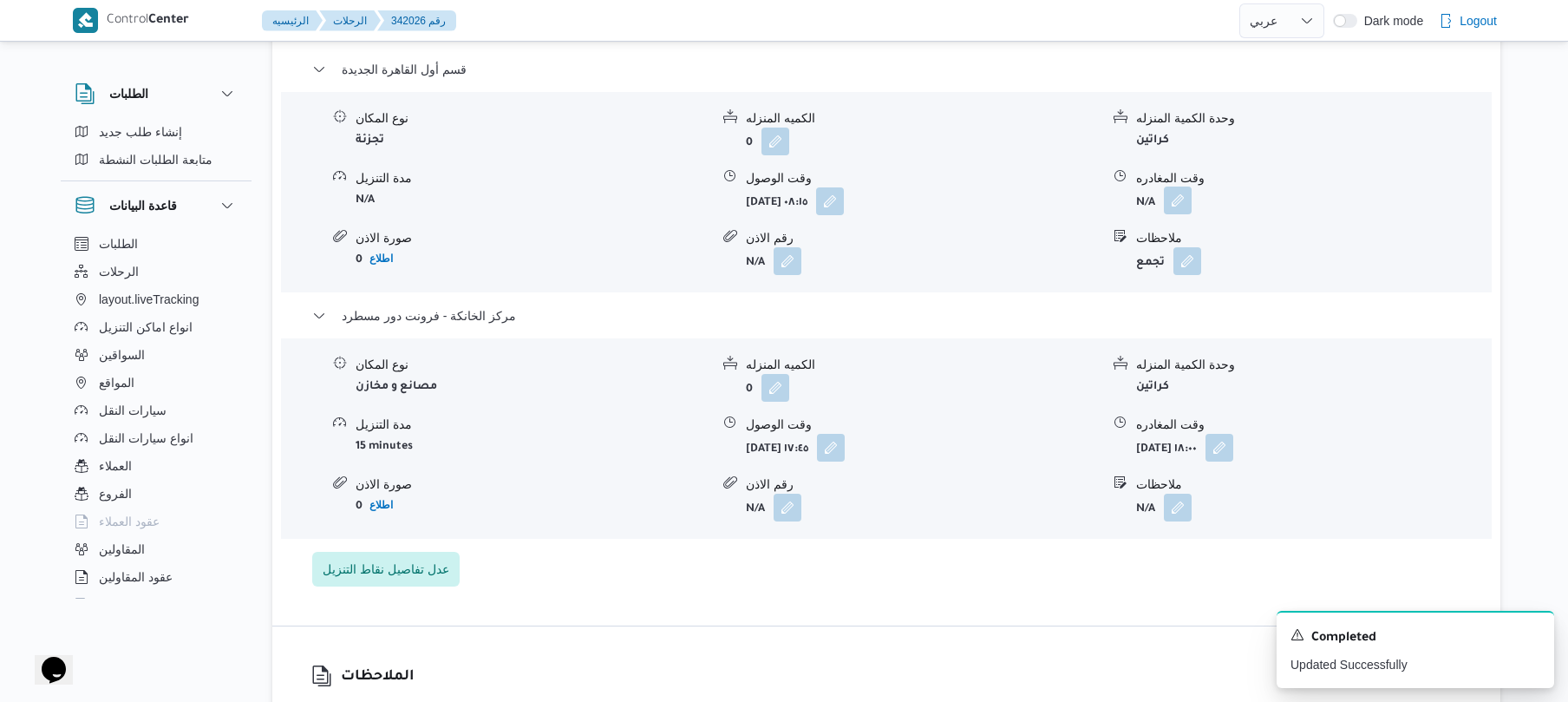
click at [1180, 190] on button "button" at bounding box center [1178, 201] width 28 height 28
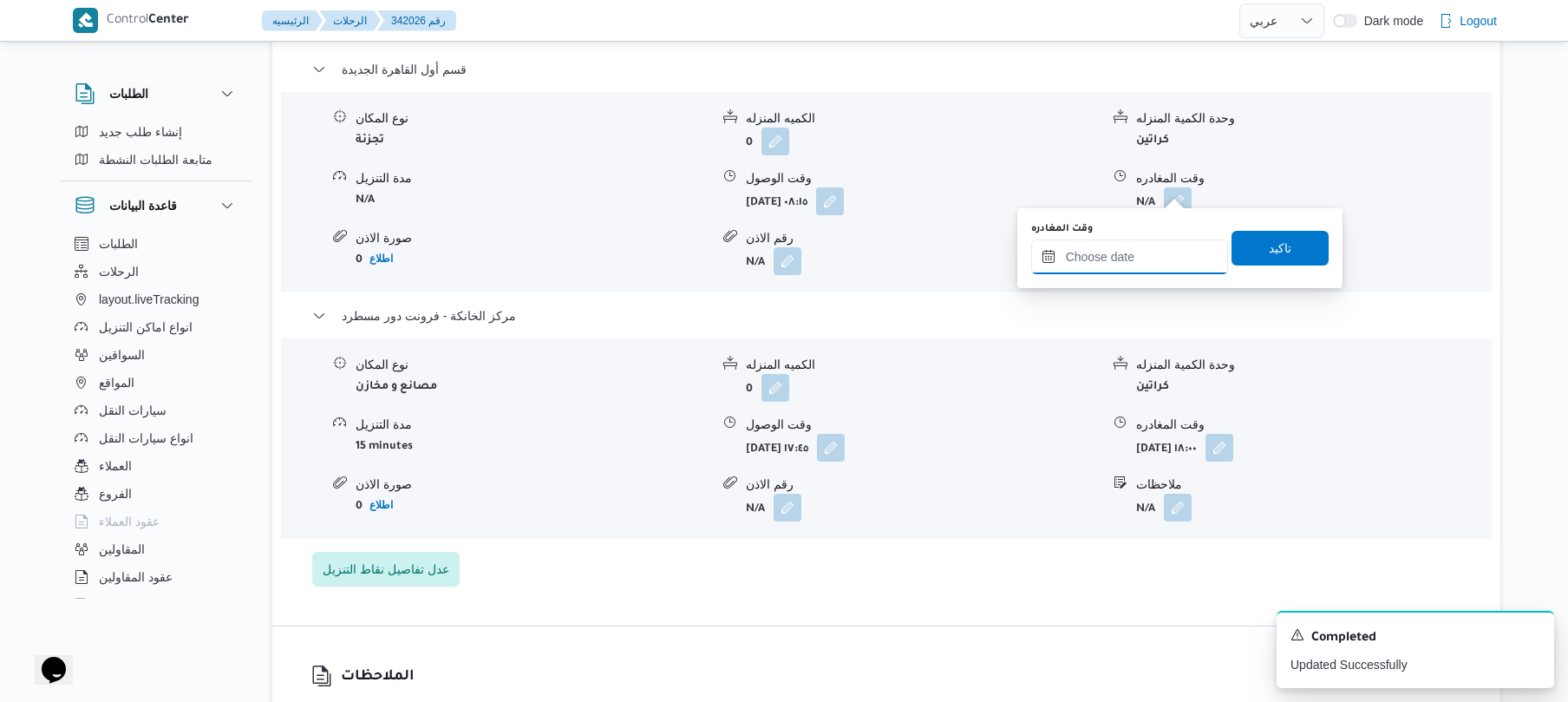
click at [1107, 257] on input "وقت المغادره" at bounding box center [1129, 256] width 197 height 35
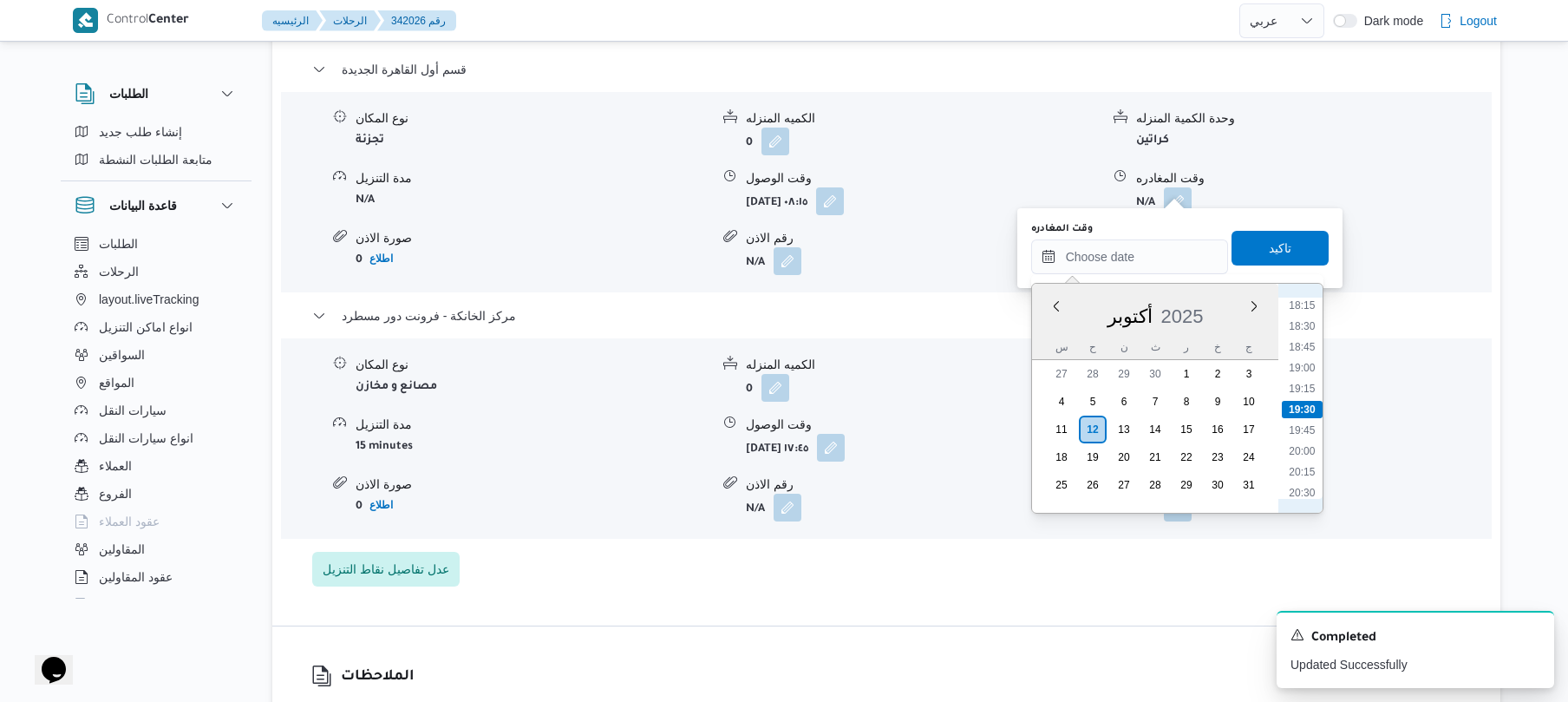
scroll to position [1351, 0]
click at [1301, 376] on li "17:00" at bounding box center [1301, 371] width 40 height 18
type input "١٢/١٠/٢٠٢٥ ١٧:٠٠"
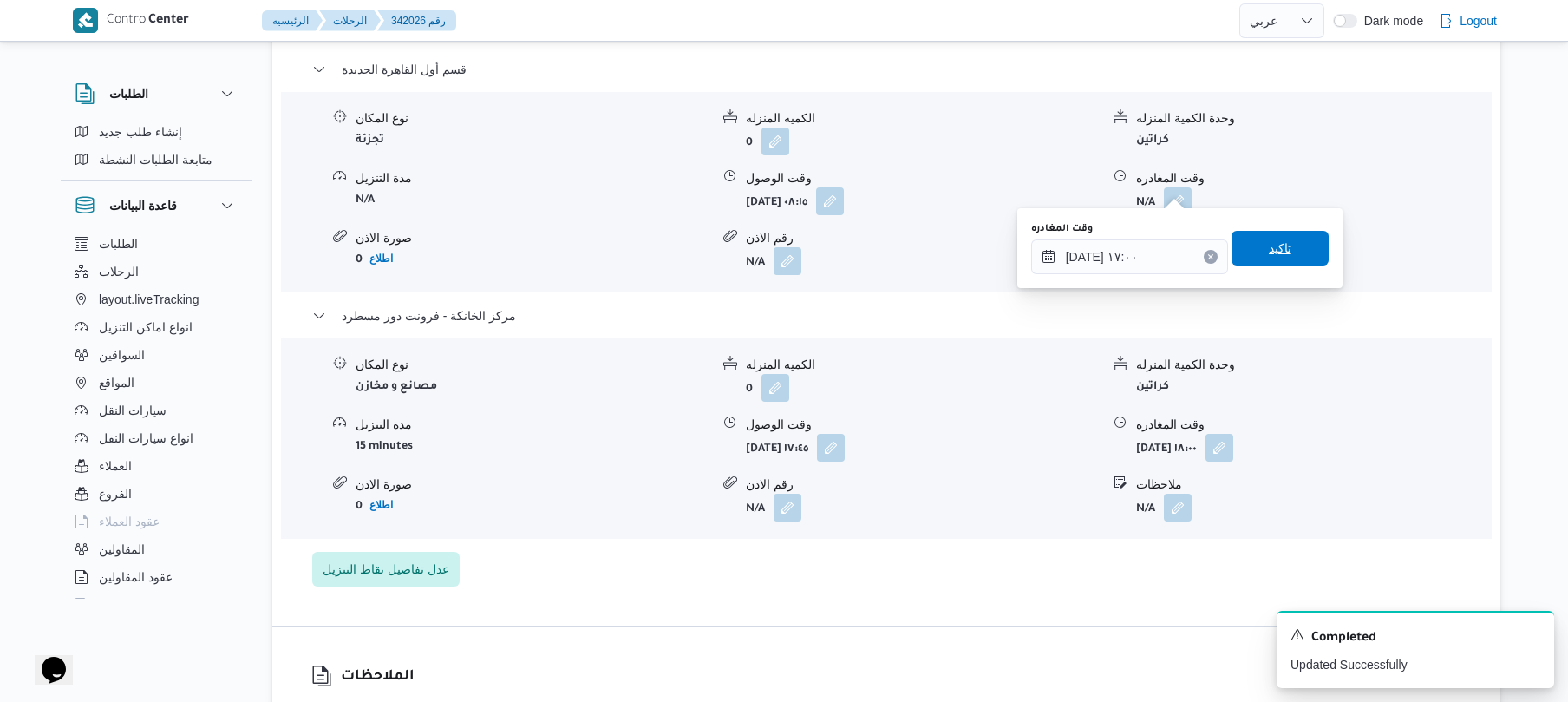
click at [1285, 255] on span "تاكيد" at bounding box center [1280, 247] width 97 height 35
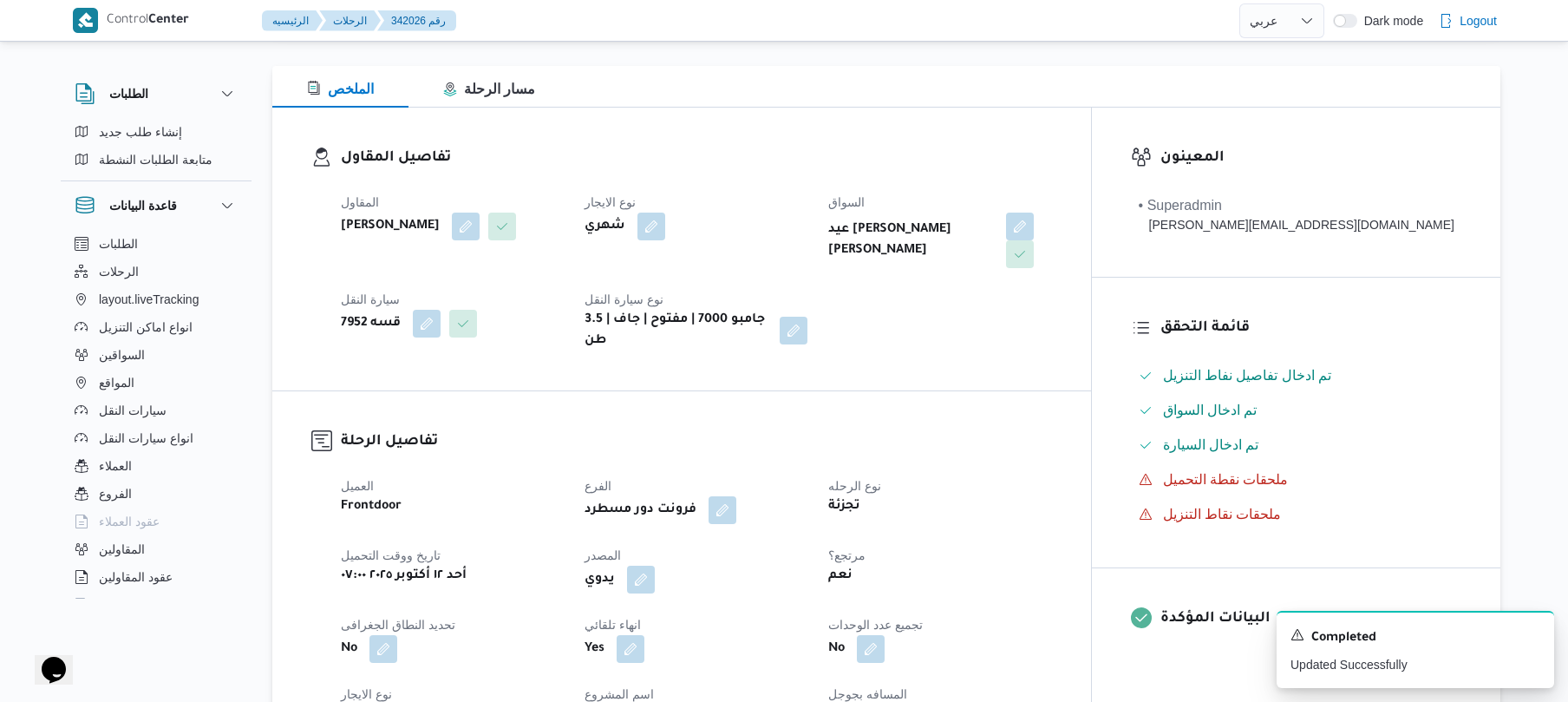
scroll to position [0, 0]
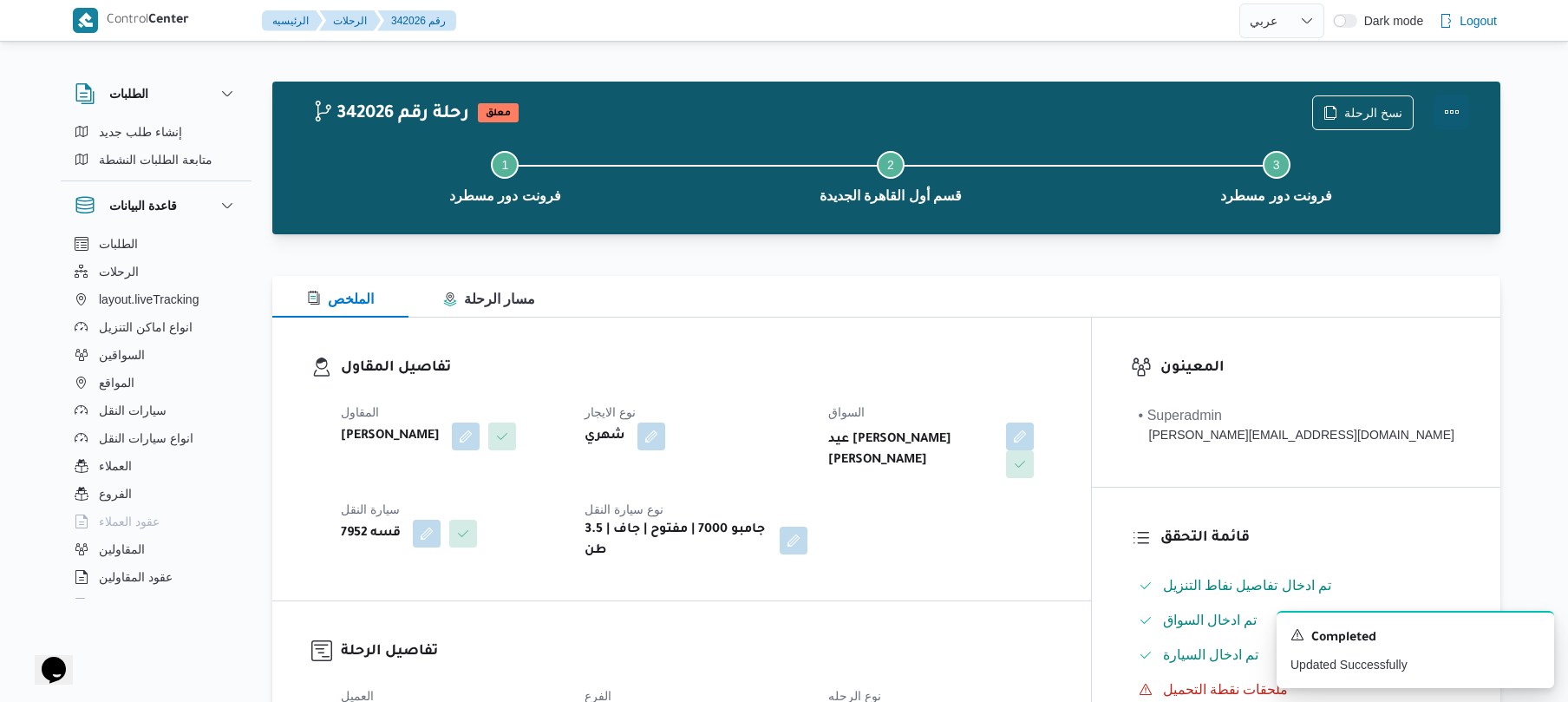
click at [1450, 105] on button "Actions" at bounding box center [1451, 111] width 35 height 35
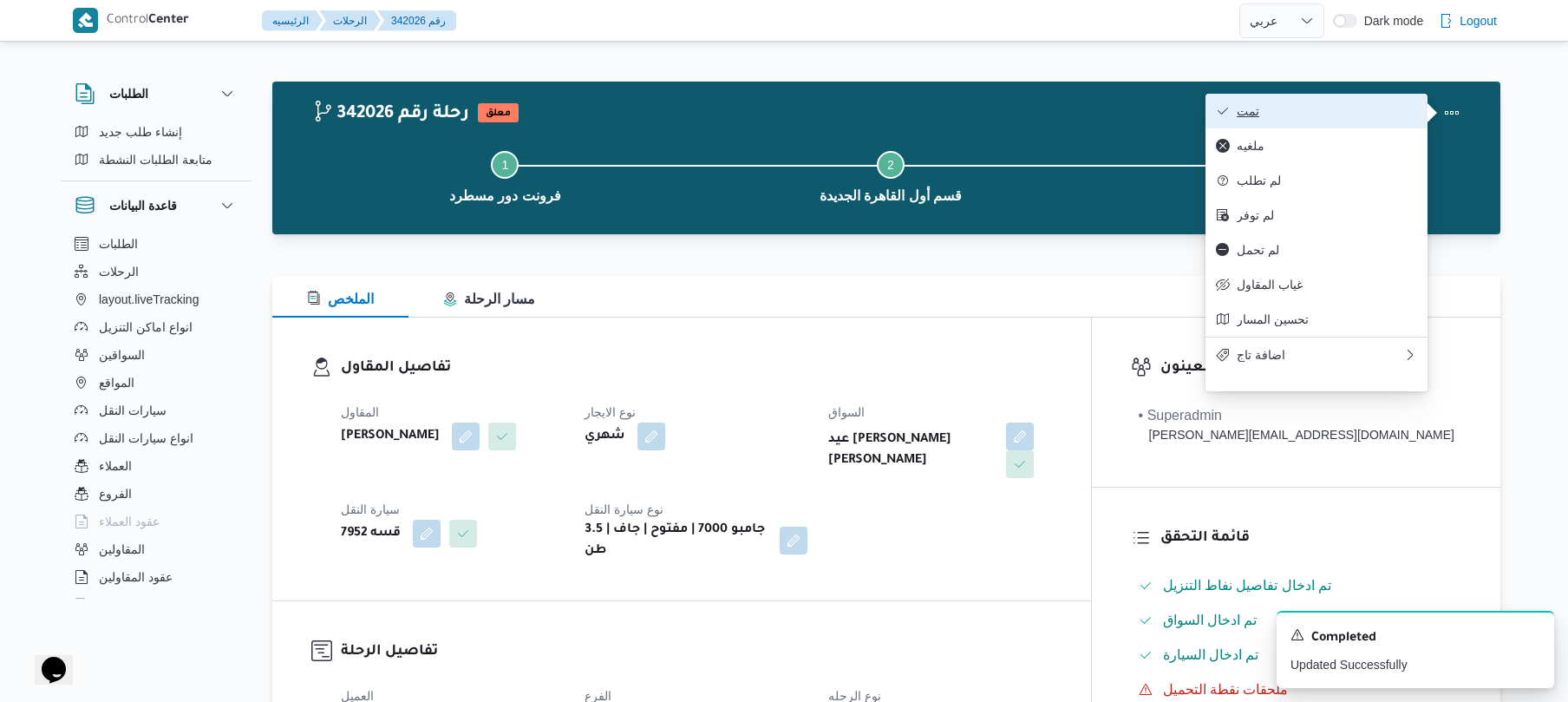
click at [1344, 116] on span "تمت" at bounding box center [1326, 110] width 180 height 14
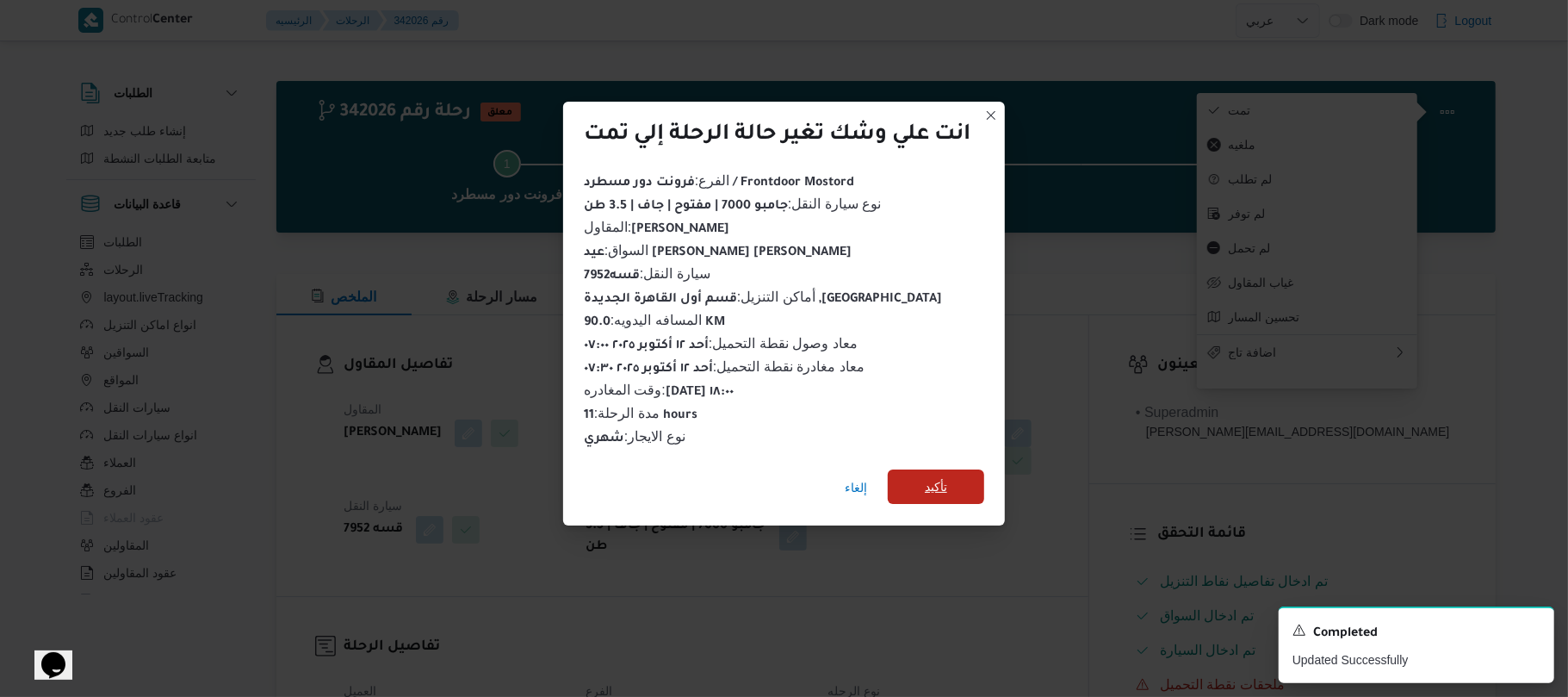
click at [954, 473] on span "تأكيد" at bounding box center [936, 486] width 96 height 34
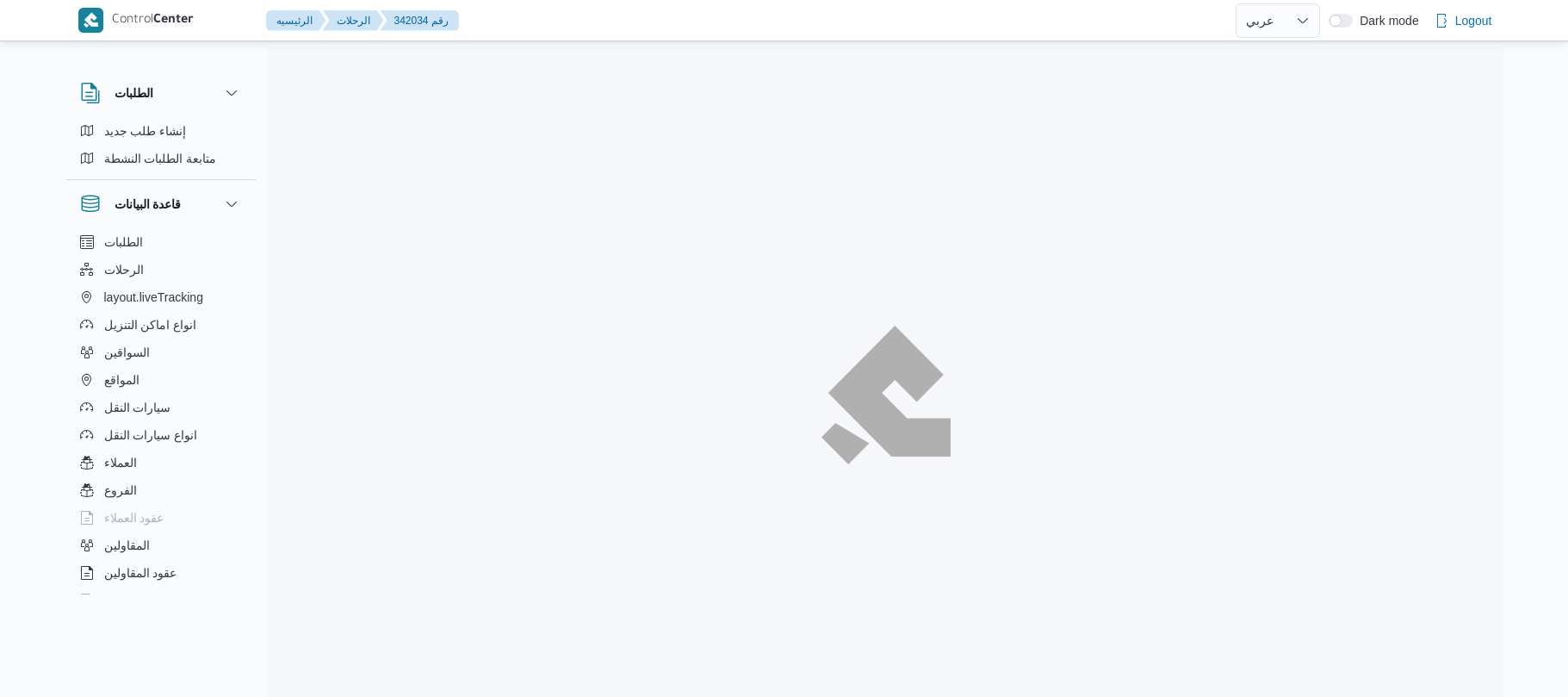
select select "ar"
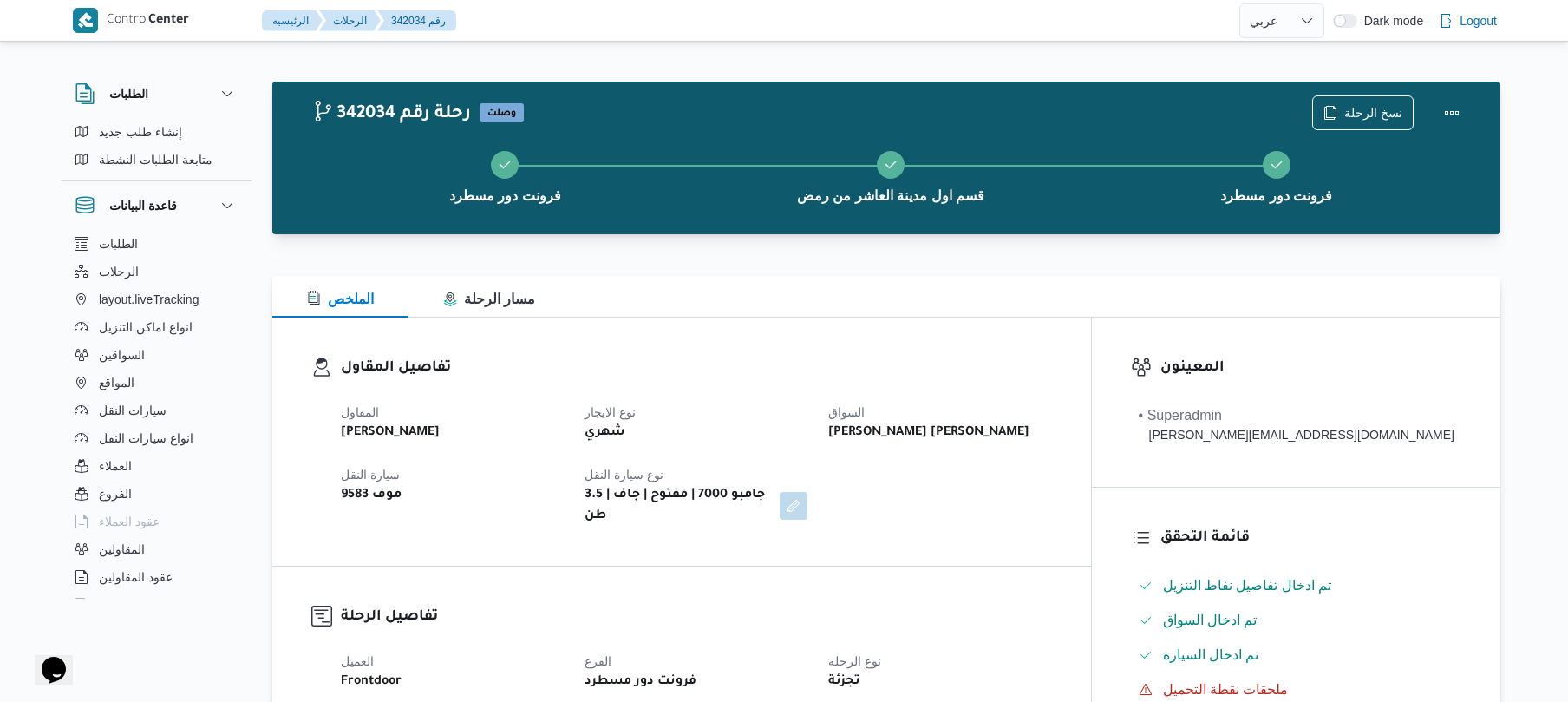
click at [888, 386] on dl "تفاصيل المقاول المقاول [PERSON_NAME] نوع الايجار شهري السواق [PERSON_NAME] ابو …" at bounding box center [696, 442] width 711 height 170
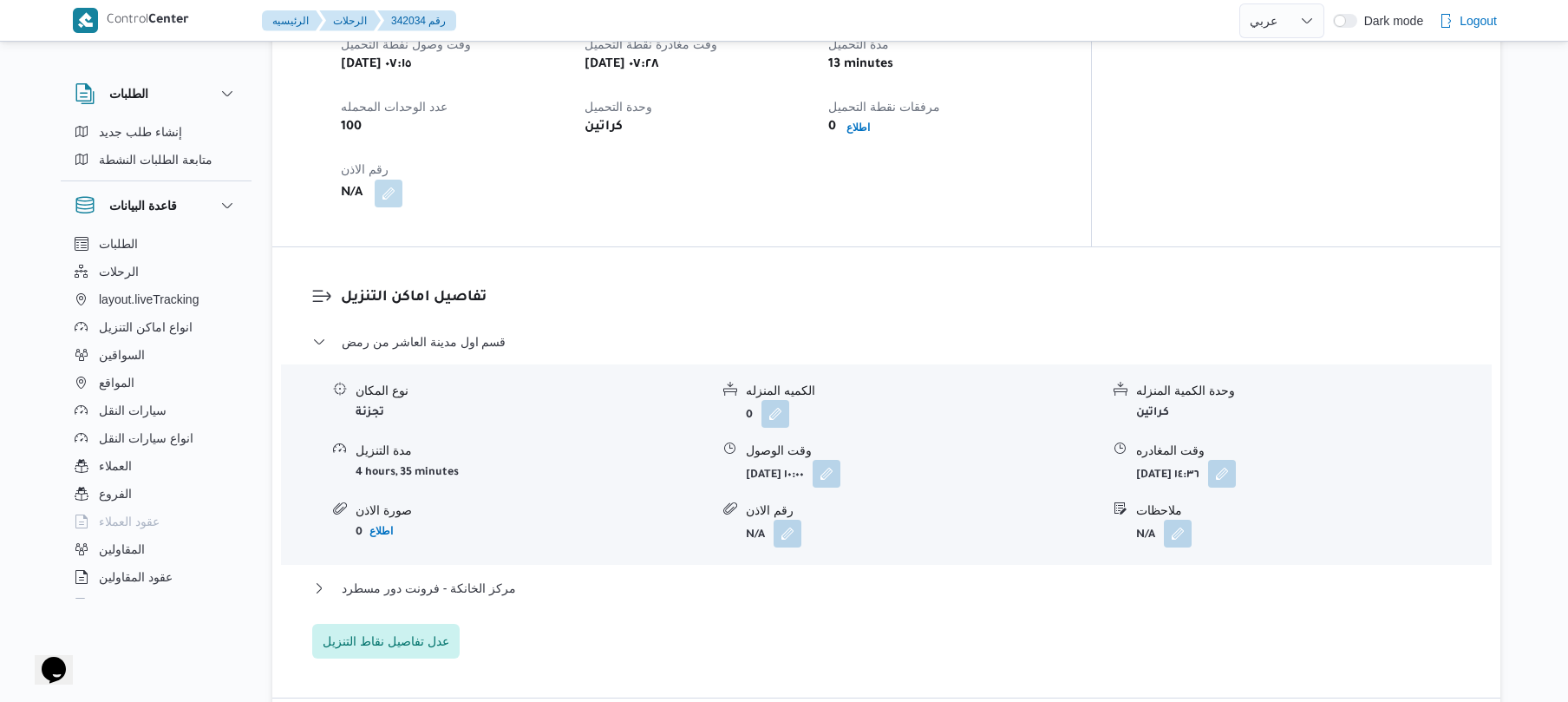
scroll to position [1202, 0]
drag, startPoint x: 541, startPoint y: 288, endPoint x: 345, endPoint y: 307, distance: 196.9
click at [345, 307] on dl "تفاصيل اماكن التنزيل قسم اول مدينة العاشر من رمض نوع المكان تجزئة الكميه المنزل…" at bounding box center [901, 469] width 1120 height 372
copy span "قسم اول مدينة العاشر من رمض"
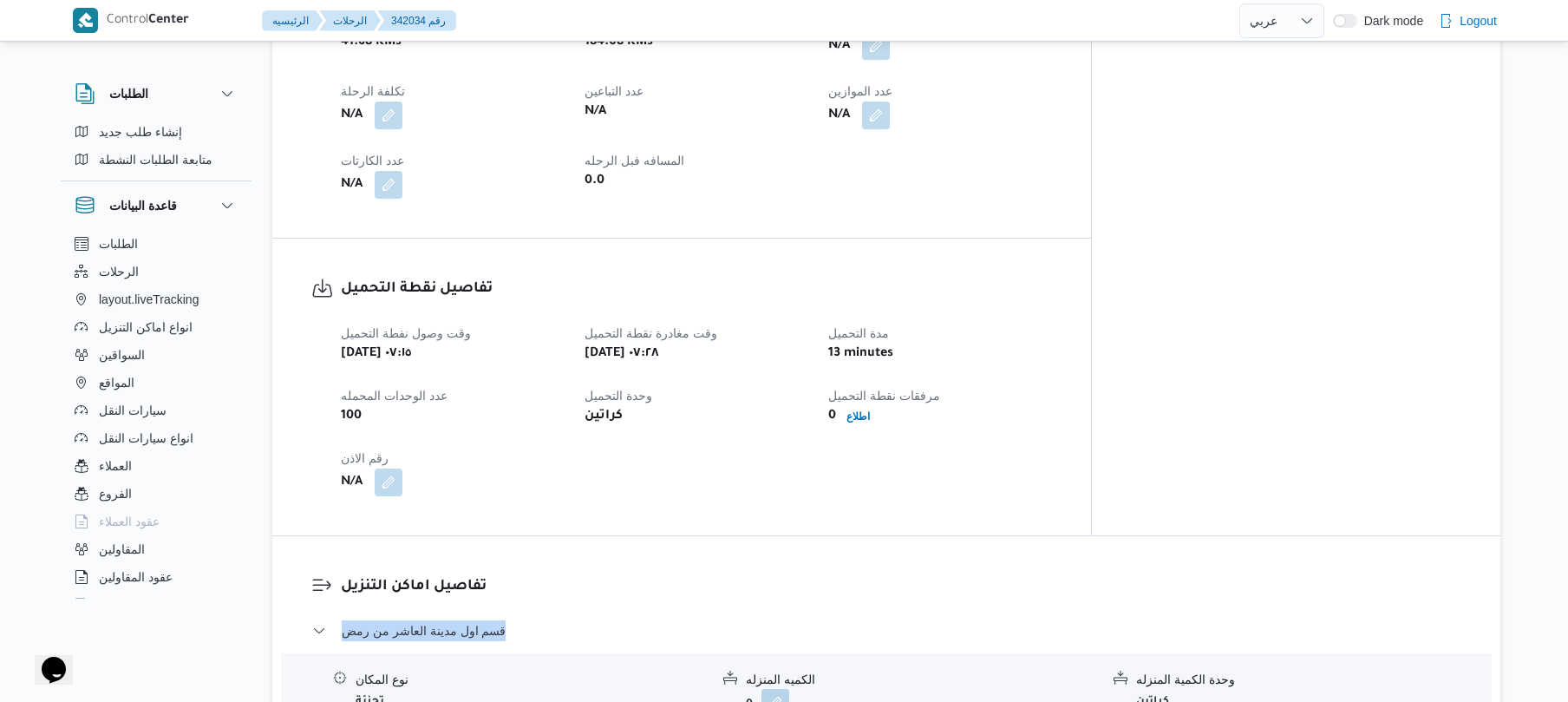
scroll to position [740, 0]
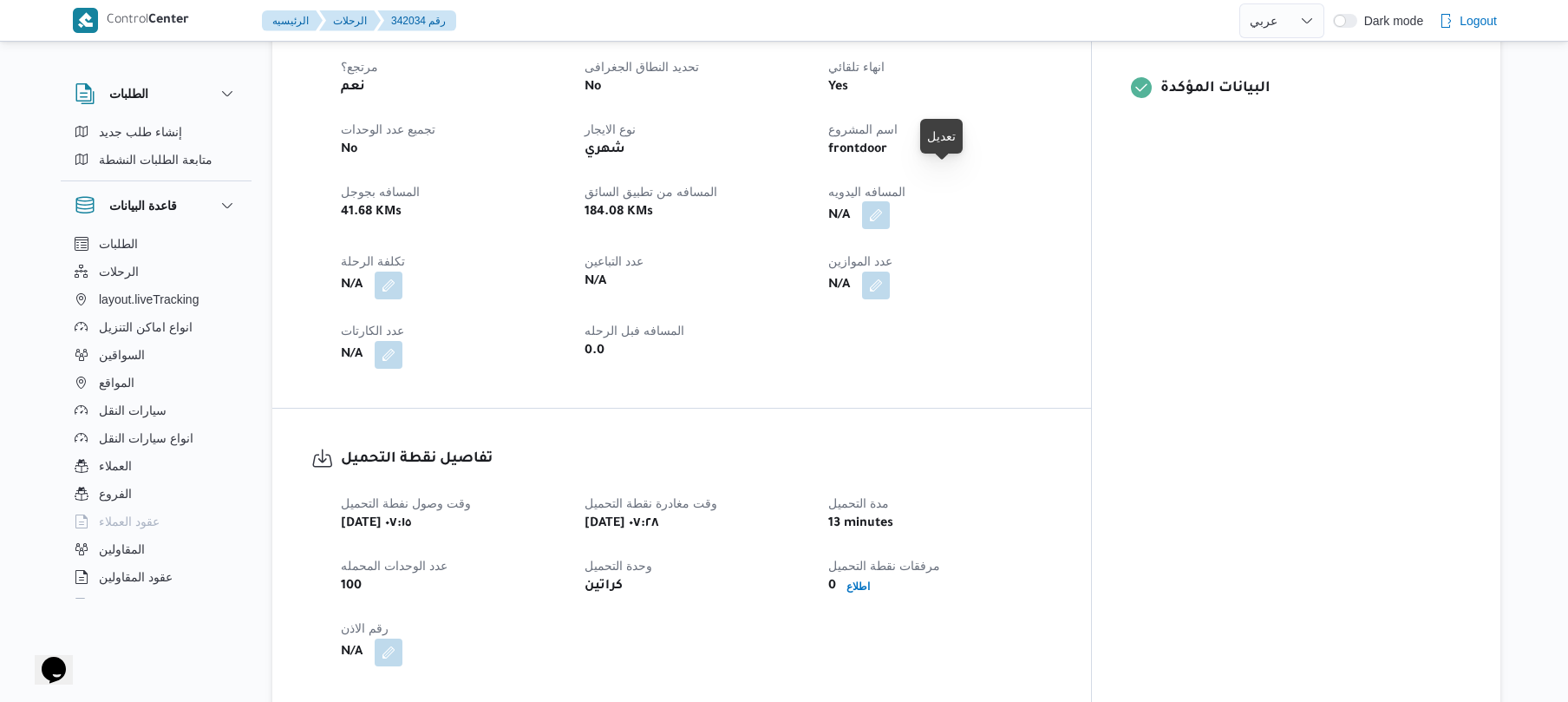
click at [889, 202] on button "button" at bounding box center [876, 216] width 28 height 28
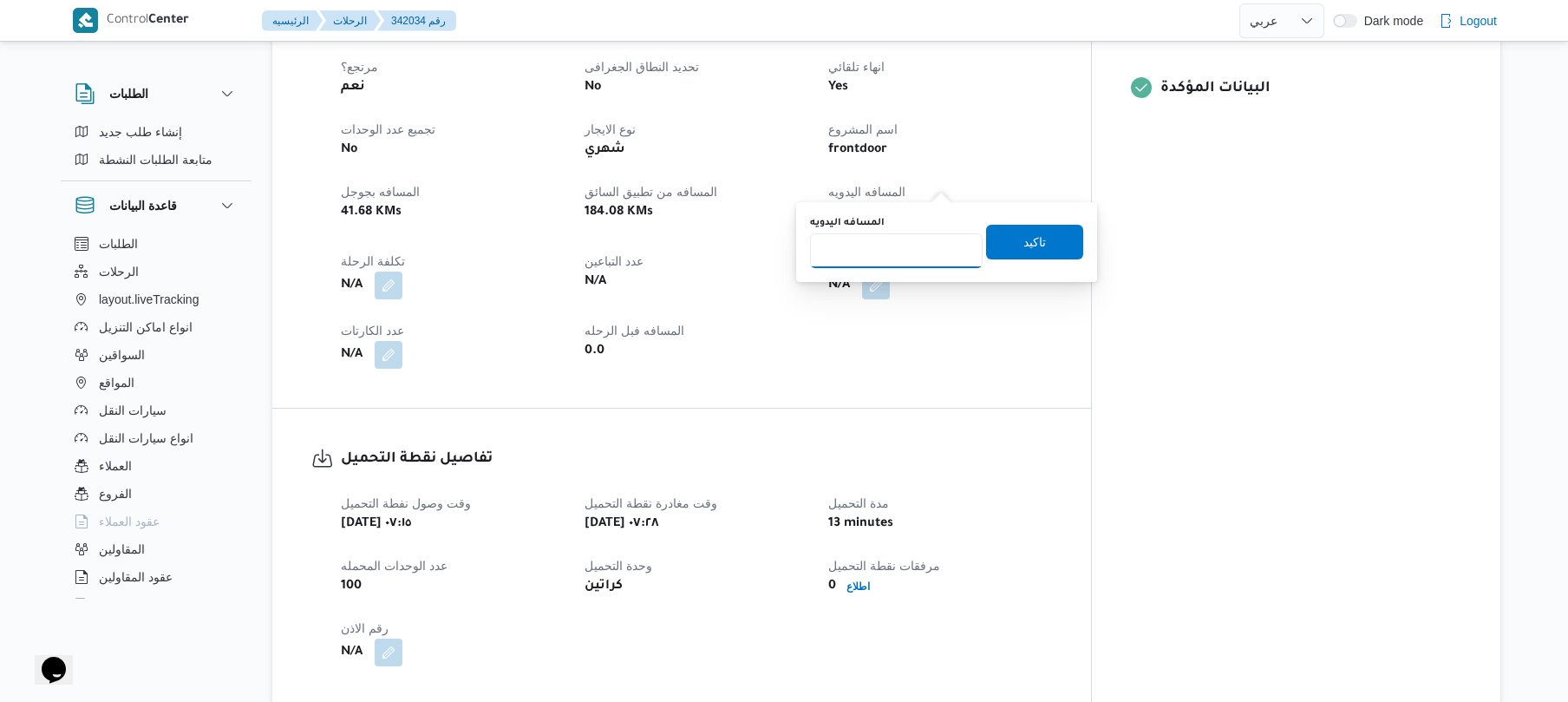
click at [871, 259] on input "المسافه اليدويه" at bounding box center [896, 250] width 173 height 35
type input "120"
click at [1023, 241] on span "تاكيد" at bounding box center [1034, 241] width 22 height 21
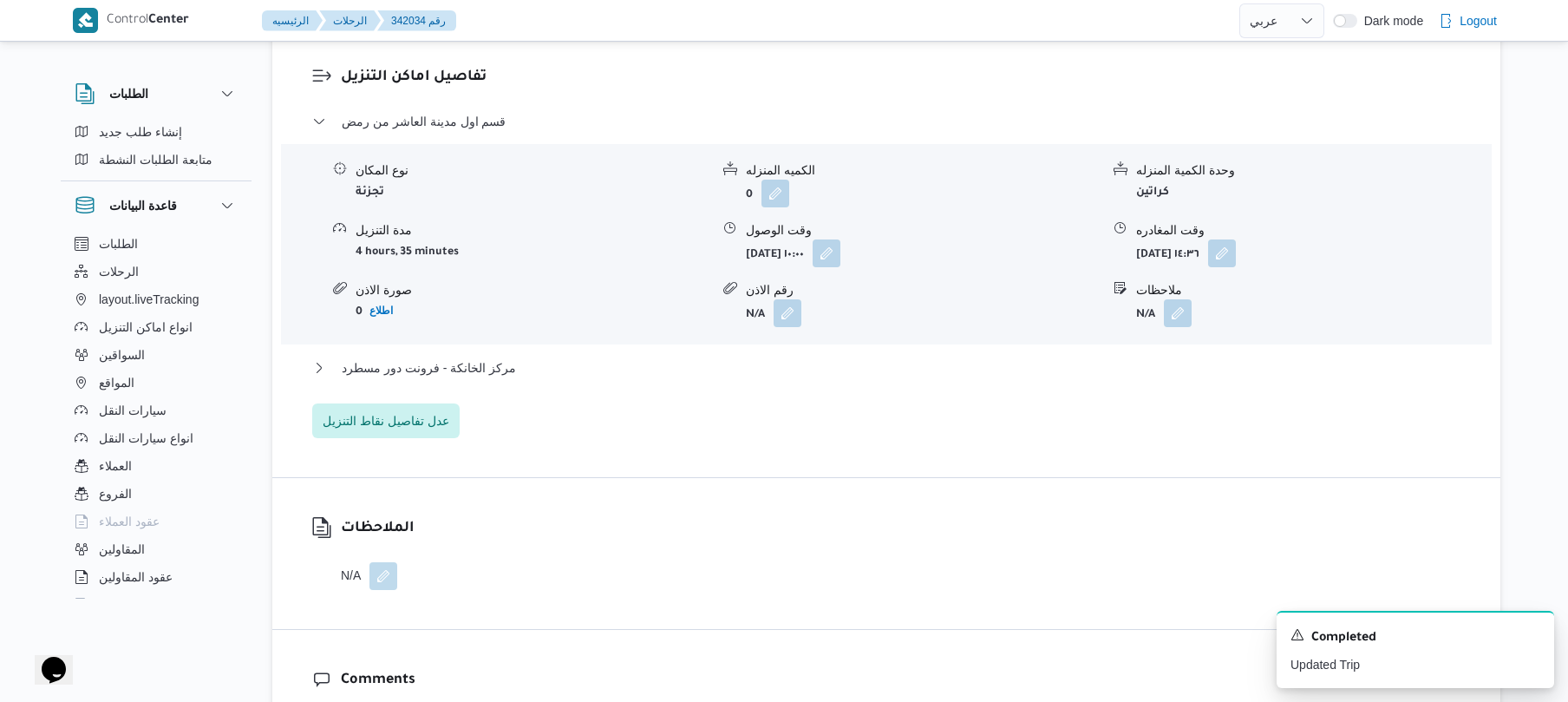
scroll to position [1437, 0]
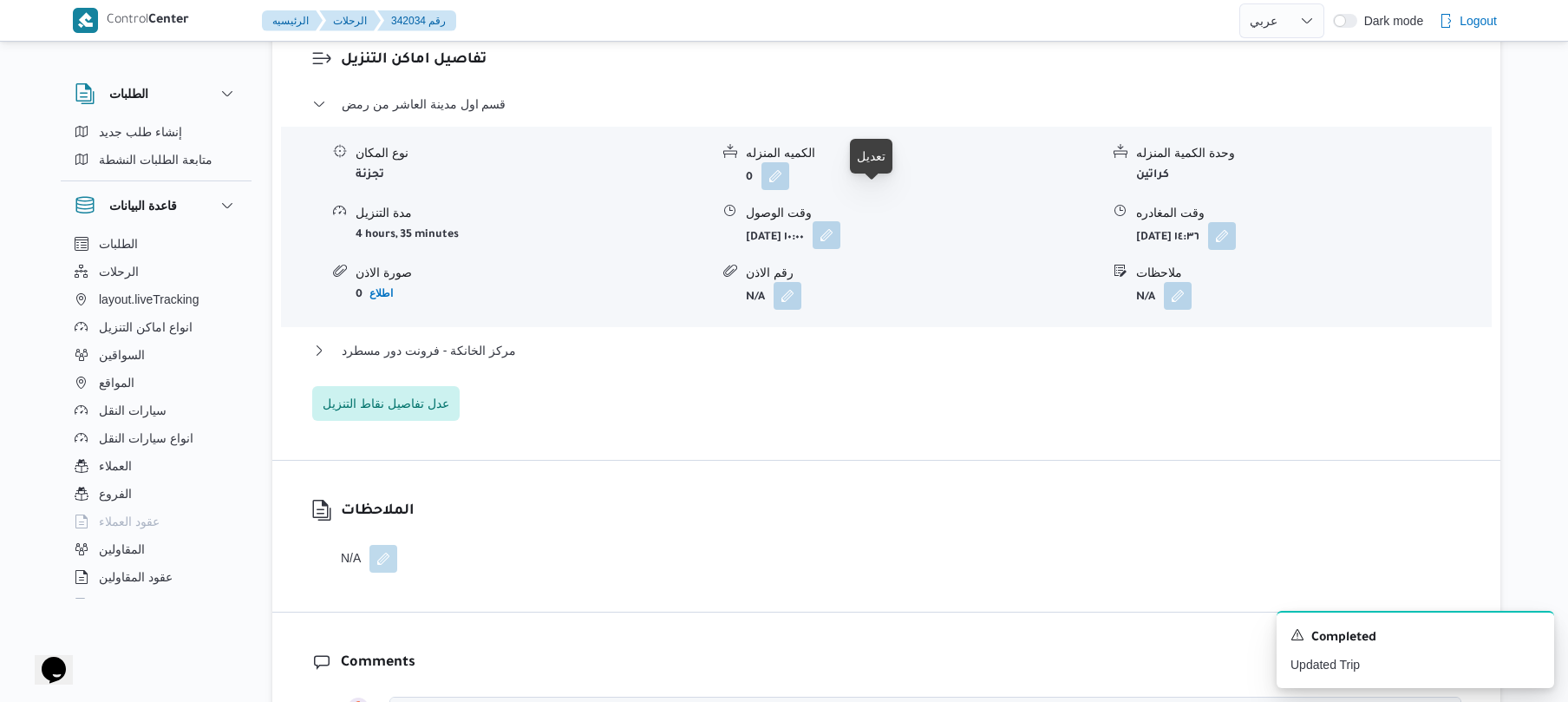
click at [840, 221] on button "button" at bounding box center [827, 235] width 28 height 28
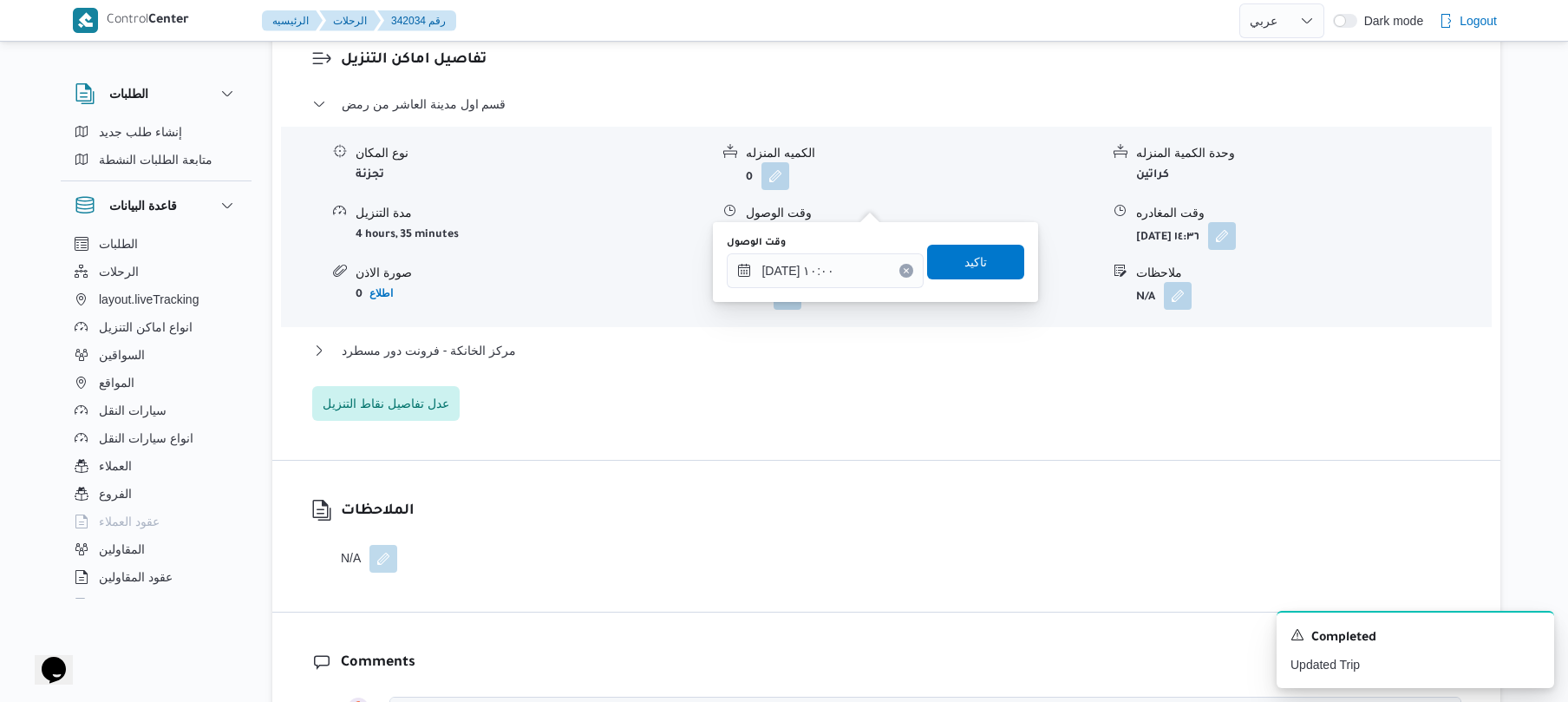
click at [677, 340] on div "مركز الخانكة - فرونت دور مسطرد" at bounding box center [886, 356] width 1149 height 33
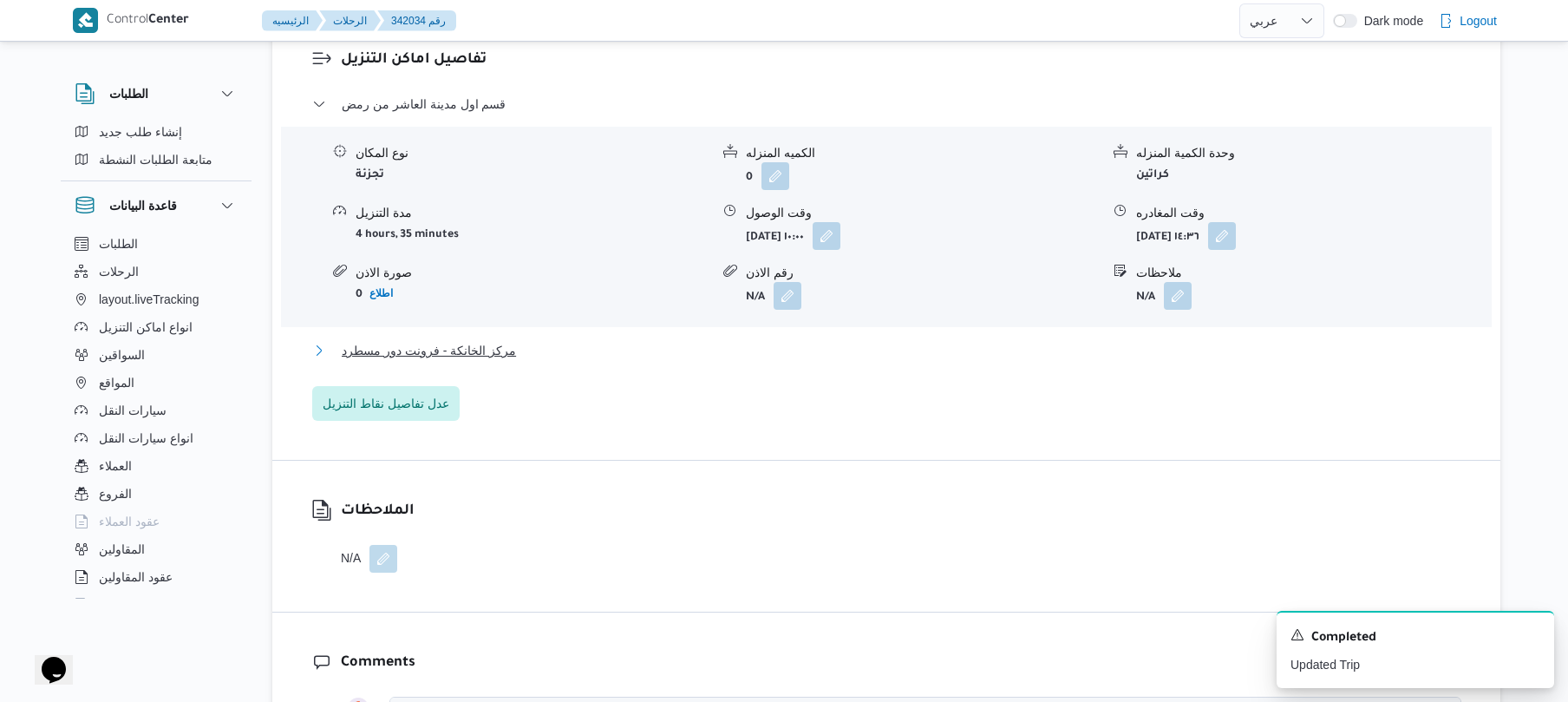
click at [712, 340] on button "مركز الخانكة - فرونت دور مسطرد" at bounding box center [886, 350] width 1149 height 21
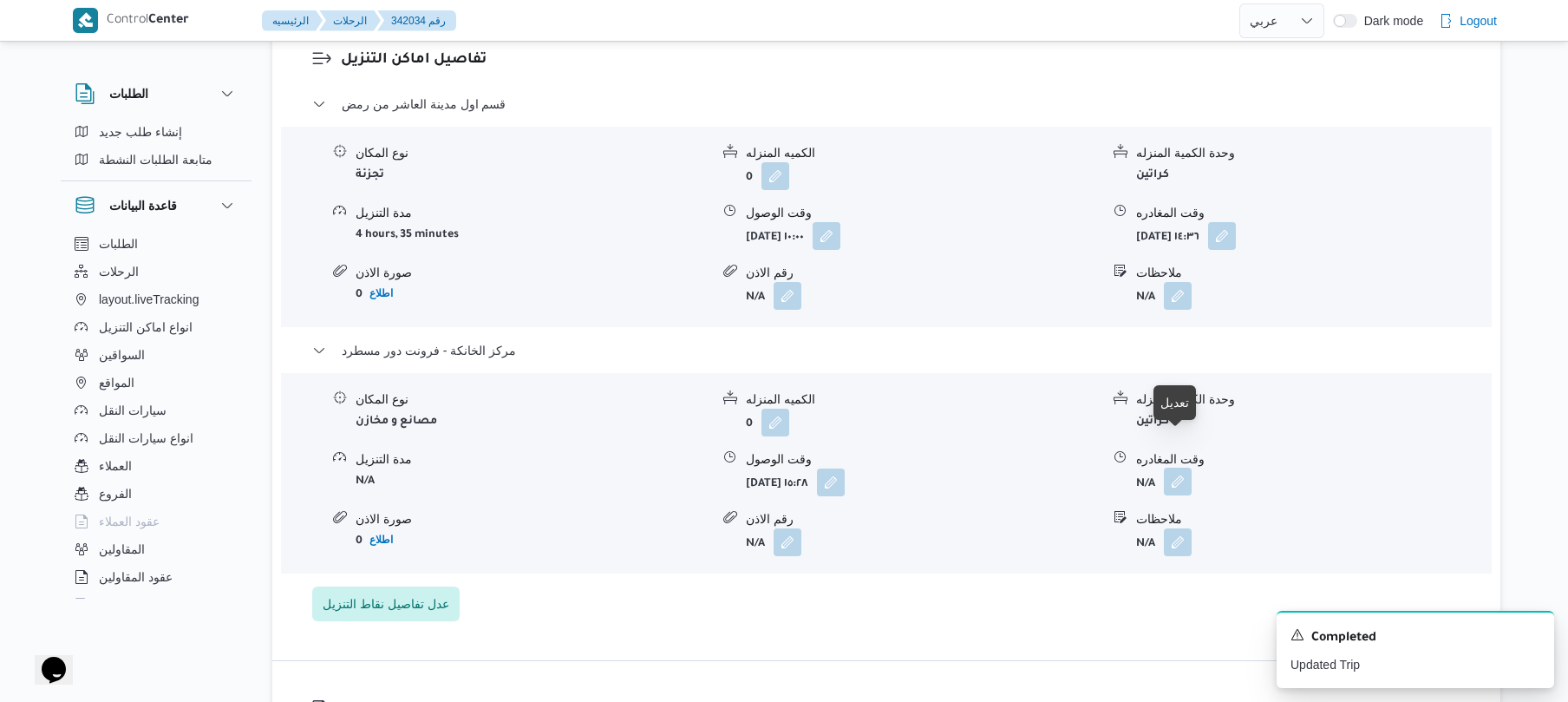
click at [1178, 468] on button "button" at bounding box center [1178, 482] width 28 height 28
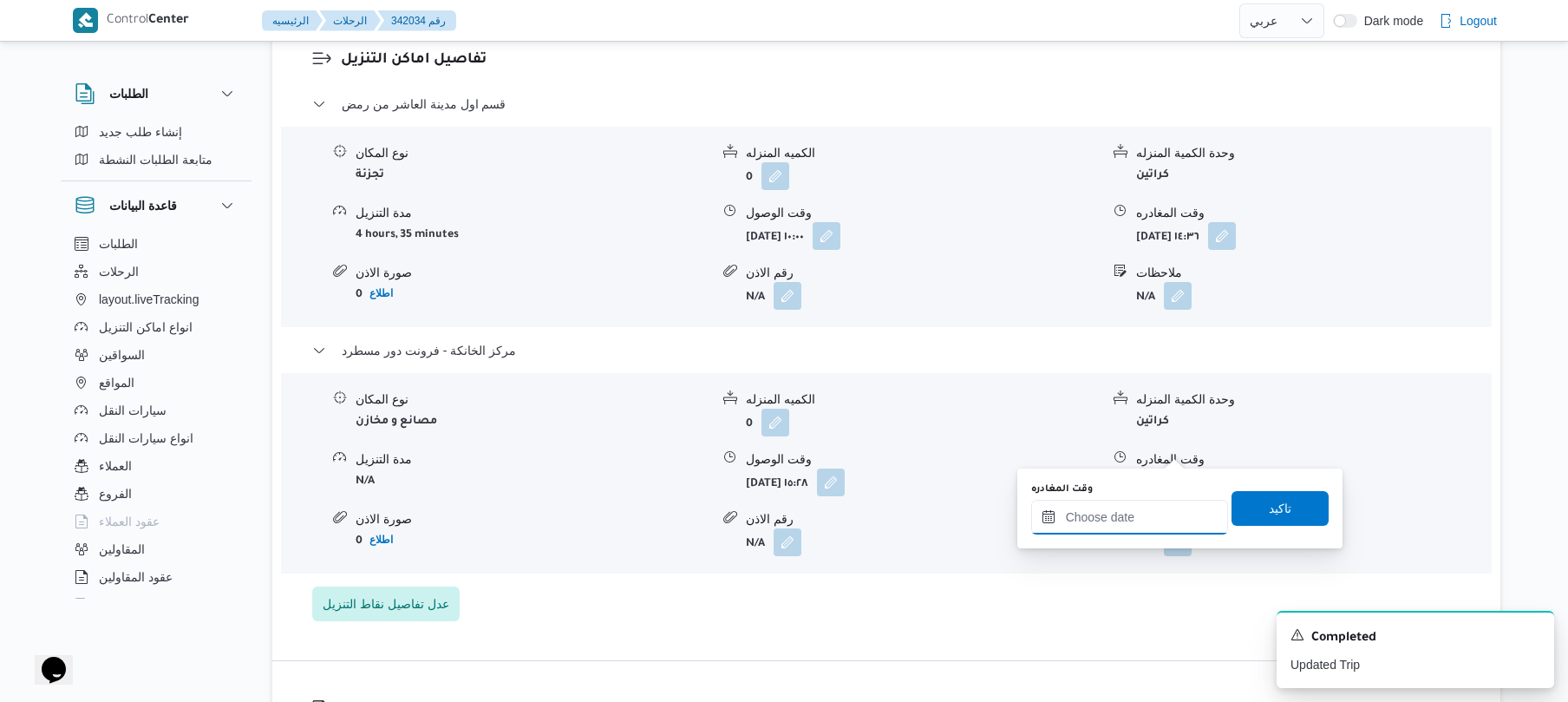
click at [1066, 526] on input "وقت المغادره" at bounding box center [1129, 516] width 197 height 35
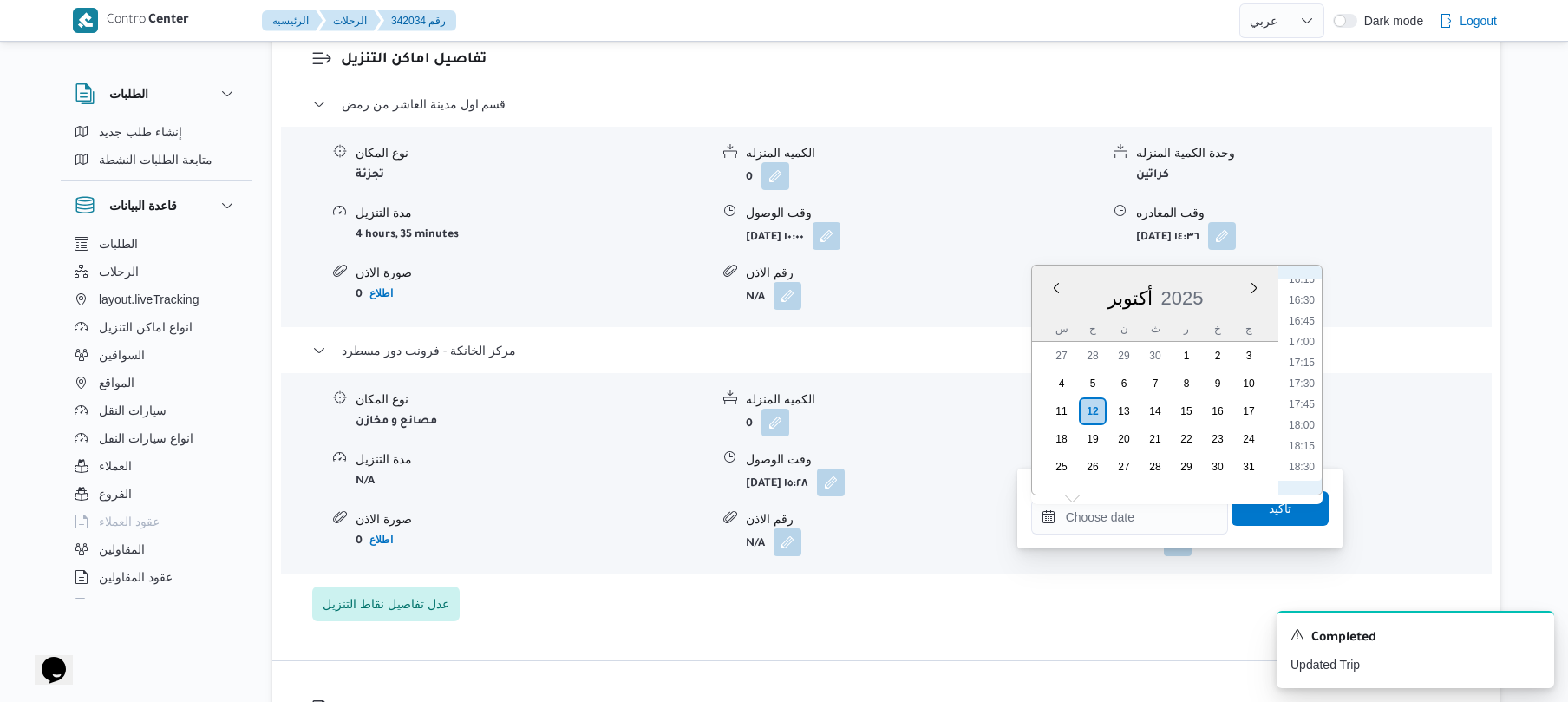
scroll to position [1350, 0]
click at [1302, 451] on li "18:15" at bounding box center [1301, 457] width 40 height 18
type input "١٢/١٠/٢٠٢٥ ١٨:١٥"
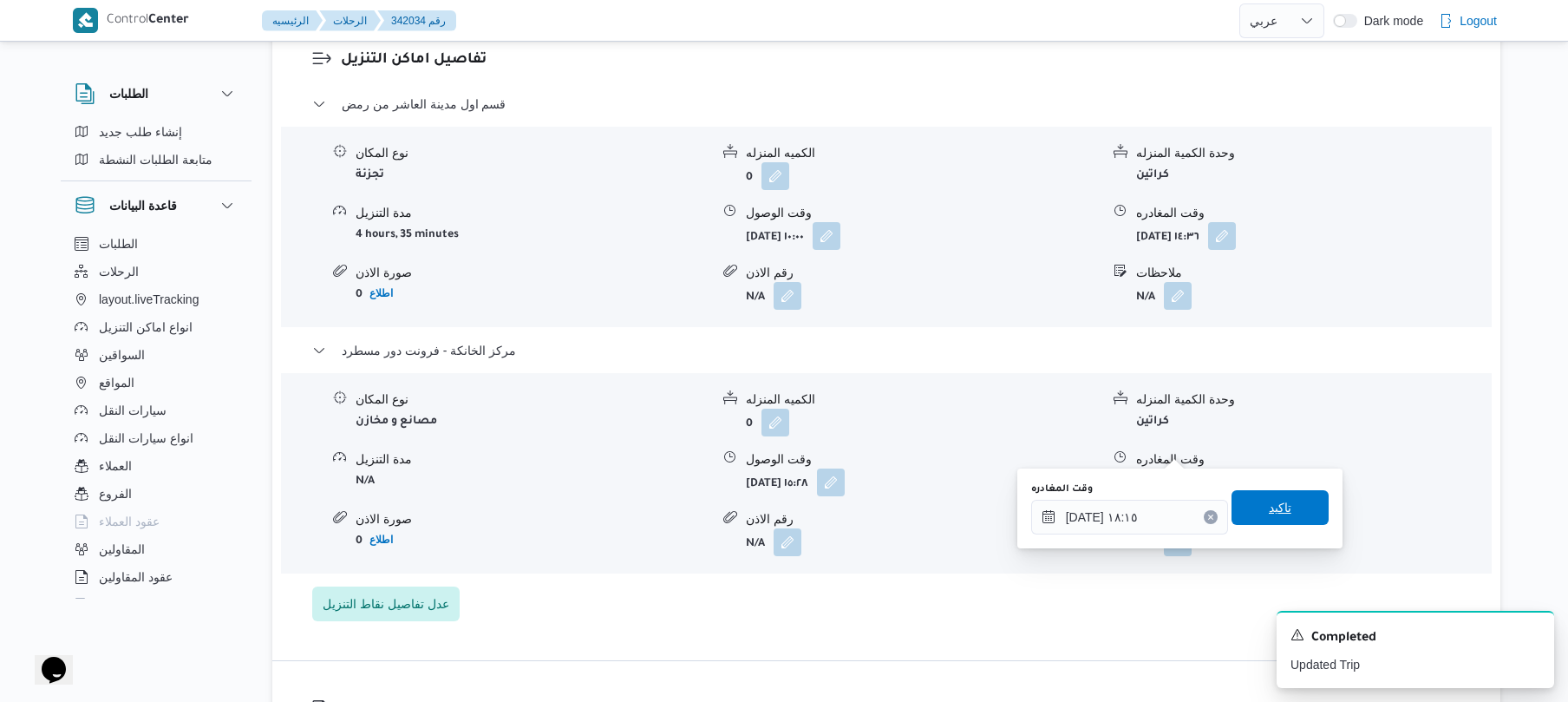
click at [1270, 508] on span "تاكيد" at bounding box center [1280, 507] width 22 height 21
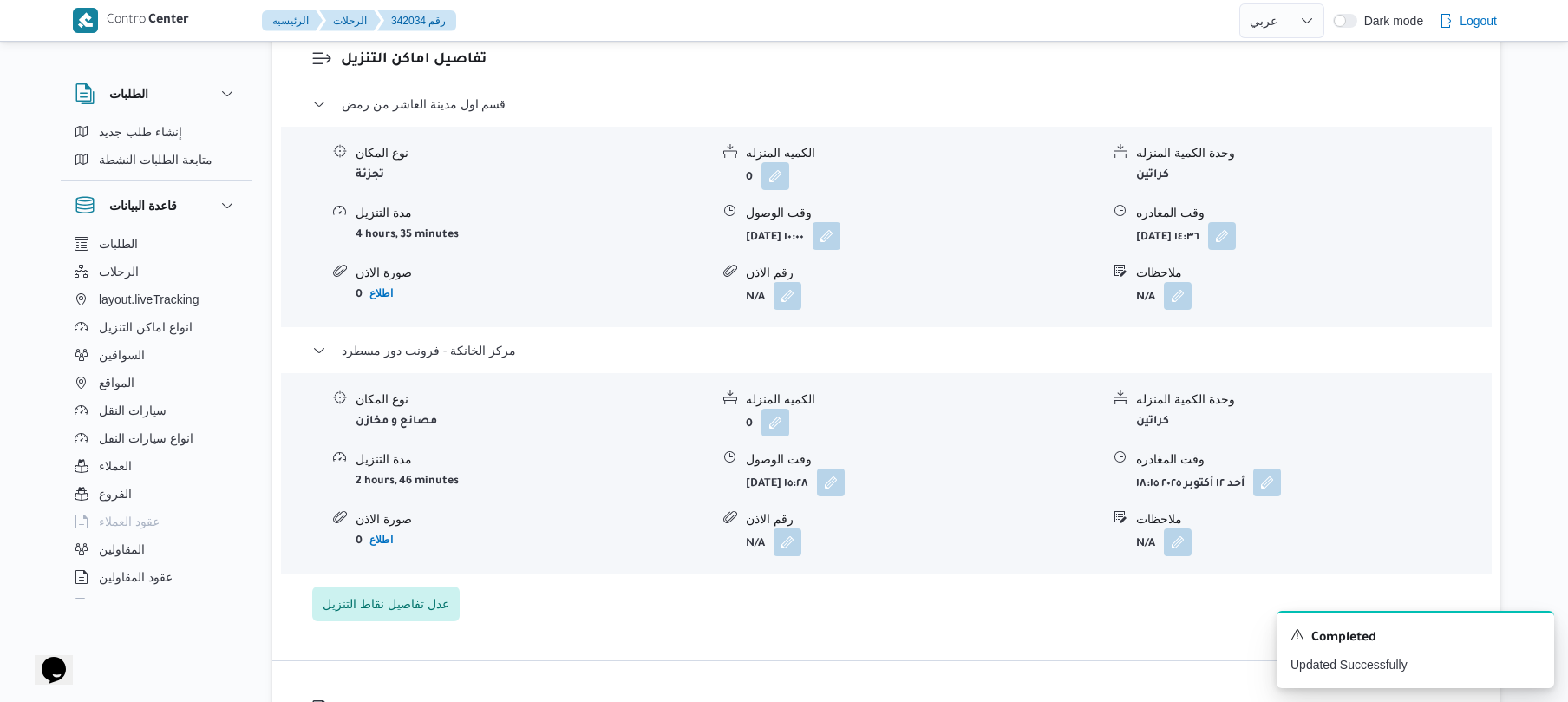
click at [897, 469] on form "أحد ١٢ أكتوبر ٢٠٢٥ ١٥:٢٨" at bounding box center [922, 483] width 354 height 28
click at [845, 468] on button "button" at bounding box center [831, 482] width 28 height 28
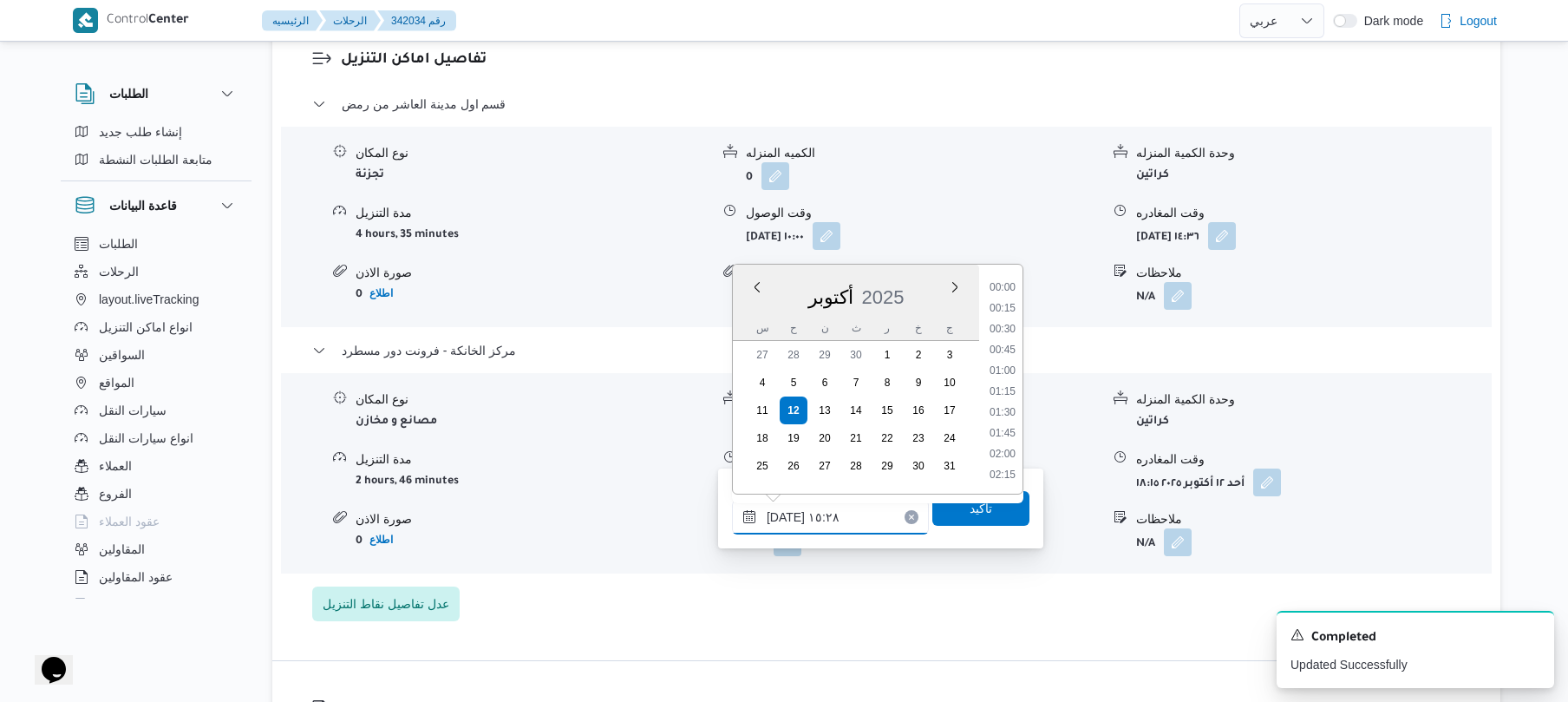
click at [819, 532] on input "١٢/١٠/٢٠٢٥ ١٥:٢٨" at bounding box center [830, 516] width 197 height 35
click at [1009, 442] on li "18:00" at bounding box center [1002, 448] width 40 height 18
type input "١٢/١٠/٢٠٢٥ ١٨:٠٠"
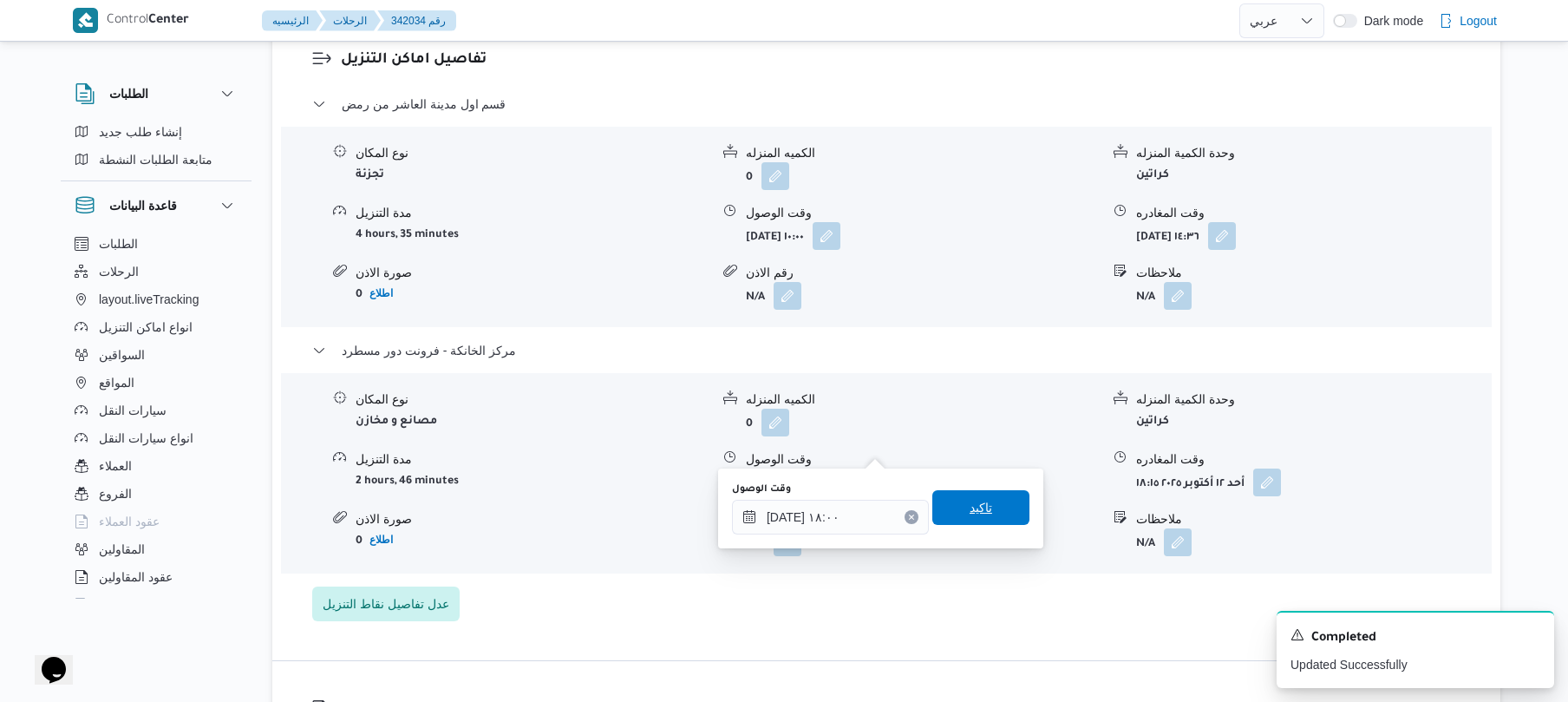
click at [980, 507] on span "تاكيد" at bounding box center [981, 507] width 22 height 21
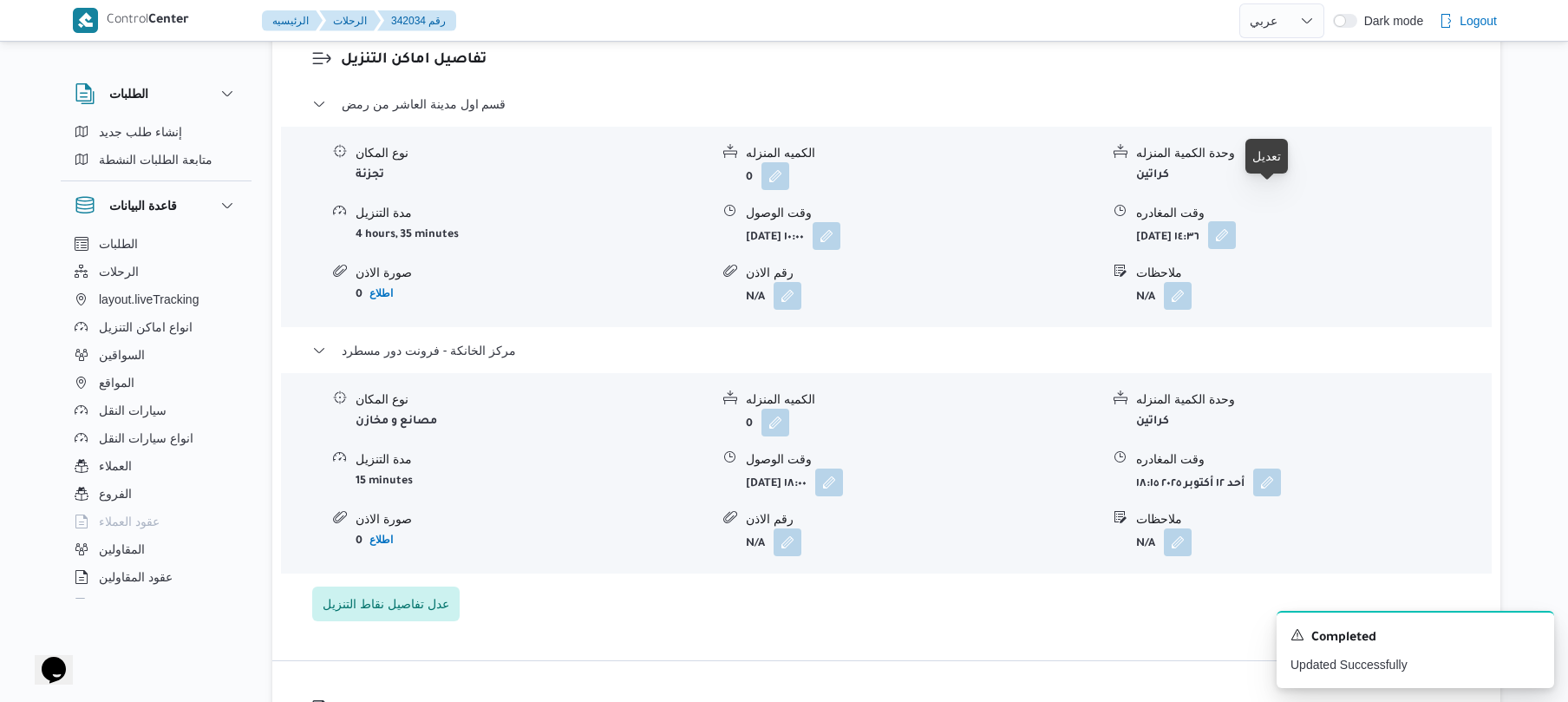
click at [1236, 221] on button "button" at bounding box center [1222, 235] width 28 height 28
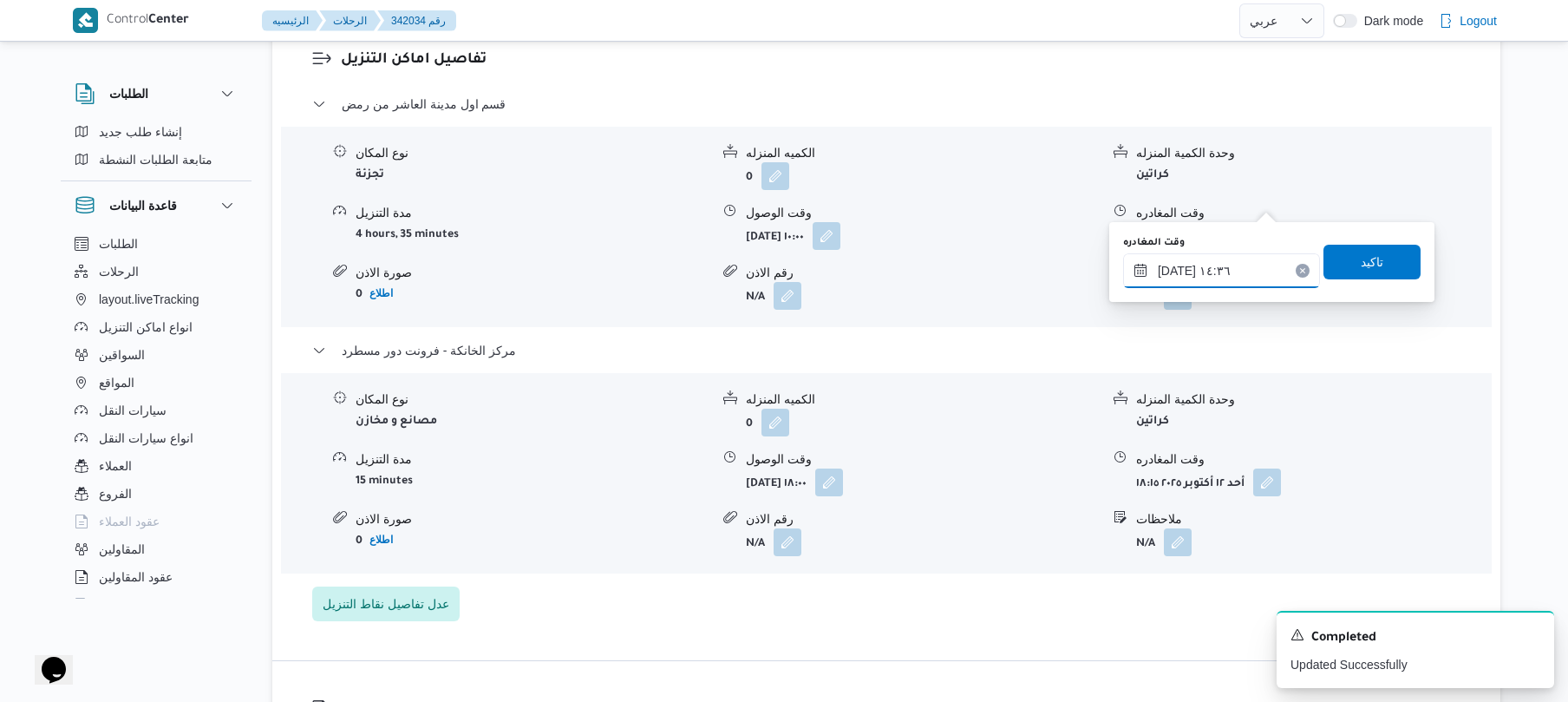
click at [1183, 275] on input "١٢/١٠/٢٠٢٥ ١٤:٣٦" at bounding box center [1221, 270] width 197 height 35
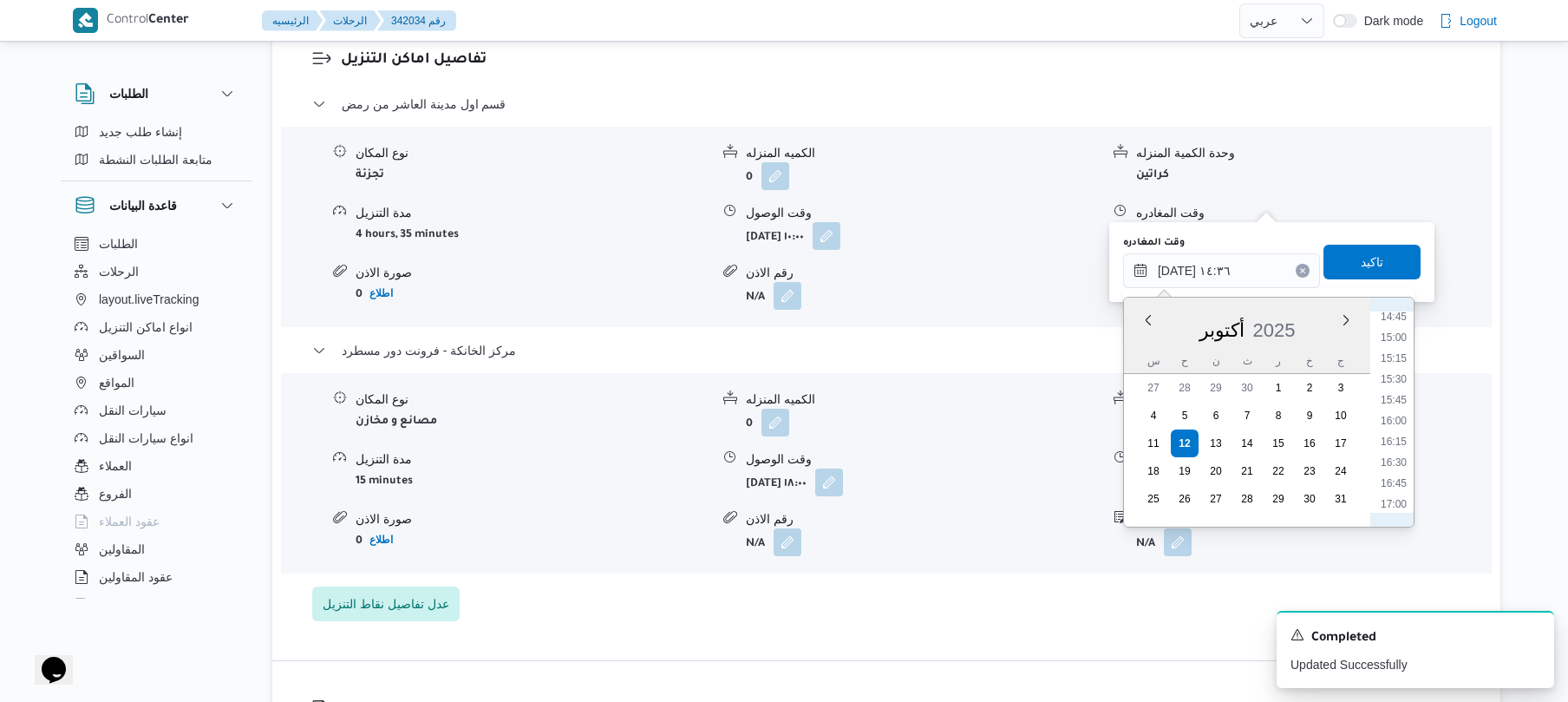
scroll to position [1274, 0]
click at [1398, 459] on li "17:00" at bounding box center [1393, 461] width 40 height 18
type input "١٢/١٠/٢٠٢٥ ١٧:٠٠"
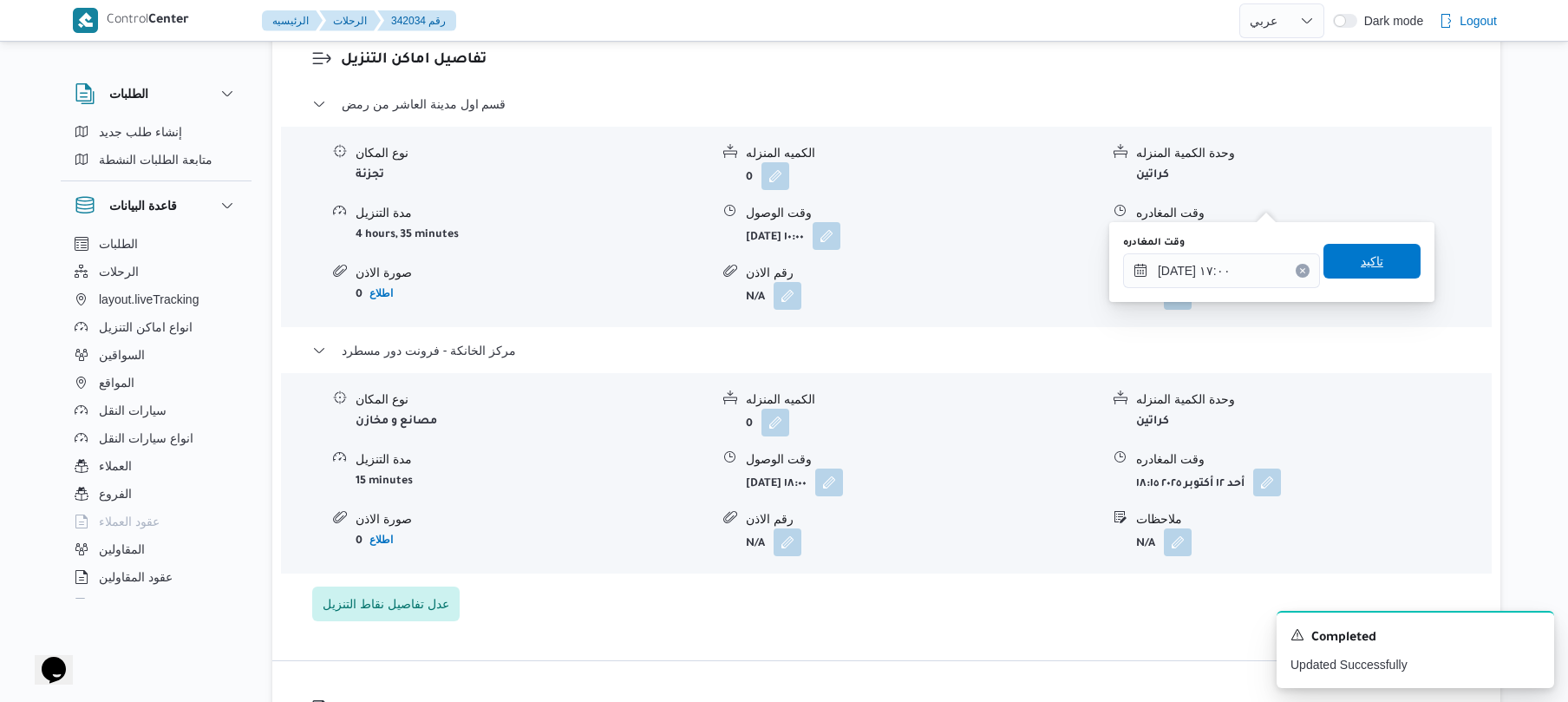
click at [1393, 264] on span "تاكيد" at bounding box center [1372, 260] width 97 height 35
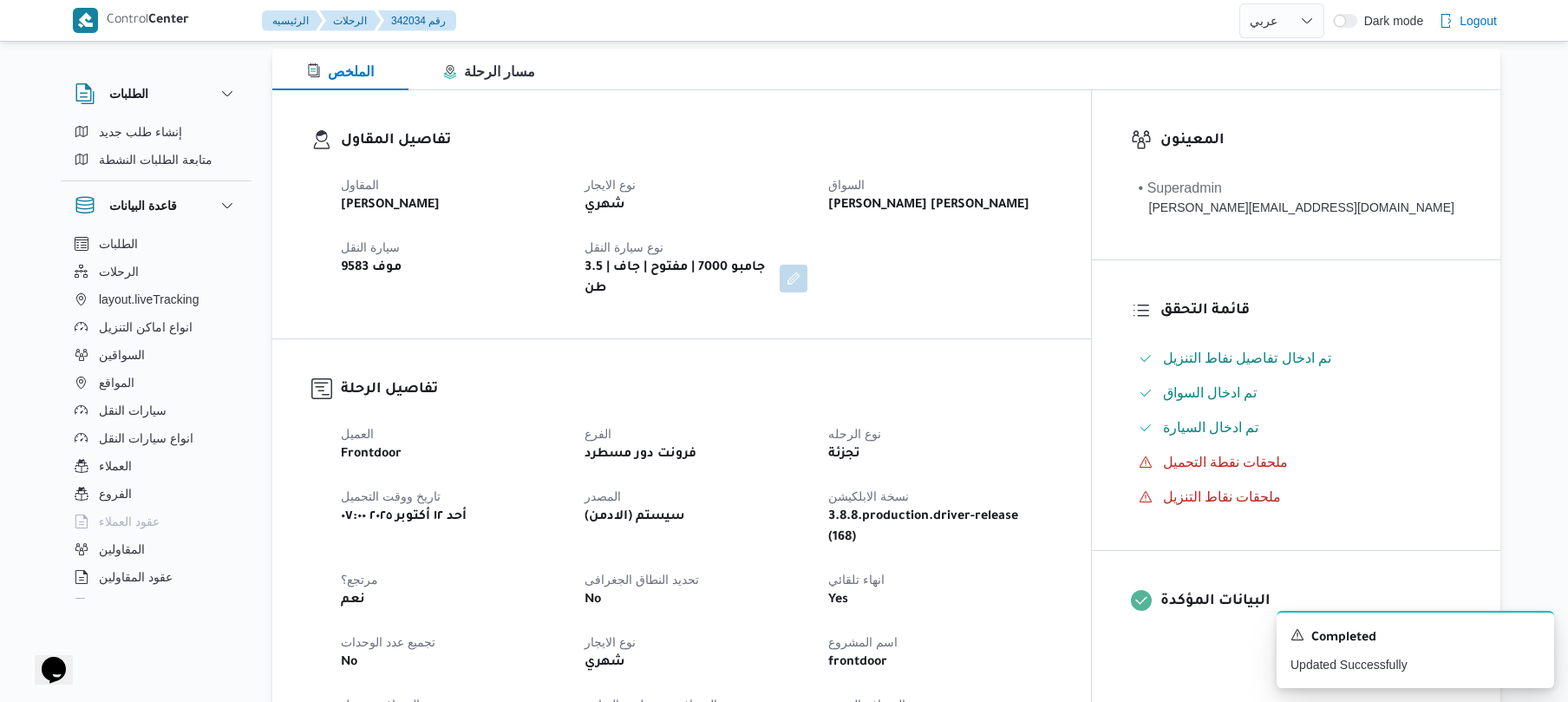
scroll to position [0, 0]
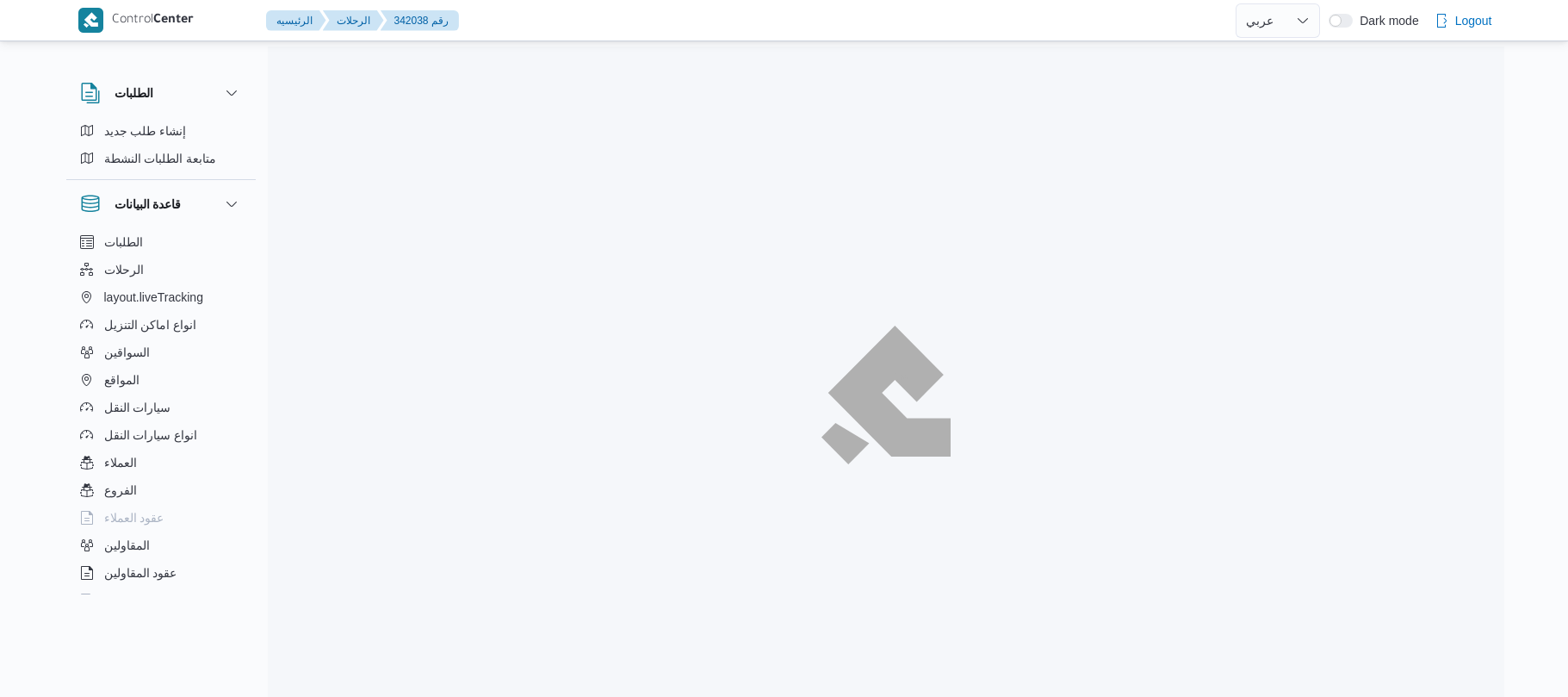
select select "ar"
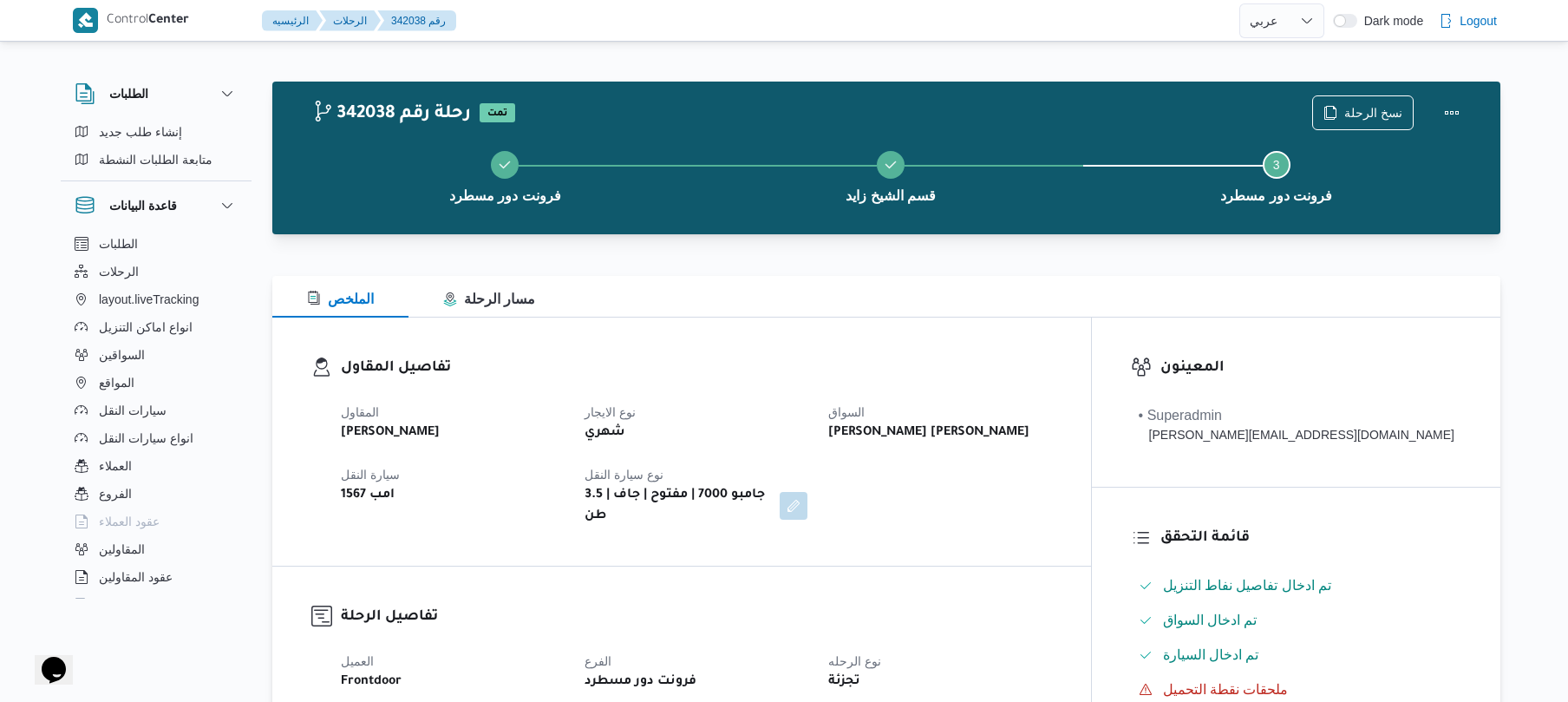
click at [834, 281] on div "الملخص مسار الرحلة" at bounding box center [887, 296] width 1228 height 42
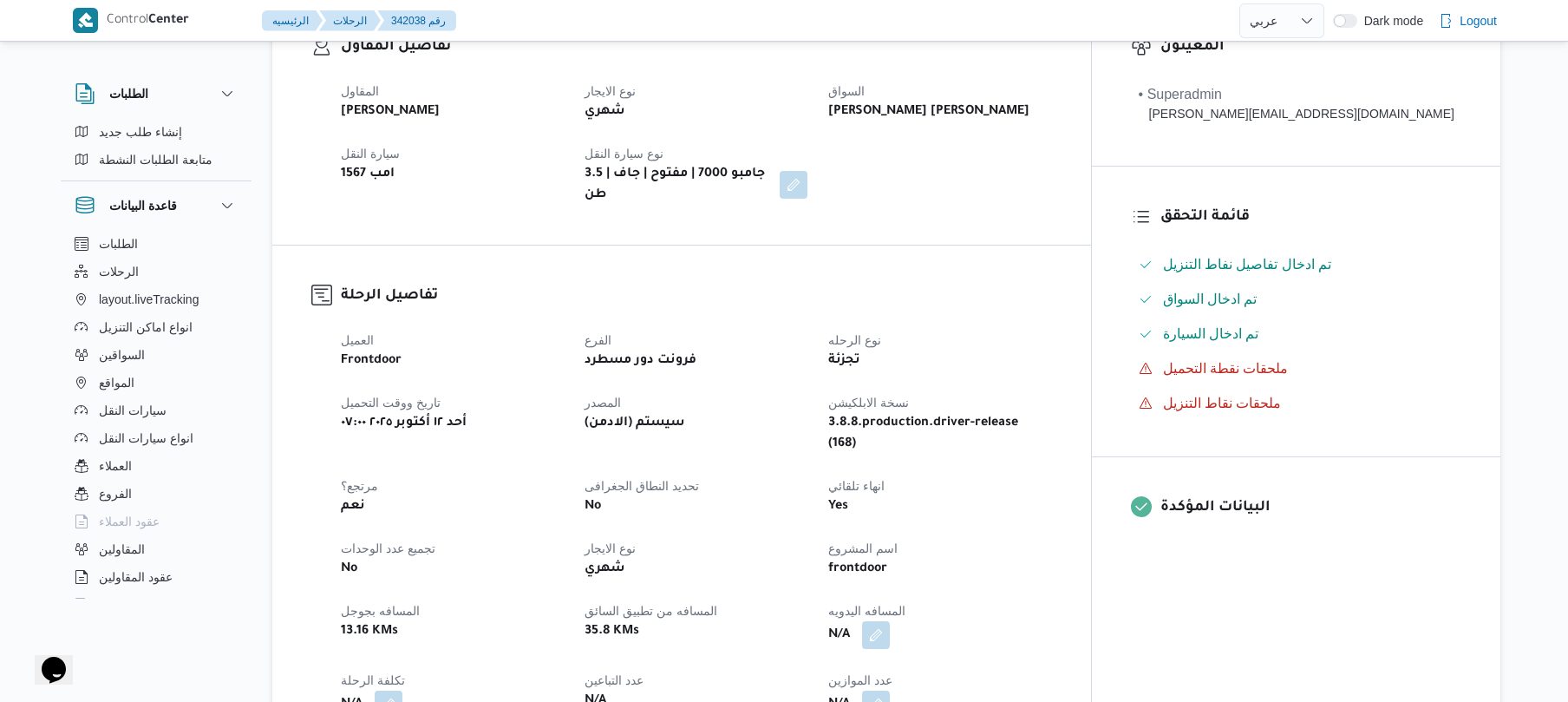
scroll to position [416, 0]
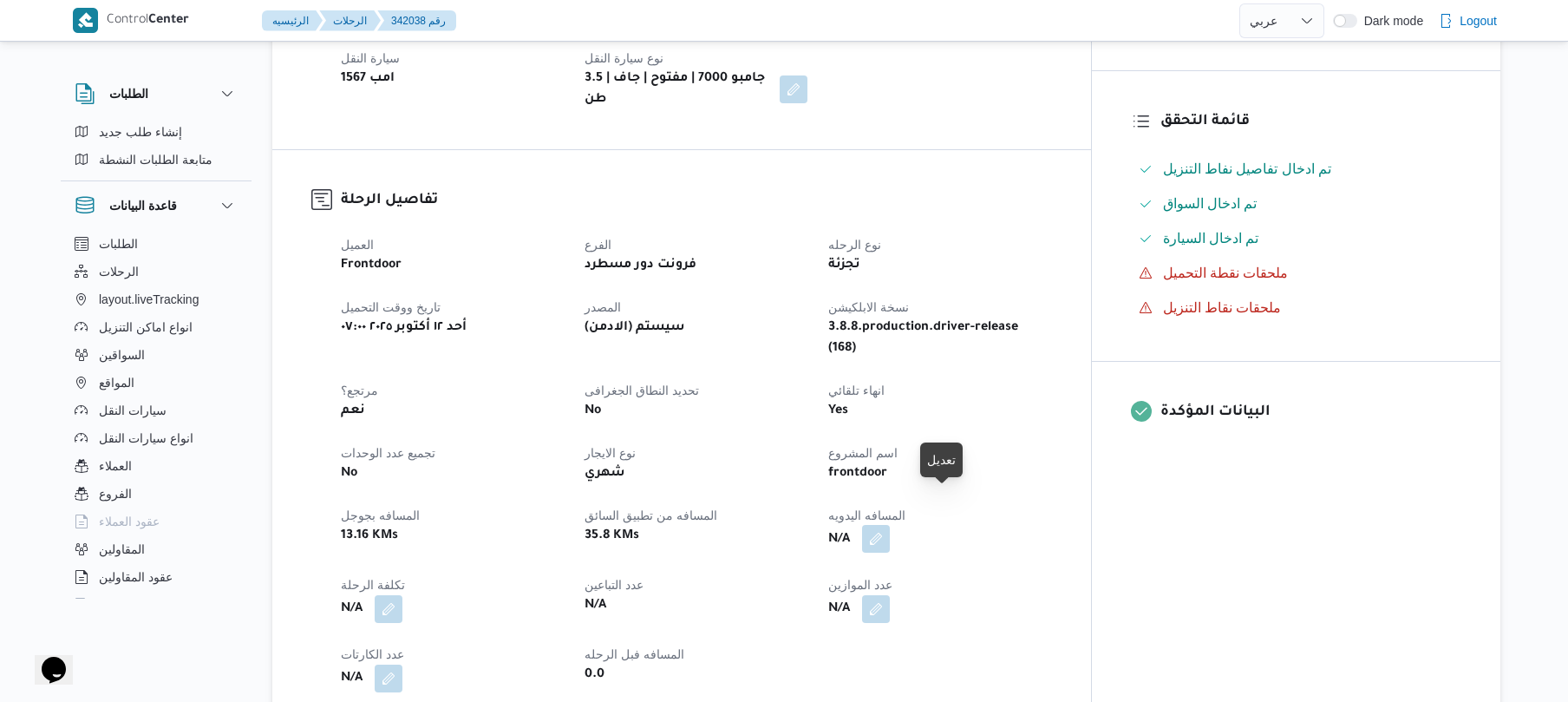
click at [889, 525] on button "button" at bounding box center [876, 539] width 28 height 28
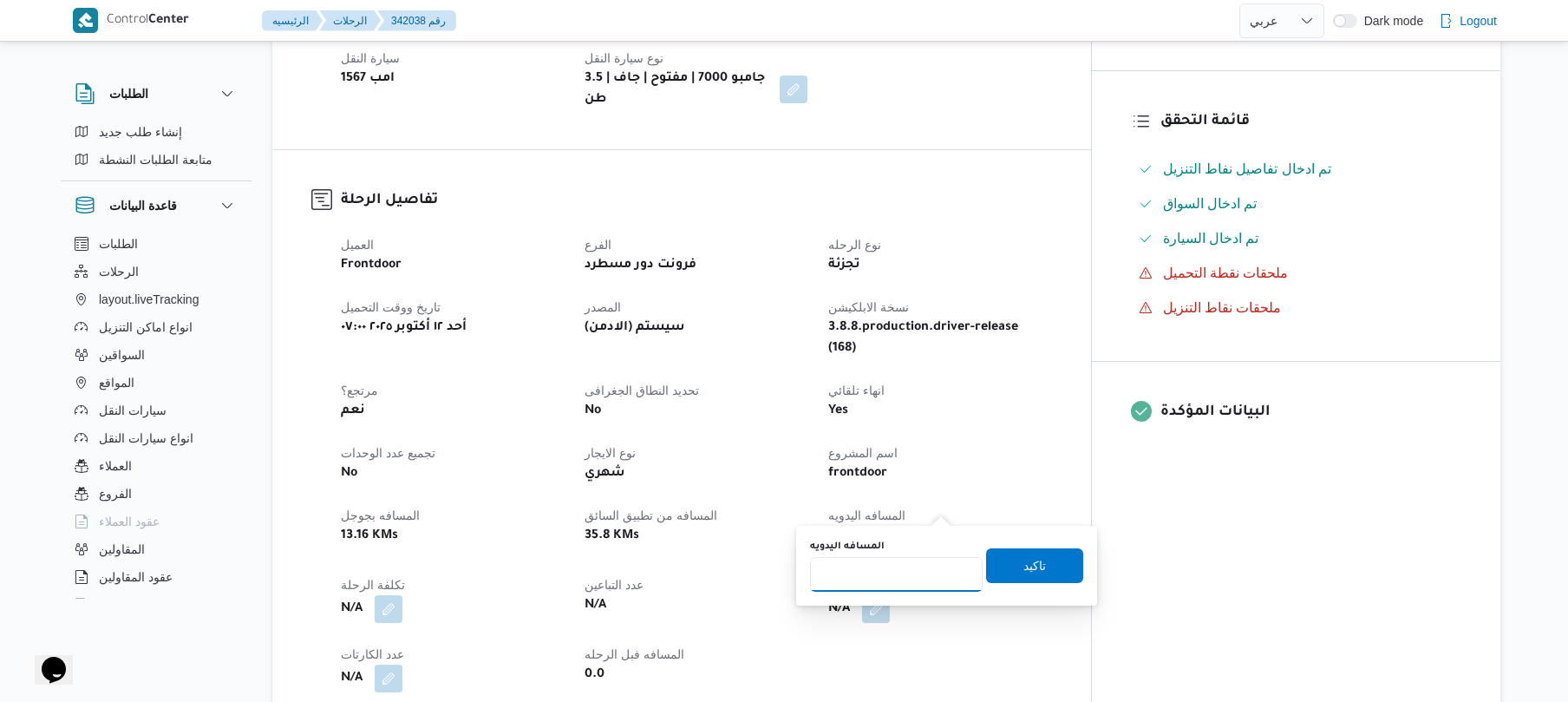
click at [875, 564] on input "المسافه اليدويه" at bounding box center [896, 573] width 173 height 35
type input "100"
click at [1008, 562] on span "تاكيد" at bounding box center [1034, 564] width 97 height 35
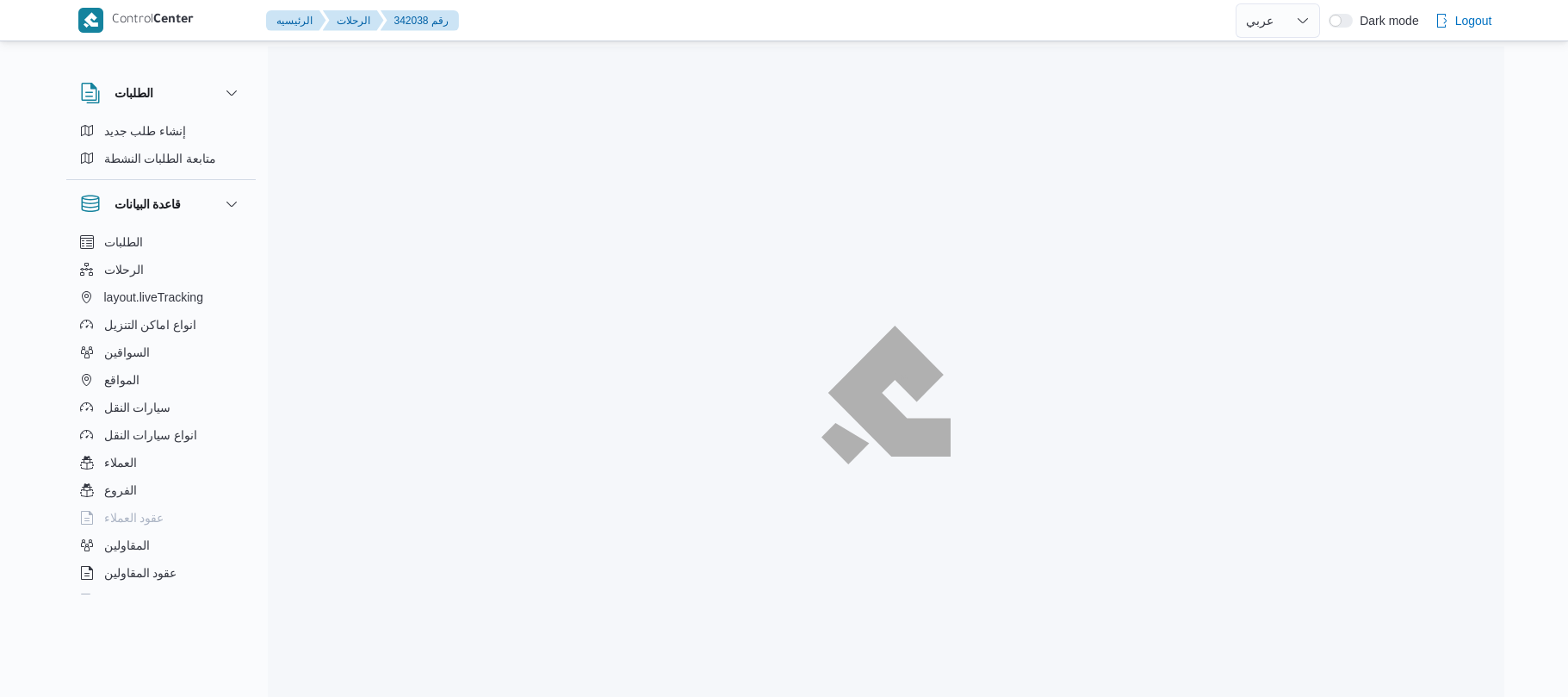
select select "ar"
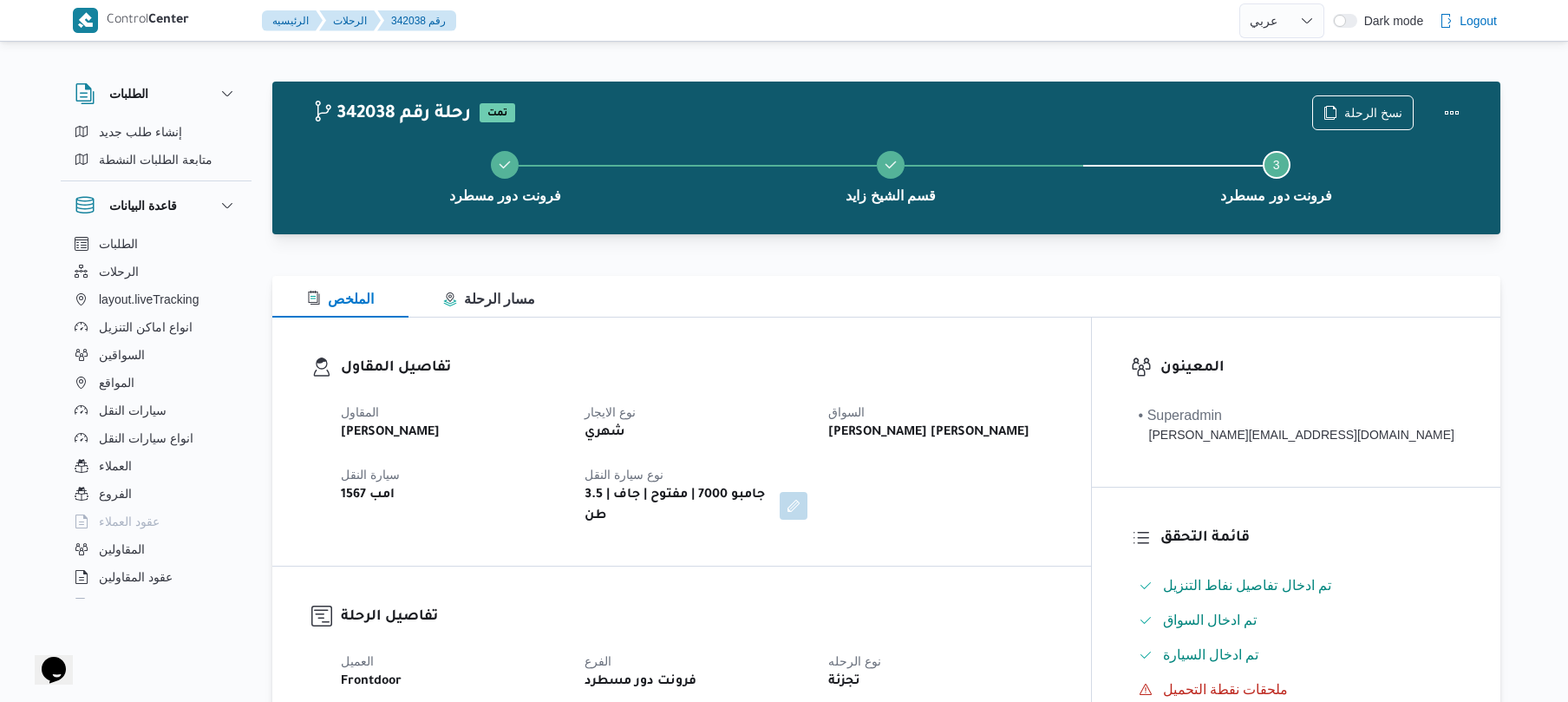
click at [1037, 348] on div "تفاصيل المقاول المقاول محمد صلاح عبداللطيف الشريف نوع الايجار شهري السواق عبدال…" at bounding box center [681, 442] width 819 height 248
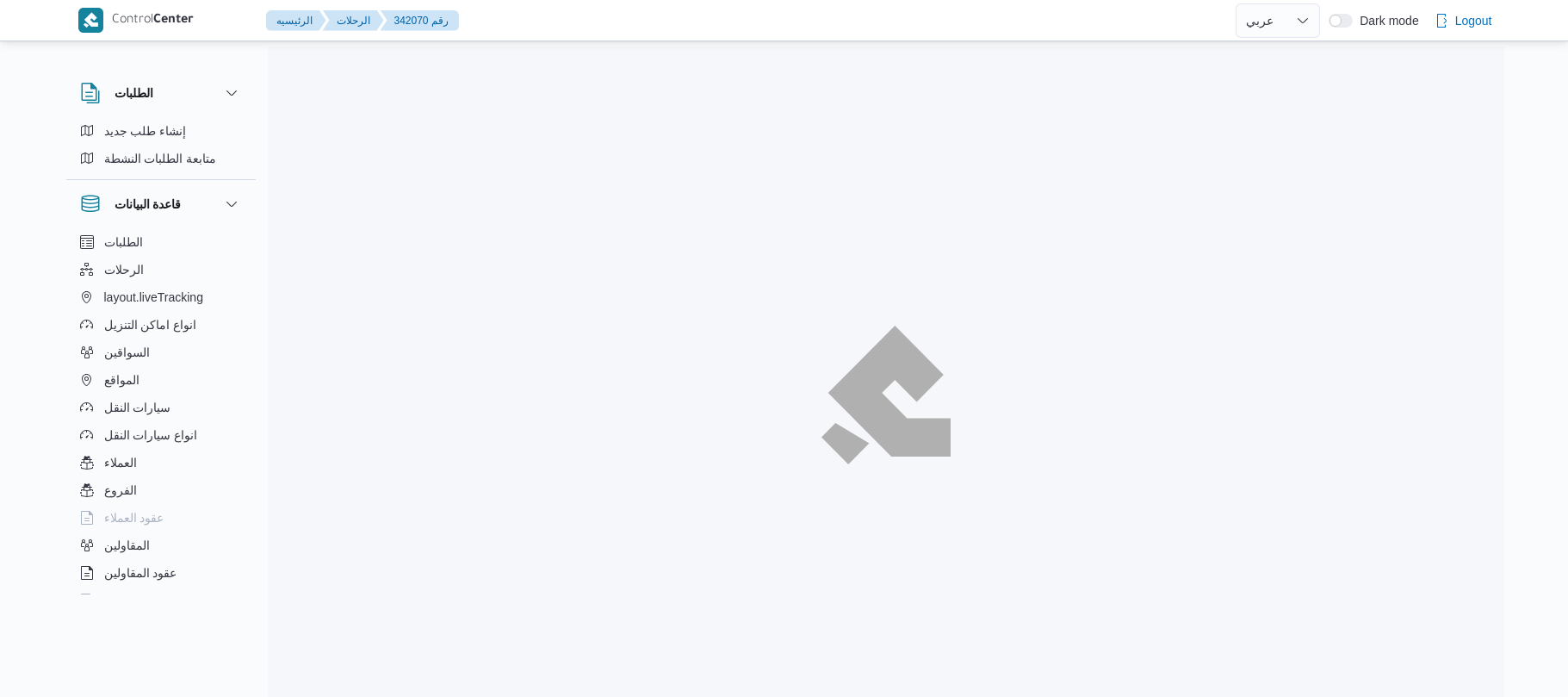
select select "ar"
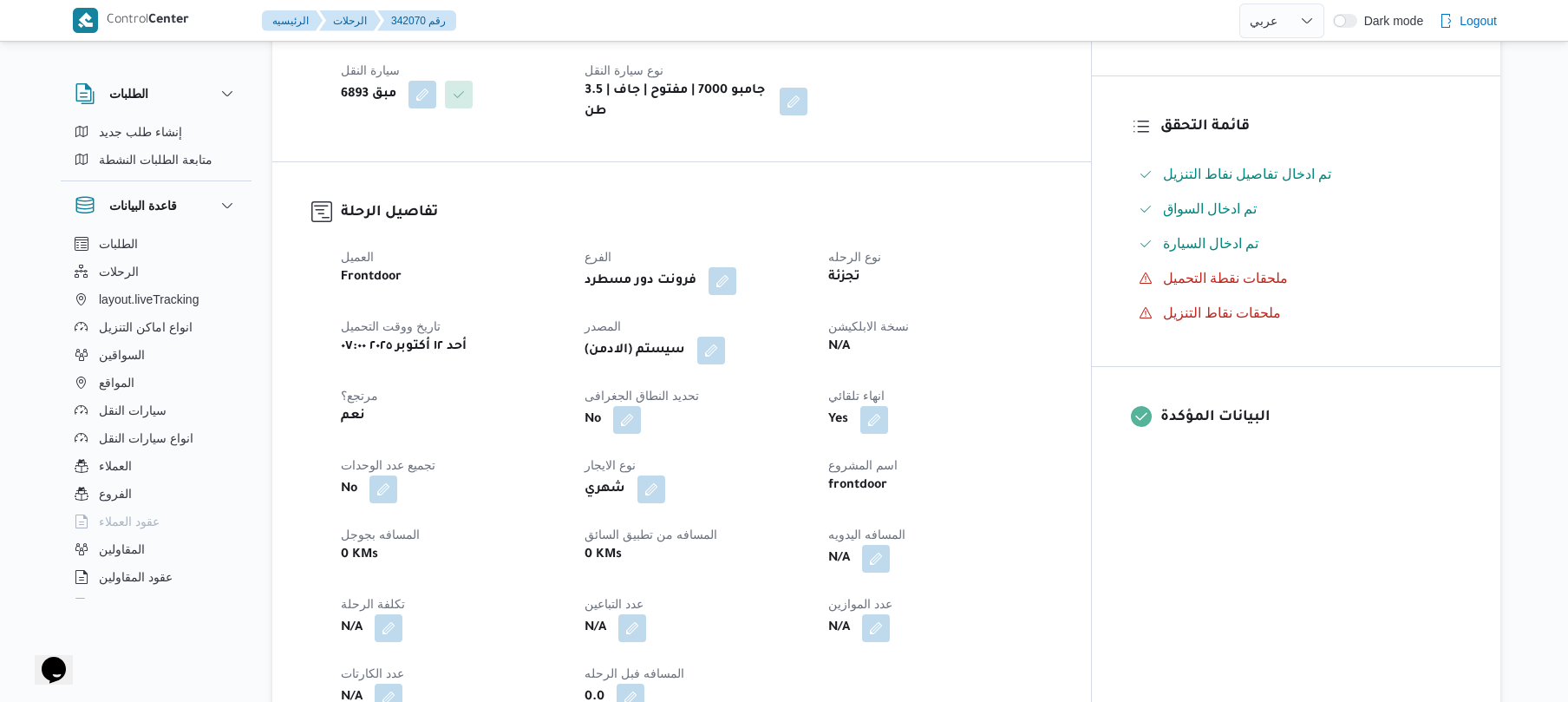
scroll to position [555, 0]
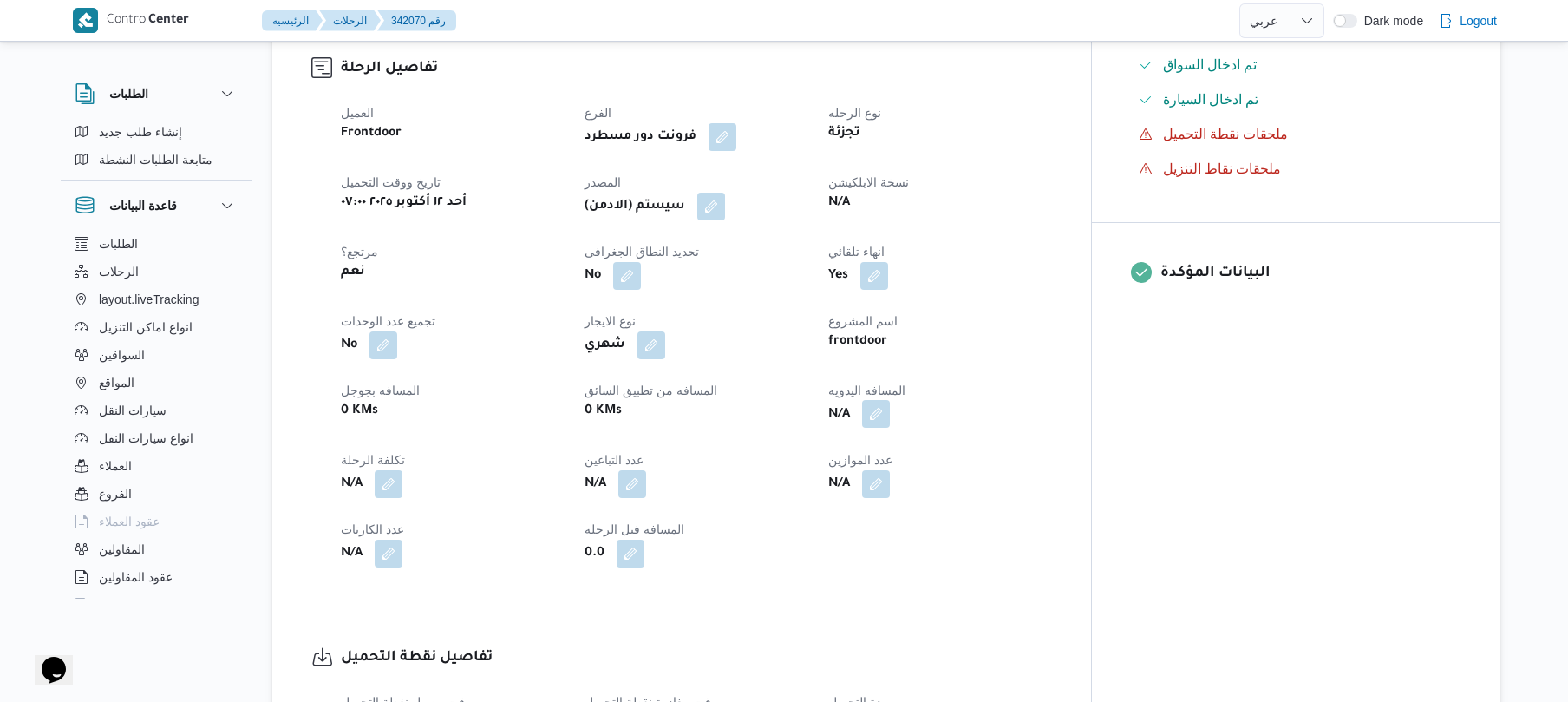
click at [889, 428] on button "button" at bounding box center [876, 414] width 28 height 28
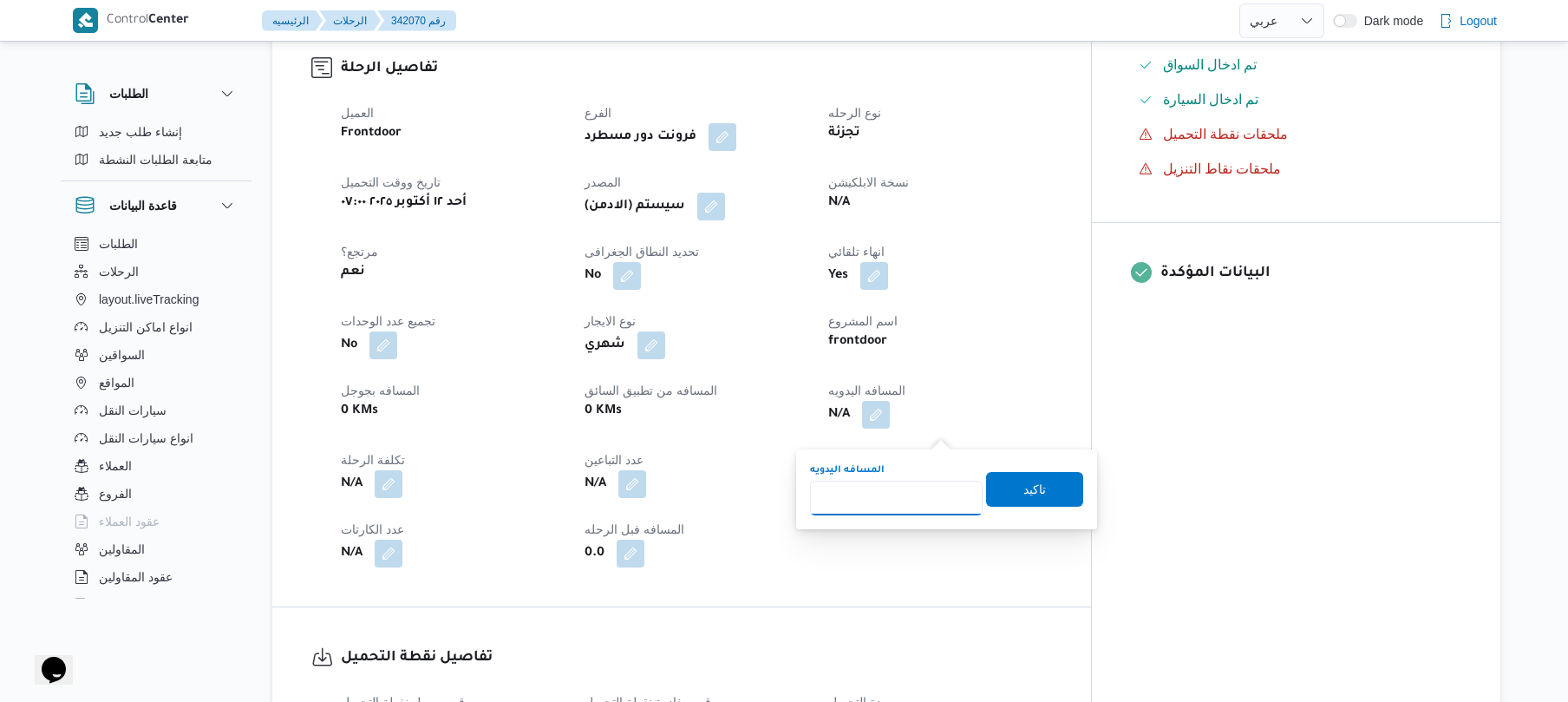
click at [881, 497] on input "المسافه اليدويه" at bounding box center [896, 498] width 173 height 35
type input "100"
click at [1045, 486] on span "تاكيد" at bounding box center [1034, 488] width 97 height 35
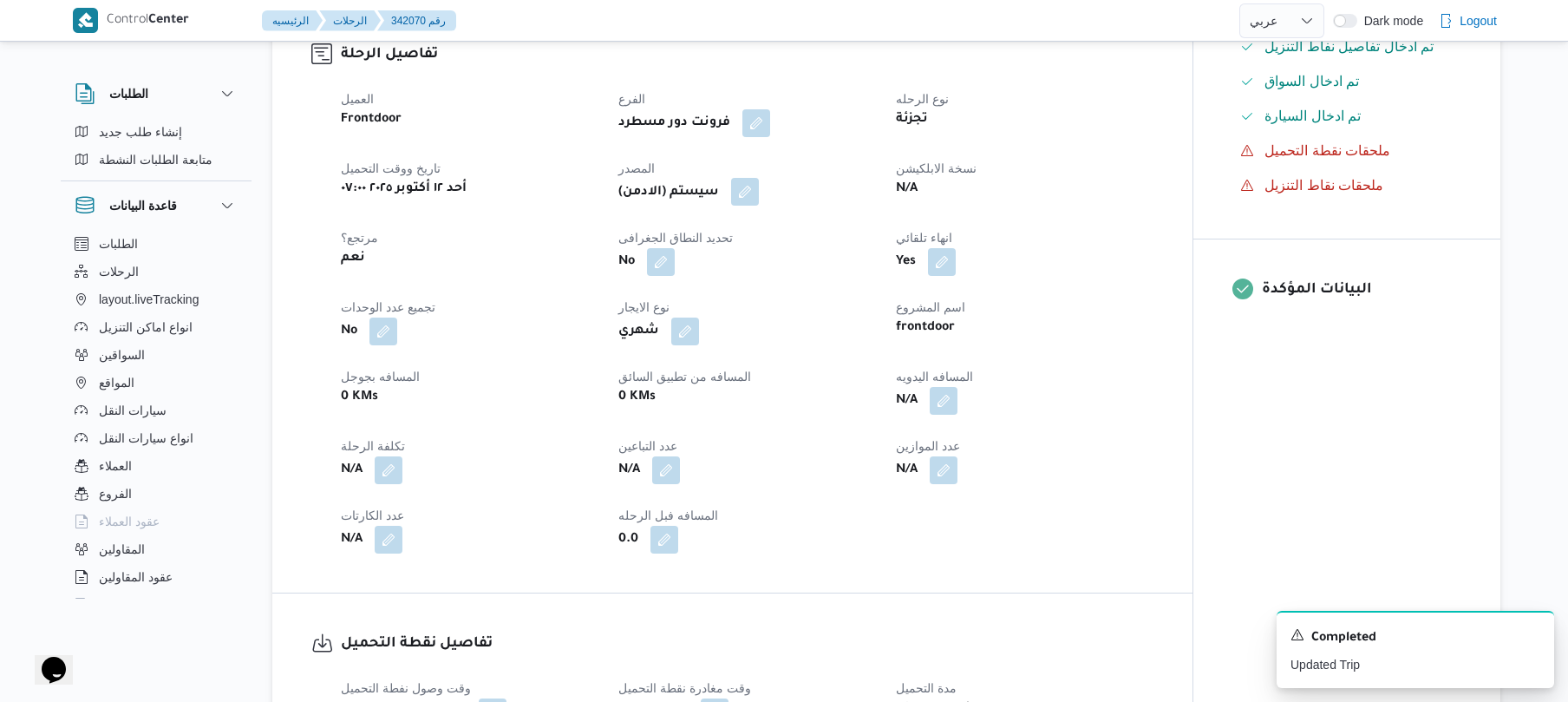
click at [751, 205] on button "button" at bounding box center [745, 191] width 28 height 28
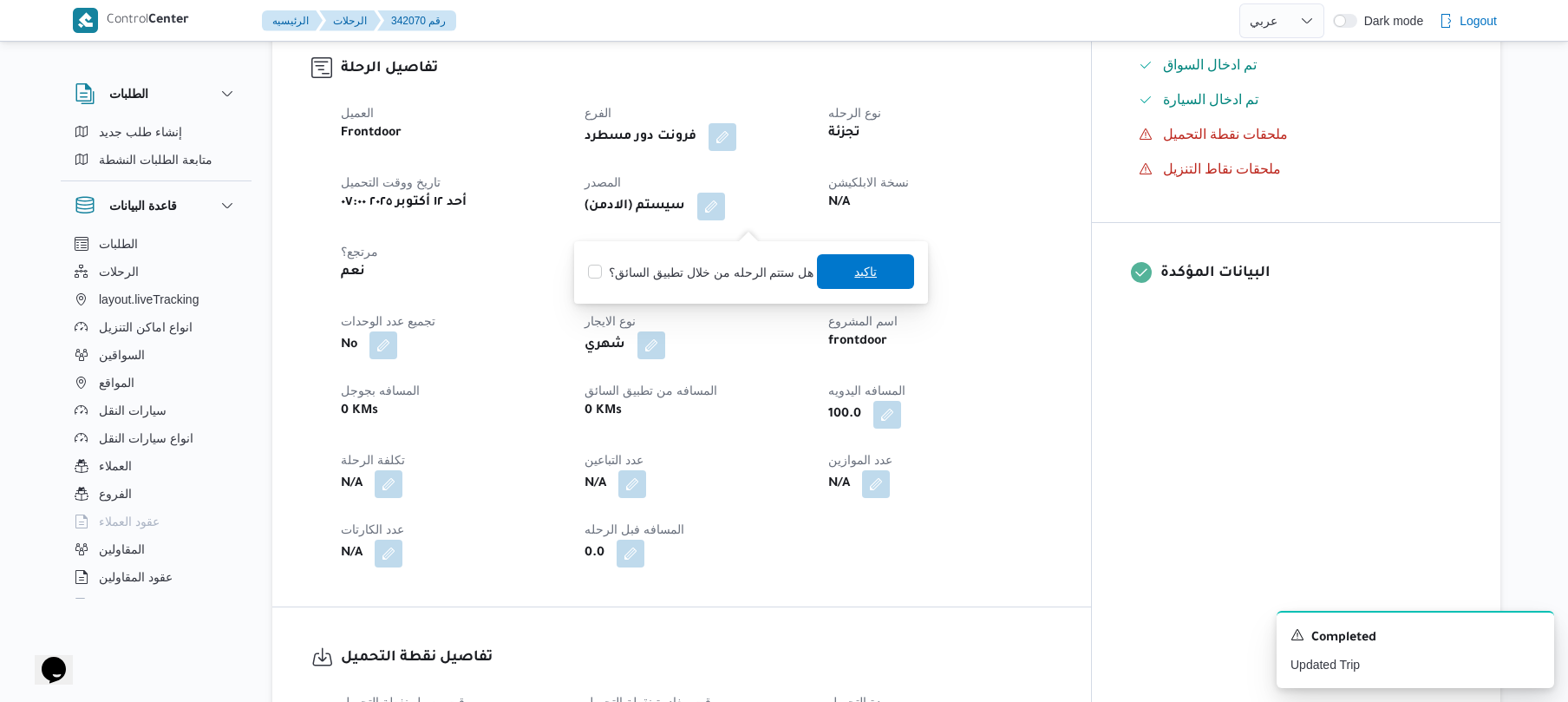
click at [878, 268] on span "تاكيد" at bounding box center [865, 271] width 97 height 35
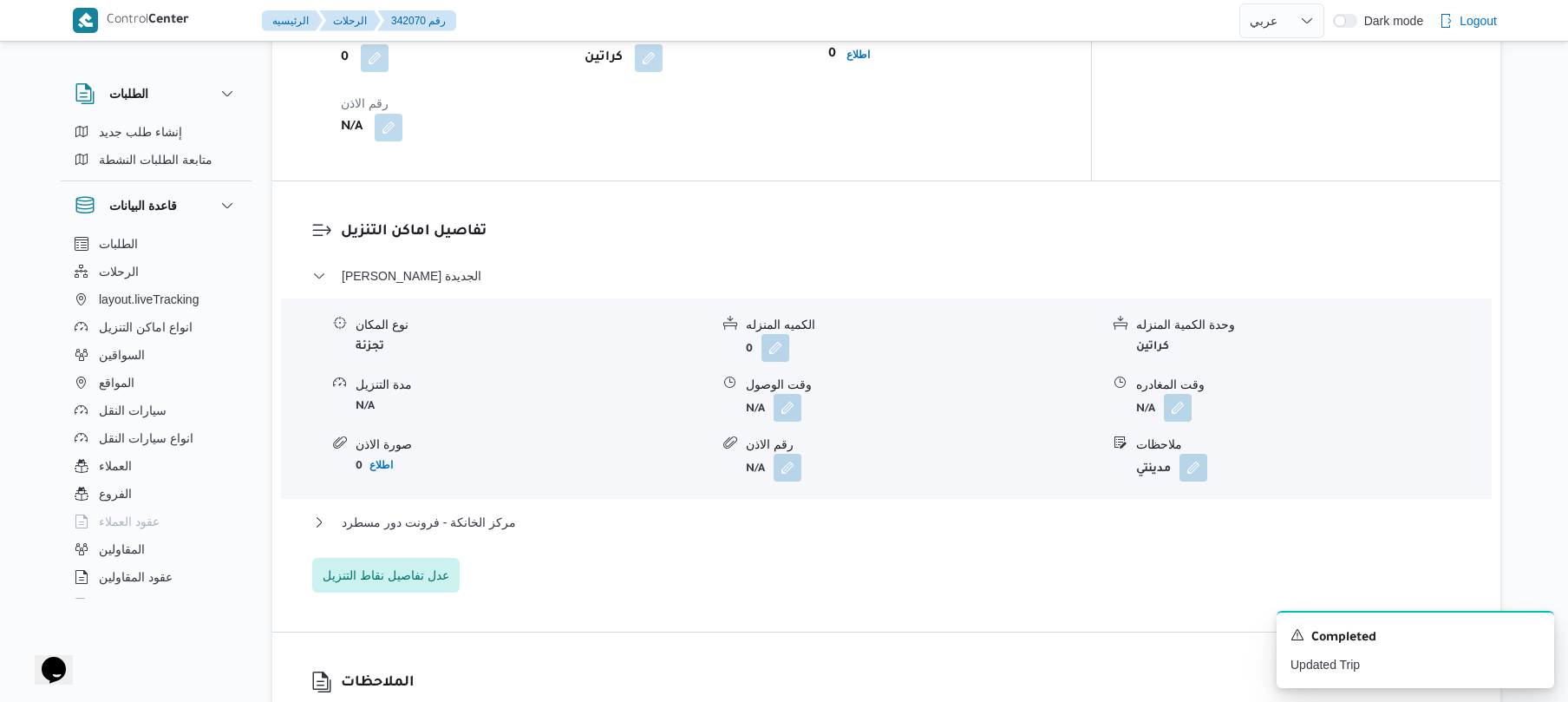
scroll to position [1295, 0]
click at [785, 418] on button "button" at bounding box center [788, 404] width 28 height 28
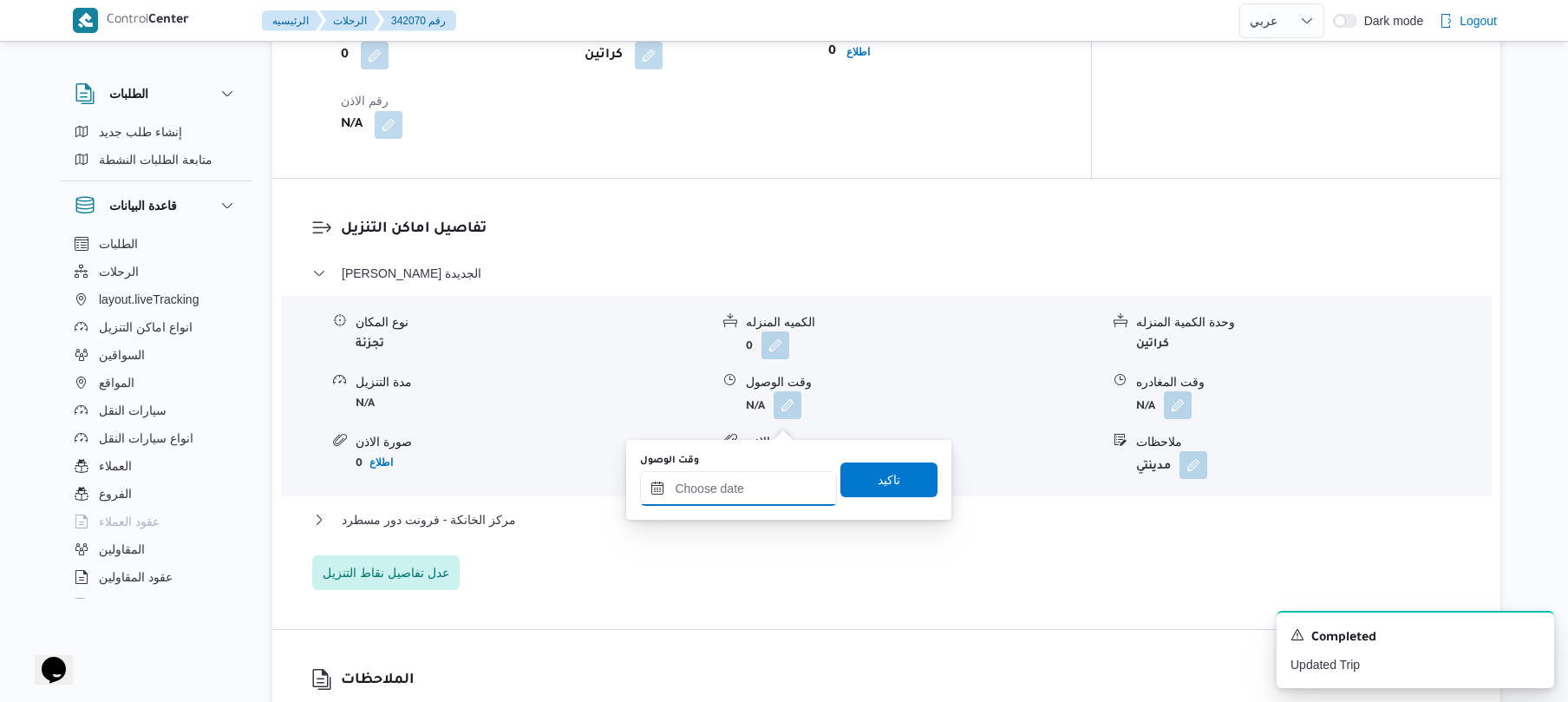
click at [730, 480] on input "وقت الوصول" at bounding box center [738, 488] width 197 height 35
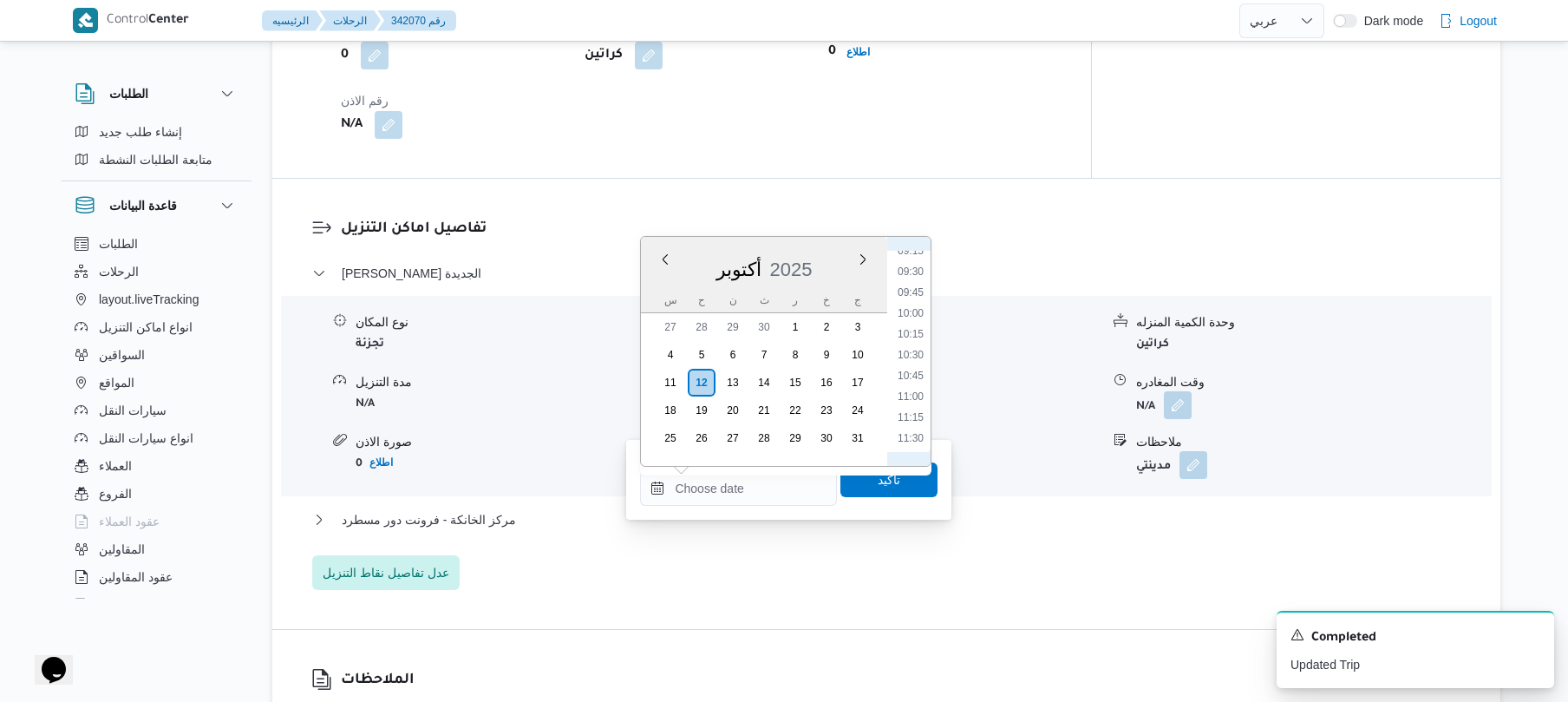
scroll to position [608, 0]
click at [906, 398] on li "09:00" at bounding box center [910, 400] width 40 height 18
type input "١٢/١٠/٢٠٢٥ ٠٩:٠٠"
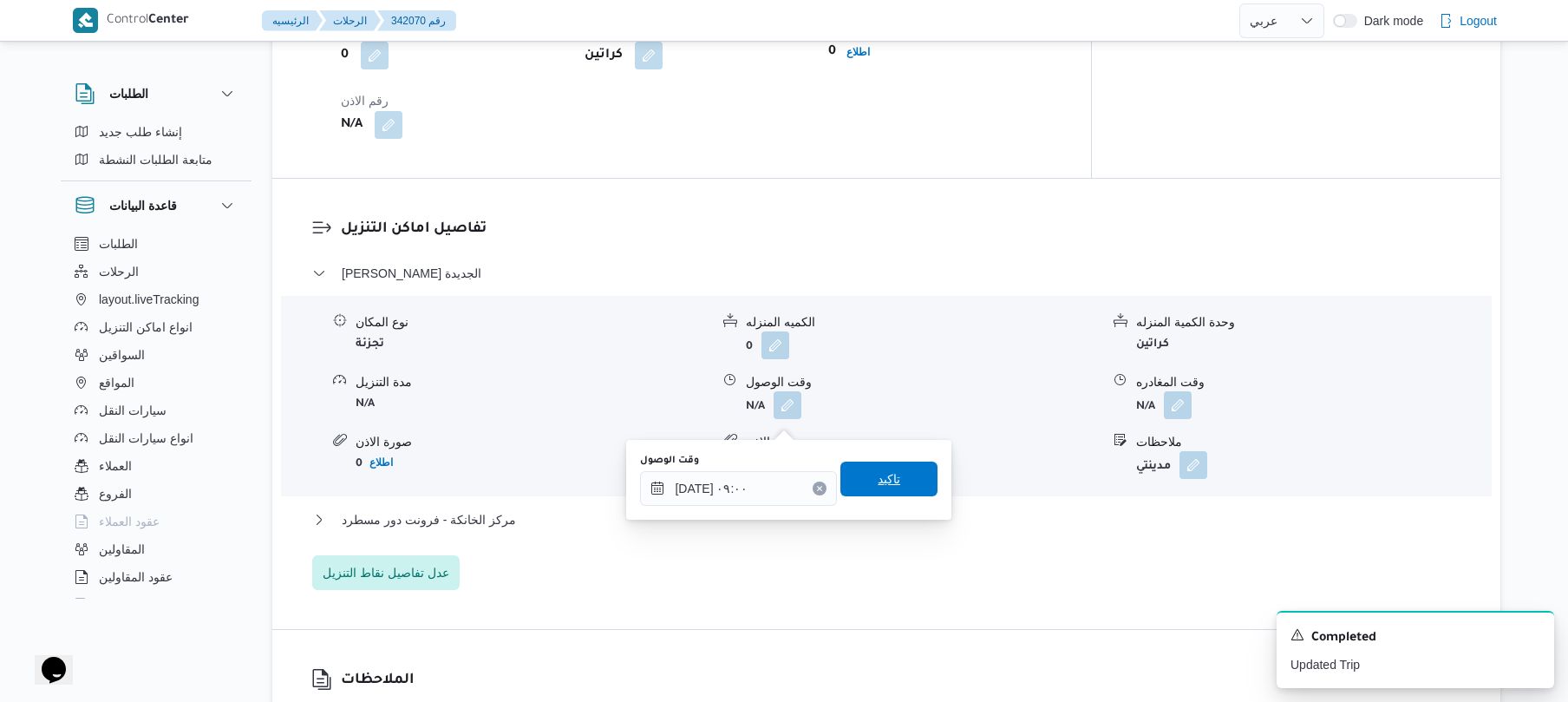
click at [857, 475] on span "تاكيد" at bounding box center [889, 478] width 97 height 35
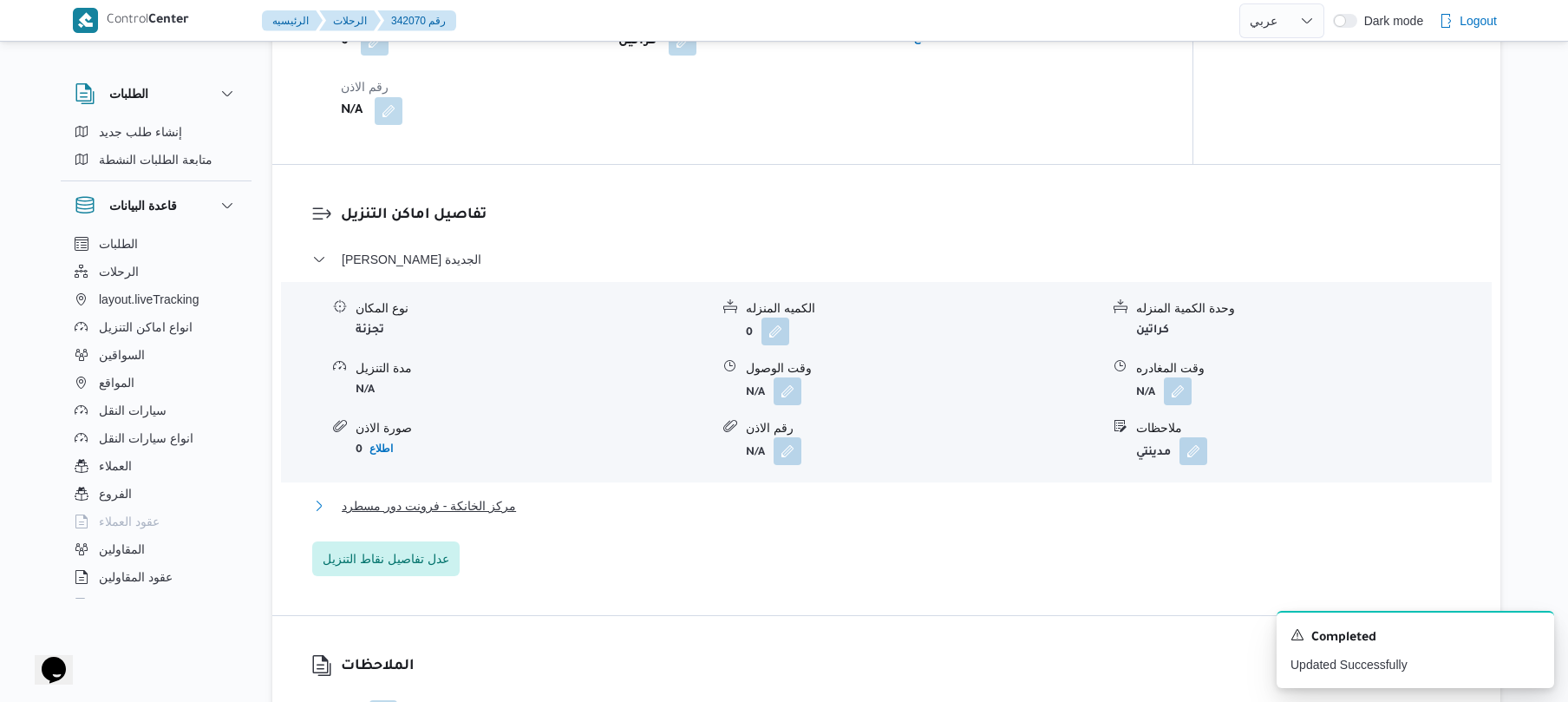
click at [736, 516] on button "مركز الخانكة - فرونت دور مسطرد" at bounding box center [886, 506] width 1149 height 21
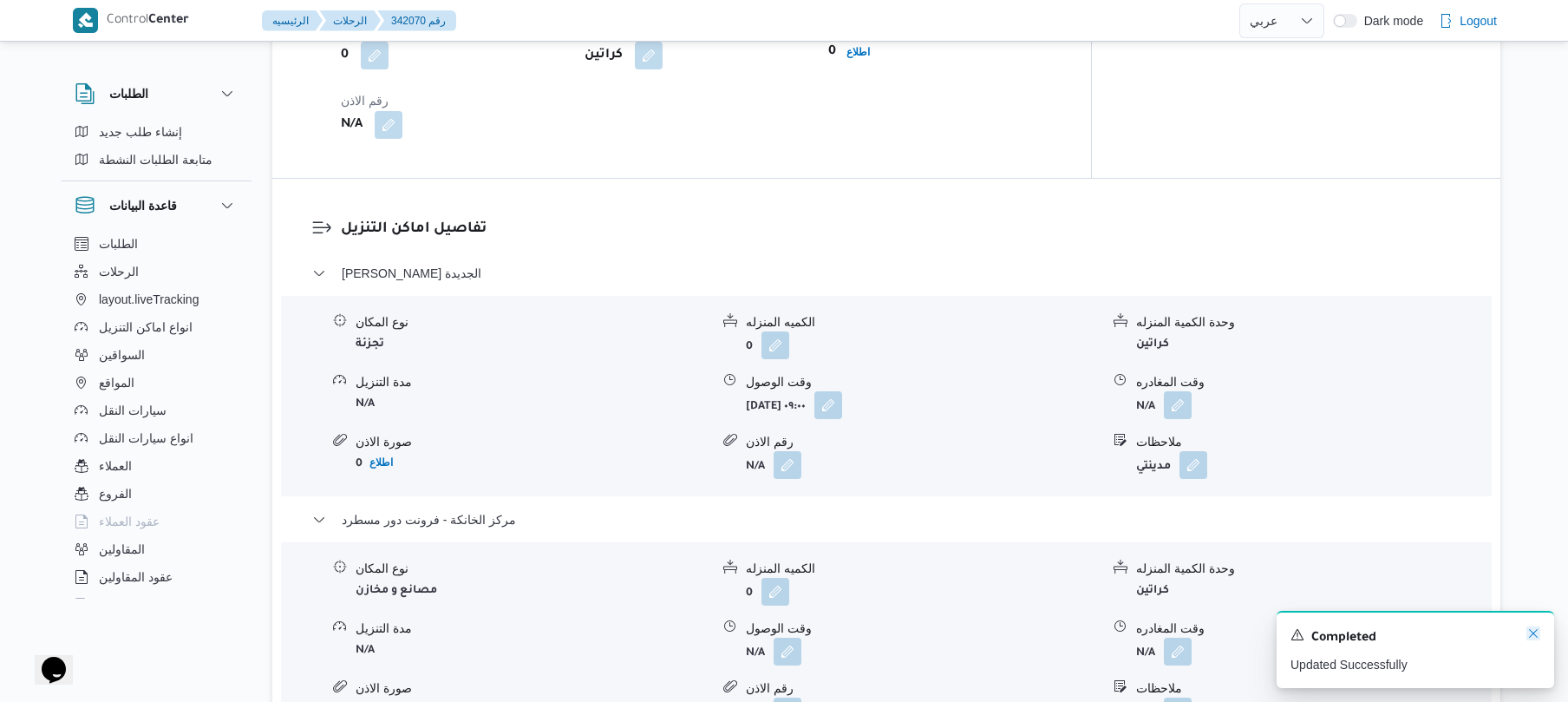
click at [1533, 636] on icon "Dismiss toast" at bounding box center [1533, 633] width 14 height 14
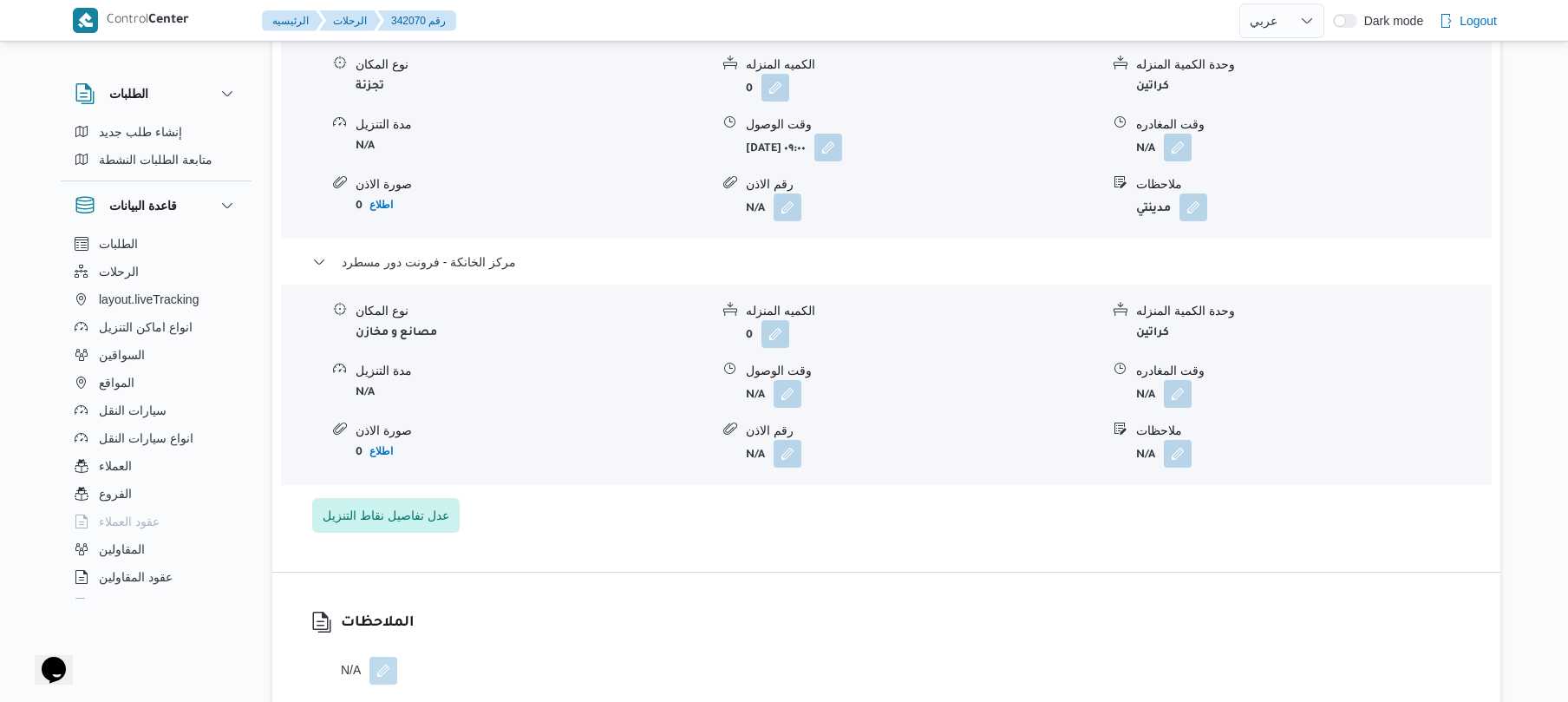
scroll to position [1572, 0]
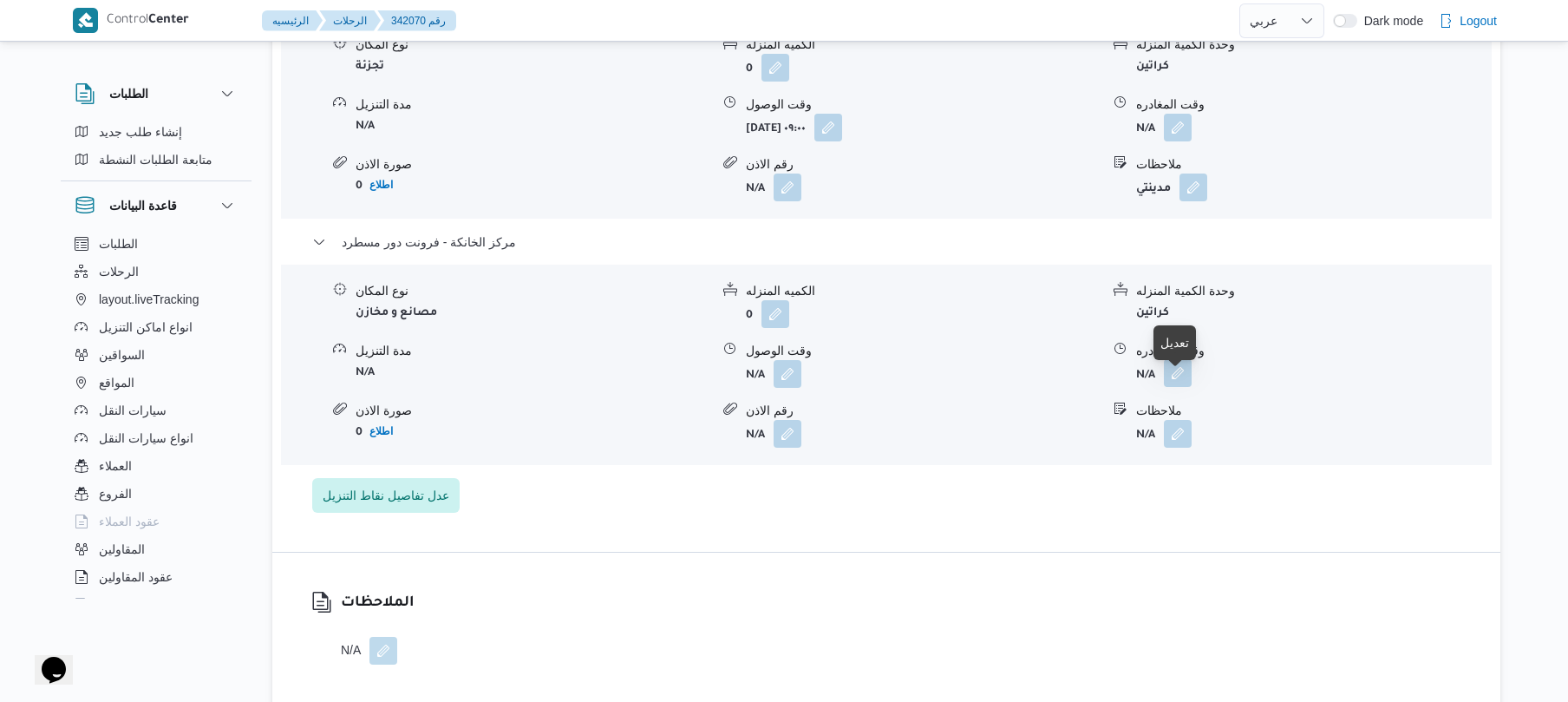
click at [1170, 386] on button "button" at bounding box center [1178, 373] width 28 height 28
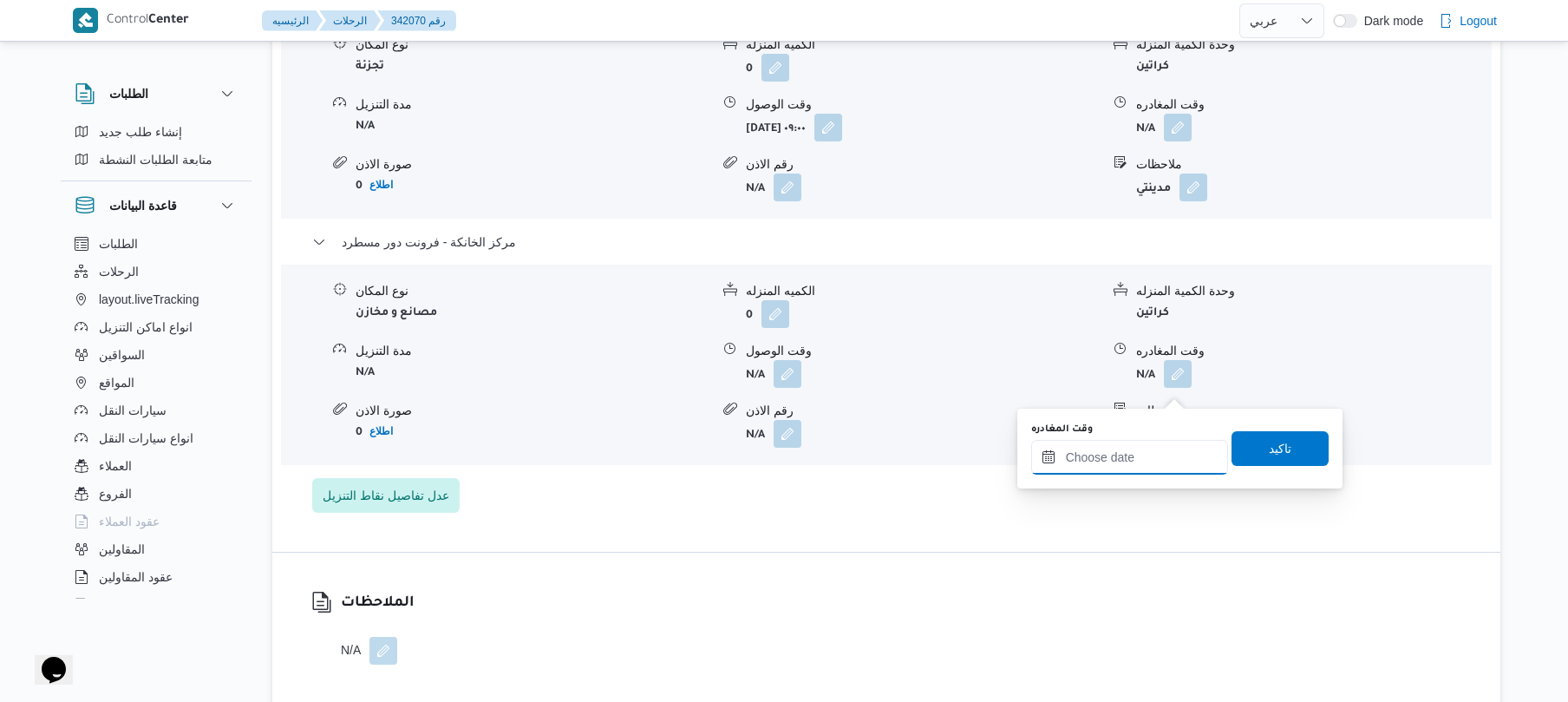
click at [1096, 455] on input "وقت المغادره" at bounding box center [1129, 456] width 197 height 35
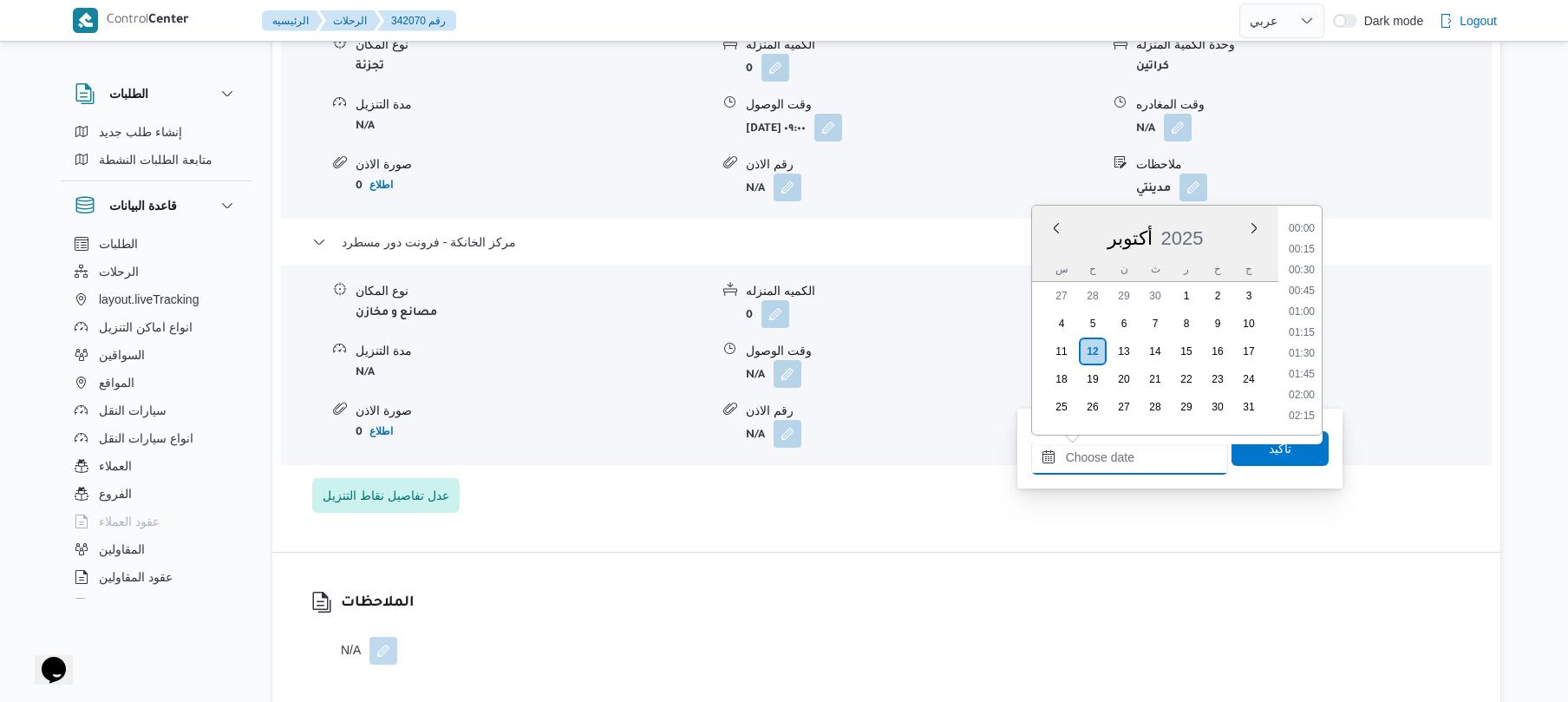
scroll to position [1521, 0]
click at [1308, 251] on li "18:30" at bounding box center [1301, 247] width 40 height 18
type input "[DATE] ١٨:٣٠"
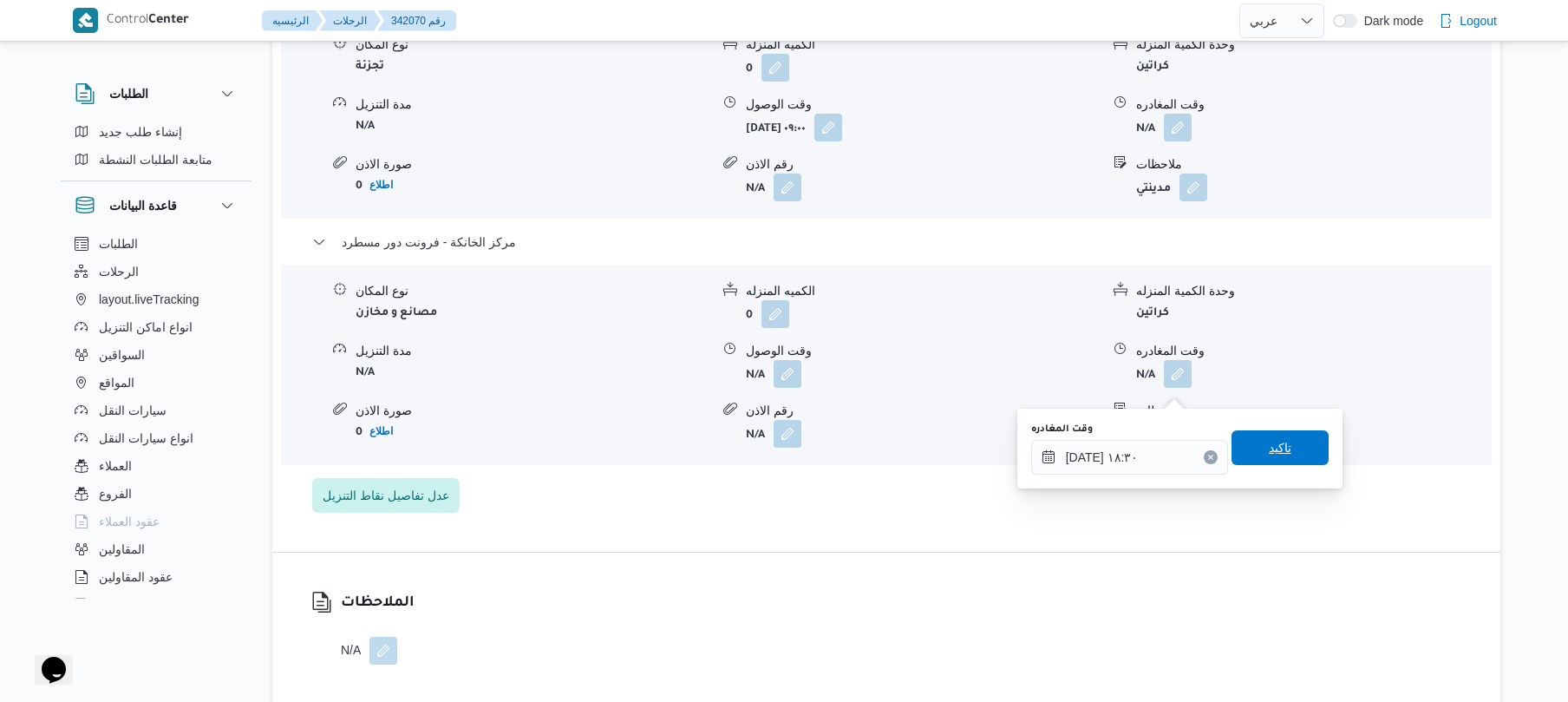
click at [1268, 442] on span "تاكيد" at bounding box center [1280, 447] width 22 height 21
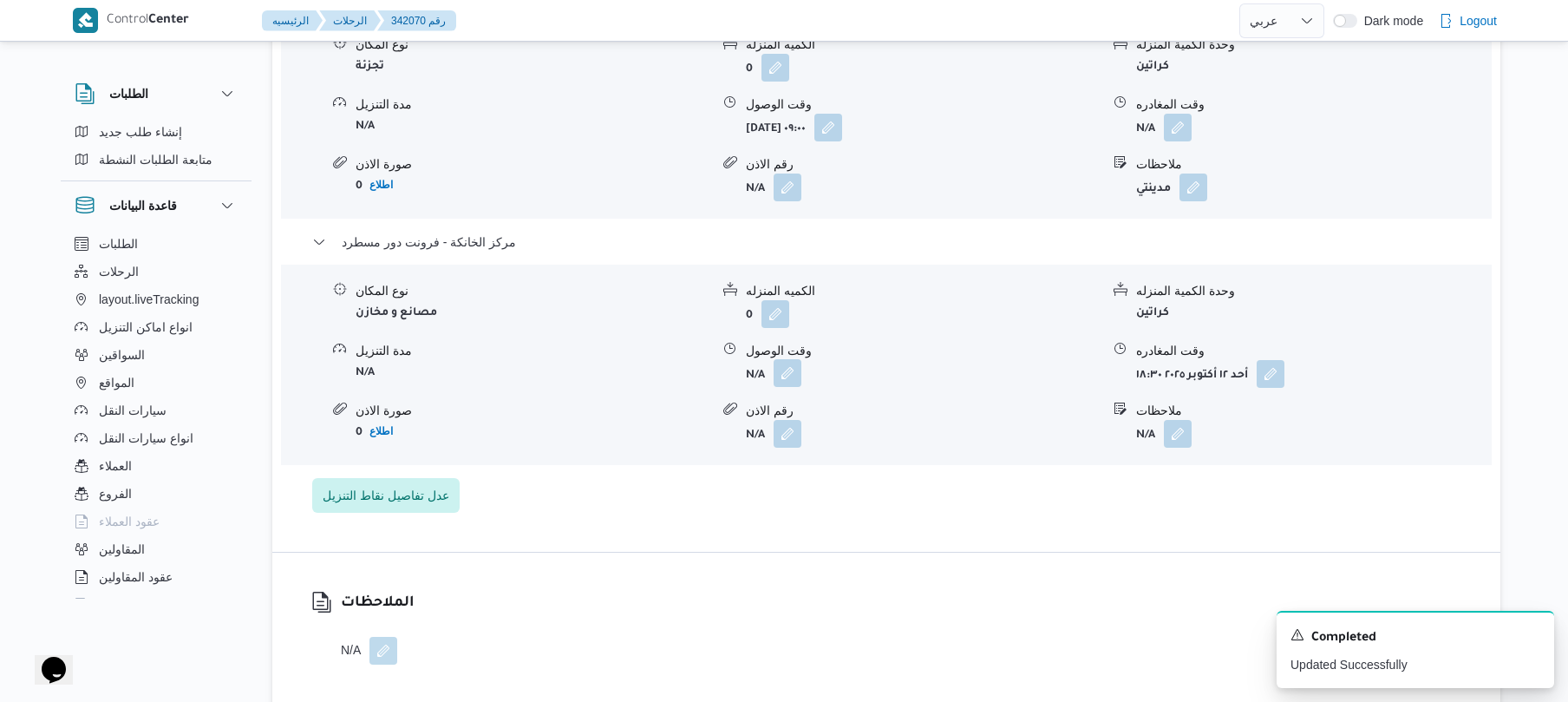
click at [795, 383] on button "button" at bounding box center [788, 373] width 28 height 28
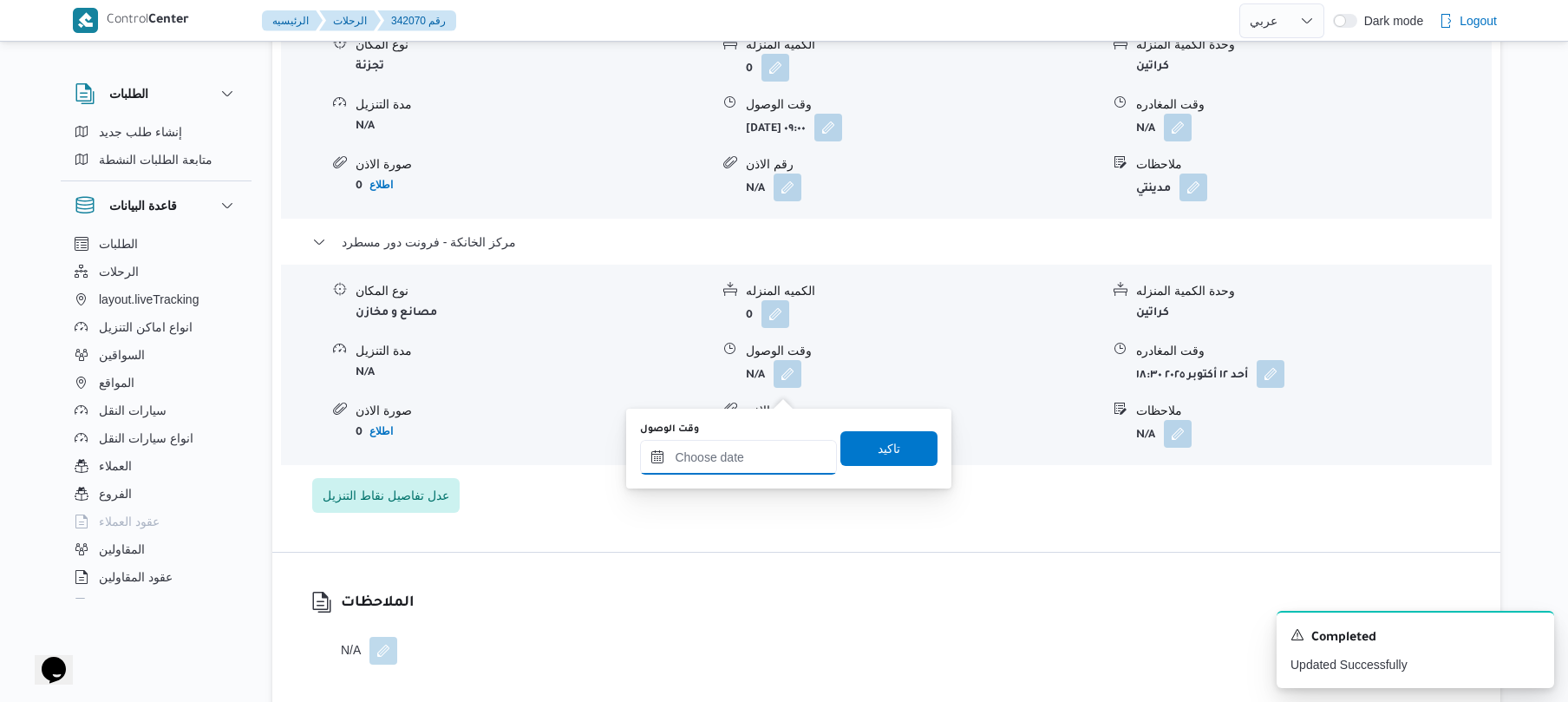
click at [730, 456] on input "وقت الوصول" at bounding box center [738, 456] width 197 height 35
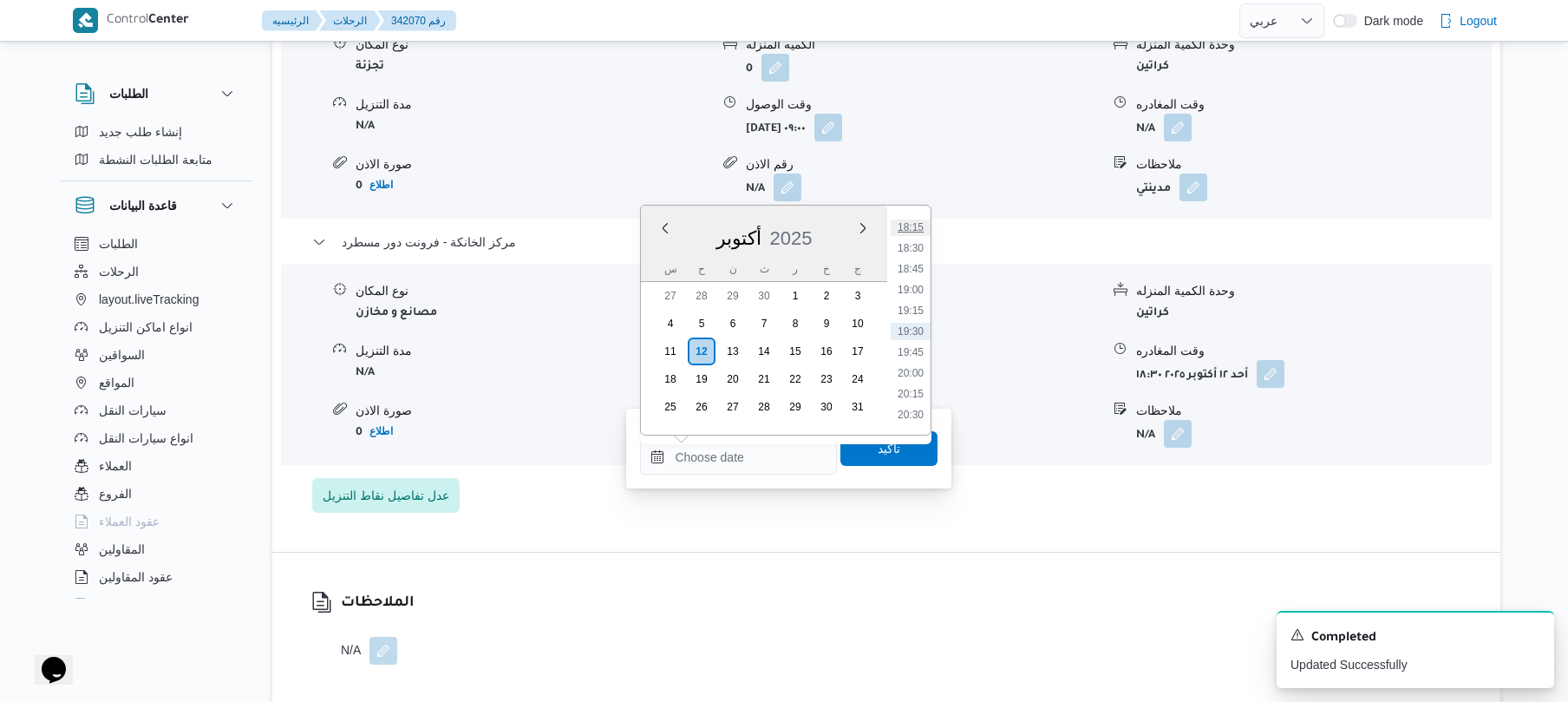
click at [916, 224] on li "18:15" at bounding box center [910, 227] width 40 height 18
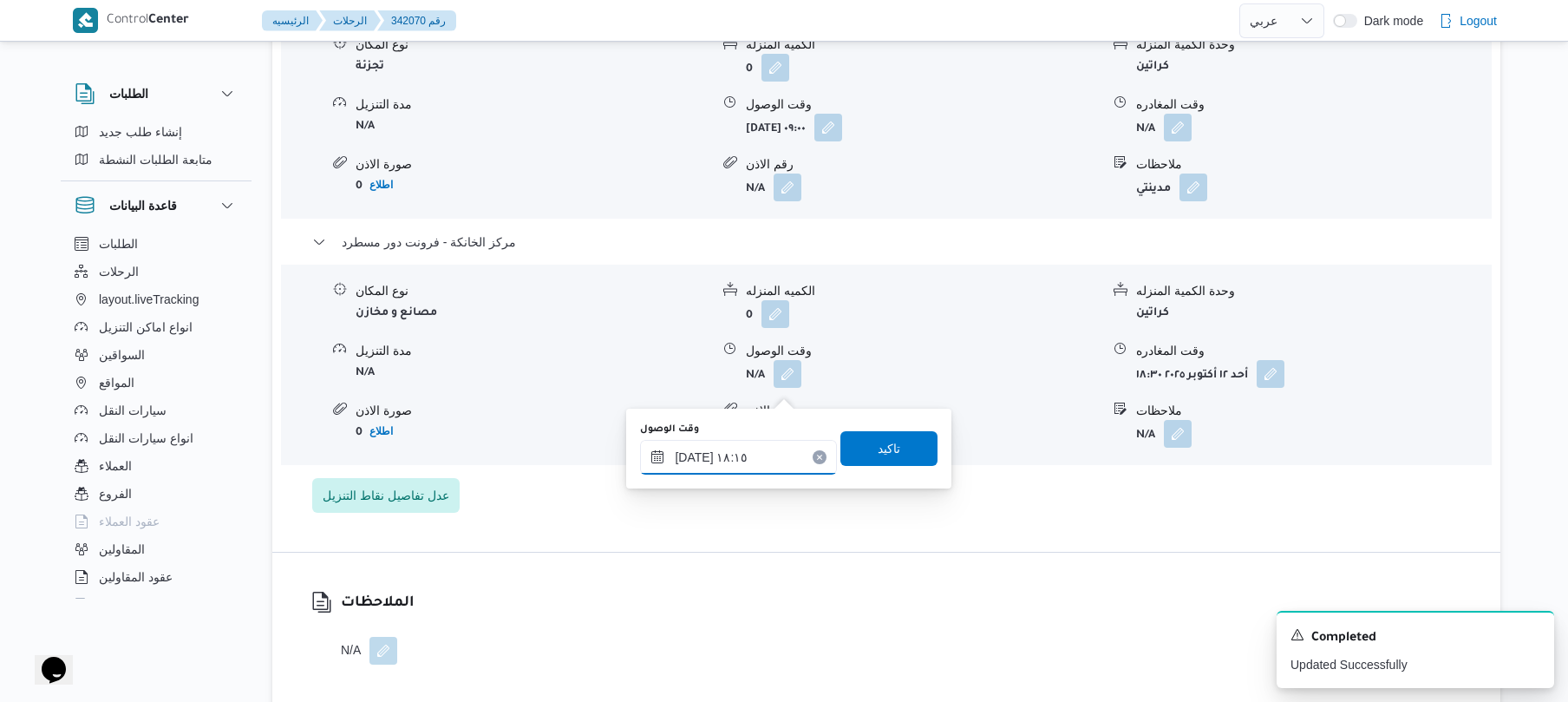
type input "[DATE] ١٨:١٥"
click at [881, 447] on span "تاكيد" at bounding box center [889, 447] width 22 height 21
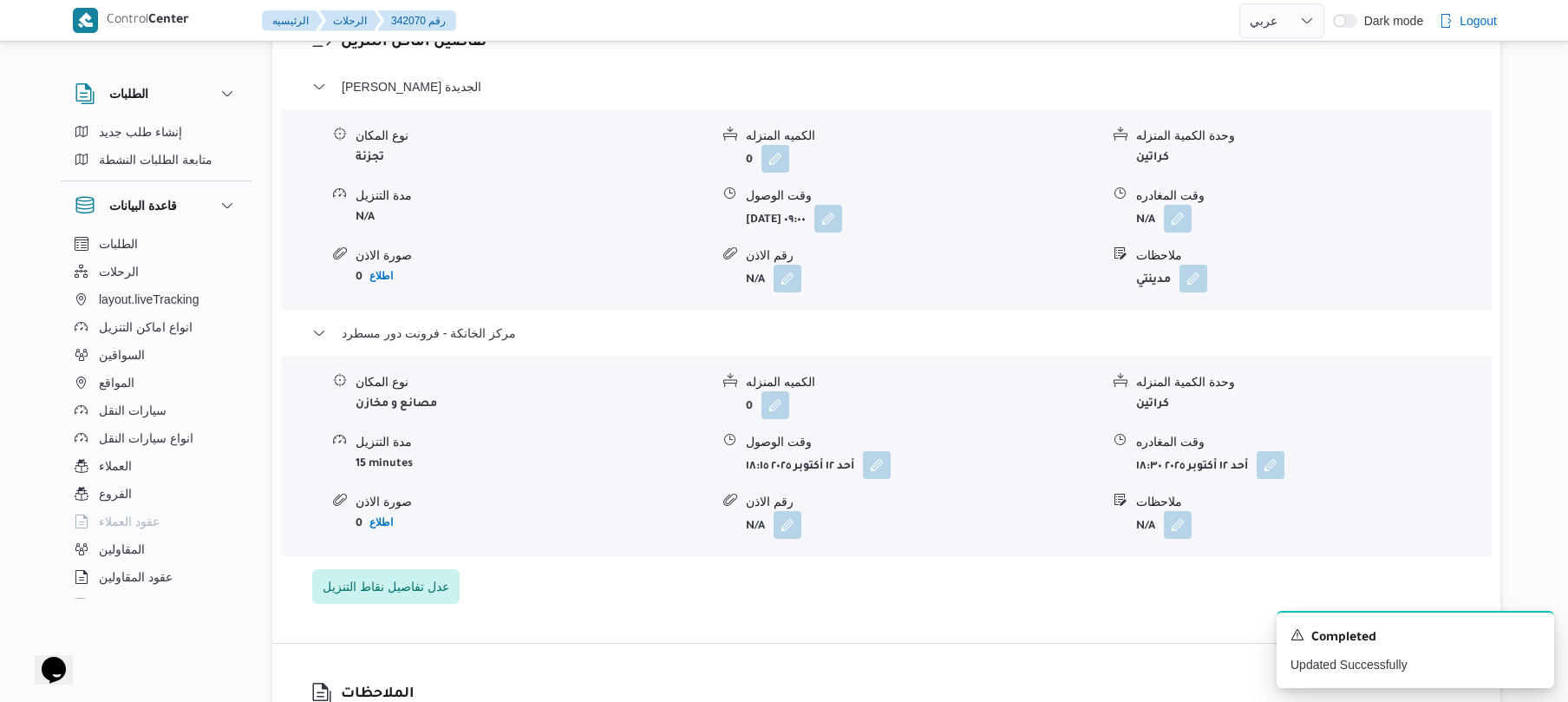
scroll to position [1434, 0]
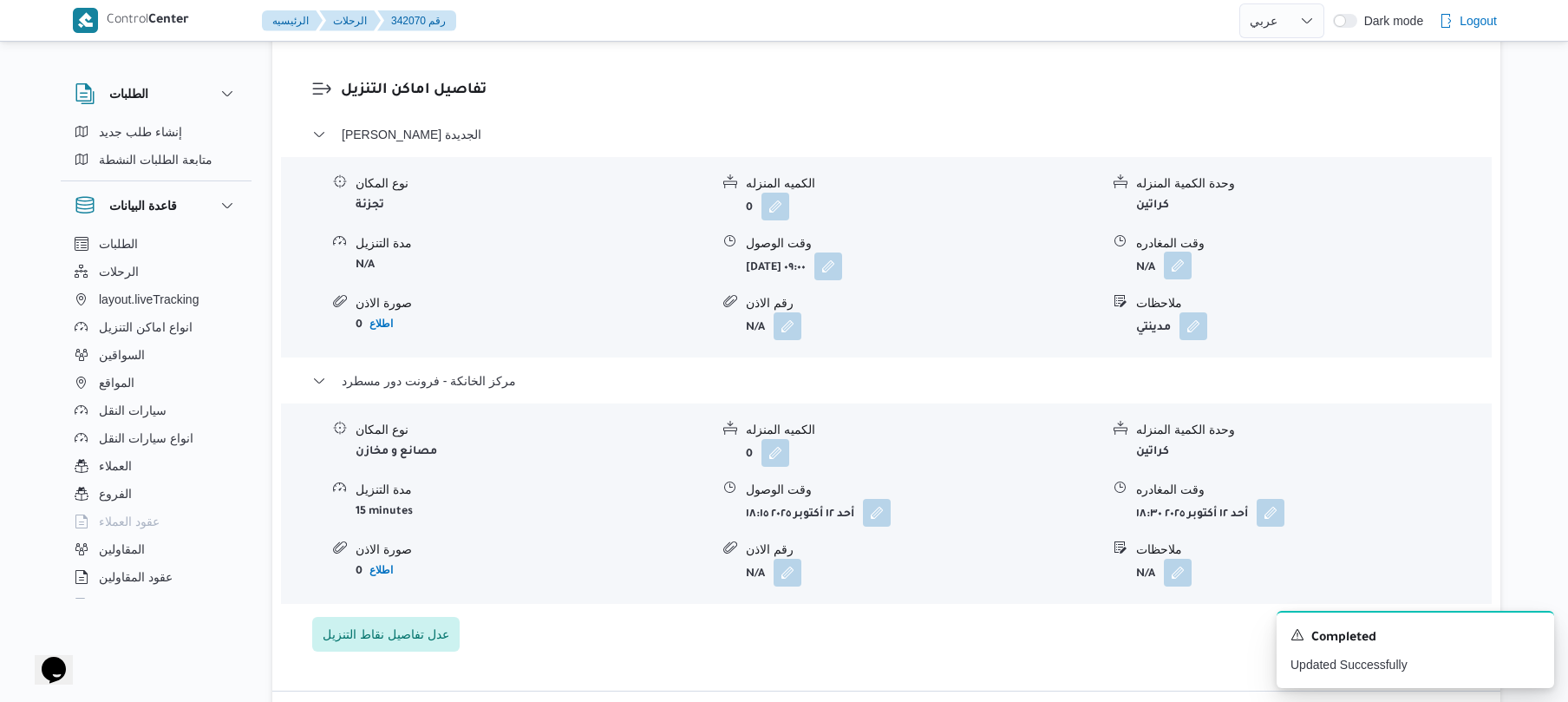
click at [1181, 278] on button "button" at bounding box center [1178, 265] width 28 height 28
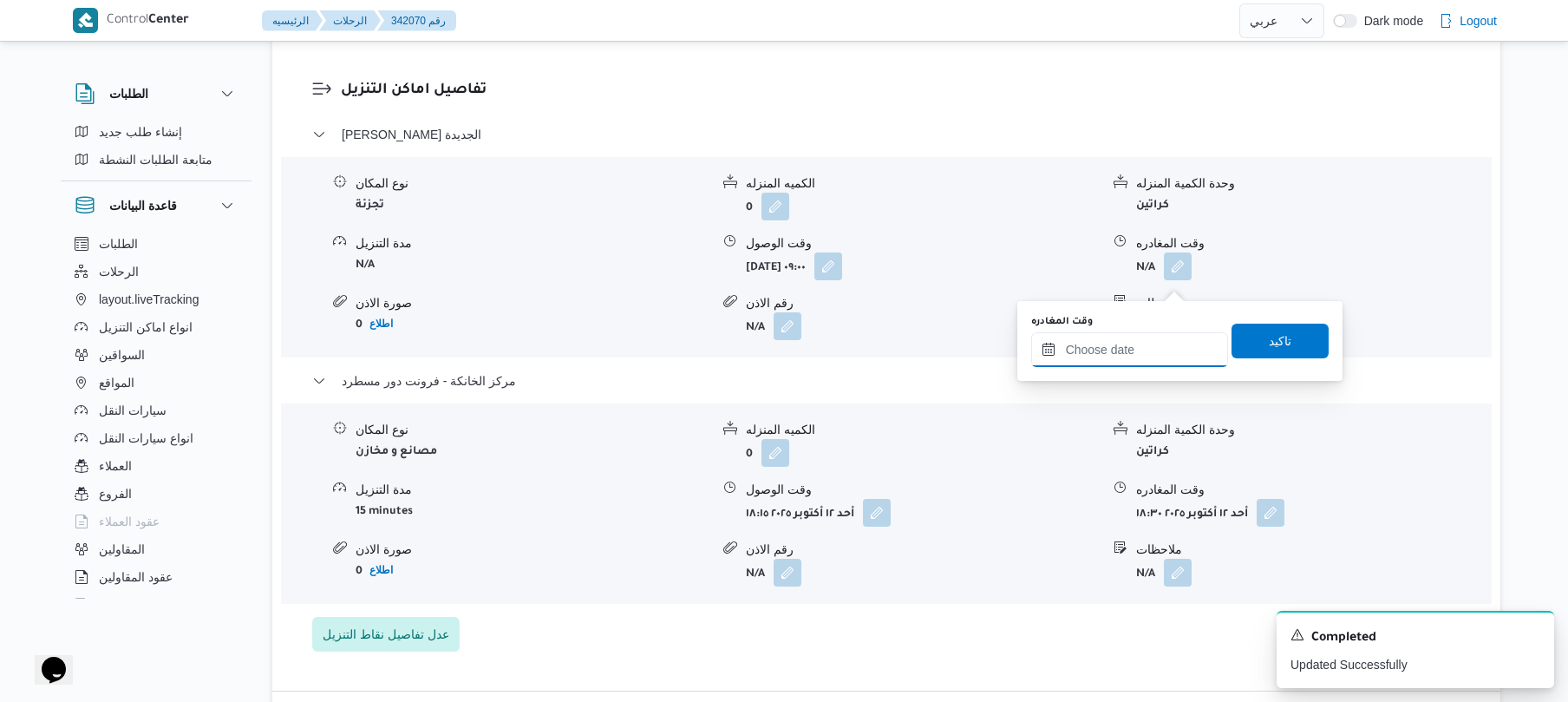
click at [1087, 355] on input "وقت المغادره" at bounding box center [1129, 349] width 197 height 35
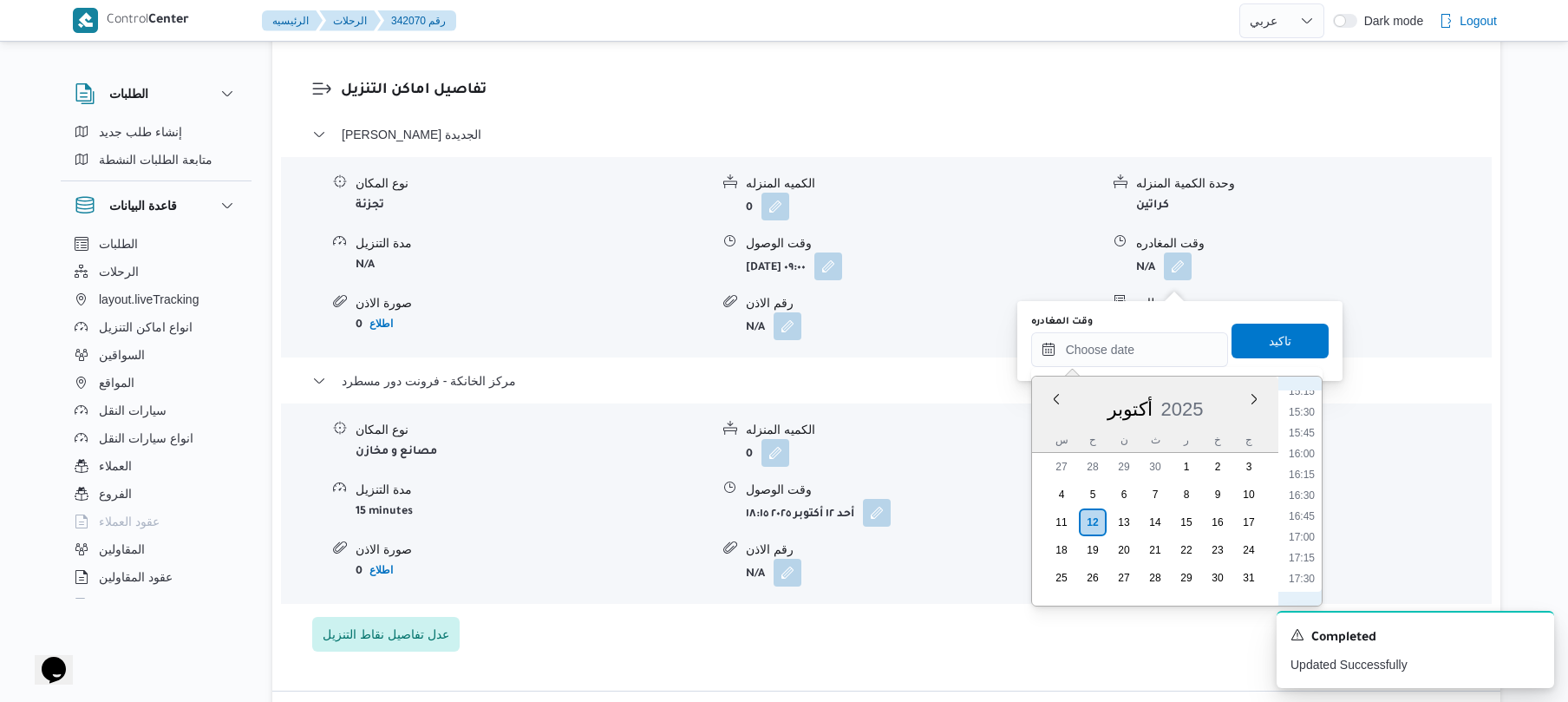
scroll to position [1351, 0]
click at [1305, 505] on li "17:30" at bounding box center [1301, 505] width 40 height 18
type input "١٢/١٠/٢٠٢٥ ١٧:٣٠"
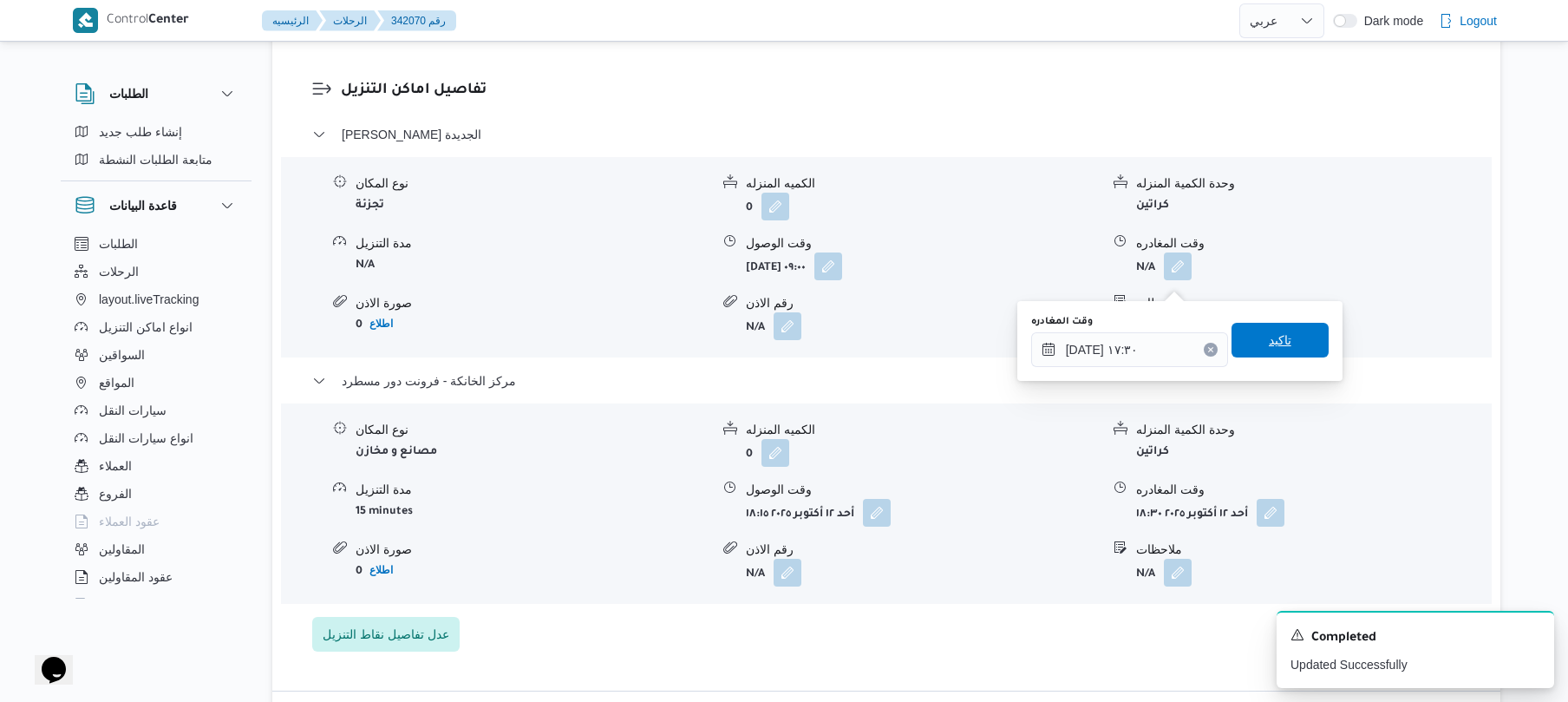
click at [1275, 344] on span "تاكيد" at bounding box center [1280, 340] width 22 height 21
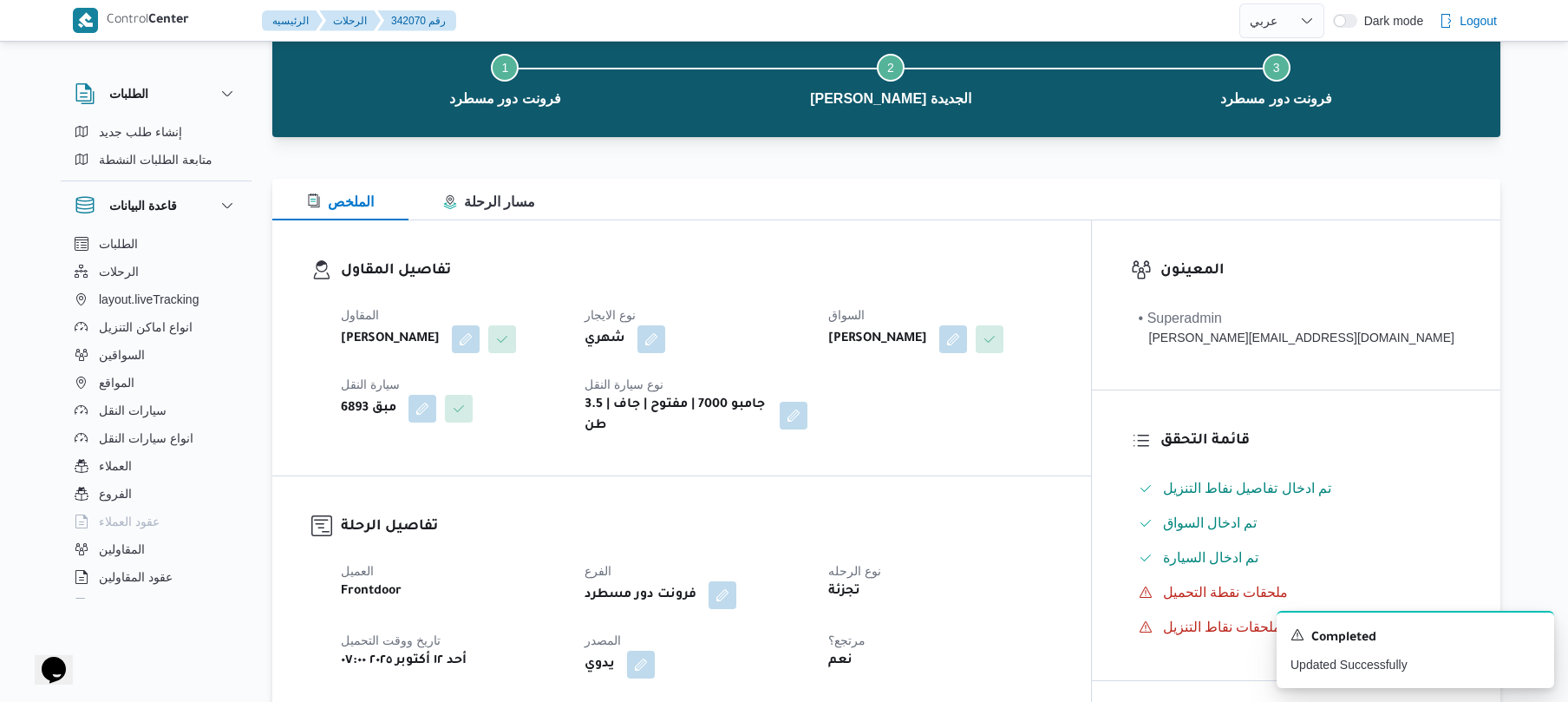
scroll to position [0, 0]
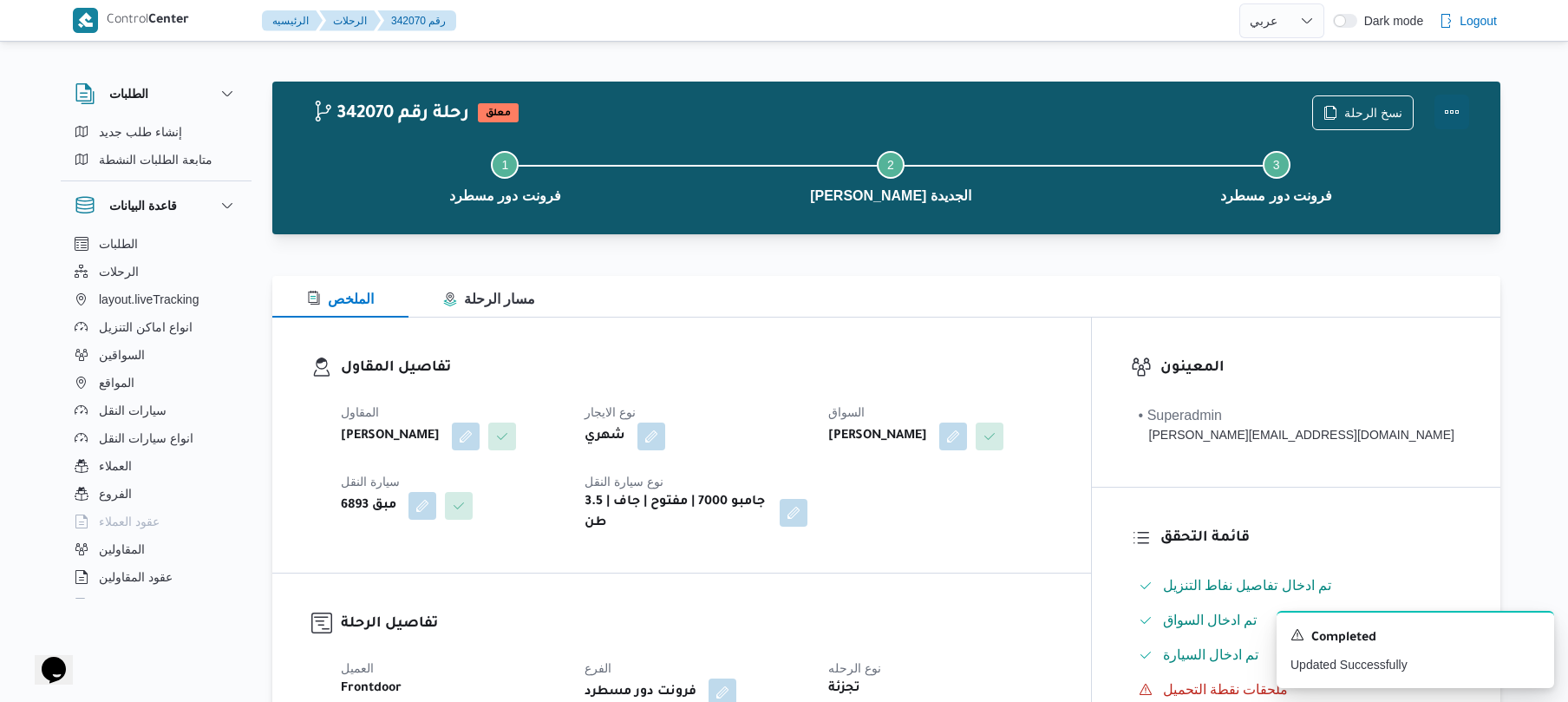
click at [1447, 113] on button "Actions" at bounding box center [1451, 111] width 35 height 35
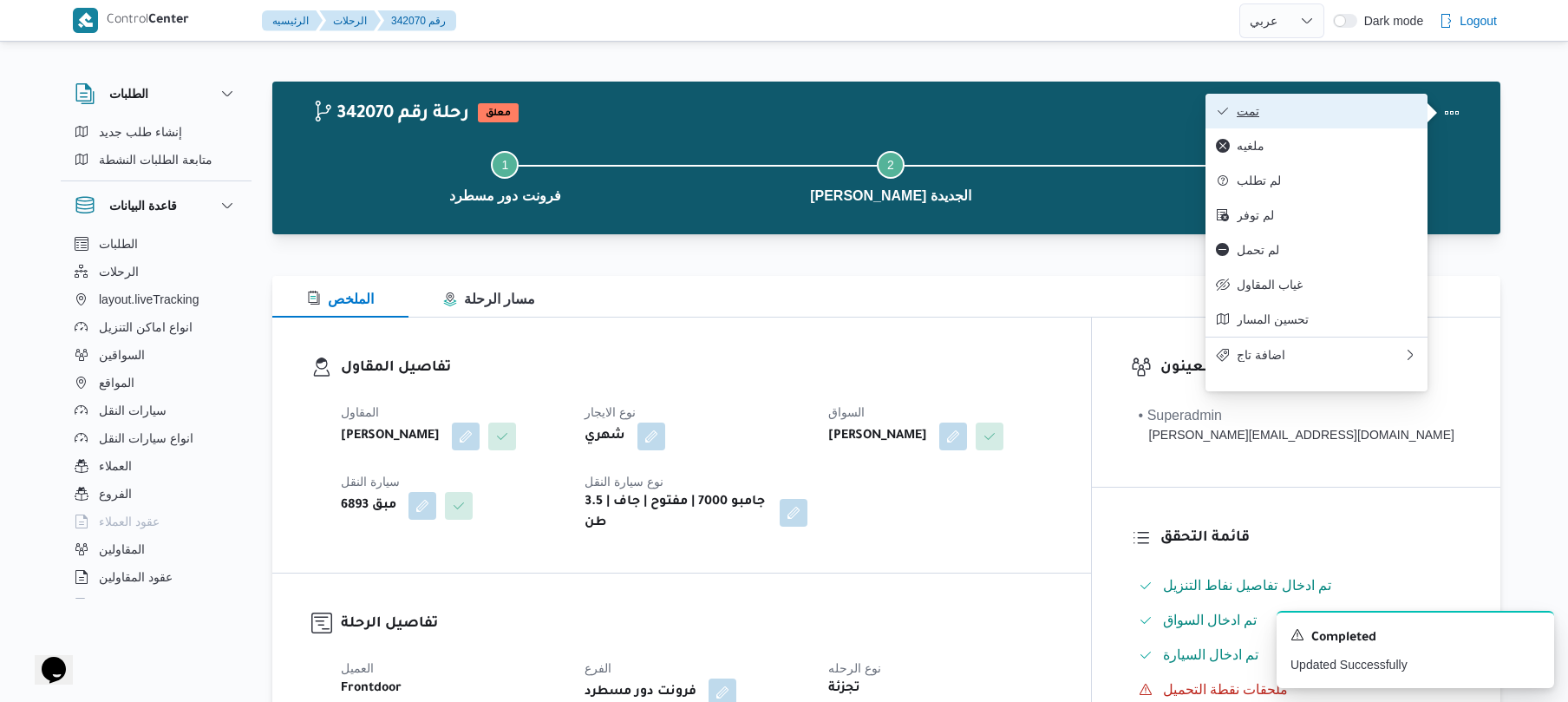
click at [1388, 116] on span "تمت" at bounding box center [1326, 110] width 180 height 14
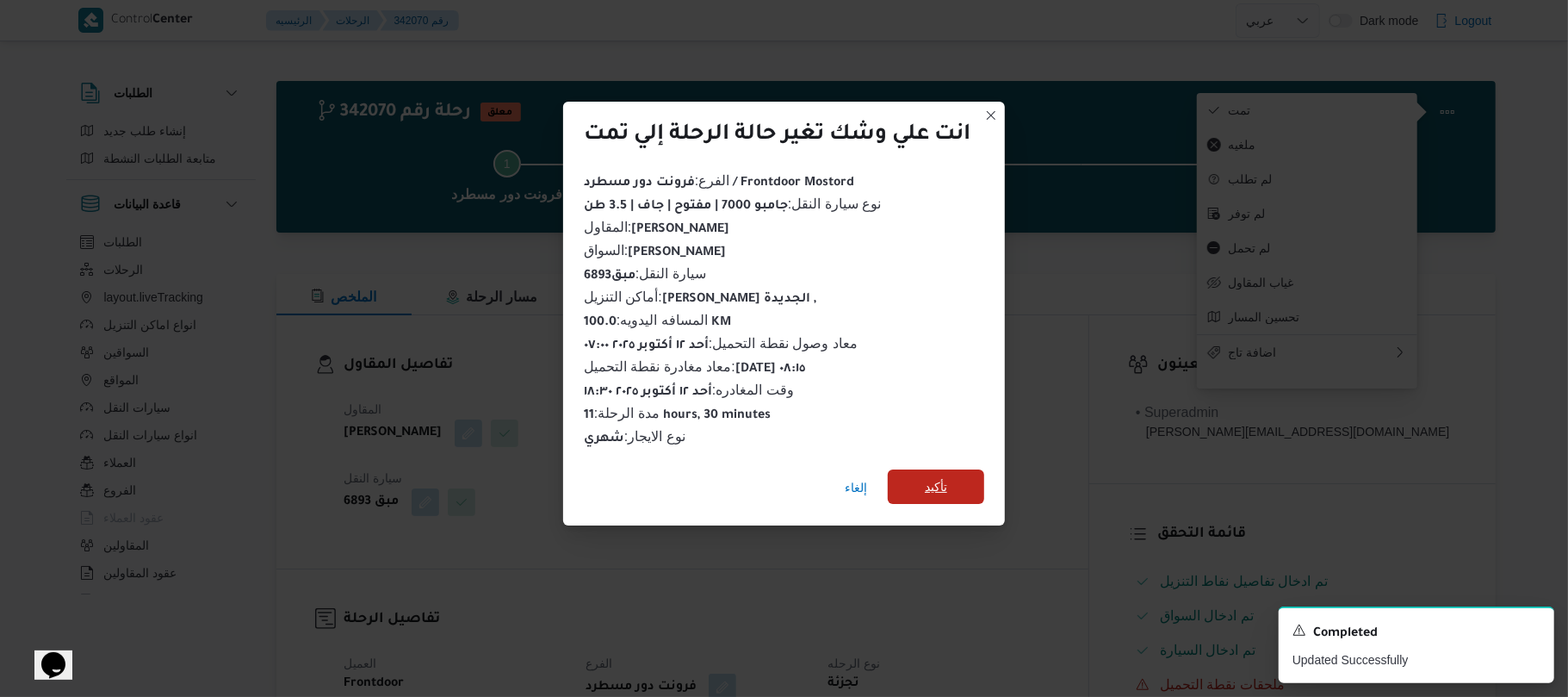
click at [948, 469] on span "تأكيد" at bounding box center [936, 486] width 96 height 34
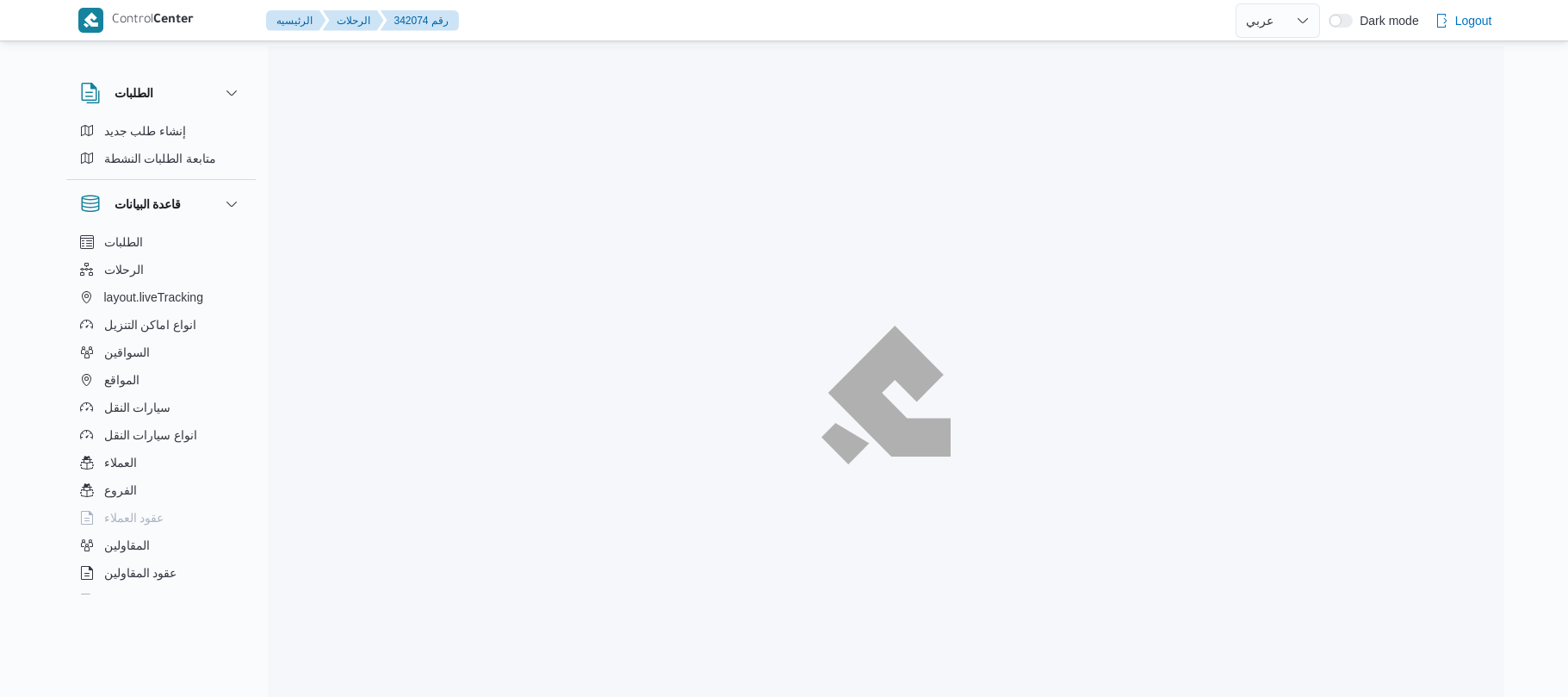
select select "ar"
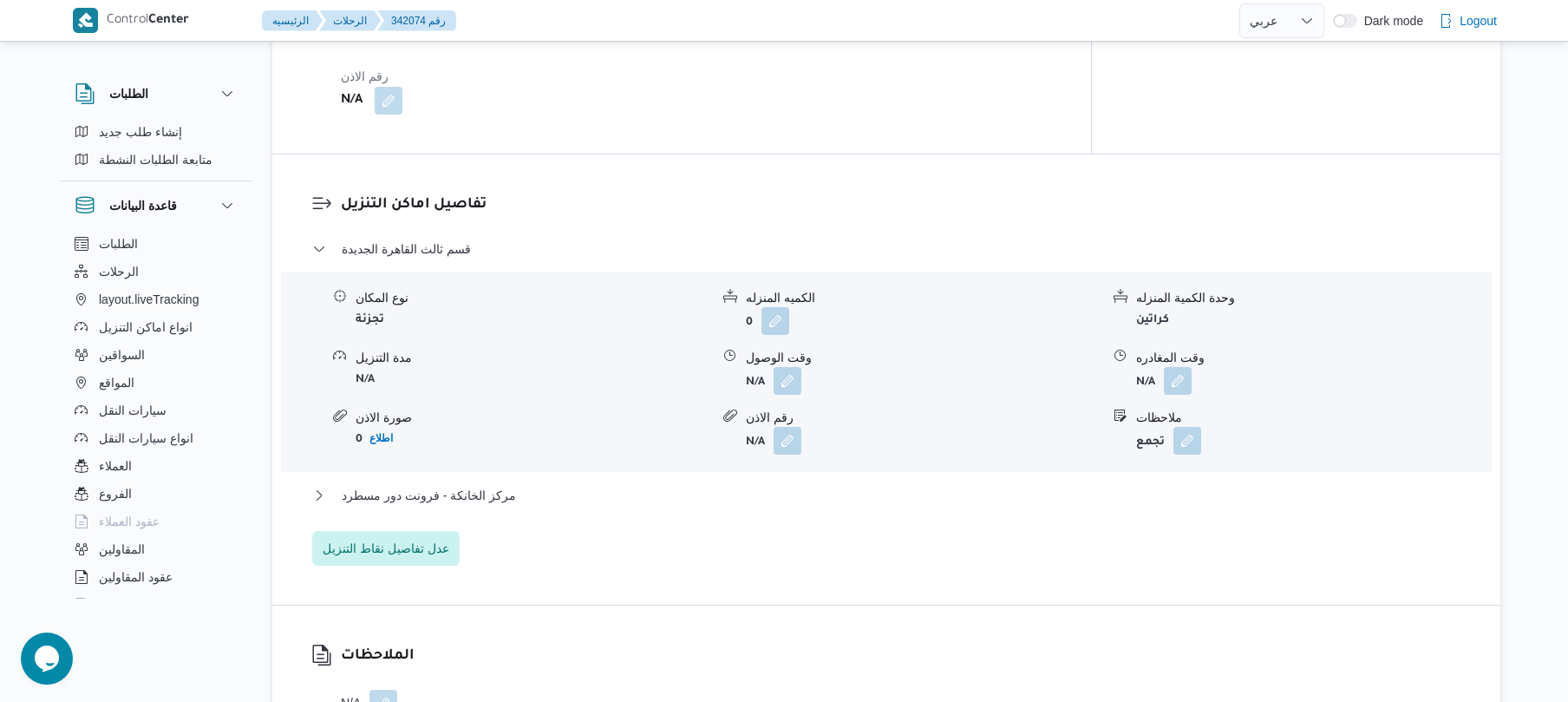
scroll to position [1295, 0]
click at [794, 362] on button "button" at bounding box center [788, 376] width 28 height 28
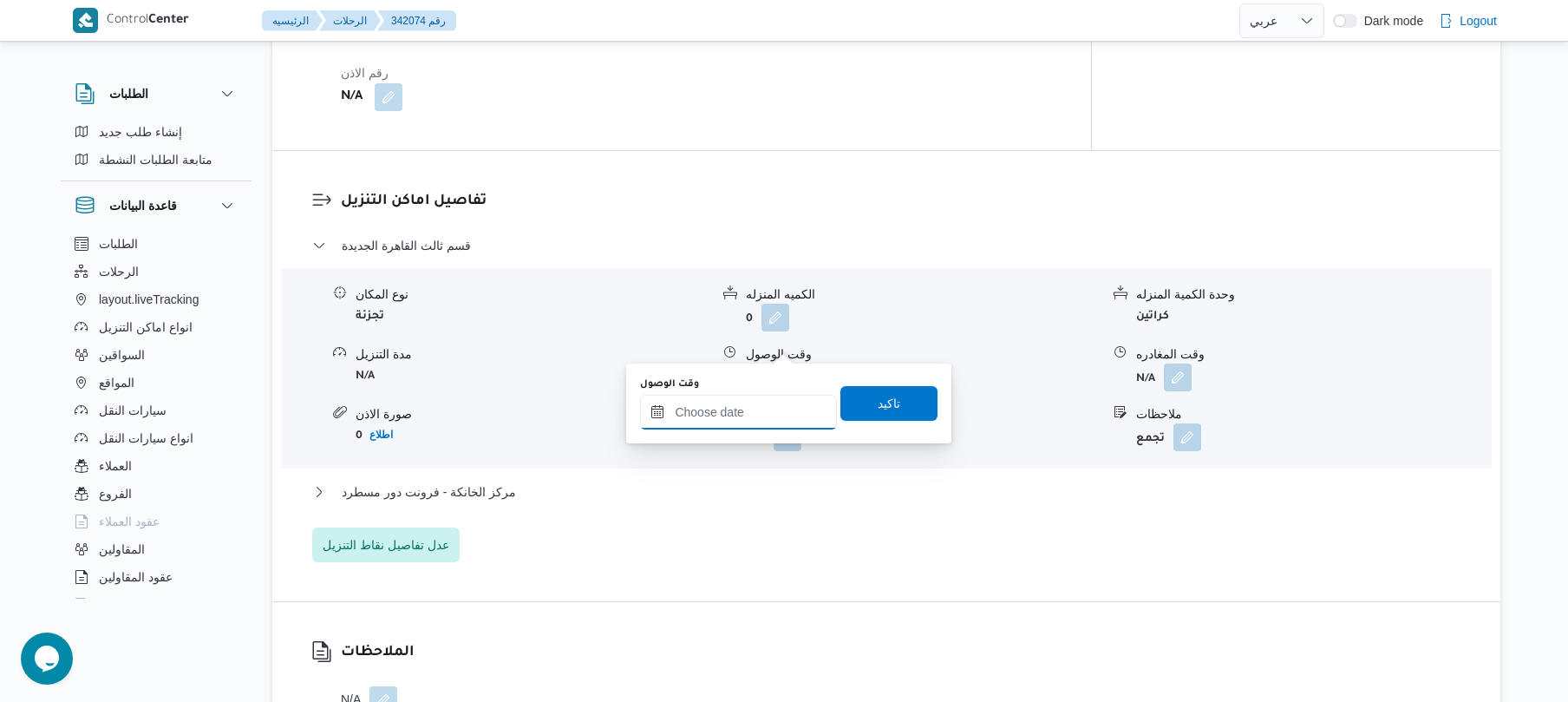
click at [737, 408] on input "وقت الوصول" at bounding box center [738, 412] width 197 height 35
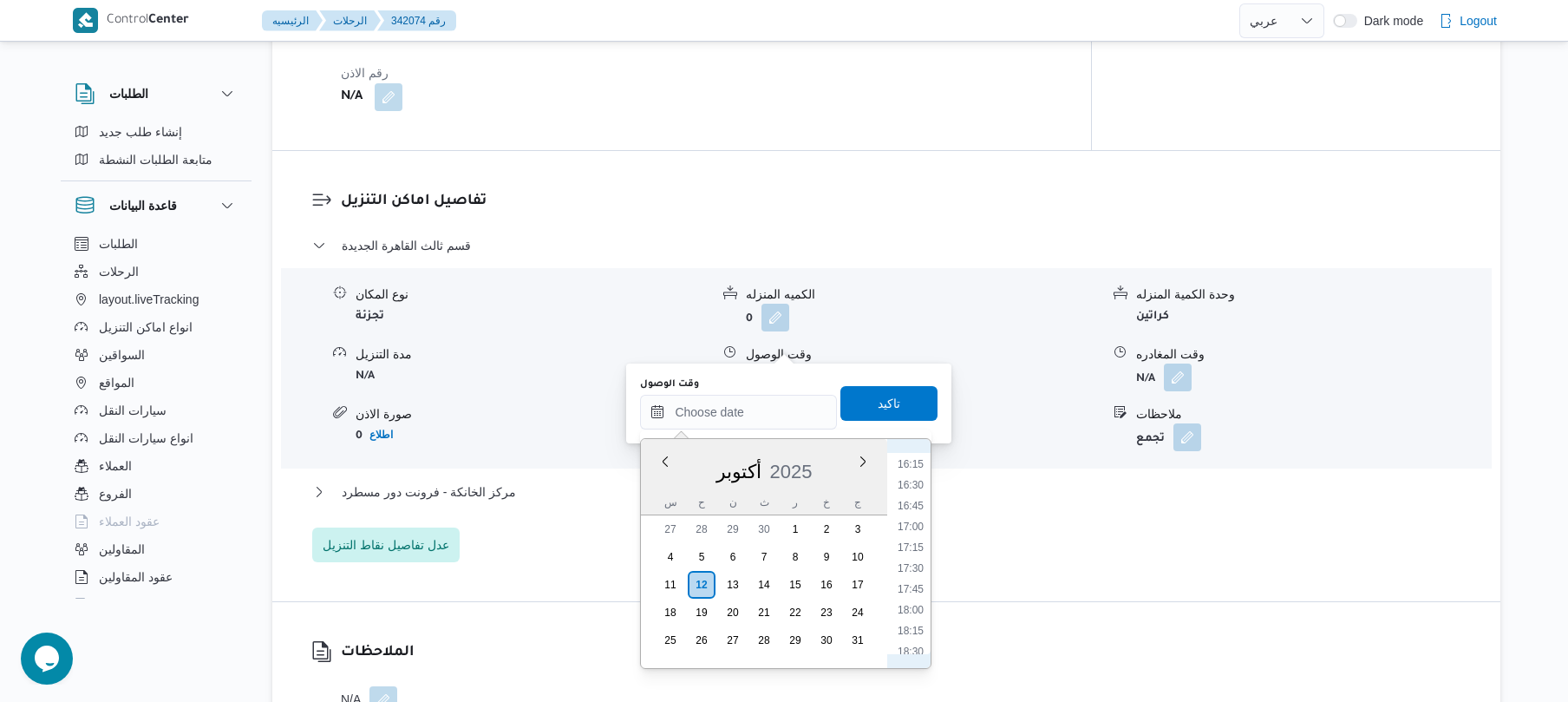
scroll to position [727, 0]
click at [914, 484] on li "09:00" at bounding box center [910, 484] width 40 height 18
type input "١٢/١٠/٢٠٢٥ ٠٩:٠٠"
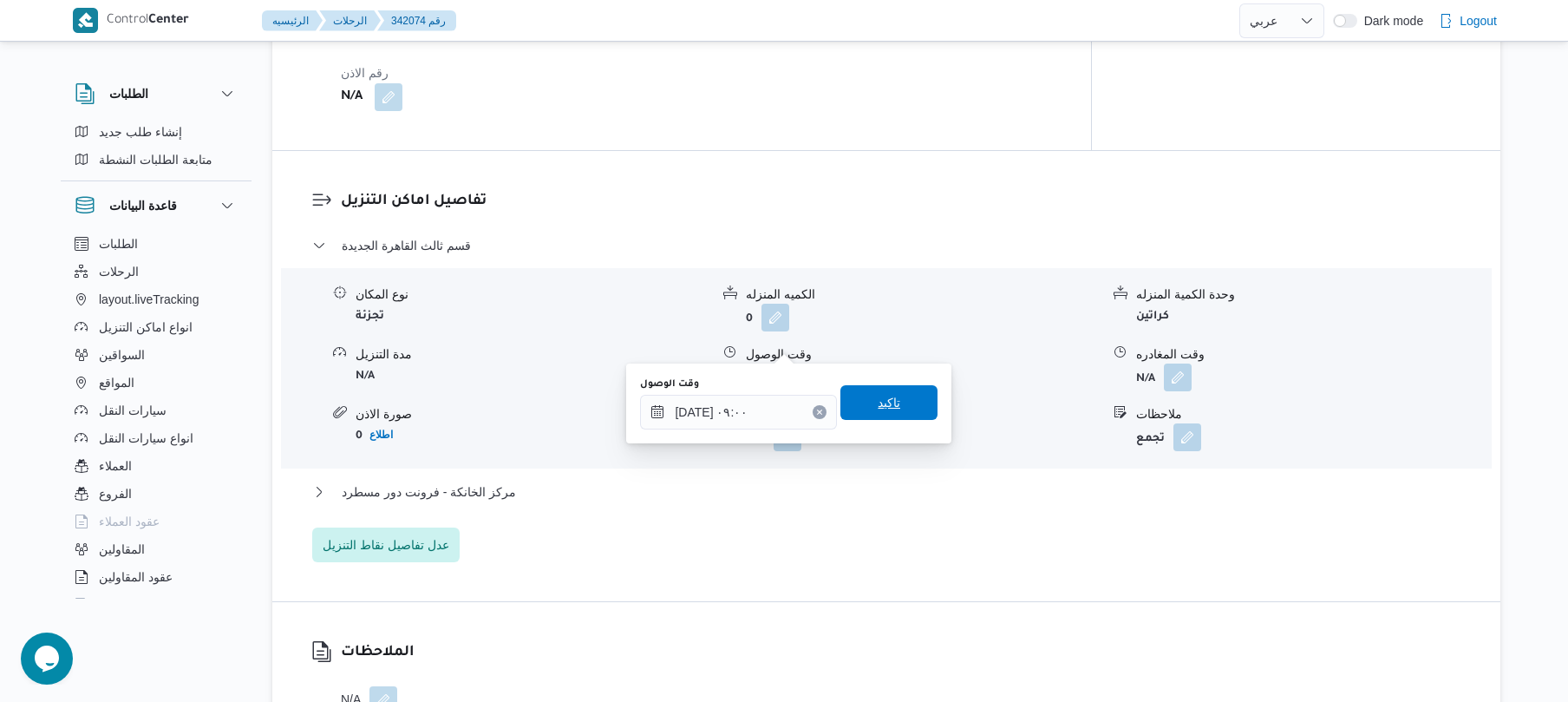
click at [893, 411] on span "تاكيد" at bounding box center [889, 402] width 97 height 35
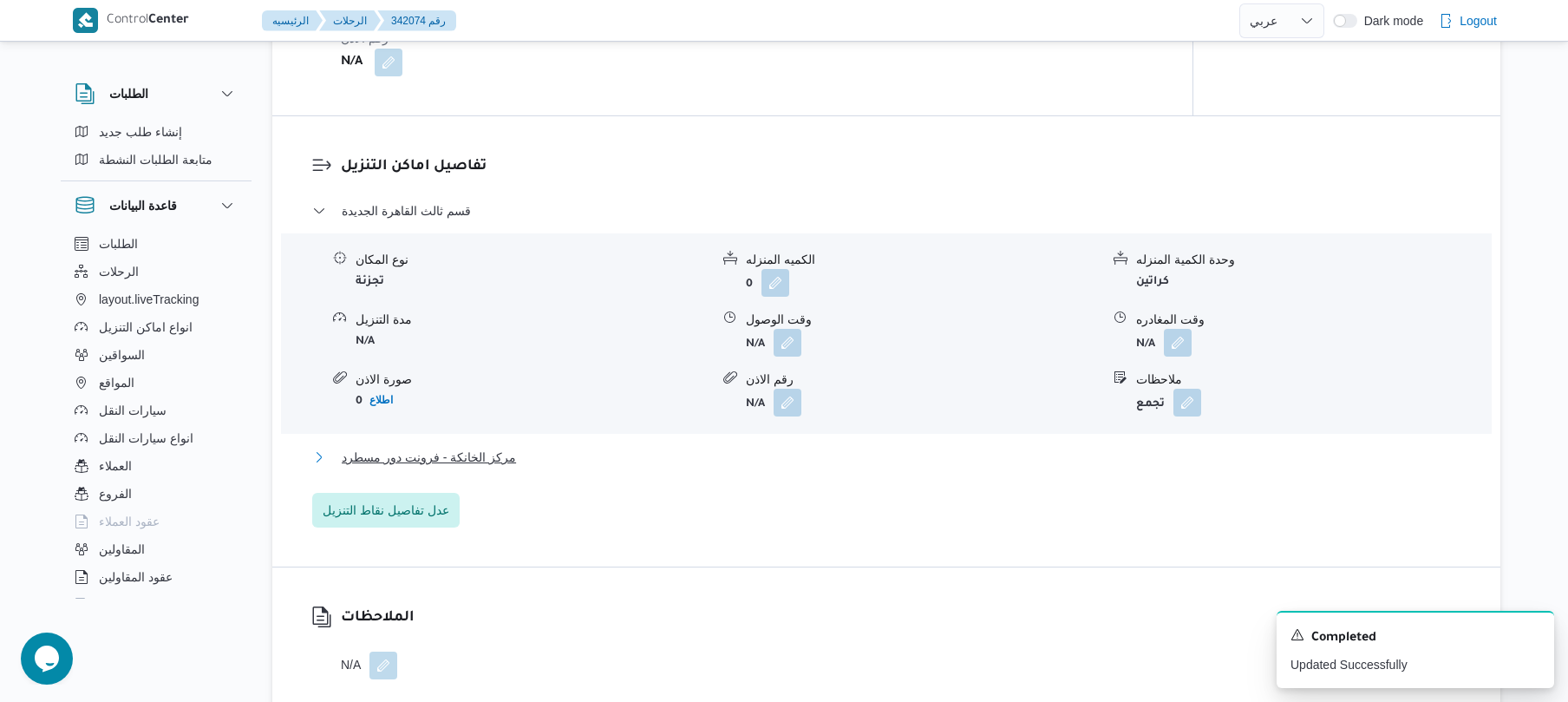
click at [766, 458] on button "مركز الخانكة - فرونت دور مسطرد" at bounding box center [886, 456] width 1149 height 21
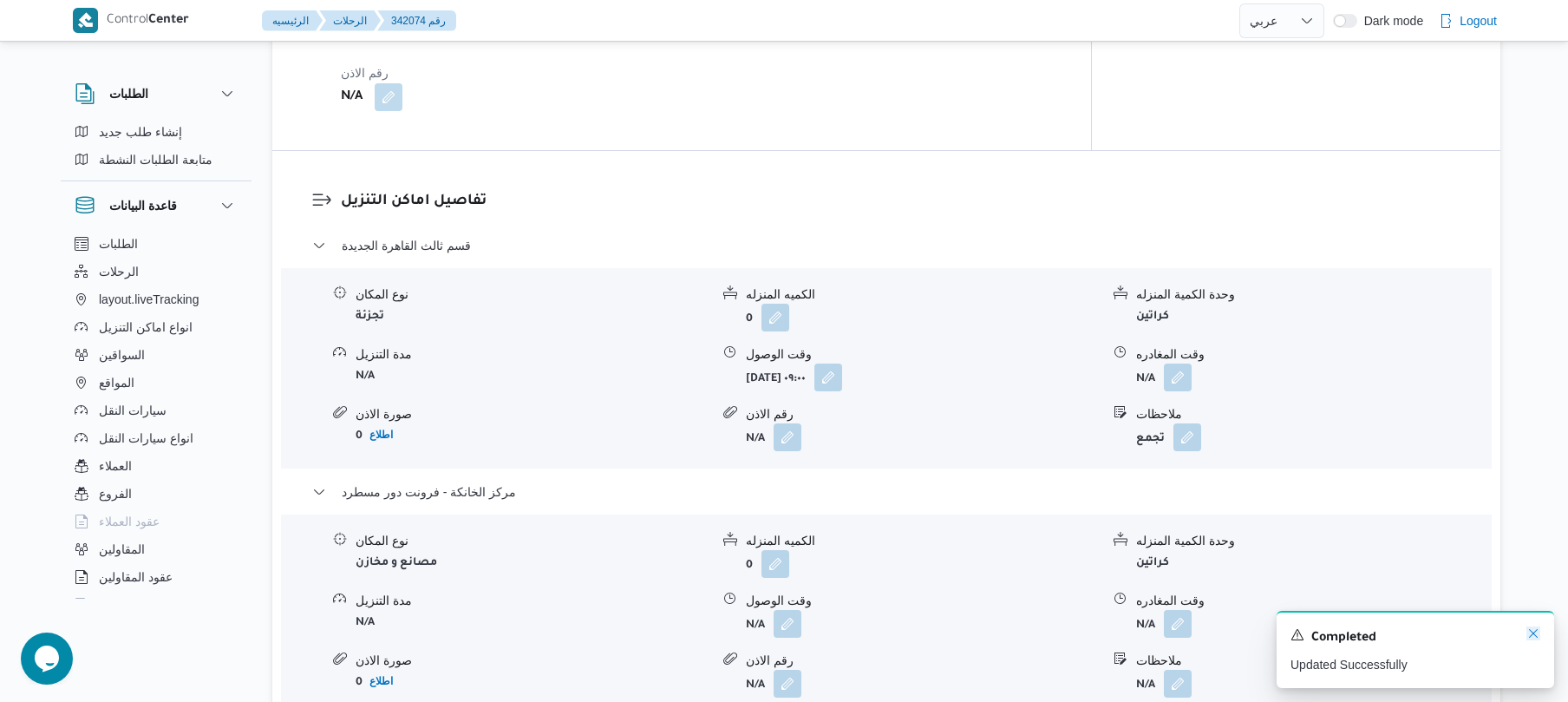
click at [1533, 639] on icon "Dismiss toast" at bounding box center [1533, 633] width 14 height 14
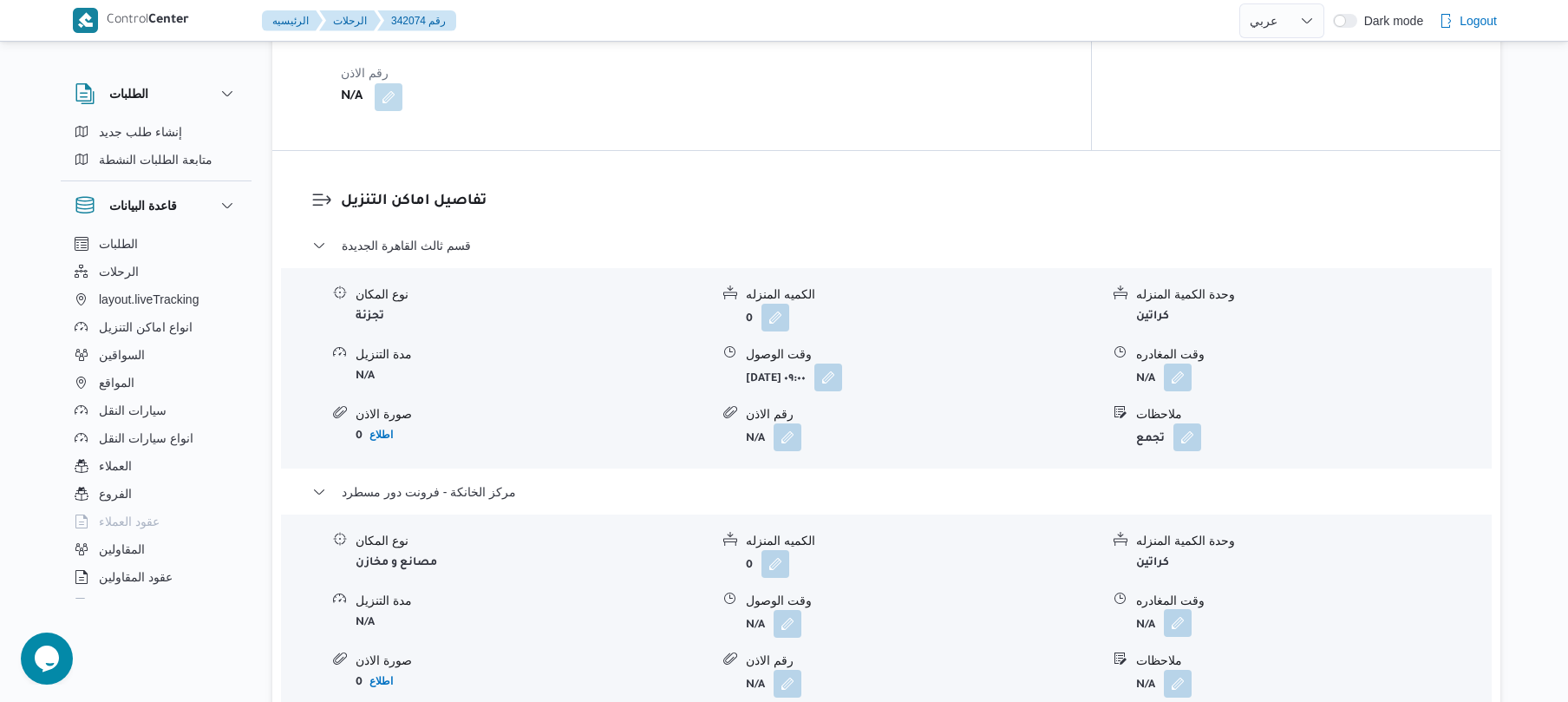
click at [1174, 609] on button "button" at bounding box center [1178, 623] width 28 height 28
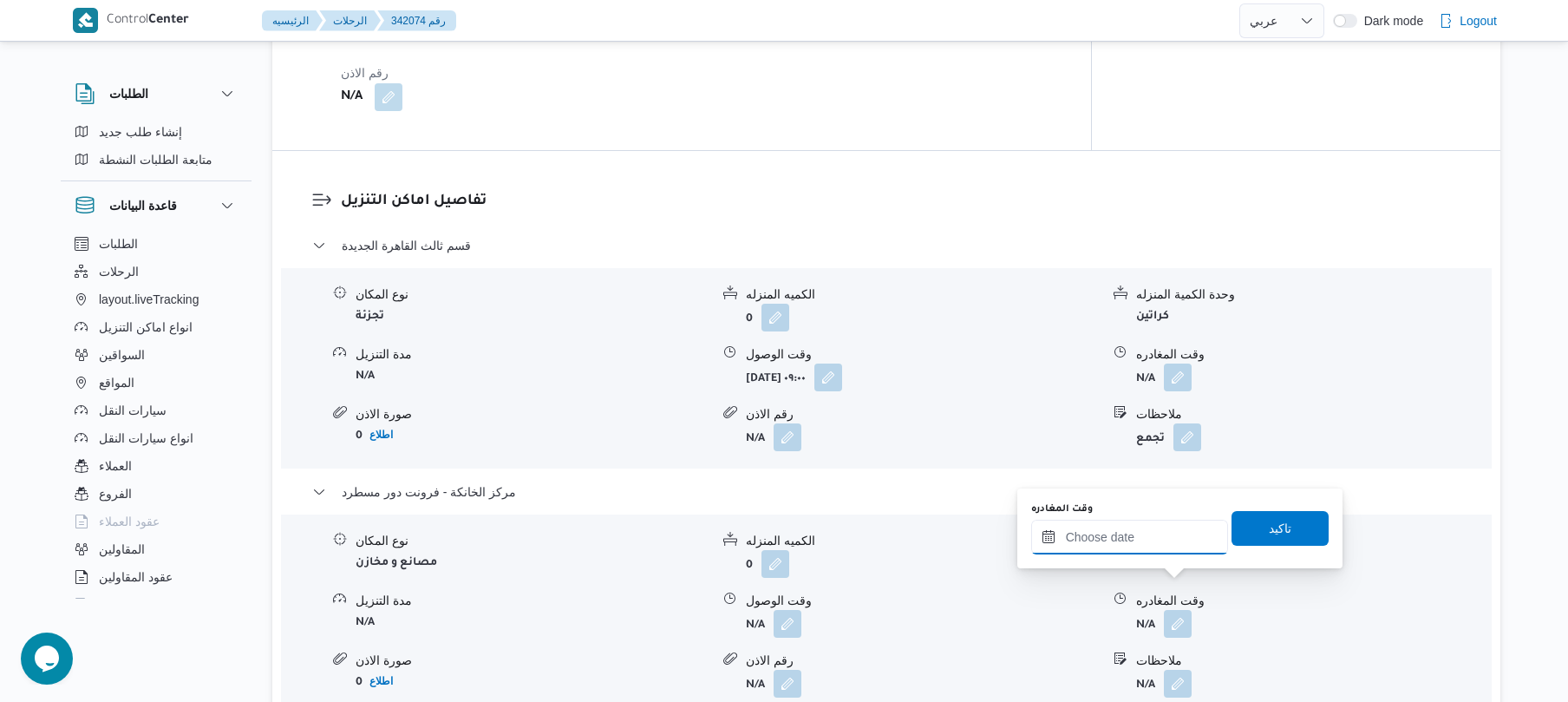
click at [1155, 541] on input "وقت المغادره" at bounding box center [1129, 537] width 197 height 35
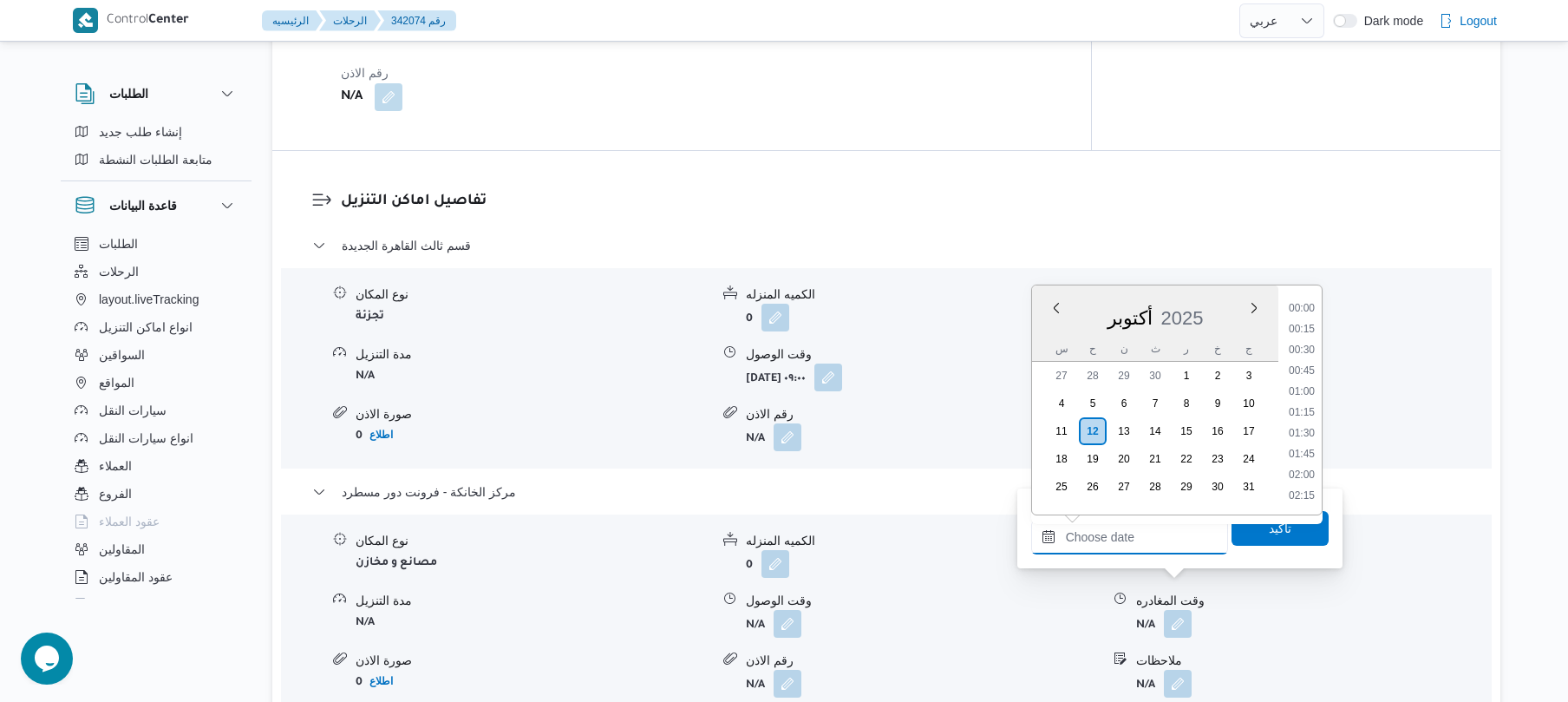
scroll to position [1521, 0]
click at [1303, 310] on li "18:15" at bounding box center [1301, 307] width 40 height 18
type input "١٢/١٠/٢٠٢٥ ١٨:١٥"
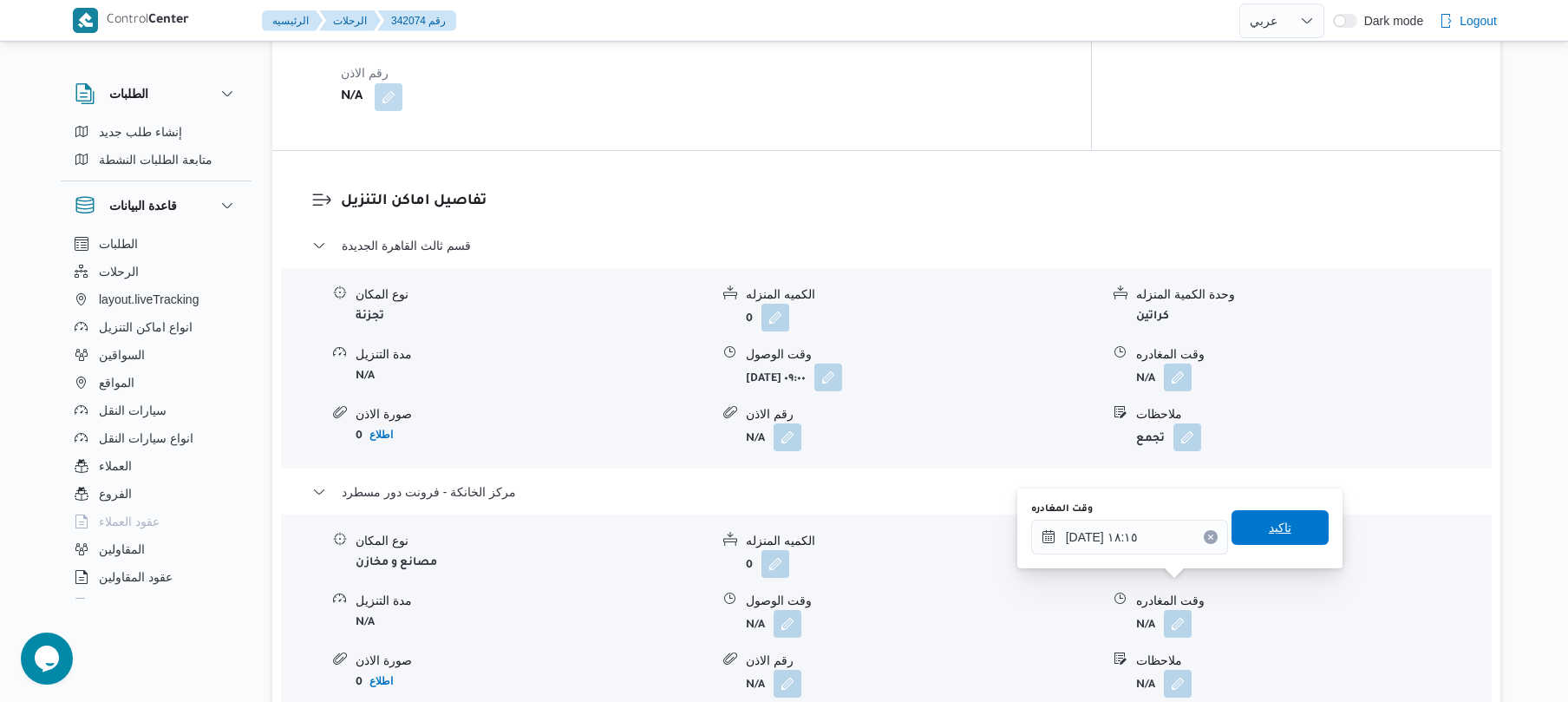
click at [1247, 539] on span "تاكيد" at bounding box center [1280, 526] width 97 height 35
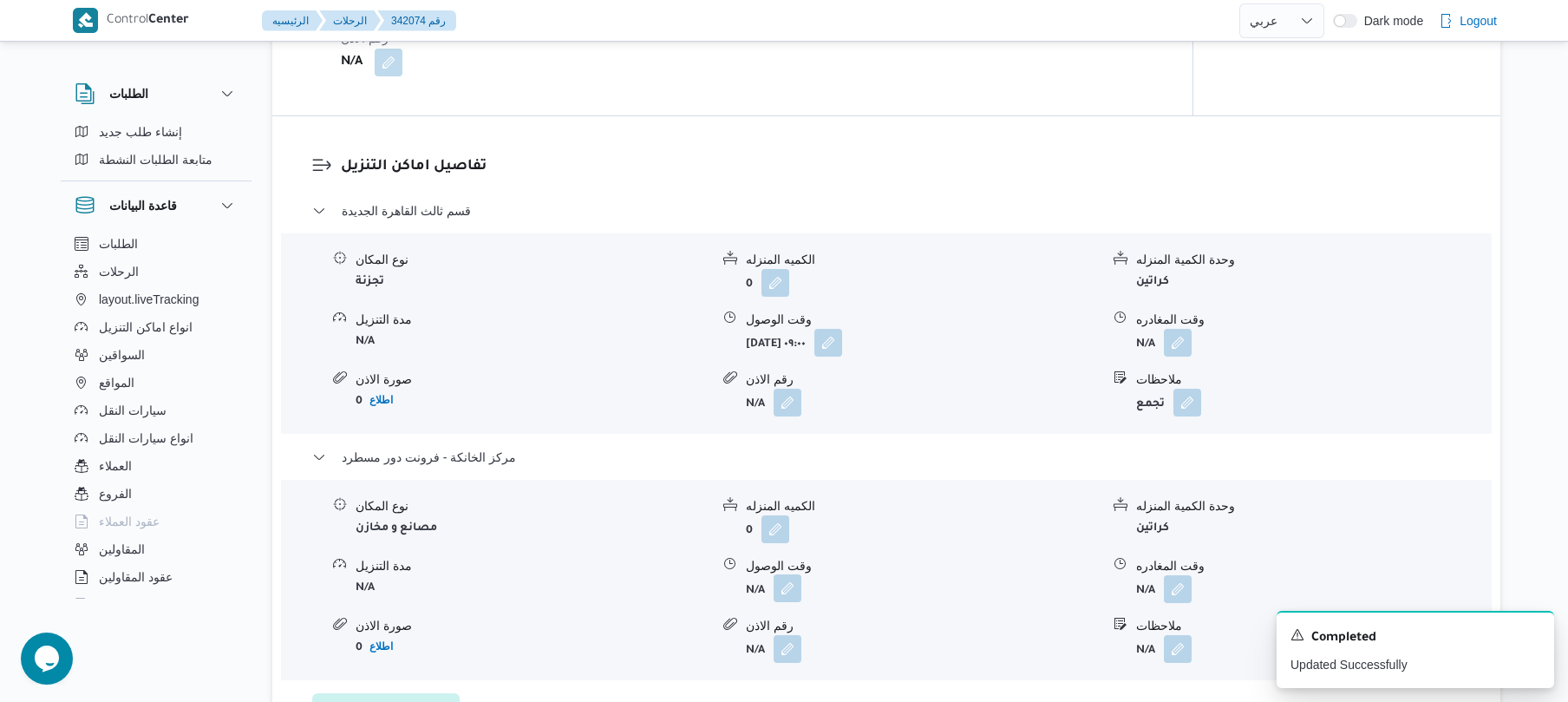
click at [794, 583] on button "button" at bounding box center [788, 588] width 28 height 28
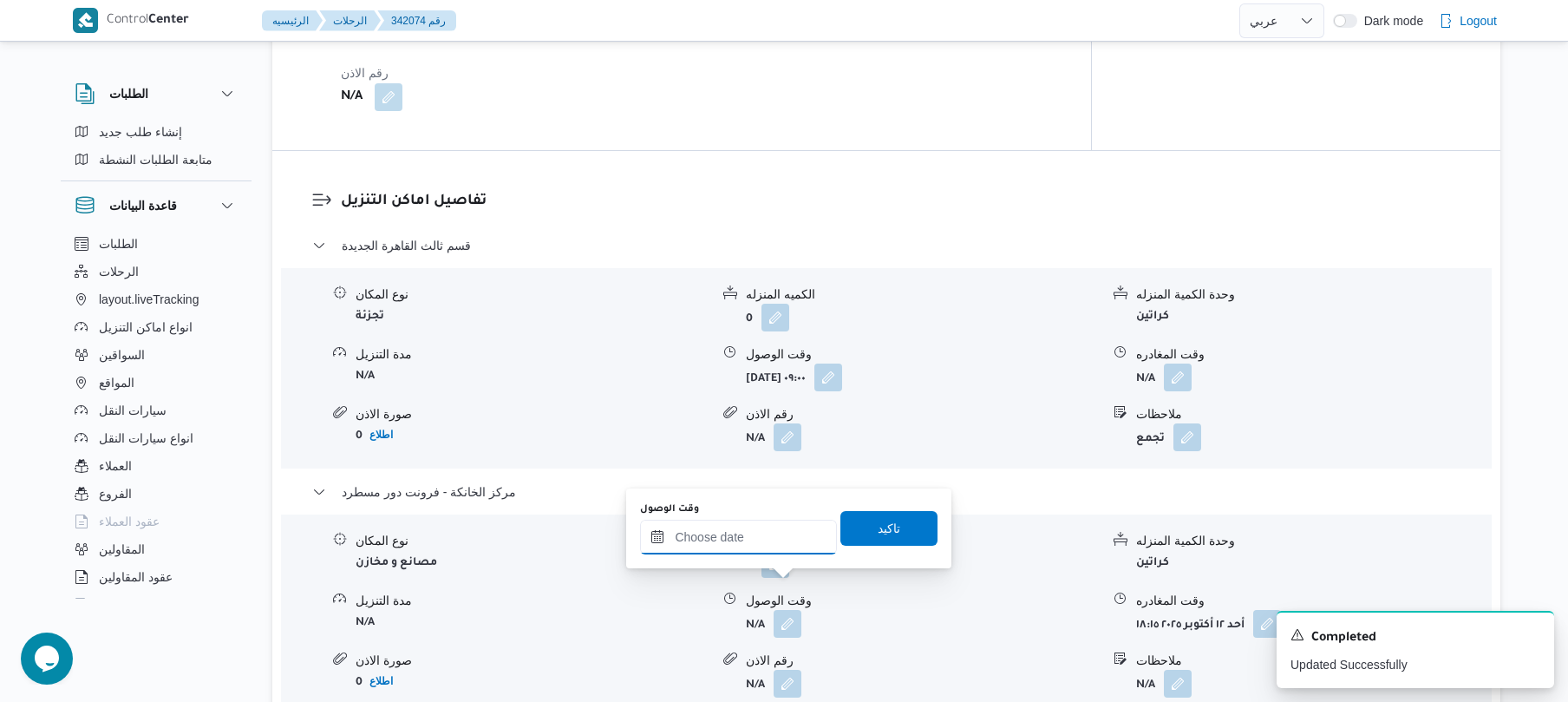
click at [789, 544] on input "وقت الوصول" at bounding box center [738, 537] width 197 height 35
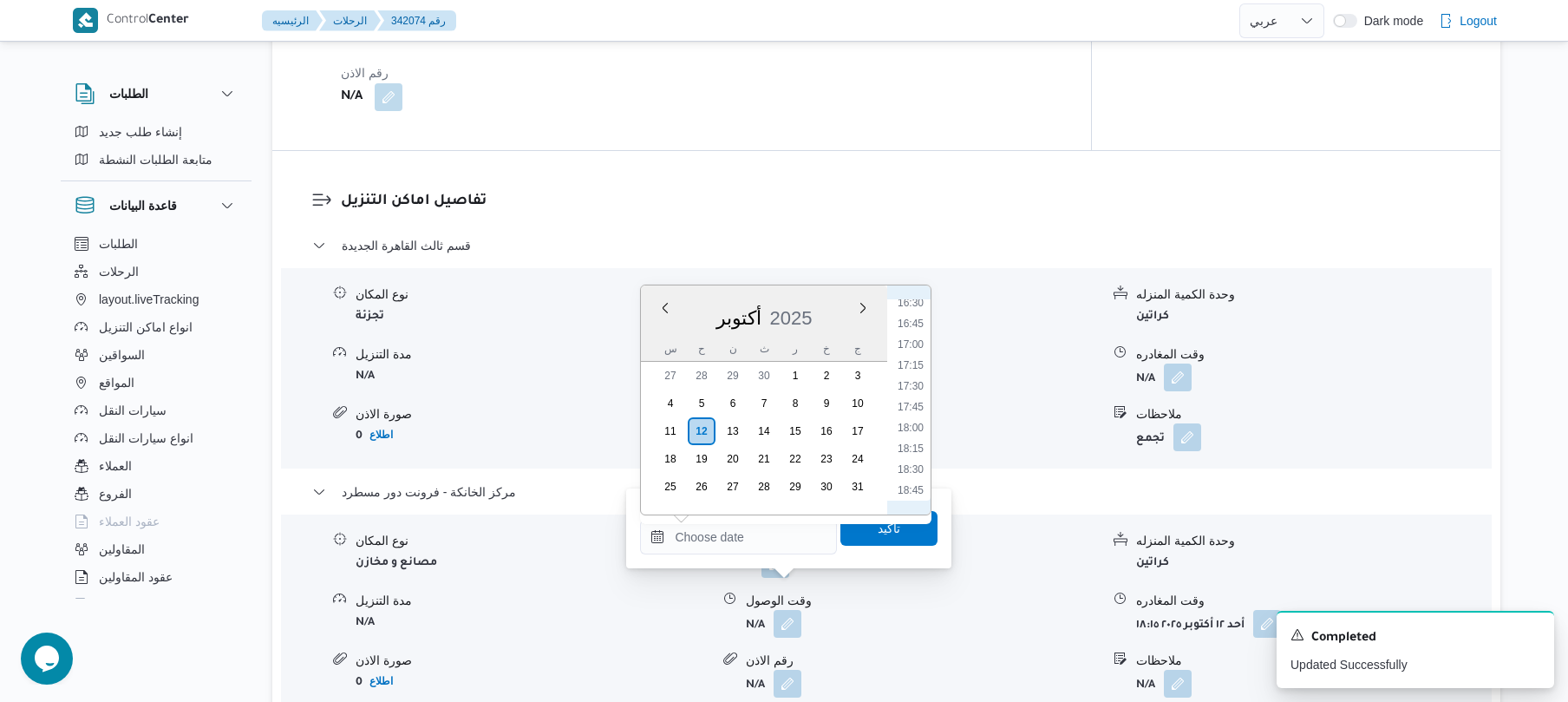
scroll to position [1350, 0]
click at [913, 456] on li "18:00" at bounding box center [910, 456] width 40 height 18
type input "١٢/١٠/٢٠٢٥ ١٨:٠٠"
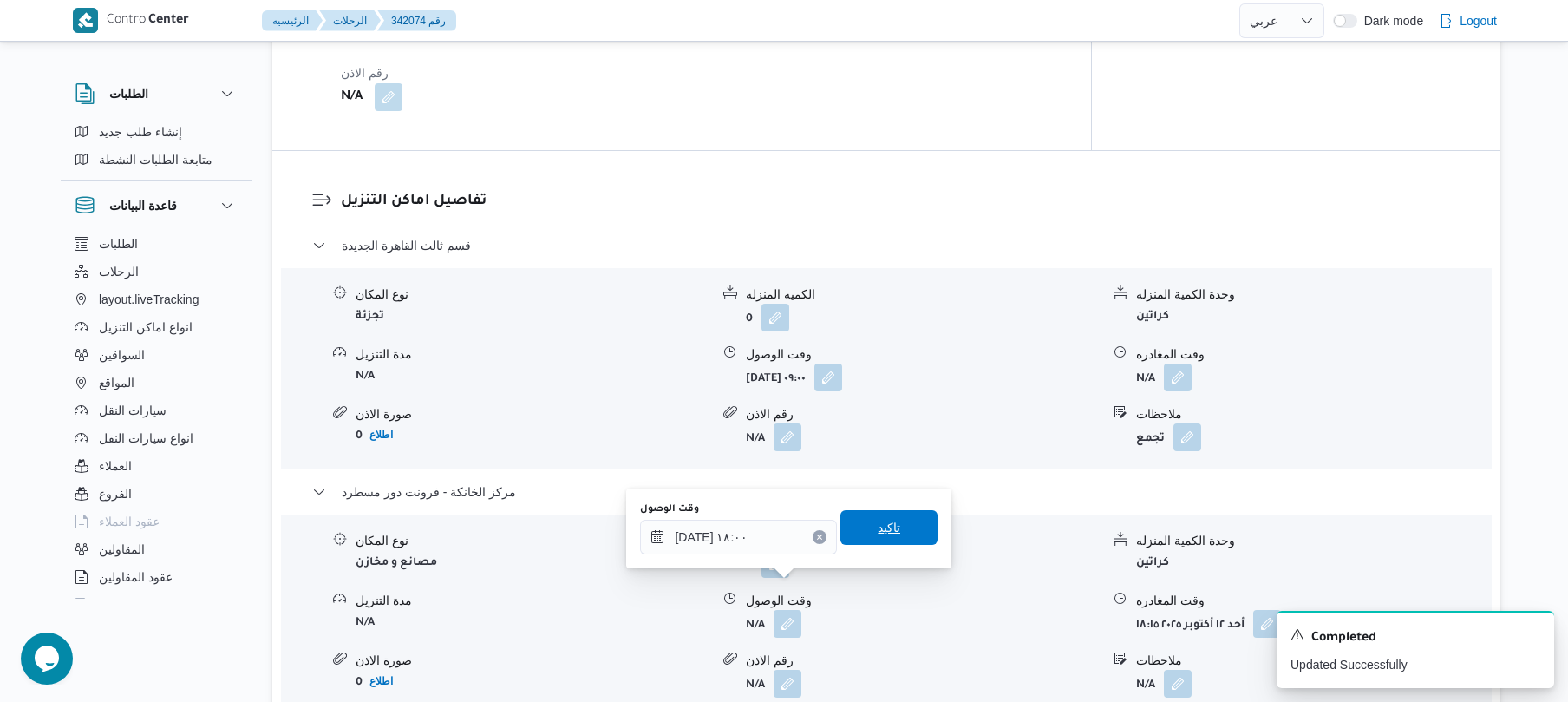
click at [900, 520] on span "تاكيد" at bounding box center [889, 526] width 97 height 35
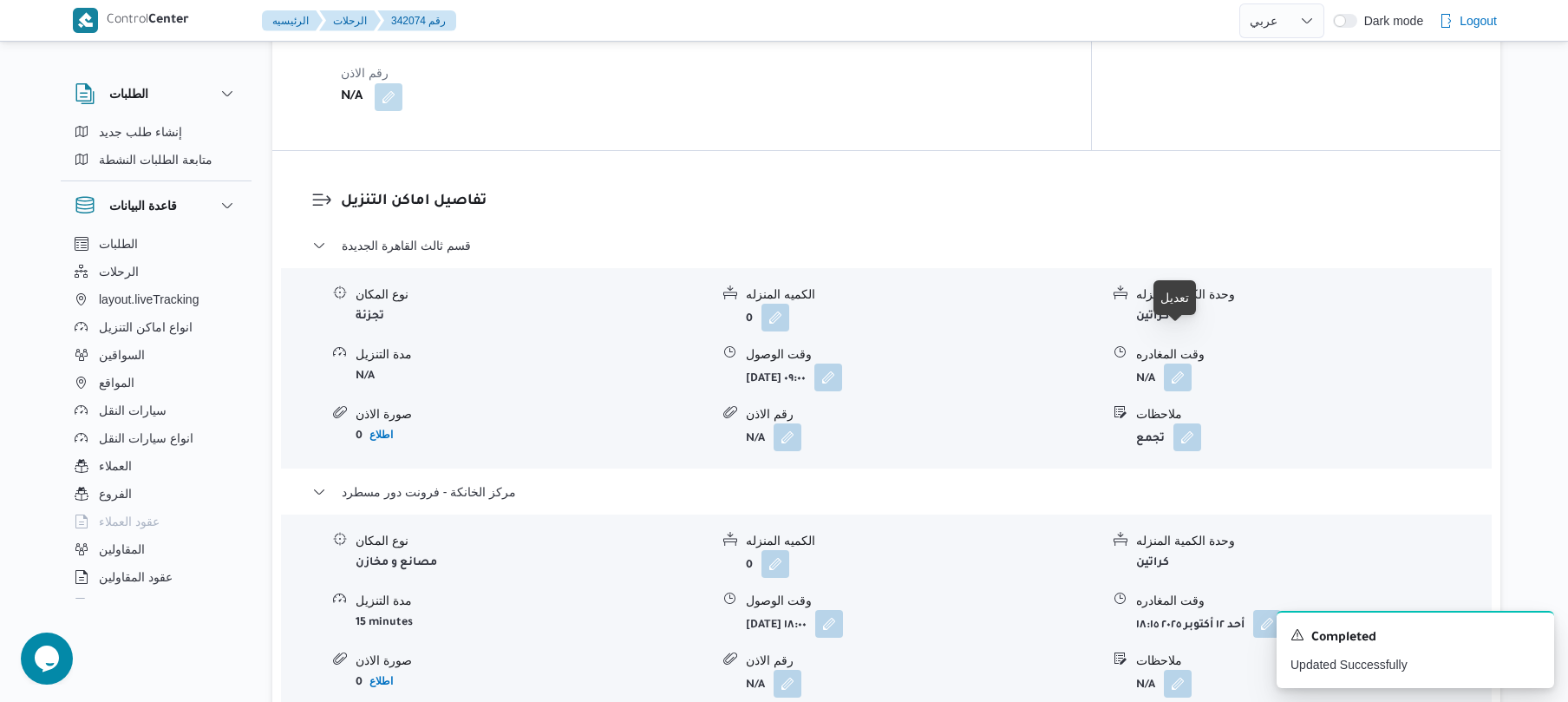
drag, startPoint x: 1181, startPoint y: 350, endPoint x: 1181, endPoint y: 365, distance: 15.0
click at [1183, 359] on div "نوع المكان تجزئة الكميه المنزله 0 وحدة الكمية المنزله كراتين مدة التنزيل N/A وق…" at bounding box center [887, 368] width 1225 height 197
click at [1176, 362] on button "button" at bounding box center [1178, 376] width 28 height 28
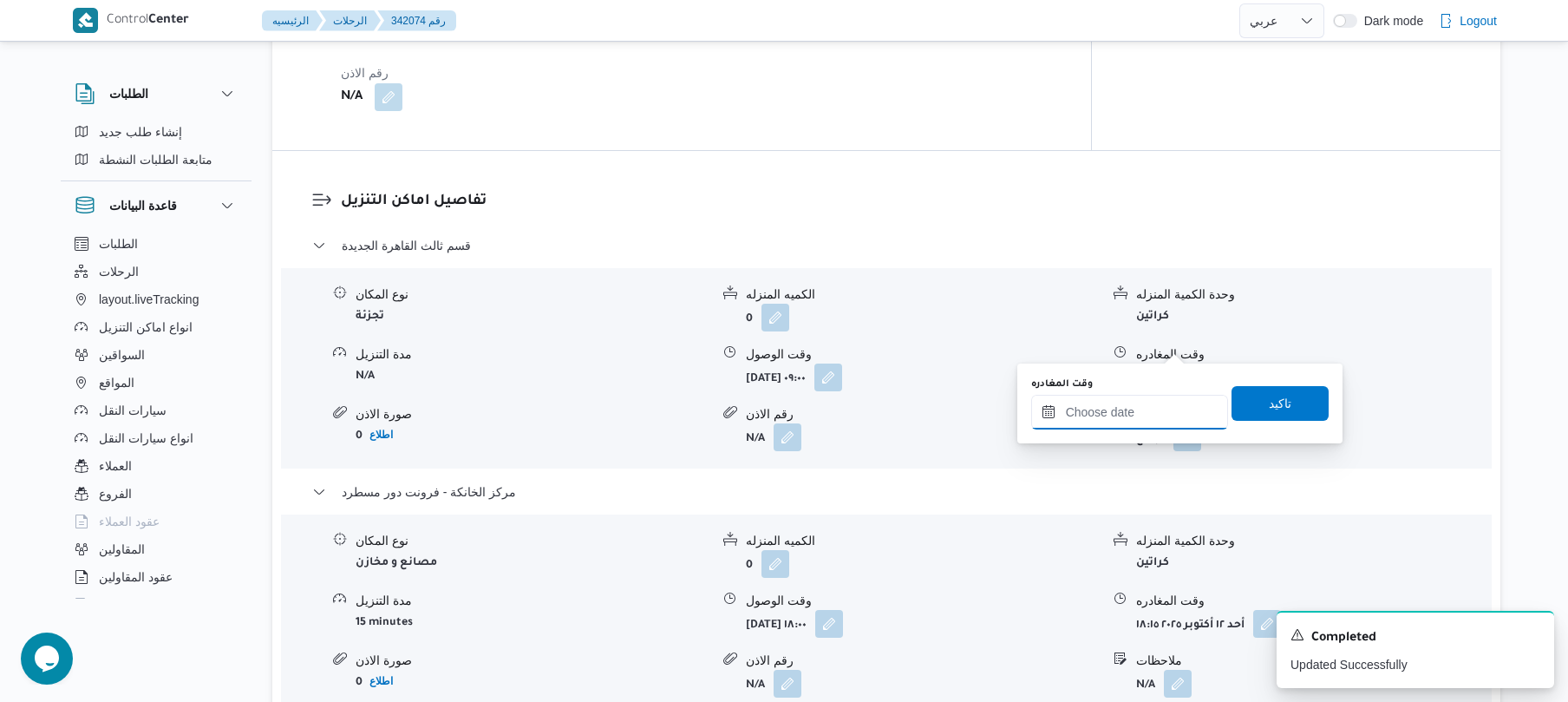
click at [1087, 422] on input "وقت المغادره" at bounding box center [1129, 412] width 197 height 35
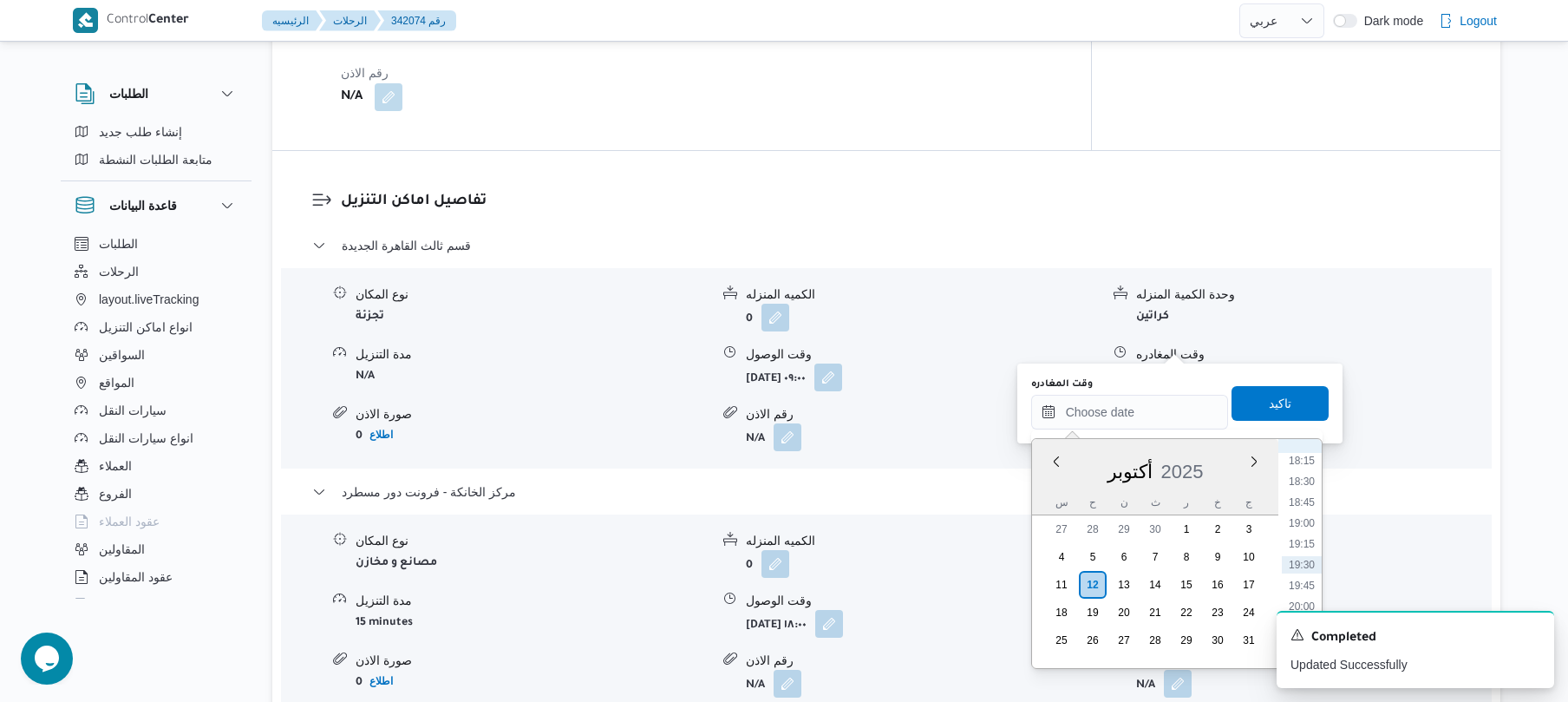
scroll to position [1351, 0]
click at [1302, 542] on li "17:15" at bounding box center [1301, 547] width 40 height 18
type input "[DATE] ١٧:١٥"
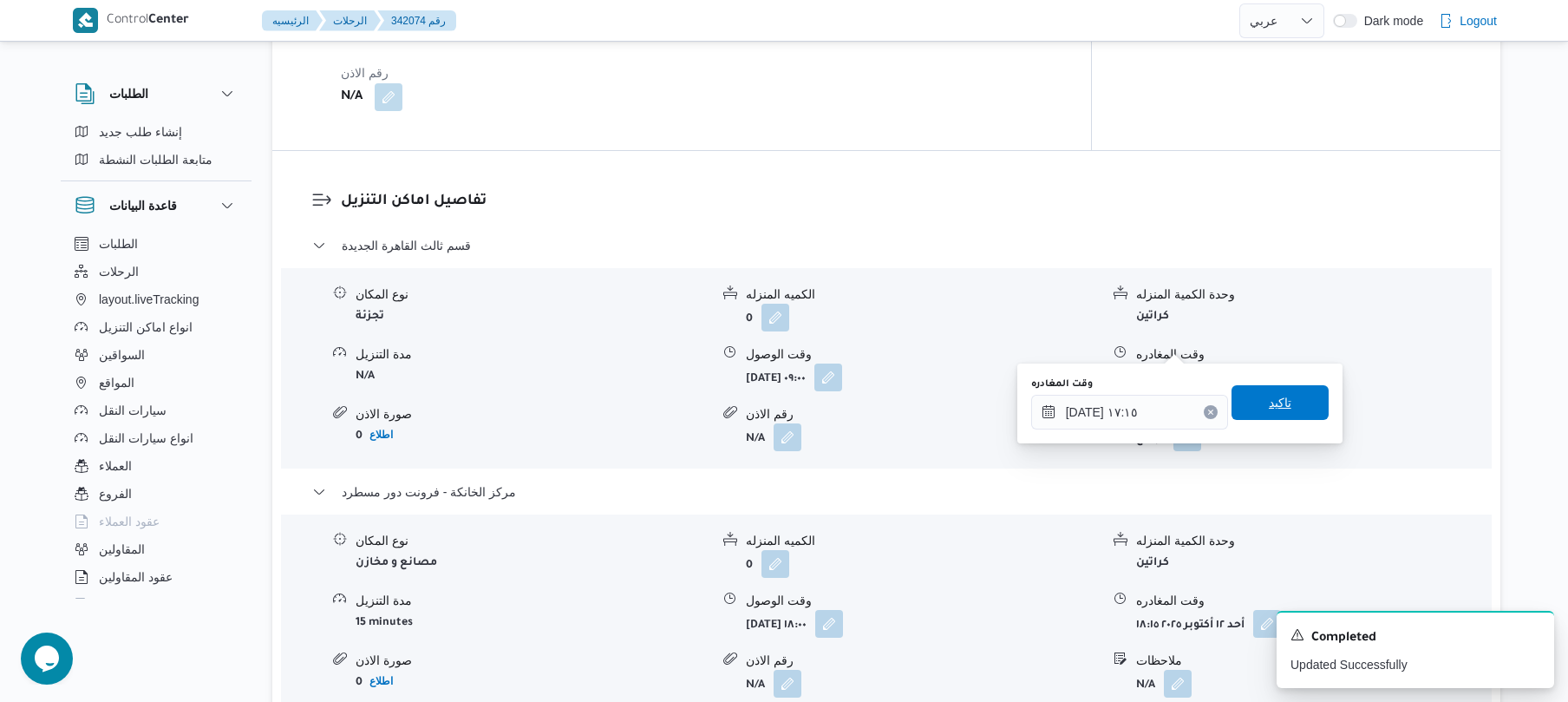
click at [1291, 402] on span "تاكيد" at bounding box center [1280, 402] width 97 height 35
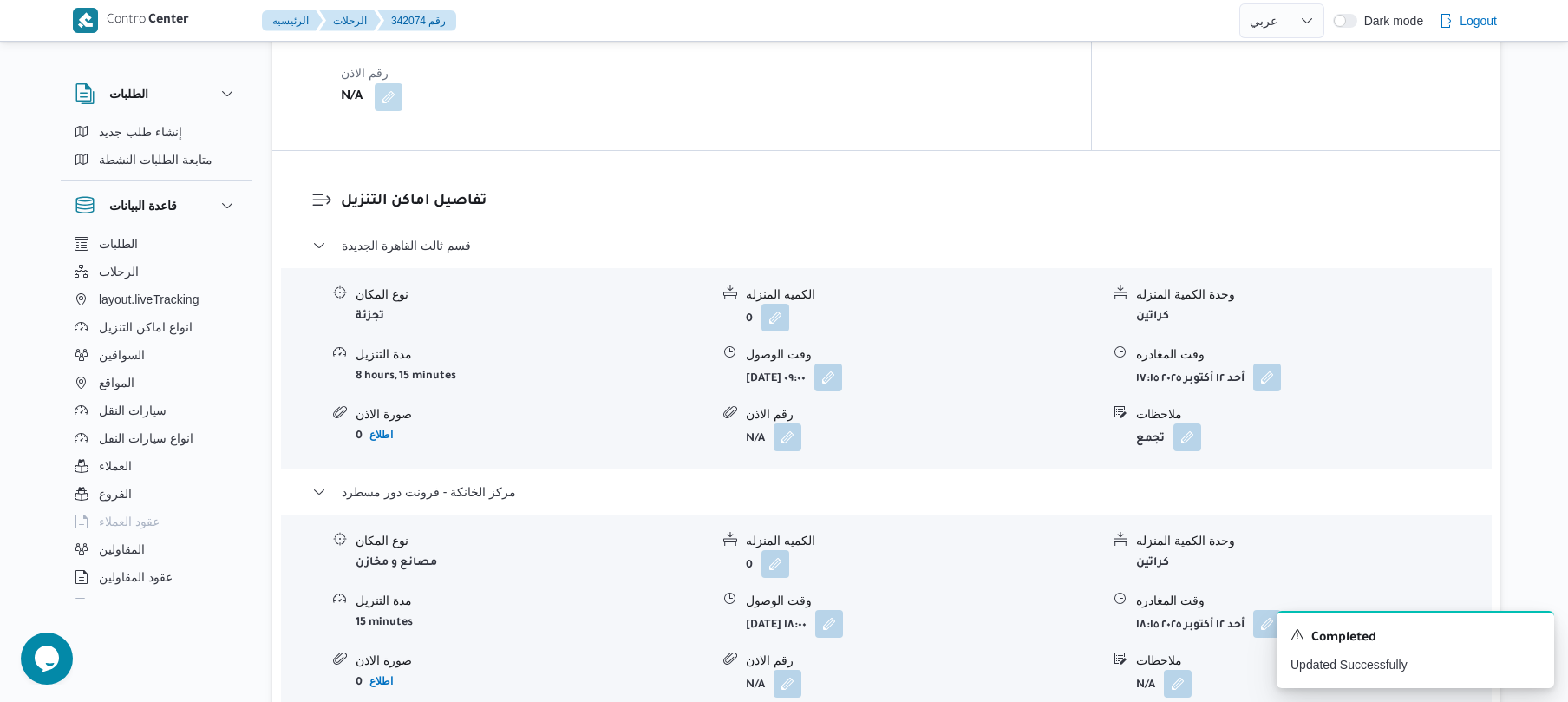
scroll to position [0, 0]
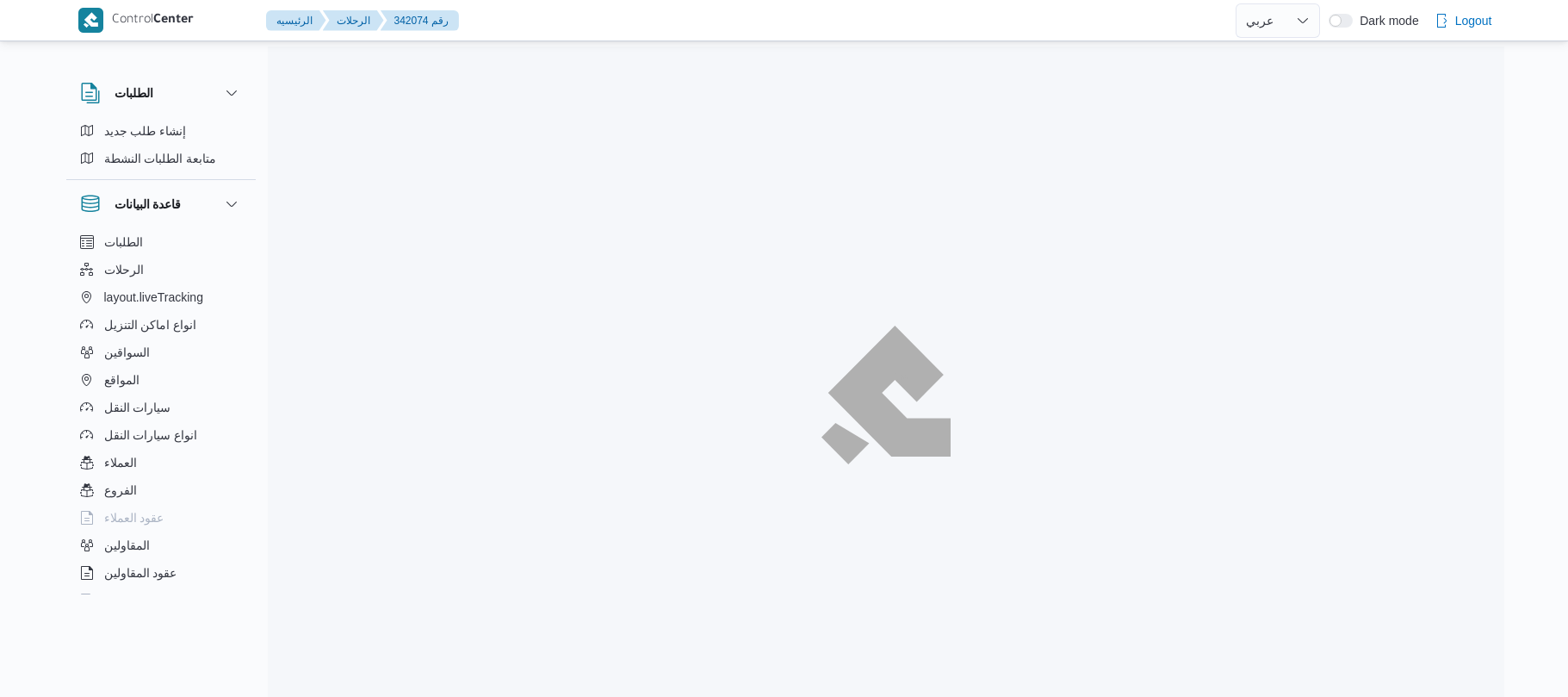
select select "ar"
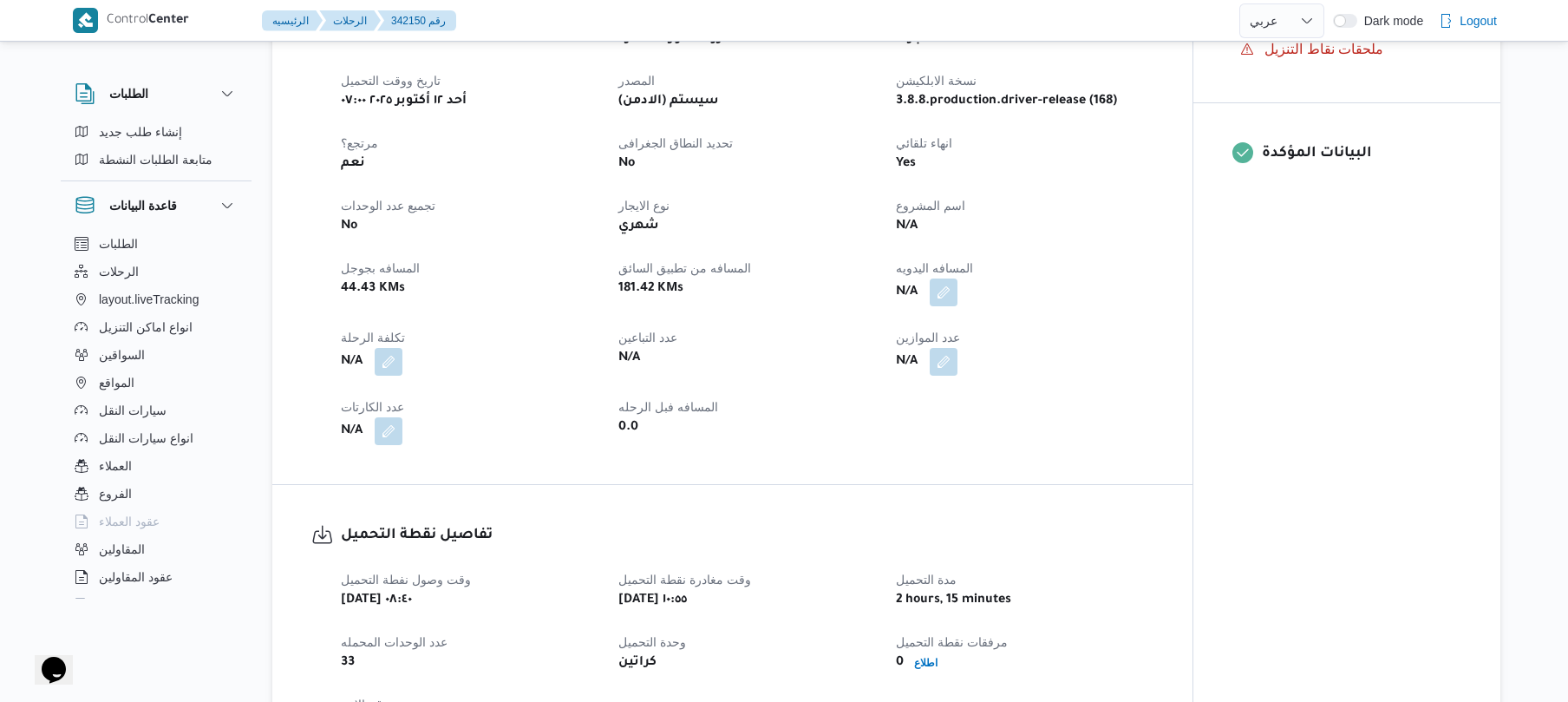
scroll to position [694, 0]
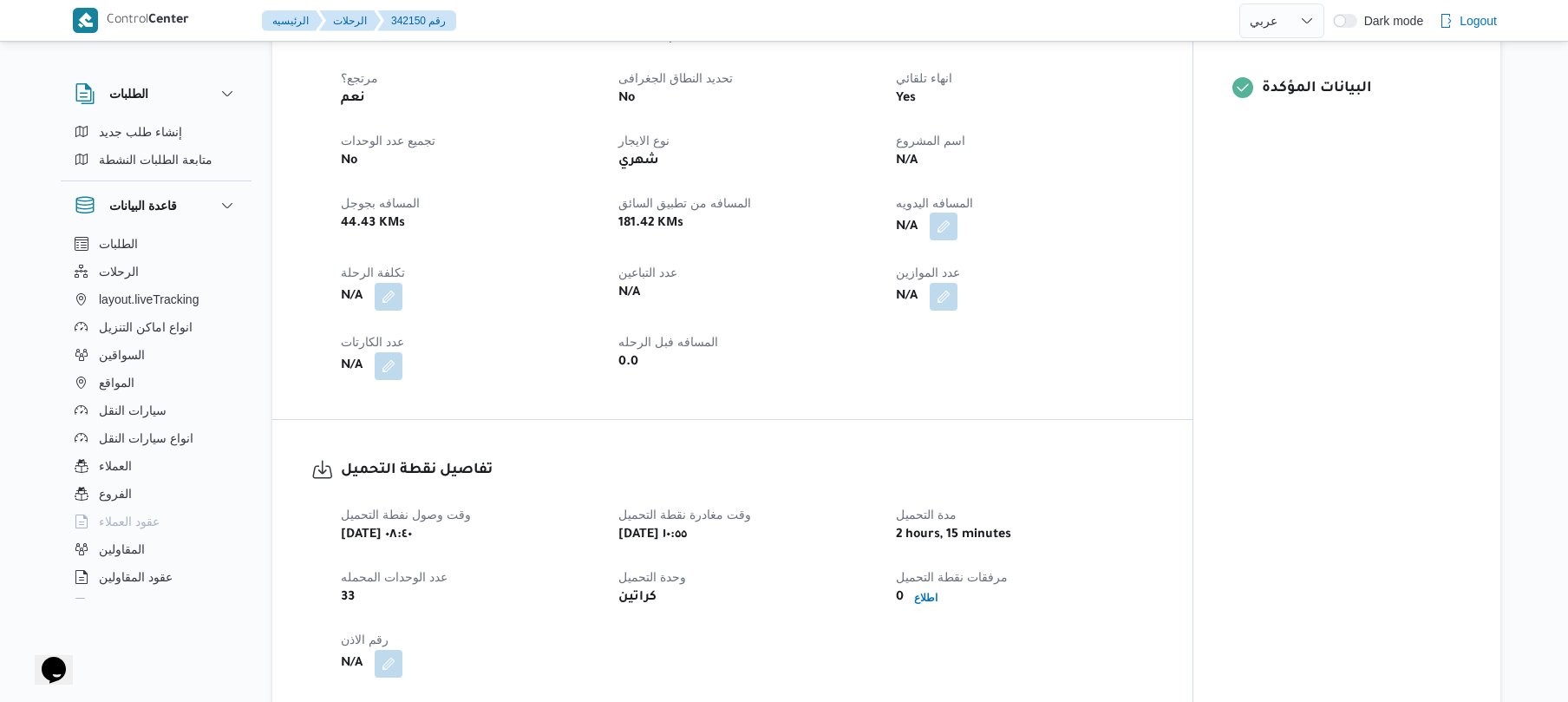
click at [944, 226] on button "button" at bounding box center [944, 227] width 28 height 28
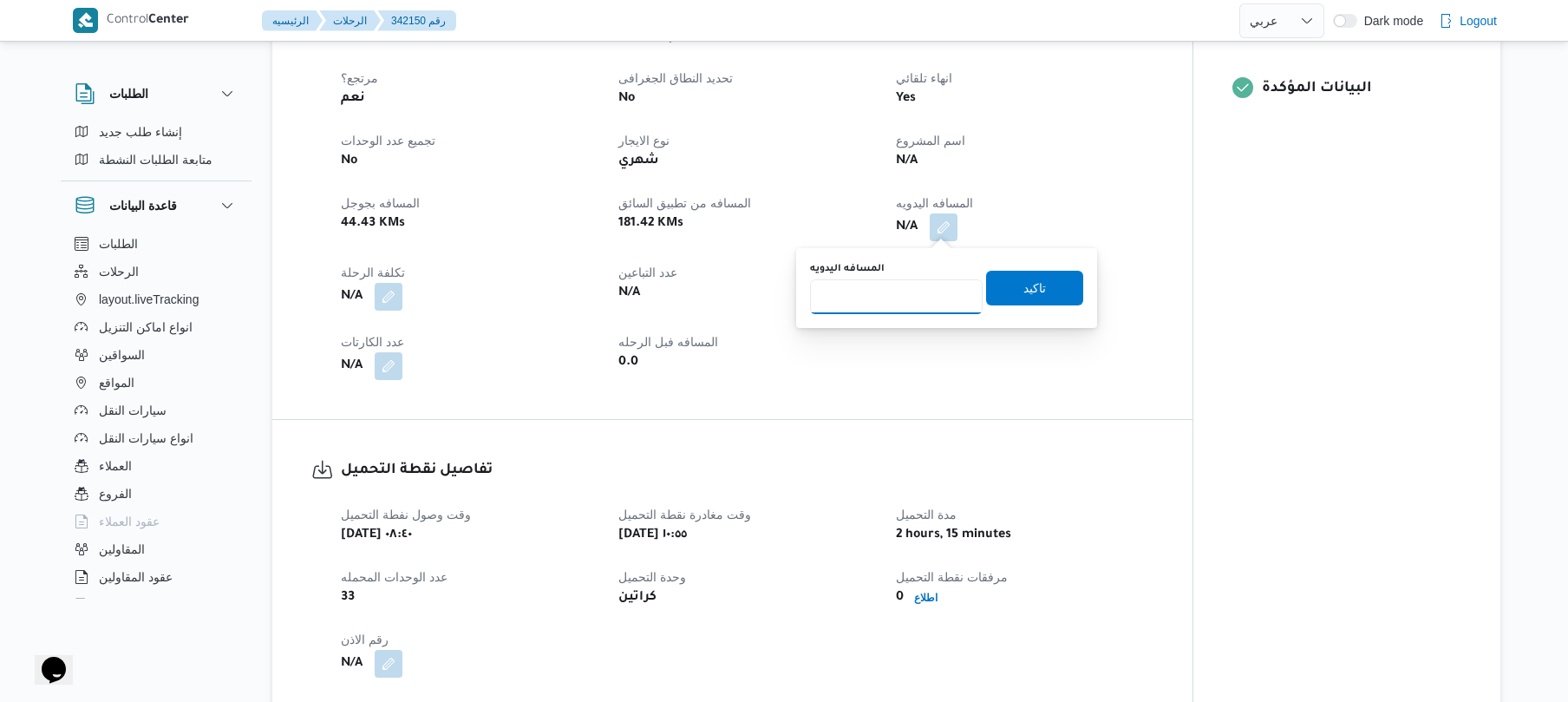
click at [892, 299] on input "المسافه اليدويه" at bounding box center [896, 296] width 173 height 35
type input "100"
click at [1000, 293] on span "تاكيد" at bounding box center [1034, 287] width 97 height 35
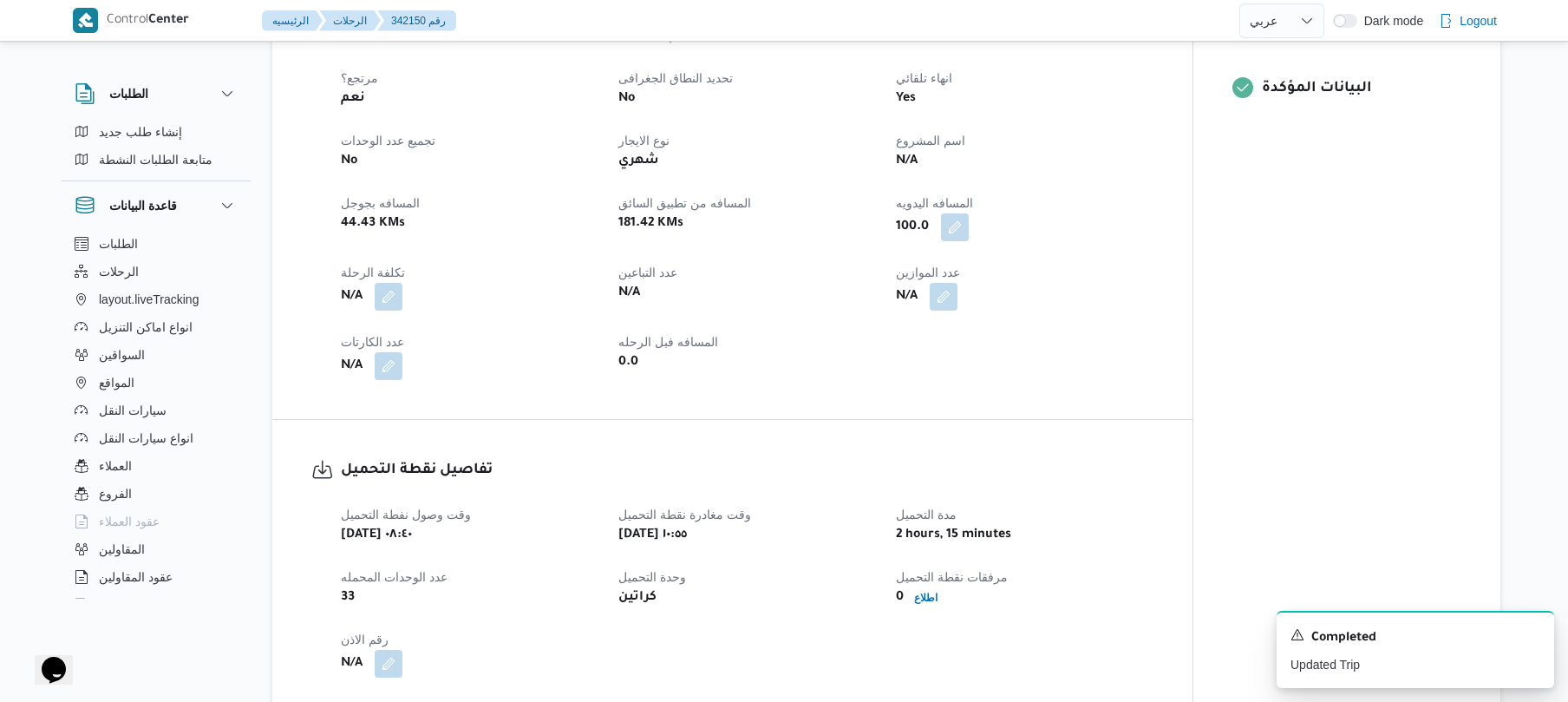
click at [1021, 302] on div "N/A" at bounding box center [1024, 296] width 260 height 31
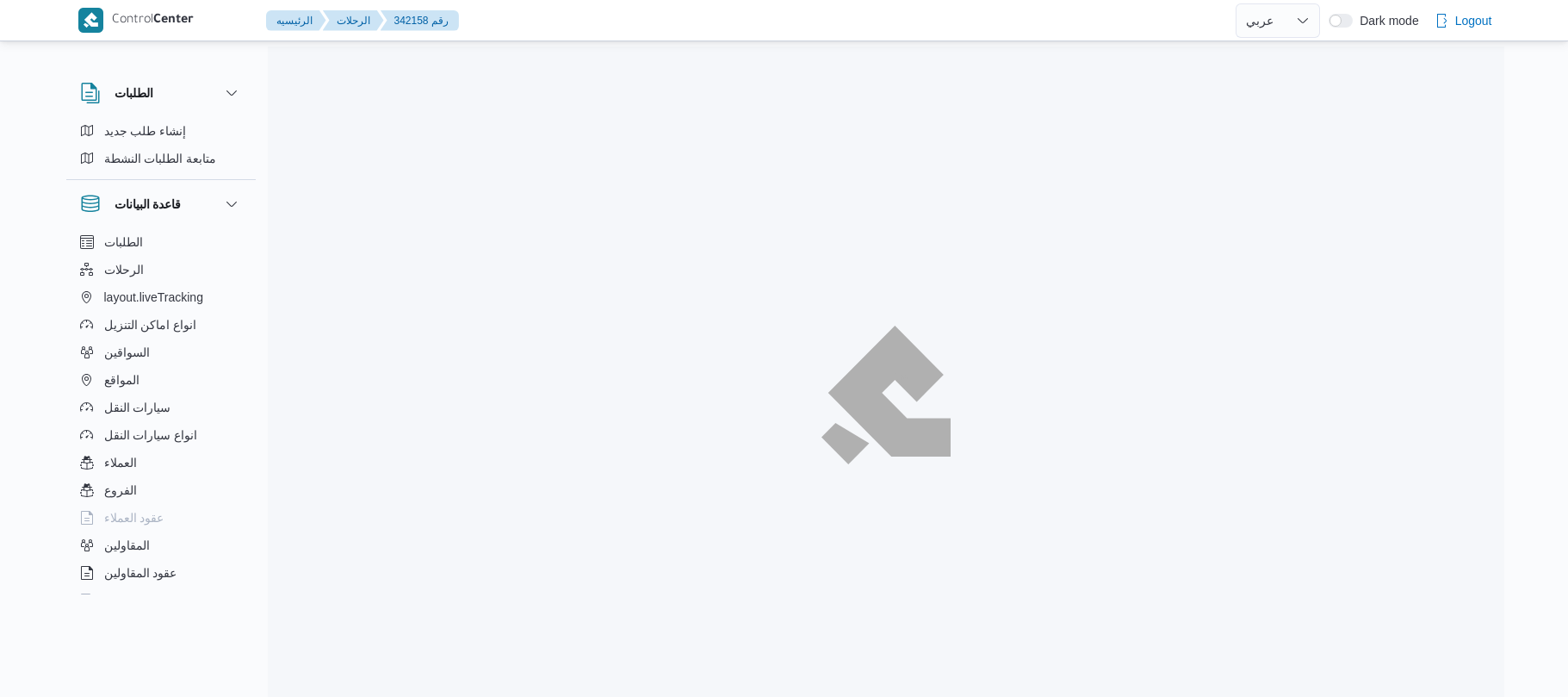
select select "ar"
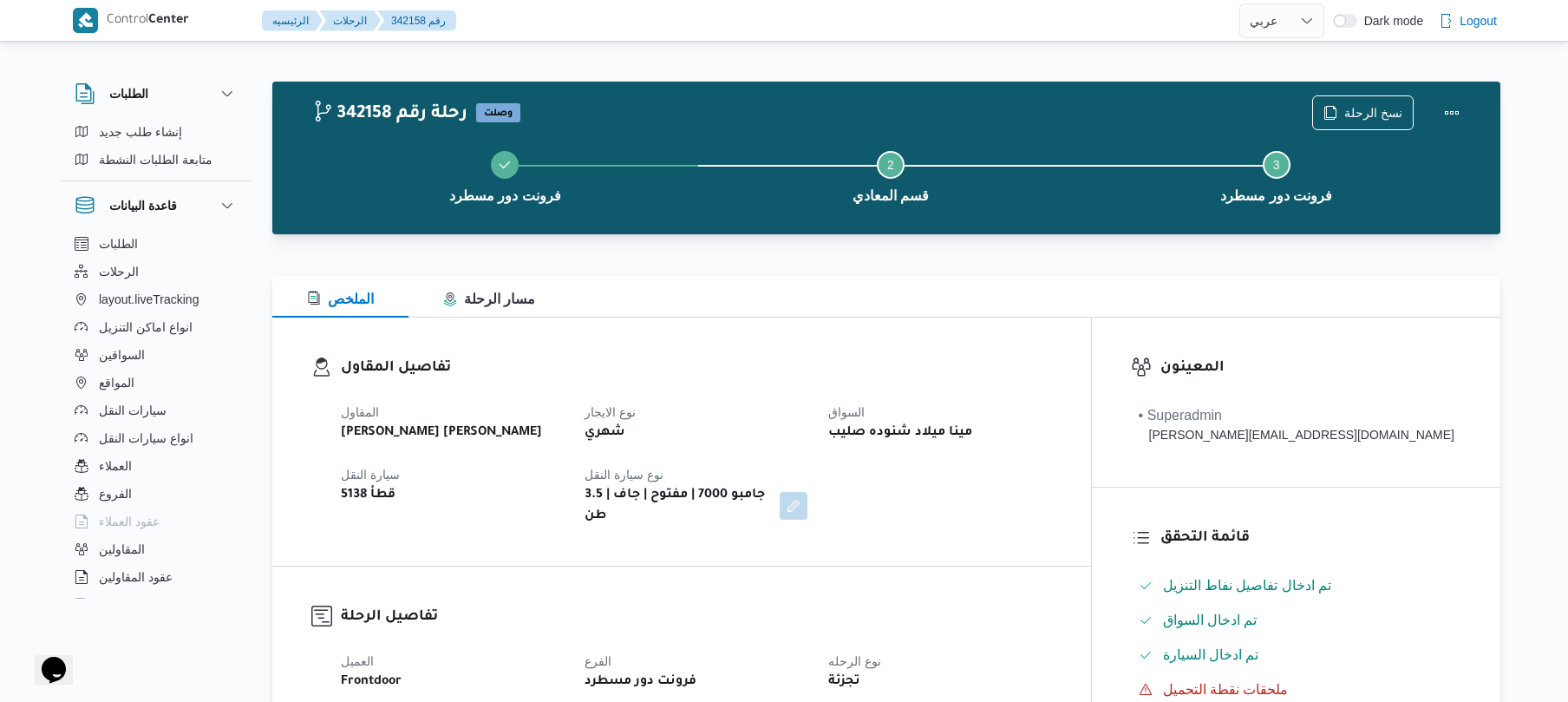
click at [909, 314] on div "الملخص مسار الرحلة" at bounding box center [887, 296] width 1228 height 42
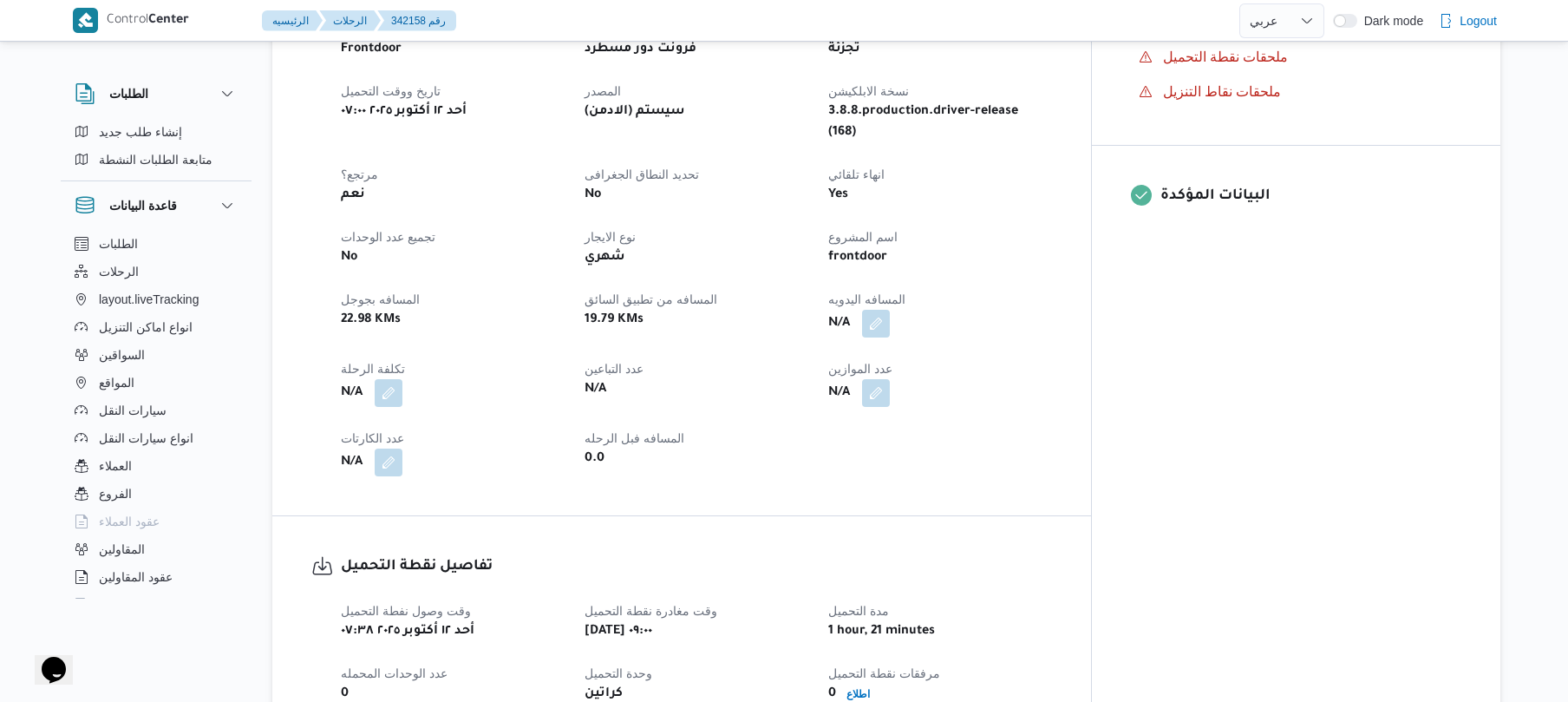
scroll to position [647, 0]
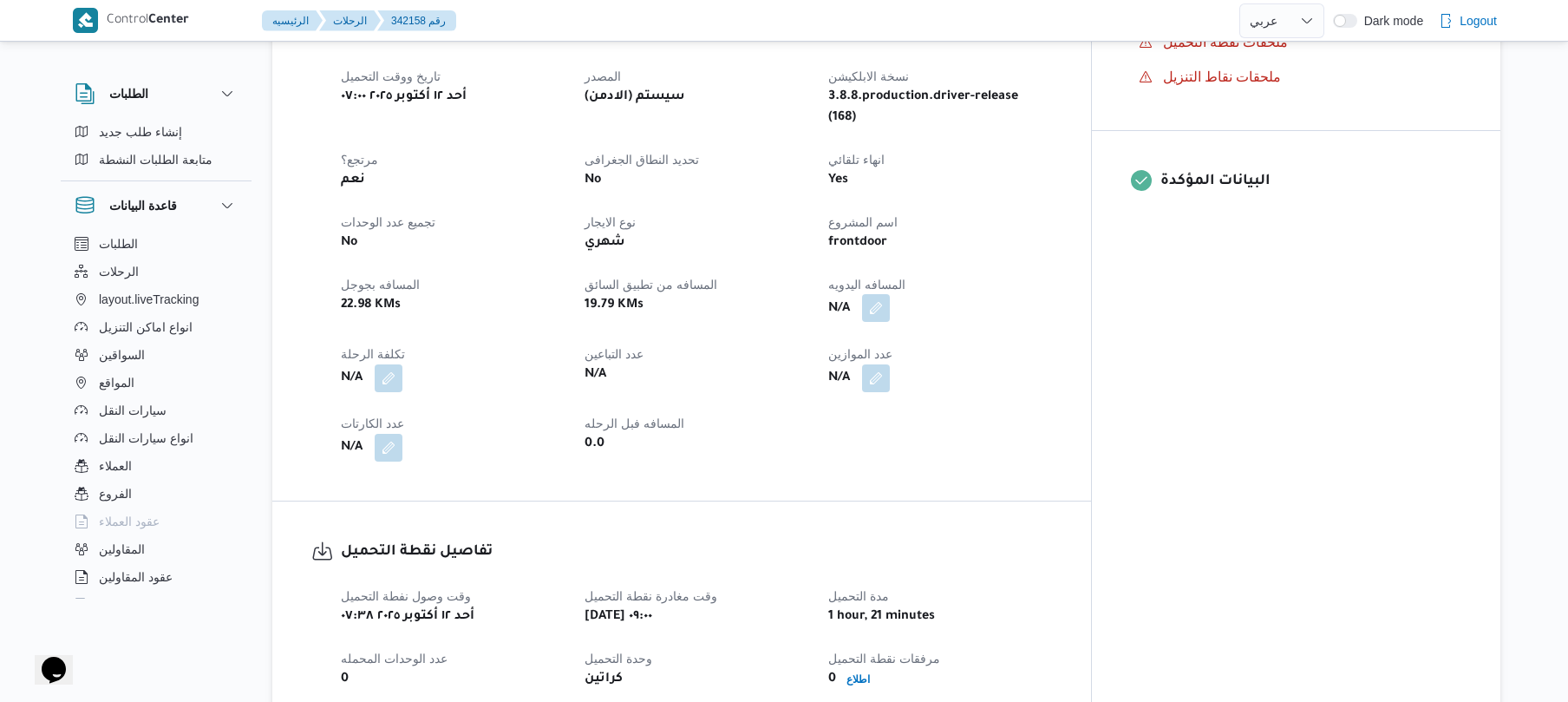
click at [889, 294] on button "button" at bounding box center [876, 308] width 28 height 28
click at [897, 344] on input "المسافه اليدويه" at bounding box center [896, 343] width 173 height 35
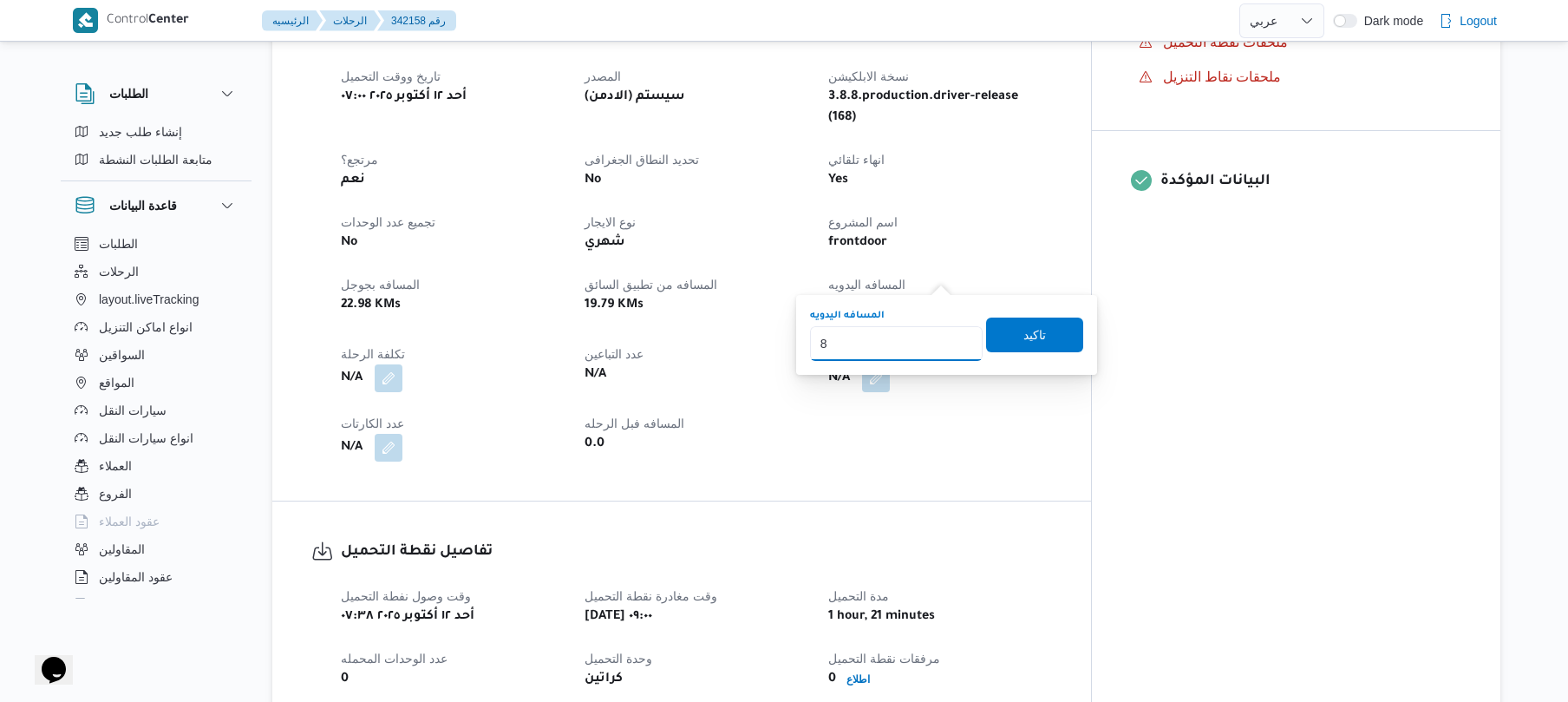
type input "85"
click at [1024, 334] on span "تاكيد" at bounding box center [1034, 334] width 22 height 21
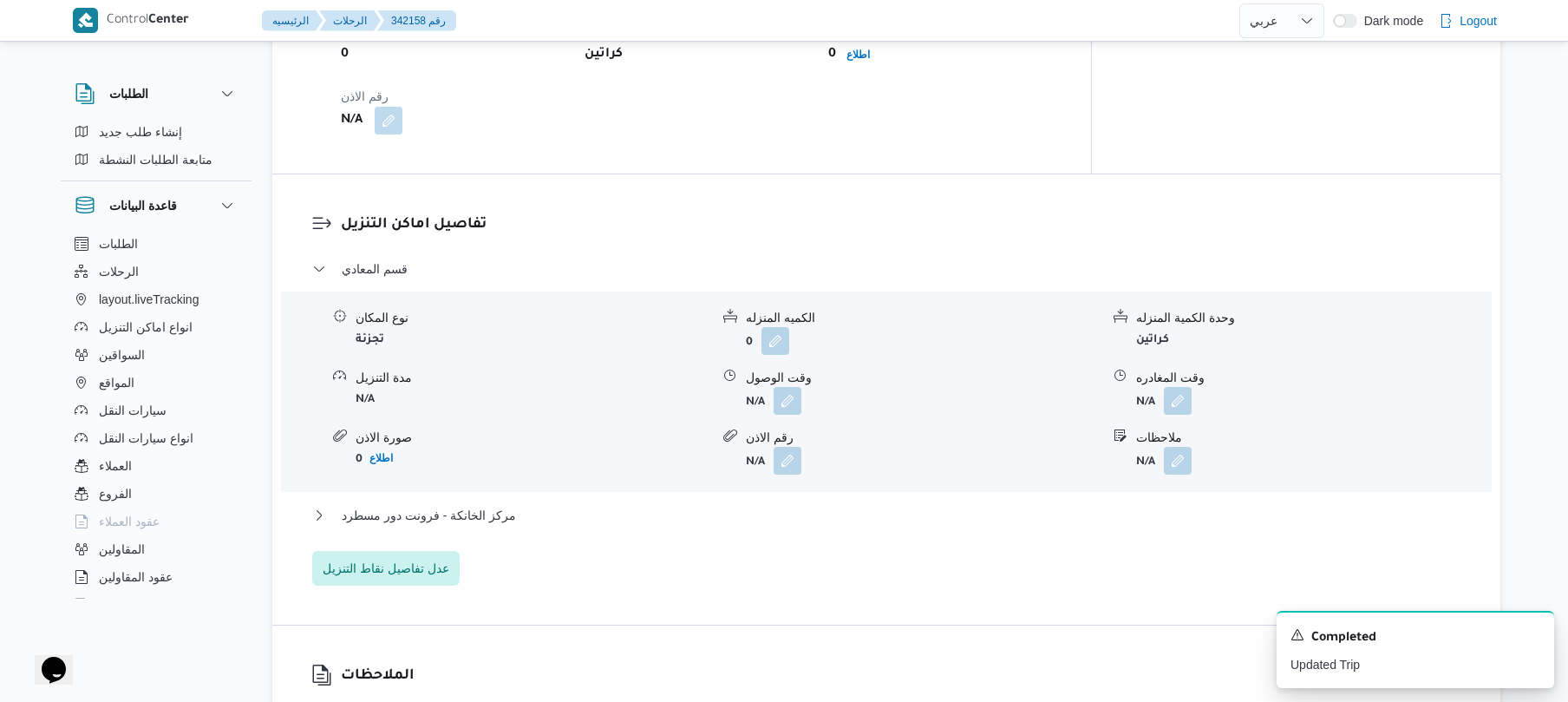
scroll to position [1288, 0]
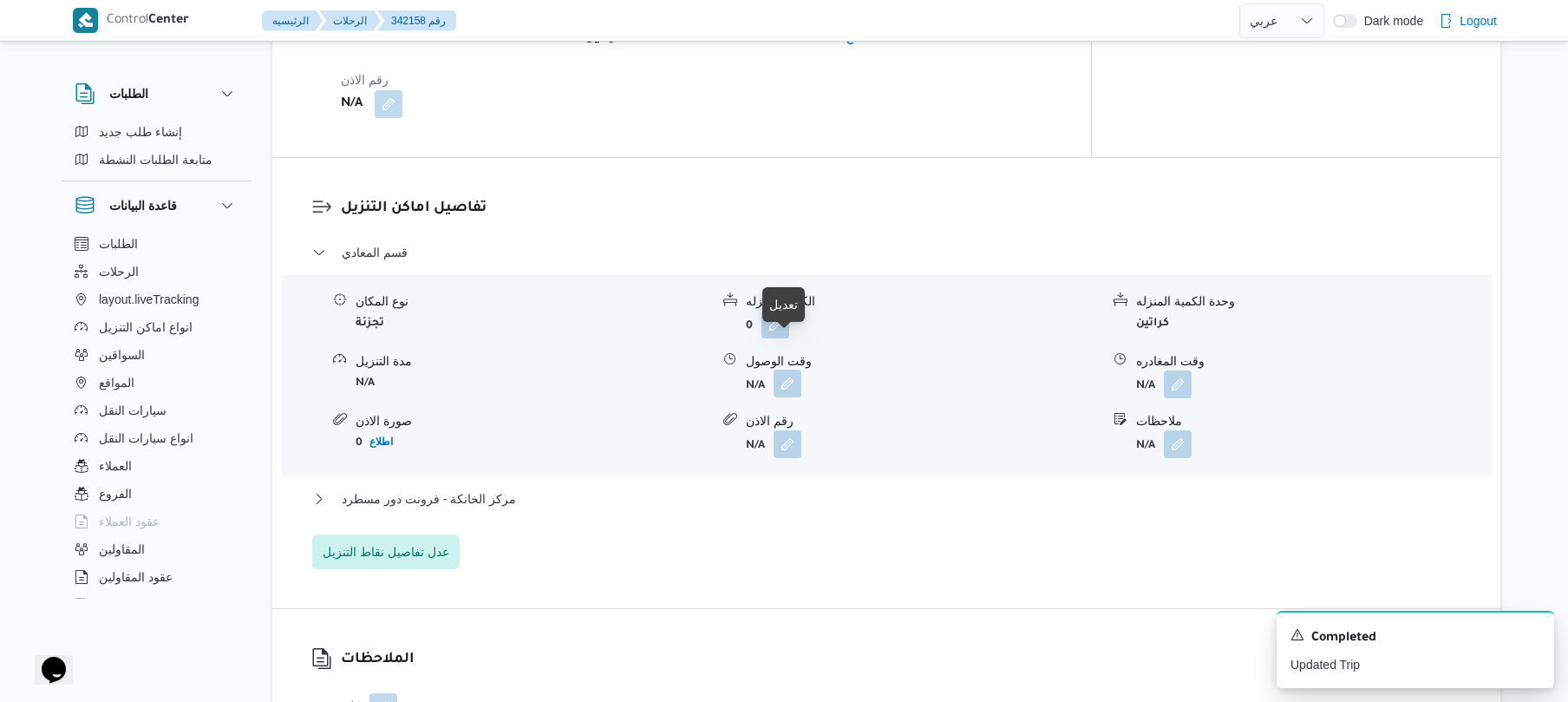
click at [784, 370] on button "button" at bounding box center [788, 384] width 28 height 28
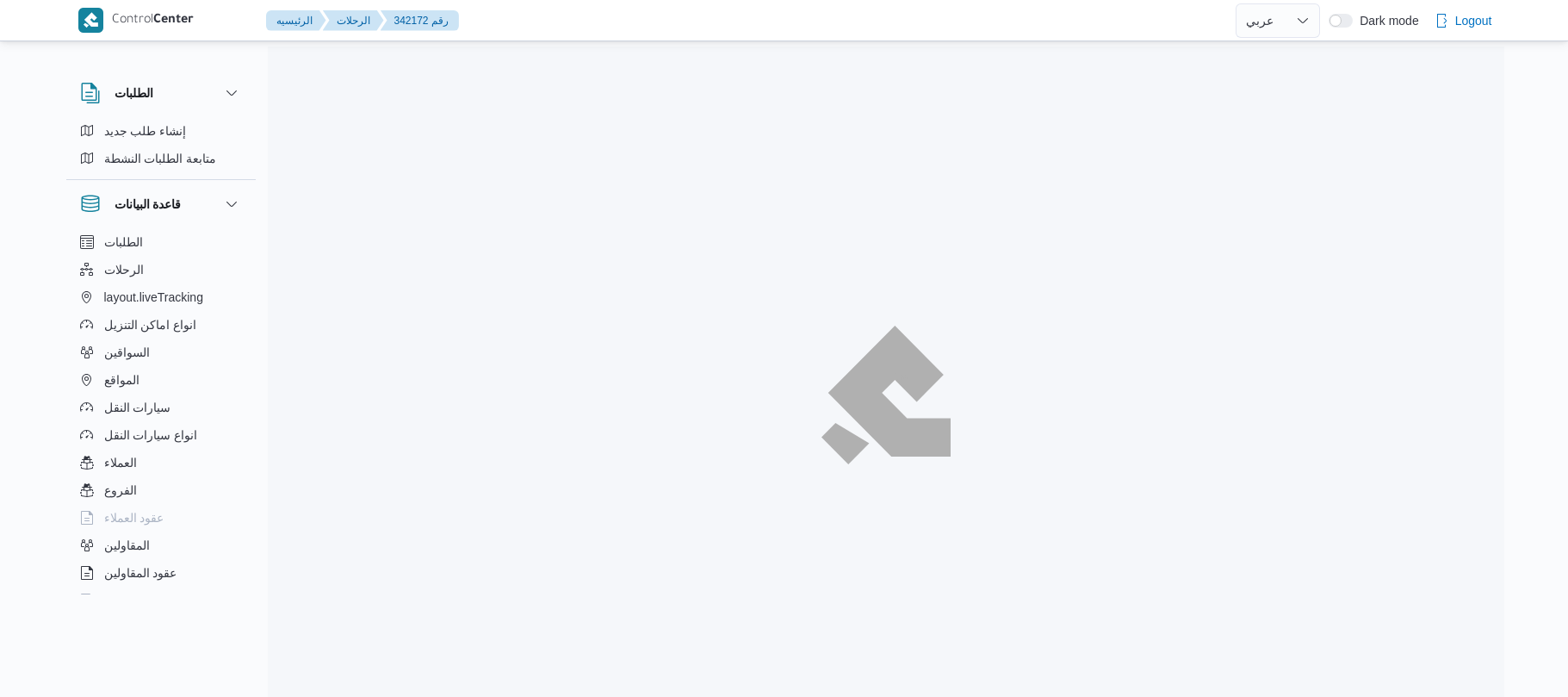
select select "ar"
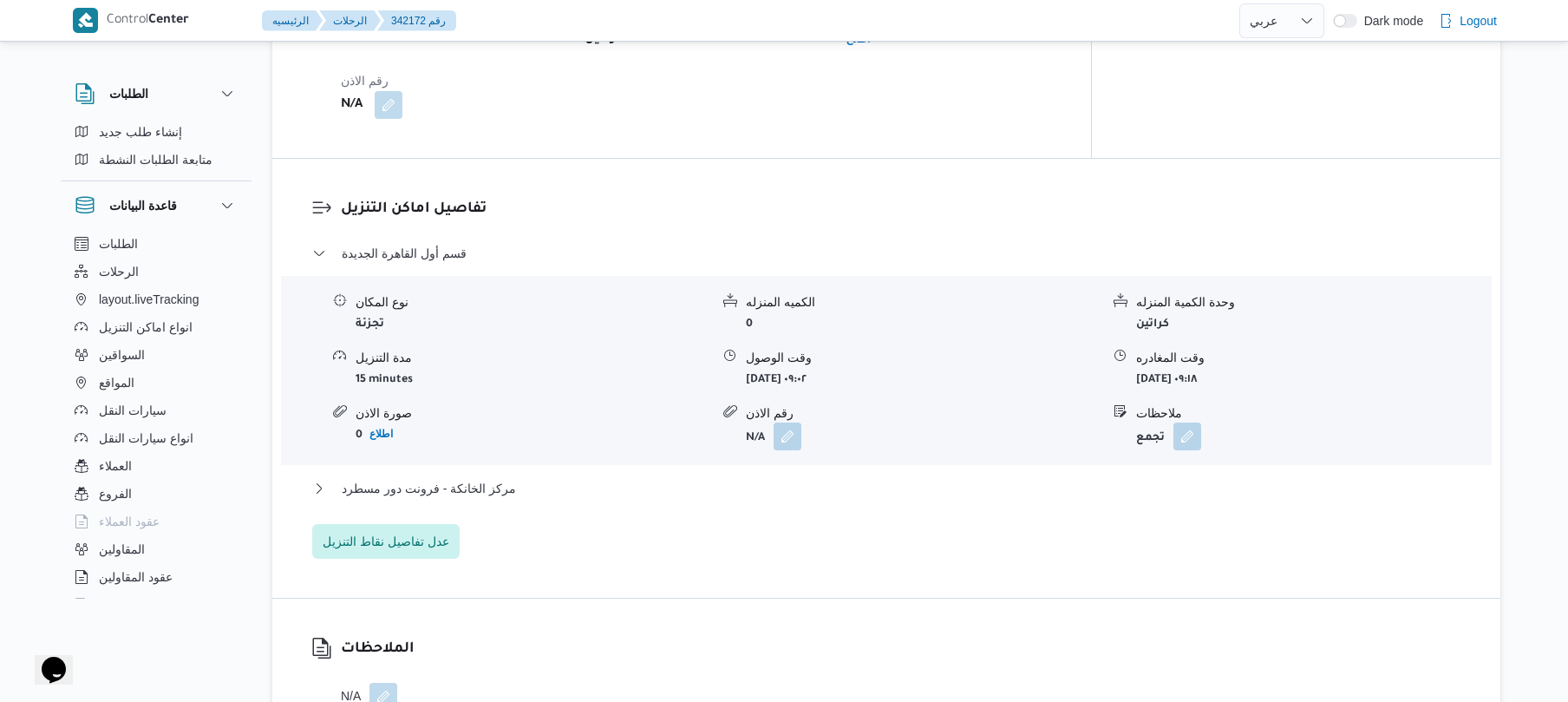
scroll to position [694, 0]
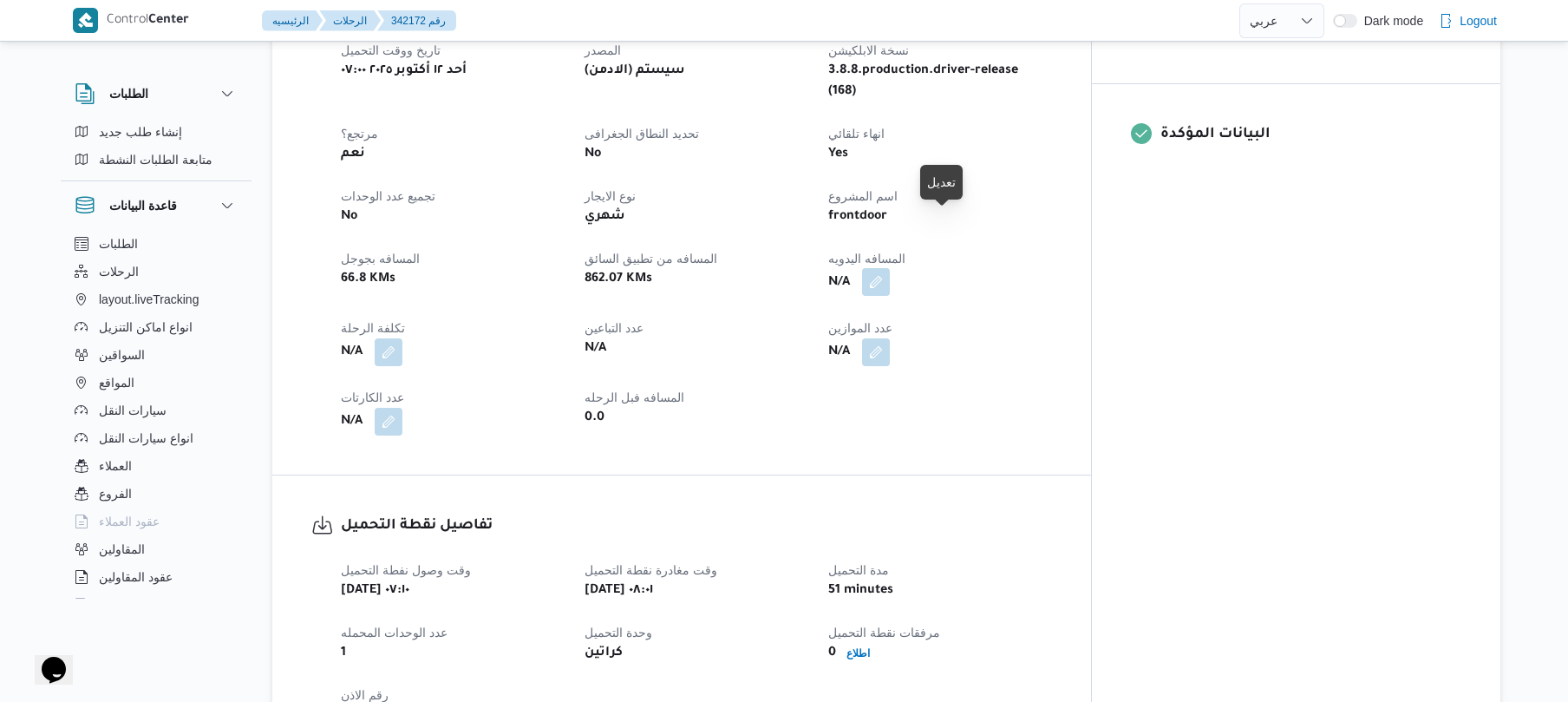
click at [889, 268] on button "button" at bounding box center [876, 282] width 28 height 28
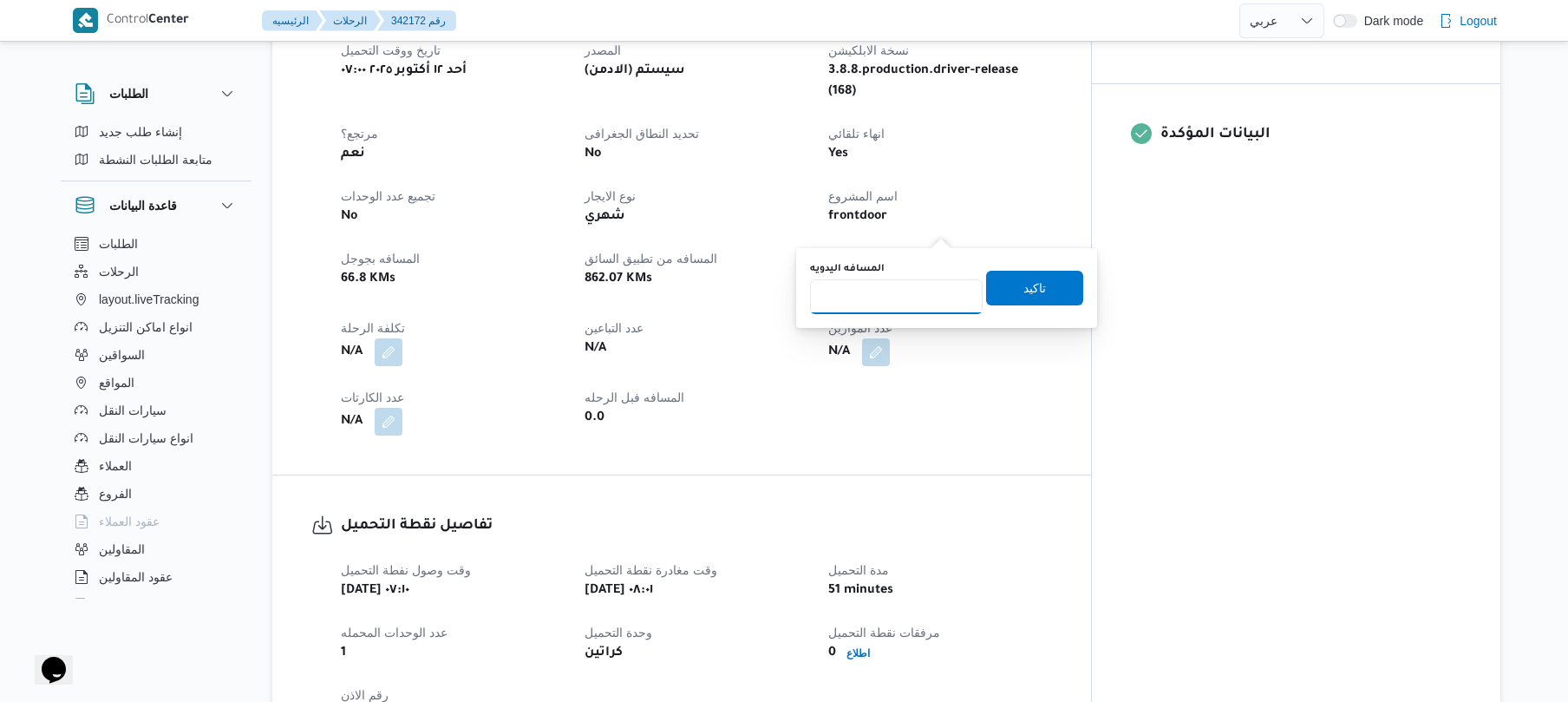
click at [879, 297] on input "المسافه اليدويه" at bounding box center [896, 296] width 173 height 35
type input "90"
click at [1023, 292] on span "تاكيد" at bounding box center [1034, 287] width 22 height 21
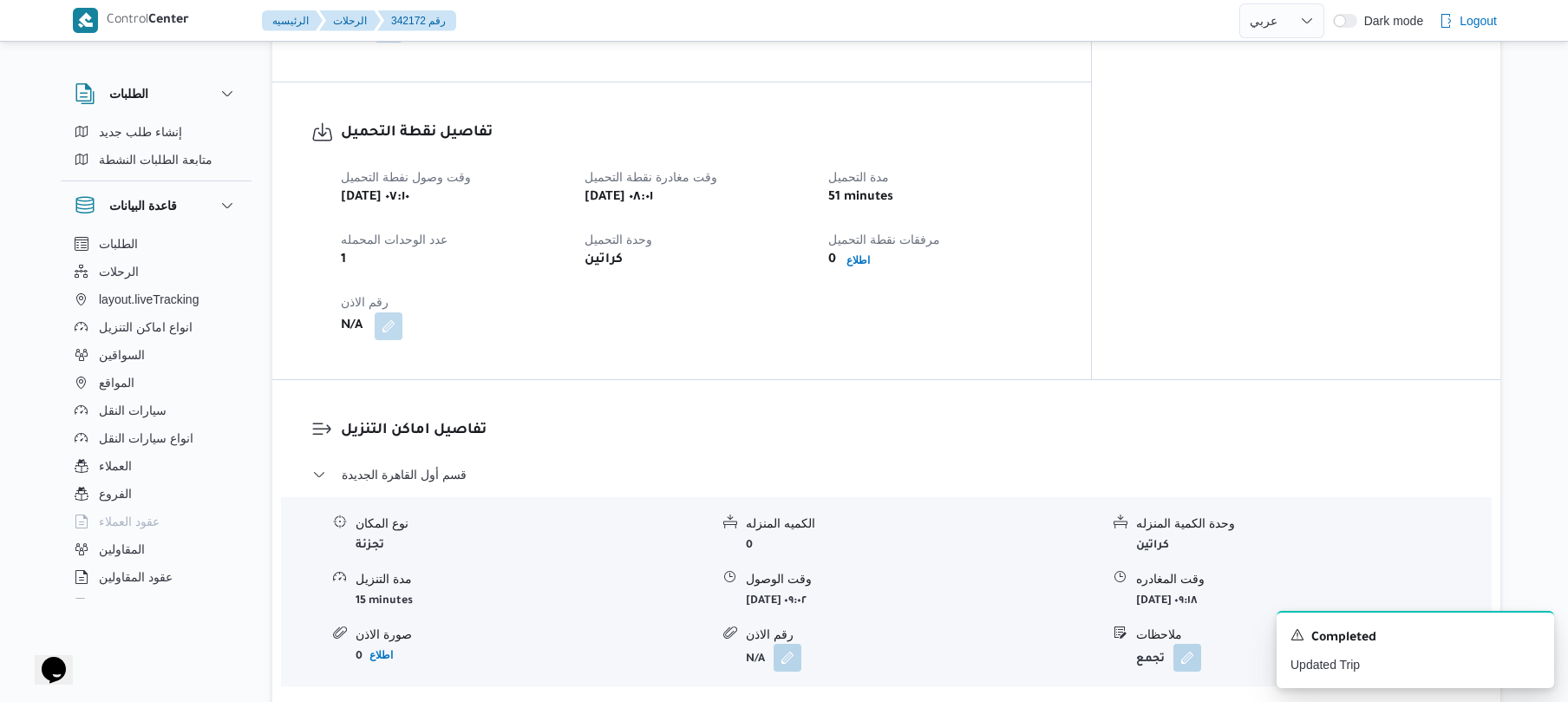
scroll to position [1156, 0]
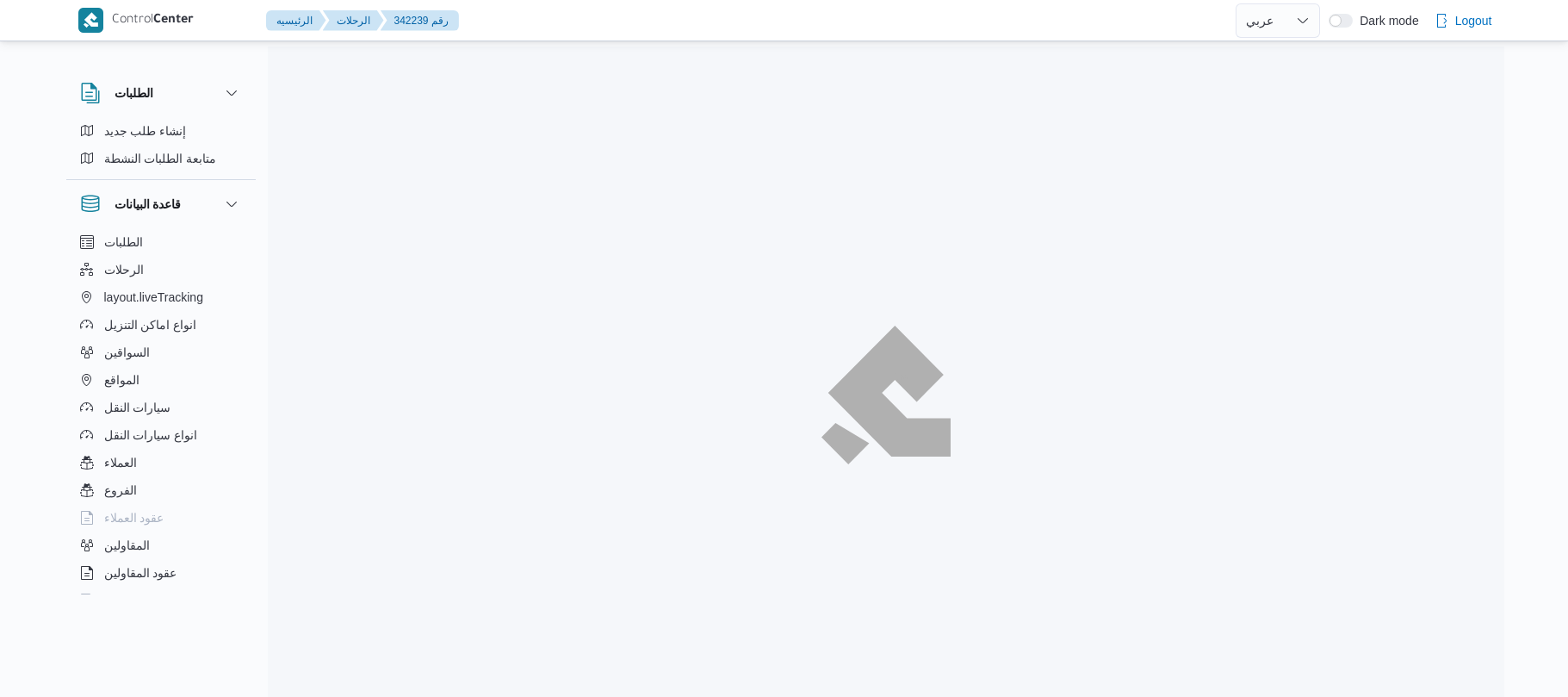
select select "ar"
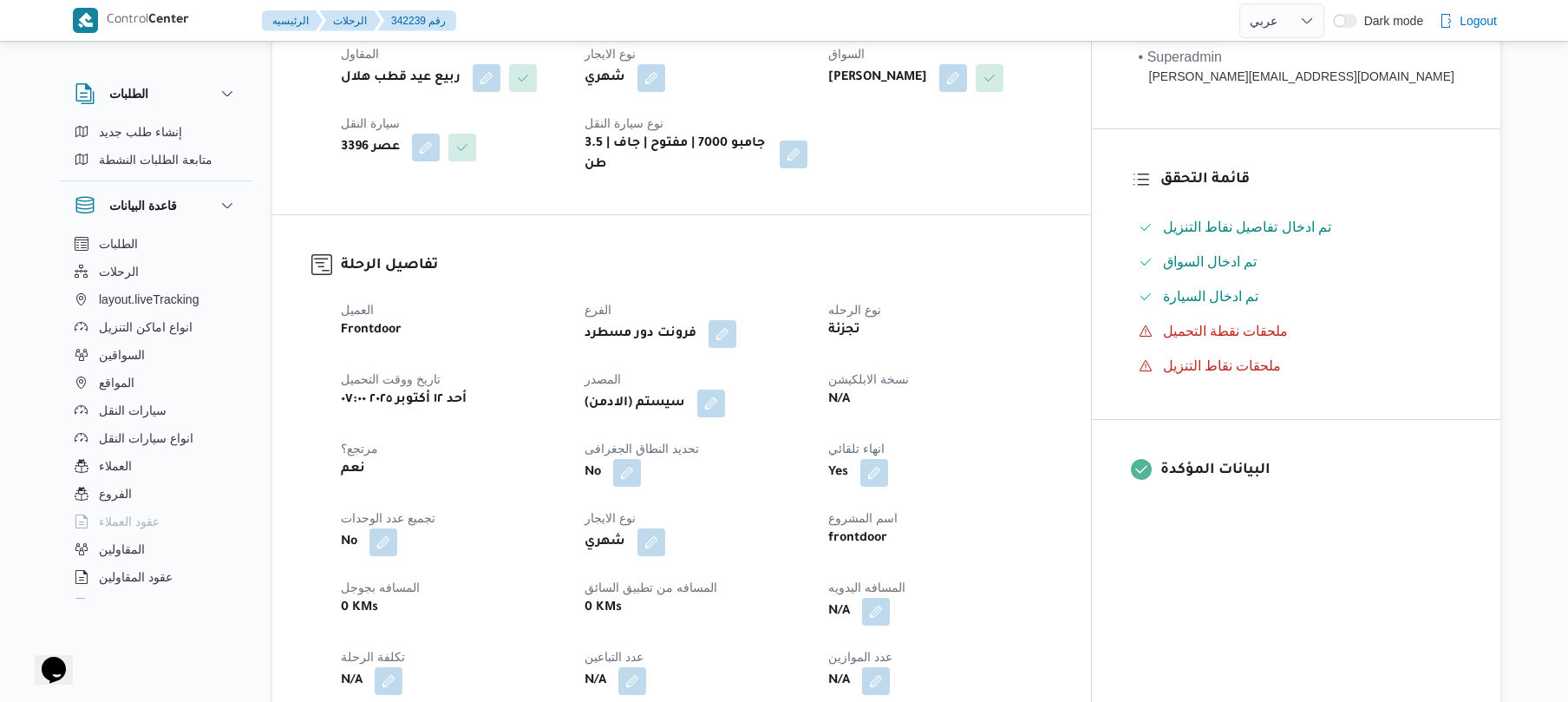
scroll to position [462, 0]
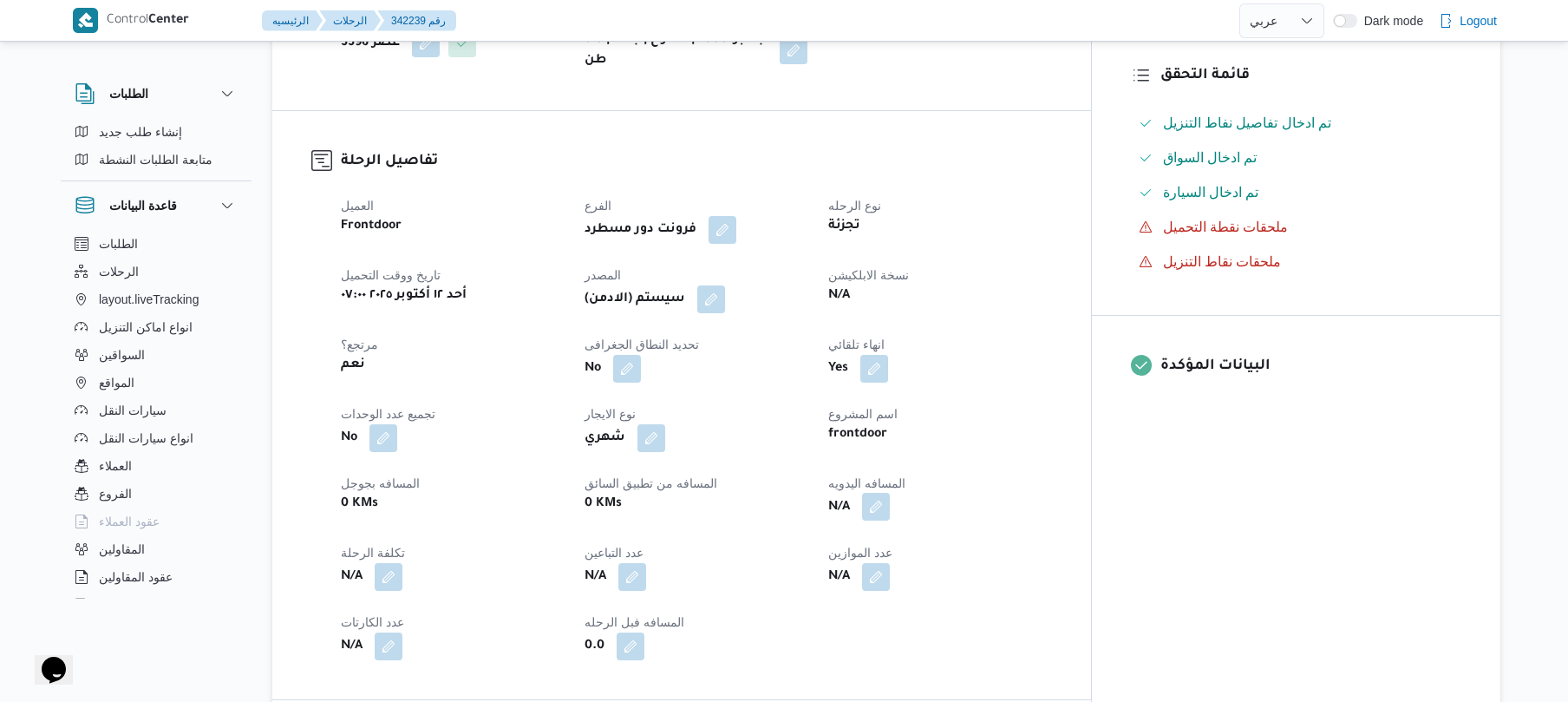
click at [889, 520] on button "button" at bounding box center [876, 507] width 28 height 28
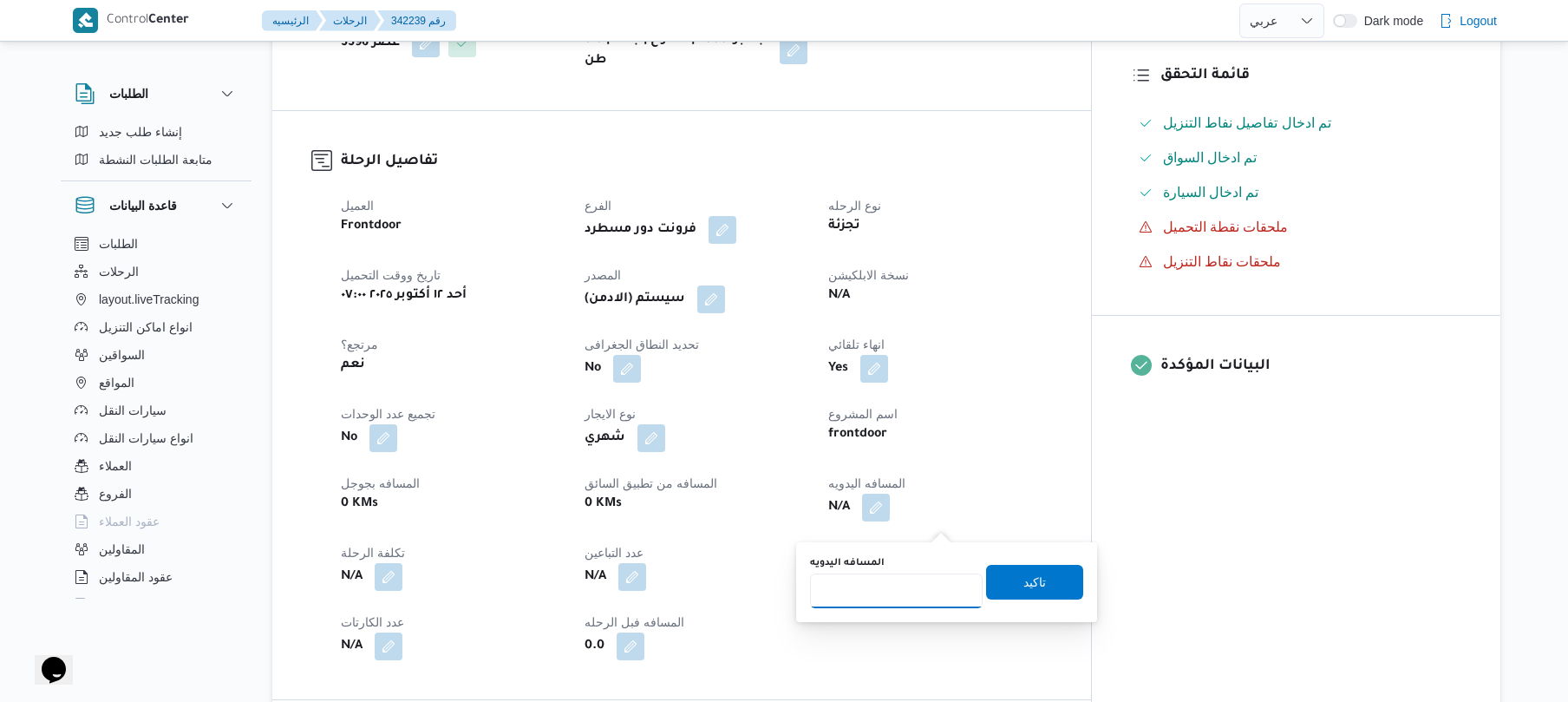
click at [851, 605] on input "المسافه اليدويه" at bounding box center [896, 590] width 173 height 35
type input "95"
click at [1002, 586] on span "تاكيد" at bounding box center [1034, 581] width 97 height 35
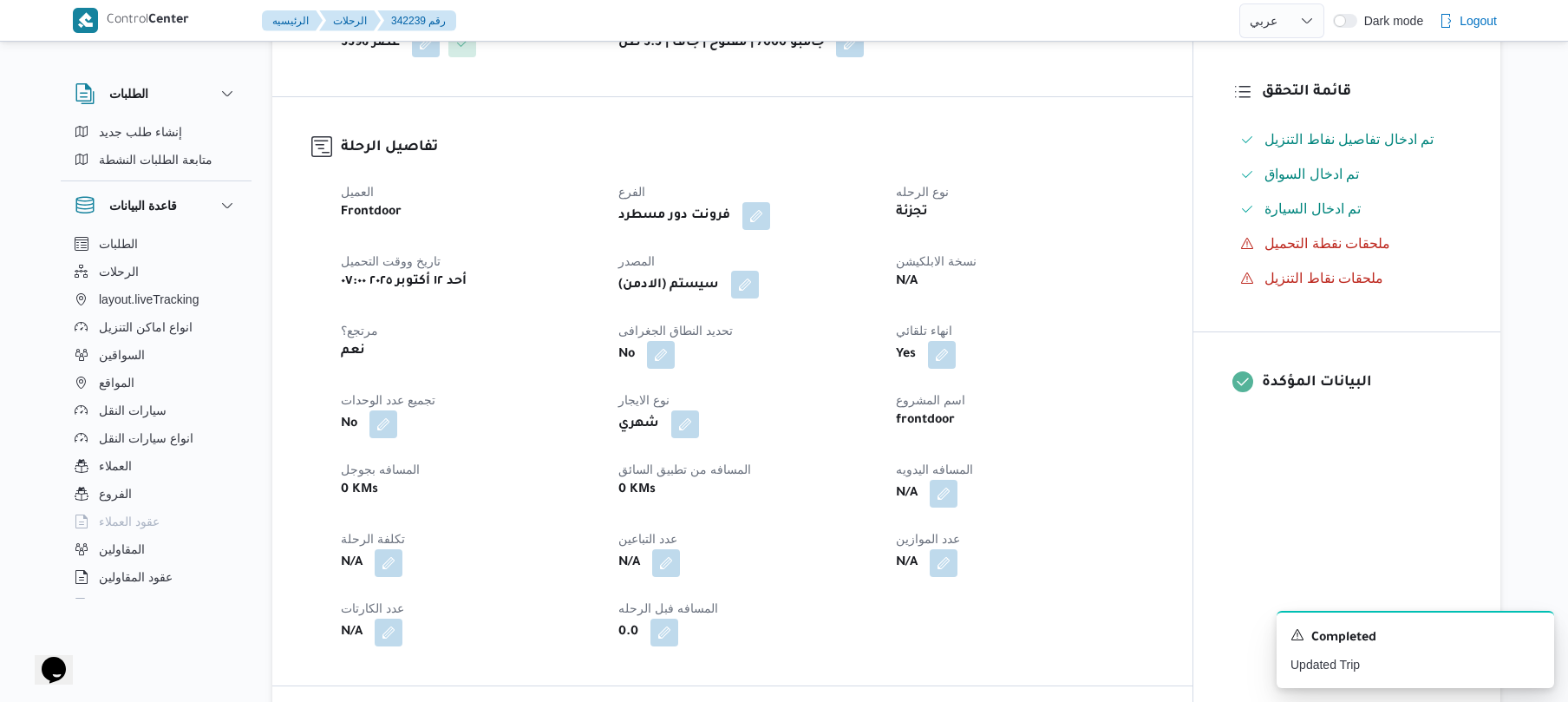
click at [750, 299] on button "button" at bounding box center [745, 285] width 28 height 28
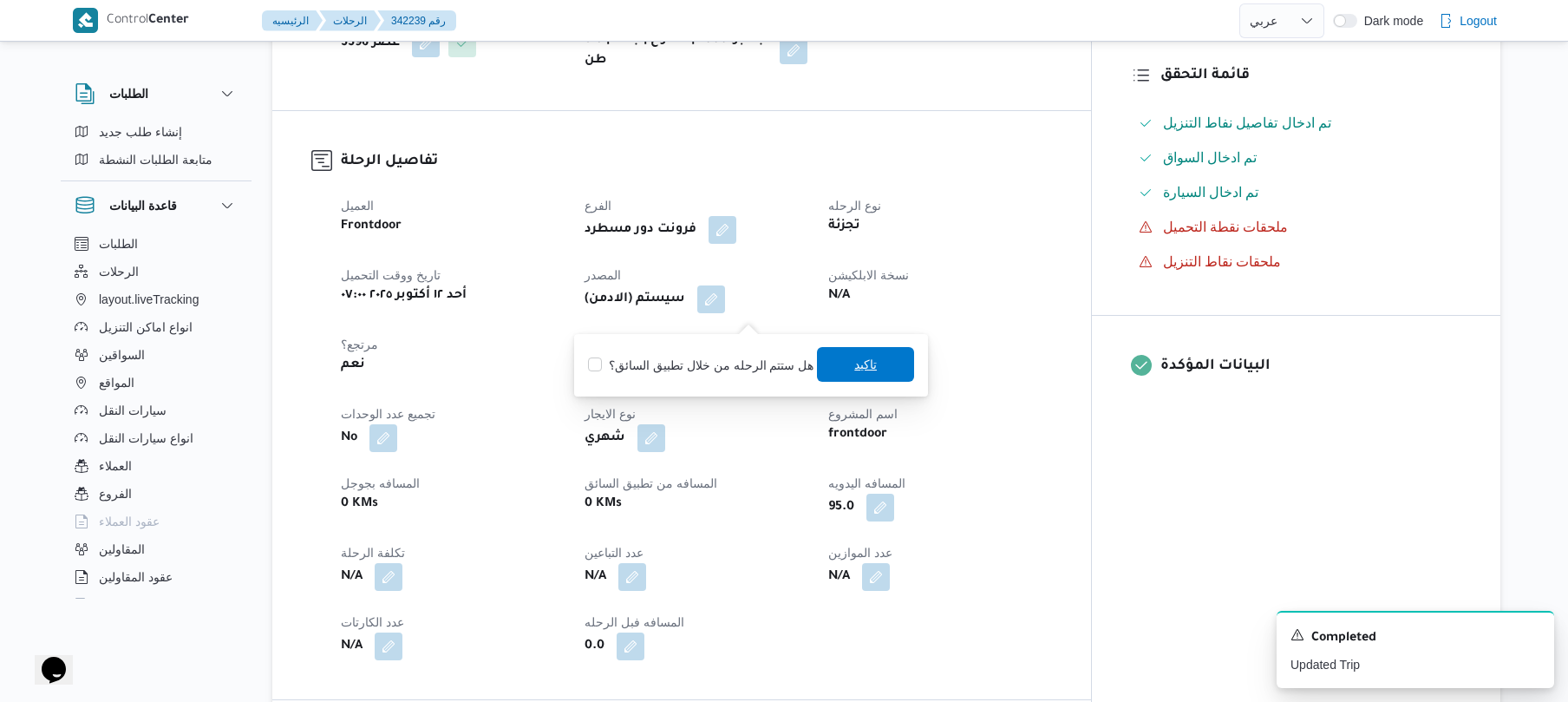
click at [854, 359] on span "تاكيد" at bounding box center [865, 364] width 22 height 21
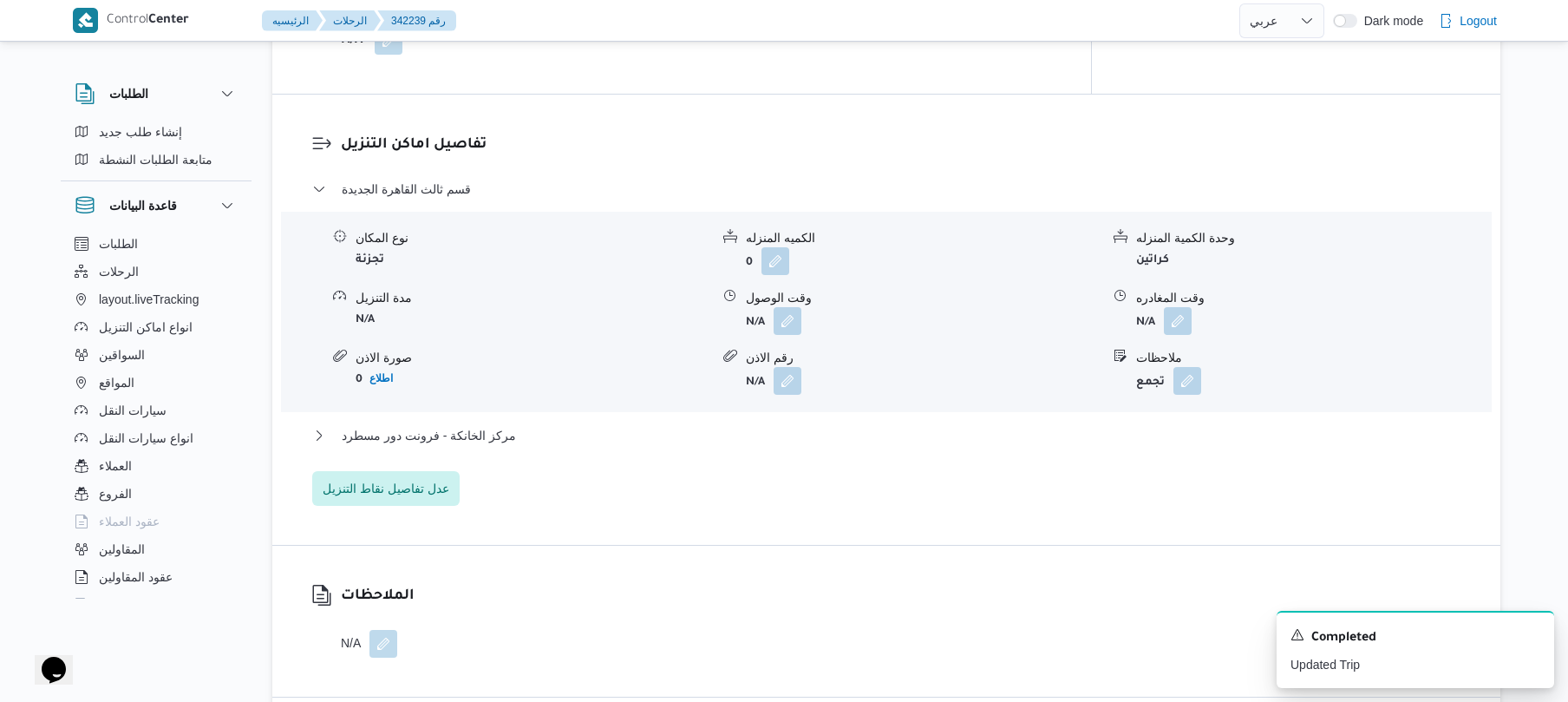
scroll to position [1434, 0]
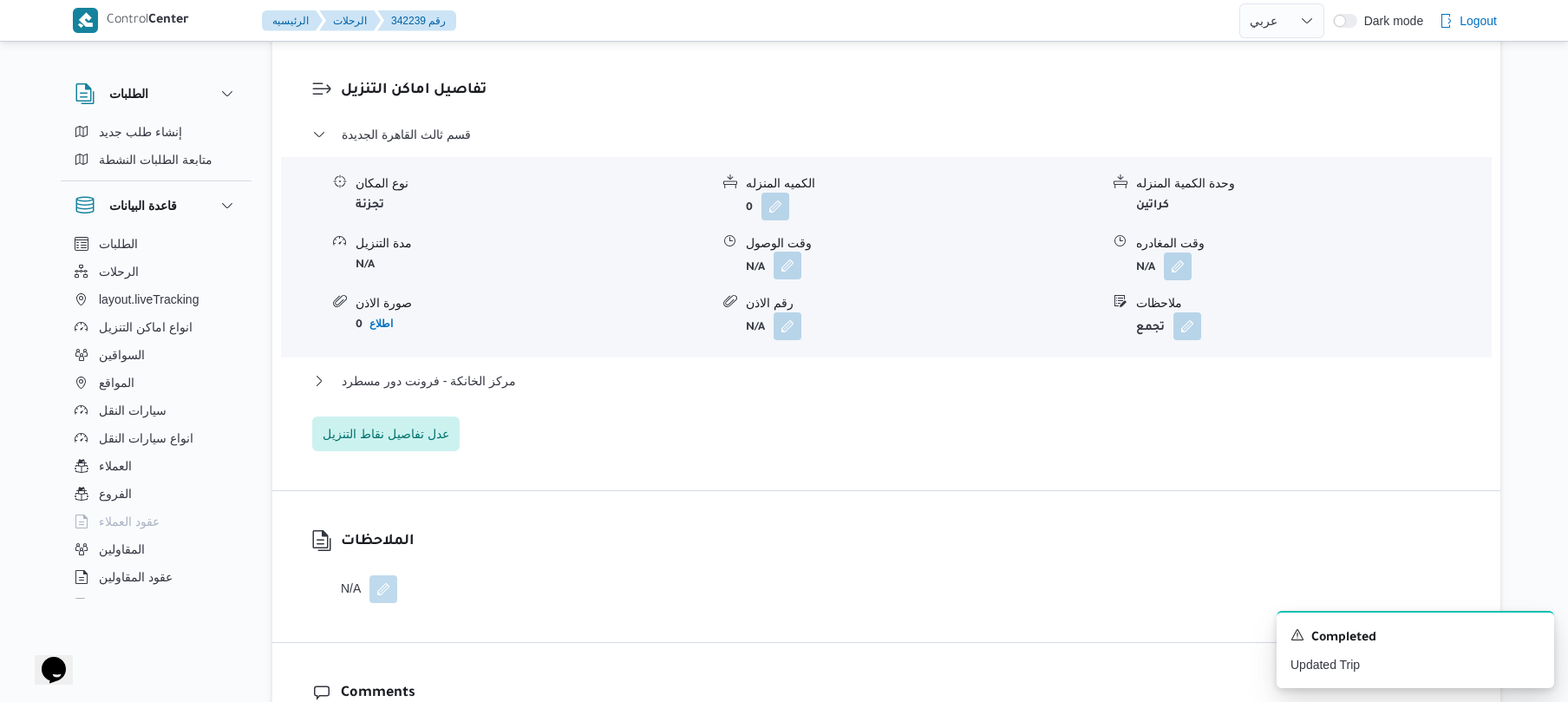
click at [784, 274] on button "button" at bounding box center [788, 265] width 28 height 28
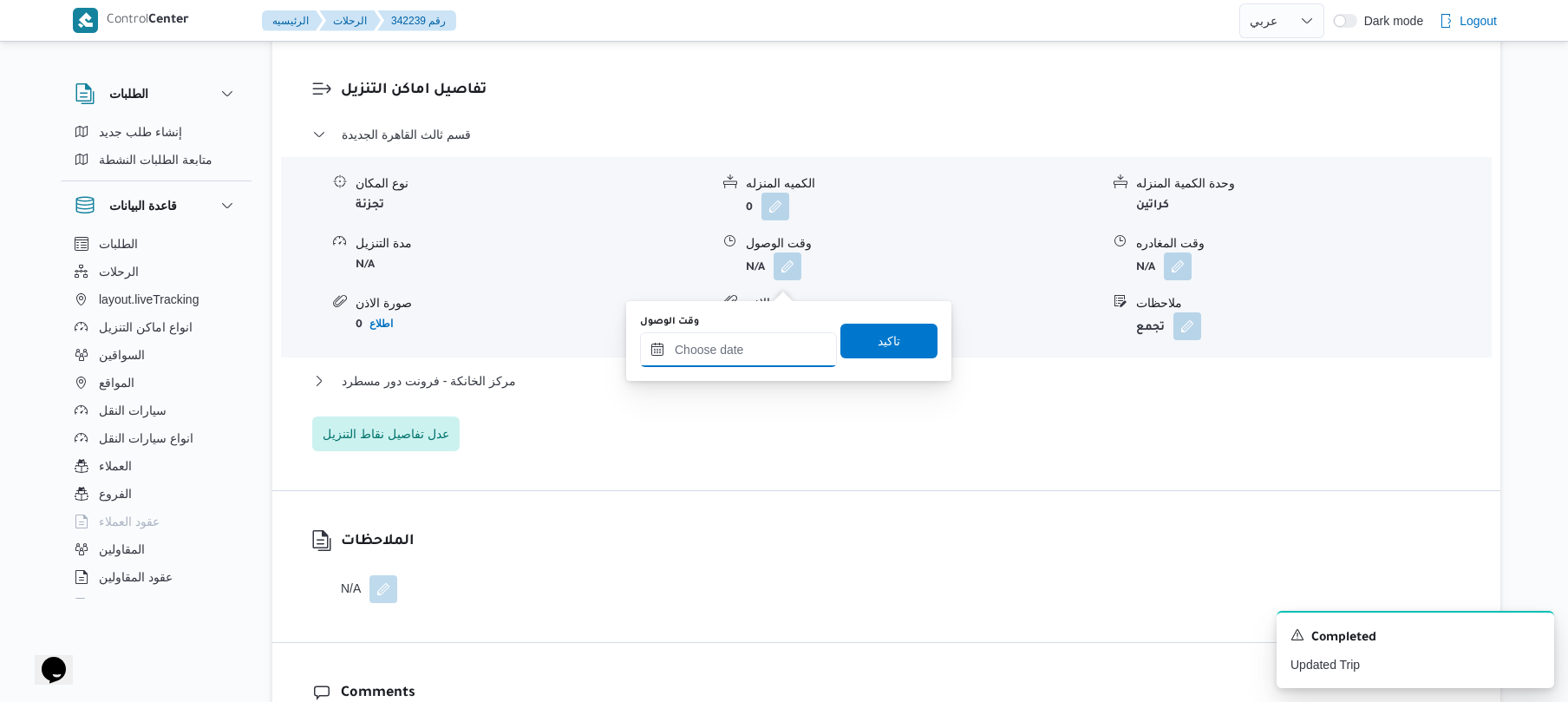
click at [726, 359] on input "وقت الوصول" at bounding box center [738, 349] width 197 height 35
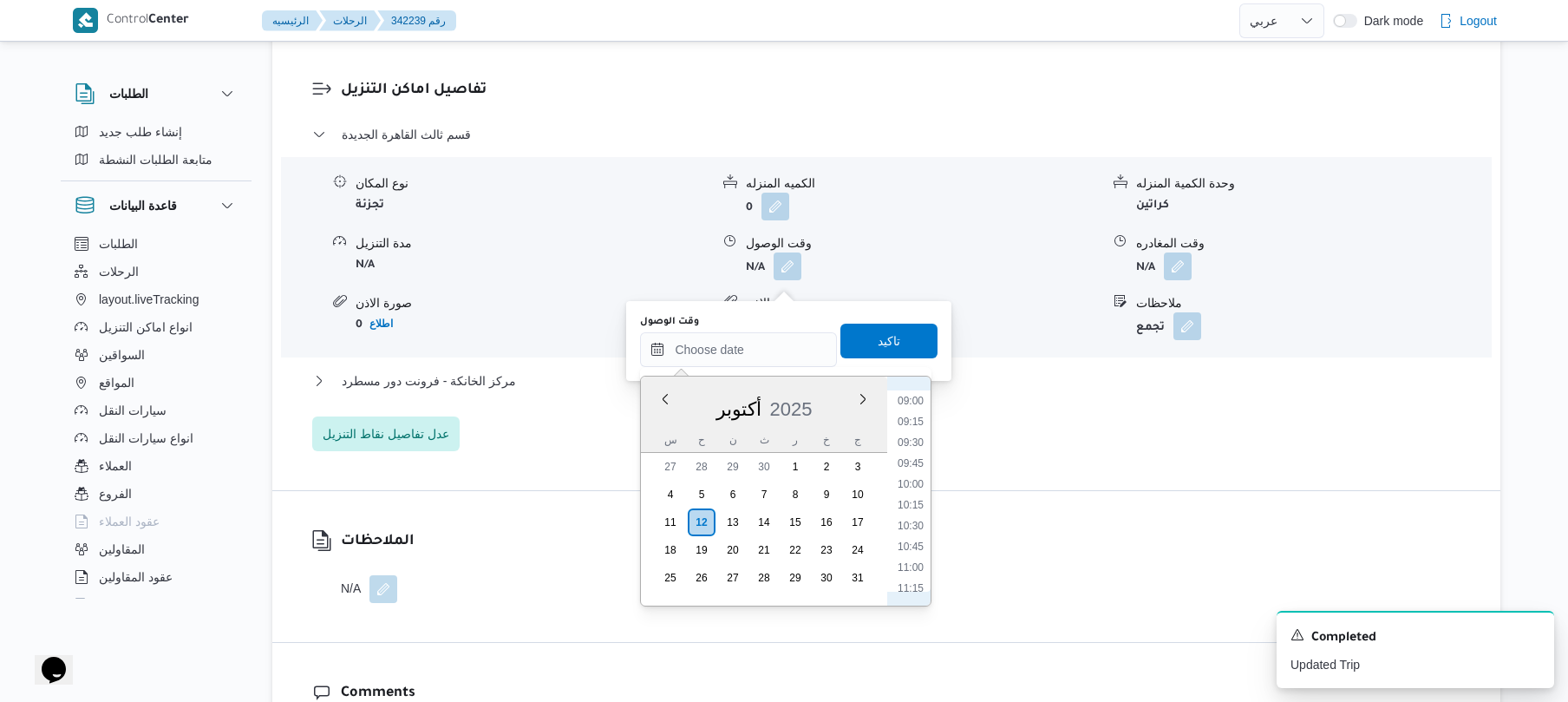
scroll to position [691, 0]
click at [913, 438] on li "08:45" at bounding box center [910, 436] width 40 height 18
type input "١٢/١٠/٢٠٢٥ ٠٨:٤٥"
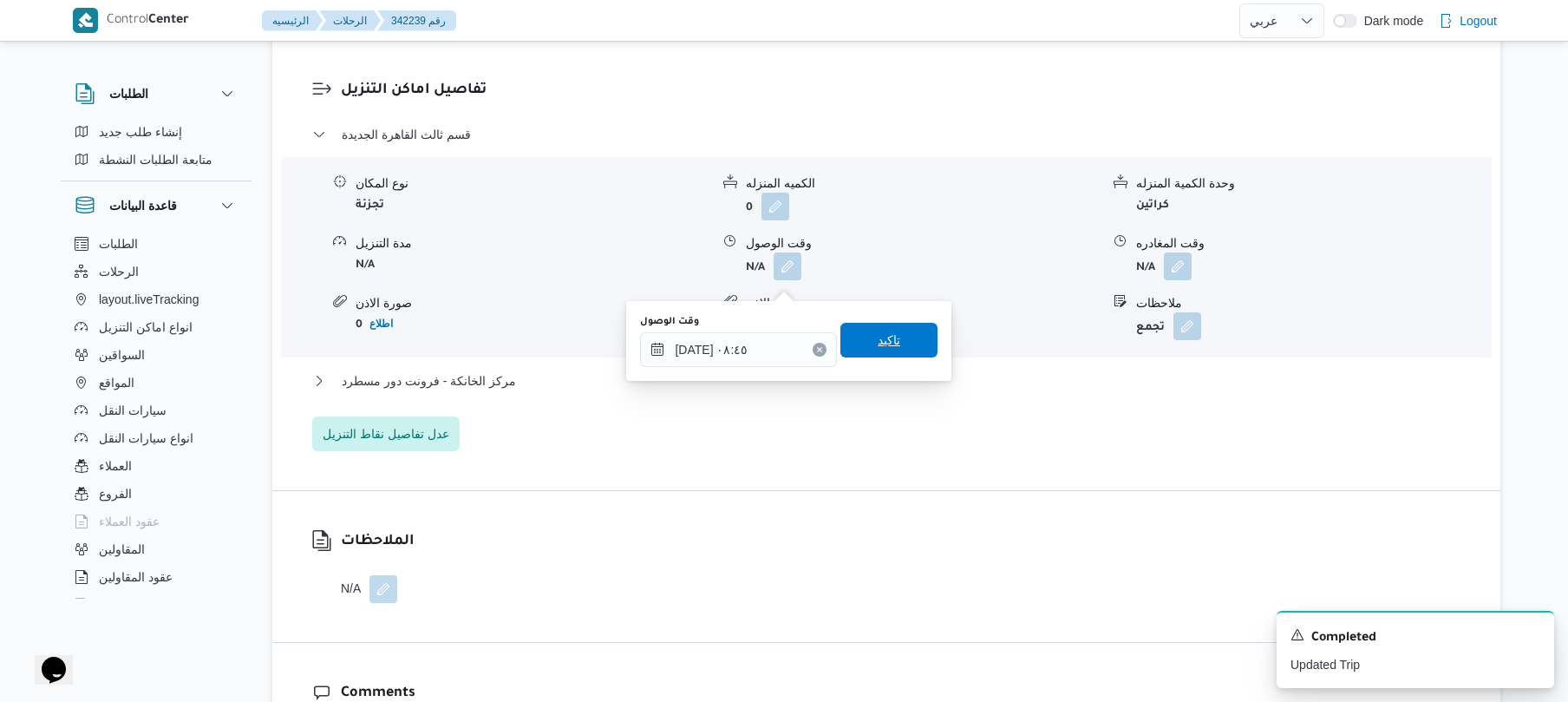
click at [889, 341] on span "تاكيد" at bounding box center [889, 340] width 22 height 21
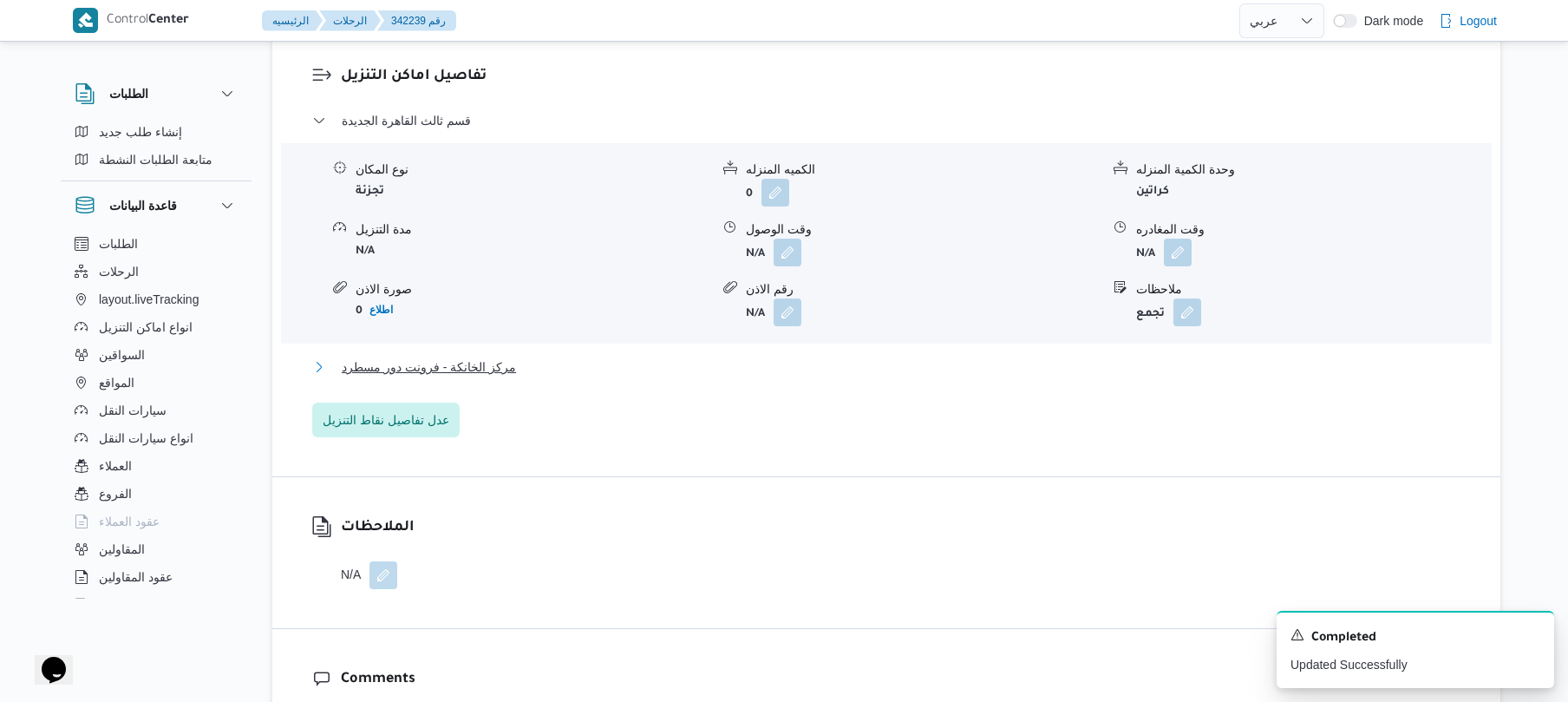
click at [792, 377] on button "مركز الخانكة - فرونت دور مسطرد" at bounding box center [886, 367] width 1149 height 21
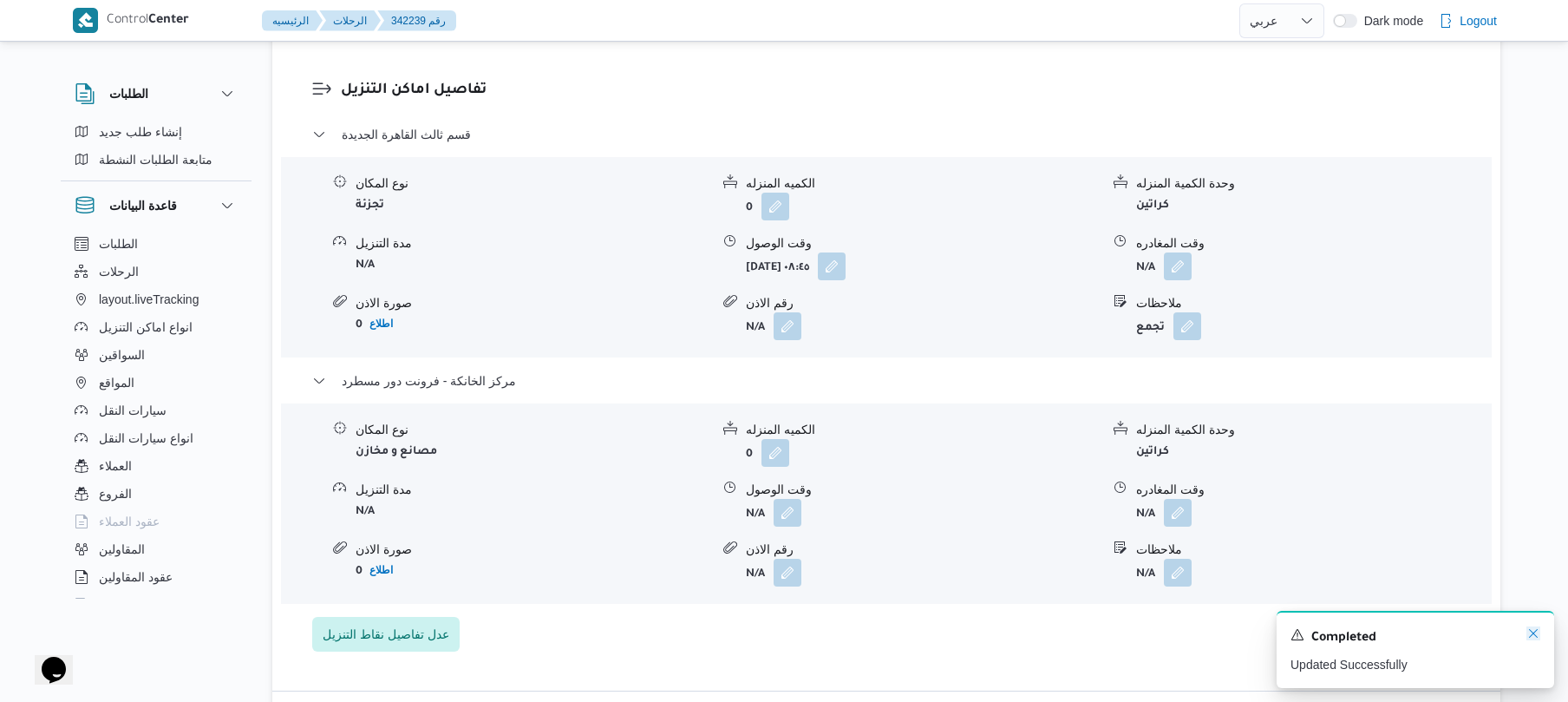
click at [1526, 637] on icon "Dismiss toast" at bounding box center [1533, 633] width 14 height 14
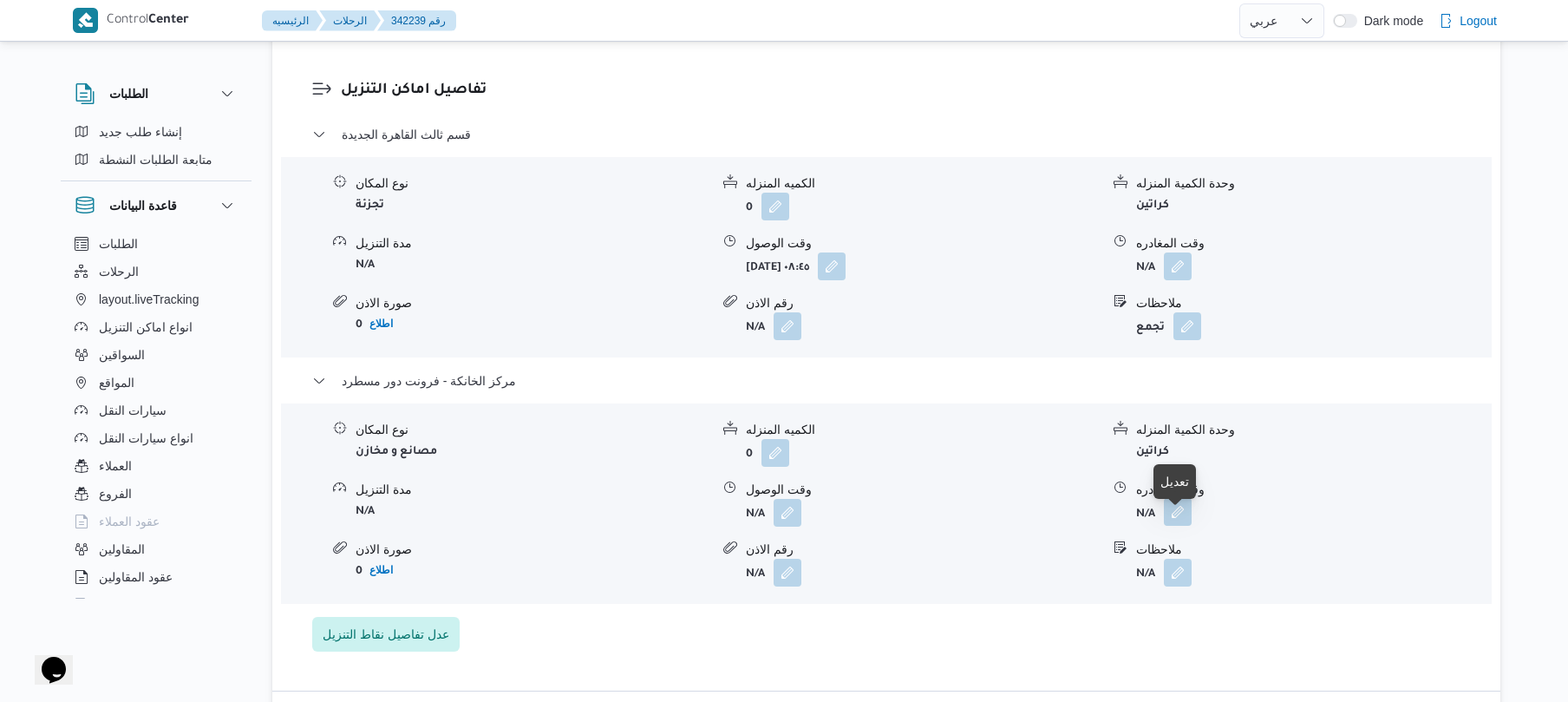
click at [1181, 526] on button "button" at bounding box center [1178, 512] width 28 height 28
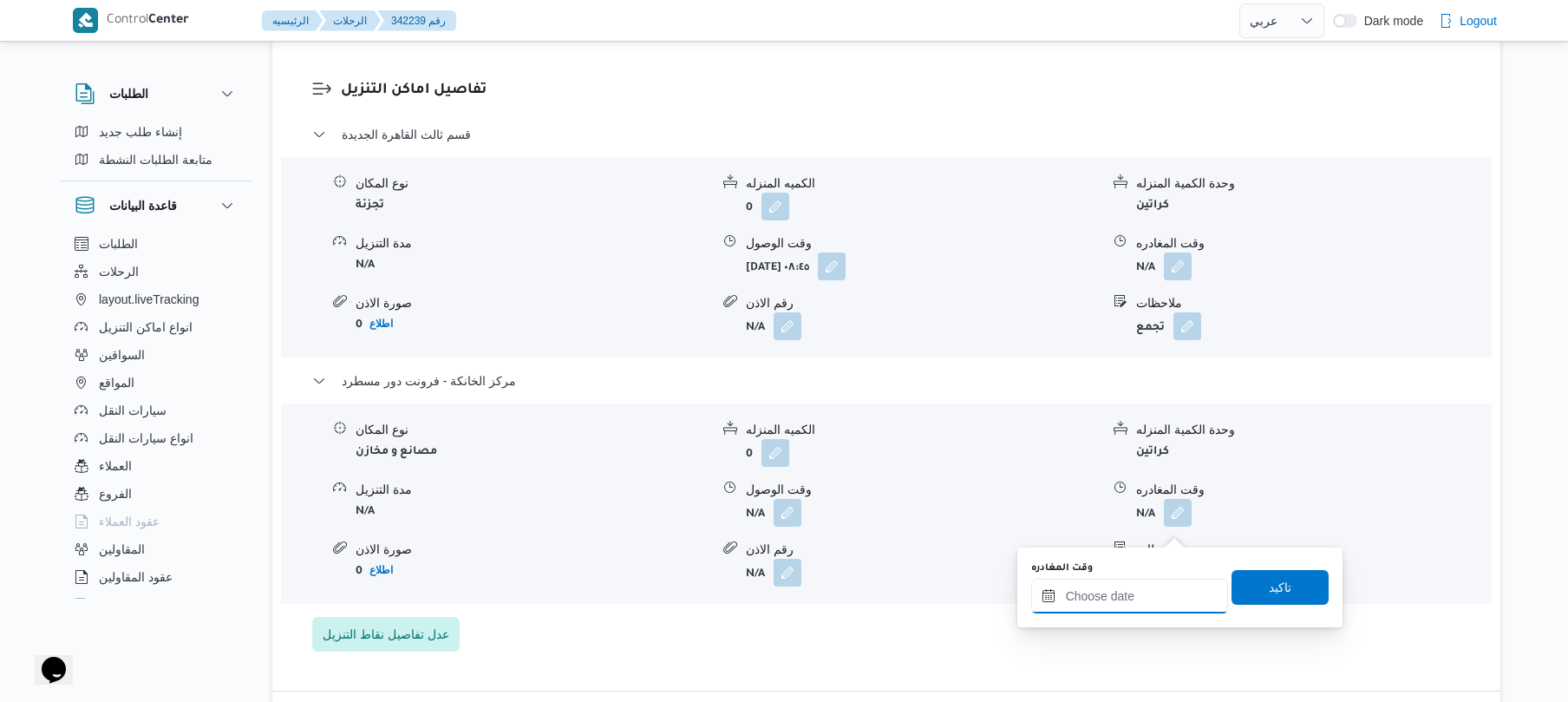
click at [1134, 583] on input "وقت المغادره" at bounding box center [1129, 596] width 197 height 35
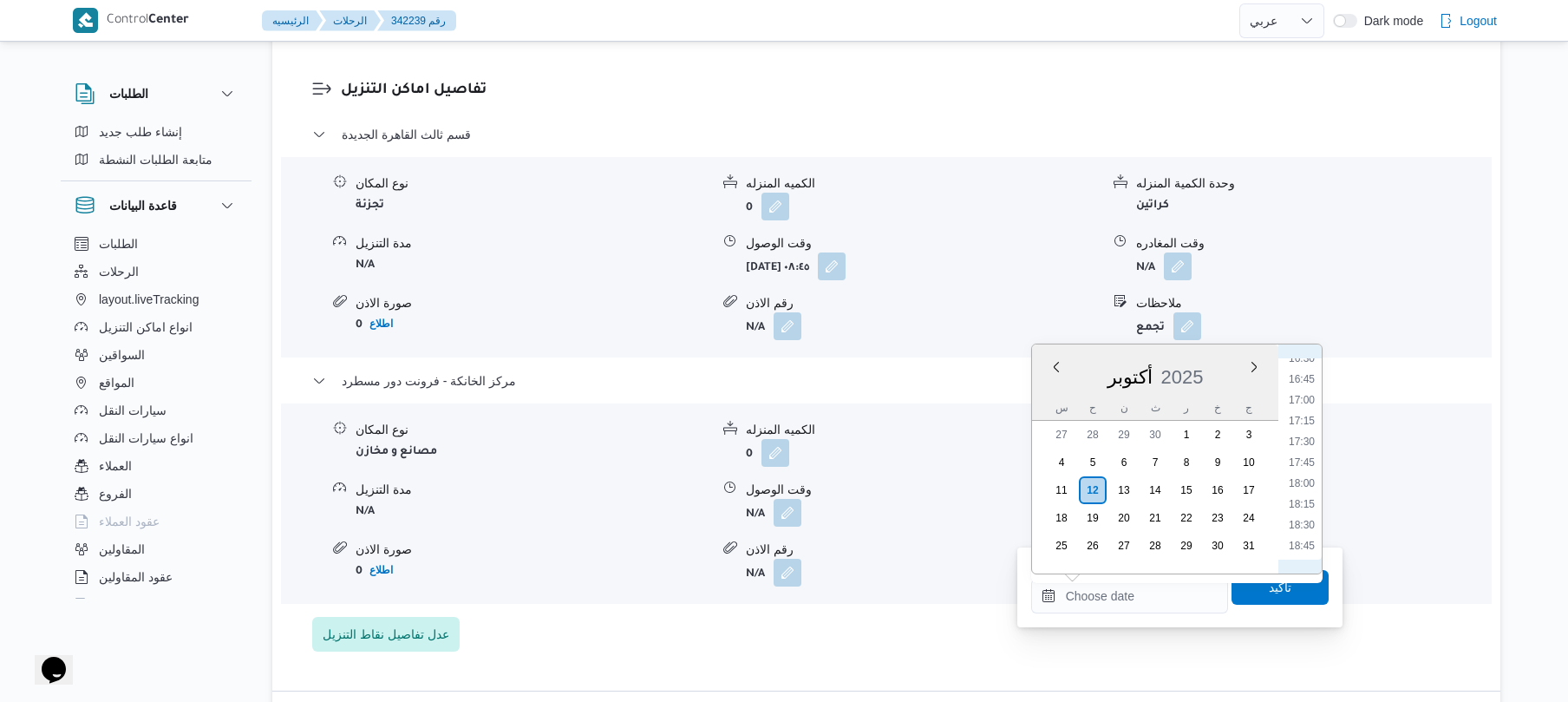
scroll to position [1370, 0]
click at [1299, 520] on li "18:15" at bounding box center [1301, 516] width 40 height 18
type input "١٢/١٠/٢٠٢٥ ١٨:١٥"
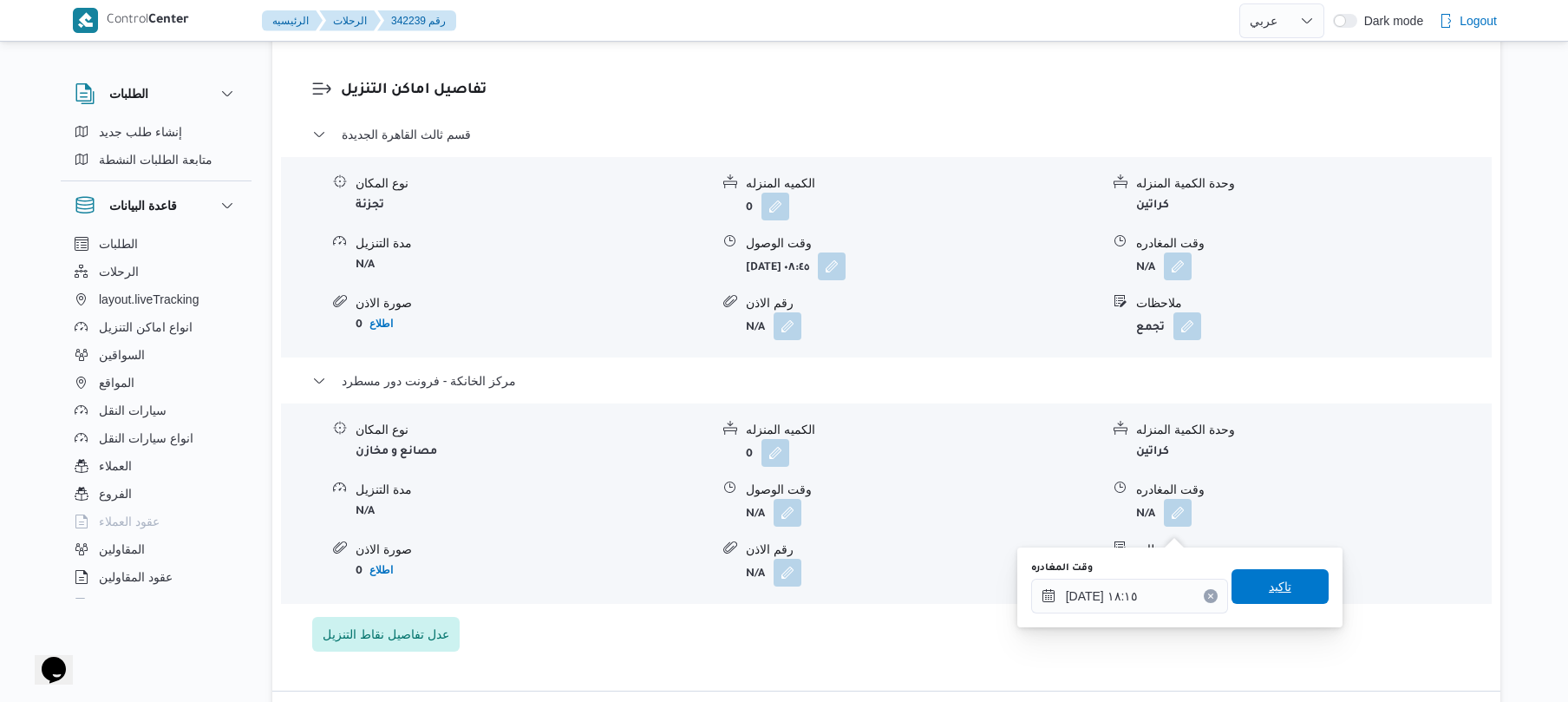
click at [1268, 592] on span "تاكيد" at bounding box center [1280, 586] width 22 height 21
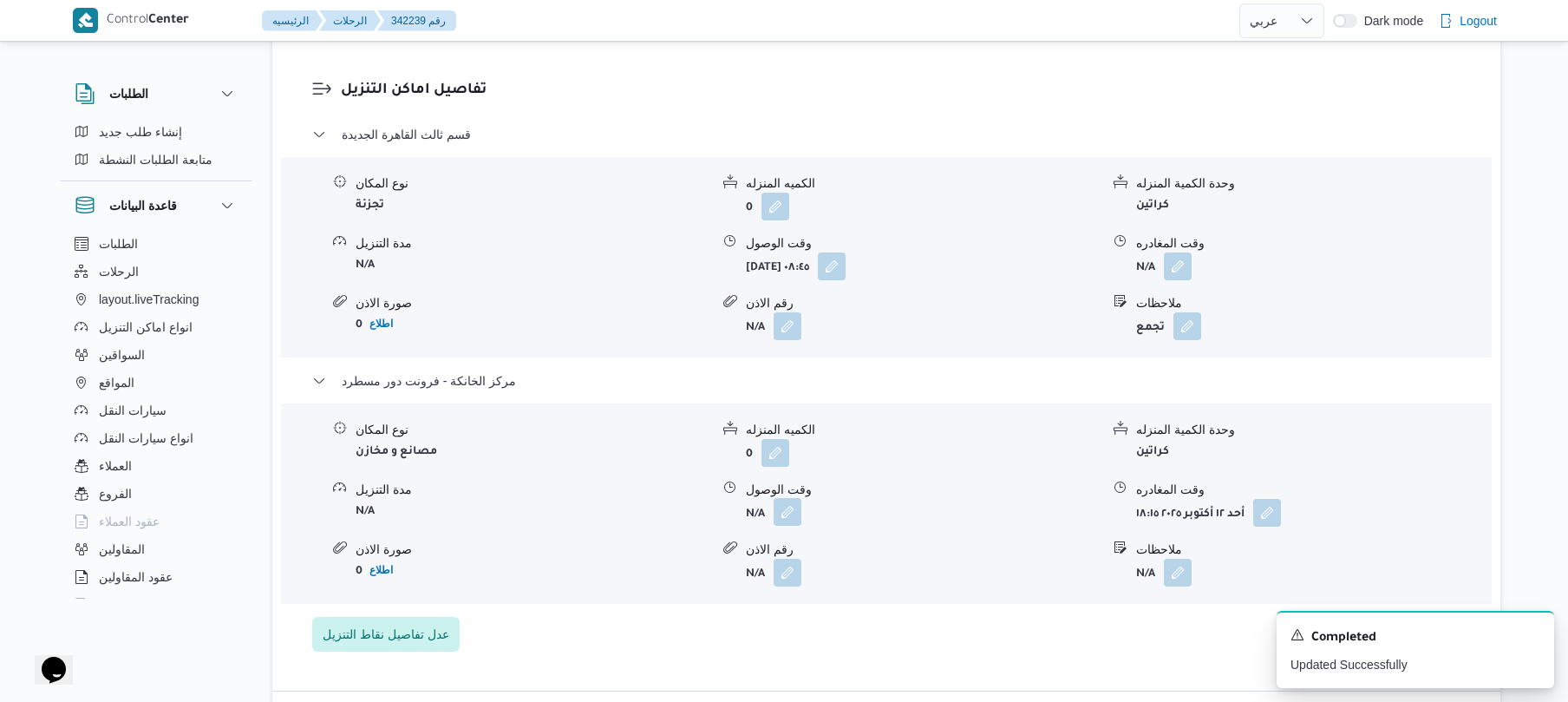
click at [782, 517] on button "button" at bounding box center [788, 512] width 28 height 28
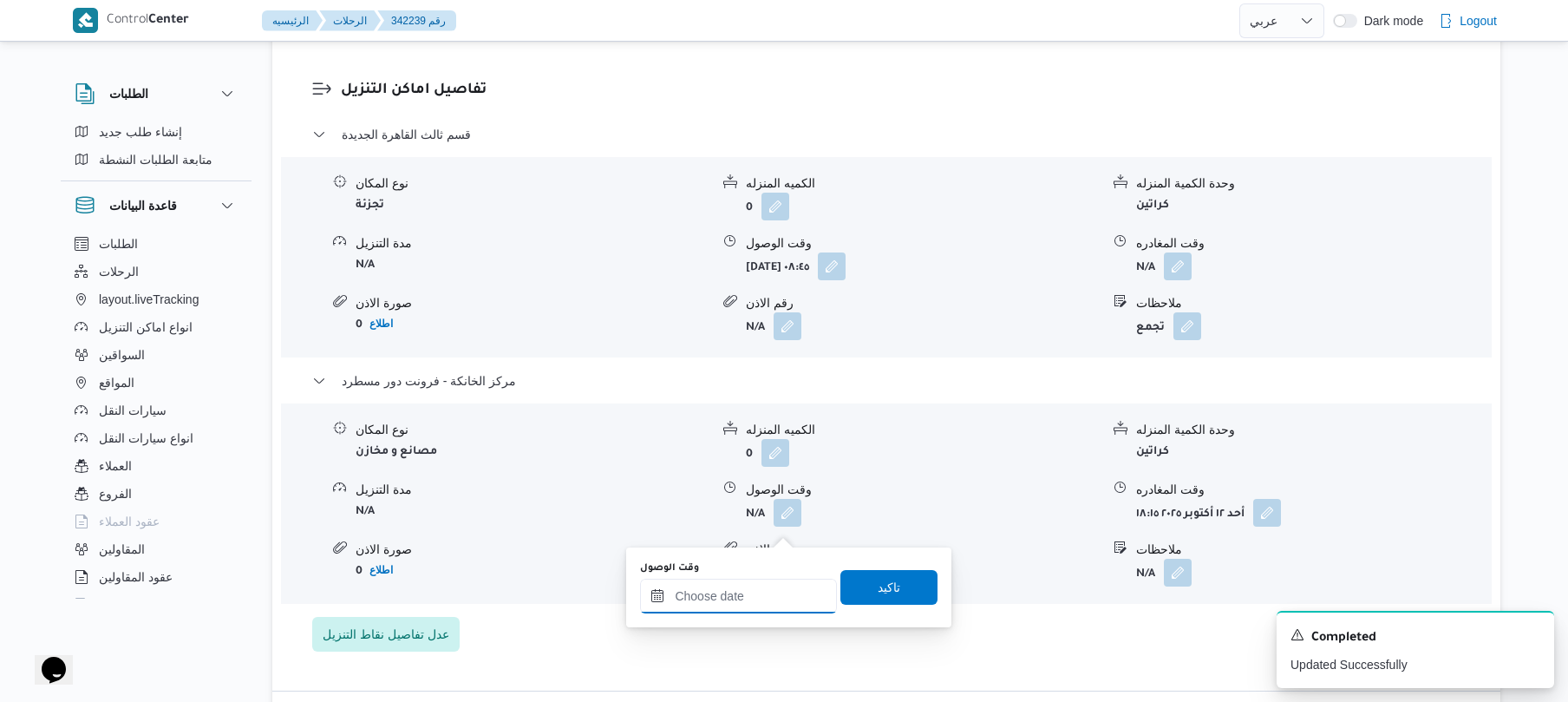
drag, startPoint x: 750, startPoint y: 590, endPoint x: 764, endPoint y: 584, distance: 15.2
click at [750, 590] on input "وقت الوصول" at bounding box center [738, 596] width 197 height 35
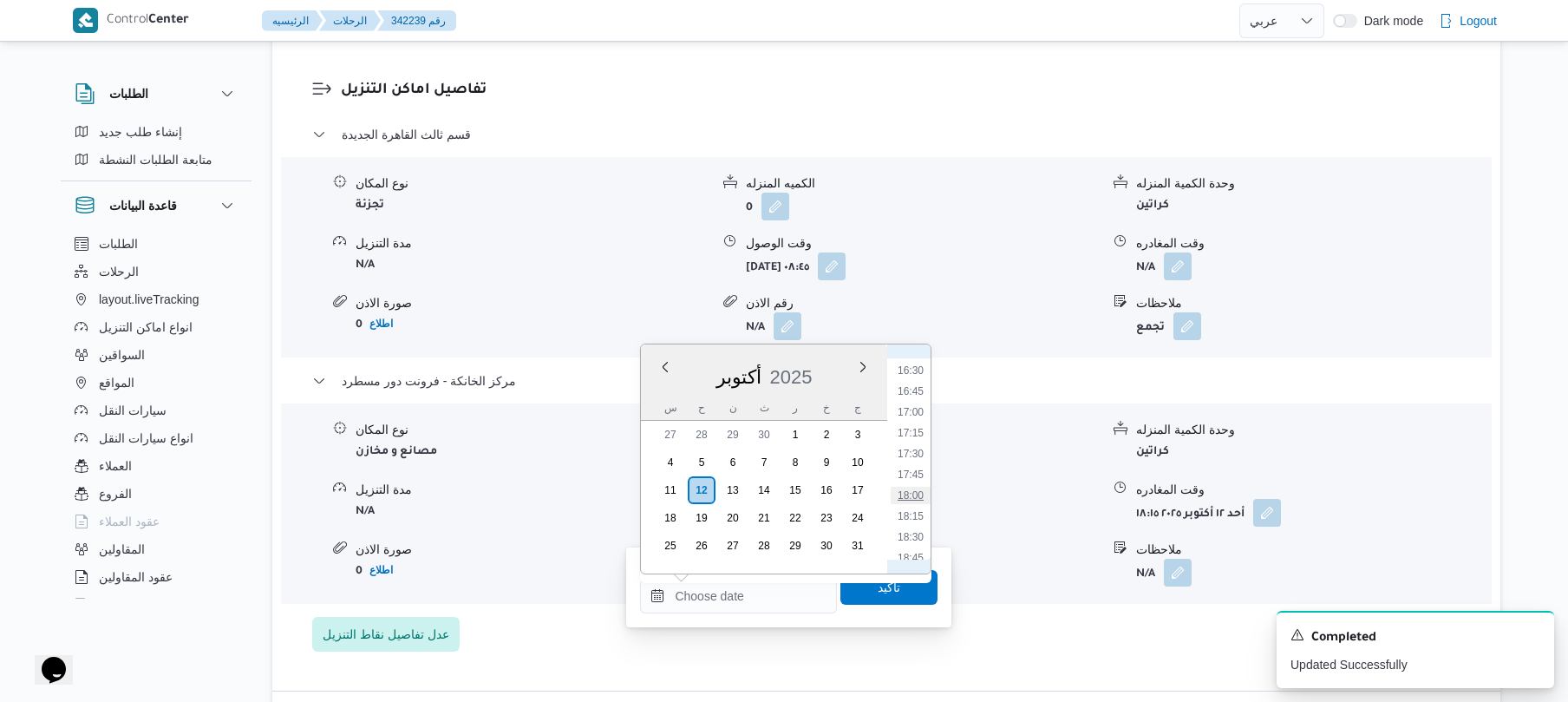
click at [911, 498] on li "18:00" at bounding box center [910, 495] width 40 height 18
type input "١٢/١٠/٢٠٢٥ ١٨:٠٠"
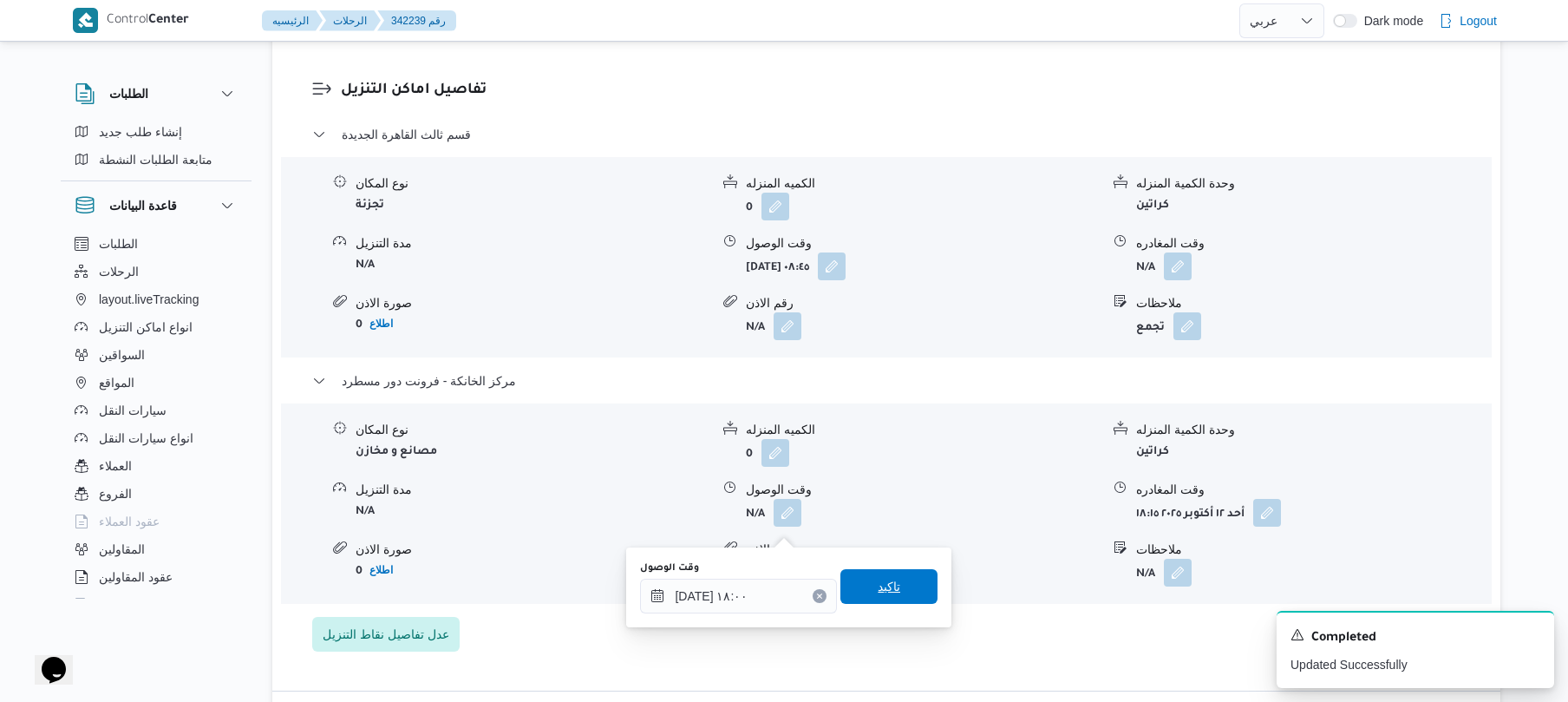
click at [877, 590] on span "تاكيد" at bounding box center [889, 586] width 22 height 21
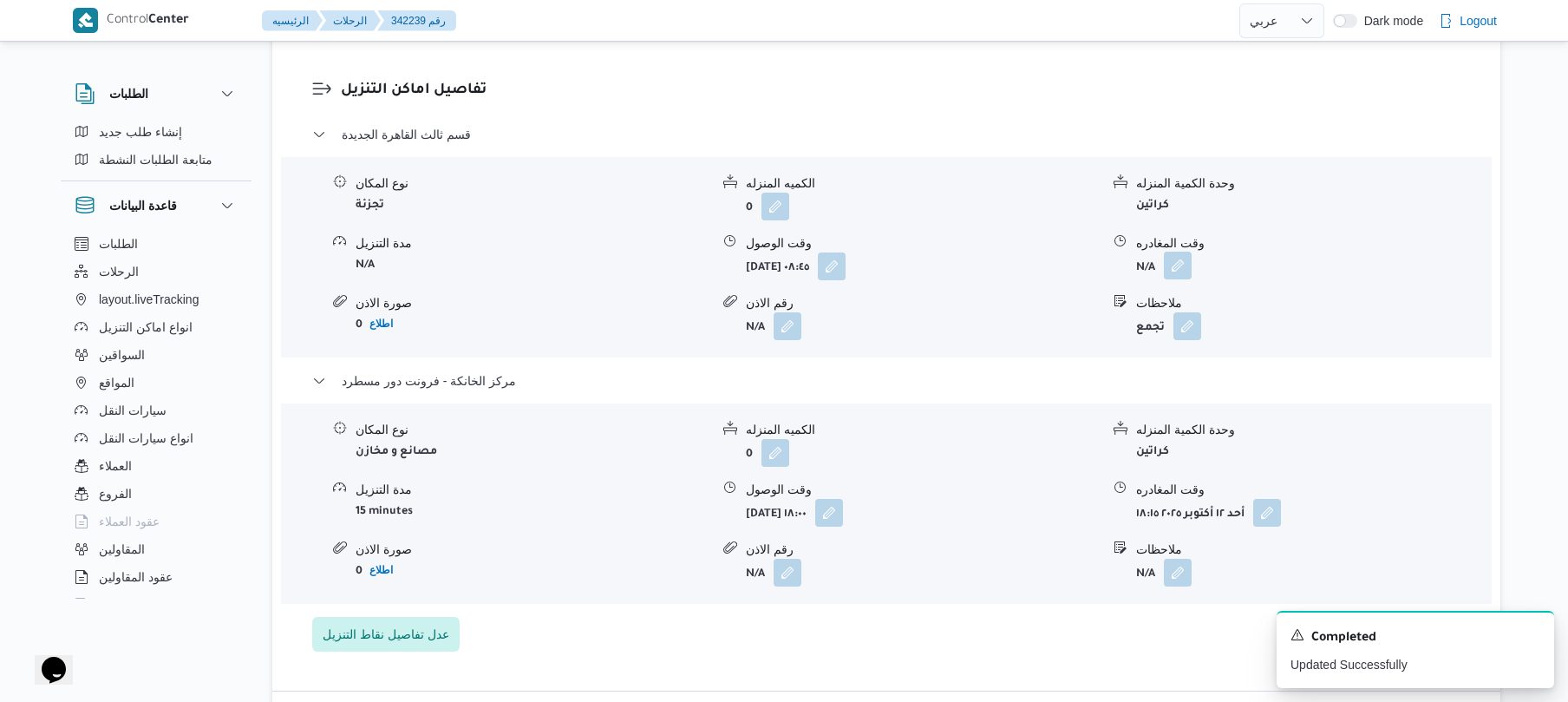
click at [1174, 279] on button "button" at bounding box center [1178, 265] width 28 height 28
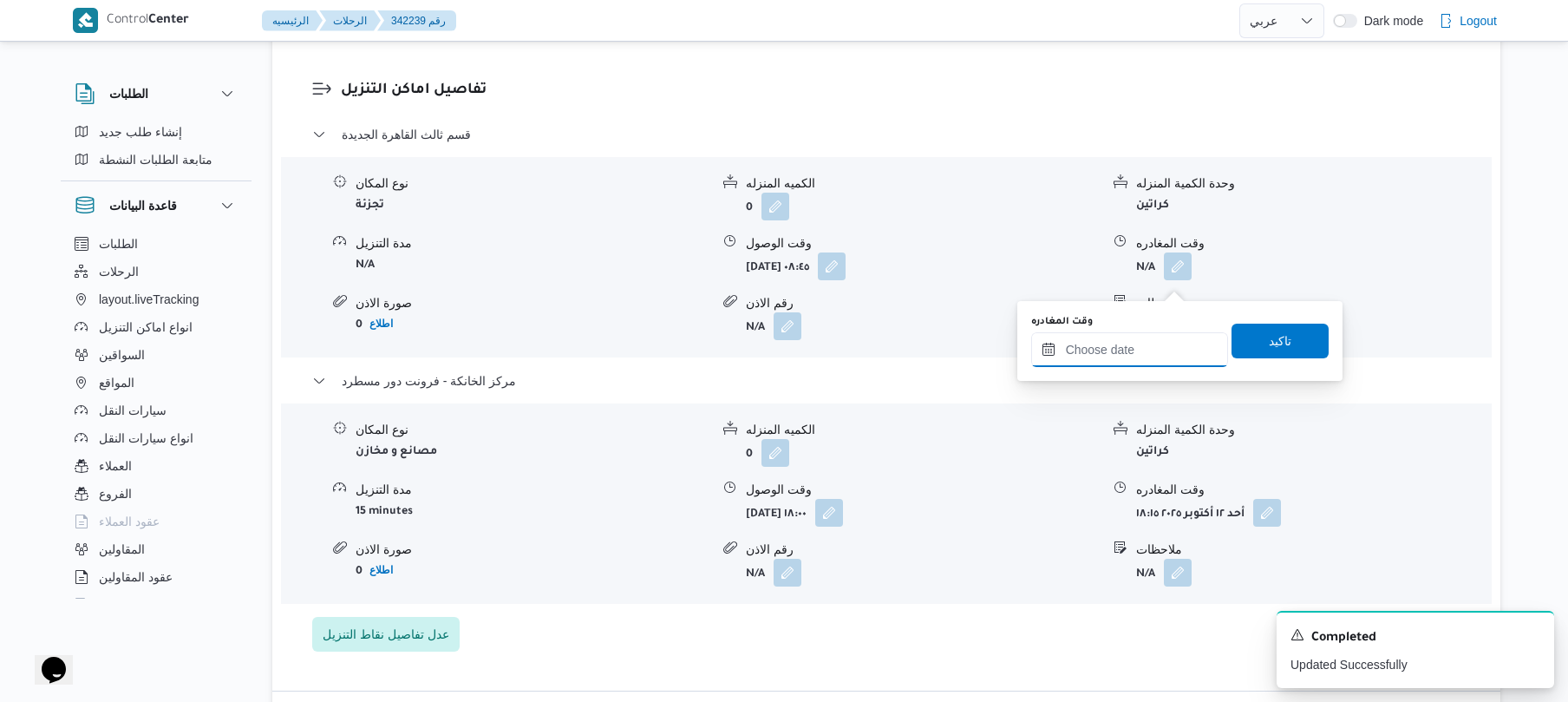
click at [1138, 348] on input "وقت المغادره" at bounding box center [1129, 349] width 197 height 35
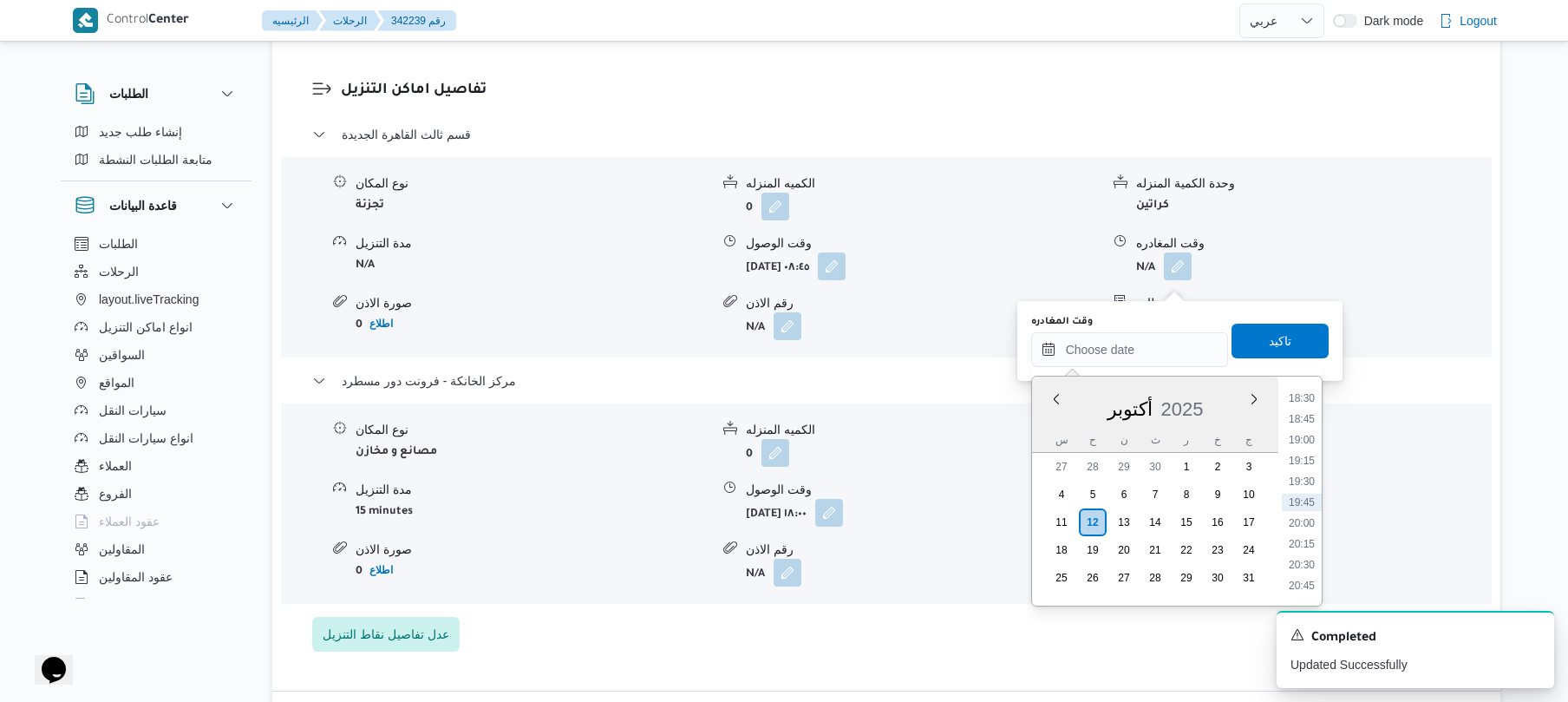
scroll to position [1371, 0]
click at [1309, 463] on li "17:15" at bounding box center [1301, 464] width 40 height 18
type input "١٢/١٠/٢٠٢٥ ١٧:١٥"
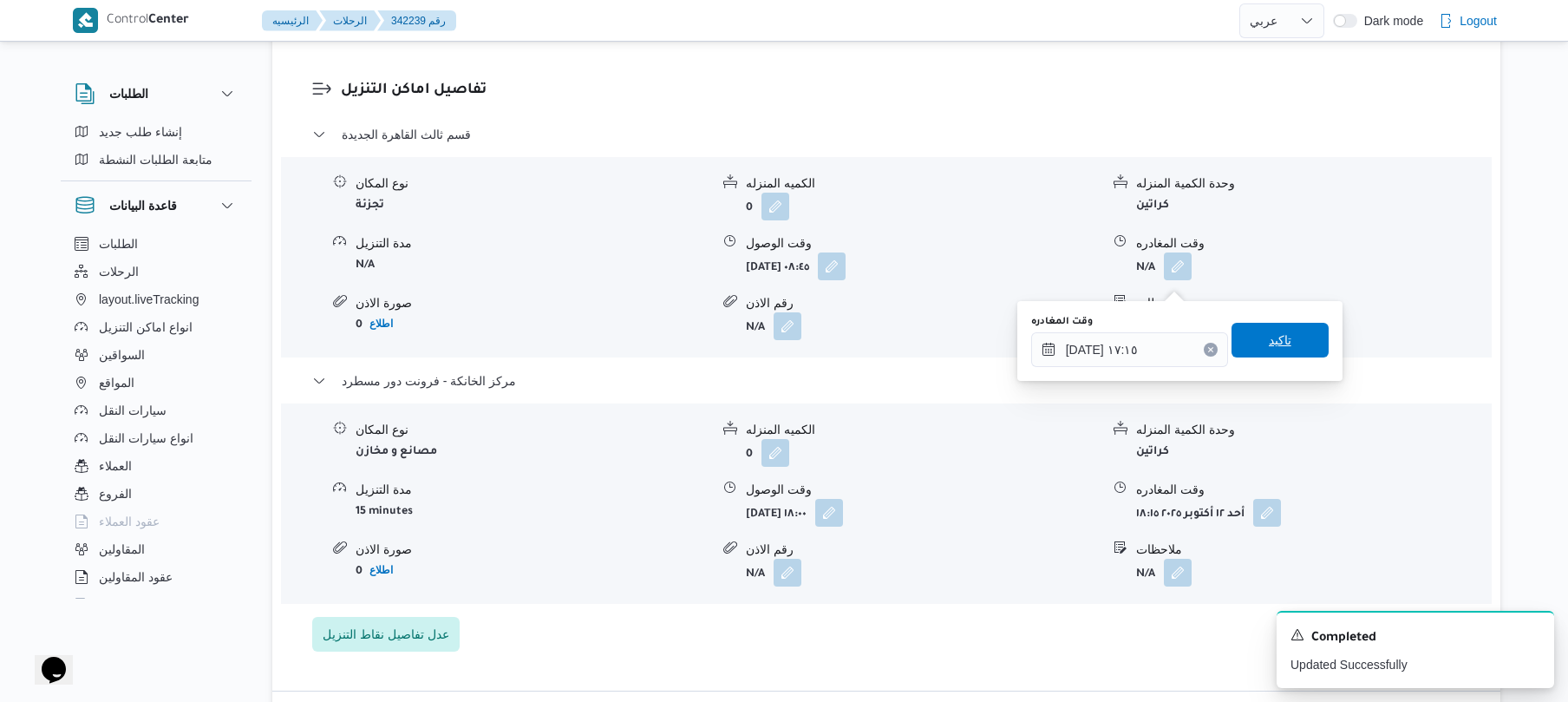
click at [1291, 352] on span "تاكيد" at bounding box center [1280, 340] width 97 height 35
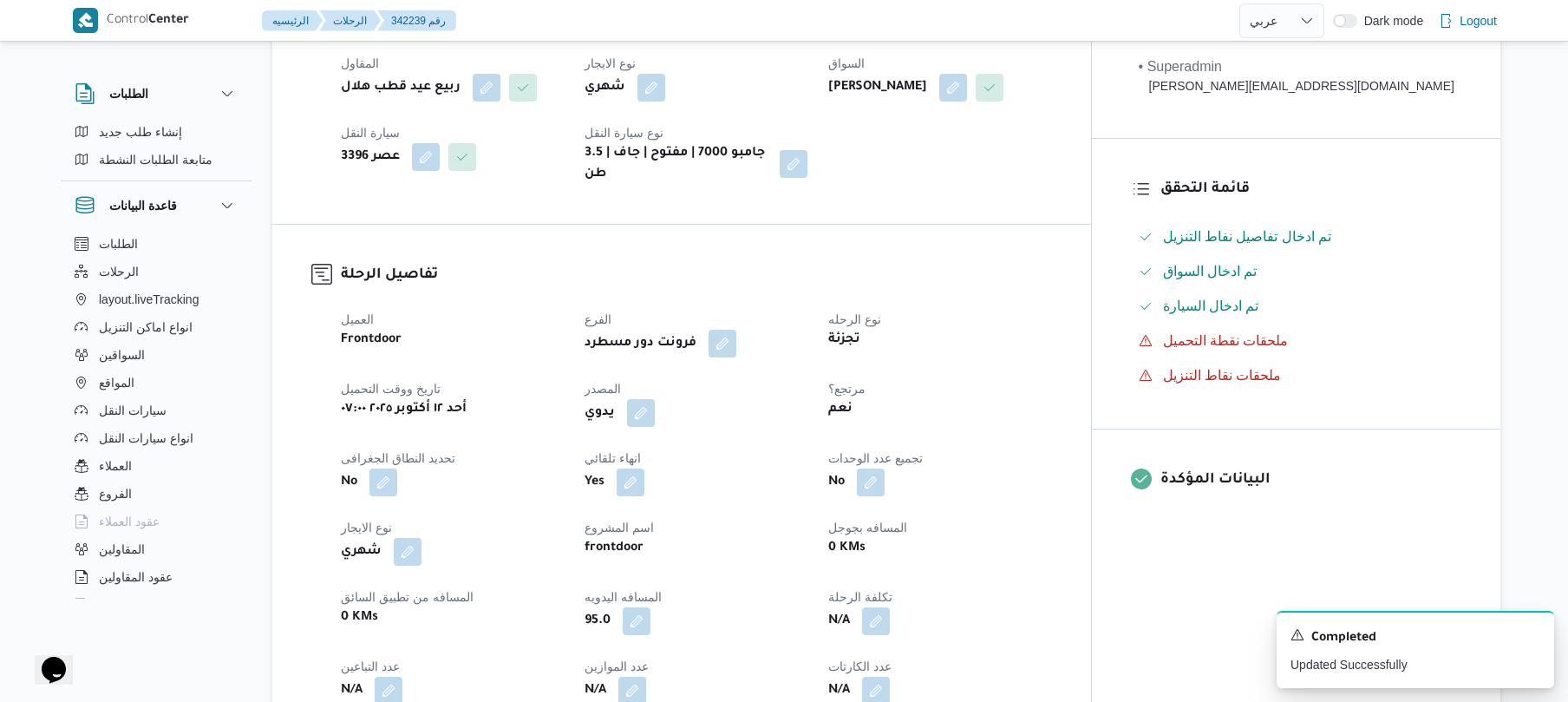
scroll to position [0, 0]
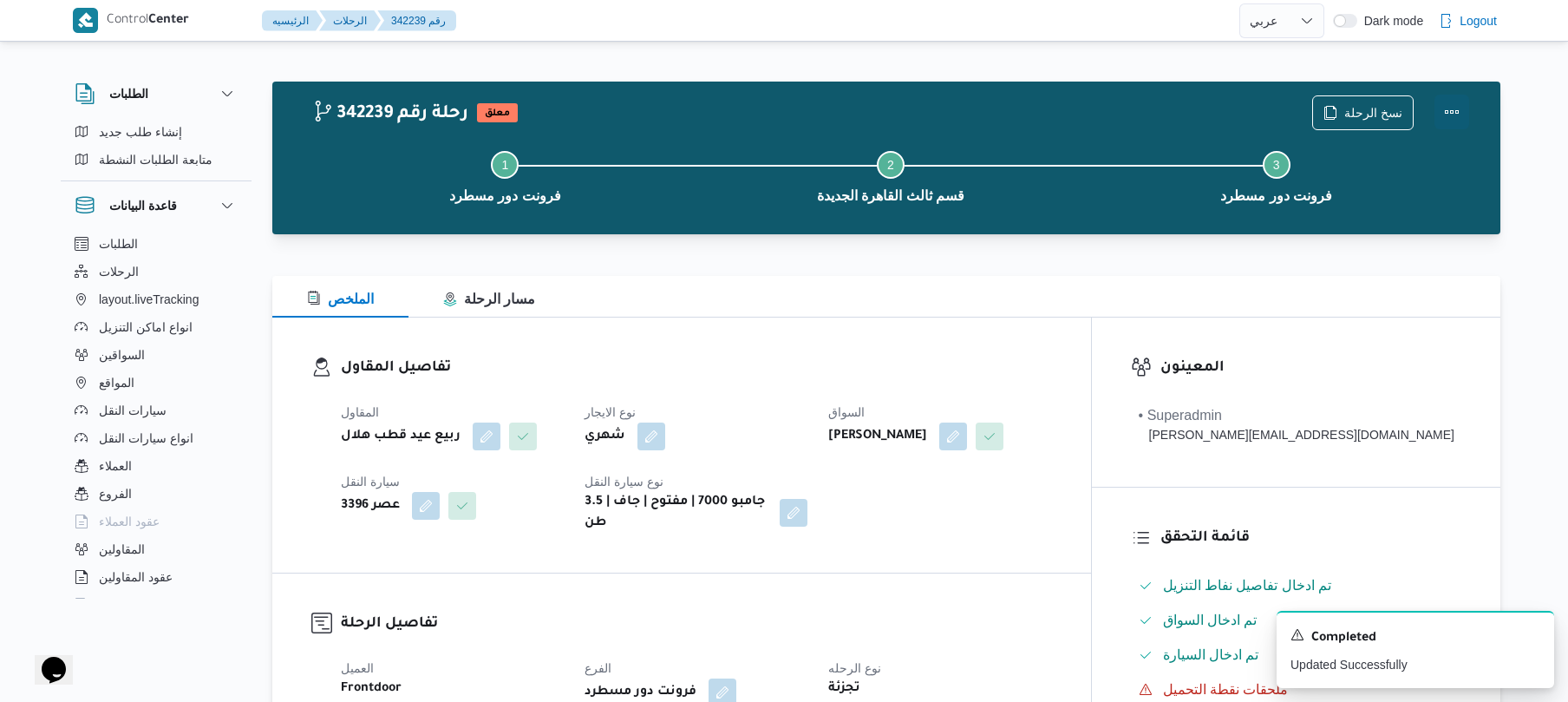
click at [1449, 112] on button "Actions" at bounding box center [1451, 111] width 35 height 35
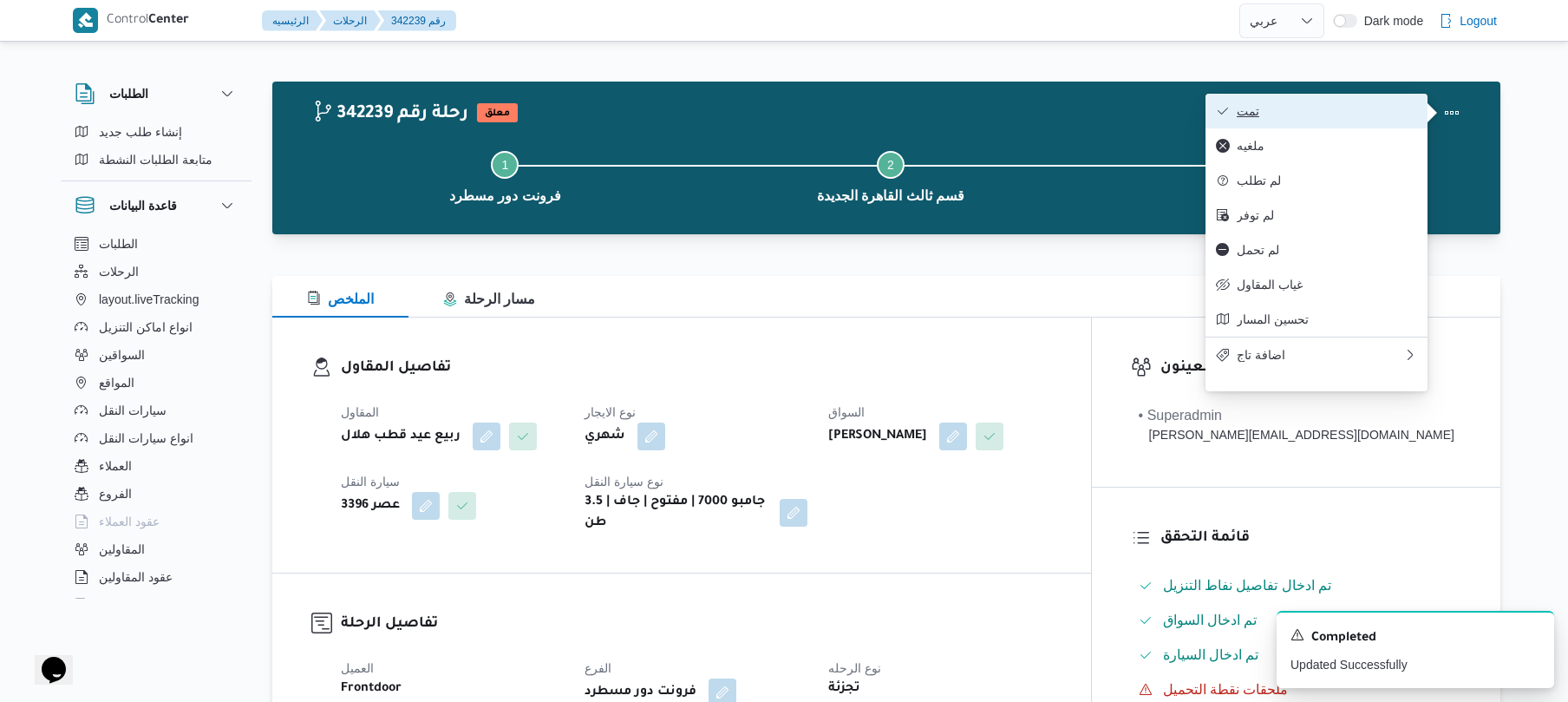
click at [1381, 118] on span "تمت" at bounding box center [1326, 110] width 180 height 14
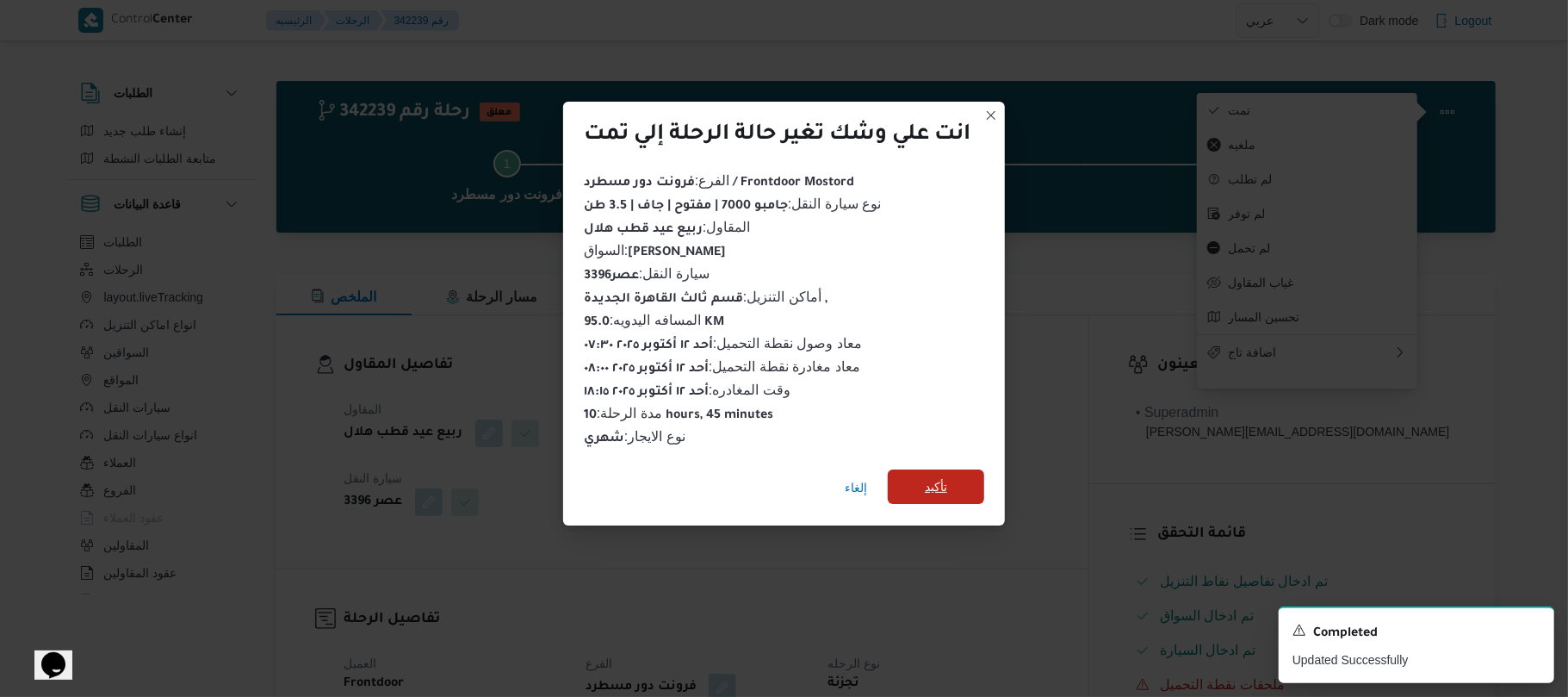
click at [947, 477] on span "تأكيد" at bounding box center [936, 487] width 22 height 20
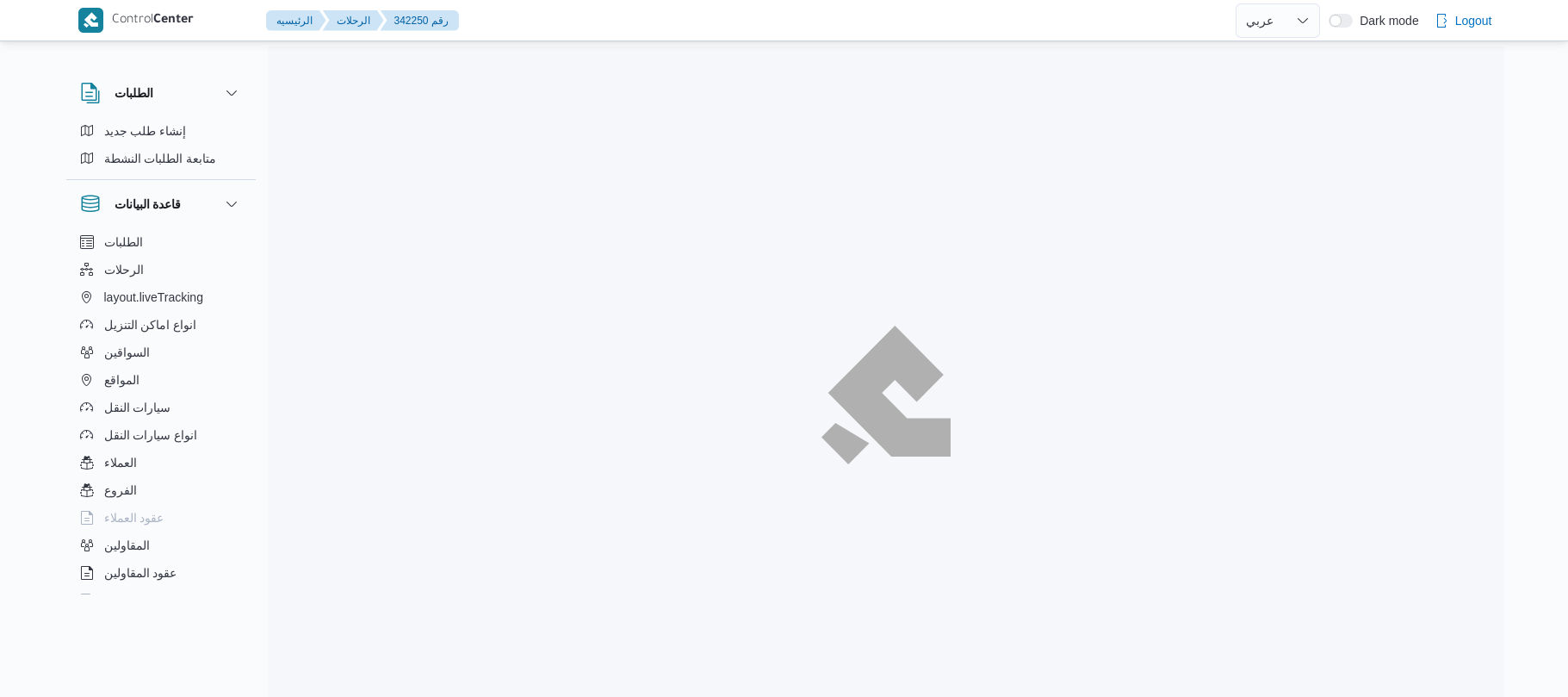
select select "ar"
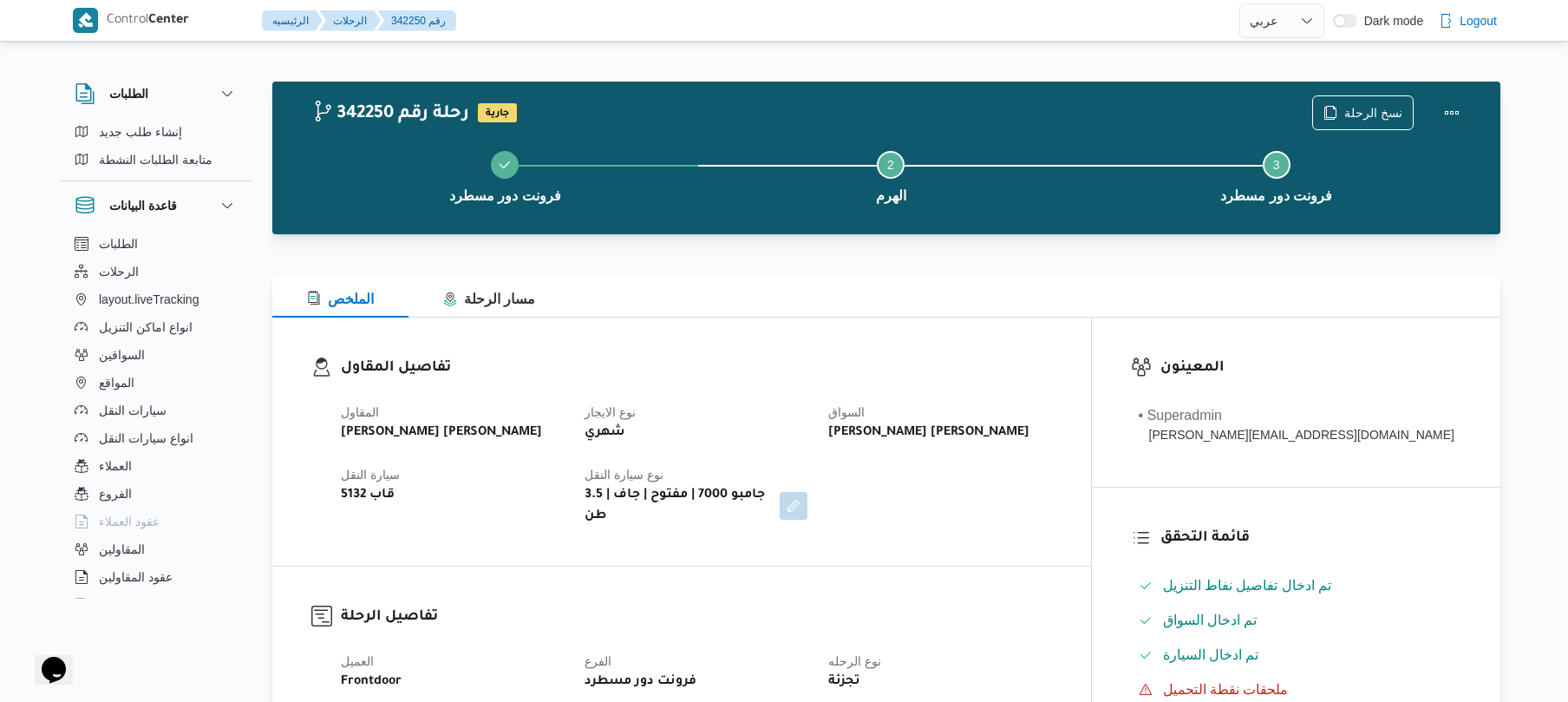
click at [980, 240] on div at bounding box center [887, 245] width 1228 height 21
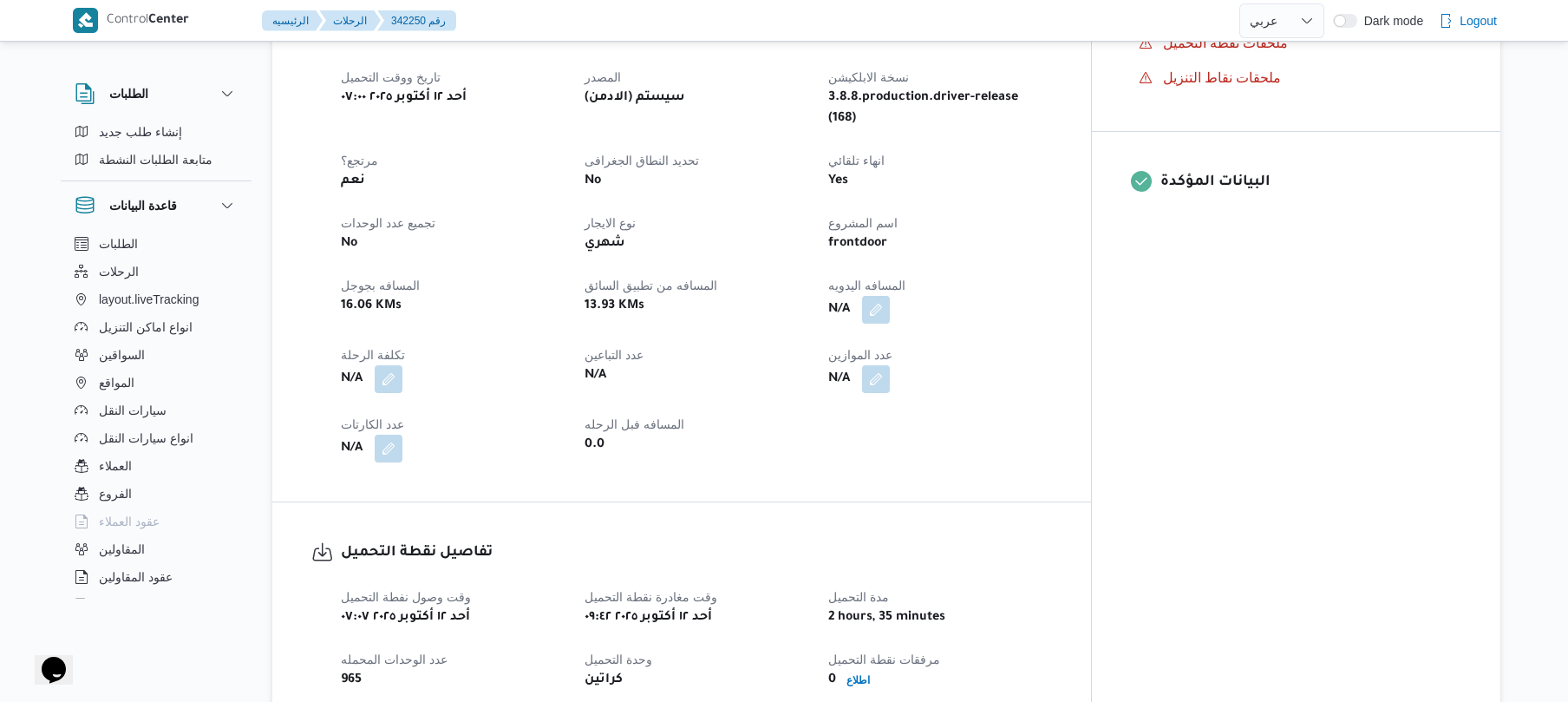
scroll to position [647, 0]
click at [889, 294] on button "button" at bounding box center [876, 308] width 28 height 28
click at [875, 351] on input "المسافه اليدويه" at bounding box center [896, 343] width 173 height 35
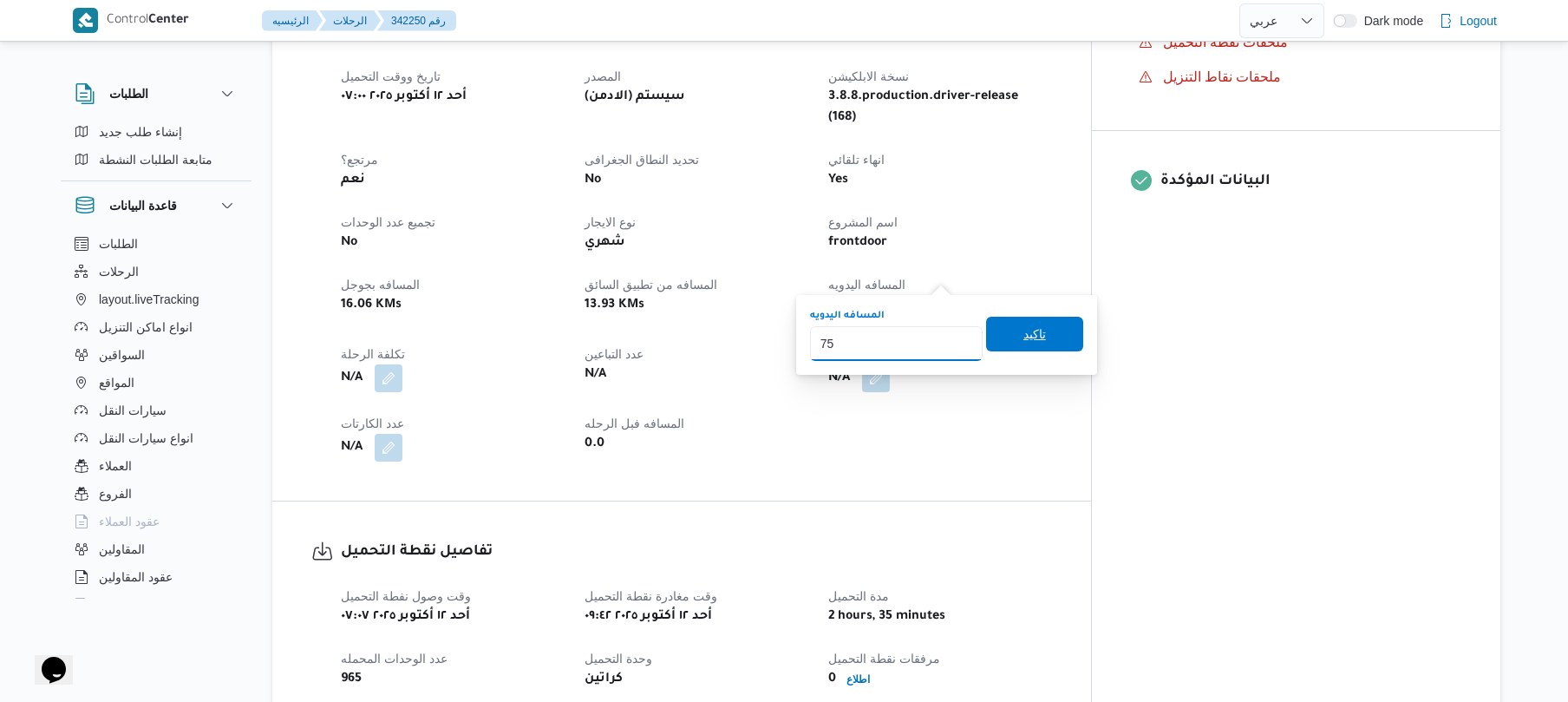
type input "75"
click at [1023, 330] on span "تاكيد" at bounding box center [1034, 334] width 22 height 21
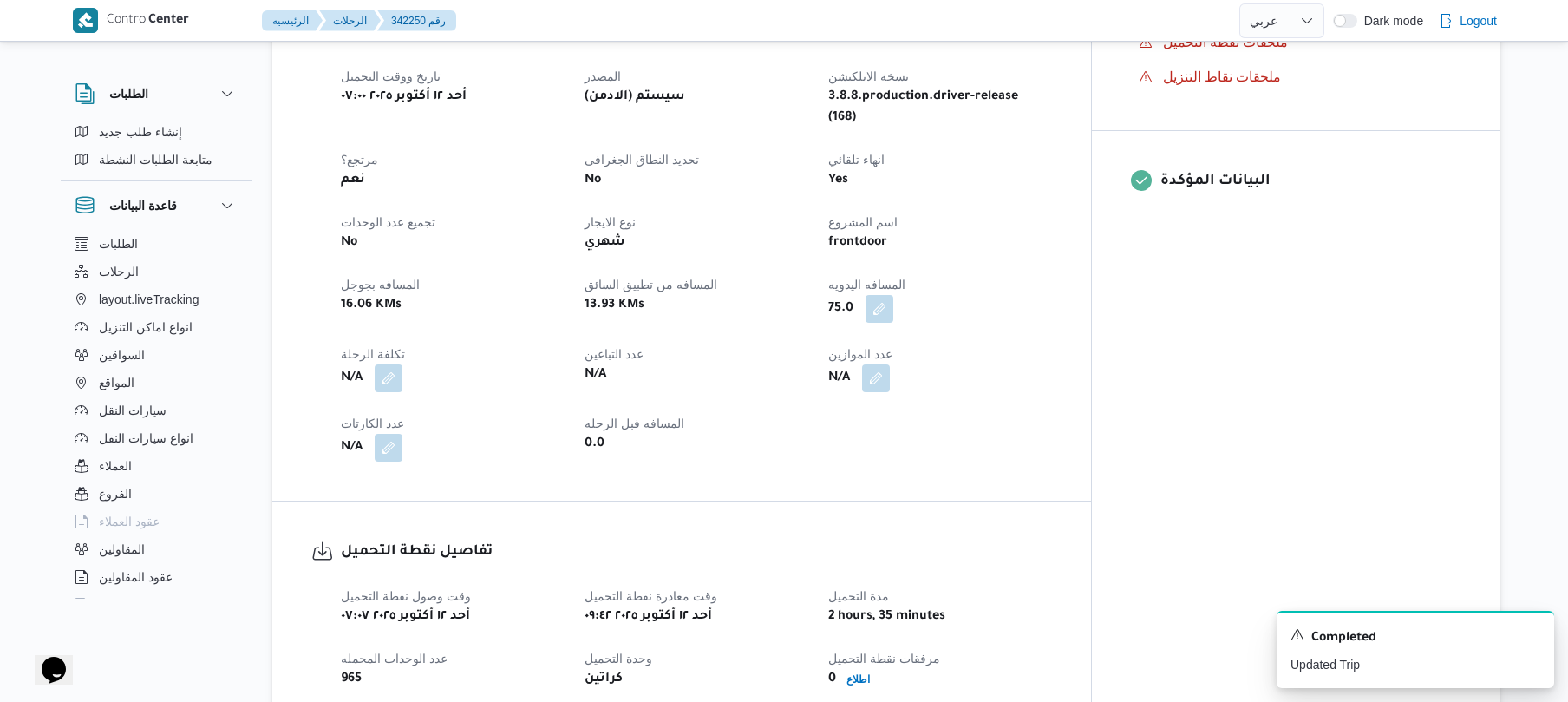
click at [1062, 424] on div "العميل Frontdoor الفرع فرونت دور مسطرد نوع الرحله تجزئة تاريخ ووقت التحميل [DAT…" at bounding box center [696, 232] width 732 height 479
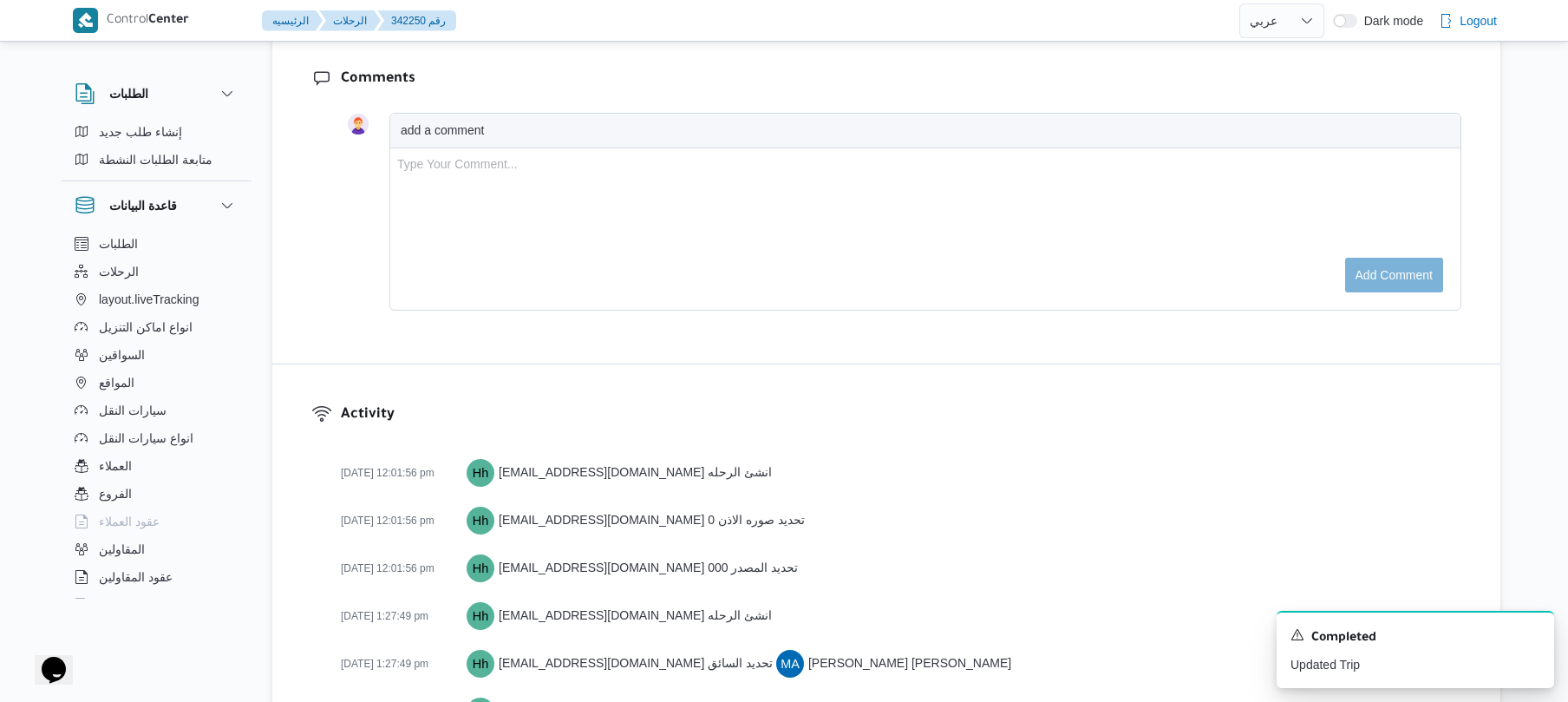
scroll to position [1499, 0]
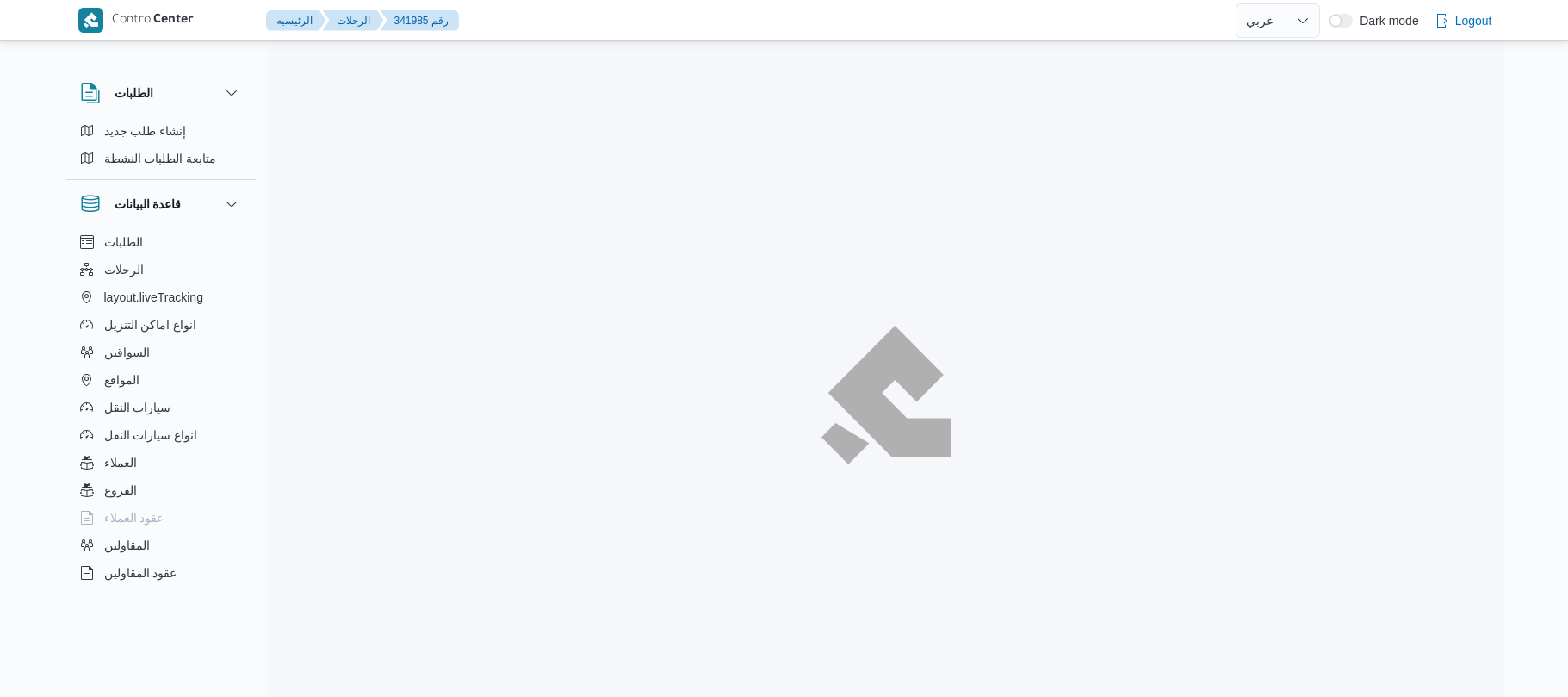
select select "ar"
